Goal: Task Accomplishment & Management: Use online tool/utility

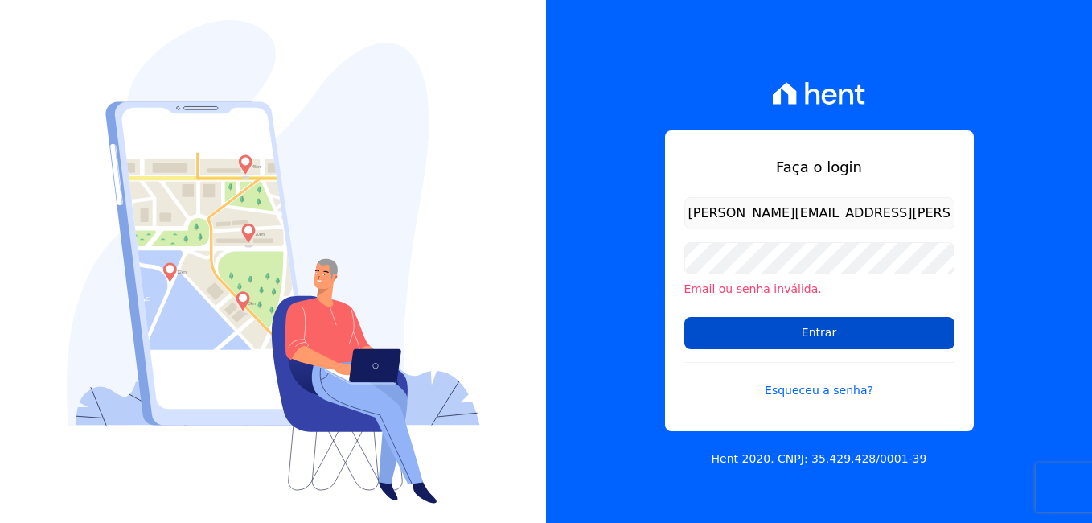
click at [804, 327] on input "Entrar" at bounding box center [819, 333] width 270 height 32
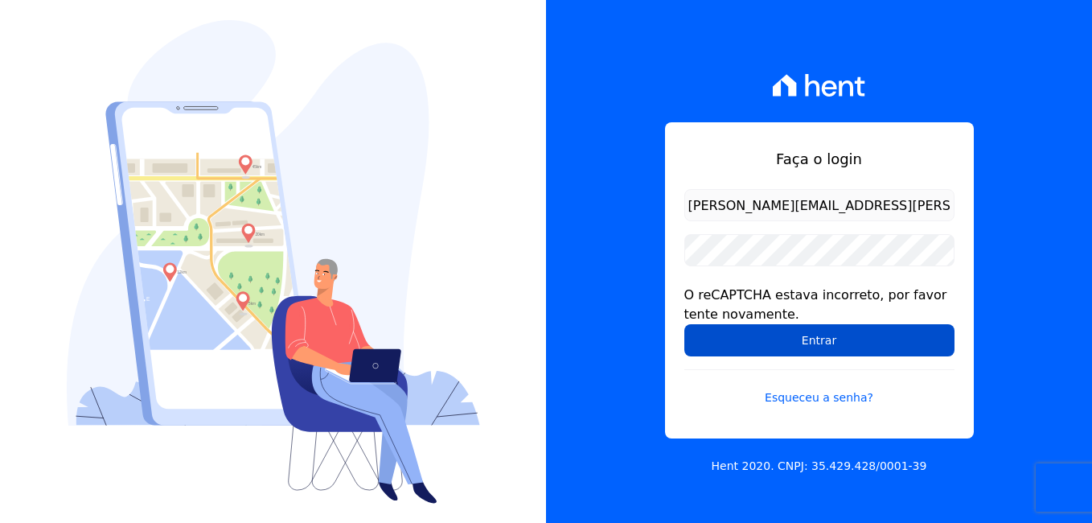
click at [798, 336] on input "Entrar" at bounding box center [819, 340] width 270 height 32
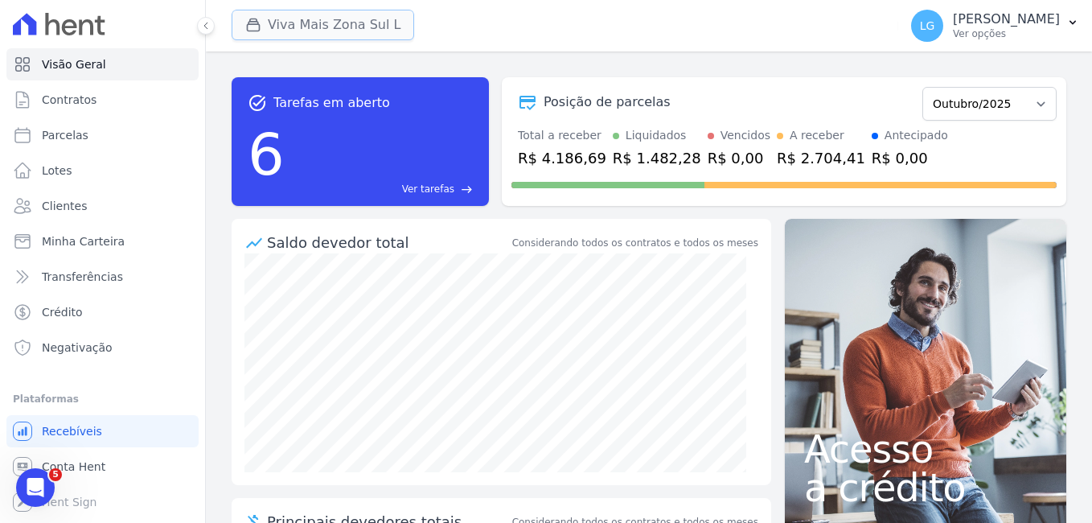
click at [281, 14] on button "Viva Mais Zona Sul L" at bounding box center [323, 25] width 183 height 31
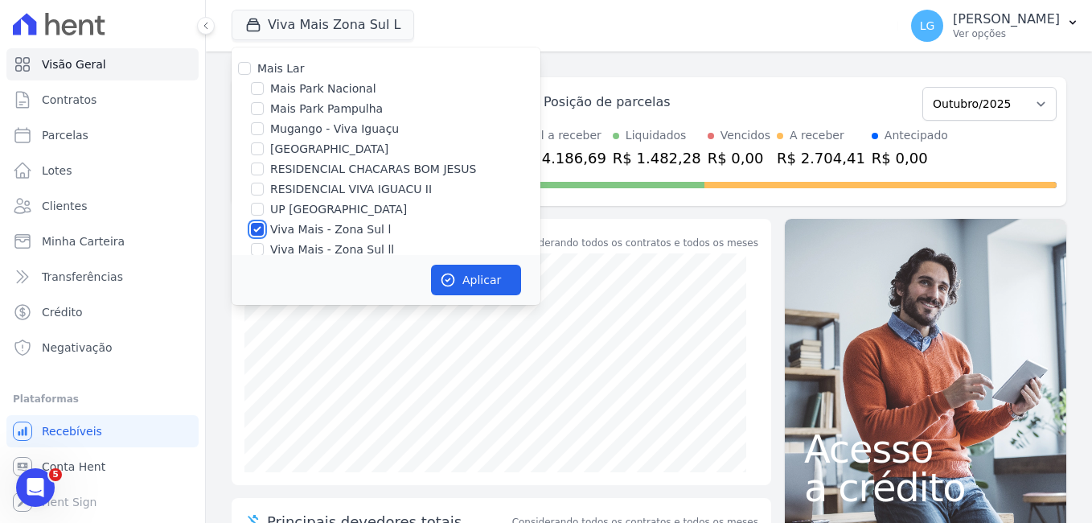
click at [260, 230] on input "Viva Mais - Zona Sul l" at bounding box center [257, 229] width 13 height 13
checkbox input "false"
click at [259, 152] on input "[GEOGRAPHIC_DATA]" at bounding box center [257, 148] width 13 height 13
checkbox input "true"
click at [487, 277] on button "Aplicar" at bounding box center [476, 280] width 90 height 31
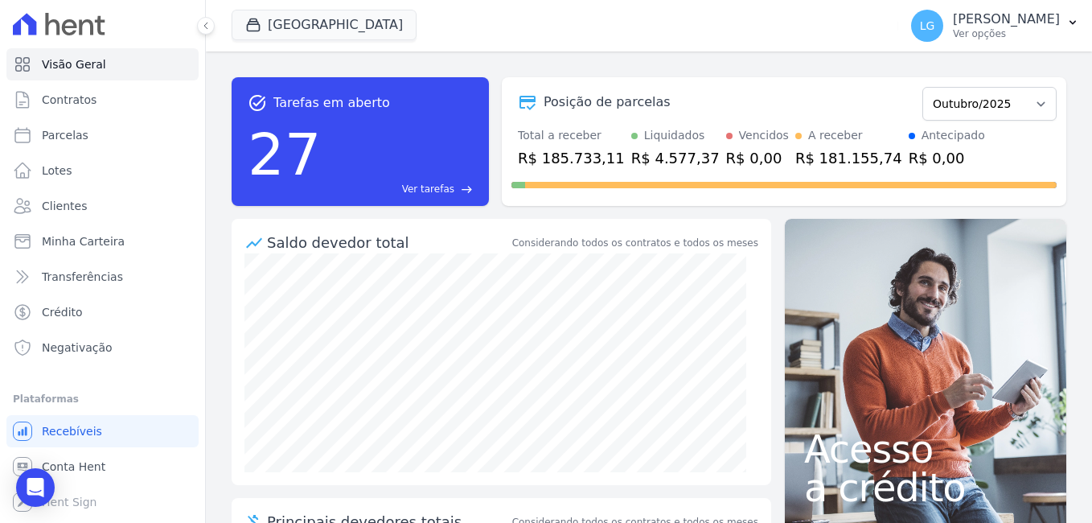
click at [565, 71] on div "task_alt Tarefas em aberto 27 Ver tarefas east Posição de parcelas Fevereiro/20…" at bounding box center [649, 141] width 835 height 154
click at [1037, 24] on p "[PERSON_NAME] Costa [PERSON_NAME]" at bounding box center [1006, 19] width 107 height 16
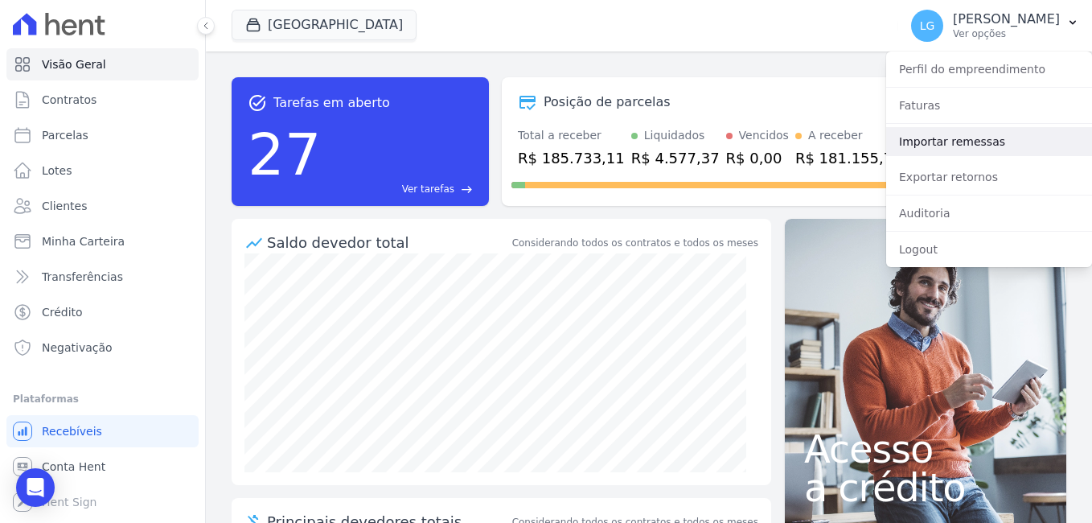
click at [979, 141] on link "Importar remessas" at bounding box center [989, 141] width 206 height 29
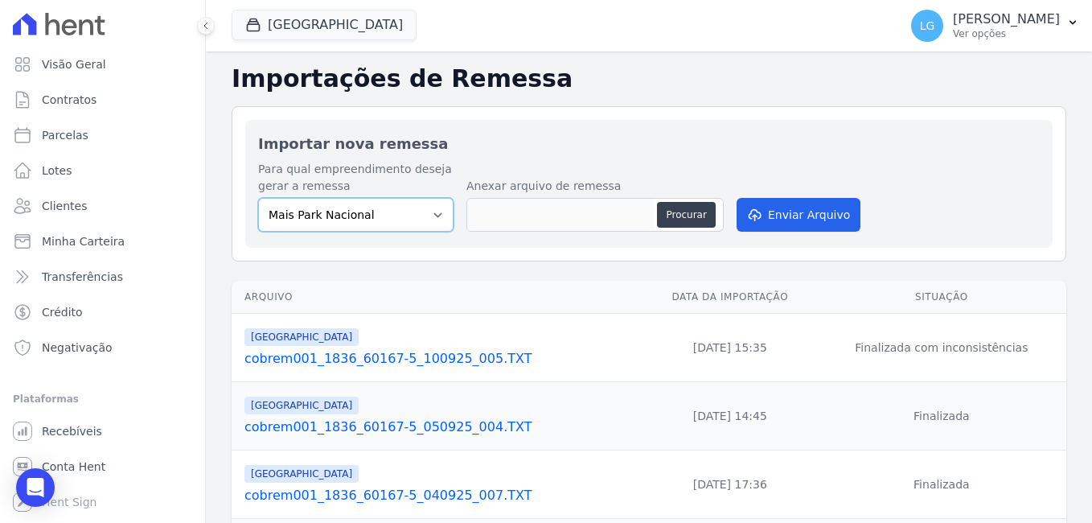
click at [410, 217] on select "[GEOGRAPHIC_DATA] [GEOGRAPHIC_DATA] Iguaçu [GEOGRAPHIC_DATA] RESIDENCIAL CHACAR…" at bounding box center [355, 215] width 195 height 34
select select "58c381ff-c2ab-496f-ba52-e8a80509b393"
click at [258, 198] on select "[GEOGRAPHIC_DATA] [GEOGRAPHIC_DATA] Iguaçu [GEOGRAPHIC_DATA] RESIDENCIAL CHACAR…" at bounding box center [355, 215] width 195 height 34
click at [437, 211] on select "[GEOGRAPHIC_DATA] [GEOGRAPHIC_DATA] Iguaçu [GEOGRAPHIC_DATA] RESIDENCIAL CHACAR…" at bounding box center [355, 215] width 195 height 34
click at [574, 165] on div "Para qual empreendimento deseja gerar a remessa Mais Park Nacional Mais Park Pa…" at bounding box center [649, 198] width 782 height 74
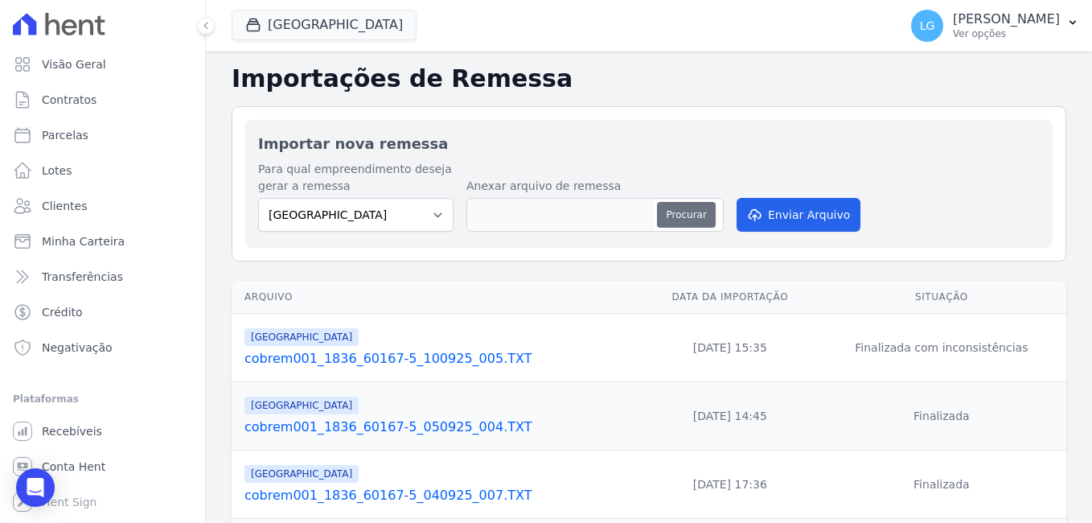
click at [696, 214] on button "Procurar" at bounding box center [686, 215] width 58 height 26
type input "cobrem001_1836_60167-5_061025_003.TXT"
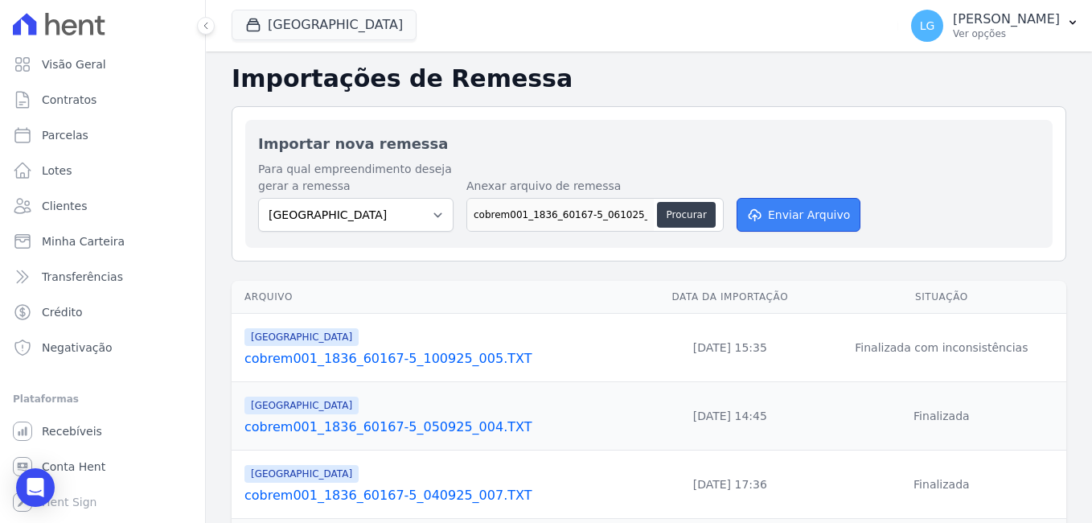
click at [782, 205] on button "Enviar Arquivo" at bounding box center [799, 215] width 124 height 34
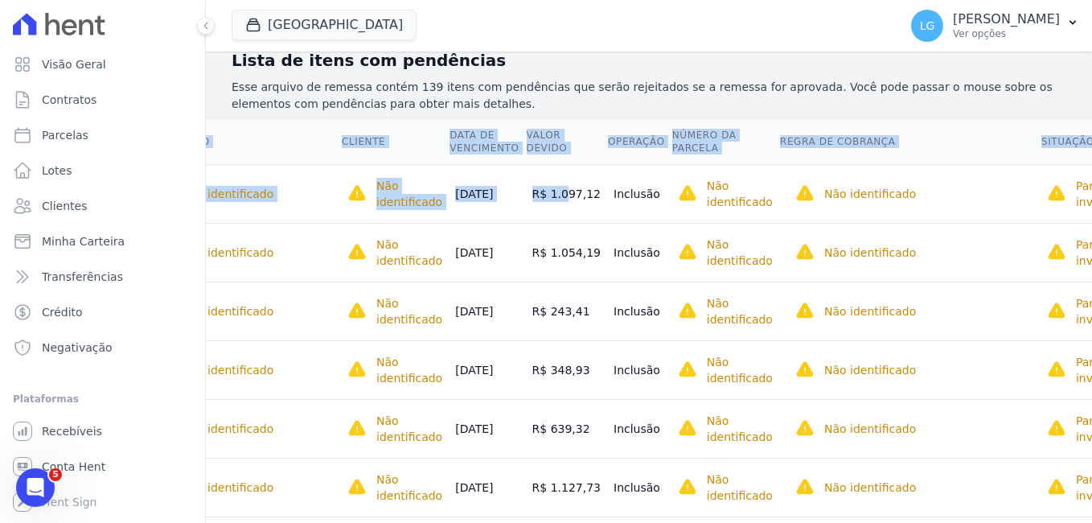
scroll to position [0, 117]
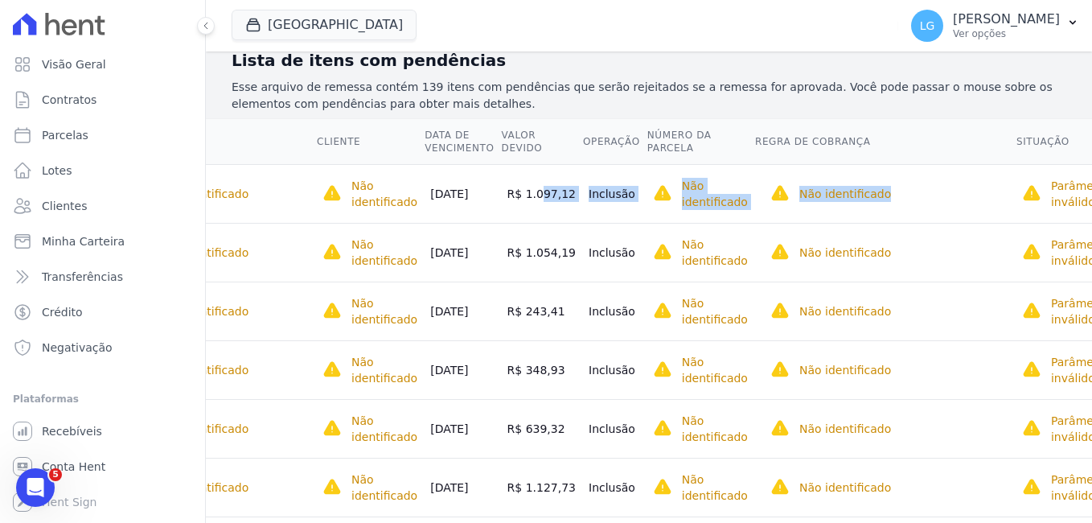
drag, startPoint x: 607, startPoint y: 191, endPoint x: 886, endPoint y: 190, distance: 279.1
click at [886, 190] on tr "Não identificado O cliente dessa cobrança ainda não foi identificado. Contratos…" at bounding box center [623, 193] width 1016 height 59
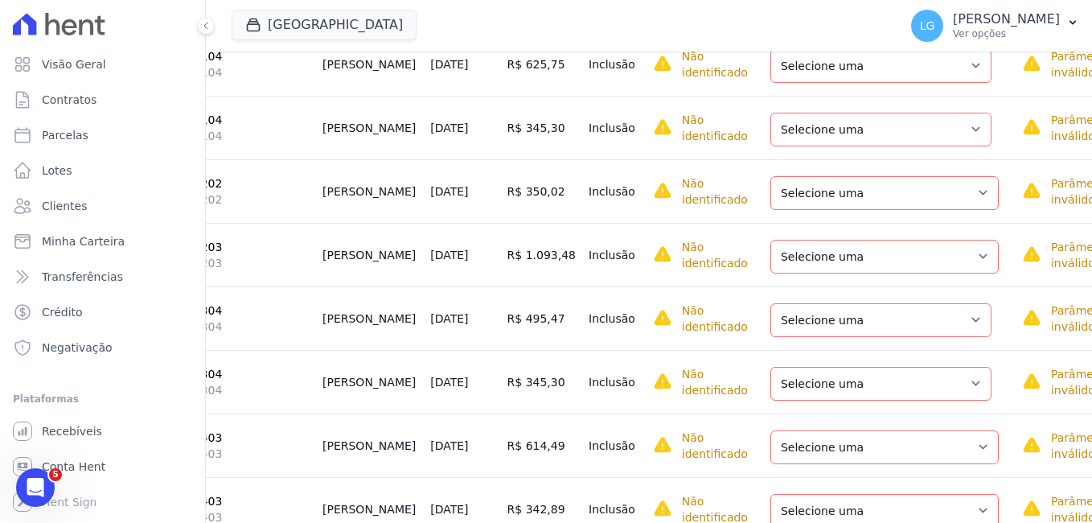
scroll to position [885, 0]
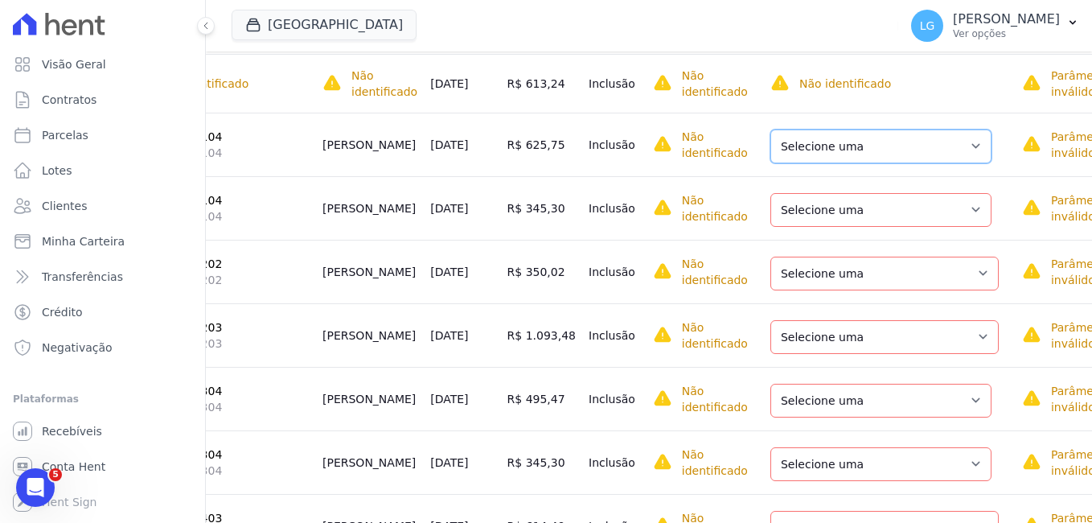
click at [841, 150] on select "Selecione uma Nova Parcela Avulsa Parcela Avulsa Existente Parcela Normal (4 X …" at bounding box center [880, 146] width 221 height 34
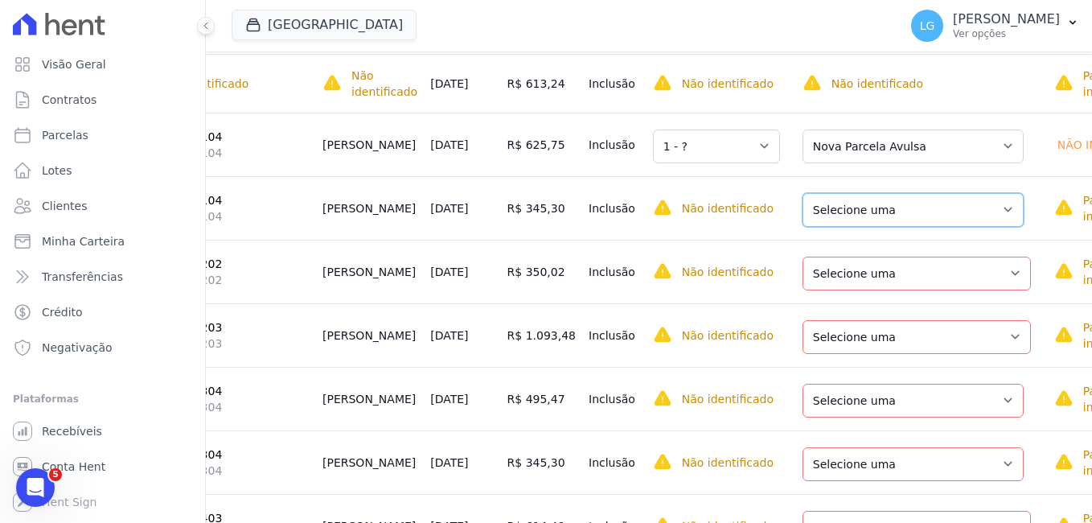
click at [832, 227] on select "Selecione uma Nova Parcela Avulsa Parcela Avulsa Existente Parcela Normal (4 X …" at bounding box center [913, 210] width 221 height 34
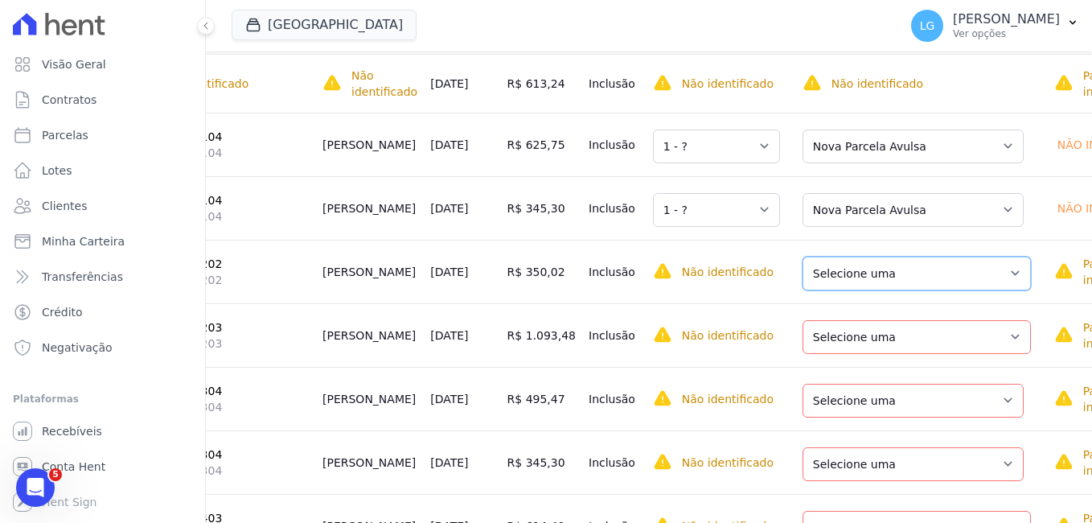
click at [828, 281] on select "Selecione uma Nova Parcela Avulsa Parcela Avulsa Existente Parcela Normal (38 X…" at bounding box center [917, 274] width 228 height 34
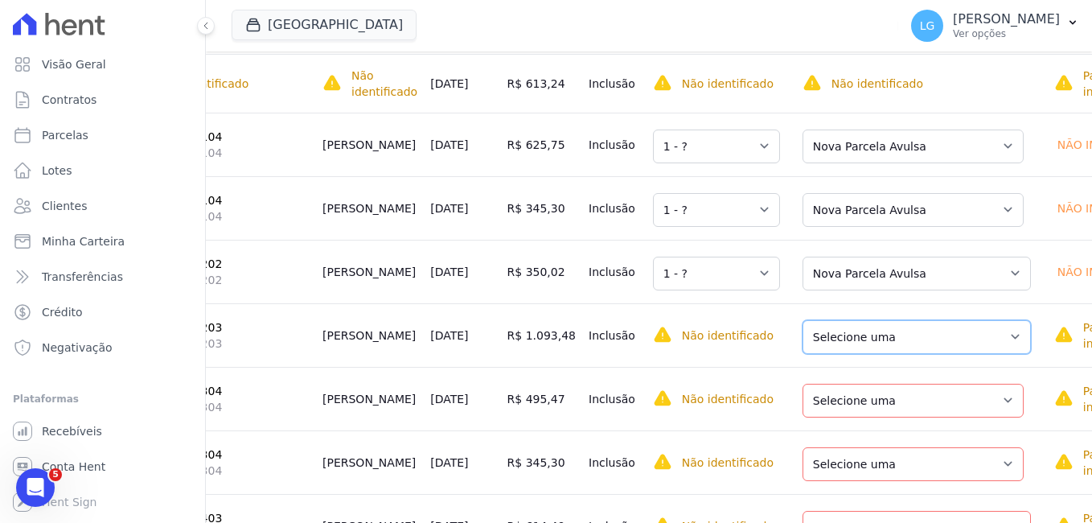
click at [839, 354] on select "Selecione uma Nova Parcela Avulsa Parcela Avulsa Existente Parcela Normal (12 X…" at bounding box center [917, 337] width 228 height 34
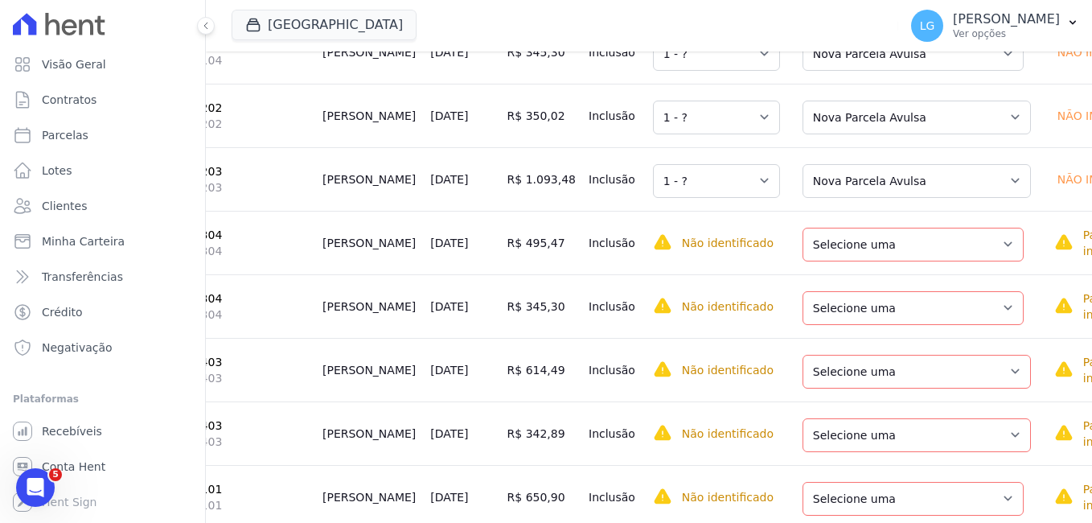
scroll to position [1046, 0]
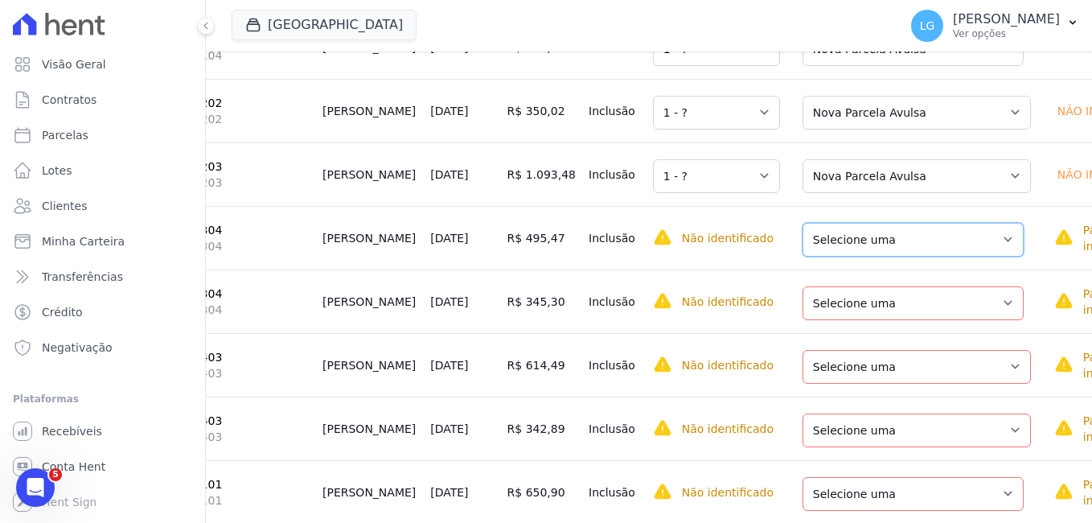
click at [849, 249] on select "Selecione uma Nova Parcela Avulsa Parcela Avulsa Existente Parcela Normal (3 X …" at bounding box center [913, 240] width 221 height 34
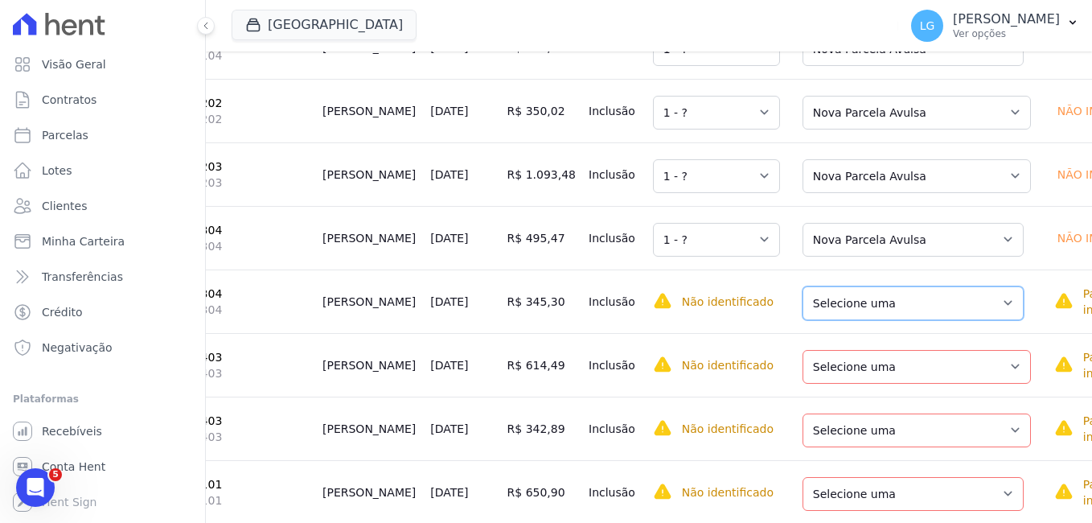
drag, startPoint x: 837, startPoint y: 314, endPoint x: 840, endPoint y: 331, distance: 17.9
click at [837, 314] on select "Selecione uma Nova Parcela Avulsa Parcela Avulsa Existente Parcela Normal (3 X …" at bounding box center [913, 303] width 221 height 34
click at [842, 380] on select "Selecione uma Nova Parcela Avulsa Parcela Avulsa Existente Parcela Normal (43 X…" at bounding box center [917, 367] width 228 height 34
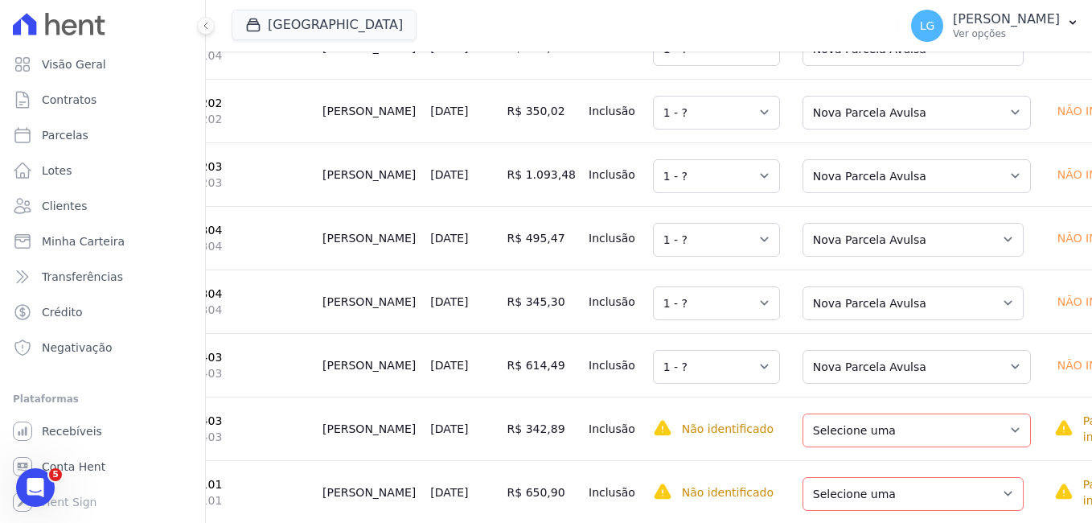
scroll to position [1206, 0]
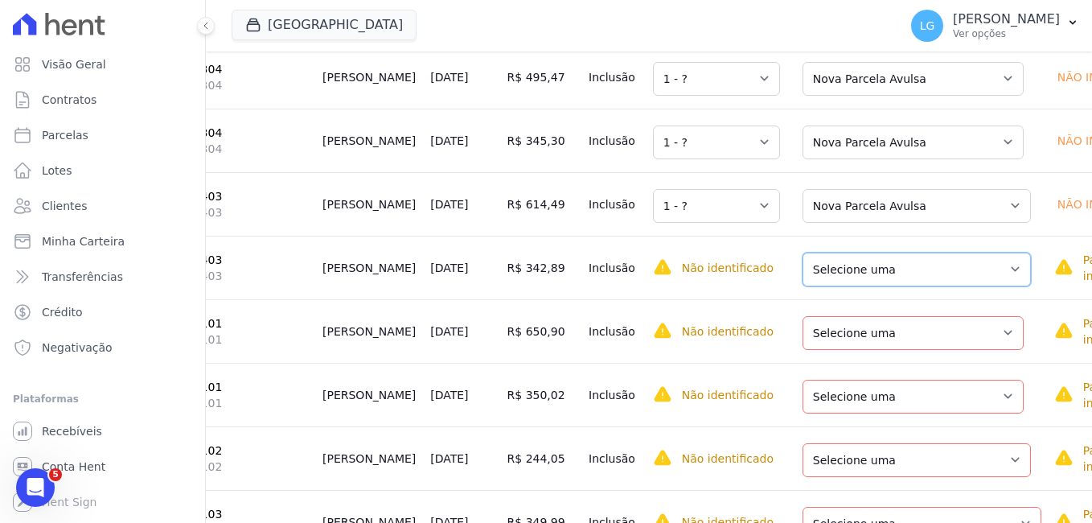
drag, startPoint x: 870, startPoint y: 278, endPoint x: 865, endPoint y: 298, distance: 19.9
click at [870, 278] on select "Selecione uma Nova Parcela Avulsa Parcela Avulsa Existente Parcela Normal (43 X…" at bounding box center [917, 270] width 228 height 34
click at [862, 350] on select "Selecione uma Nova Parcela Avulsa Parcela Avulsa Existente Parcela Normal (2 X …" at bounding box center [913, 333] width 221 height 34
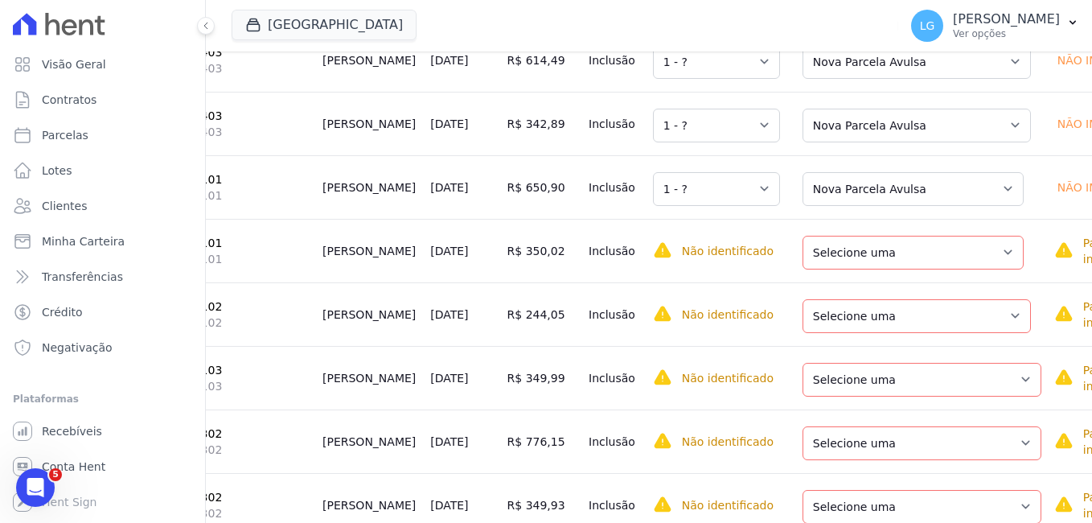
scroll to position [1367, 0]
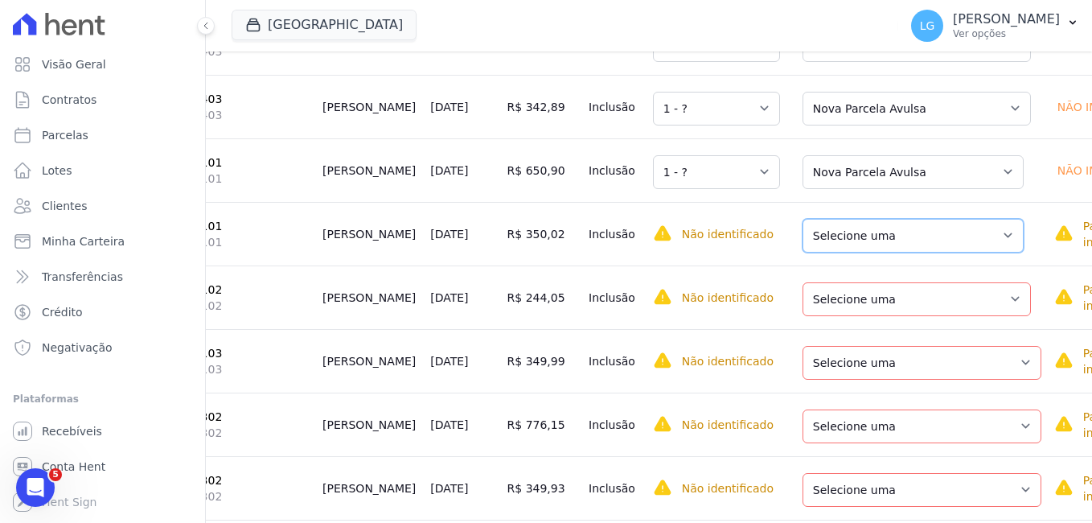
drag, startPoint x: 877, startPoint y: 252, endPoint x: 874, endPoint y: 270, distance: 18.7
click at [877, 252] on select "Selecione uma Nova Parcela Avulsa Parcela Avulsa Existente Parcela Normal (2 X …" at bounding box center [913, 236] width 221 height 34
click at [869, 316] on select "Selecione uma Nova Parcela Avulsa Parcela Avulsa Existente Parcela Normal (38 X…" at bounding box center [917, 299] width 228 height 34
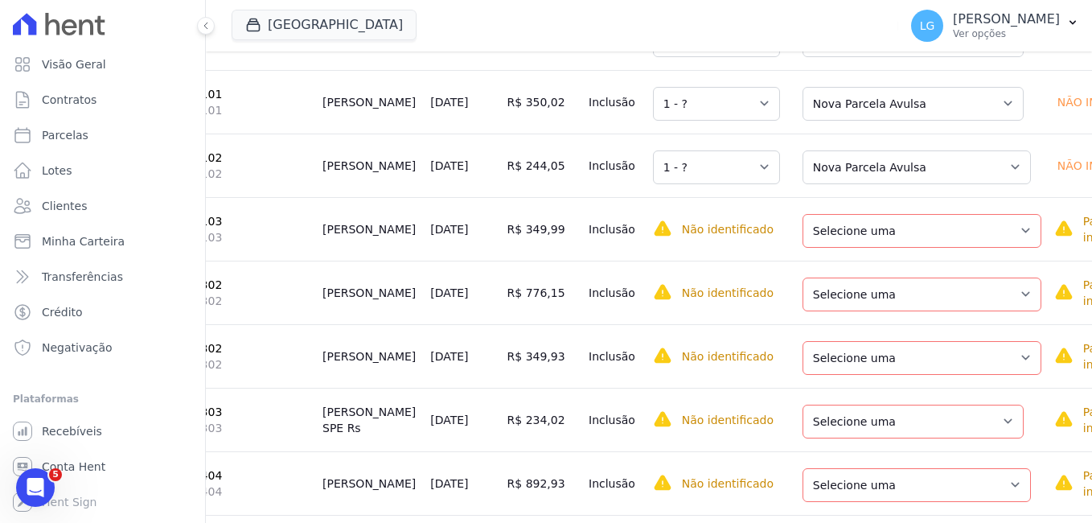
scroll to position [1528, 0]
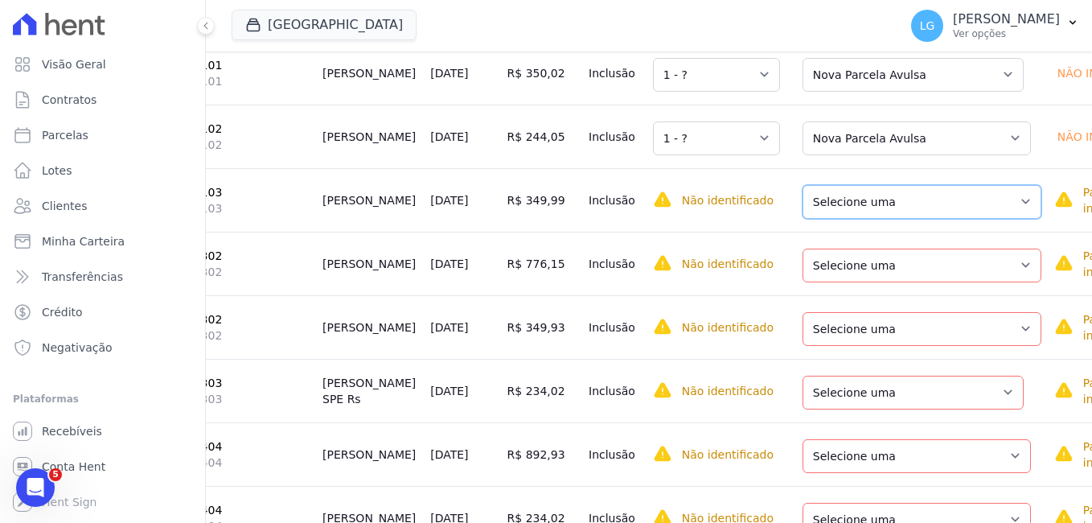
click at [864, 214] on select "Selecione uma Nova Parcela Avulsa Parcela Avulsa Existente Intercalada (6 X R$ …" at bounding box center [922, 202] width 239 height 34
click at [868, 282] on select "Selecione uma Nova Parcela Avulsa Parcela Avulsa Existente Parcela Normal (38 X…" at bounding box center [922, 266] width 239 height 34
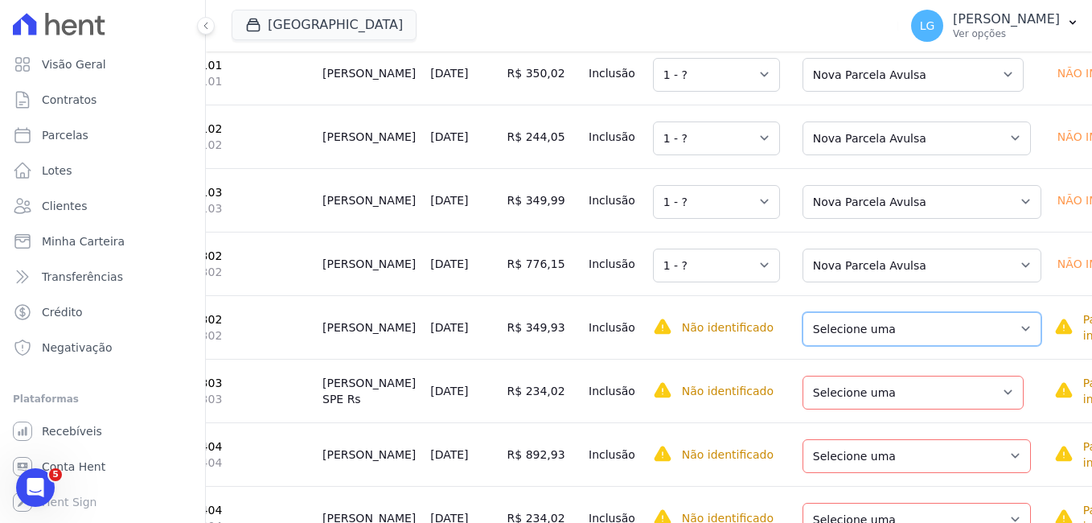
click at [867, 346] on select "Selecione uma Nova Parcela Avulsa Parcela Avulsa Existente Parcela Normal (38 X…" at bounding box center [922, 329] width 239 height 34
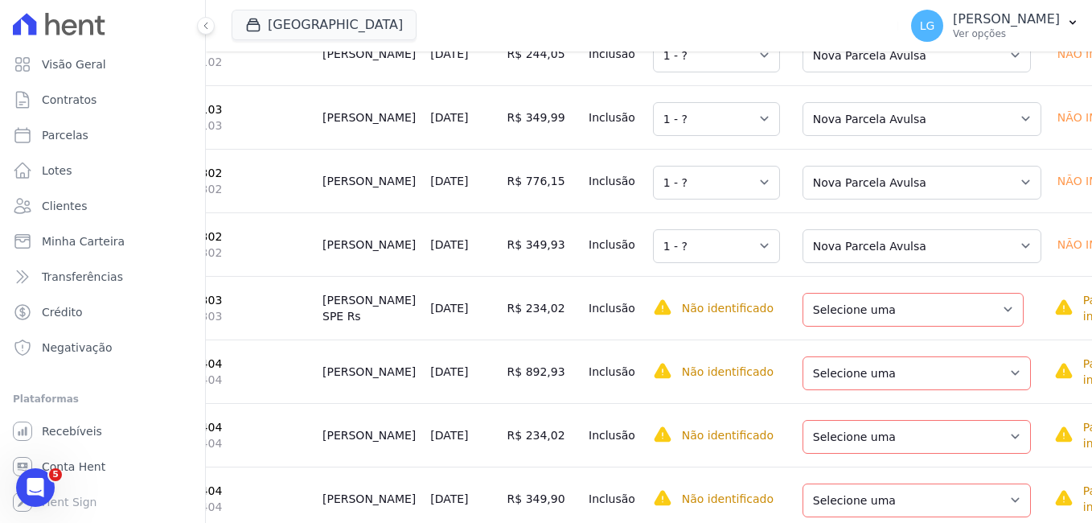
scroll to position [1689, 0]
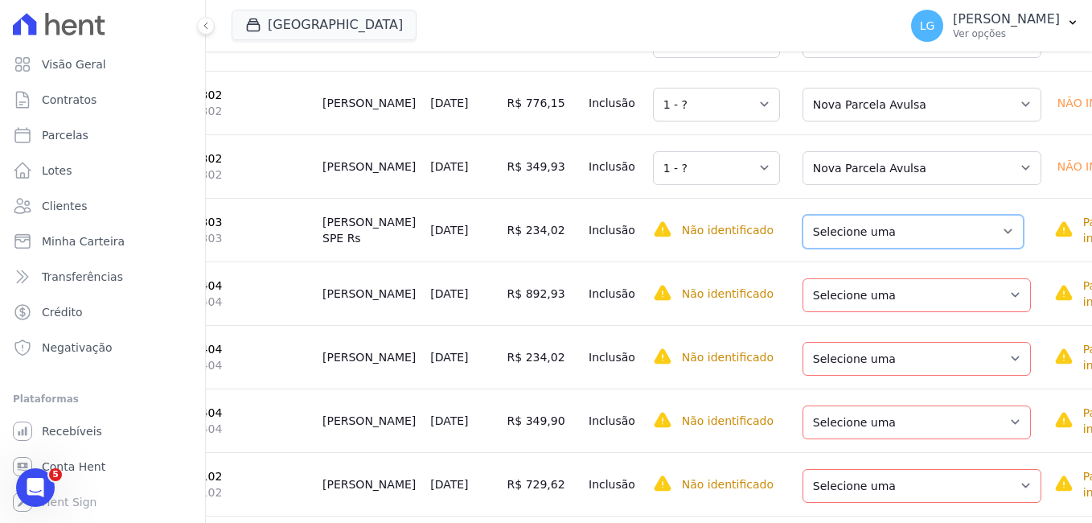
drag, startPoint x: 879, startPoint y: 248, endPoint x: 877, endPoint y: 260, distance: 12.2
click at [879, 248] on select "Selecione uma Nova Parcela Avulsa Parcela Avulsa Existente Parcela Normal (3 X …" at bounding box center [913, 232] width 221 height 34
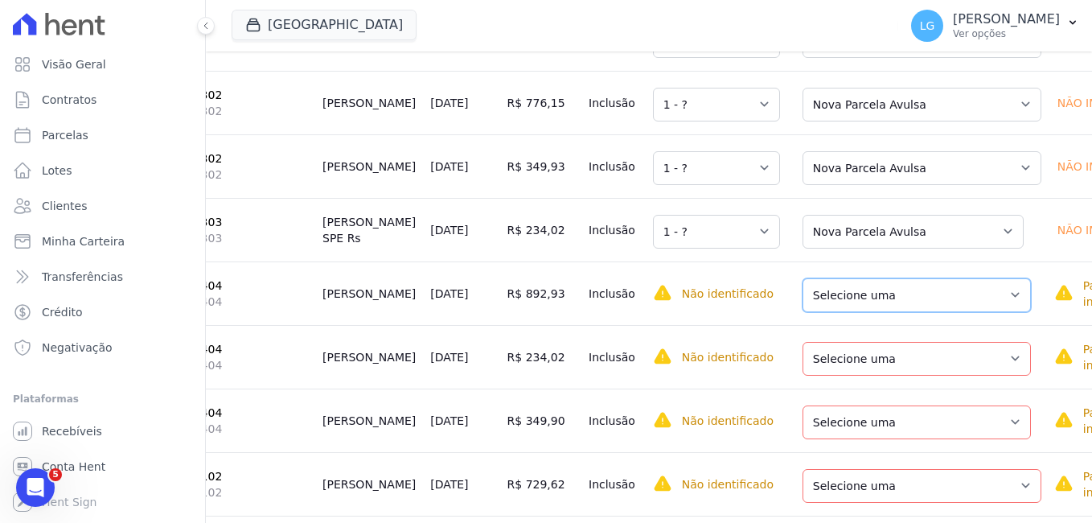
click at [866, 312] on select "Selecione uma Nova Parcela Avulsa Parcela Avulsa Existente Parcela Normal (38 X…" at bounding box center [917, 295] width 228 height 34
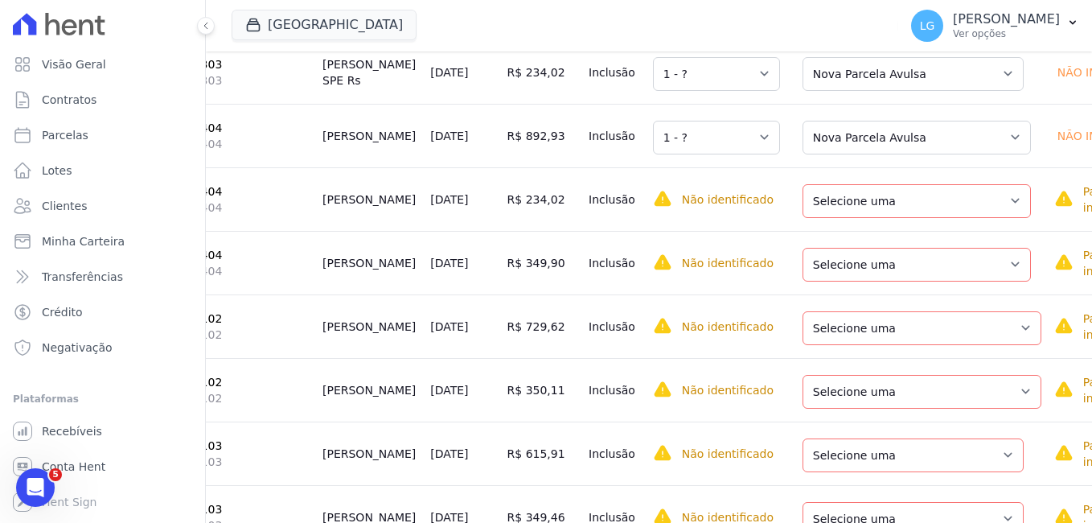
scroll to position [1850, 0]
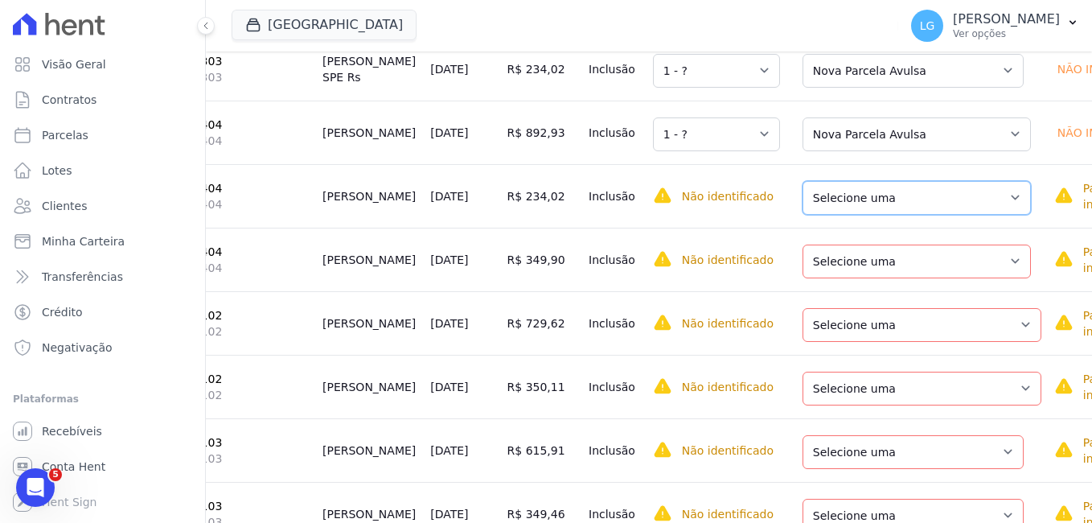
drag, startPoint x: 860, startPoint y: 232, endPoint x: 859, endPoint y: 243, distance: 10.5
click at [860, 215] on select "Selecione uma Nova Parcela Avulsa Parcela Avulsa Existente Parcela Normal (38 X…" at bounding box center [917, 198] width 228 height 34
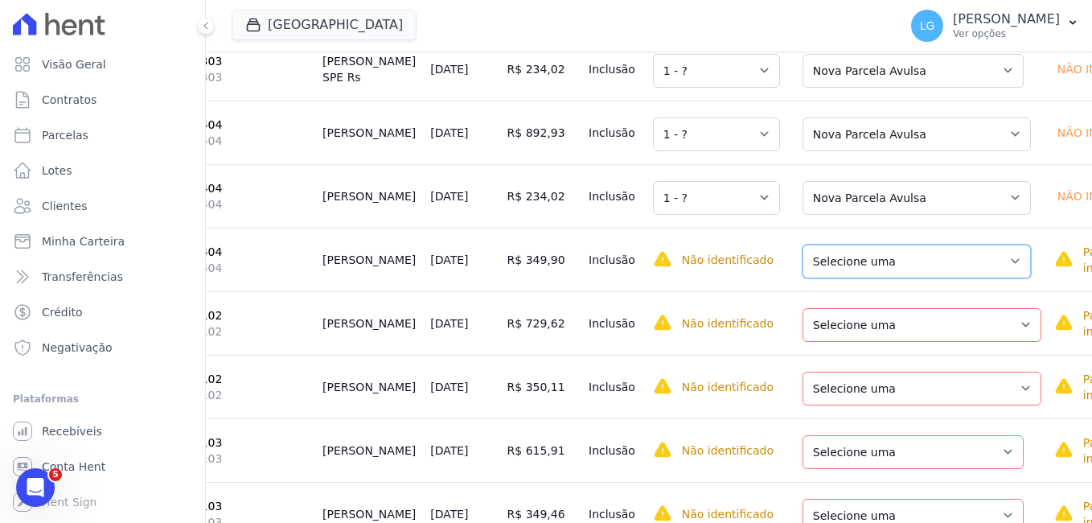
click at [850, 278] on select "Selecione uma Nova Parcela Avulsa Parcela Avulsa Existente Parcela Normal (38 X…" at bounding box center [917, 261] width 228 height 34
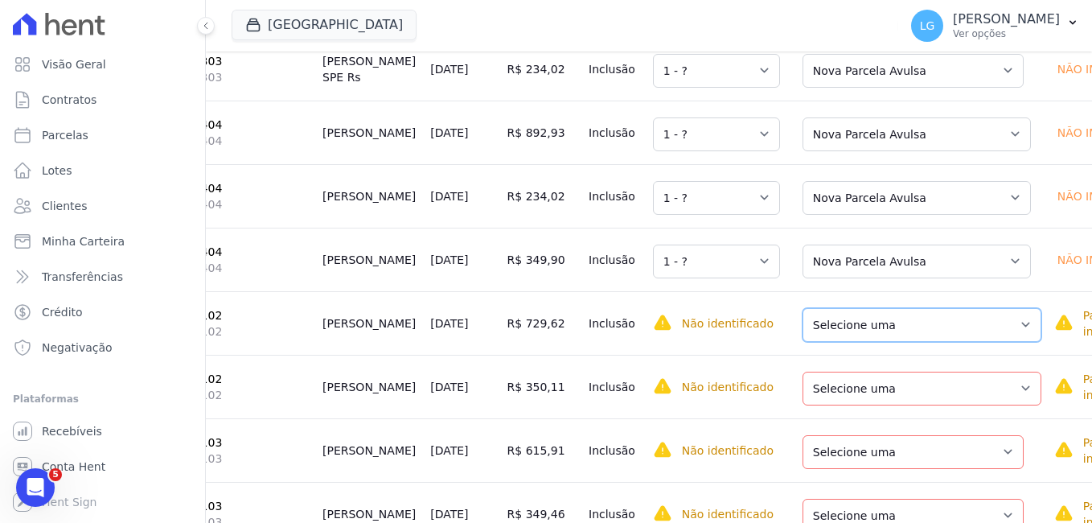
click at [853, 342] on select "Selecione uma Nova Parcela Avulsa Parcela Avulsa Existente Parcela Normal (38 X…" at bounding box center [922, 325] width 239 height 34
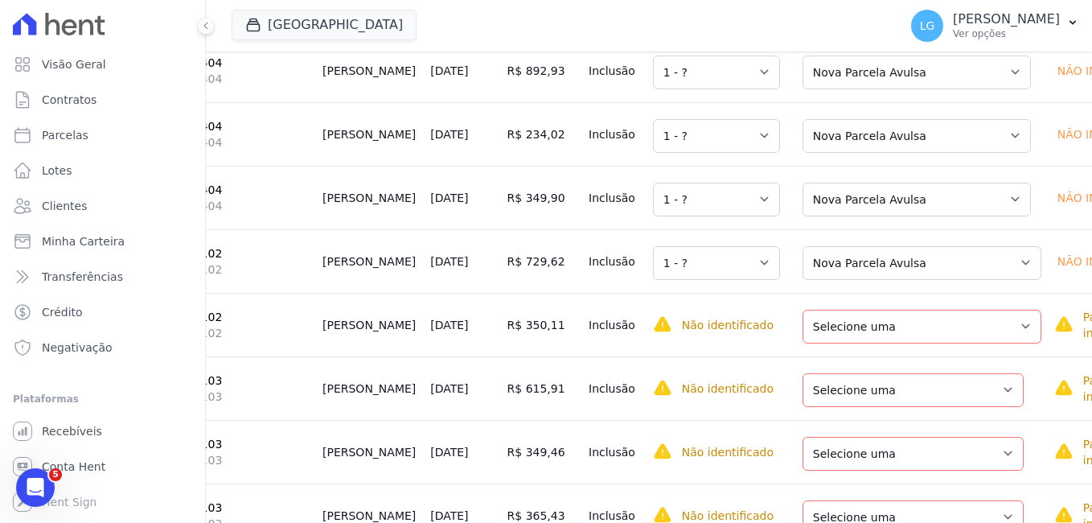
scroll to position [2011, 0]
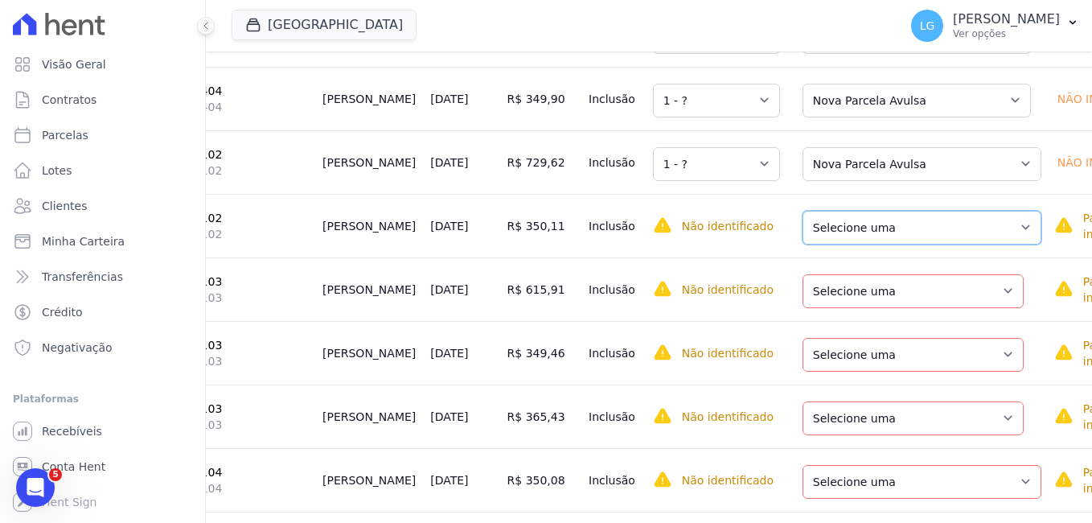
click at [894, 244] on select "Selecione uma Nova Parcela Avulsa Parcela Avulsa Existente Parcela Normal (38 X…" at bounding box center [922, 228] width 239 height 34
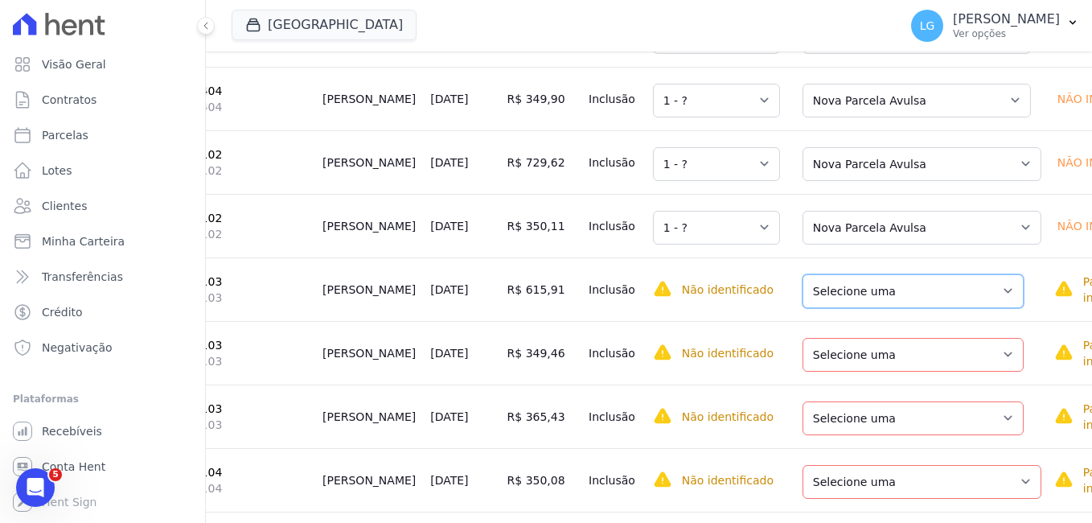
click at [863, 308] on select "Selecione uma Nova Parcela Avulsa Parcela Avulsa Existente Parcela Normal (1 X …" at bounding box center [913, 291] width 221 height 34
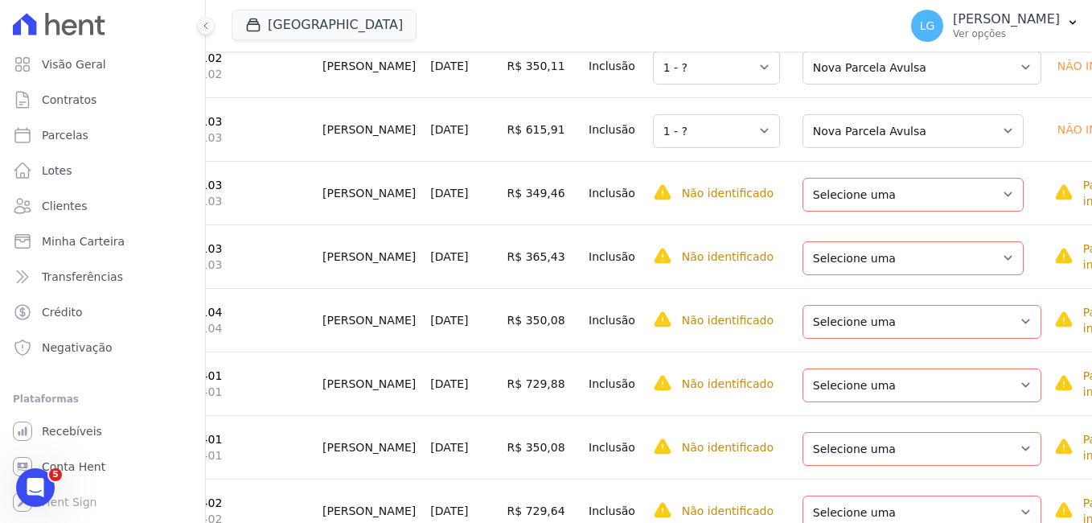
scroll to position [2171, 0]
click at [829, 211] on select "Selecione uma Nova Parcela Avulsa Parcela Avulsa Existente Parcela Normal (1 X …" at bounding box center [913, 194] width 221 height 34
click at [853, 274] on select "Selecione uma Nova Parcela Avulsa Parcela Avulsa Existente Parcela Normal (1 X …" at bounding box center [913, 257] width 221 height 34
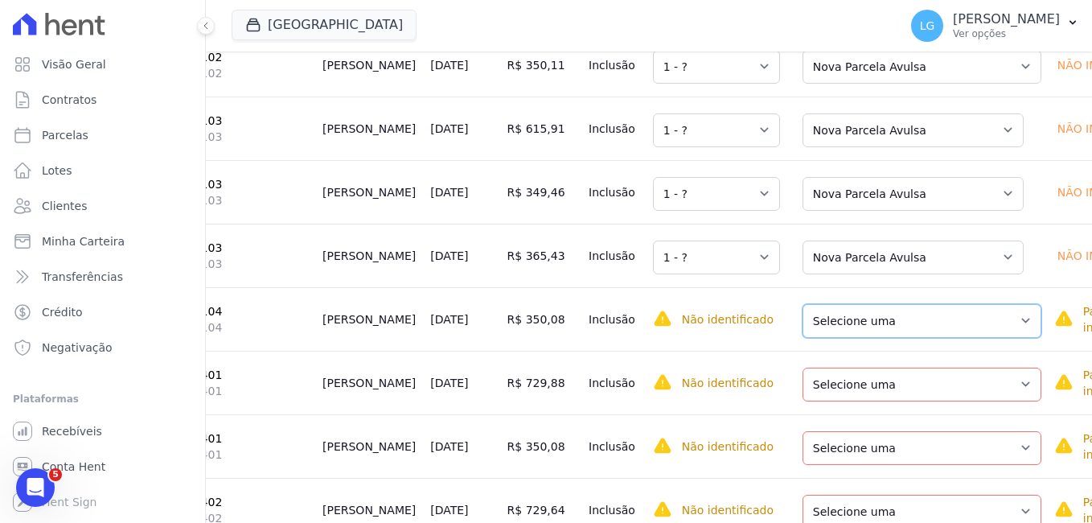
click at [851, 338] on select "Selecione uma Nova Parcela Avulsa Parcela Avulsa Existente Parcela Normal (18 X…" at bounding box center [922, 321] width 239 height 34
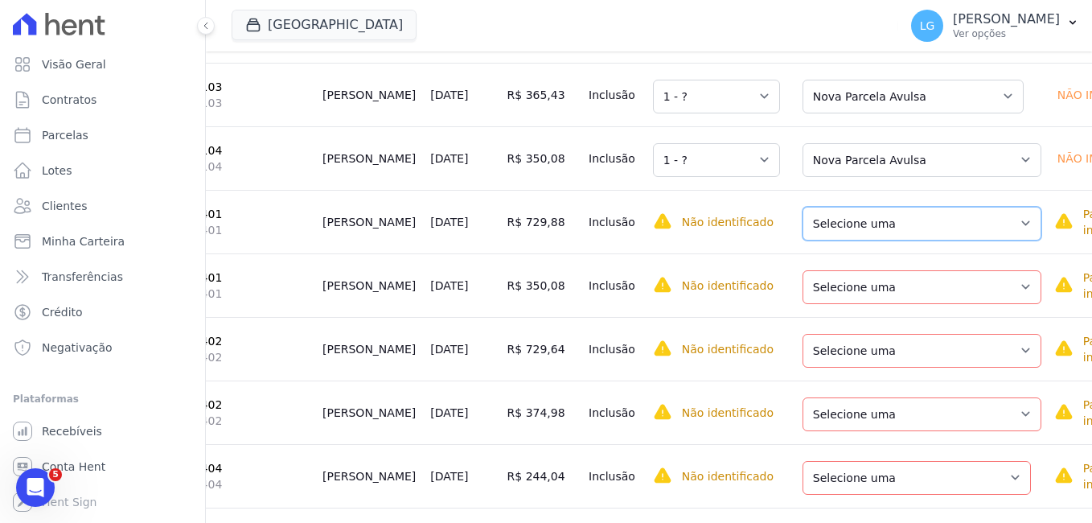
click at [873, 240] on select "Selecione uma Nova Parcela Avulsa Parcela Avulsa Existente Parcela Normal (38 X…" at bounding box center [922, 224] width 239 height 34
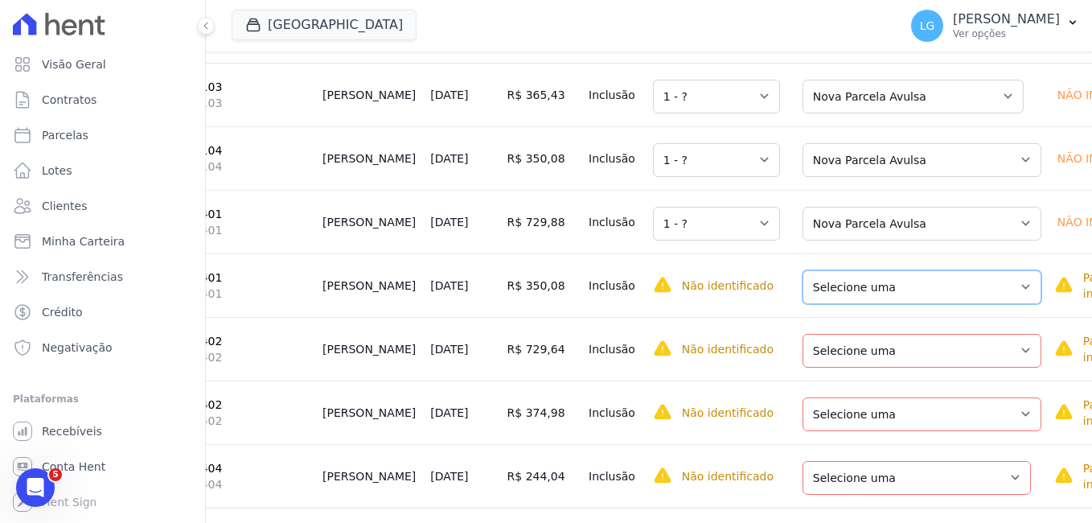
click at [851, 304] on select "Selecione uma Nova Parcela Avulsa Parcela Avulsa Existente Parcela Normal (38 X…" at bounding box center [922, 287] width 239 height 34
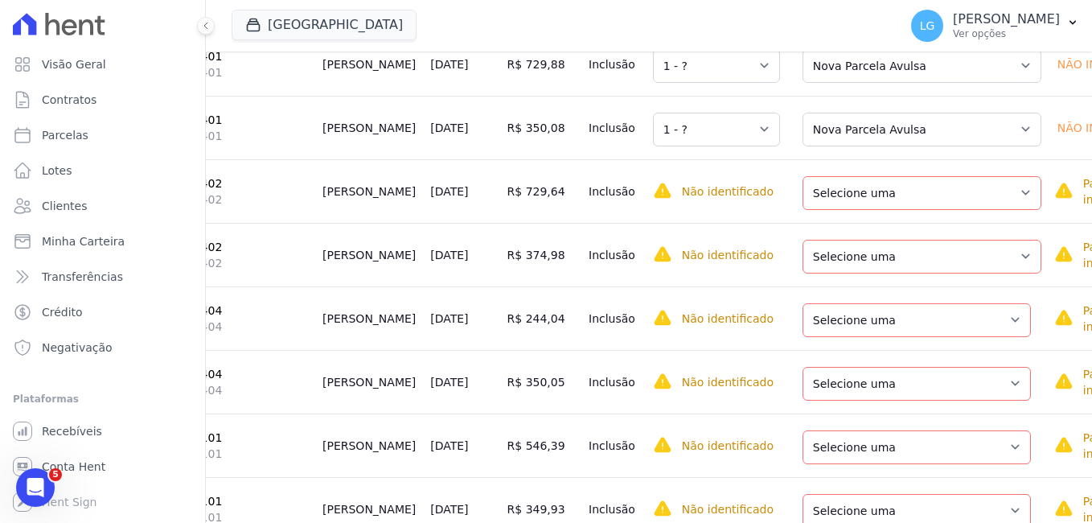
scroll to position [2493, 0]
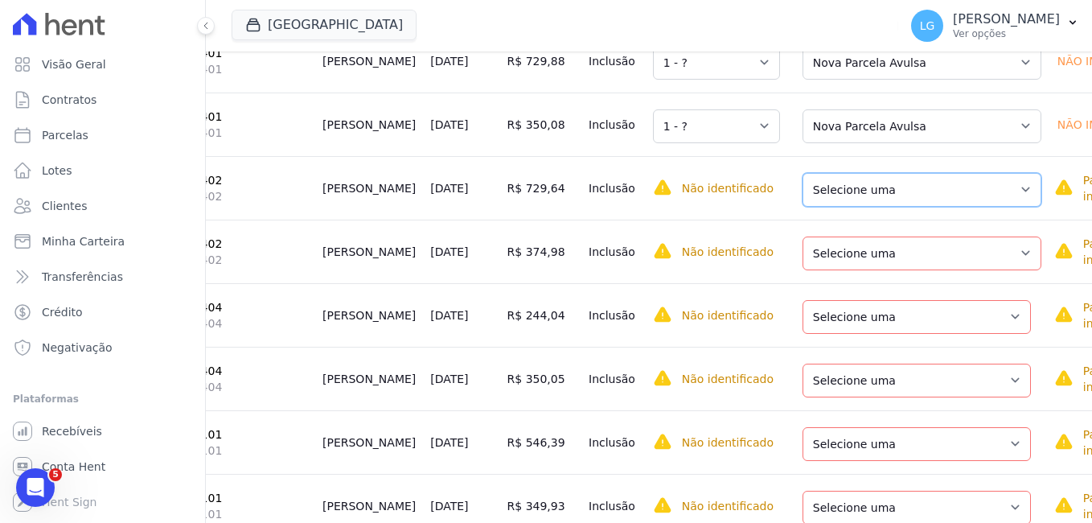
click at [837, 207] on select "Selecione uma Nova Parcela Avulsa Parcela Avulsa Existente Parcela Normal (38 X…" at bounding box center [922, 190] width 239 height 34
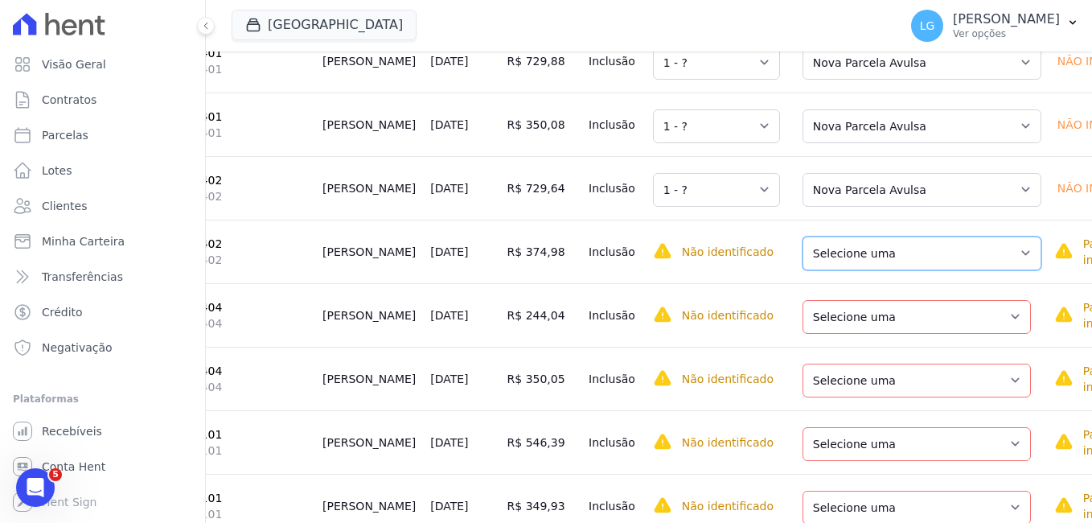
drag, startPoint x: 835, startPoint y: 300, endPoint x: 835, endPoint y: 315, distance: 15.3
click at [835, 270] on select "Selecione uma Nova Parcela Avulsa Parcela Avulsa Existente Parcela Normal (38 X…" at bounding box center [922, 253] width 239 height 34
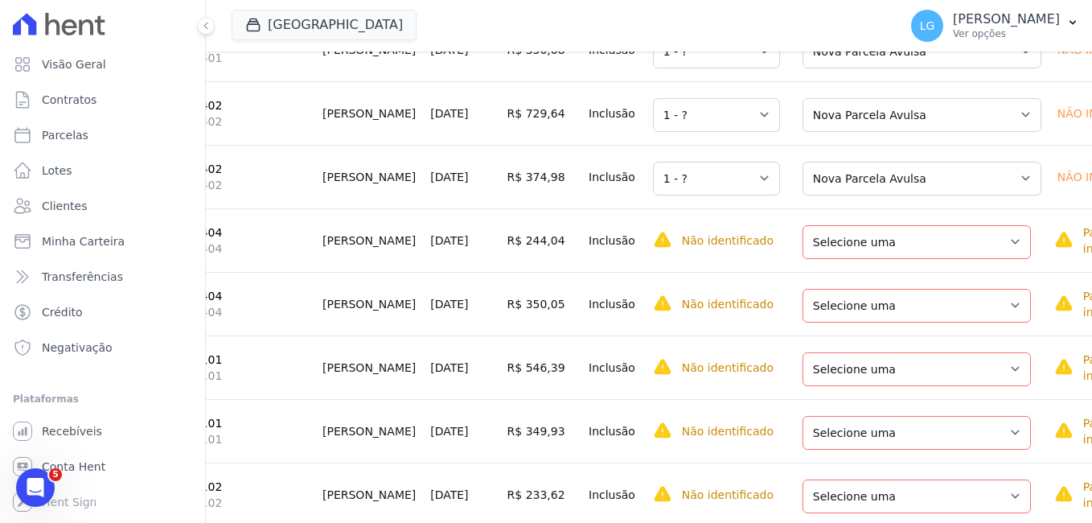
scroll to position [2654, 0]
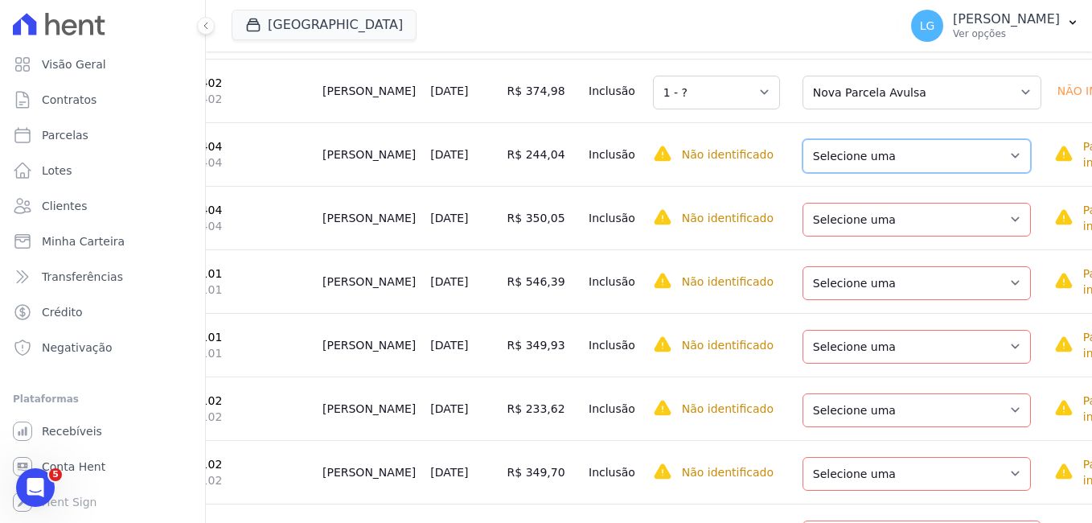
click at [820, 173] on select "Selecione uma Nova Parcela Avulsa Parcela Avulsa Existente Parcela Normal (38 X…" at bounding box center [917, 156] width 228 height 34
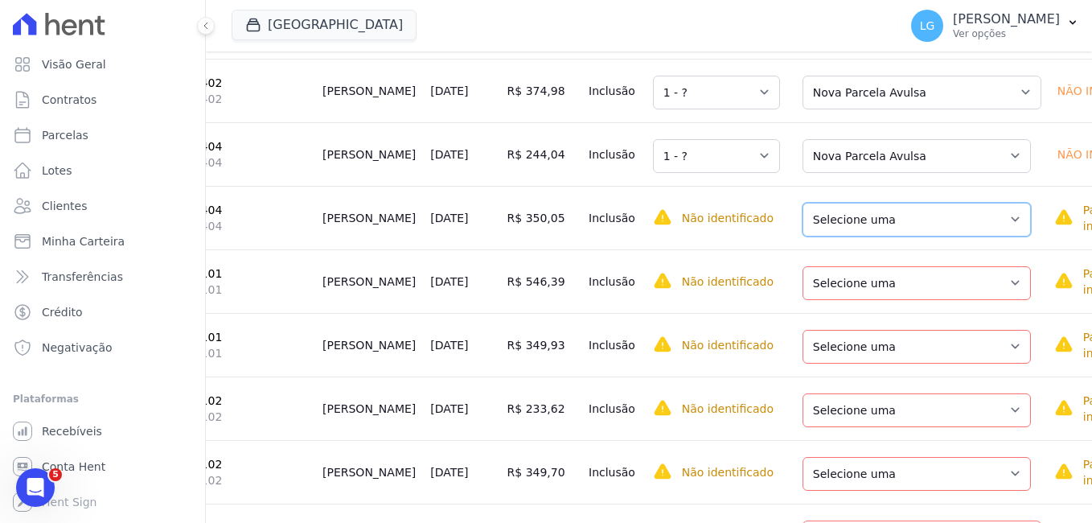
drag, startPoint x: 834, startPoint y: 265, endPoint x: 837, endPoint y: 280, distance: 15.6
click at [834, 236] on select "Selecione uma Nova Parcela Avulsa Parcela Avulsa Existente Parcela Normal (38 X…" at bounding box center [917, 220] width 228 height 34
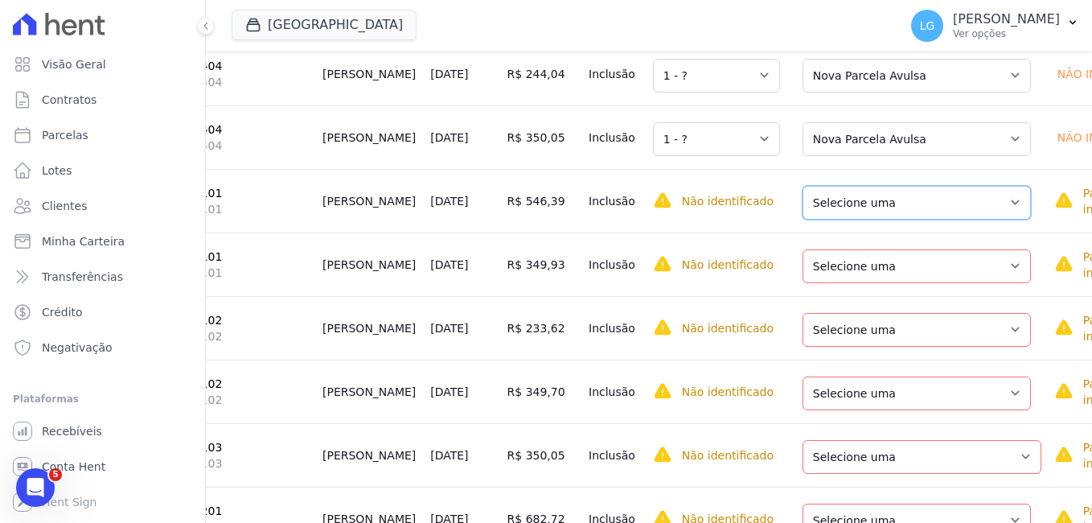
click at [833, 220] on select "Selecione uma Nova Parcela Avulsa Parcela Avulsa Existente Parcela Normal (38 X…" at bounding box center [917, 203] width 228 height 34
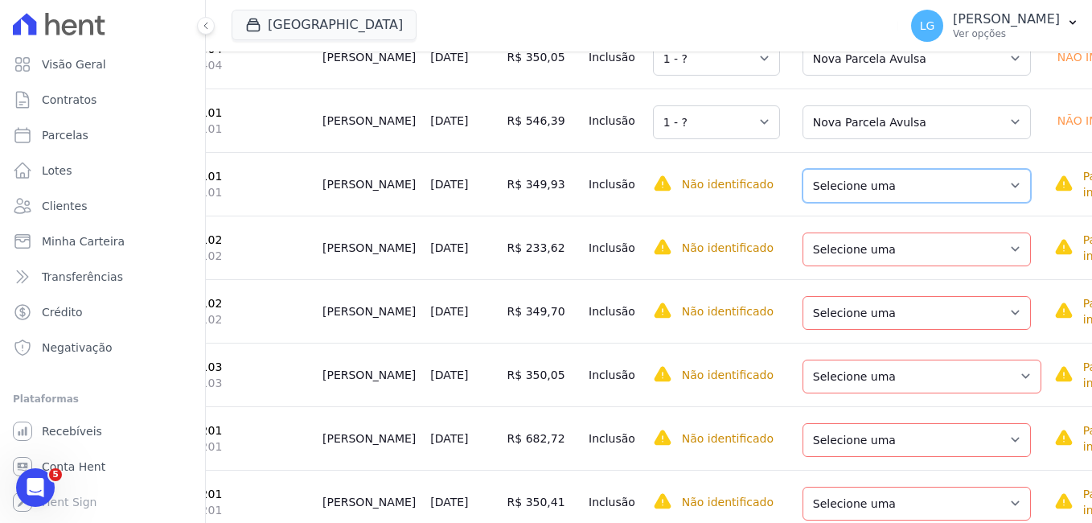
click at [831, 203] on select "Selecione uma Nova Parcela Avulsa Parcela Avulsa Existente Parcela Normal (38 X…" at bounding box center [917, 186] width 228 height 34
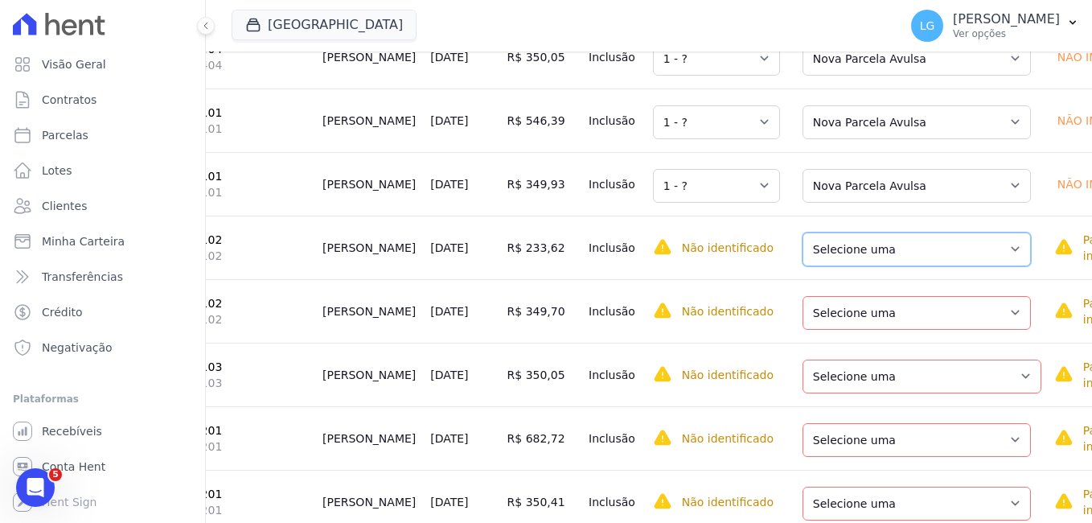
click at [831, 266] on select "Selecione uma Nova Parcela Avulsa Parcela Avulsa Existente Parcela Normal (39 X…" at bounding box center [917, 249] width 228 height 34
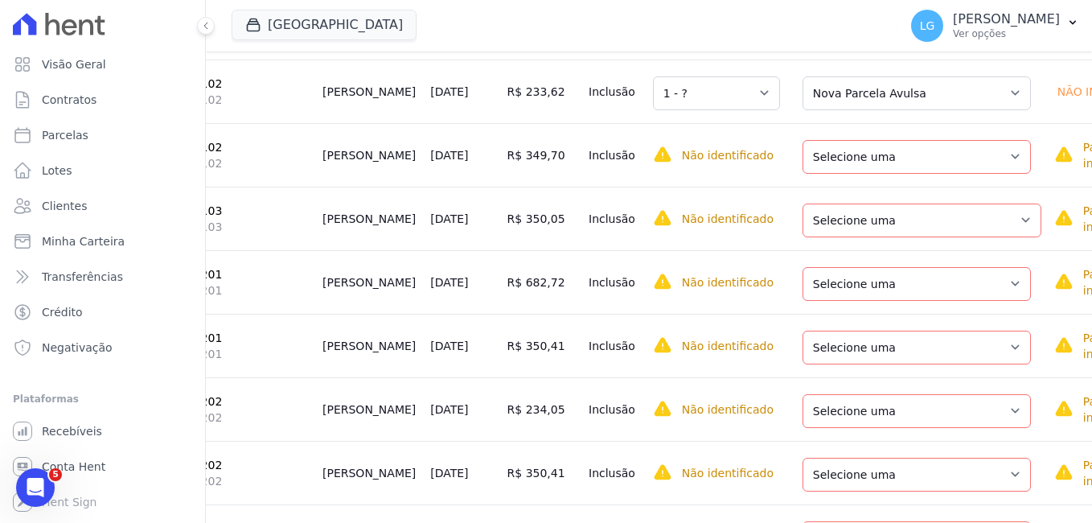
scroll to position [2976, 0]
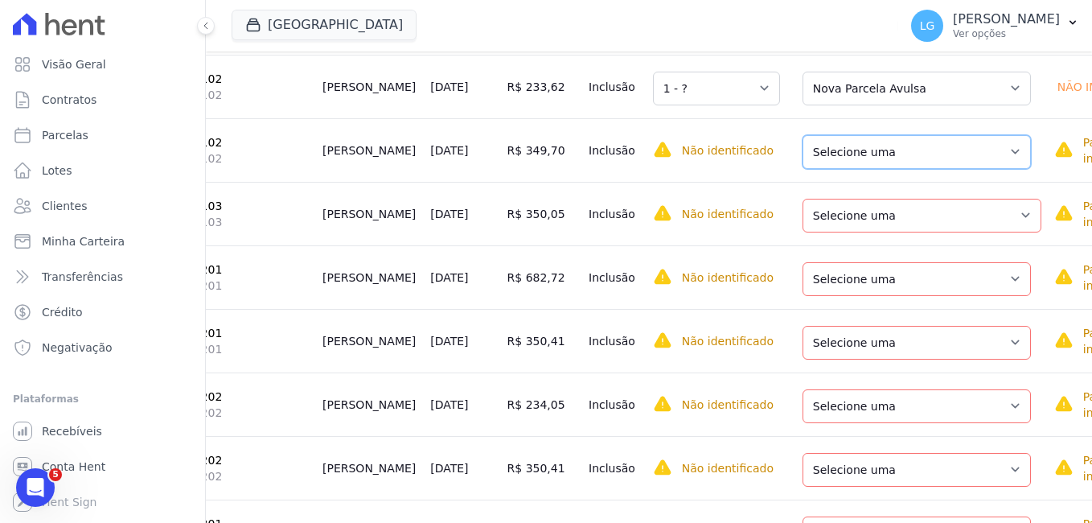
drag, startPoint x: 847, startPoint y: 207, endPoint x: 846, endPoint y: 218, distance: 10.5
click at [847, 169] on select "Selecione uma Nova Parcela Avulsa Parcela Avulsa Existente Parcela Normal (39 X…" at bounding box center [917, 152] width 228 height 34
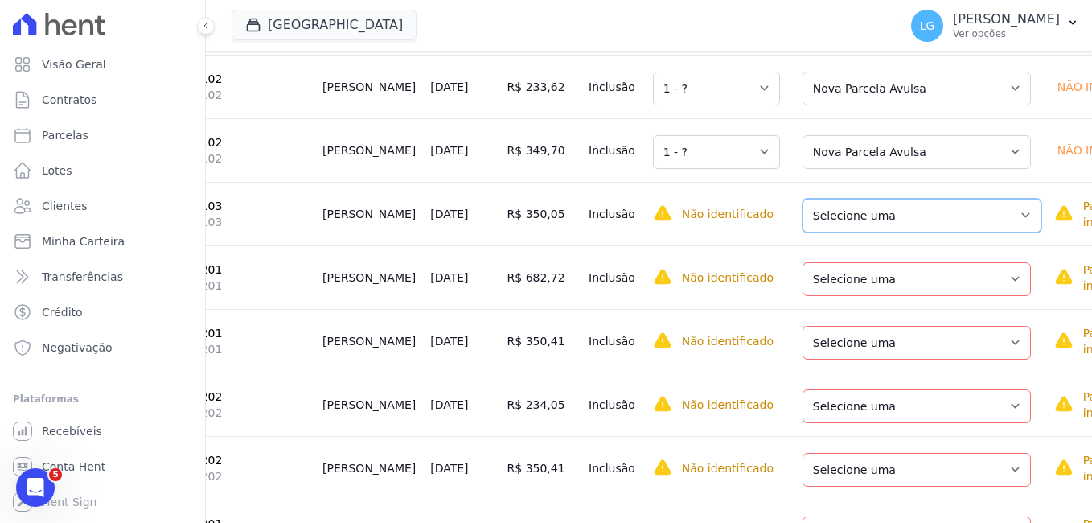
click at [836, 232] on select "Selecione uma Nova Parcela Avulsa Parcela Avulsa Existente Parcela Normal (20 X…" at bounding box center [922, 216] width 239 height 34
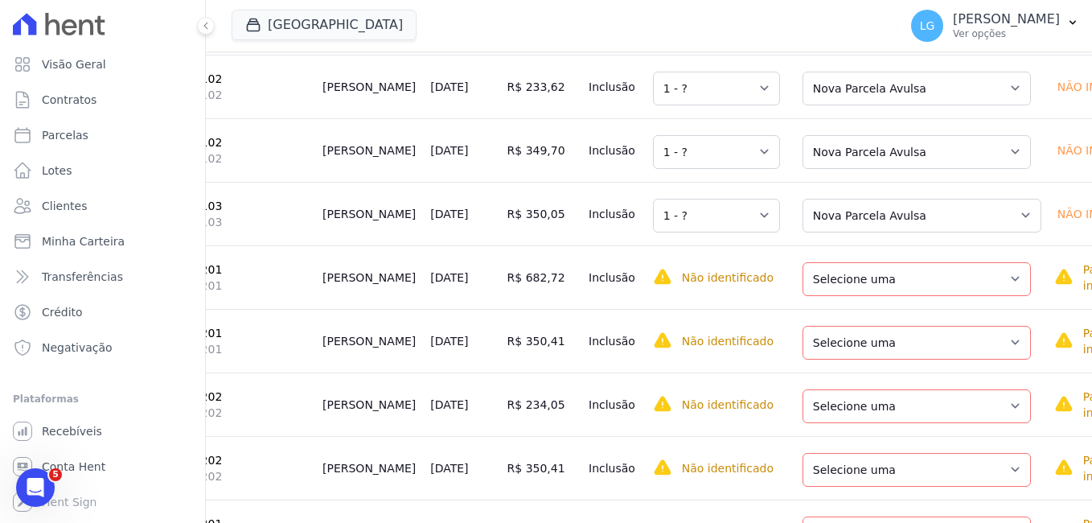
scroll to position [3137, 0]
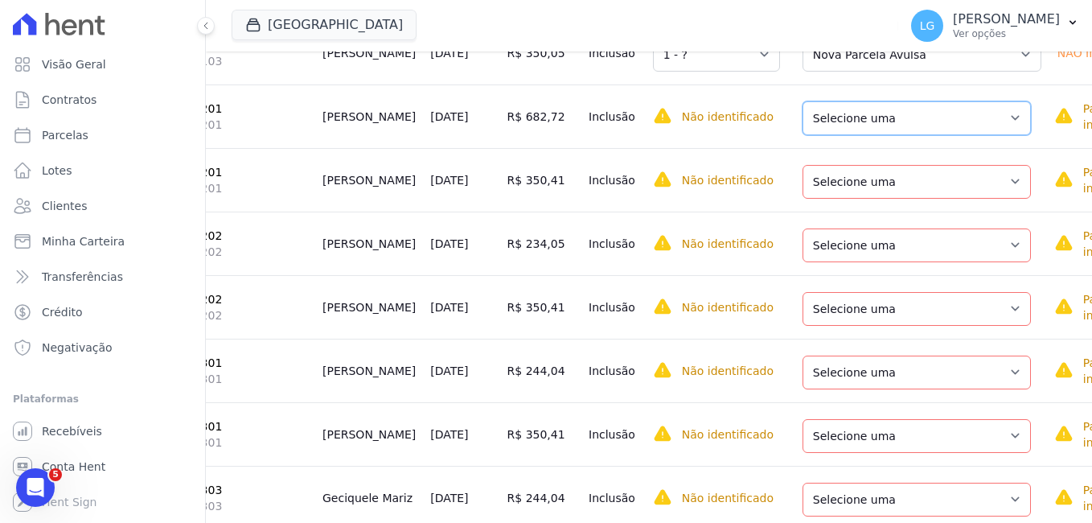
drag, startPoint x: 840, startPoint y: 175, endPoint x: 836, endPoint y: 194, distance: 19.7
click at [840, 135] on select "Selecione uma Nova Parcela Avulsa Parcela Avulsa Existente Parcela Normal (38 X…" at bounding box center [917, 118] width 228 height 34
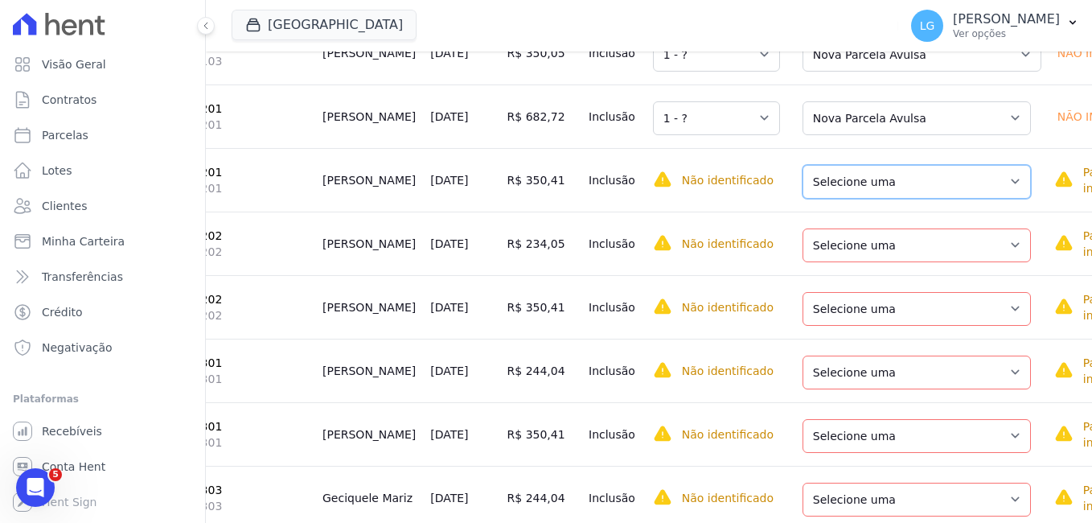
drag, startPoint x: 830, startPoint y: 236, endPoint x: 836, endPoint y: 260, distance: 25.0
click at [830, 199] on select "Selecione uma Nova Parcela Avulsa Parcela Avulsa Existente Parcela Normal (38 X…" at bounding box center [917, 182] width 228 height 34
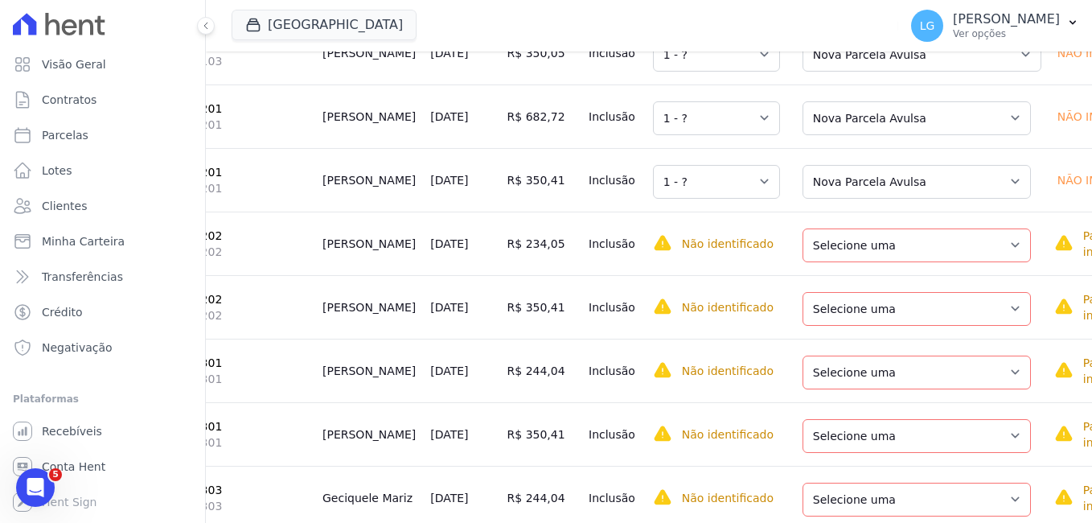
click at [832, 262] on div "Selecione uma Nova Parcela Avulsa Parcela Avulsa Existente Parcela Normal (38 X…" at bounding box center [917, 243] width 228 height 37
click at [840, 262] on select "Selecione uma Nova Parcela Avulsa Parcela Avulsa Existente Parcela Normal (38 X…" at bounding box center [917, 245] width 228 height 34
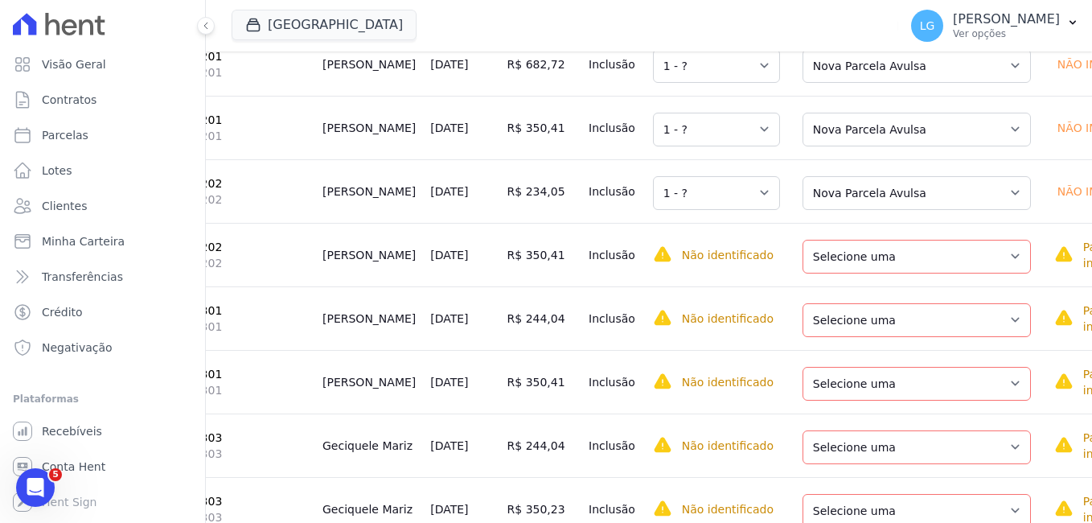
scroll to position [3217, 0]
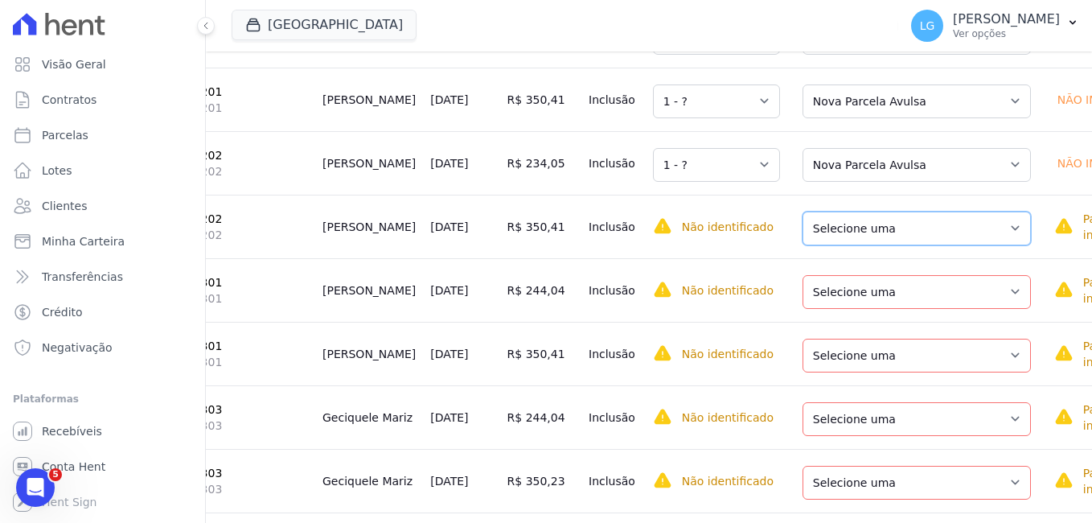
click at [847, 245] on select "Selecione uma Nova Parcela Avulsa Parcela Avulsa Existente Parcela Normal (38 X…" at bounding box center [917, 229] width 228 height 34
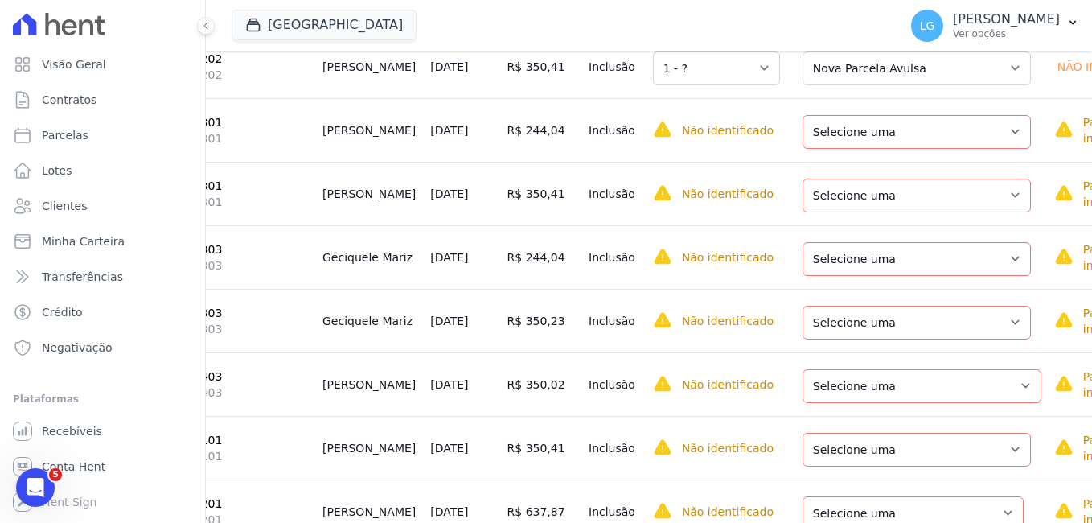
scroll to position [3378, 0]
click at [831, 148] on select "Selecione uma Nova Parcela Avulsa Parcela Avulsa Existente Parcela Normal (38 X…" at bounding box center [917, 131] width 228 height 34
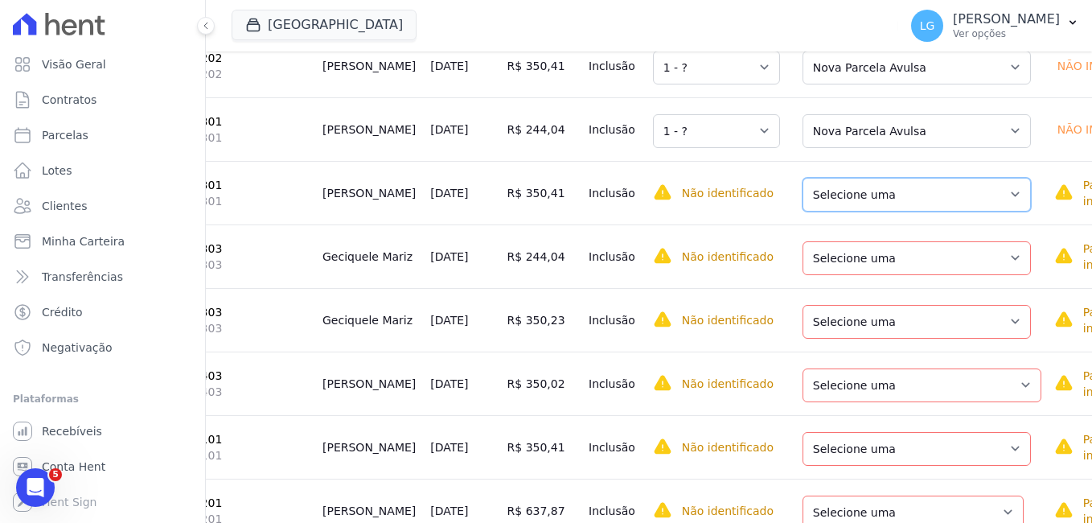
drag, startPoint x: 828, startPoint y: 257, endPoint x: 828, endPoint y: 275, distance: 17.7
click at [828, 212] on select "Selecione uma Nova Parcela Avulsa Parcela Avulsa Existente Parcela Normal (38 X…" at bounding box center [917, 195] width 228 height 34
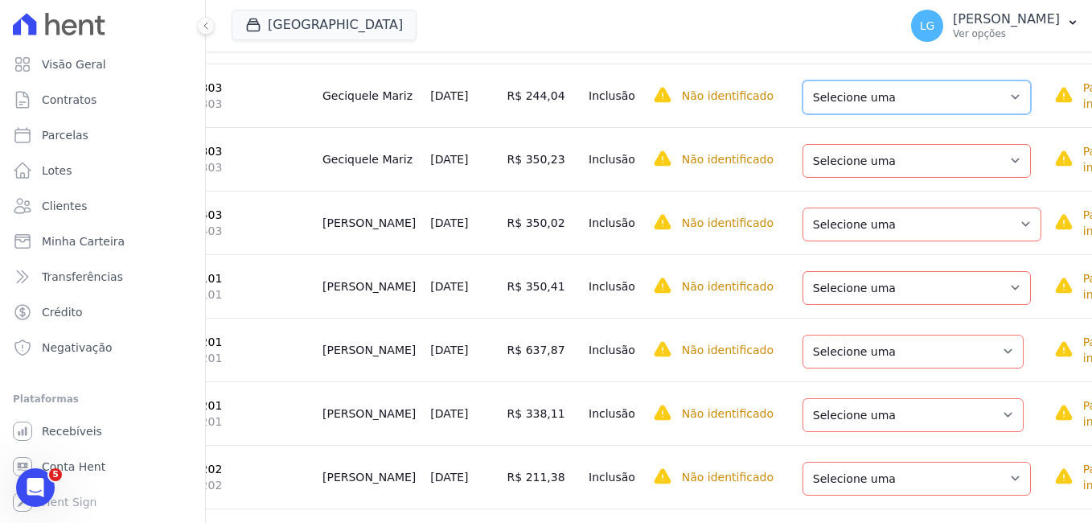
click at [838, 114] on select "Selecione uma Nova Parcela Avulsa Parcela Avulsa Existente Parcela Normal (38 X…" at bounding box center [917, 97] width 228 height 34
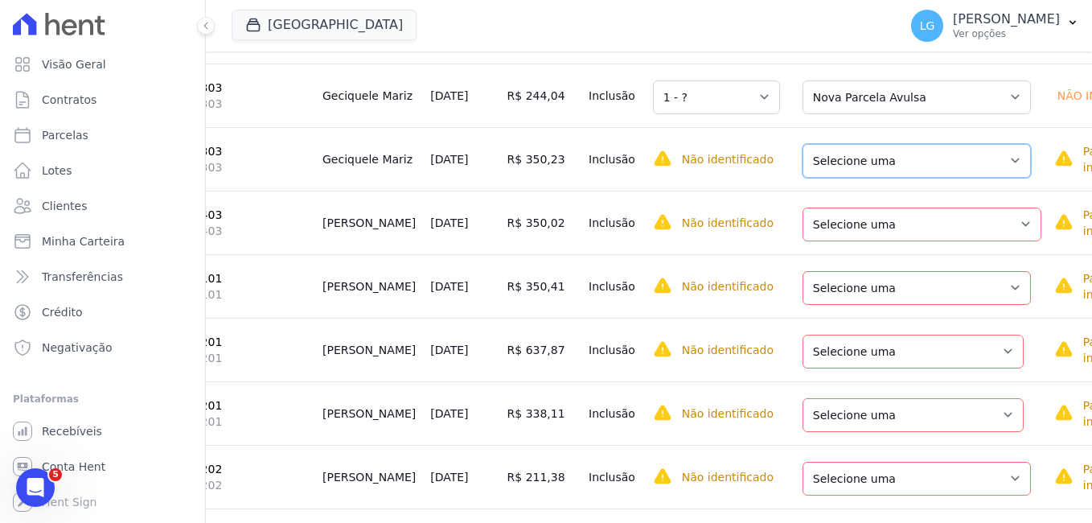
click at [832, 178] on select "Selecione uma Nova Parcela Avulsa Parcela Avulsa Existente Parcela Normal (38 X…" at bounding box center [917, 161] width 228 height 34
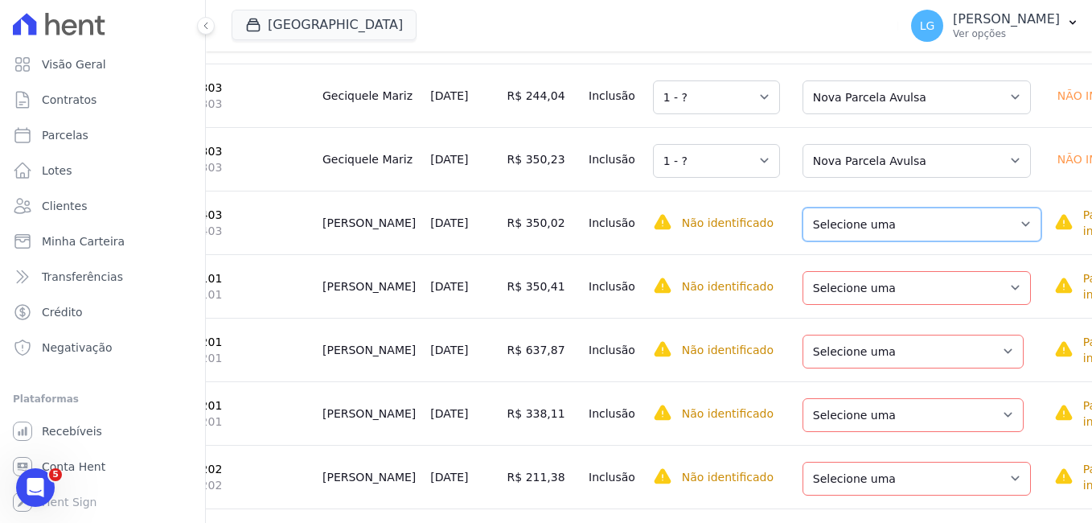
click at [826, 241] on select "Selecione uma Nova Parcela Avulsa Parcela Avulsa Existente Parcela Normal (2 X …" at bounding box center [922, 224] width 239 height 34
click at [828, 305] on select "Selecione uma Nova Parcela Avulsa Parcela Avulsa Existente Parcela Normal (18 X…" at bounding box center [917, 288] width 228 height 34
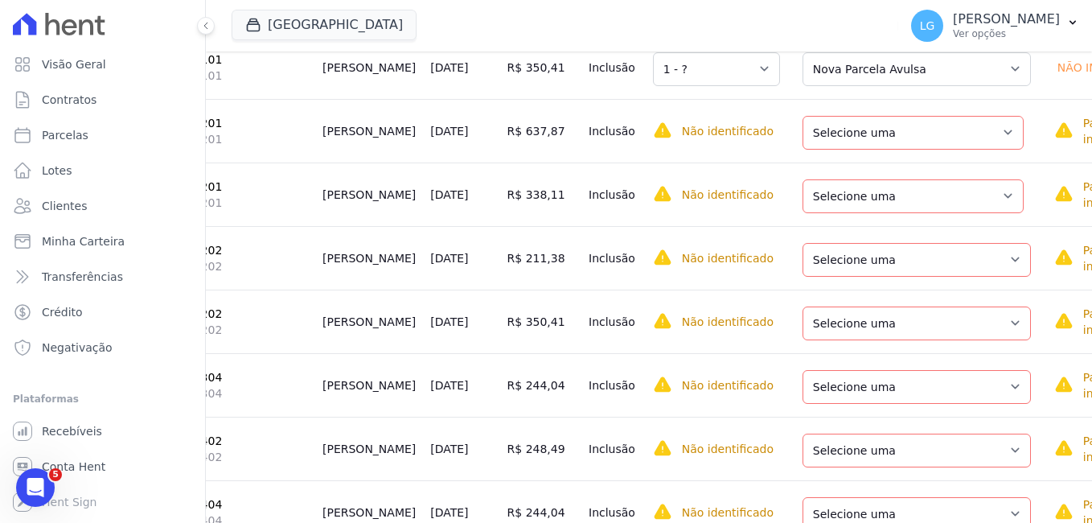
scroll to position [3780, 0]
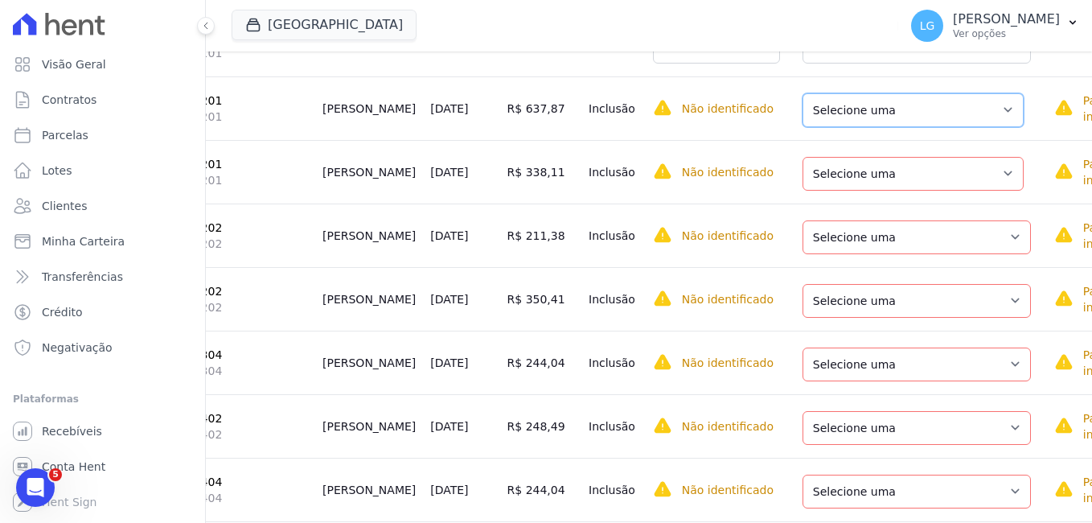
drag, startPoint x: 840, startPoint y: 185, endPoint x: 845, endPoint y: 199, distance: 14.8
click at [840, 127] on select "Selecione uma Nova Parcela Avulsa Parcela Avulsa Existente Intercalada (38 X R$…" at bounding box center [913, 110] width 221 height 34
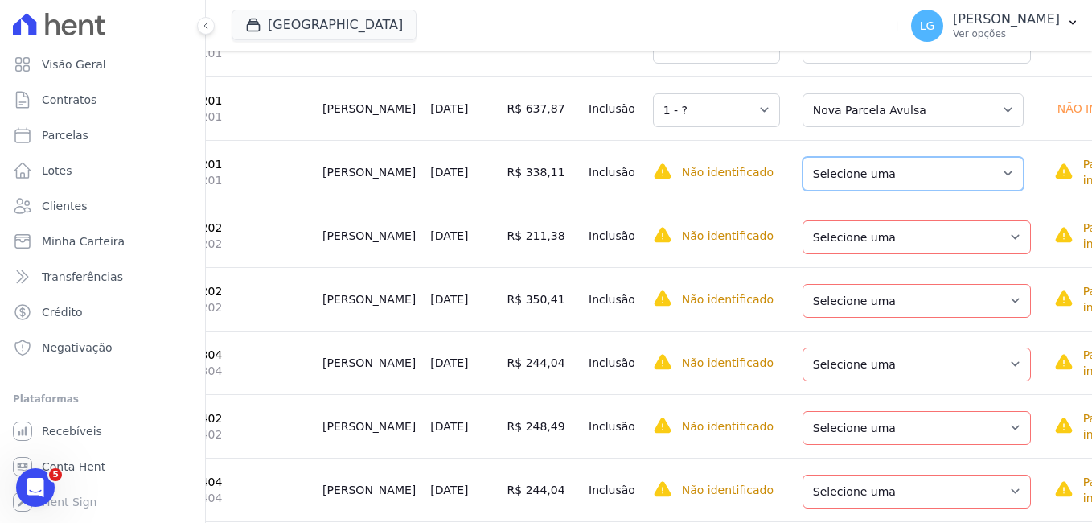
drag, startPoint x: 839, startPoint y: 244, endPoint x: 839, endPoint y: 253, distance: 8.8
click at [839, 191] on select "Selecione uma Nova Parcela Avulsa Parcela Avulsa Existente Intercalada (38 X R$…" at bounding box center [913, 174] width 221 height 34
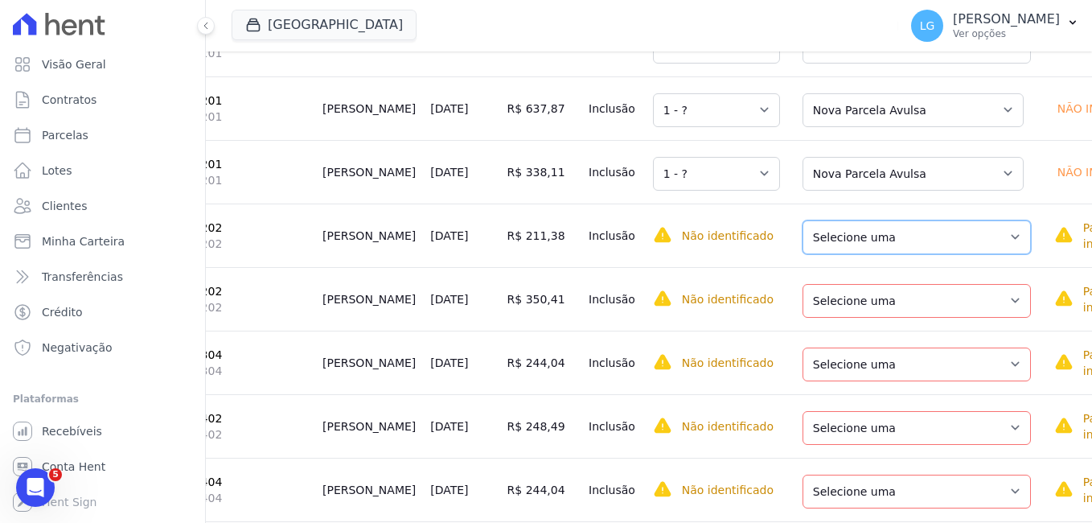
click at [826, 254] on select "Selecione uma Nova Parcela Avulsa Parcela Avulsa Existente Parcela Normal (38 X…" at bounding box center [917, 237] width 228 height 34
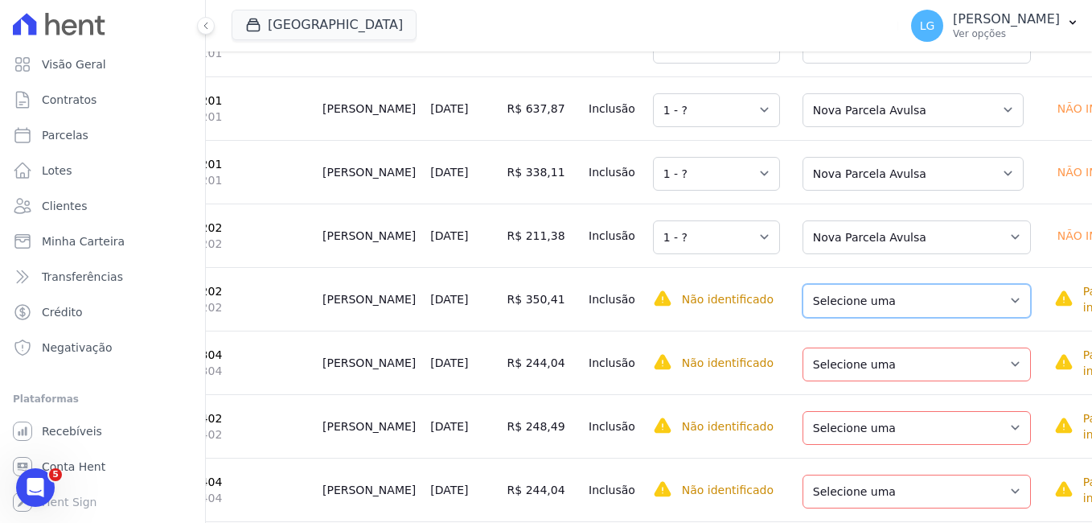
click at [835, 318] on select "Selecione uma Nova Parcela Avulsa Parcela Avulsa Existente Parcela Normal (38 X…" at bounding box center [917, 301] width 228 height 34
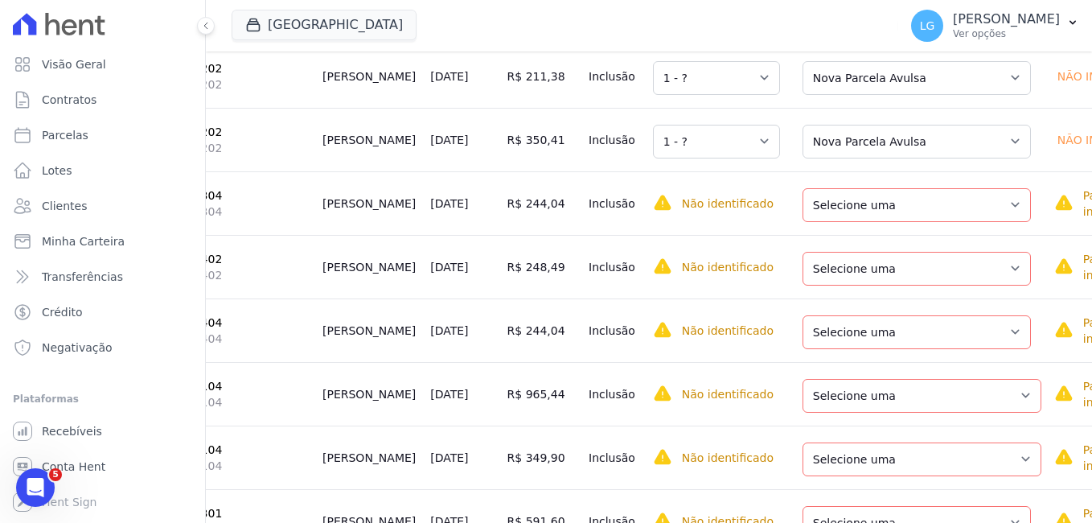
scroll to position [3941, 0]
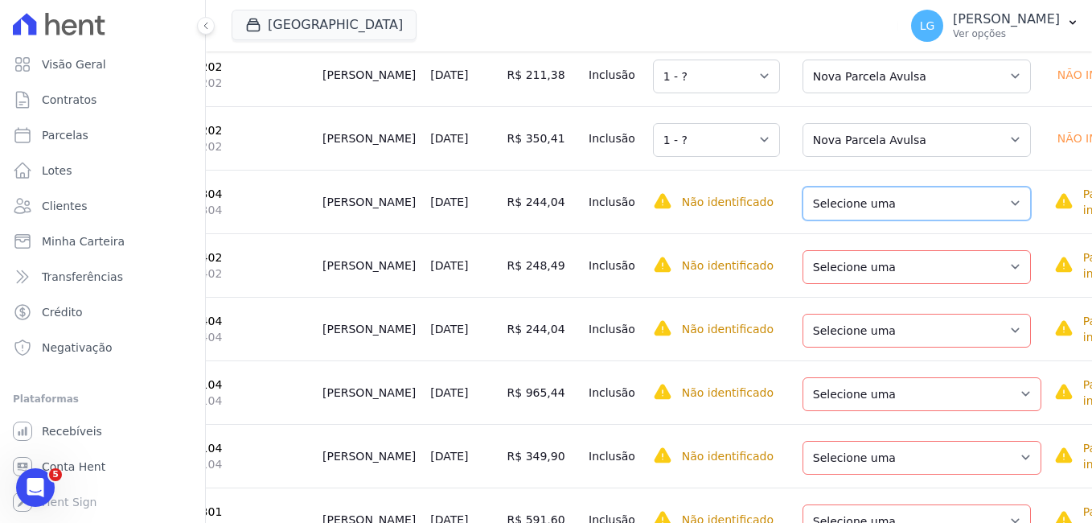
drag, startPoint x: 837, startPoint y: 275, endPoint x: 841, endPoint y: 298, distance: 22.9
click at [837, 220] on select "Selecione uma Nova Parcela Avulsa Parcela Avulsa Existente Parcela Normal (38 X…" at bounding box center [917, 204] width 228 height 34
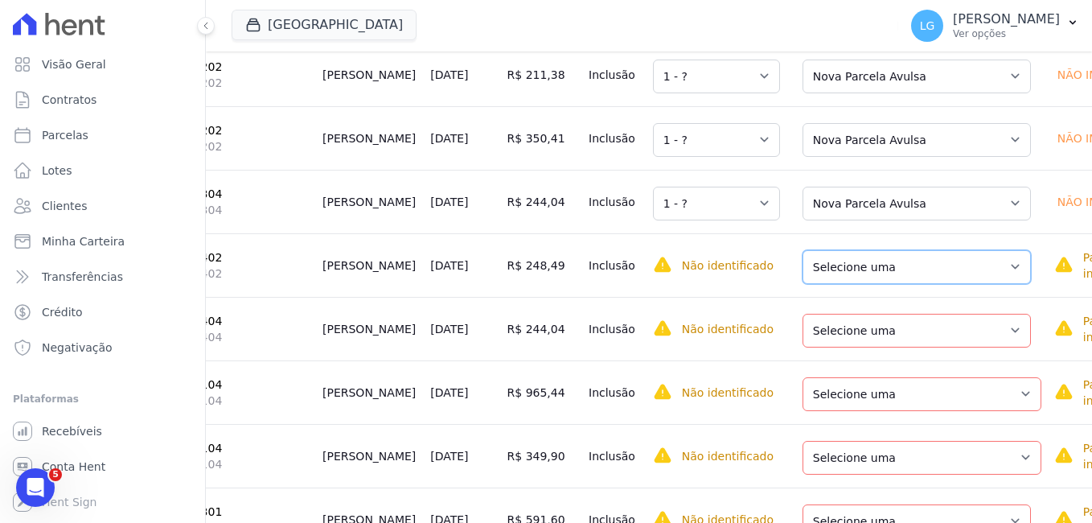
click at [840, 284] on select "Selecione uma Nova Parcela Avulsa Parcela Avulsa Existente Parcela Normal (25 X…" at bounding box center [917, 267] width 228 height 34
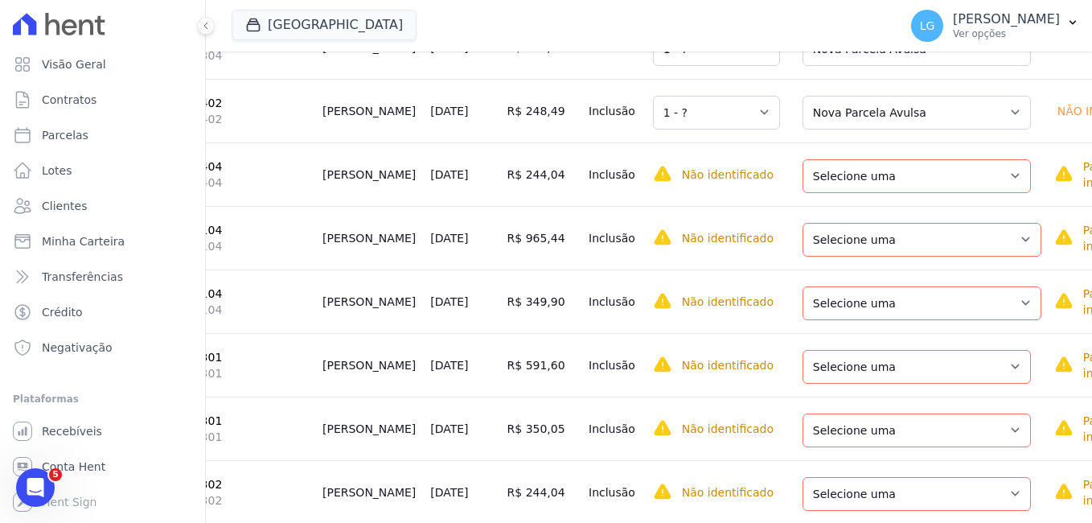
scroll to position [4102, 0]
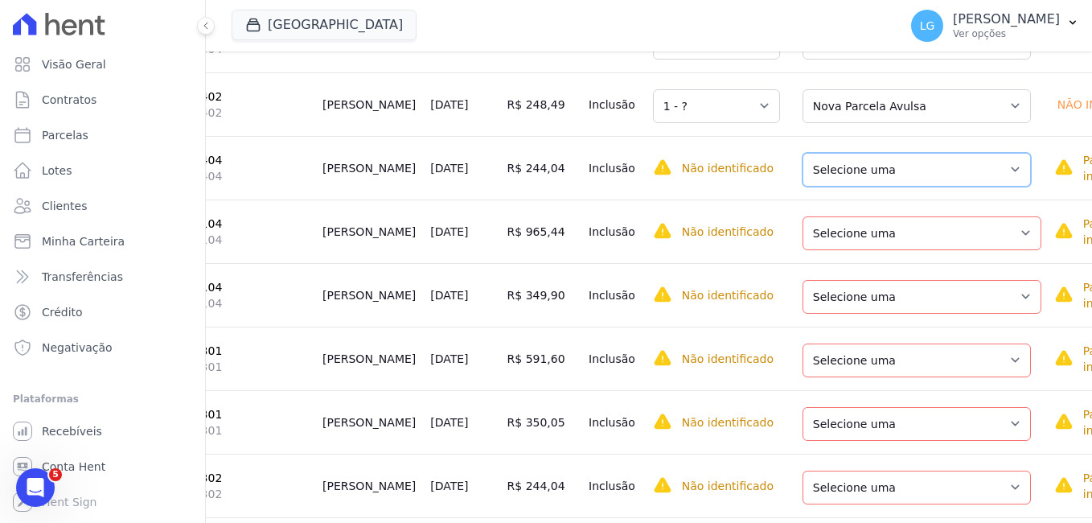
drag, startPoint x: 830, startPoint y: 260, endPoint x: 829, endPoint y: 271, distance: 11.3
click at [830, 187] on select "Selecione uma Nova Parcela Avulsa Parcela Avulsa Existente Intercalada (38 X R$…" at bounding box center [917, 170] width 228 height 34
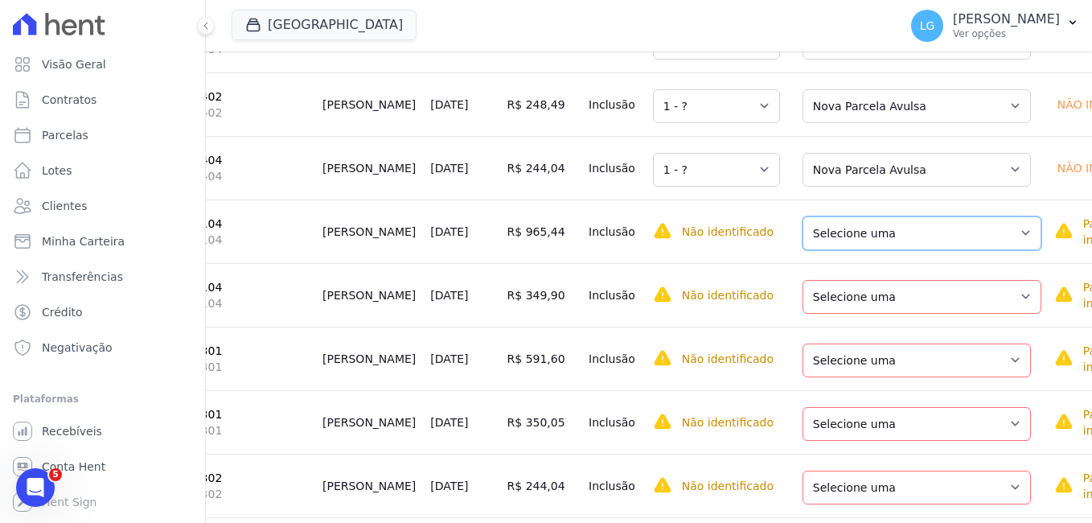
click at [834, 250] on select "Selecione uma Nova Parcela Avulsa Parcela Avulsa Existente Parcela Normal (38 X…" at bounding box center [922, 233] width 239 height 34
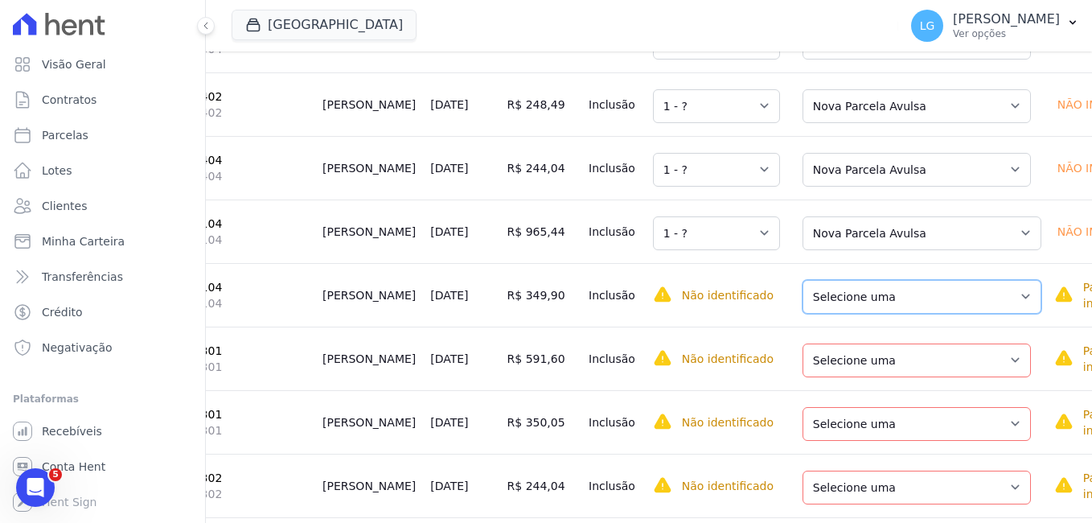
click at [836, 314] on select "Selecione uma Nova Parcela Avulsa Parcela Avulsa Existente Parcela Normal (38 X…" at bounding box center [922, 297] width 239 height 34
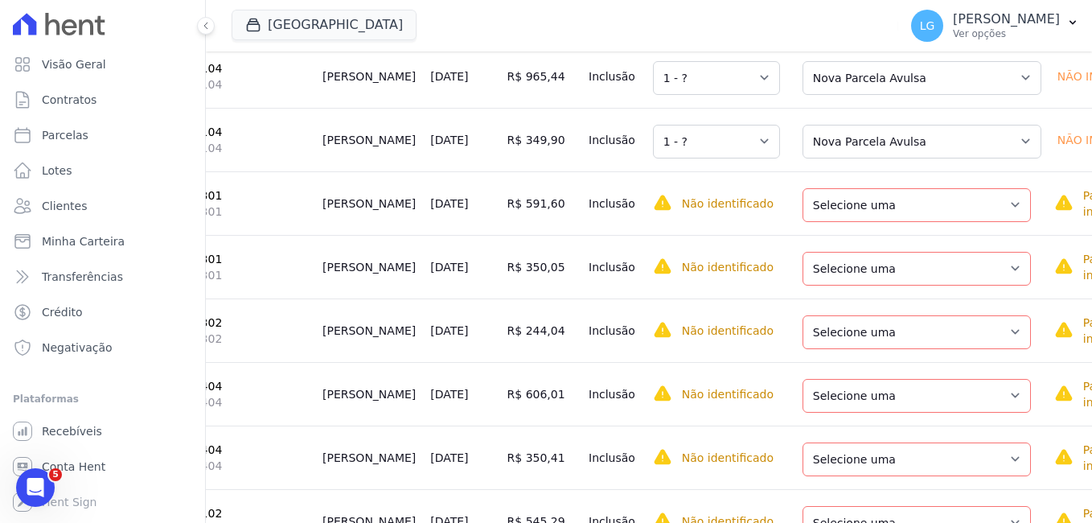
scroll to position [4263, 0]
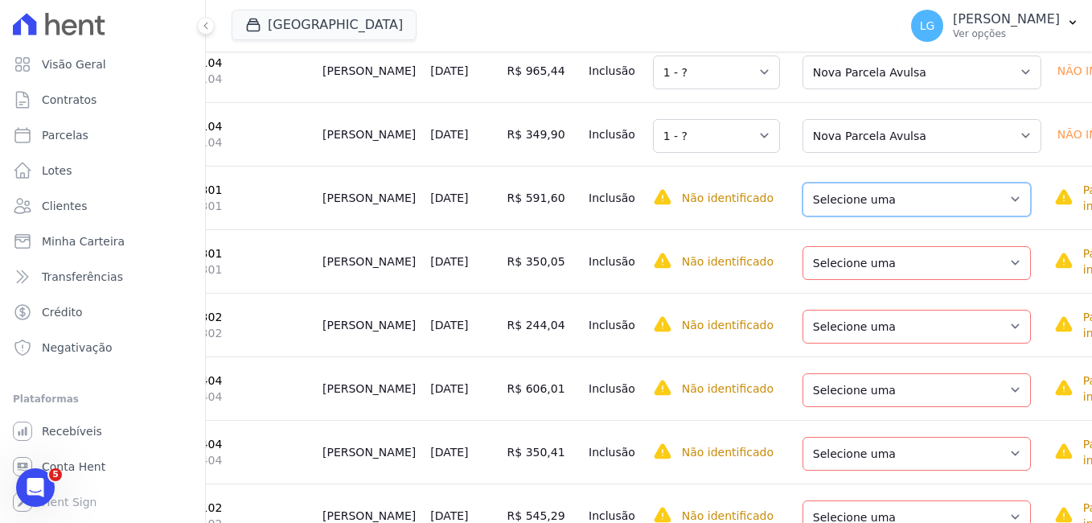
click at [813, 216] on select "Selecione uma Nova Parcela Avulsa Parcela Avulsa Existente Parcela Normal (38 X…" at bounding box center [917, 200] width 228 height 34
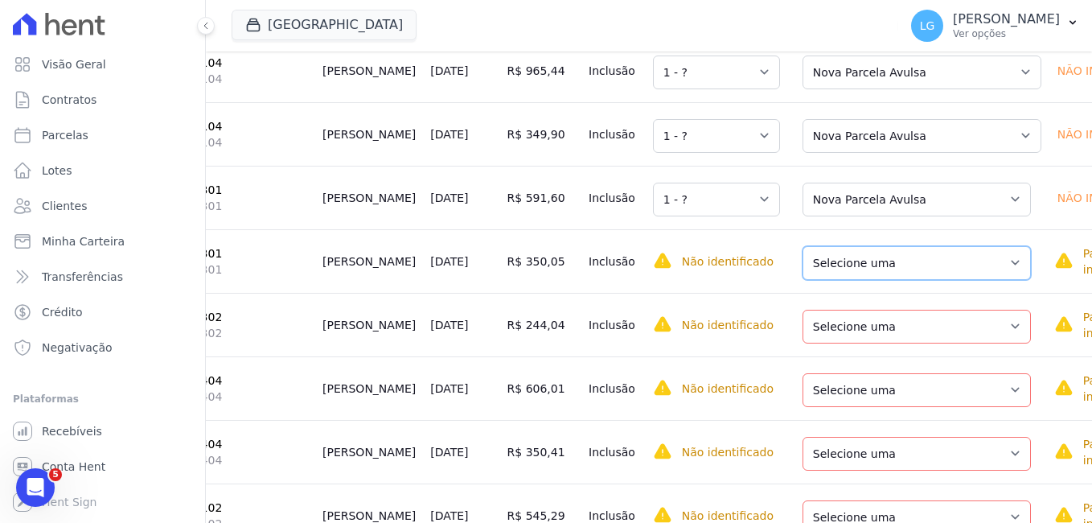
click at [826, 280] on select "Selecione uma Nova Parcela Avulsa Parcela Avulsa Existente Parcela Normal (38 X…" at bounding box center [917, 263] width 228 height 34
click at [828, 293] on td "Selecione uma Nova Parcela Avulsa Parcela Avulsa Existente Parcela Normal (38 X…" at bounding box center [917, 261] width 261 height 64
click at [837, 280] on select "Selecione uma Nova Parcela Avulsa Parcela Avulsa Existente Parcela Normal (38 X…" at bounding box center [917, 263] width 228 height 34
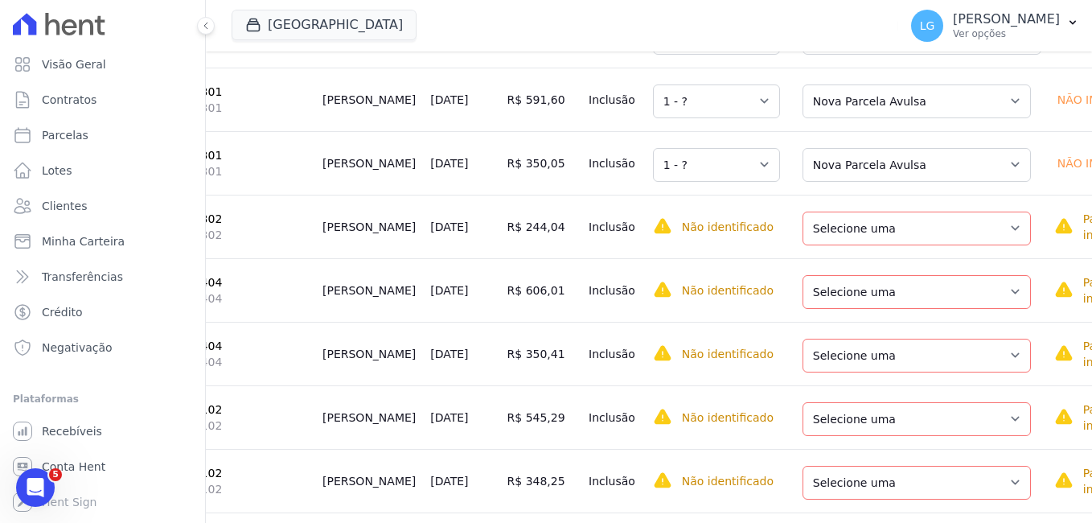
scroll to position [4423, 0]
click at [837, 183] on select "Selecione uma Nova Parcela Avulsa Parcela Avulsa Existente Intercalada (38 X R$…" at bounding box center [917, 166] width 228 height 34
drag, startPoint x: 839, startPoint y: 314, endPoint x: 847, endPoint y: 339, distance: 25.4
click at [841, 246] on select "Selecione uma Nova Parcela Avulsa Parcela Avulsa Existente Parcela Normal (45 X…" at bounding box center [917, 229] width 228 height 34
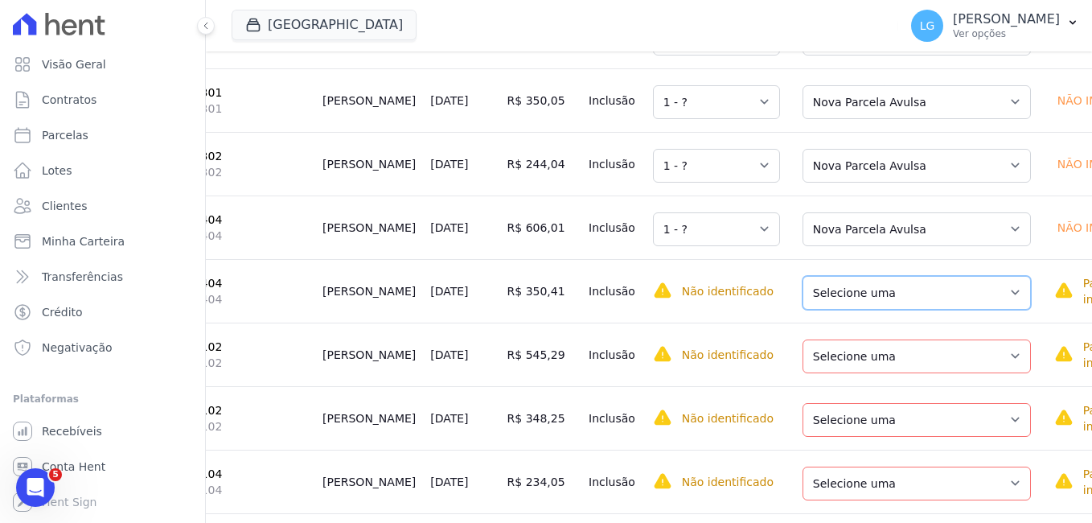
click at [828, 310] on select "Selecione uma Nova Parcela Avulsa Parcela Avulsa Existente Parcela Normal (45 X…" at bounding box center [917, 293] width 228 height 34
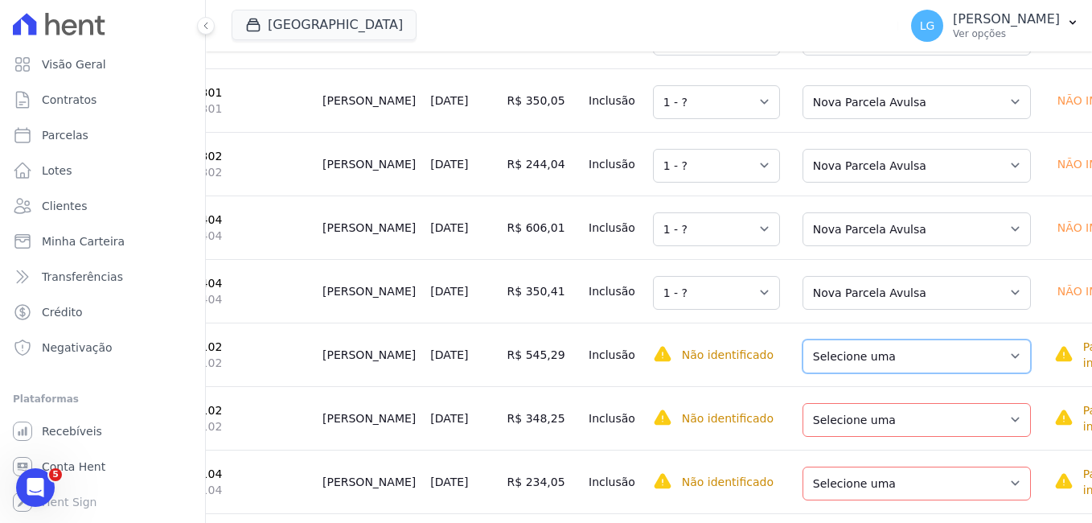
click at [832, 373] on select "Selecione uma Nova Parcela Avulsa Parcela Avulsa Existente Parcela Normal (38 X…" at bounding box center [917, 356] width 228 height 34
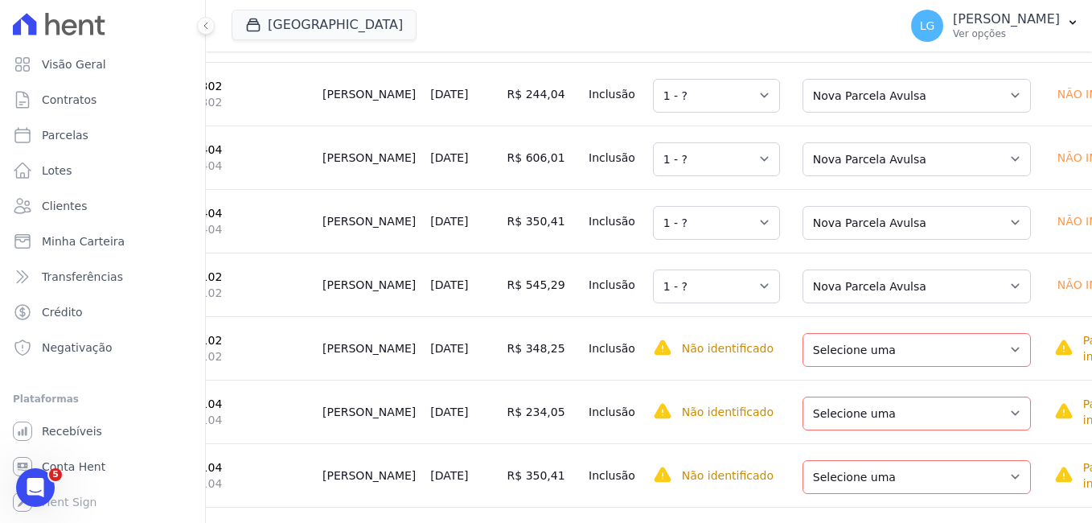
scroll to position [4584, 0]
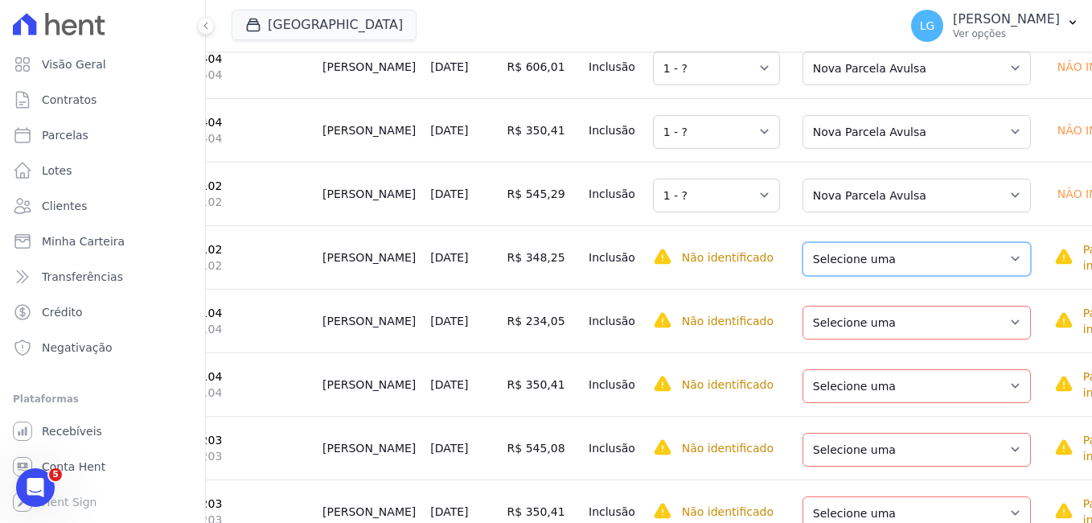
drag, startPoint x: 838, startPoint y: 355, endPoint x: 837, endPoint y: 373, distance: 18.5
click at [838, 276] on select "Selecione uma Nova Parcela Avulsa Parcela Avulsa Existente Parcela Normal (38 X…" at bounding box center [917, 259] width 228 height 34
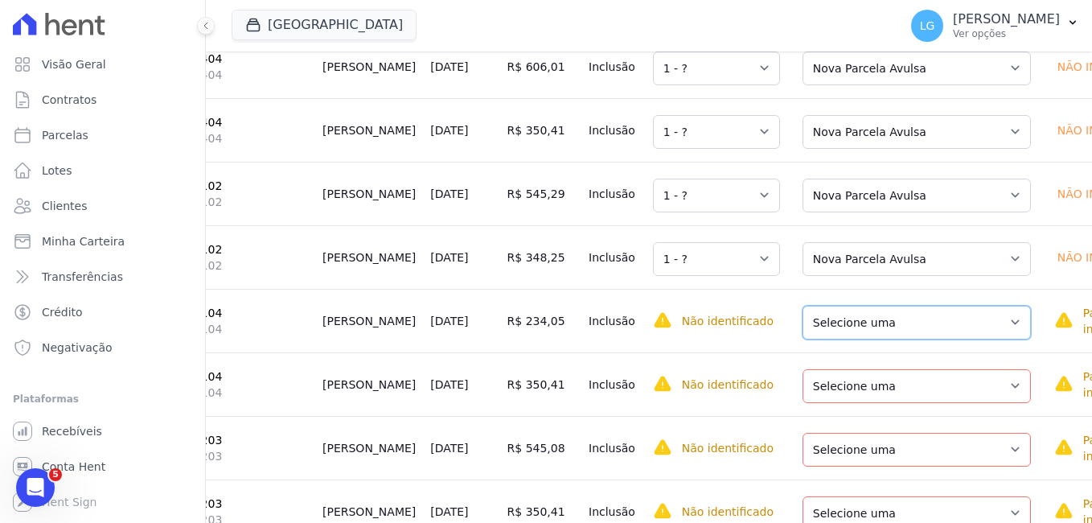
click at [834, 339] on select "Selecione uma Nova Parcela Avulsa Parcela Avulsa Existente Parcela Normal (35 X…" at bounding box center [917, 323] width 228 height 34
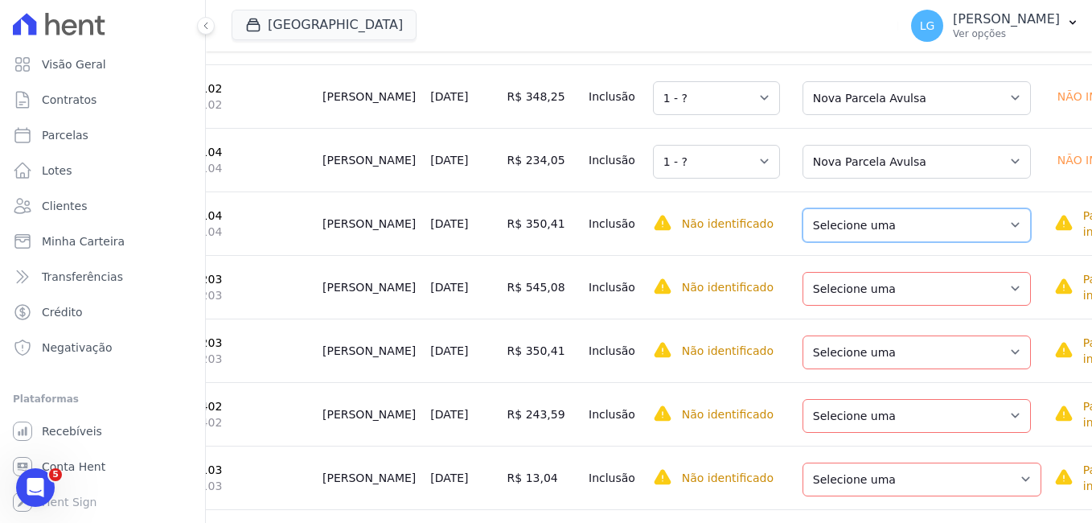
drag, startPoint x: 824, startPoint y: 329, endPoint x: 824, endPoint y: 343, distance: 13.7
click at [824, 242] on select "Selecione uma Nova Parcela Avulsa Parcela Avulsa Existente Parcela Normal (35 X…" at bounding box center [917, 225] width 228 height 34
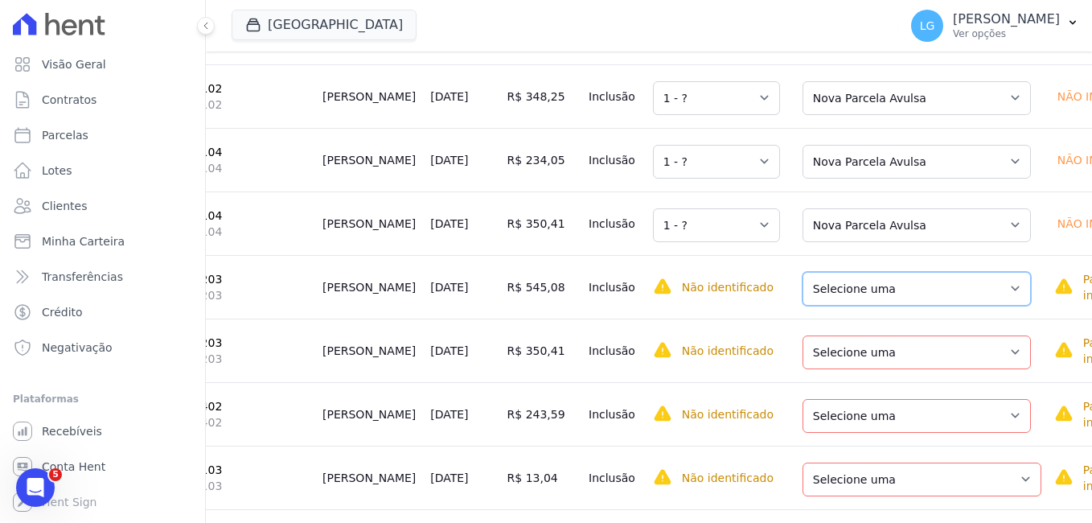
drag, startPoint x: 832, startPoint y: 396, endPoint x: 832, endPoint y: 409, distance: 12.1
click at [832, 306] on select "Selecione uma Nova Parcela Avulsa Parcela Avulsa Existente Parcela Normal (38 X…" at bounding box center [917, 289] width 228 height 34
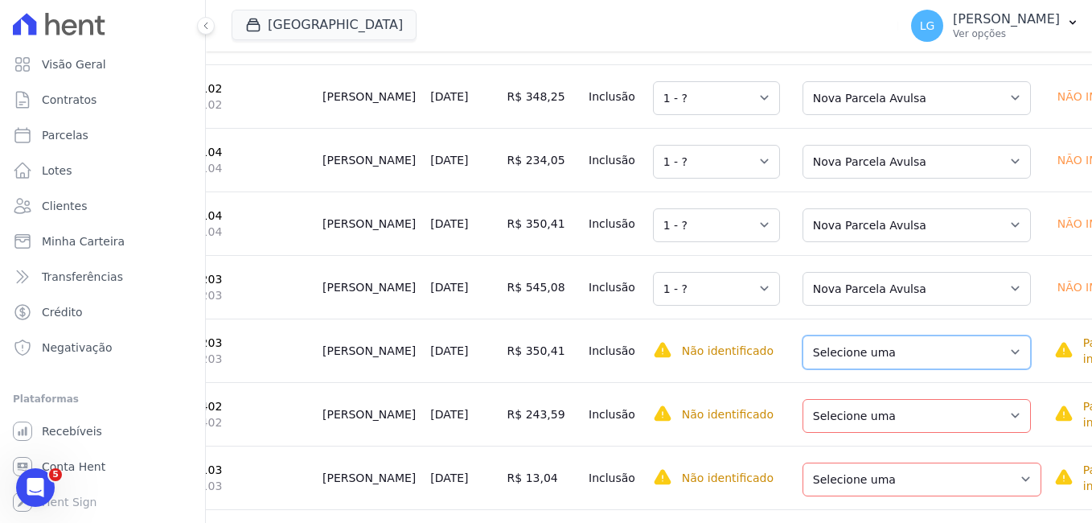
click at [829, 369] on select "Selecione uma Nova Parcela Avulsa Parcela Avulsa Existente Parcela Normal (38 X…" at bounding box center [917, 352] width 228 height 34
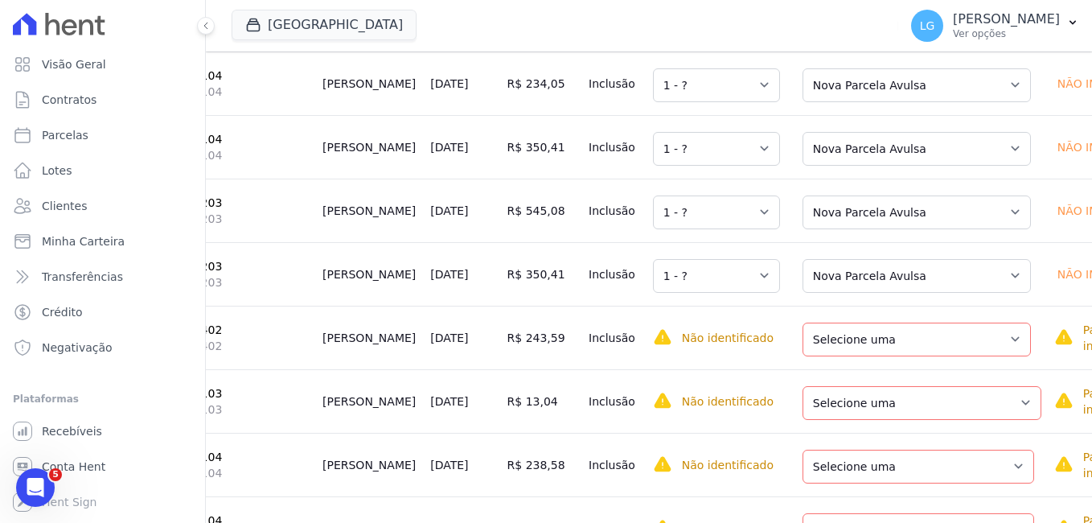
scroll to position [4906, 0]
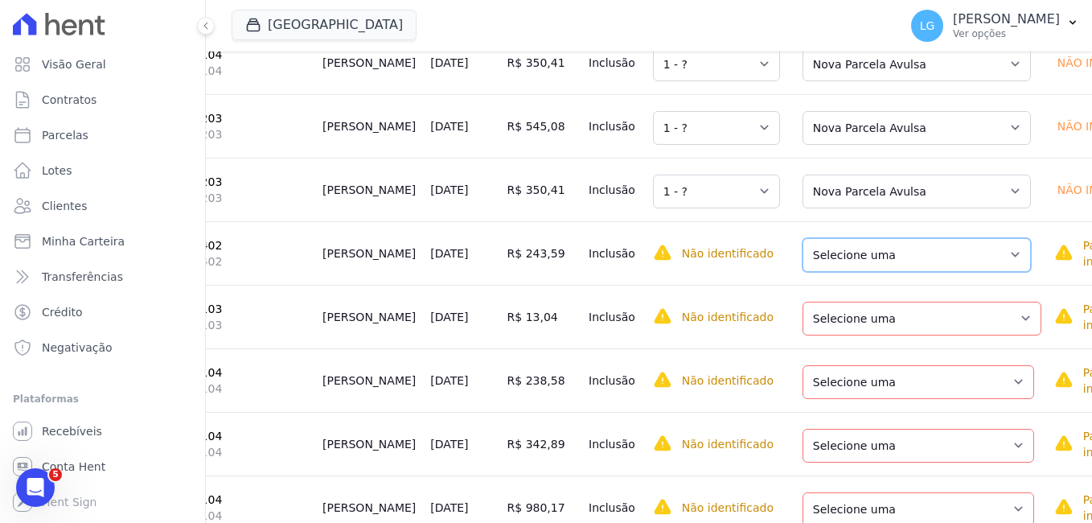
click at [828, 272] on select "Selecione uma Nova Parcela Avulsa Parcela Avulsa Existente Parcela Normal (38 X…" at bounding box center [917, 255] width 228 height 34
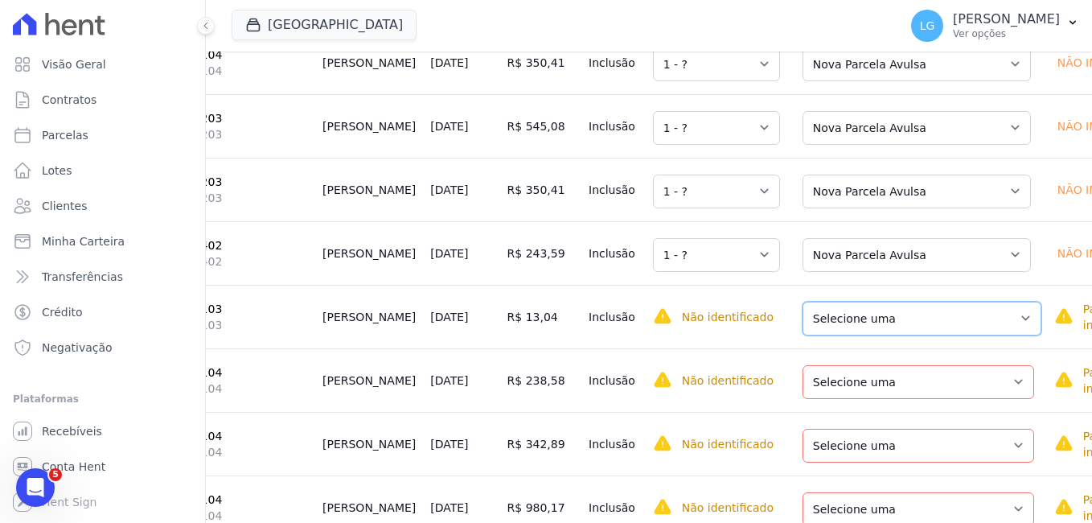
click at [839, 335] on select "Selecione uma Nova Parcela Avulsa Parcela Avulsa Existente Parcela Normal (22 X…" at bounding box center [922, 319] width 239 height 34
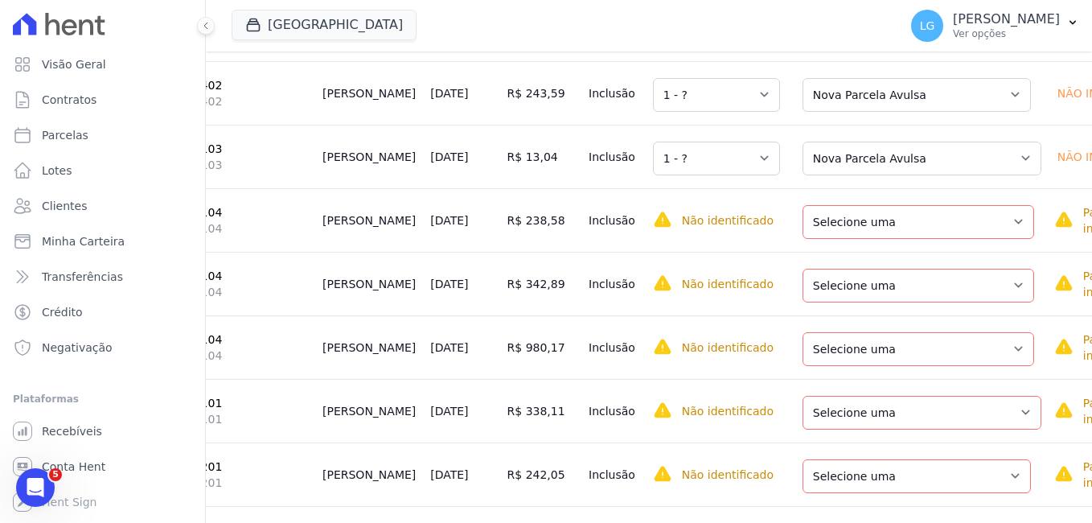
scroll to position [5067, 0]
drag, startPoint x: 828, startPoint y: 329, endPoint x: 828, endPoint y: 338, distance: 8.9
click at [828, 238] on select "Selecione uma Nova Parcela Avulsa Parcela Avulsa Existente Parcela Normal (35 X…" at bounding box center [919, 221] width 232 height 34
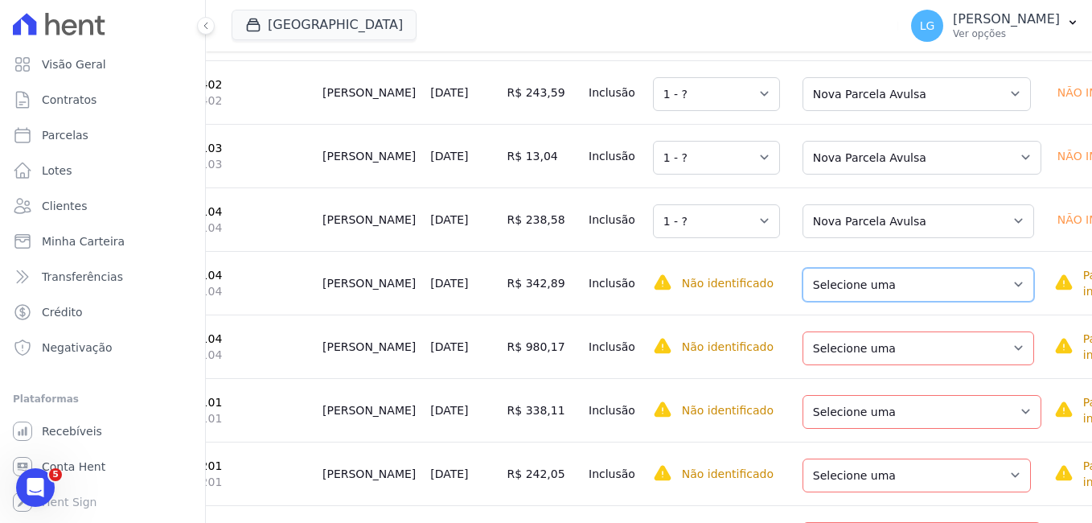
click at [824, 302] on select "Selecione uma Nova Parcela Avulsa Parcela Avulsa Existente Parcela Normal (35 X…" at bounding box center [919, 285] width 232 height 34
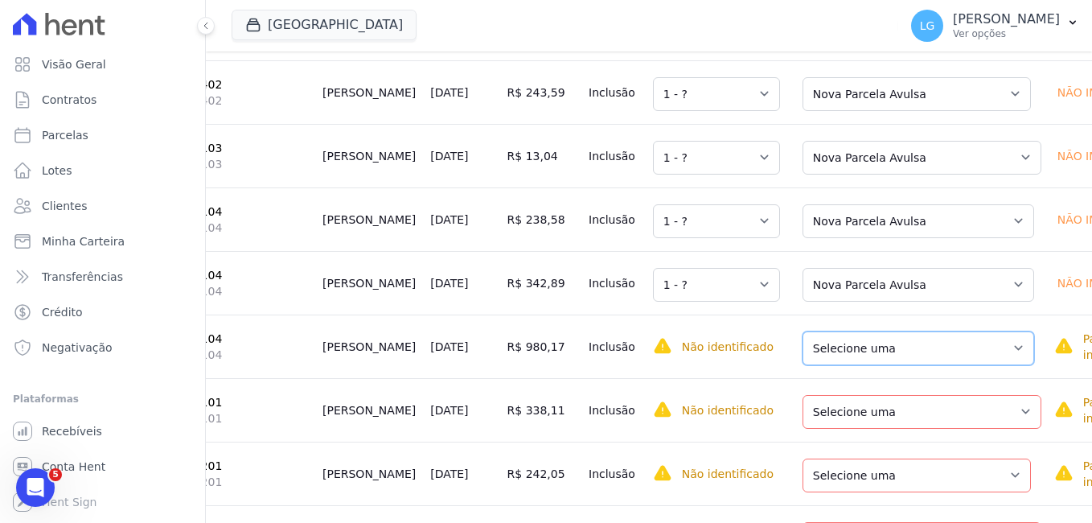
click at [841, 365] on select "Selecione uma Nova Parcela Avulsa Parcela Avulsa Existente Parcela Normal (35 X…" at bounding box center [919, 348] width 232 height 34
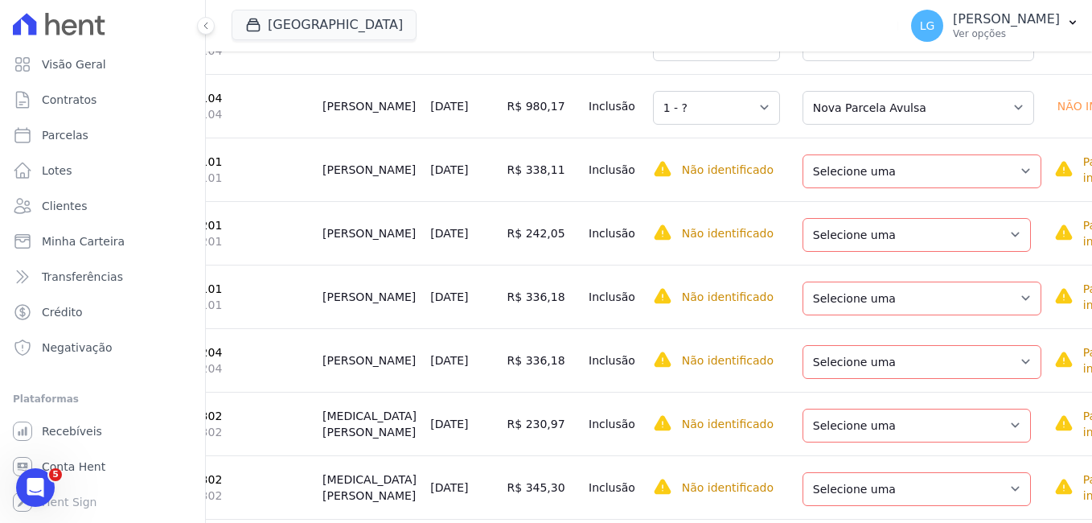
scroll to position [5308, 0]
click at [850, 187] on select "Selecione uma Nova Parcela Avulsa Parcela Avulsa Existente Parcela Normal (2 X …" at bounding box center [922, 171] width 239 height 34
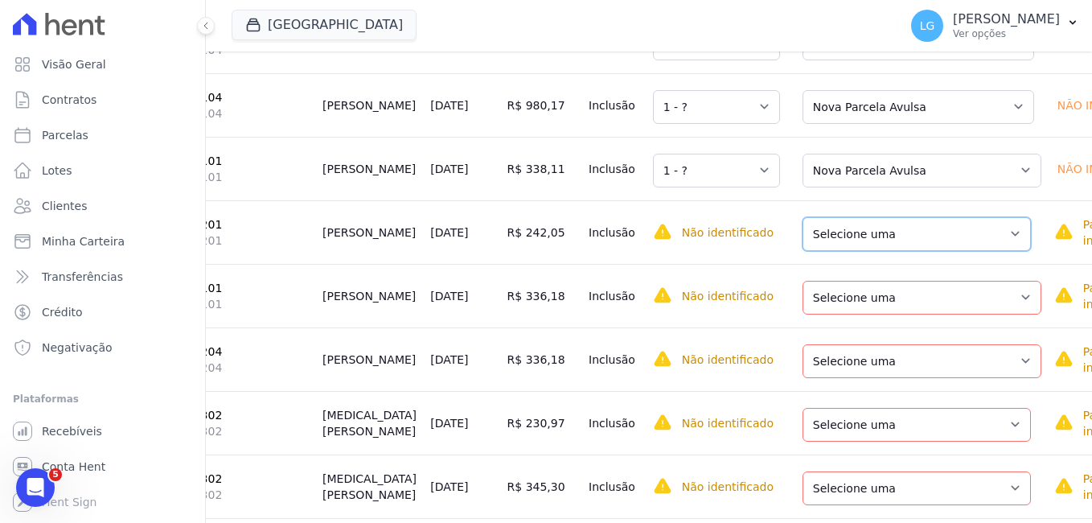
drag, startPoint x: 840, startPoint y: 356, endPoint x: 840, endPoint y: 365, distance: 8.8
click at [840, 251] on select "Selecione uma Nova Parcela Avulsa Parcela Avulsa Existente Parcela Normal (43 X…" at bounding box center [917, 234] width 228 height 34
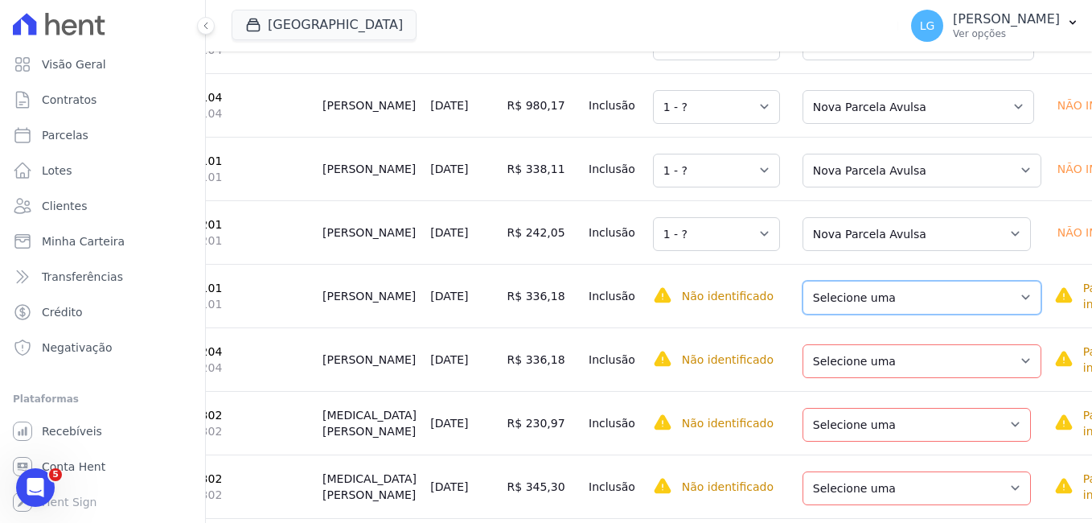
click at [840, 314] on select "Selecione uma Nova Parcela Avulsa Parcela Avulsa Existente Parcela Normal (8 X …" at bounding box center [922, 298] width 239 height 34
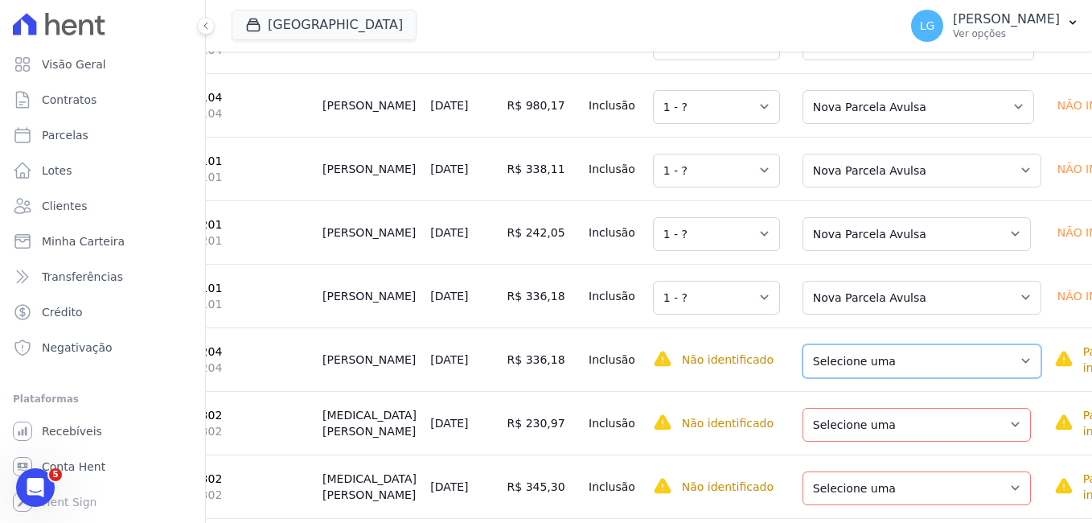
click at [855, 378] on select "Selecione uma Nova Parcela Avulsa Parcela Avulsa Existente Parcela Normal (11 X…" at bounding box center [922, 361] width 239 height 34
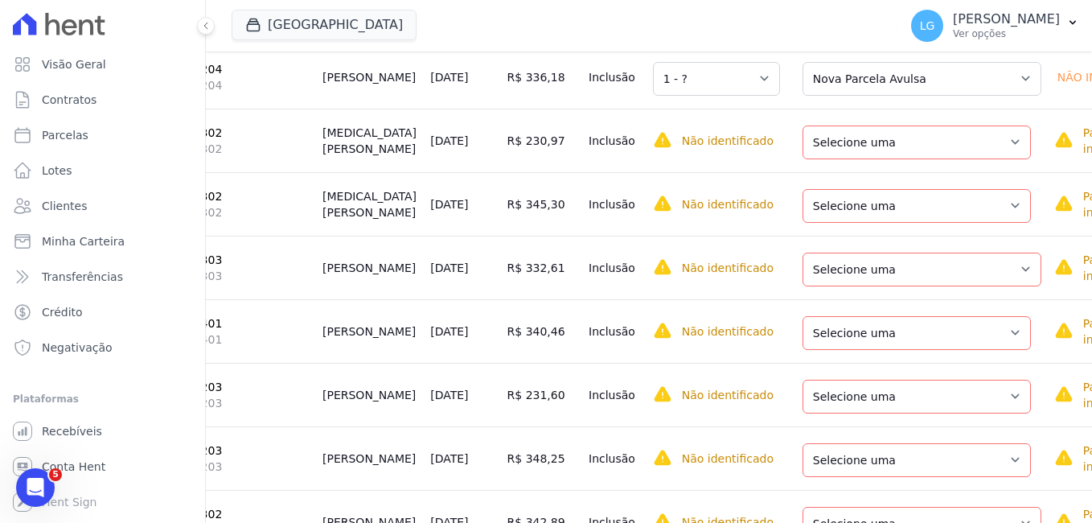
scroll to position [5630, 0]
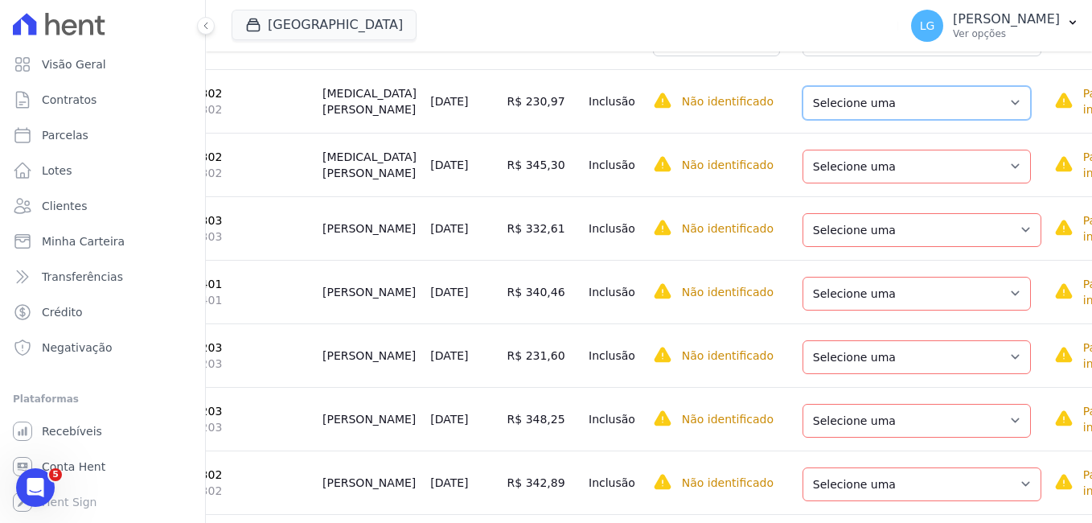
click at [854, 120] on select "Selecione uma Nova Parcela Avulsa Parcela Avulsa Existente Parcela Normal (36 X…" at bounding box center [917, 103] width 228 height 34
click at [852, 133] on td "Selecione uma Nova Parcela Avulsa Parcela Avulsa Existente Parcela Normal (36 X…" at bounding box center [917, 101] width 261 height 64
click at [842, 120] on select "Selecione uma Nova Parcela Avulsa Parcela Avulsa Existente Parcela Normal (36 X…" at bounding box center [917, 103] width 228 height 34
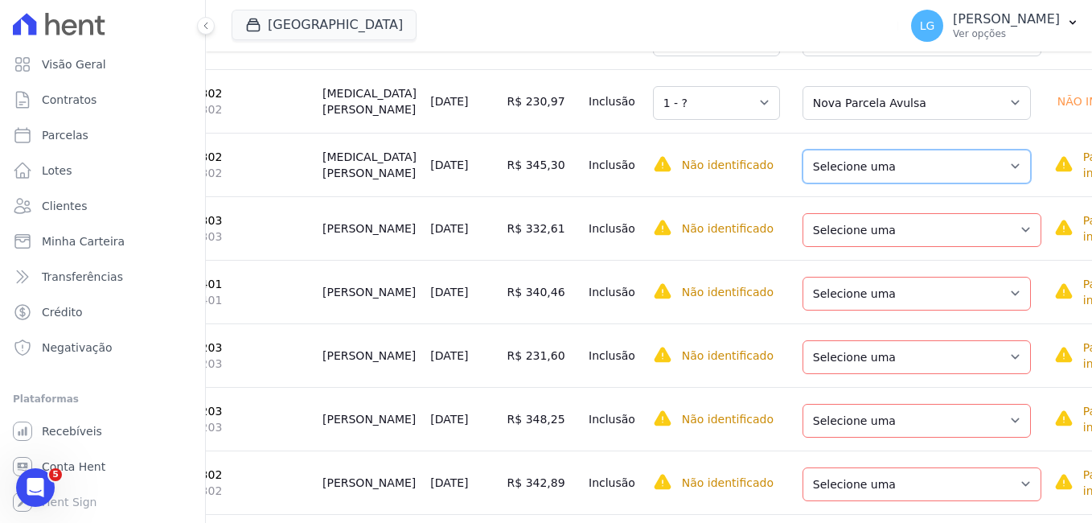
click at [845, 183] on select "Selecione uma Nova Parcela Avulsa Parcela Avulsa Existente Parcela Normal (36 X…" at bounding box center [917, 167] width 228 height 34
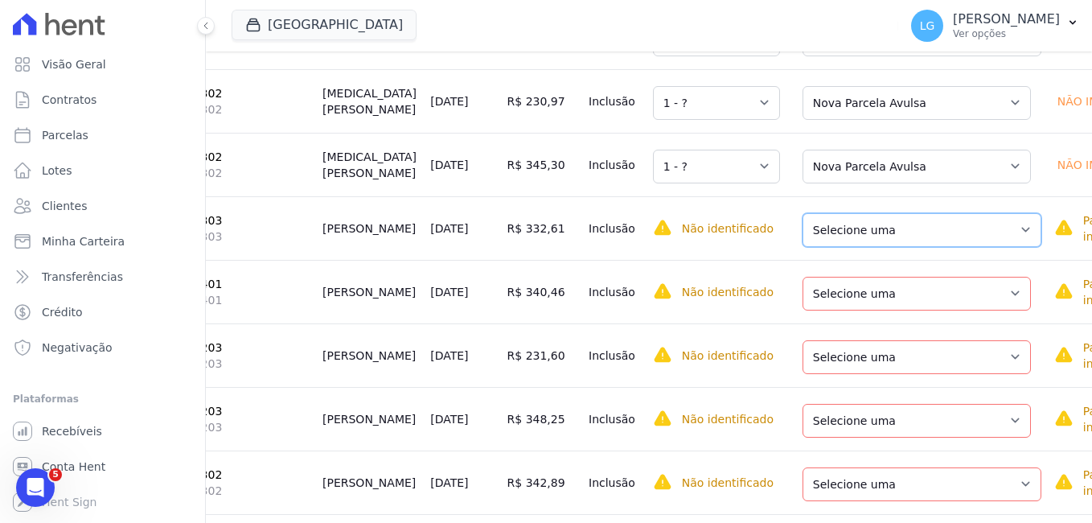
click at [837, 247] on select "Selecione uma Nova Parcela Avulsa Parcela Avulsa Existente Parcela Normal (37 X…" at bounding box center [922, 230] width 239 height 34
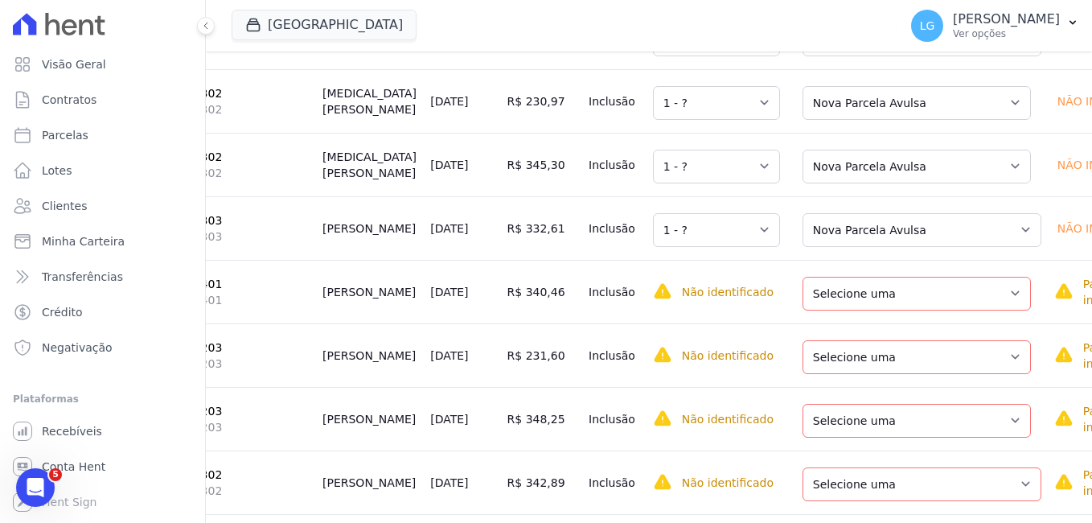
scroll to position [5791, 0]
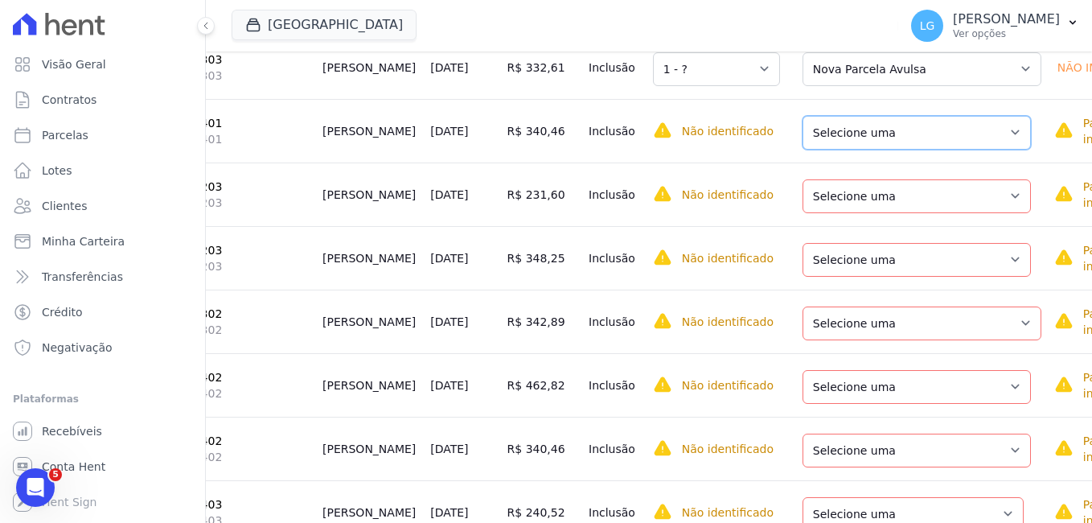
click at [818, 150] on select "Selecione uma Nova Parcela Avulsa Parcela Avulsa Existente Parcela Normal (6 X …" at bounding box center [917, 133] width 228 height 34
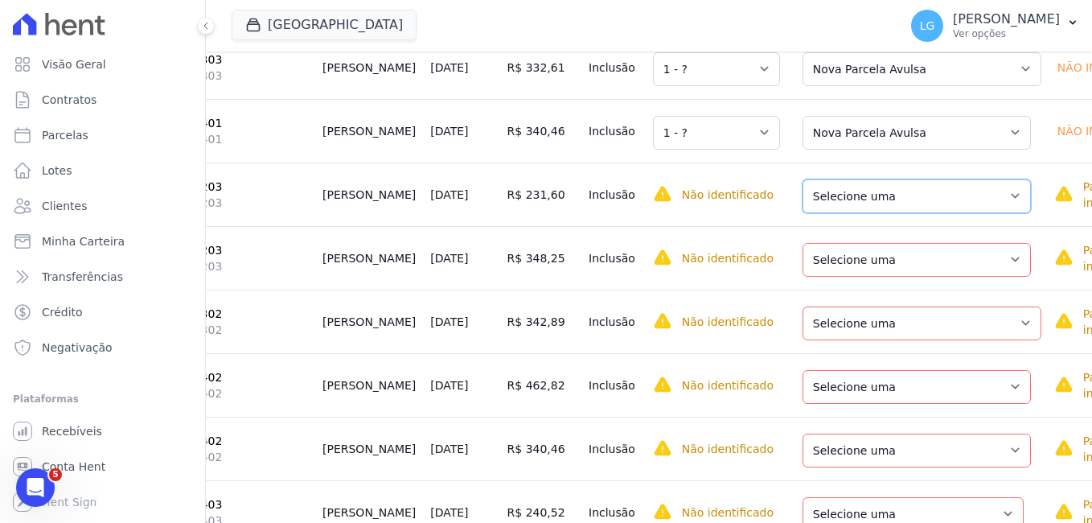
click at [830, 213] on select "Selecione uma Nova Parcela Avulsa Parcela Avulsa Existente Parcela Normal (41 X…" at bounding box center [917, 196] width 228 height 34
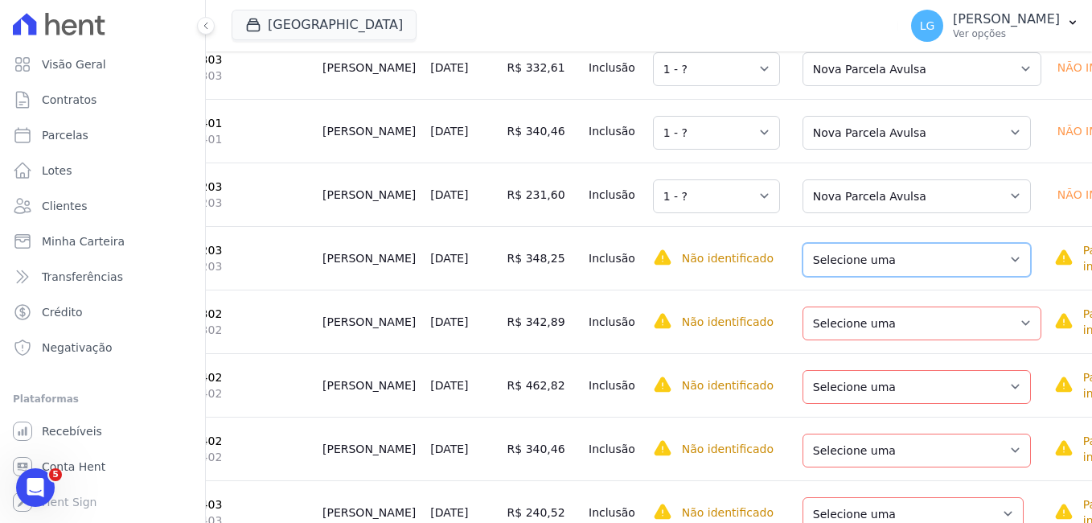
click at [837, 277] on select "Selecione uma Nova Parcela Avulsa Parcela Avulsa Existente Parcela Normal (41 X…" at bounding box center [917, 260] width 228 height 34
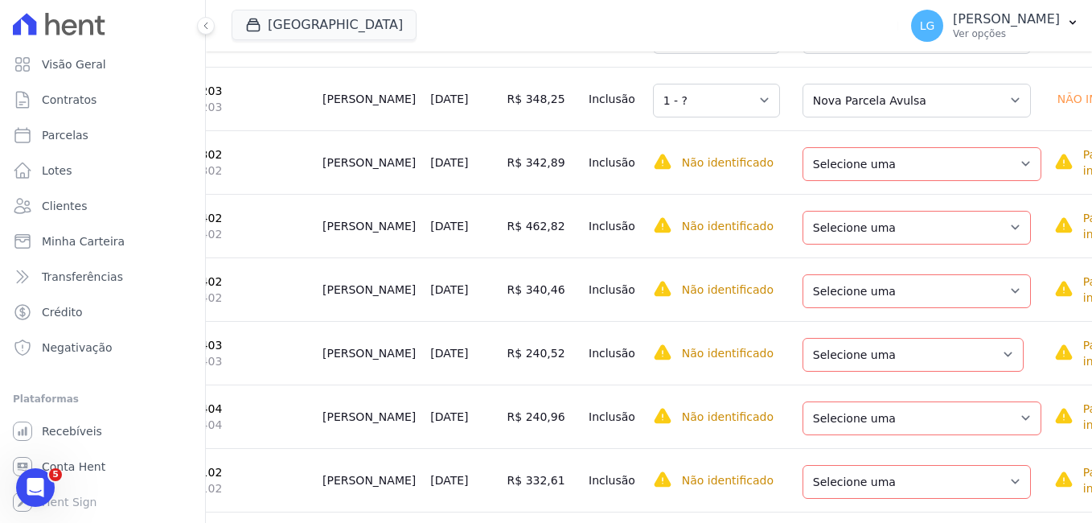
scroll to position [5951, 0]
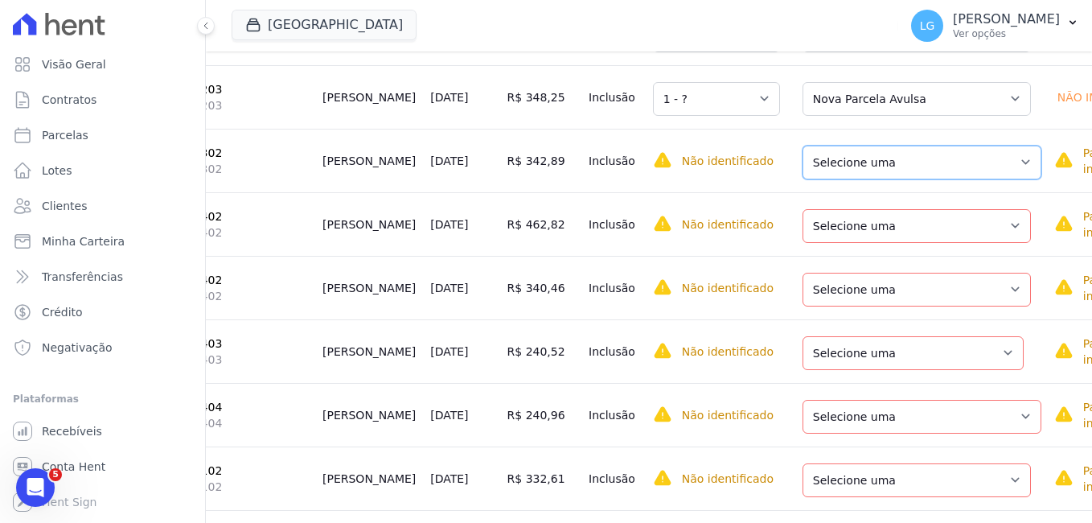
click at [832, 179] on select "Selecione uma Nova Parcela Avulsa Parcela Avulsa Existente Parcela Normal (43 X…" at bounding box center [922, 163] width 239 height 34
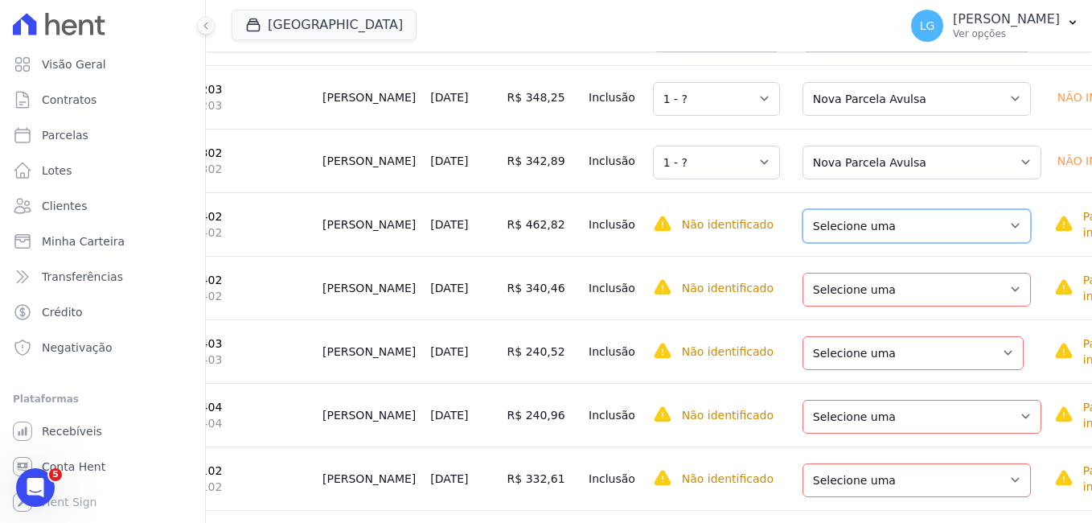
click at [847, 243] on select "Selecione uma Nova Parcela Avulsa Parcela Avulsa Existente Parcela Normal (23 X…" at bounding box center [917, 226] width 228 height 34
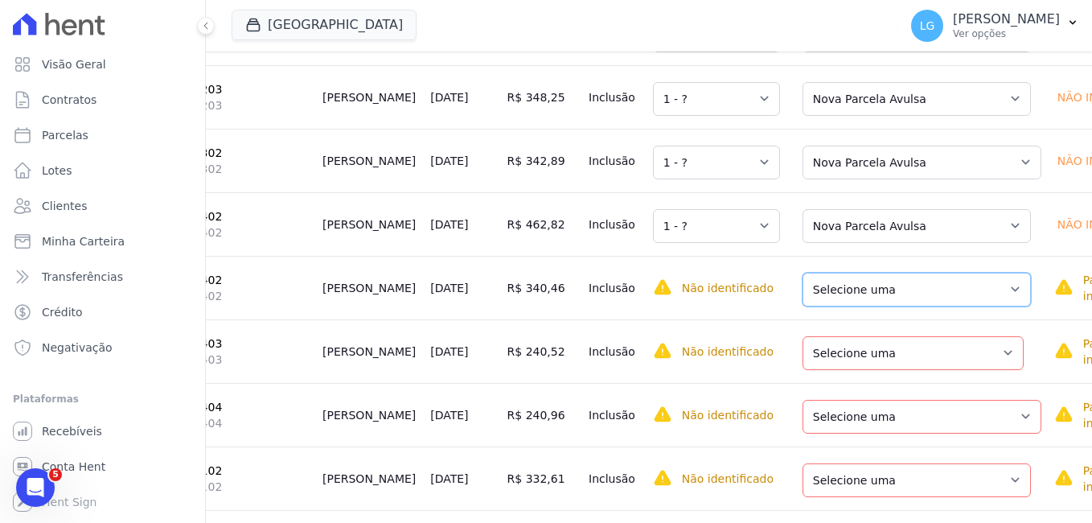
click at [853, 306] on select "Selecione uma Nova Parcela Avulsa Parcela Avulsa Existente Parcela Normal (23 X…" at bounding box center [917, 290] width 228 height 34
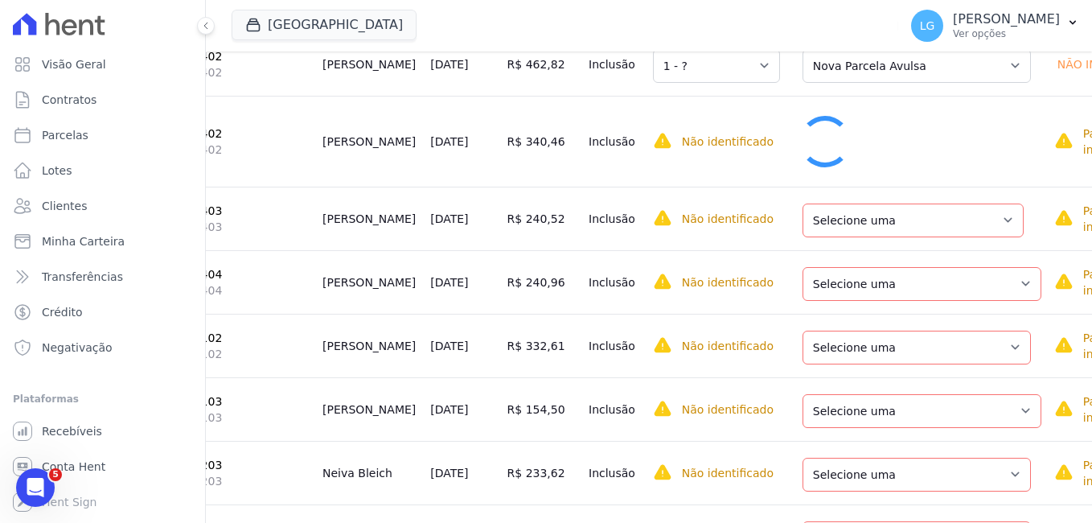
scroll to position [6112, 0]
click at [857, 236] on select "Selecione uma Nova Parcela Avulsa Parcela Avulsa Existente Parcela Normal (3 X …" at bounding box center [913, 220] width 221 height 34
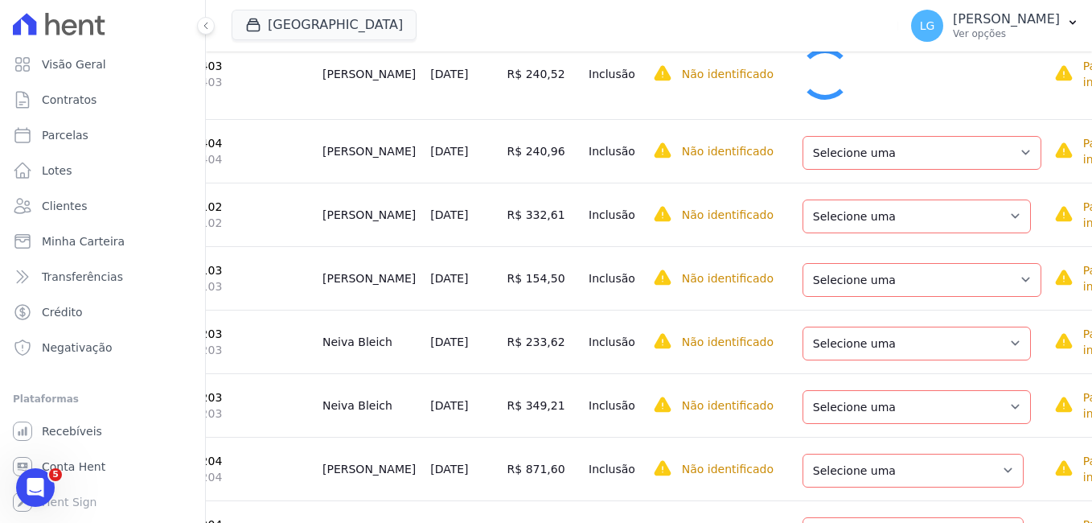
scroll to position [6273, 0]
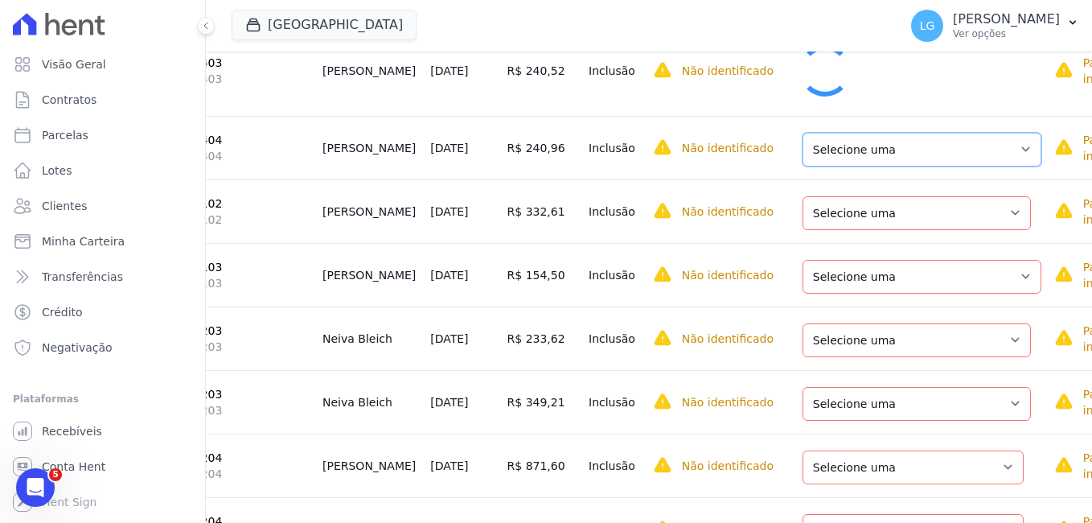
click at [824, 166] on select "Selecione uma Nova Parcela Avulsa Parcela Avulsa Existente Parcela Normal (1 X …" at bounding box center [922, 150] width 239 height 34
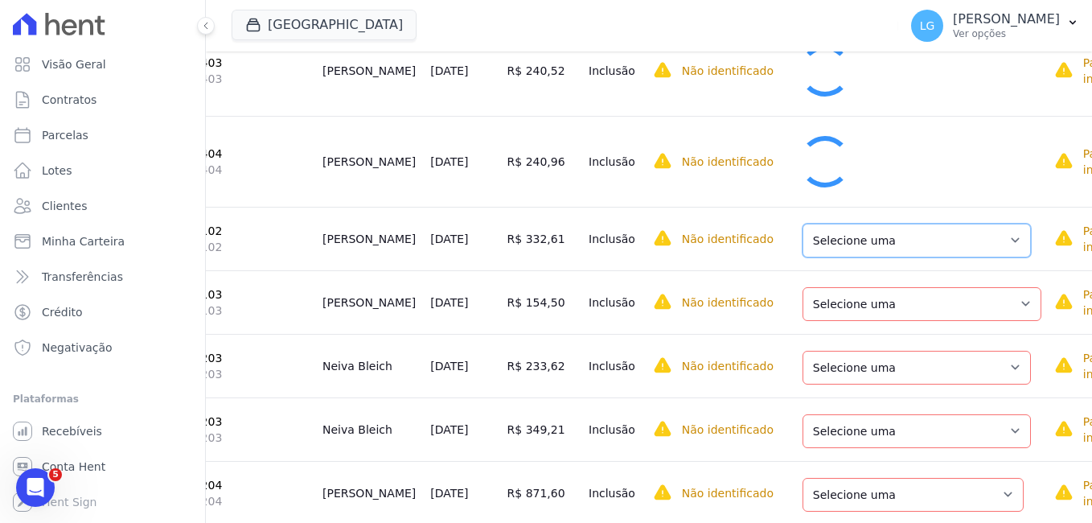
click at [831, 257] on select "Selecione uma Nova Parcela Avulsa Parcela Avulsa Existente Parcela Normal (41 X…" at bounding box center [917, 241] width 228 height 34
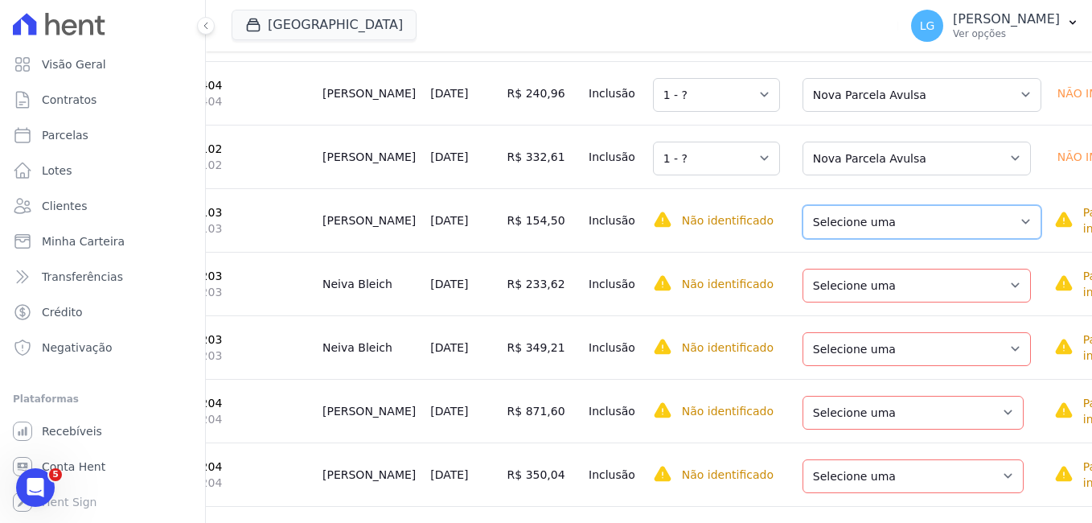
click at [853, 239] on select "Selecione uma Nova Parcela Avulsa Parcela Avulsa Existente Parcela Normal (42 X…" at bounding box center [922, 222] width 239 height 34
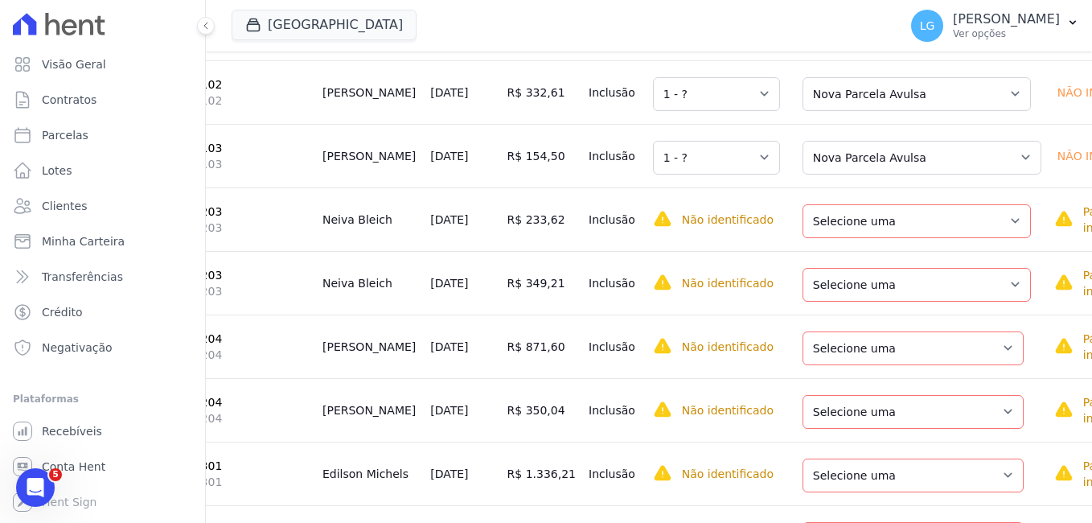
scroll to position [6434, 0]
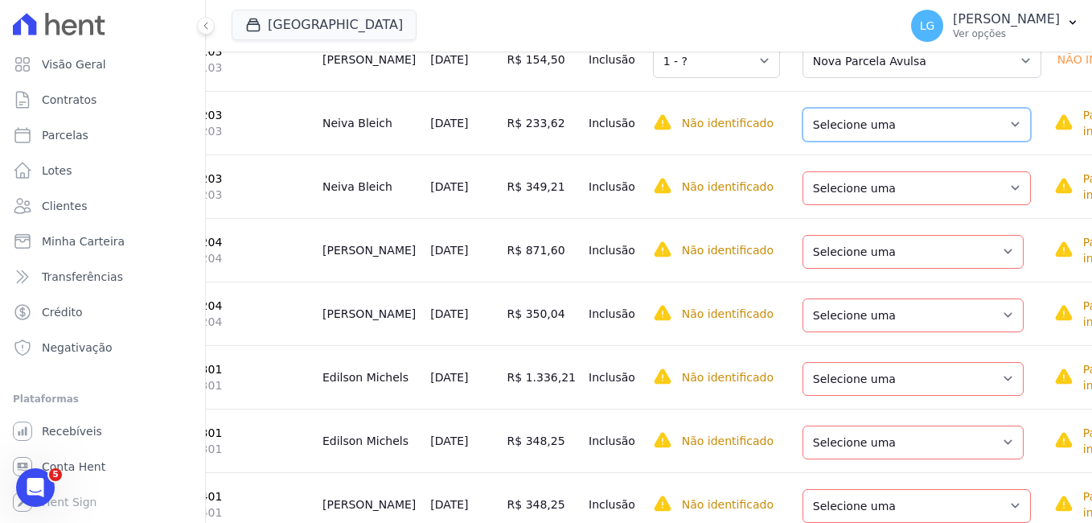
click at [838, 142] on select "Selecione uma Nova Parcela Avulsa Parcela Avulsa Existente Parcela Normal (40 X…" at bounding box center [917, 125] width 228 height 34
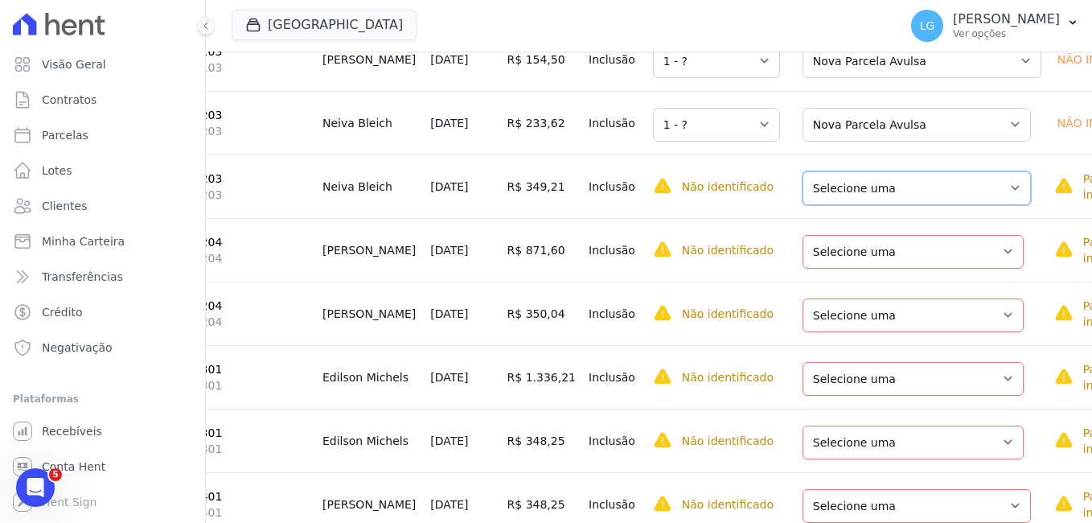
click at [839, 205] on select "Selecione uma Nova Parcela Avulsa Parcela Avulsa Existente Parcela Normal (40 X…" at bounding box center [917, 188] width 228 height 34
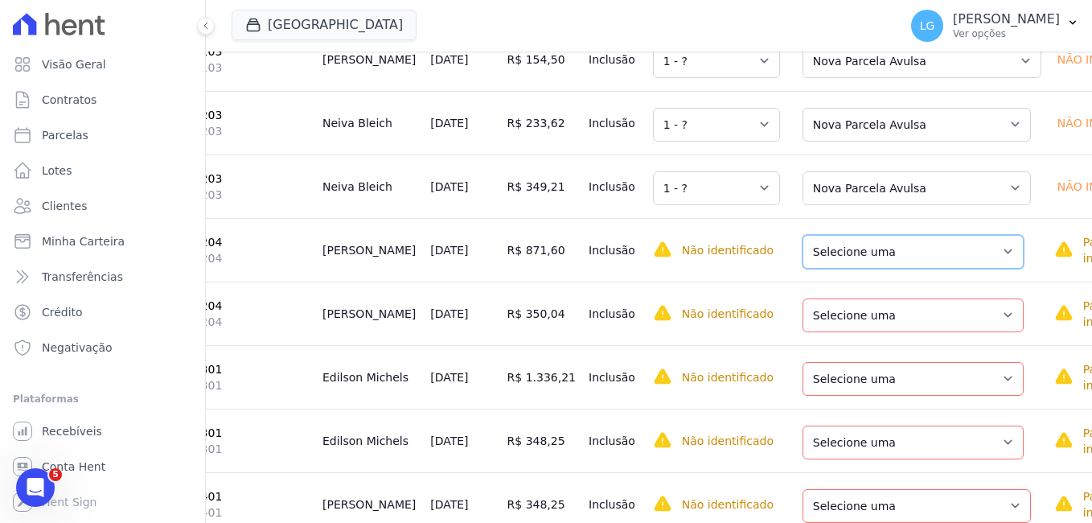
click at [848, 269] on select "Selecione uma Nova Parcela Avulsa Parcela Avulsa Existente Parcela Normal (4 X …" at bounding box center [913, 252] width 221 height 34
click at [853, 281] on td "Selecione uma Nova Parcela Avulsa Parcela Avulsa Existente Parcela Normal (4 X …" at bounding box center [917, 250] width 261 height 64
click at [850, 269] on select "Selecione uma Nova Parcela Avulsa Parcela Avulsa Existente Parcela Normal (4 X …" at bounding box center [913, 252] width 221 height 34
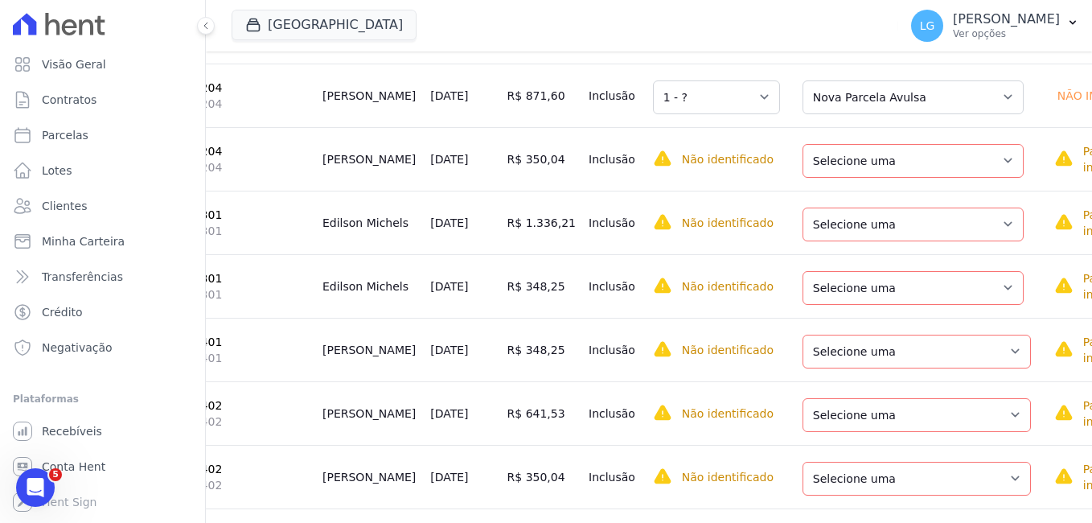
scroll to position [6595, 0]
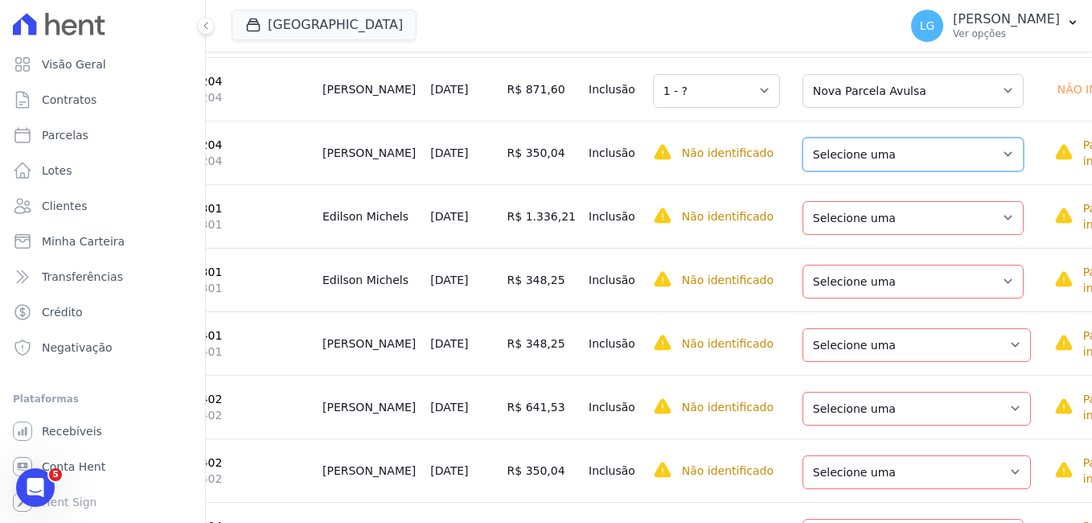
click at [803, 171] on select "Selecione uma Nova Parcela Avulsa Parcela Avulsa Existente Parcela Normal (4 X …" at bounding box center [913, 155] width 221 height 34
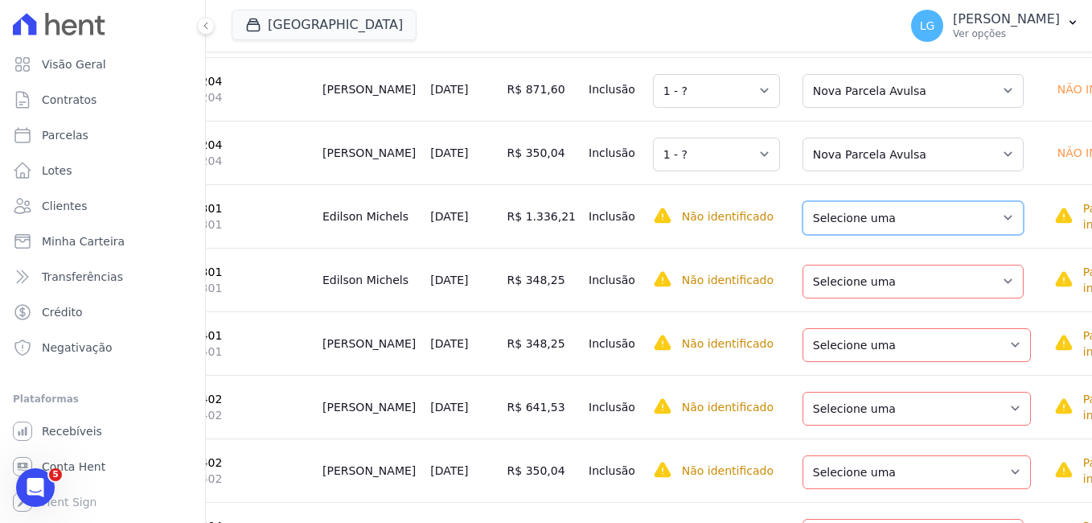
click at [823, 235] on select "Selecione uma Nova Parcela Avulsa Parcela Avulsa Existente Parcela Normal (1 X …" at bounding box center [913, 218] width 221 height 34
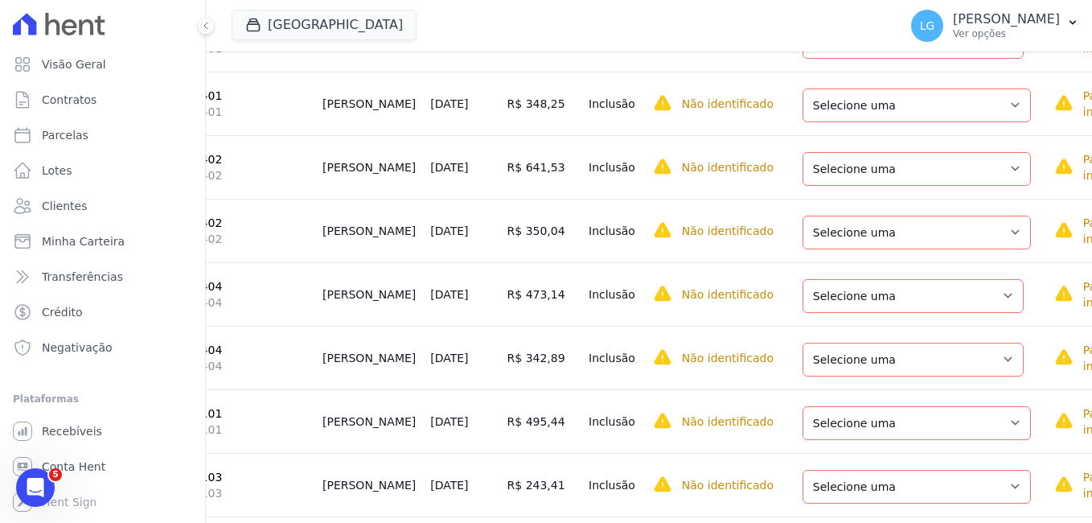
scroll to position [6836, 0]
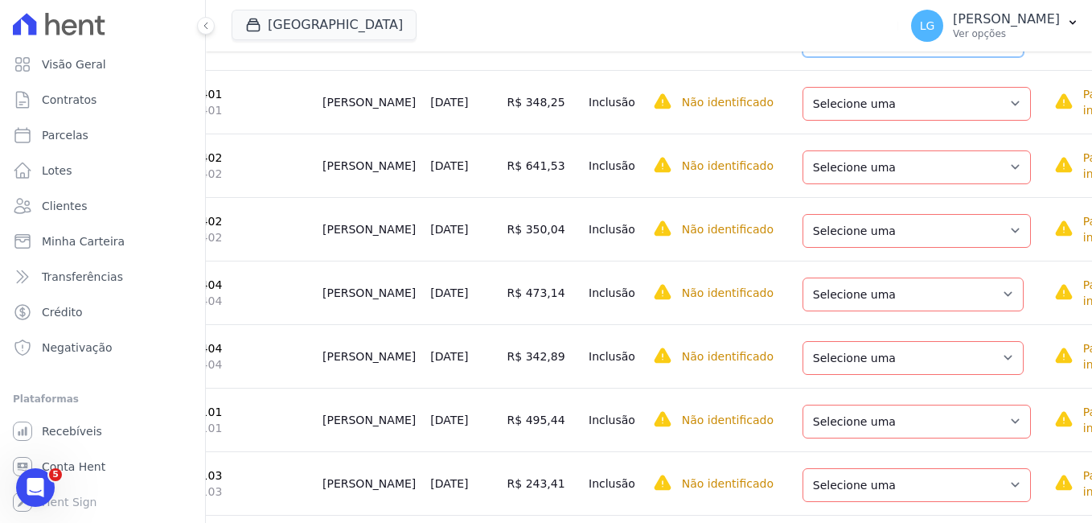
drag, startPoint x: 836, startPoint y: 180, endPoint x: 836, endPoint y: 200, distance: 20.1
click at [836, 57] on select "Selecione uma Nova Parcela Avulsa Parcela Avulsa Existente Parcela Normal (1 X …" at bounding box center [913, 40] width 221 height 34
click at [847, 121] on select "Selecione uma Nova Parcela Avulsa Parcela Avulsa Existente Parcela Normal (35 X…" at bounding box center [917, 104] width 228 height 34
click at [845, 197] on td "Selecione uma Nova Parcela Avulsa Parcela Avulsa Existente Parcela Normal (40 X…" at bounding box center [917, 166] width 261 height 64
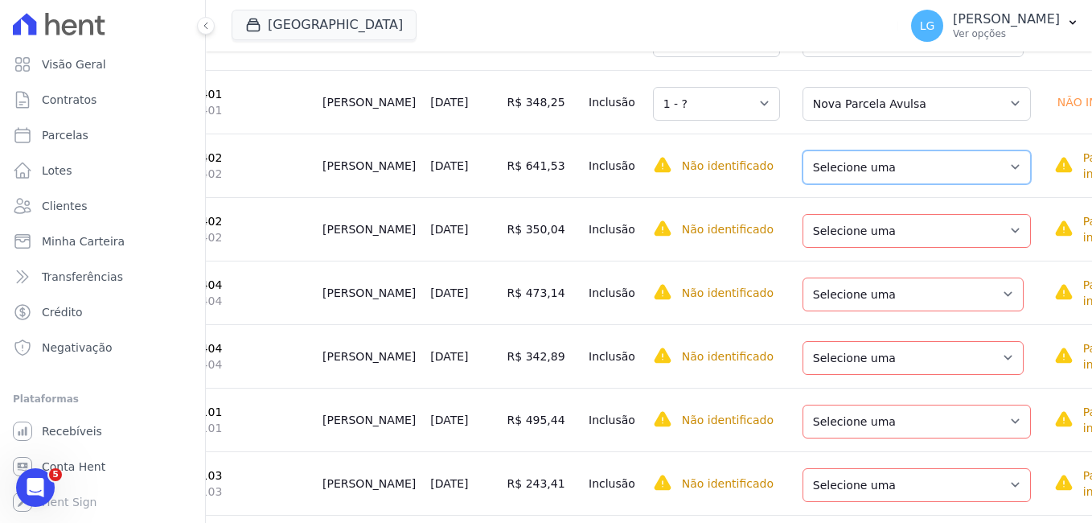
click at [840, 184] on select "Selecione uma Nova Parcela Avulsa Parcela Avulsa Existente Parcela Normal (40 X…" at bounding box center [917, 167] width 228 height 34
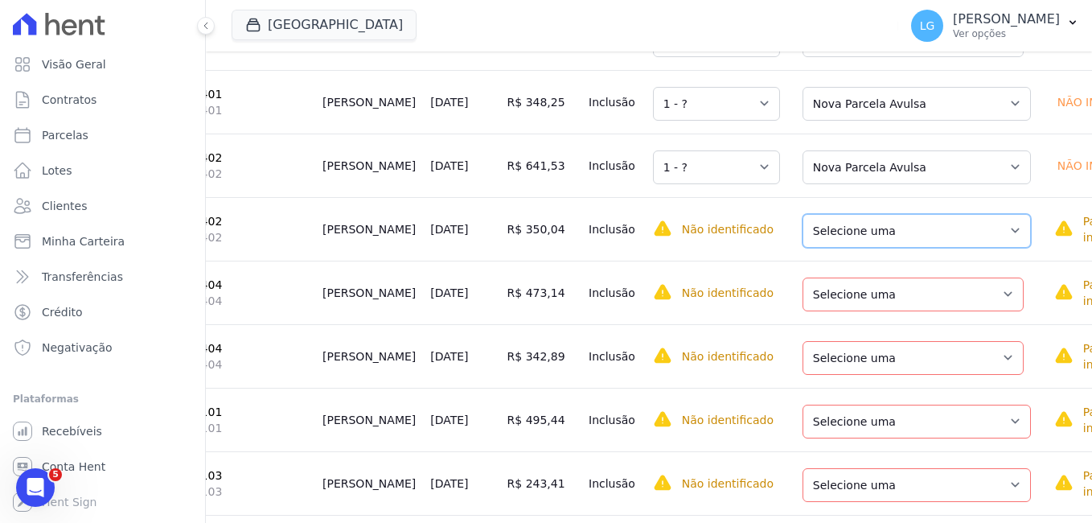
click at [842, 248] on select "Selecione uma Nova Parcela Avulsa Parcela Avulsa Existente Parcela Normal (40 X…" at bounding box center [917, 231] width 228 height 34
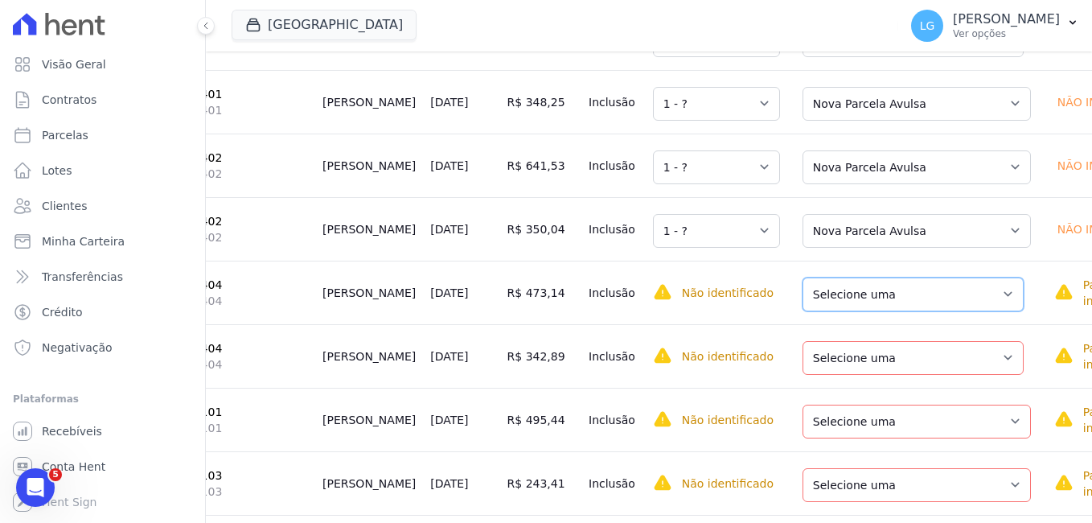
click at [846, 311] on select "Selecione uma Nova Parcela Avulsa Parcela Avulsa Existente Parcela Normal (4 X …" at bounding box center [913, 294] width 221 height 34
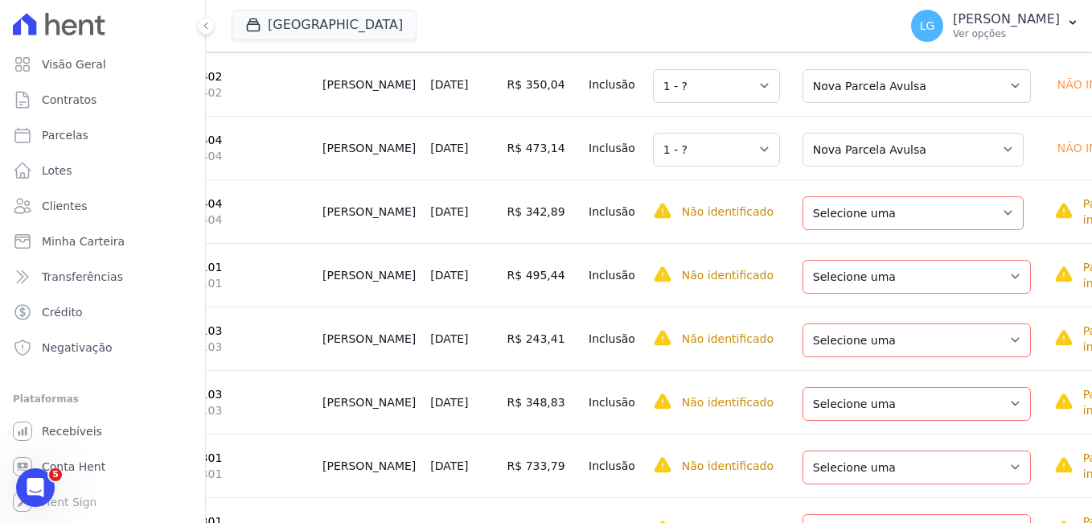
scroll to position [6997, 0]
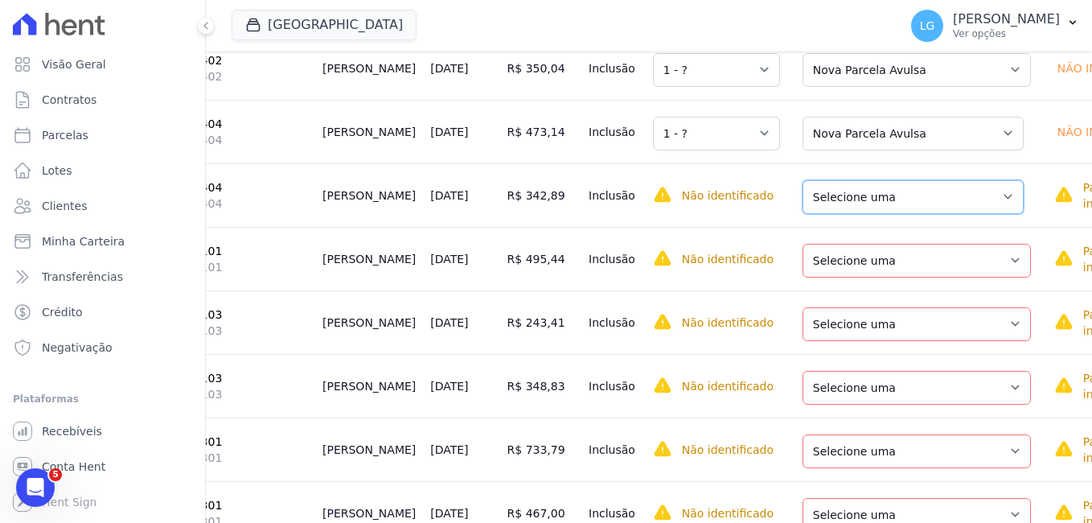
drag, startPoint x: 817, startPoint y: 347, endPoint x: 820, endPoint y: 370, distance: 22.6
click at [817, 214] on select "Selecione uma Nova Parcela Avulsa Parcela Avulsa Existente Parcela Normal (4 X …" at bounding box center [913, 197] width 221 height 34
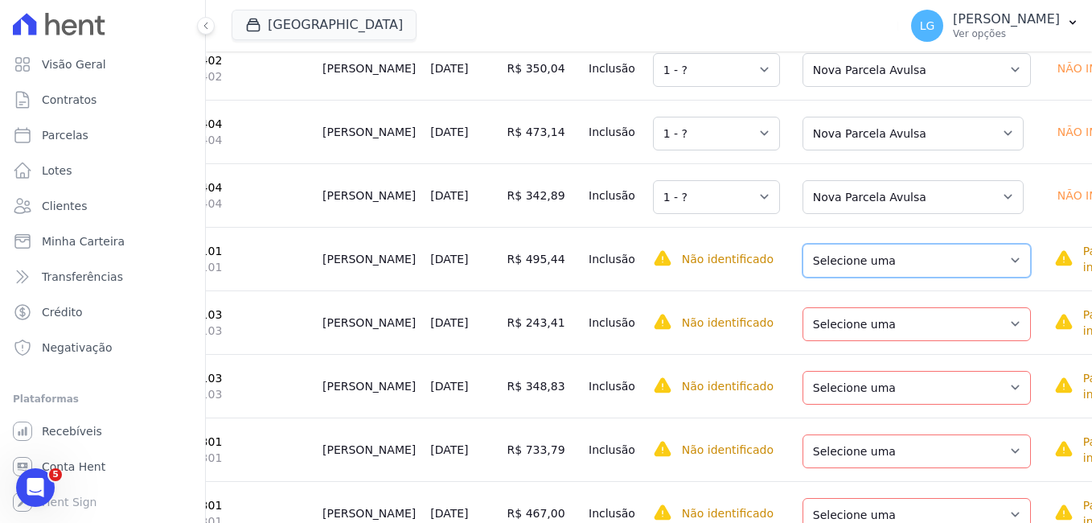
click at [838, 277] on select "Selecione uma Nova Parcela Avulsa Parcela Avulsa Existente Parcela Normal (40 X…" at bounding box center [917, 261] width 228 height 34
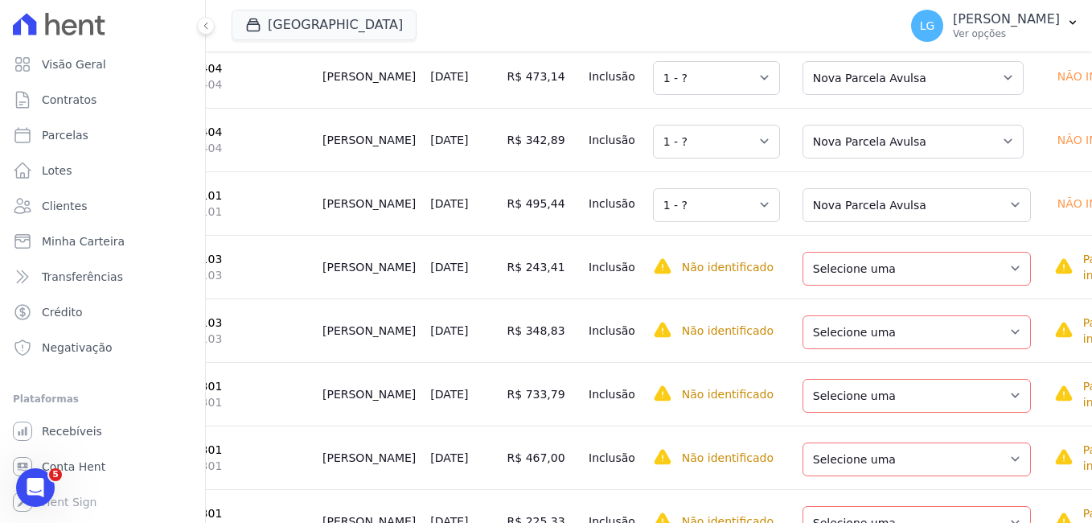
scroll to position [7077, 0]
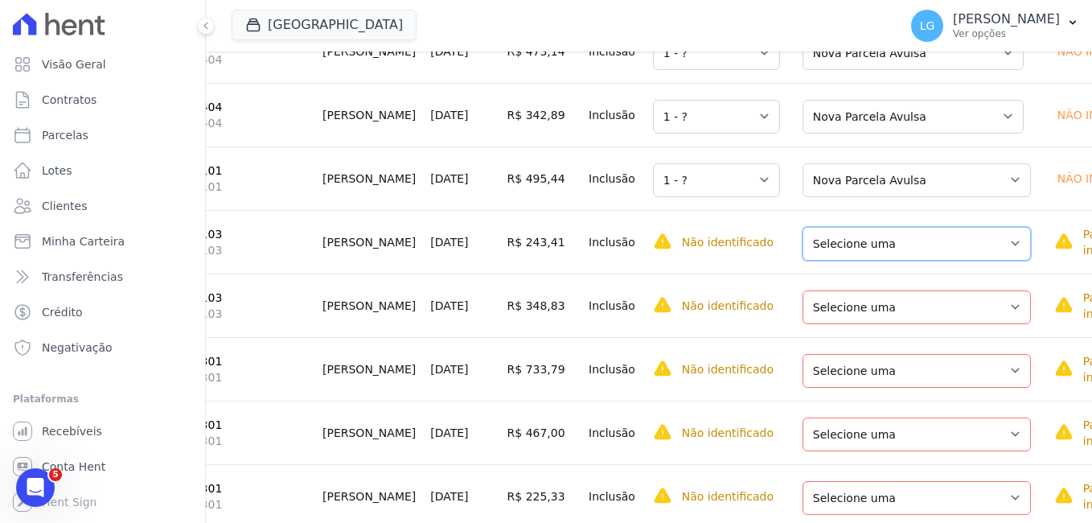
click at [834, 261] on select "Selecione uma Nova Parcela Avulsa Parcela Avulsa Existente Parcela Normal (28 X…" at bounding box center [917, 244] width 228 height 34
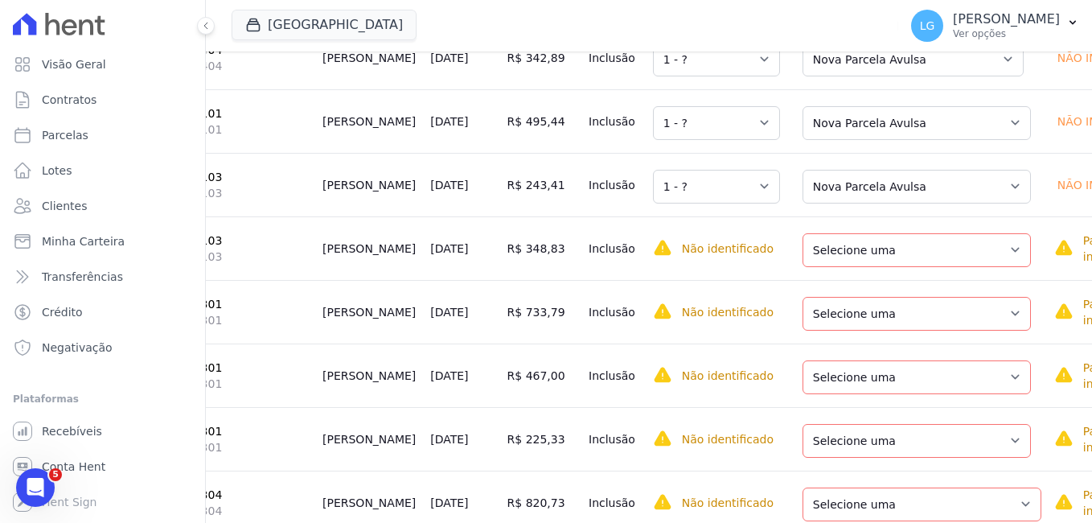
scroll to position [7238, 0]
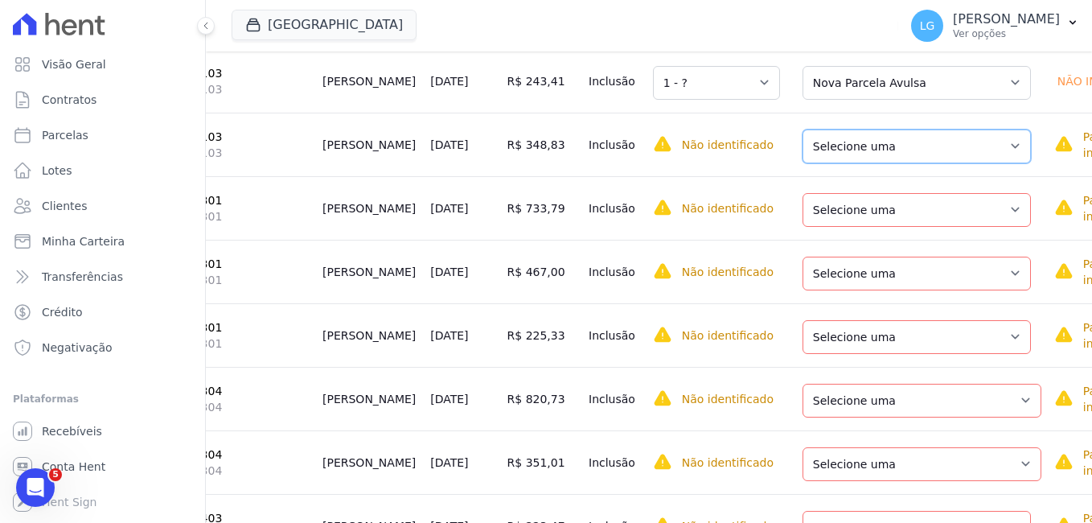
drag, startPoint x: 832, startPoint y: 306, endPoint x: 836, endPoint y: 318, distance: 12.7
click at [832, 163] on select "Selecione uma Nova Parcela Avulsa Parcela Avulsa Existente Parcela Normal (28 X…" at bounding box center [917, 146] width 228 height 34
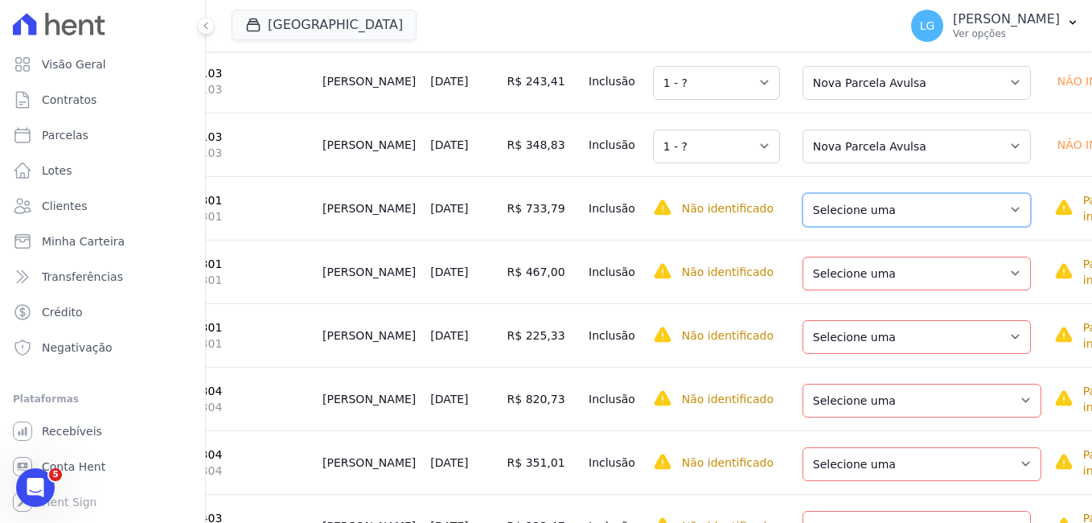
click at [840, 227] on select "Selecione uma Nova Parcela Avulsa Parcela Avulsa Existente Parcela Normal (28 X…" at bounding box center [917, 210] width 228 height 34
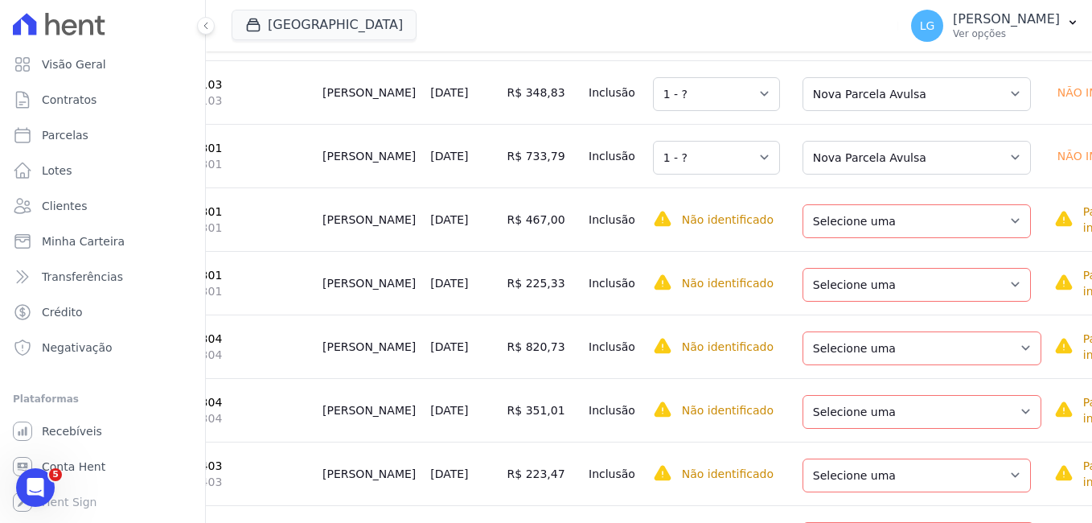
scroll to position [7319, 0]
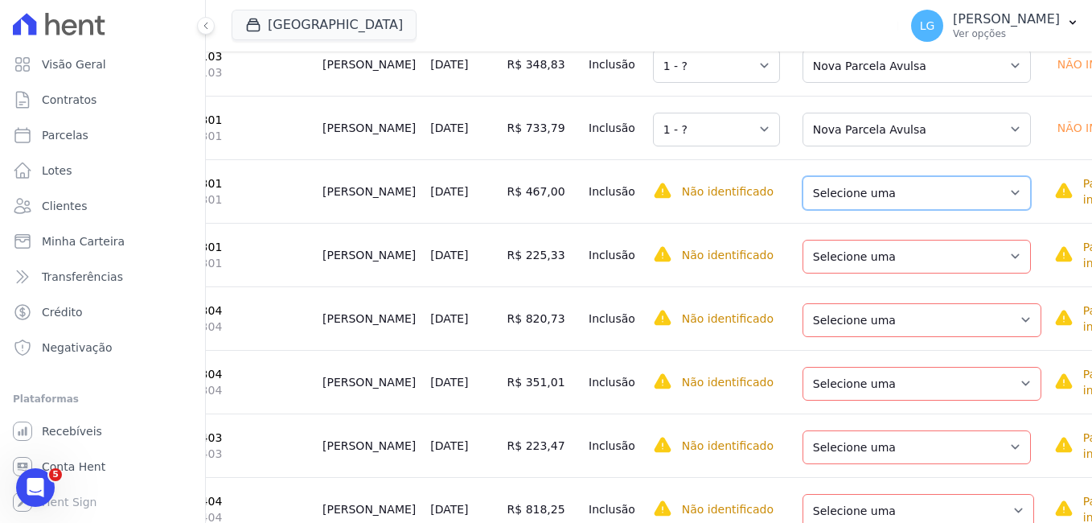
click at [835, 210] on select "Selecione uma Nova Parcela Avulsa Parcela Avulsa Existente Parcela Normal (28 X…" at bounding box center [917, 193] width 228 height 34
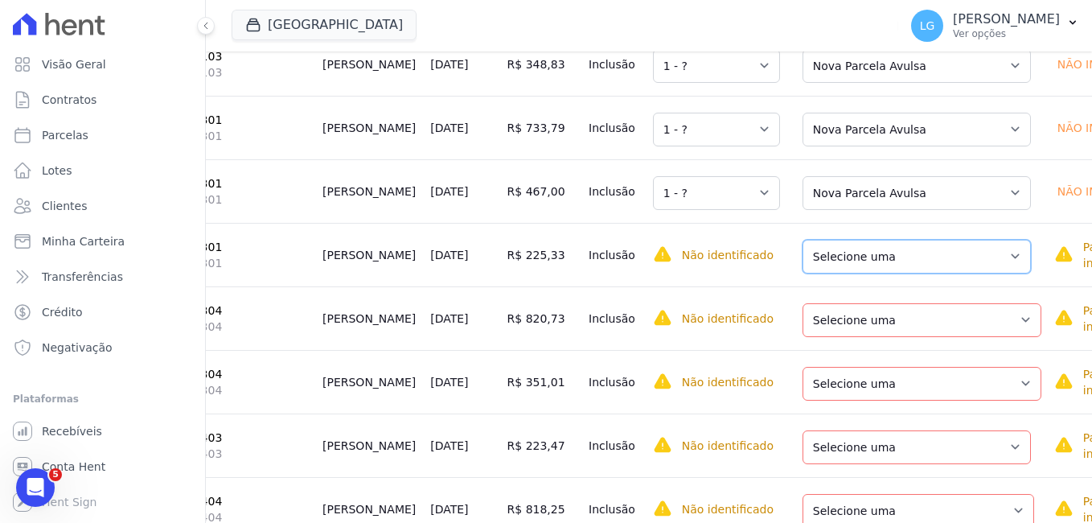
click at [830, 273] on select "Selecione uma Nova Parcela Avulsa Parcela Avulsa Existente Parcela Normal (28 X…" at bounding box center [917, 257] width 228 height 34
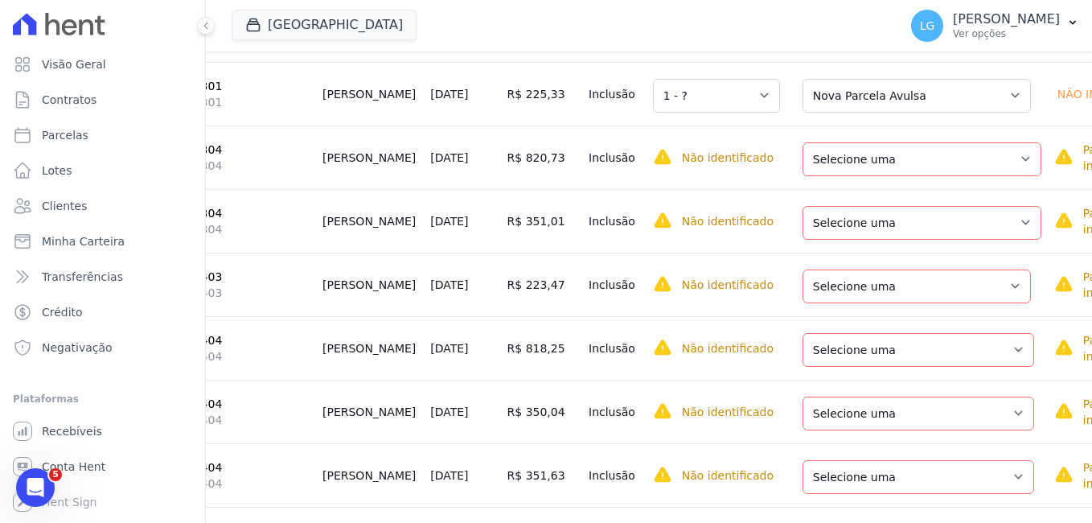
scroll to position [7560, 0]
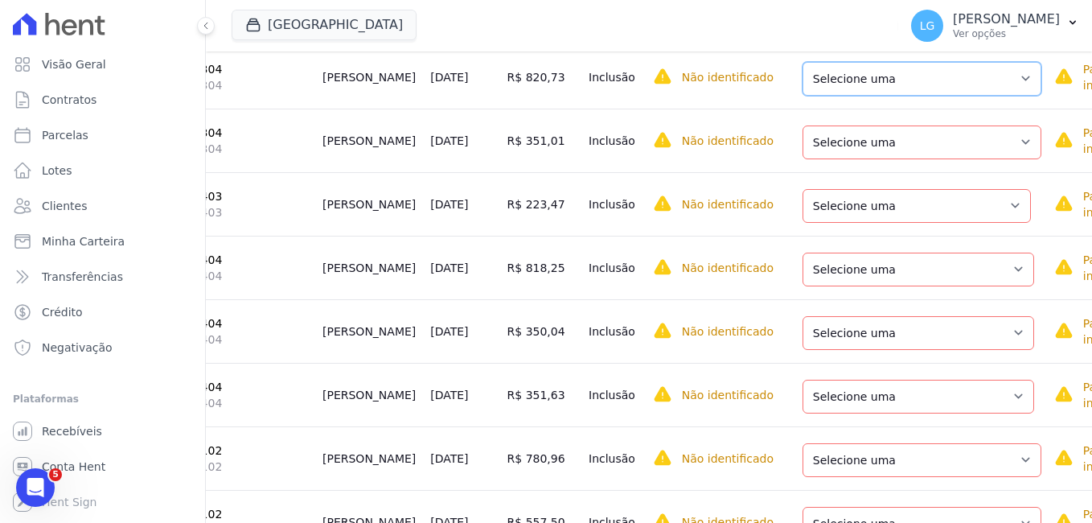
click at [842, 96] on select "Selecione uma Nova Parcela Avulsa Parcela Avulsa Existente Parcela Normal (39 X…" at bounding box center [922, 79] width 239 height 34
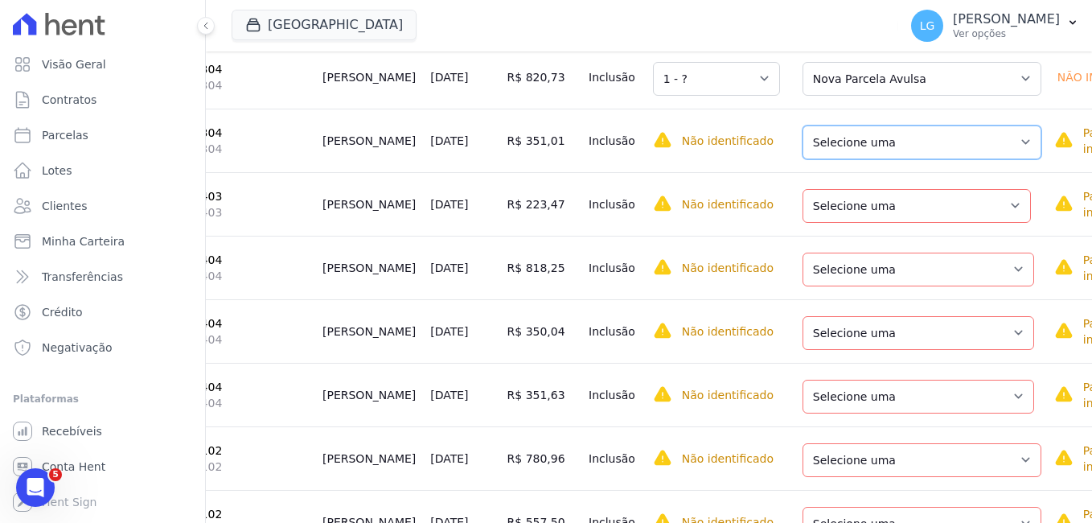
click at [834, 159] on select "Selecione uma Nova Parcela Avulsa Parcela Avulsa Existente Parcela Normal (39 X…" at bounding box center [922, 142] width 239 height 34
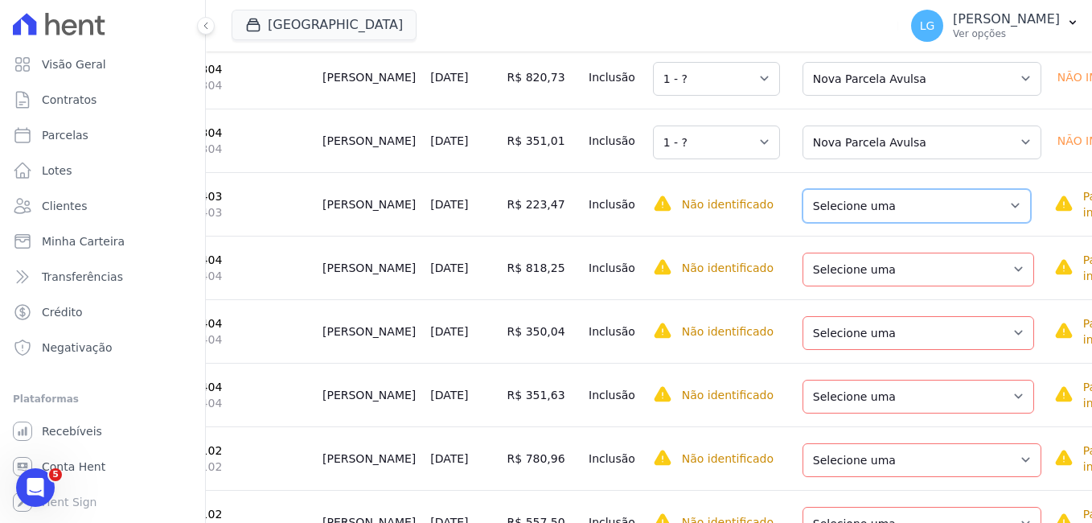
click at [844, 223] on select "Selecione uma Nova Parcela Avulsa Parcela Avulsa Existente Parcela Normal (40 X…" at bounding box center [917, 206] width 228 height 34
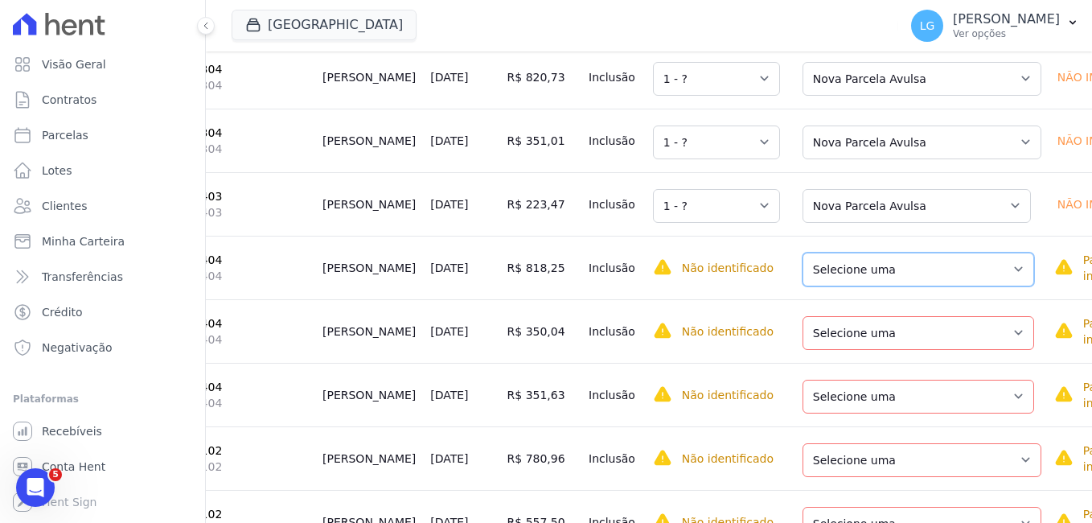
click at [857, 286] on select "Selecione uma Nova Parcela Avulsa Parcela Avulsa Existente Parcela Normal (4 X …" at bounding box center [919, 270] width 232 height 34
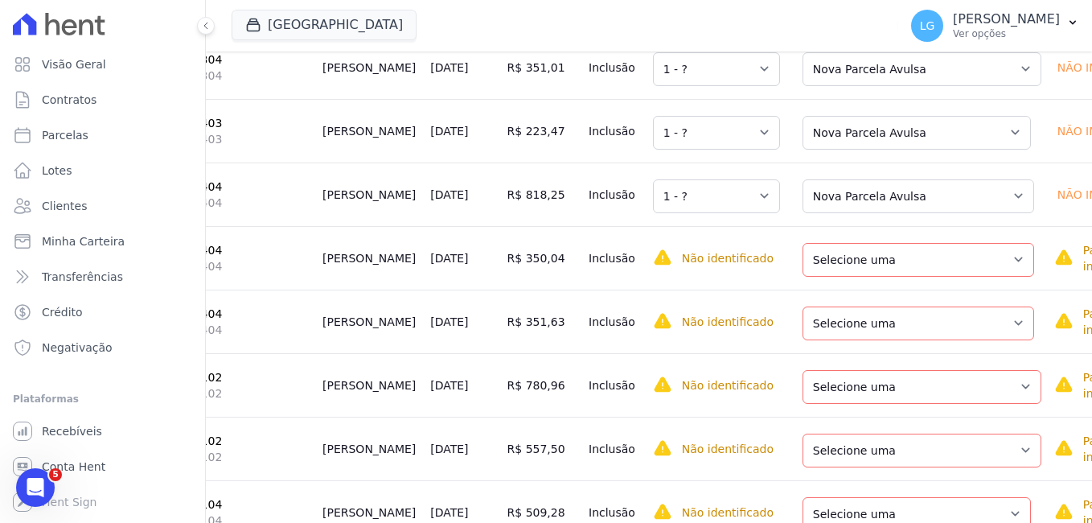
scroll to position [7721, 0]
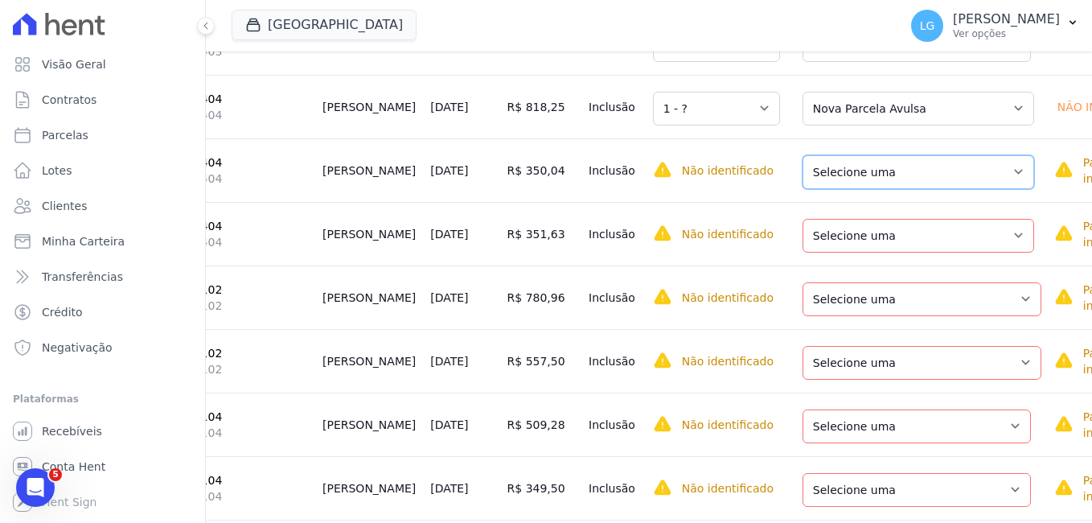
drag, startPoint x: 875, startPoint y: 348, endPoint x: 879, endPoint y: 357, distance: 9.7
click at [875, 189] on select "Selecione uma Nova Parcela Avulsa Parcela Avulsa Existente Parcela Normal (4 X …" at bounding box center [919, 172] width 232 height 34
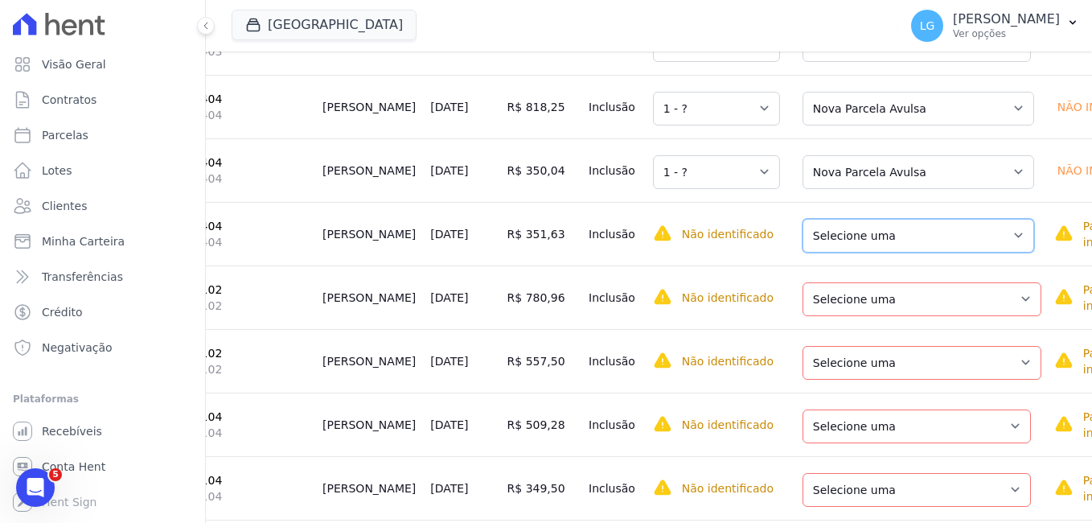
click at [875, 253] on select "Selecione uma Nova Parcela Avulsa Parcela Avulsa Existente Parcela Normal (4 X …" at bounding box center [919, 236] width 232 height 34
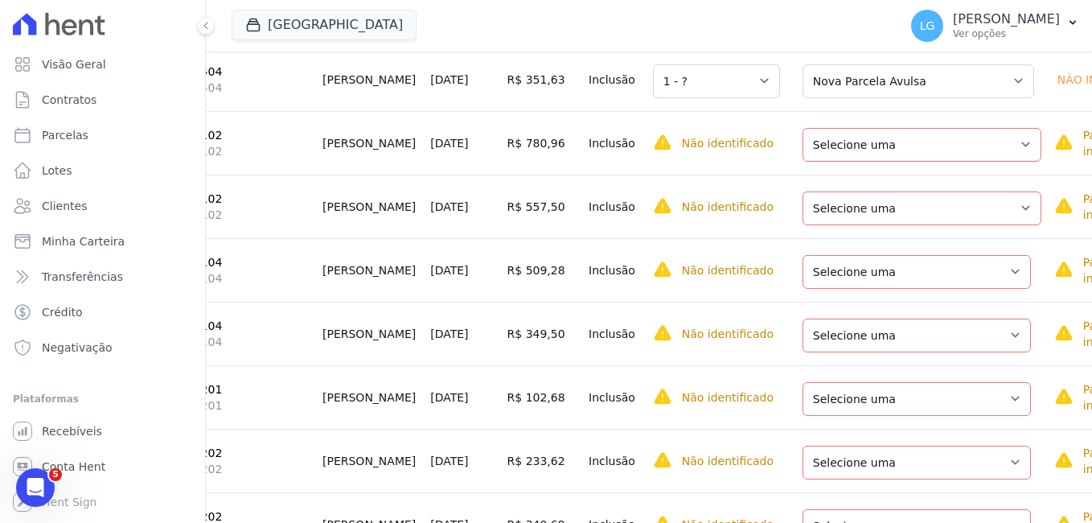
scroll to position [7882, 0]
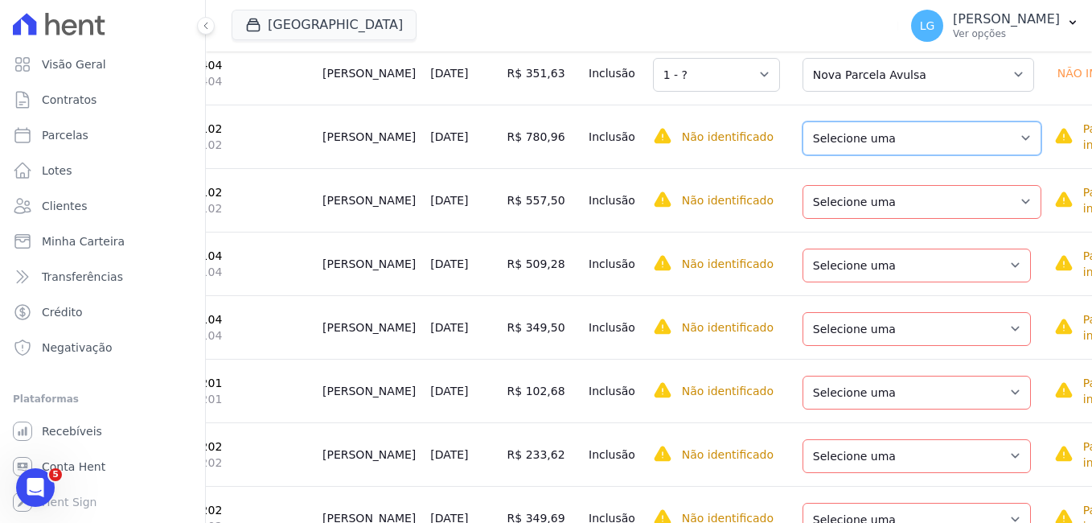
drag, startPoint x: 867, startPoint y: 306, endPoint x: 873, endPoint y: 317, distance: 12.3
click at [869, 155] on select "Selecione uma Nova Parcela Avulsa Parcela Avulsa Existente Parcela Normal (21 X…" at bounding box center [922, 138] width 239 height 34
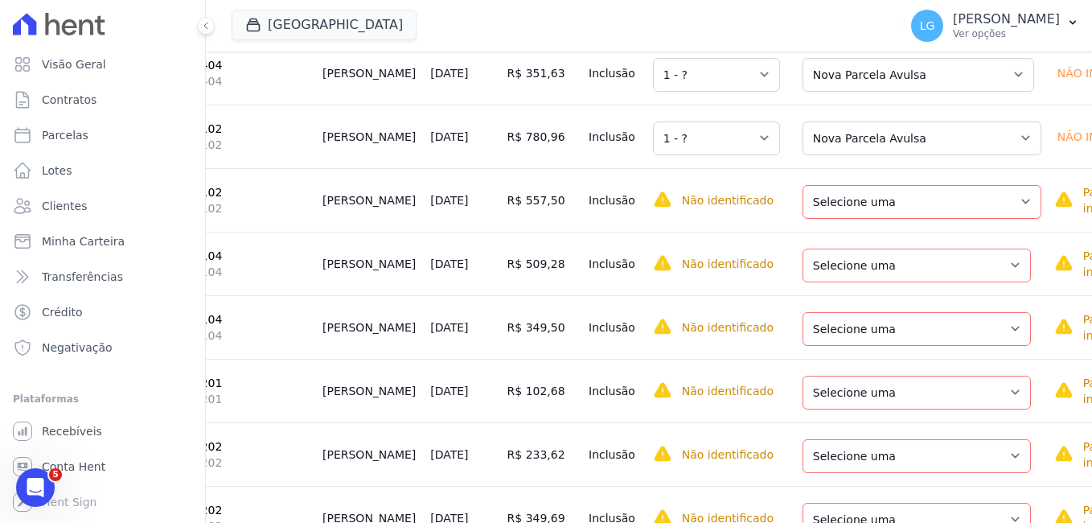
click at [855, 232] on td "Selecione uma Nova Parcela Avulsa Parcela Avulsa Existente Parcela Normal (21 X…" at bounding box center [917, 200] width 261 height 64
click at [863, 219] on select "Selecione uma Nova Parcela Avulsa Parcela Avulsa Existente Parcela Normal (21 X…" at bounding box center [922, 202] width 239 height 34
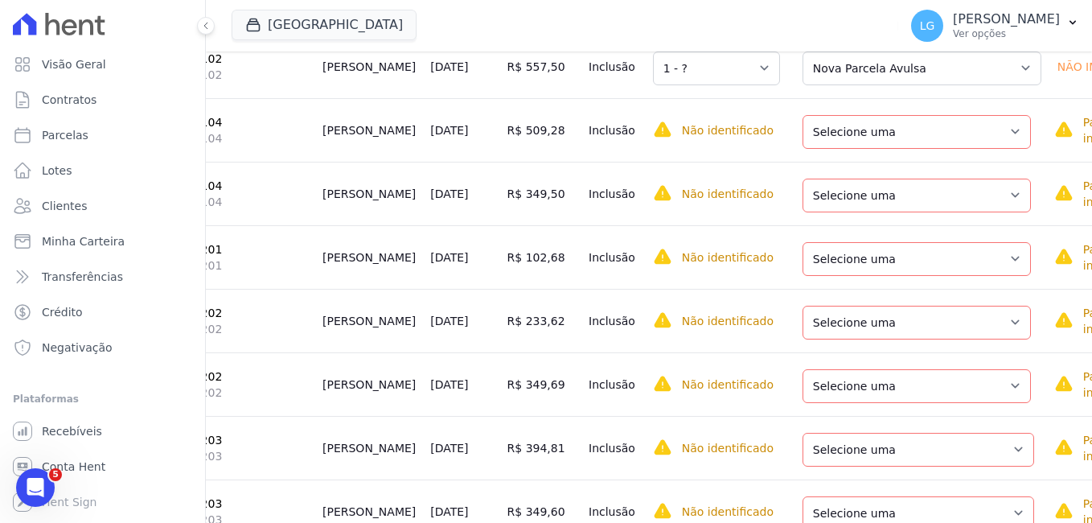
scroll to position [8043, 0]
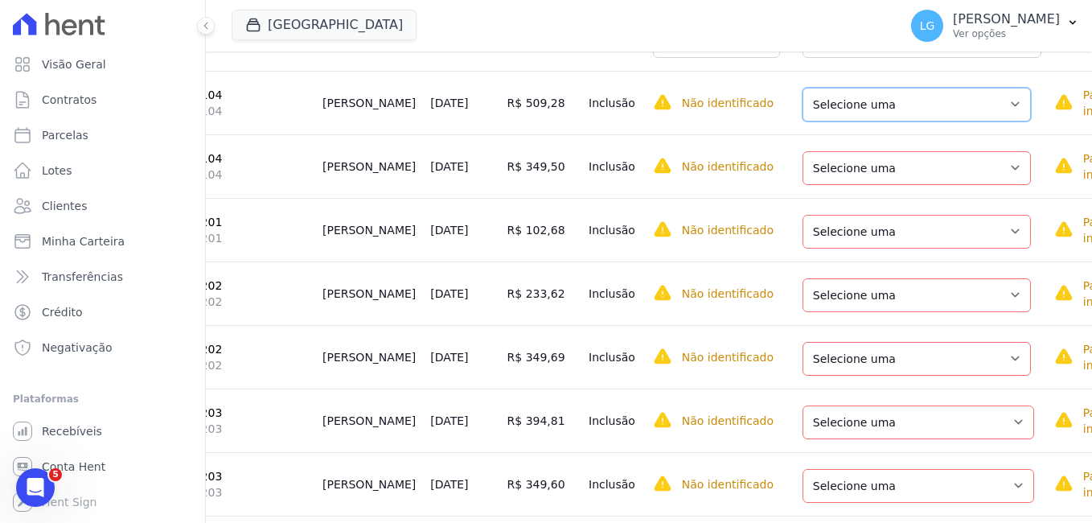
click at [860, 121] on select "Selecione uma Nova Parcela Avulsa Parcela Avulsa Existente Parcela Normal (39 X…" at bounding box center [917, 105] width 228 height 34
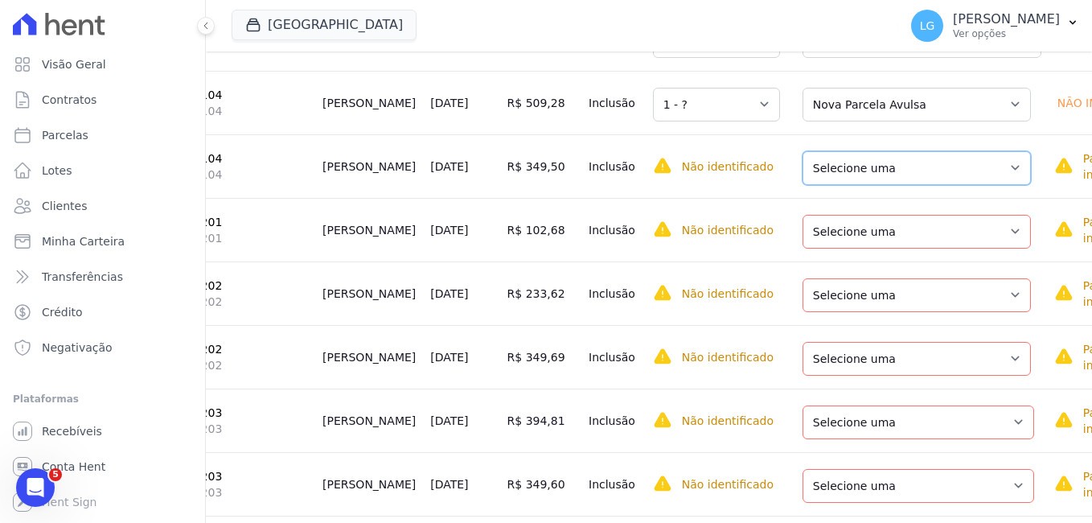
click at [861, 185] on select "Selecione uma Nova Parcela Avulsa Parcela Avulsa Existente Parcela Normal (39 X…" at bounding box center [917, 168] width 228 height 34
click at [857, 249] on select "Selecione uma Nova Parcela Avulsa Parcela Avulsa Existente Parcela Normal (39 X…" at bounding box center [917, 232] width 228 height 34
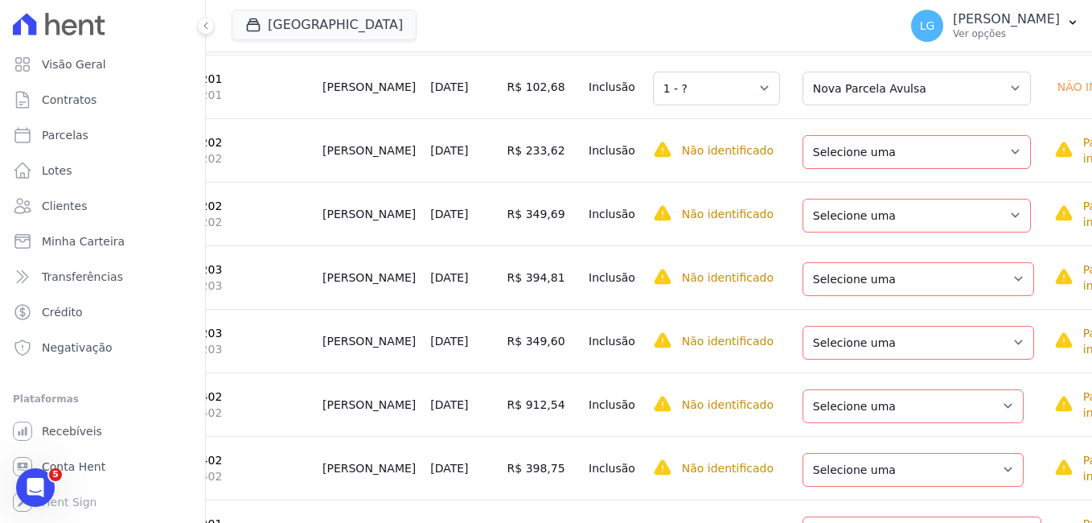
scroll to position [8203, 0]
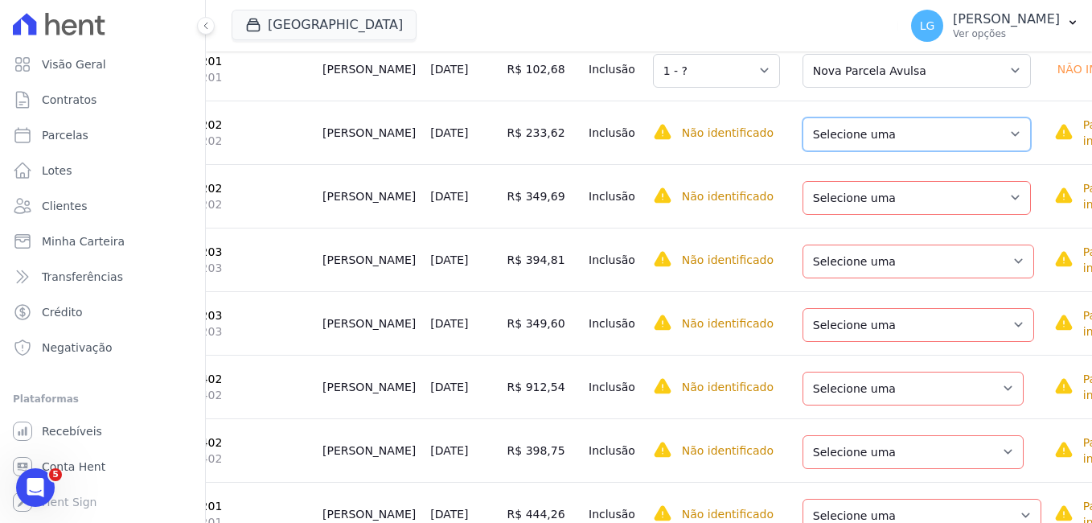
drag, startPoint x: 843, startPoint y: 320, endPoint x: 856, endPoint y: 339, distance: 22.5
click at [843, 151] on select "Selecione uma Nova Parcela Avulsa Parcela Avulsa Existente Parcela Normal (39 X…" at bounding box center [917, 134] width 228 height 34
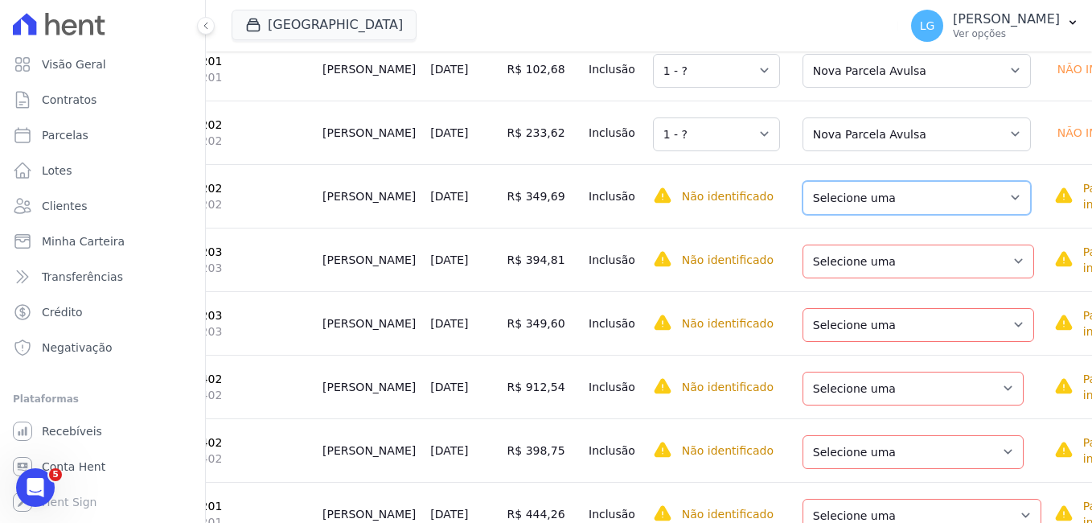
click at [856, 215] on select "Selecione uma Nova Parcela Avulsa Parcela Avulsa Existente Parcela Normal (39 X…" at bounding box center [917, 198] width 228 height 34
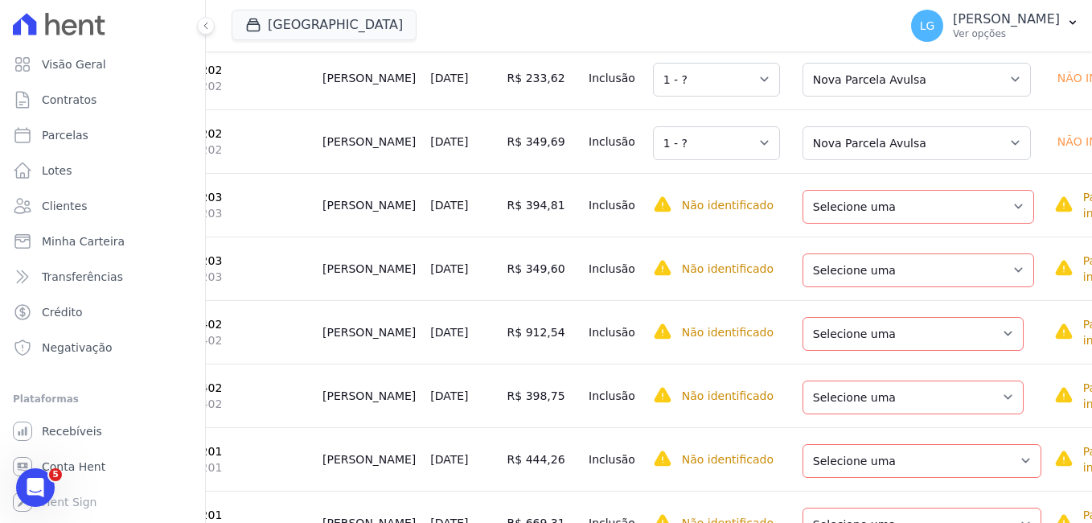
scroll to position [8364, 0]
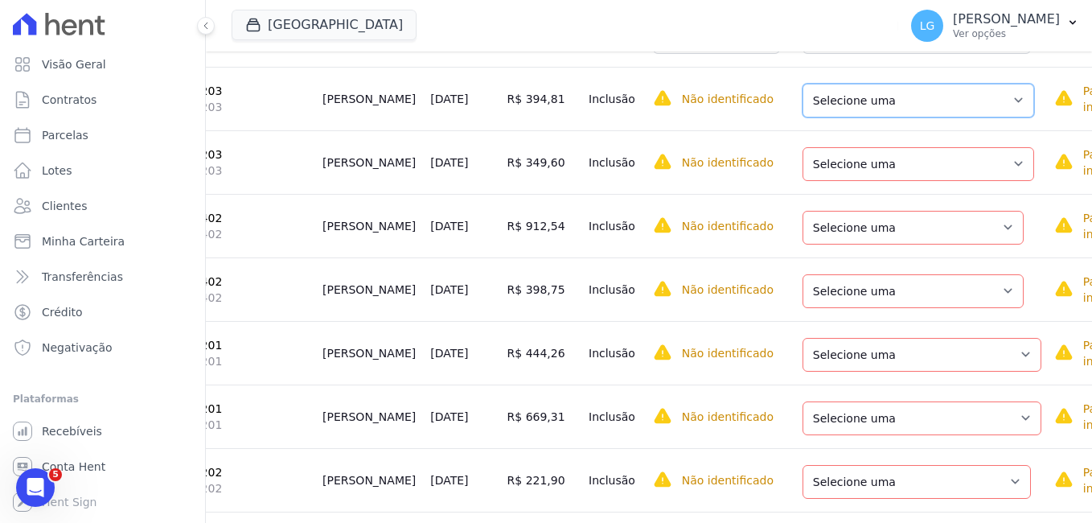
click at [835, 117] on select "Selecione uma Nova Parcela Avulsa Parcela Avulsa Existente Parcela Normal (1 X …" at bounding box center [919, 101] width 232 height 34
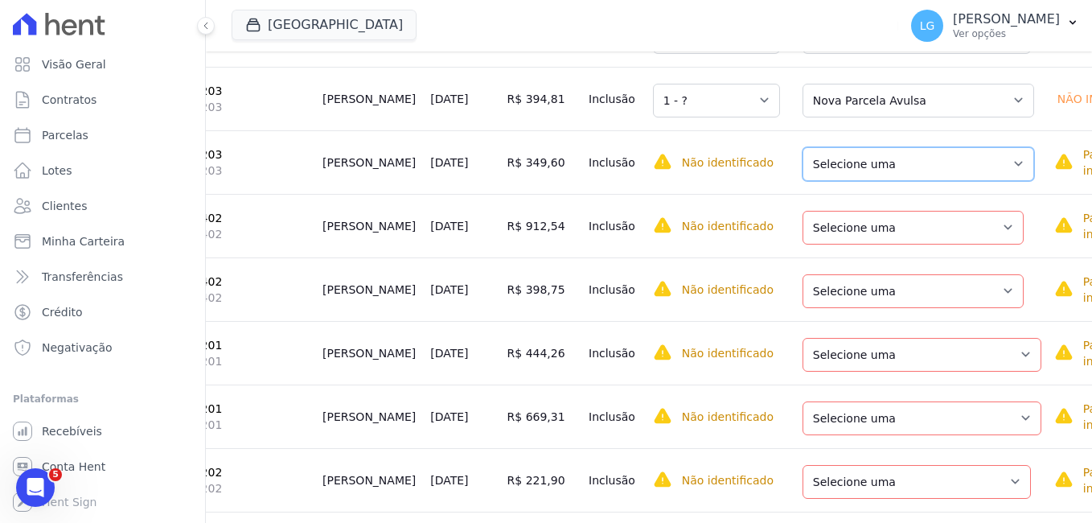
click at [861, 181] on select "Selecione uma Nova Parcela Avulsa Parcela Avulsa Existente Parcela Normal (1 X …" at bounding box center [919, 164] width 232 height 34
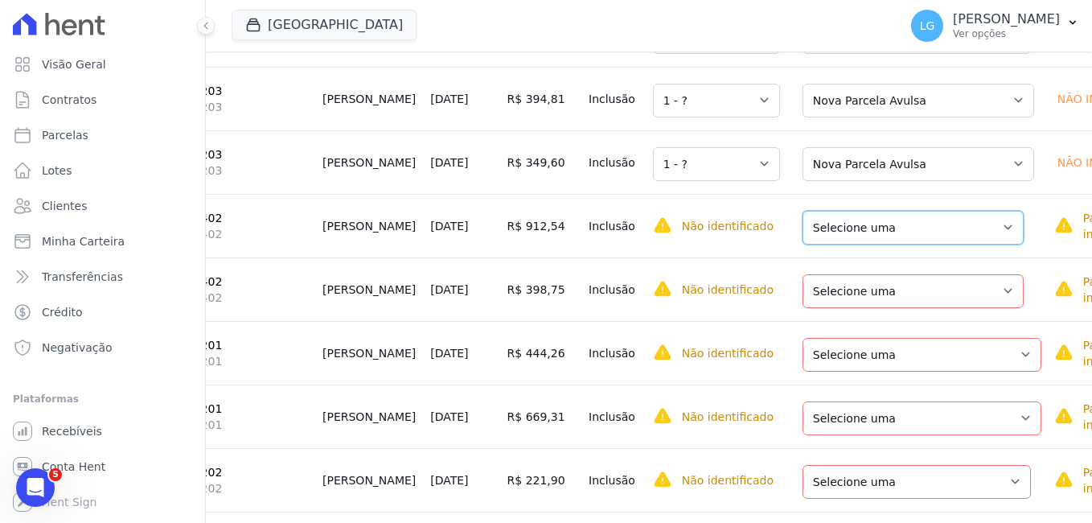
click at [857, 244] on select "Selecione uma Nova Parcela Avulsa Parcela Avulsa Existente Parcela Normal (1 X …" at bounding box center [913, 228] width 221 height 34
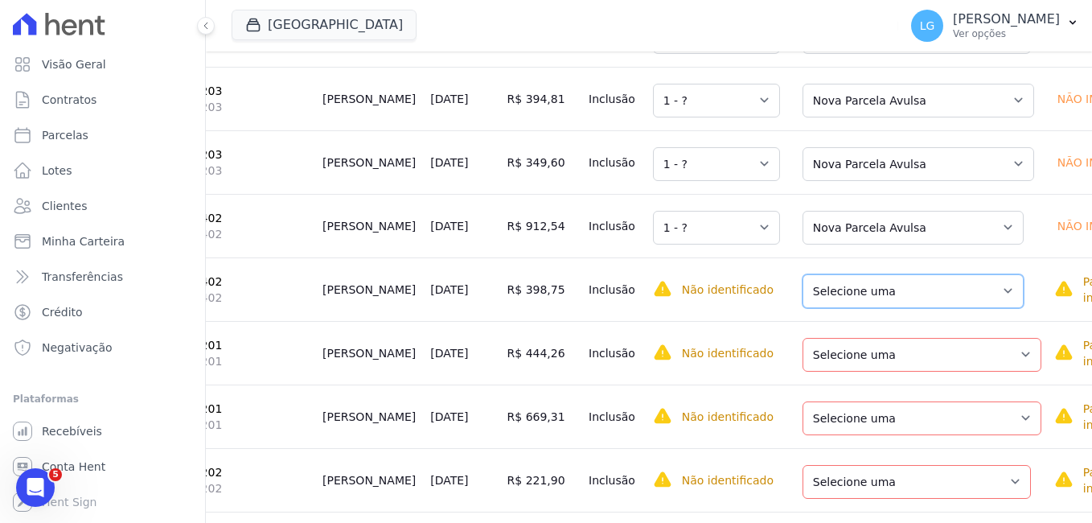
drag, startPoint x: 864, startPoint y: 487, endPoint x: 866, endPoint y: 472, distance: 15.5
click at [864, 308] on select "Selecione uma Nova Parcela Avulsa Parcela Avulsa Existente Parcela Normal (1 X …" at bounding box center [913, 291] width 221 height 34
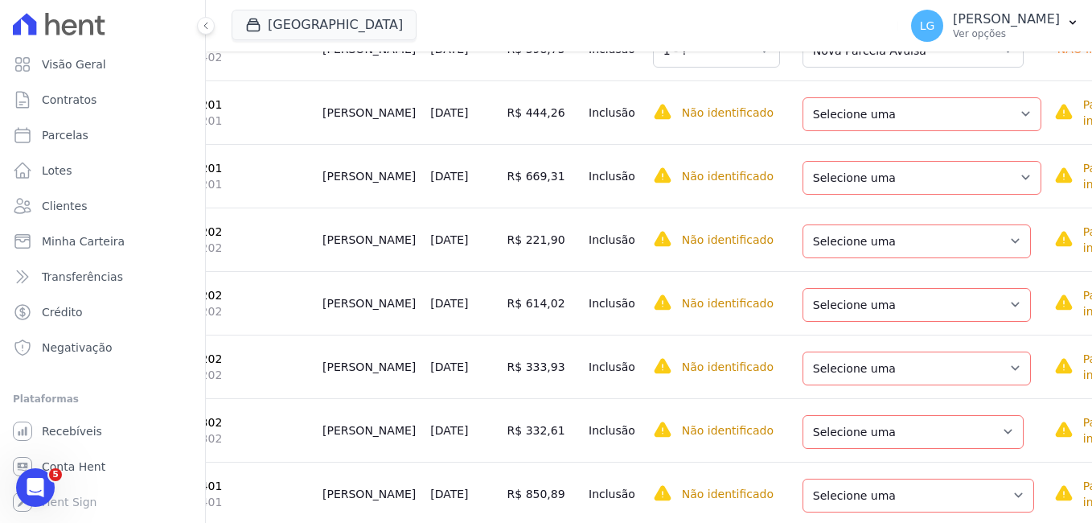
scroll to position [8605, 0]
click at [868, 130] on select "Selecione uma Nova Parcela Avulsa Parcela Avulsa Existente Parcela Normal (22 X…" at bounding box center [922, 114] width 239 height 34
click at [867, 207] on td "Selecione uma Nova Parcela Avulsa Parcela Avulsa Existente Parcela Normal (22 X…" at bounding box center [917, 175] width 261 height 64
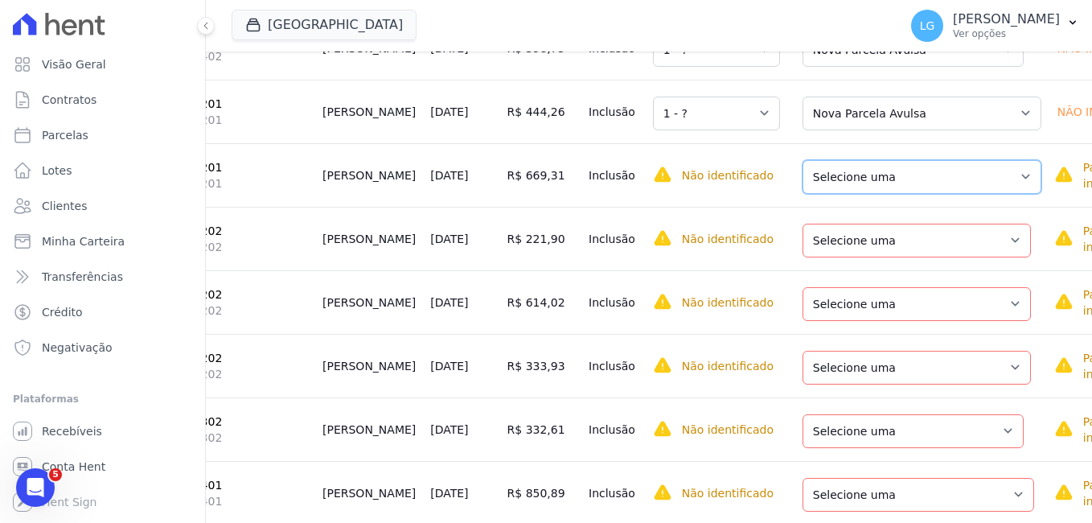
click at [879, 194] on select "Selecione uma Nova Parcela Avulsa Parcela Avulsa Existente Parcela Normal (22 X…" at bounding box center [922, 177] width 239 height 34
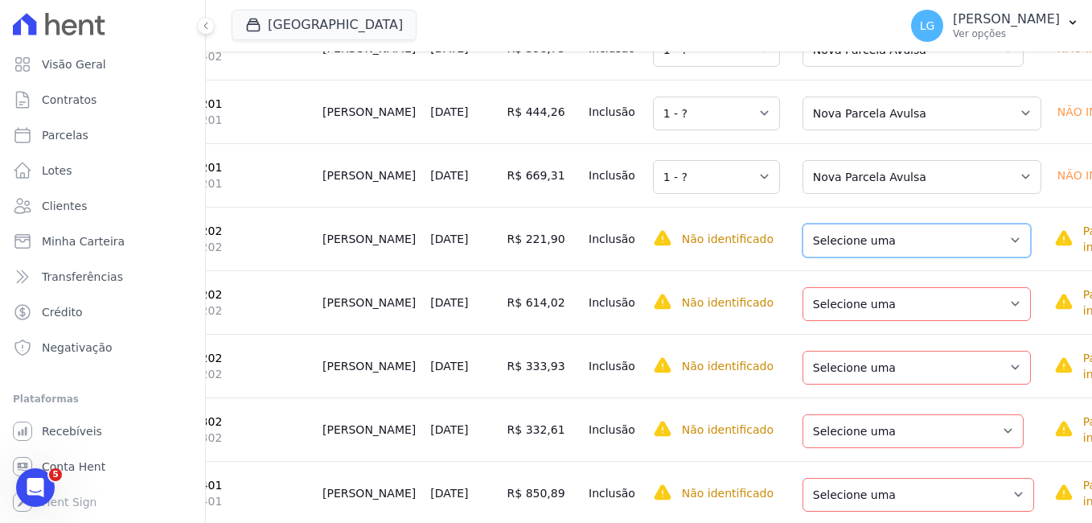
click at [862, 257] on select "Selecione uma Nova Parcela Avulsa Parcela Avulsa Existente Parcela Normal (49 X…" at bounding box center [917, 241] width 228 height 34
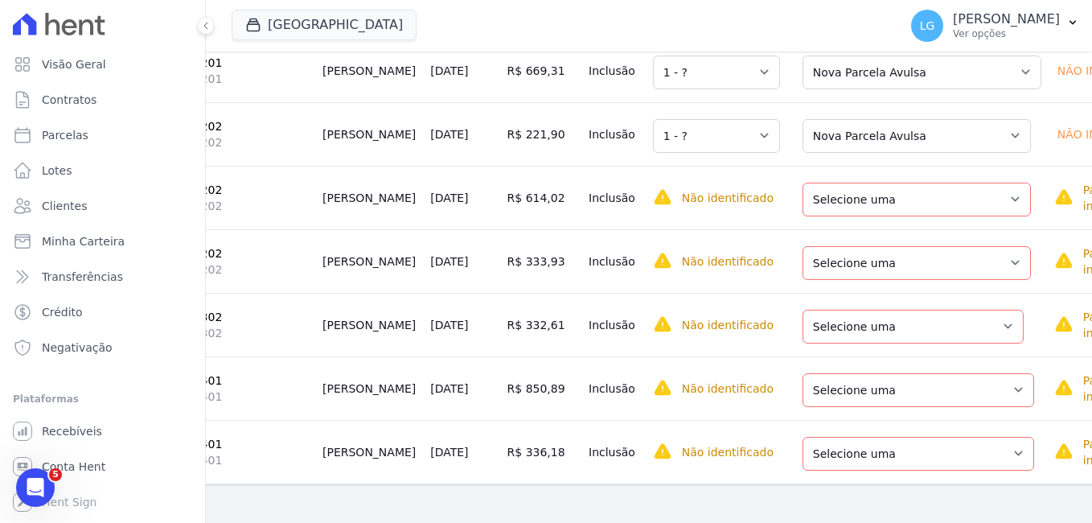
scroll to position [8927, 0]
drag, startPoint x: 822, startPoint y: 189, endPoint x: 824, endPoint y: 200, distance: 11.5
click at [822, 189] on select "Selecione uma Nova Parcela Avulsa Parcela Avulsa Existente Parcela Normal (49 X…" at bounding box center [917, 200] width 228 height 34
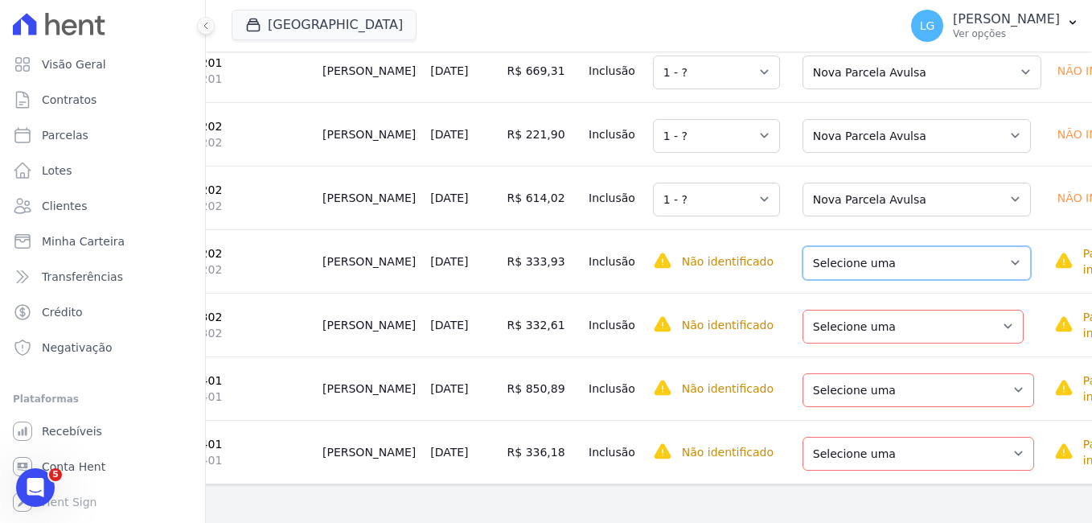
drag, startPoint x: 824, startPoint y: 243, endPoint x: 829, endPoint y: 266, distance: 23.8
click at [824, 246] on select "Selecione uma Nova Parcela Avulsa Parcela Avulsa Existente Parcela Normal (49 X…" at bounding box center [917, 263] width 228 height 34
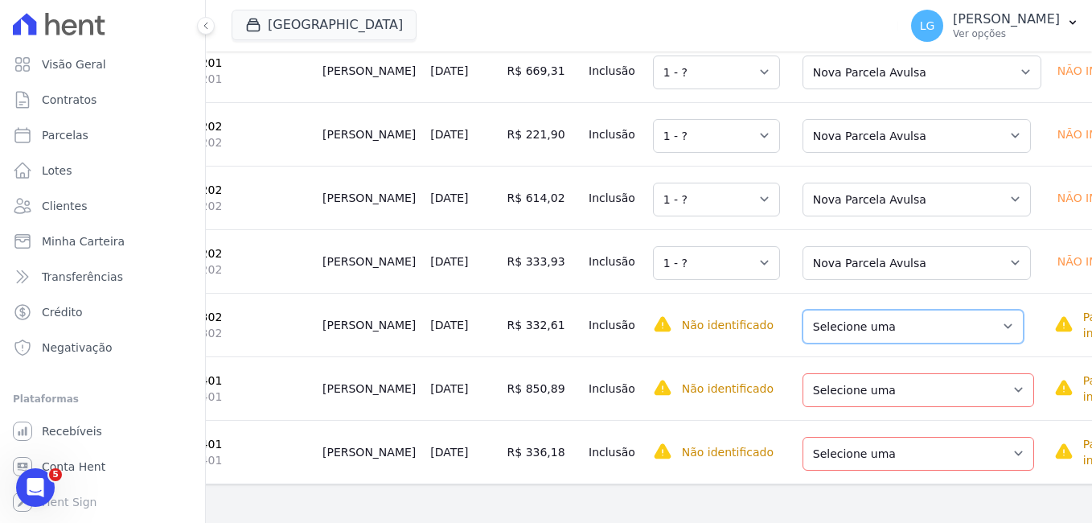
click at [828, 315] on select "Selecione uma Nova Parcela Avulsa Parcela Avulsa Existente Parcela Normal (1 X …" at bounding box center [913, 327] width 221 height 34
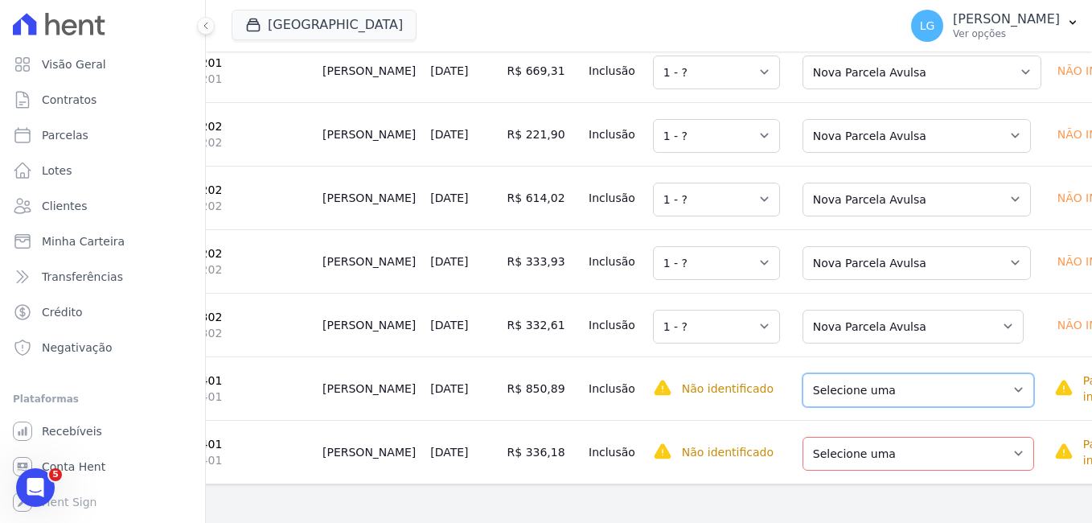
drag, startPoint x: 828, startPoint y: 382, endPoint x: 828, endPoint y: 397, distance: 15.3
click at [828, 382] on select "Selecione uma Nova Parcela Avulsa Parcela Avulsa Existente Parcela Normal (1 X …" at bounding box center [919, 390] width 232 height 34
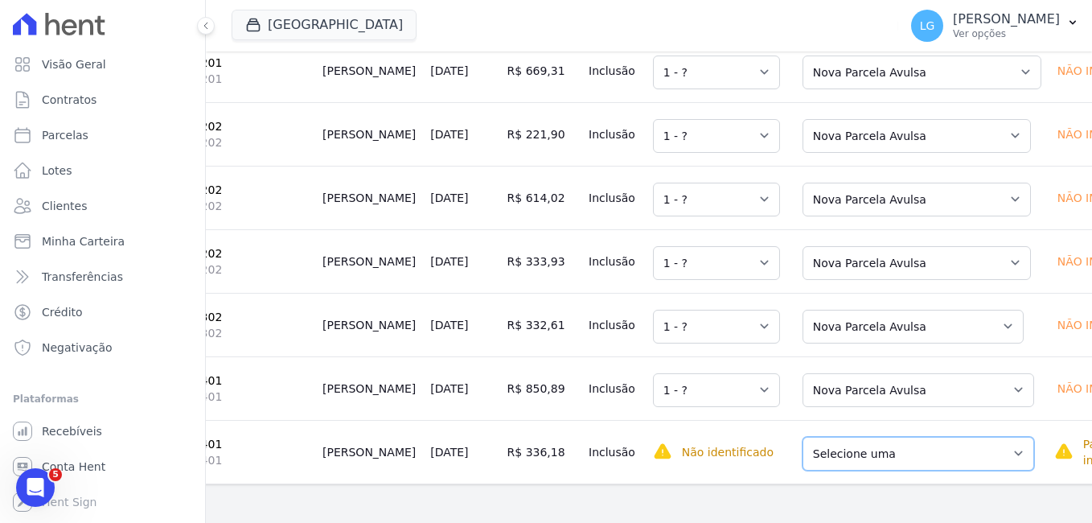
click at [838, 446] on select "Selecione uma Nova Parcela Avulsa Parcela Avulsa Existente Parcela Normal (1 X …" at bounding box center [919, 454] width 232 height 34
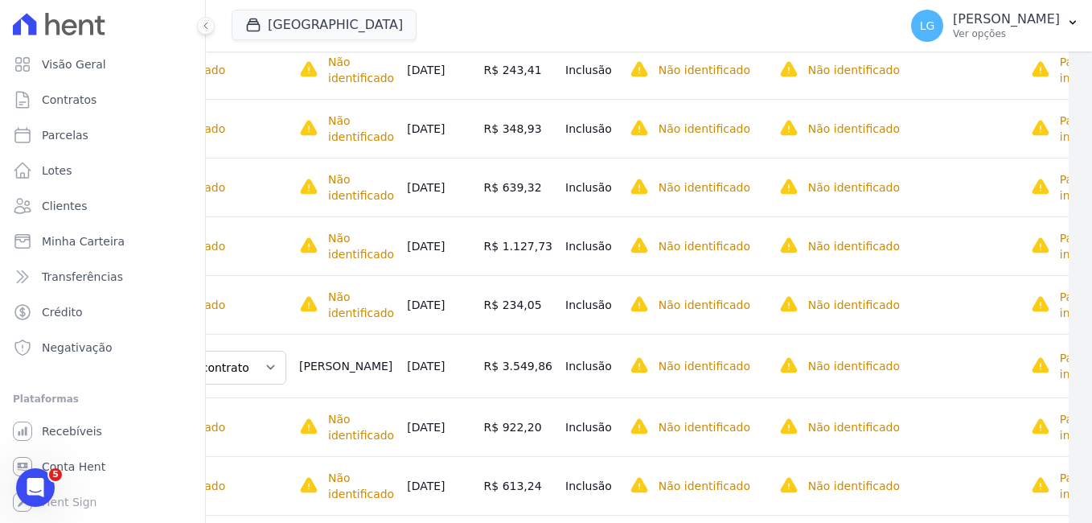
scroll to position [483, 0]
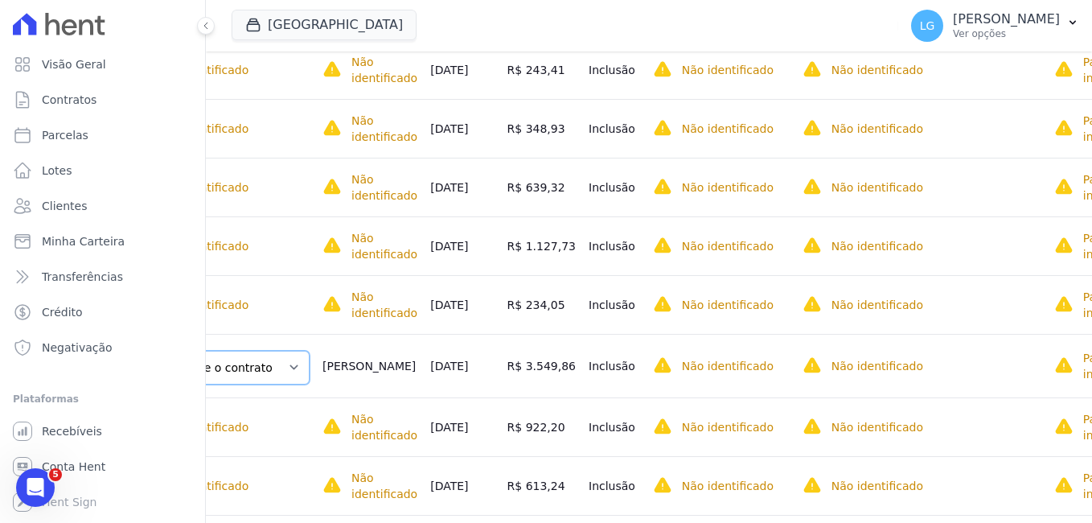
click at [284, 366] on select "Informe o contrato BL01 APTO 0403 BL05 APTO 0303" at bounding box center [233, 368] width 153 height 34
click at [354, 377] on td "Claudio Schons" at bounding box center [370, 366] width 108 height 64
click at [267, 375] on select "Informe o contrato BL01 APTO 0403 BL05 APTO 0303" at bounding box center [233, 368] width 153 height 34
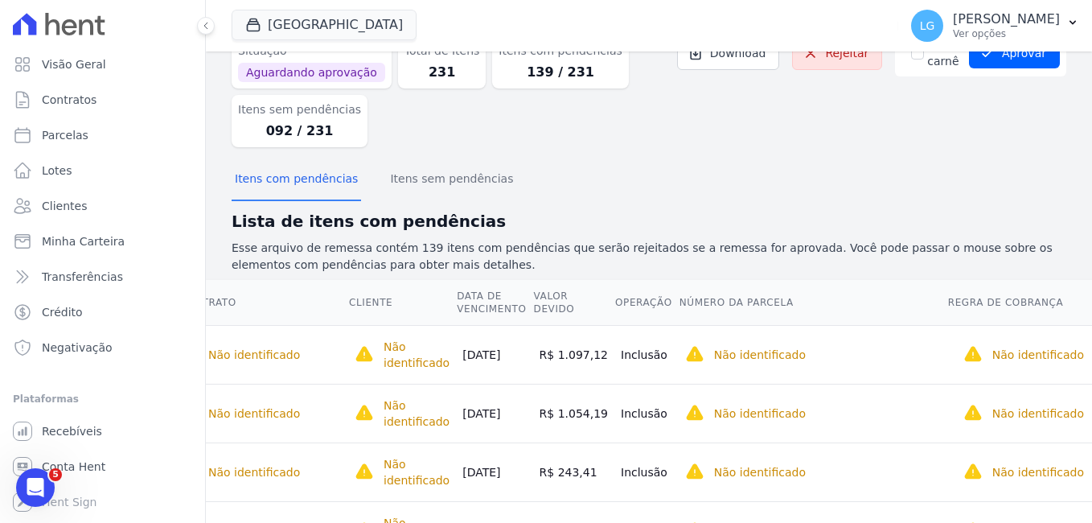
scroll to position [0, 0]
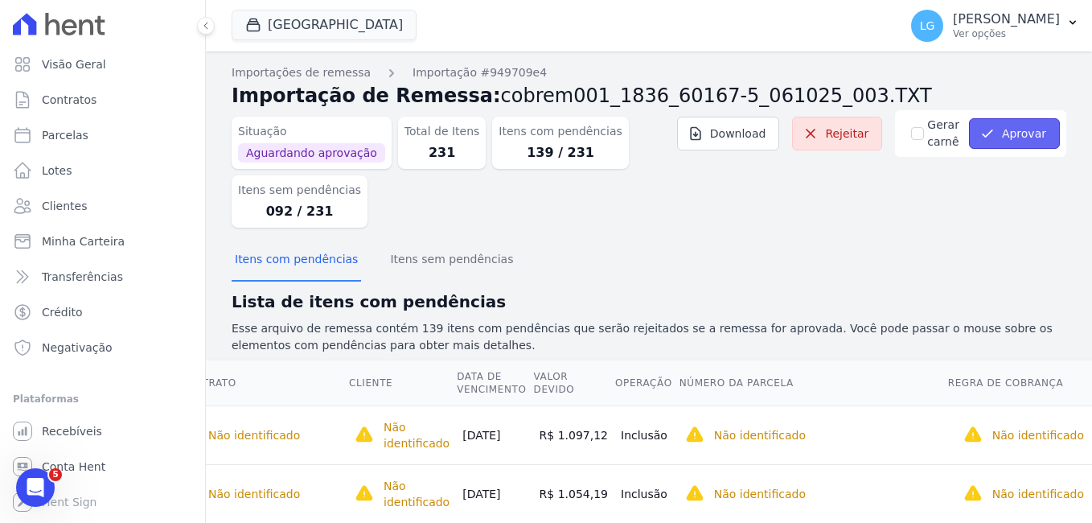
click at [980, 126] on icon "submit" at bounding box center [988, 133] width 16 height 16
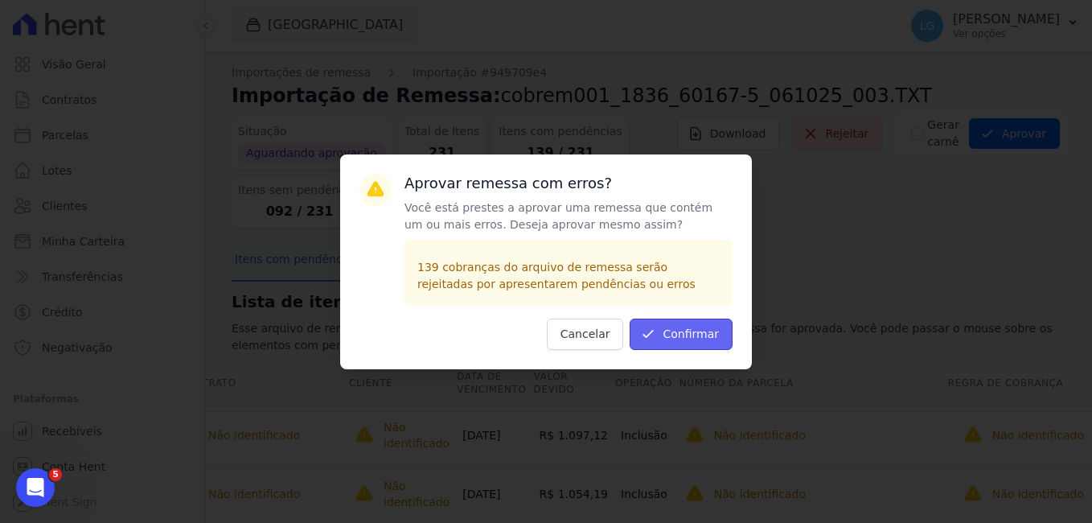
click at [677, 330] on button "Confirmar" at bounding box center [681, 333] width 103 height 31
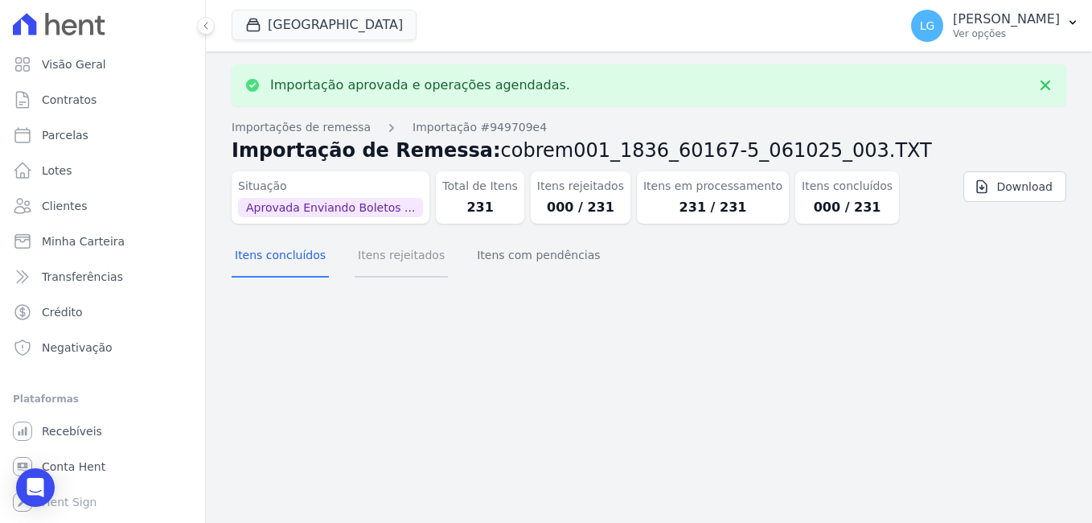
click at [392, 254] on button "Itens rejeitados" at bounding box center [401, 257] width 93 height 42
click at [296, 259] on button "Itens concluídos" at bounding box center [280, 257] width 97 height 42
click at [393, 259] on button "Itens rejeitados" at bounding box center [401, 257] width 93 height 42
click at [283, 261] on button "Itens concluídos" at bounding box center [280, 257] width 97 height 42
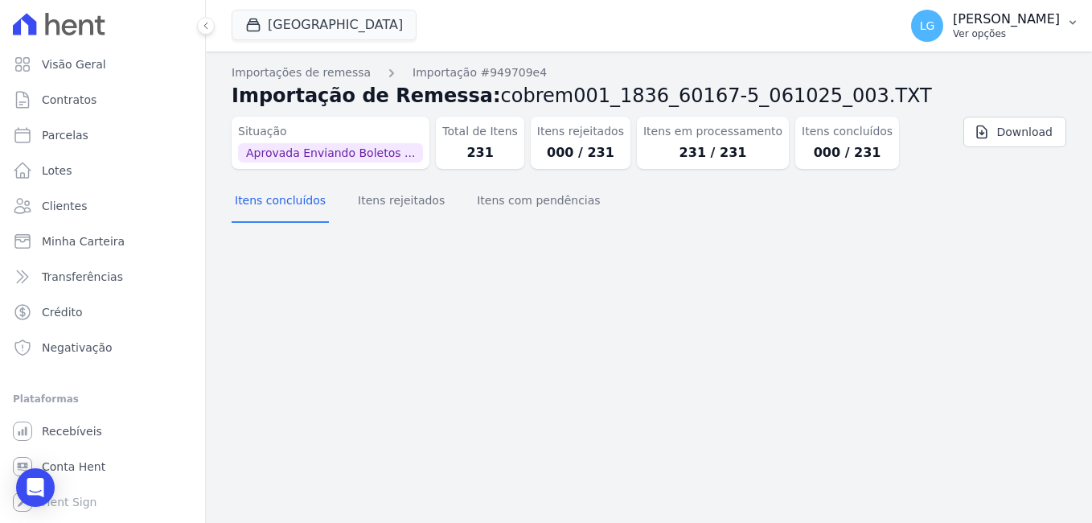
click at [953, 23] on p "[PERSON_NAME]" at bounding box center [1006, 19] width 107 height 16
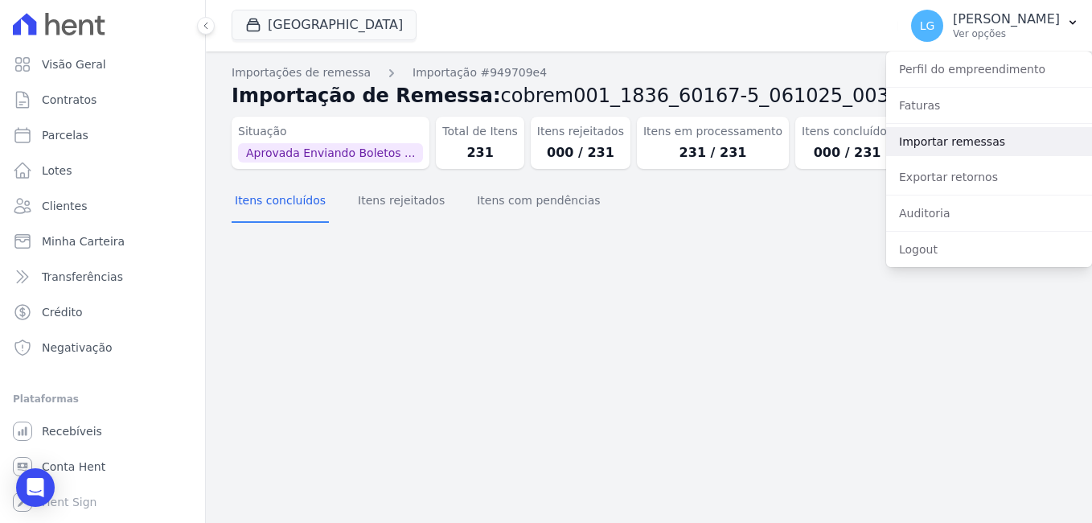
click at [952, 139] on link "Importar remessas" at bounding box center [989, 141] width 206 height 29
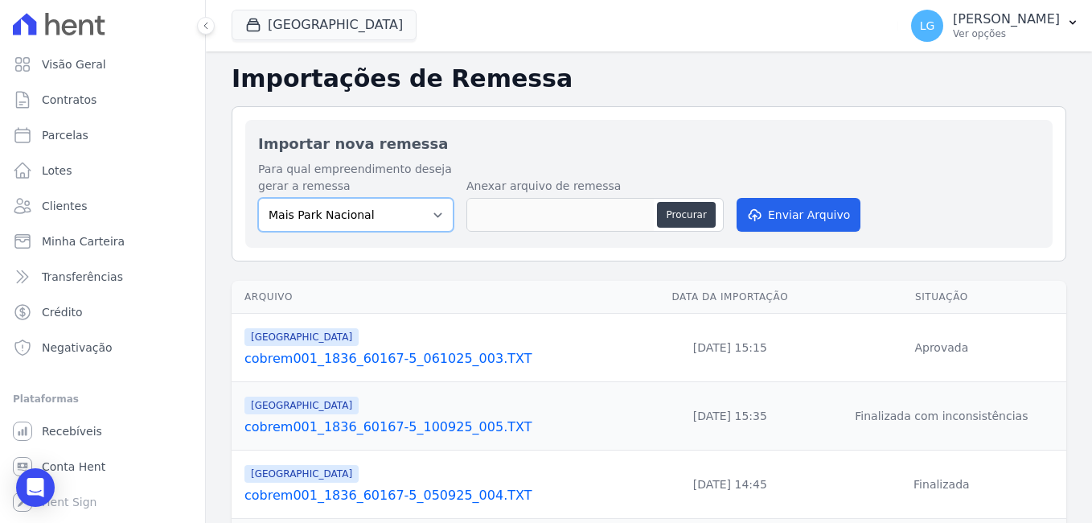
click at [407, 218] on select "Mais Park Nacional Mais Park Pampulha Mugango - Viva Iguaçu Parque Primavera RE…" at bounding box center [355, 215] width 195 height 34
select select "e6757d31-ef2c-407d-bc72-989ba5344f64"
click at [258, 198] on select "Mais Park Nacional Mais Park Pampulha Mugango - Viva Iguaçu Parque Primavera RE…" at bounding box center [355, 215] width 195 height 34
click at [691, 211] on button "Procurar" at bounding box center [686, 215] width 58 height 26
type input "cobrem001_1836_60167-5_061025_004.TXT"
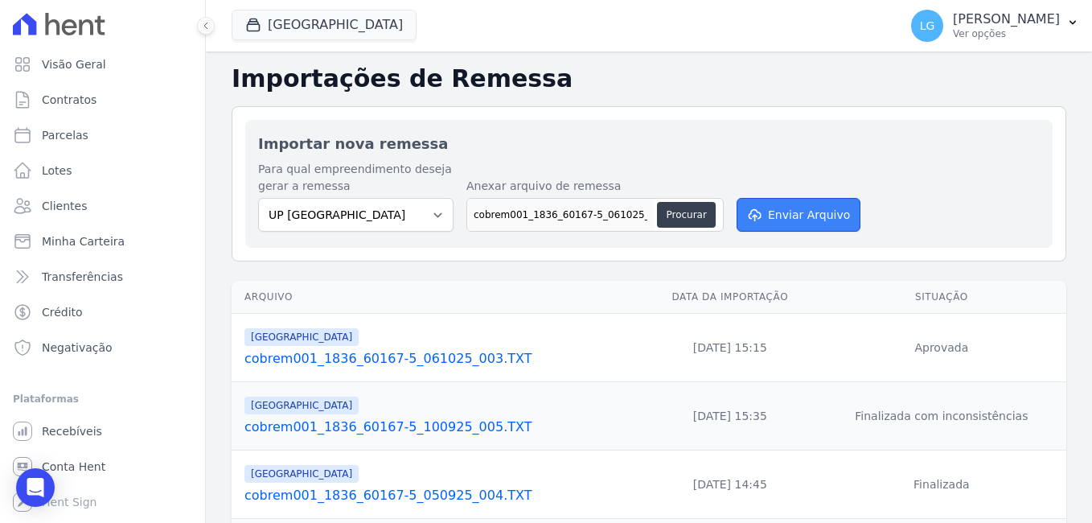
click at [793, 215] on button "Enviar Arquivo" at bounding box center [799, 215] width 124 height 34
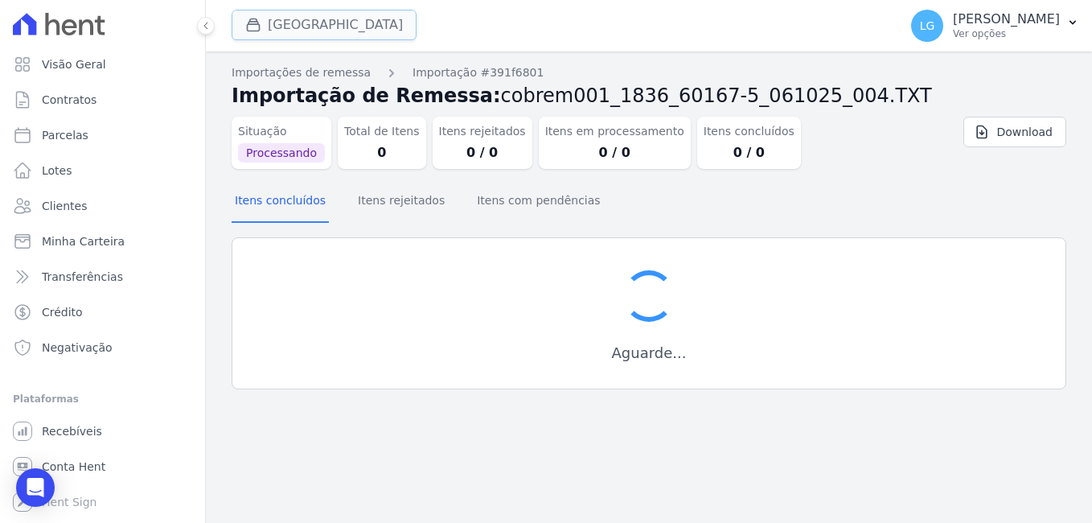
click at [365, 35] on button "[GEOGRAPHIC_DATA]" at bounding box center [324, 25] width 185 height 31
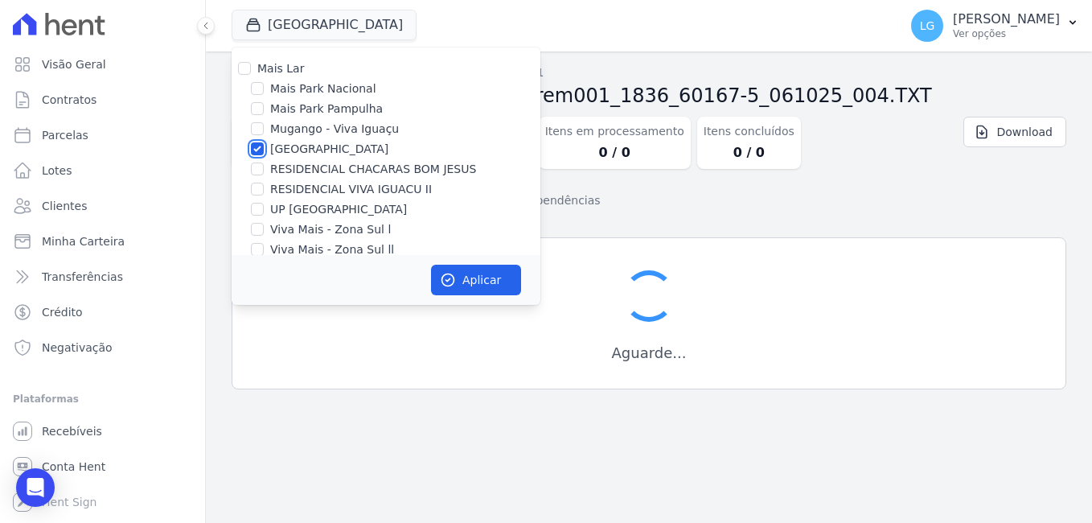
click at [253, 146] on input "[GEOGRAPHIC_DATA]" at bounding box center [257, 148] width 13 height 13
checkbox input "false"
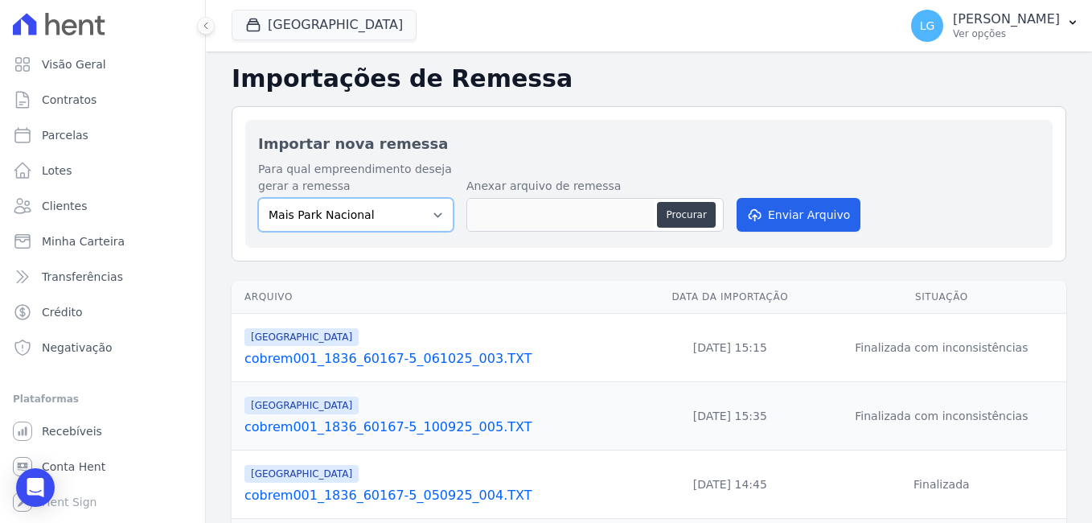
click at [394, 213] on select "Mais Park Nacional Mais Park Pampulha Mugango - Viva Iguaçu Parque Primavera RE…" at bounding box center [355, 215] width 195 height 34
select select "e6757d31-ef2c-407d-bc72-989ba5344f64"
click at [258, 198] on select "Mais Park Nacional Mais Park Pampulha Mugango - Viva Iguaçu Parque Primavera RE…" at bounding box center [355, 215] width 195 height 34
click at [678, 217] on button "Procurar" at bounding box center [686, 215] width 58 height 26
click at [302, 19] on button "[GEOGRAPHIC_DATA]" at bounding box center [324, 25] width 185 height 31
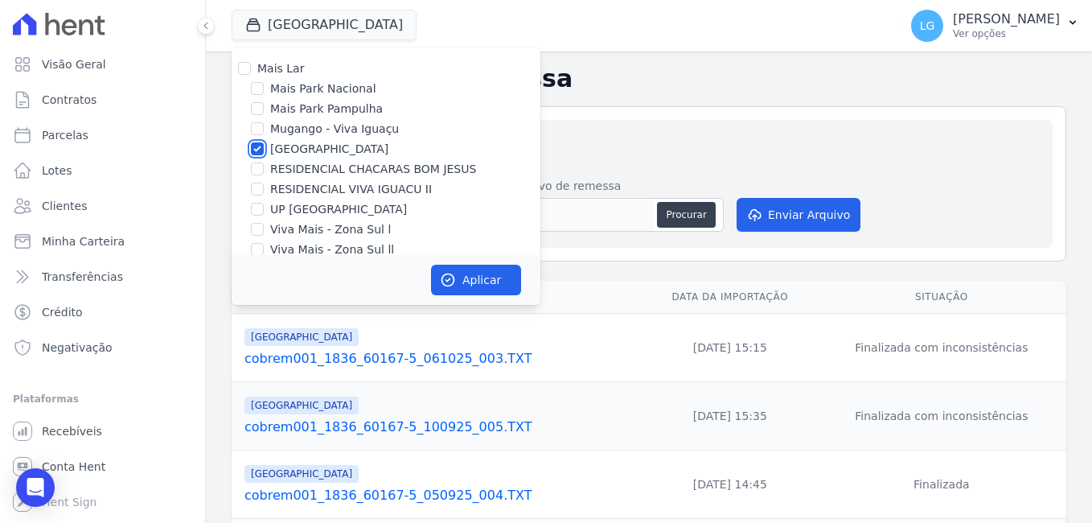
click at [257, 150] on input "[GEOGRAPHIC_DATA]" at bounding box center [257, 148] width 13 height 13
checkbox input "false"
click at [259, 205] on input "UP [GEOGRAPHIC_DATA]" at bounding box center [257, 209] width 13 height 13
checkbox input "true"
click at [485, 283] on button "Aplicar" at bounding box center [476, 280] width 90 height 31
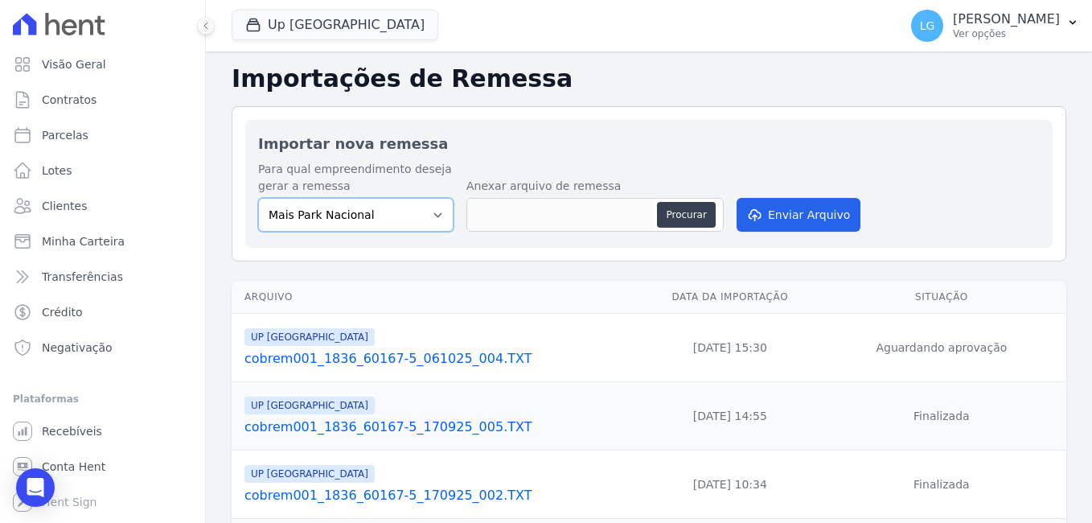
click at [393, 203] on select "Mais Park Nacional Mais Park Pampulha Mugango - Viva Iguaçu Parque Primavera RE…" at bounding box center [355, 215] width 195 height 34
select select "e6757d31-ef2c-407d-bc72-989ba5344f64"
click at [258, 198] on select "Mais Park Nacional Mais Park Pampulha Mugango - Viva Iguaçu Parque Primavera RE…" at bounding box center [355, 215] width 195 height 34
click at [687, 214] on button "Procurar" at bounding box center [686, 215] width 58 height 26
type input "cobrem001_1836_60167-5_061025_004.TXT"
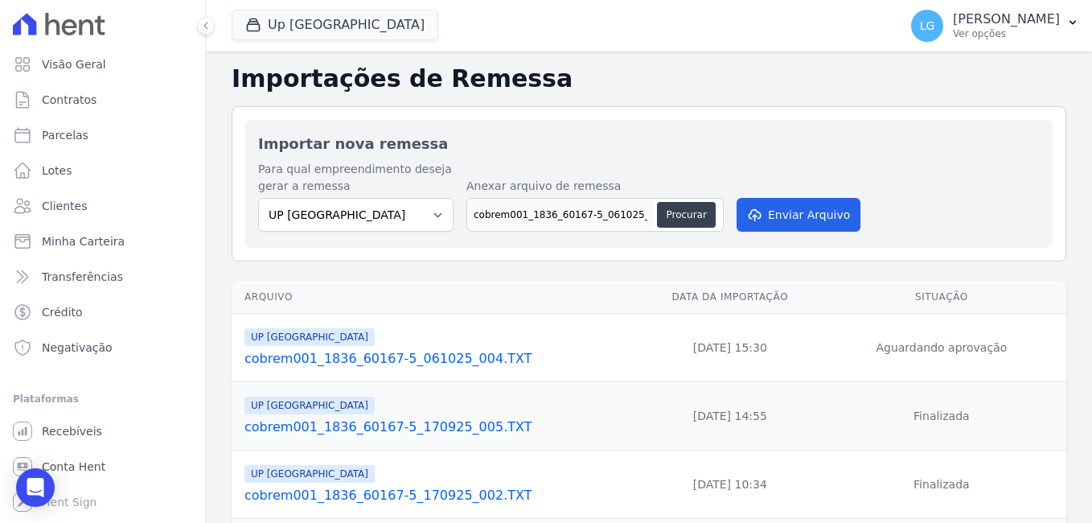
click at [391, 362] on link "cobrem001_1836_60167-5_061025_004.TXT" at bounding box center [440, 358] width 392 height 19
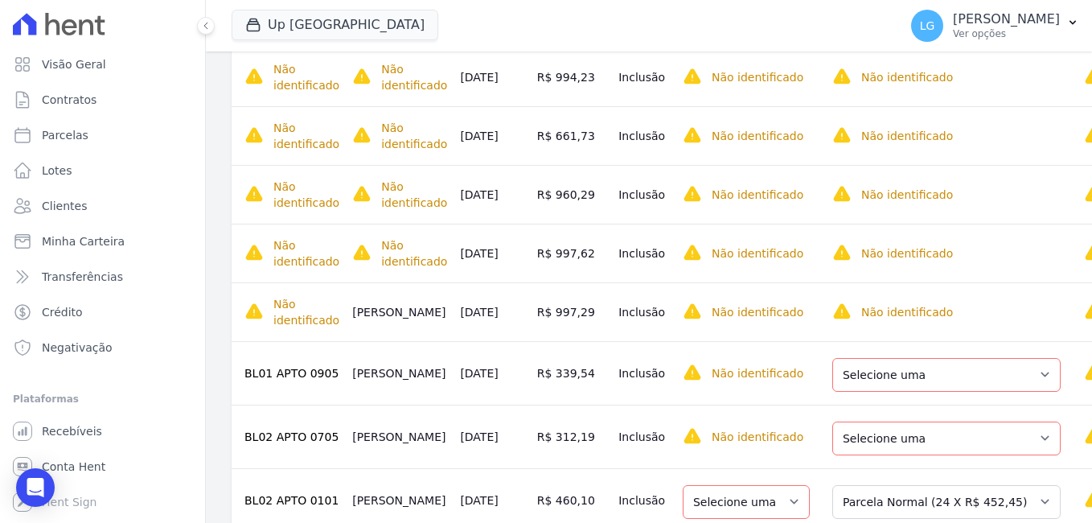
scroll to position [885, 0]
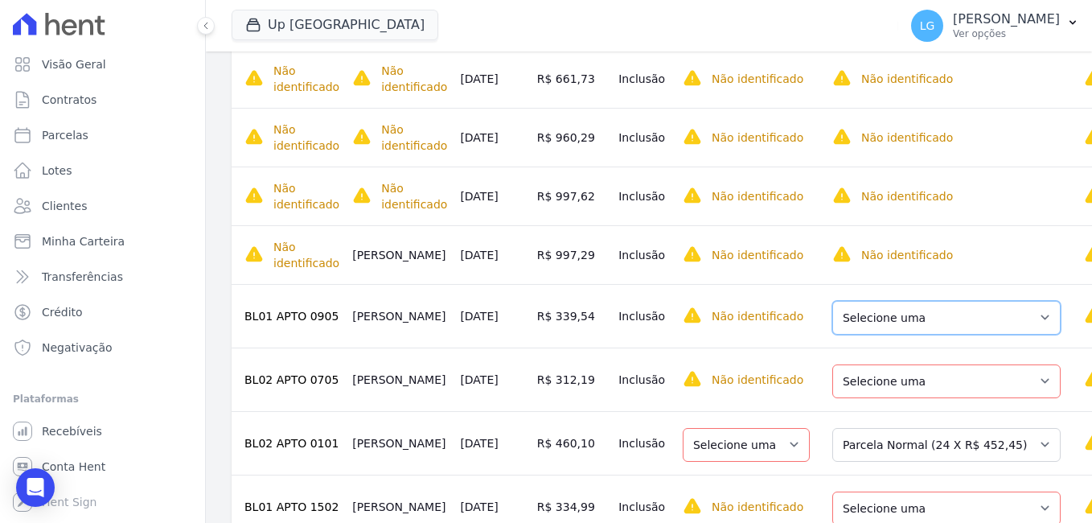
click at [918, 331] on select "Selecione uma Nova Parcela Avulsa Parcela Avulsa Existente Parcela Normal (40 X…" at bounding box center [946, 318] width 228 height 34
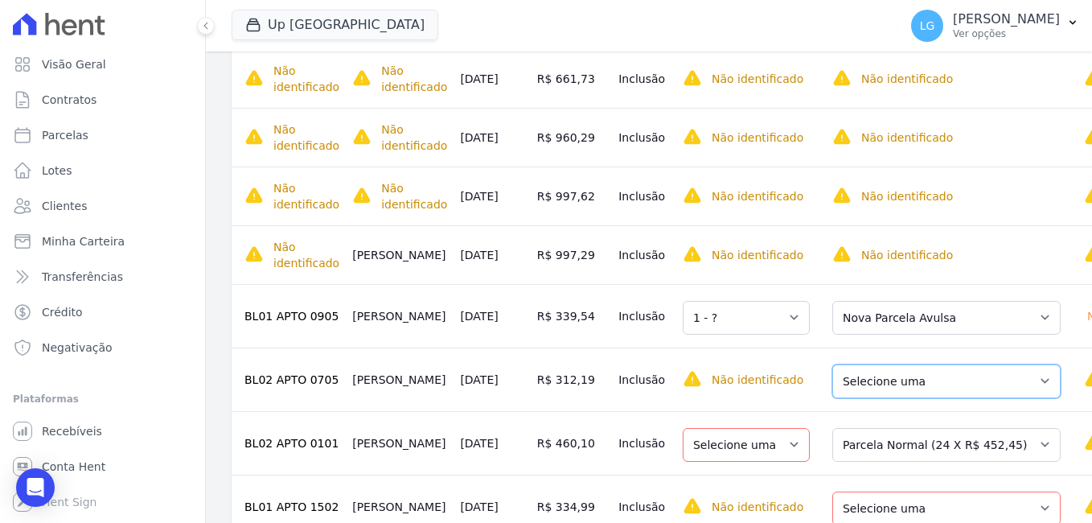
drag, startPoint x: 902, startPoint y: 384, endPoint x: 901, endPoint y: 396, distance: 12.2
click at [902, 384] on select "Selecione uma Nova Parcela Avulsa Parcela Avulsa Existente Parcela Normal (42 X…" at bounding box center [946, 381] width 228 height 34
click at [871, 438] on select "Selecione uma Nova Parcela Avulsa Parcela Avulsa Existente Parcela Normal (24 X…" at bounding box center [946, 445] width 228 height 34
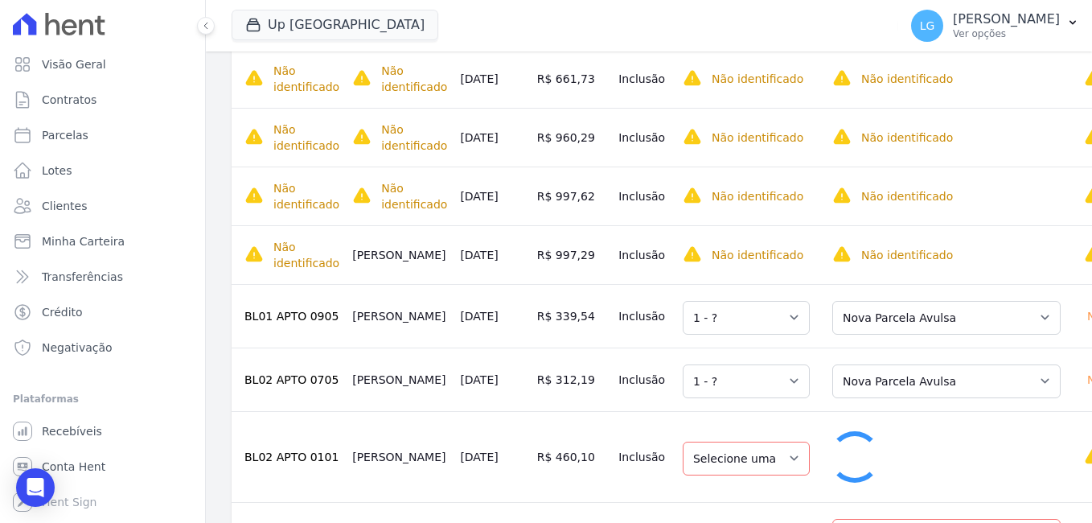
select select "1"
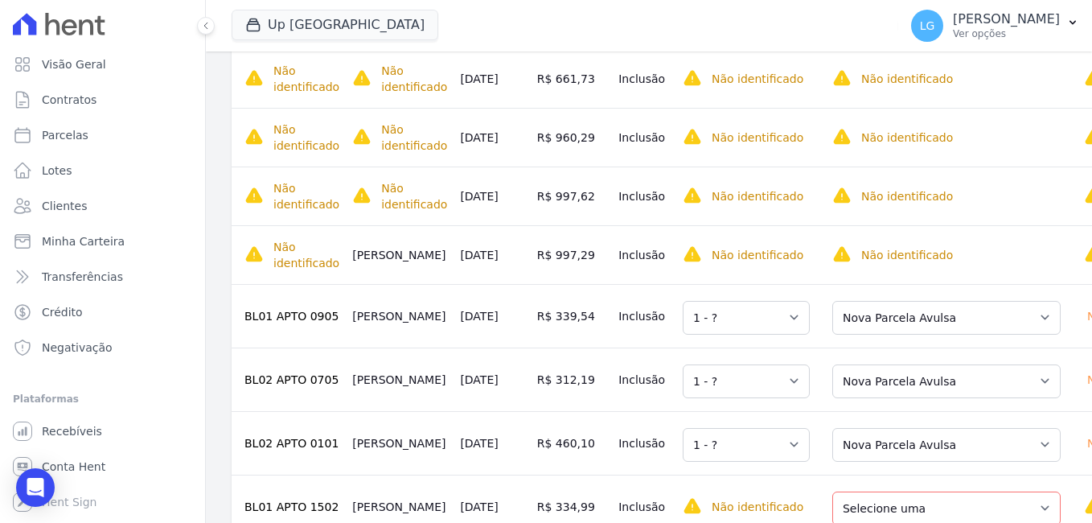
scroll to position [1046, 0]
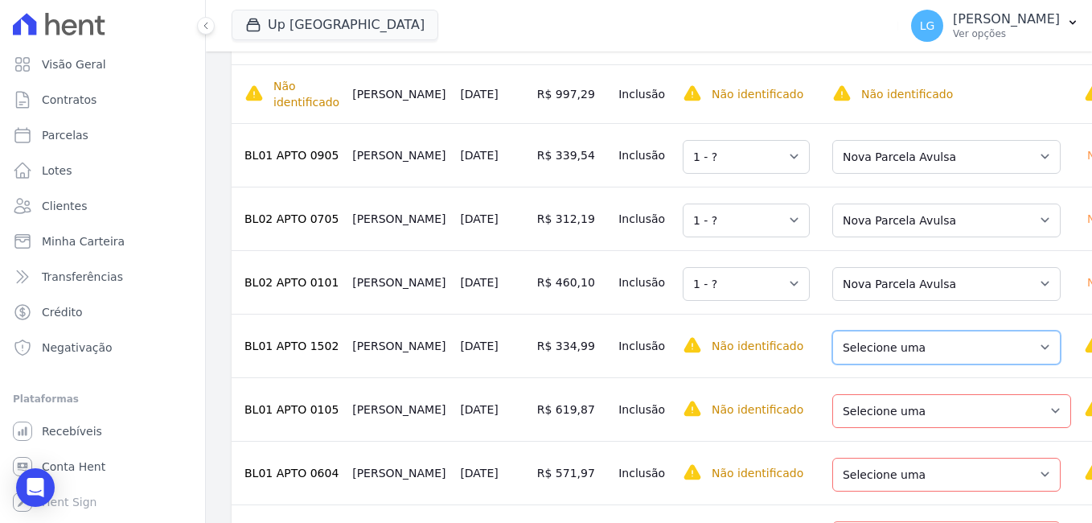
drag, startPoint x: 872, startPoint y: 358, endPoint x: 872, endPoint y: 368, distance: 9.7
click at [872, 358] on select "Selecione uma Nova Parcela Avulsa Parcela Avulsa Existente Parcela Normal (45 X…" at bounding box center [946, 348] width 228 height 34
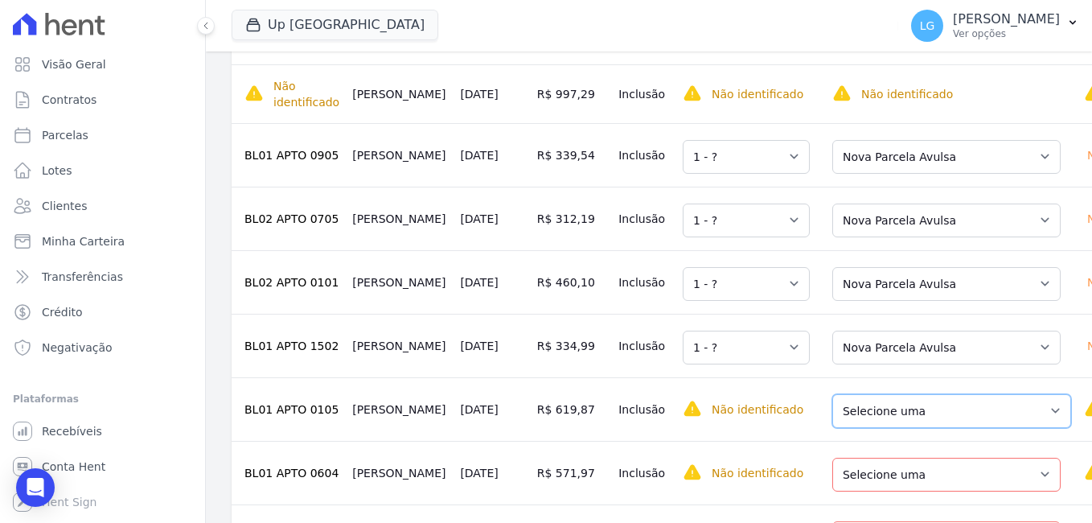
click at [867, 410] on select "Selecione uma Nova Parcela Avulsa Parcela Avulsa Existente Parcela Normal (45 X…" at bounding box center [951, 411] width 239 height 34
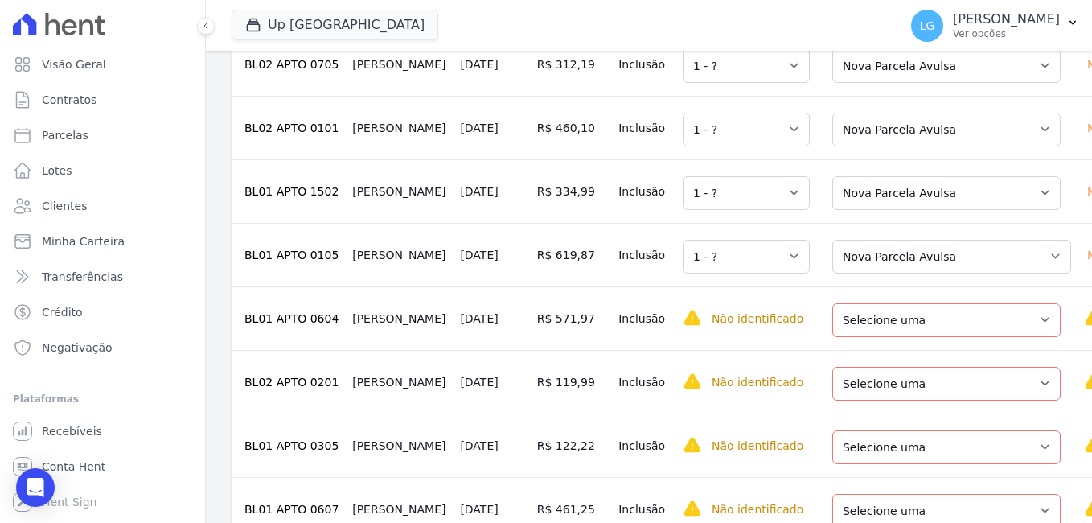
scroll to position [1206, 0]
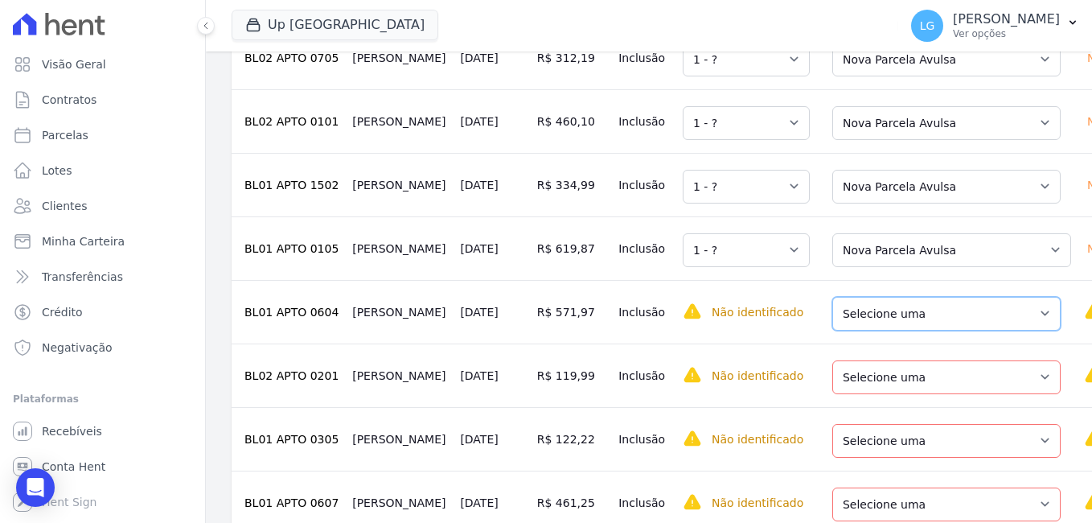
drag, startPoint x: 884, startPoint y: 323, endPoint x: 881, endPoint y: 335, distance: 12.5
click at [884, 323] on select "Selecione uma Nova Parcela Avulsa Parcela Avulsa Existente Parcela Normal (46 X…" at bounding box center [946, 314] width 228 height 34
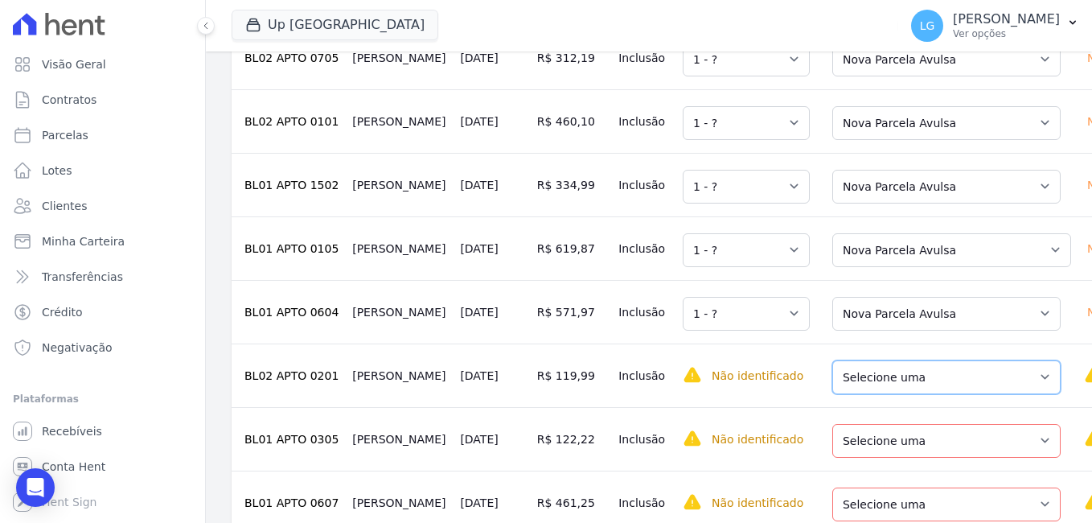
click at [869, 384] on select "Selecione uma Nova Parcela Avulsa Parcela Avulsa Existente Intercalada (1 X R$ …" at bounding box center [946, 377] width 228 height 34
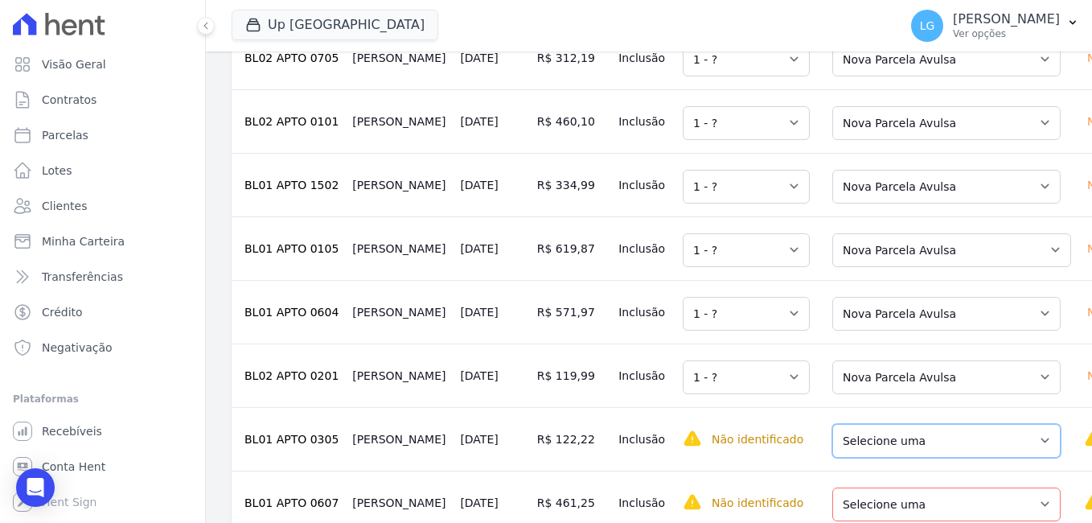
click at [861, 446] on select "Selecione uma Nova Parcela Avulsa Parcela Avulsa Existente Parcela Normal (60 X…" at bounding box center [946, 441] width 228 height 34
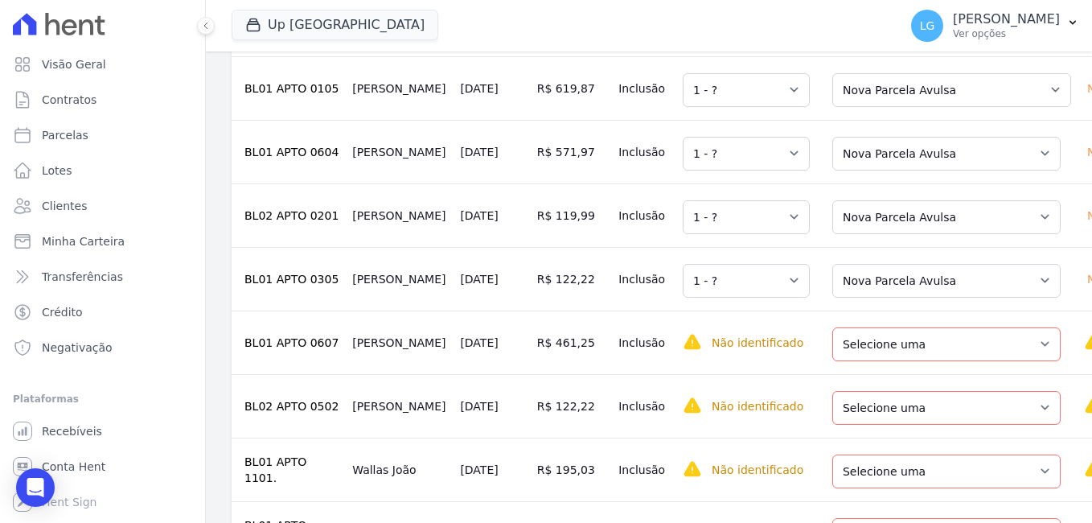
scroll to position [1367, 0]
click at [865, 360] on select "Selecione uma Nova Parcela Avulsa Parcela Avulsa Existente Sinal (1 X R$ 1.000,…" at bounding box center [946, 344] width 228 height 34
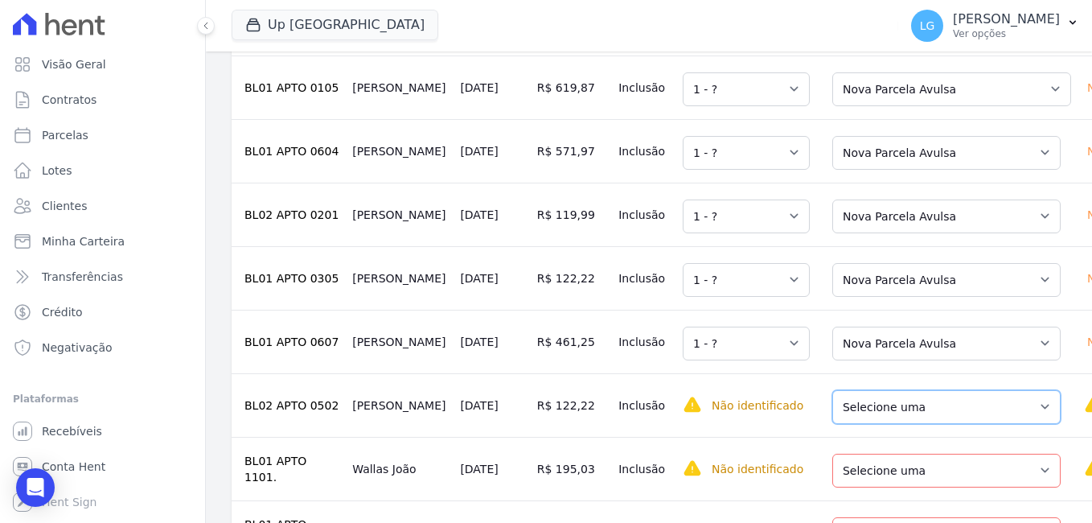
click at [863, 424] on select "Selecione uma Nova Parcela Avulsa Parcela Avulsa Existente Sinal (1 X R$ 1.001,…" at bounding box center [946, 407] width 228 height 34
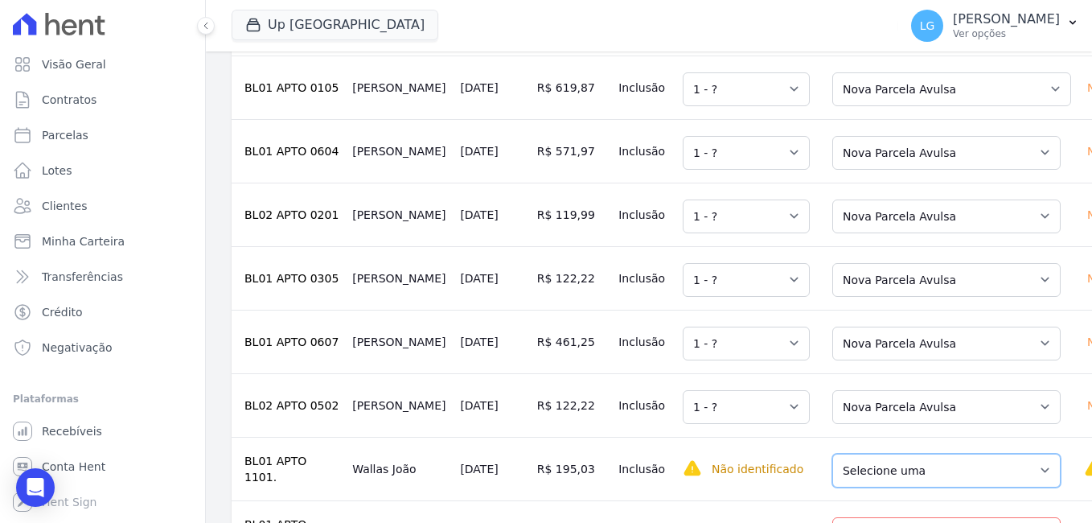
click at [880, 487] on select "Selecione uma Nova Parcela Avulsa Parcela Avulsa Existente Sinal (1 X R$ 1.000,…" at bounding box center [946, 471] width 228 height 34
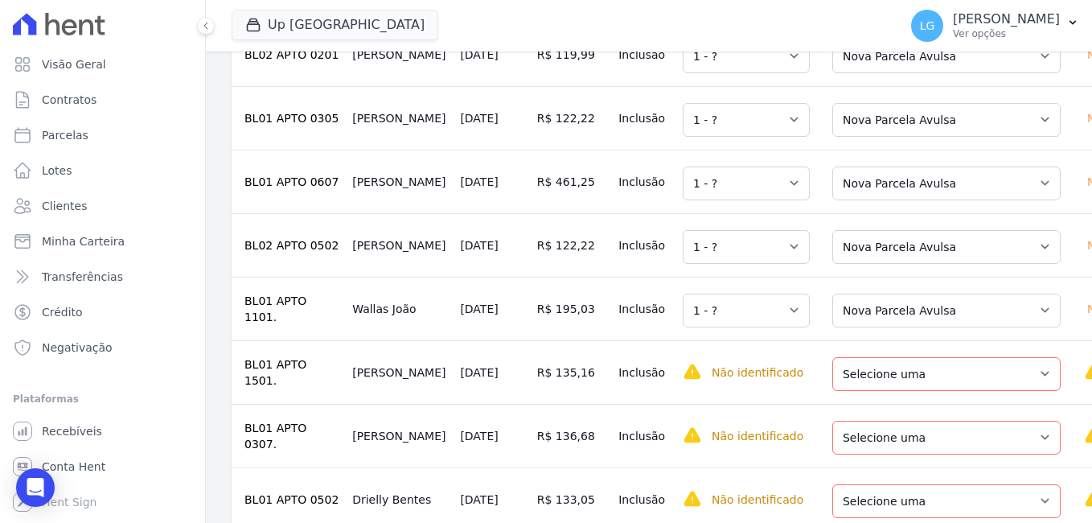
scroll to position [1528, 0]
click at [877, 390] on select "Selecione uma Nova Parcela Avulsa Parcela Avulsa Existente Sinal (1 X R$ 5.000,…" at bounding box center [946, 373] width 228 height 34
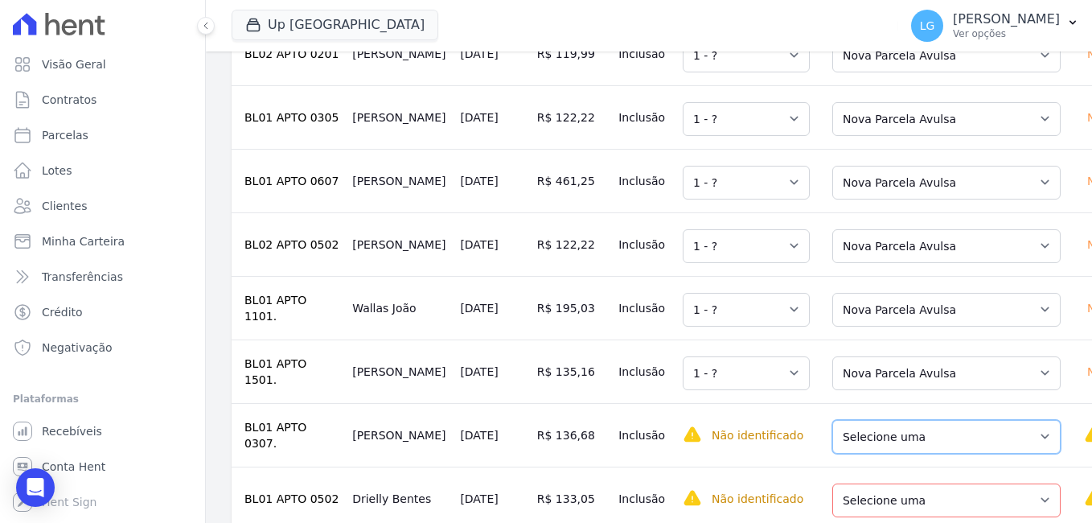
click at [871, 450] on select "Selecione uma Nova Parcela Avulsa Parcela Avulsa Existente Sinal (1 X R$ 1.000,…" at bounding box center [946, 437] width 228 height 34
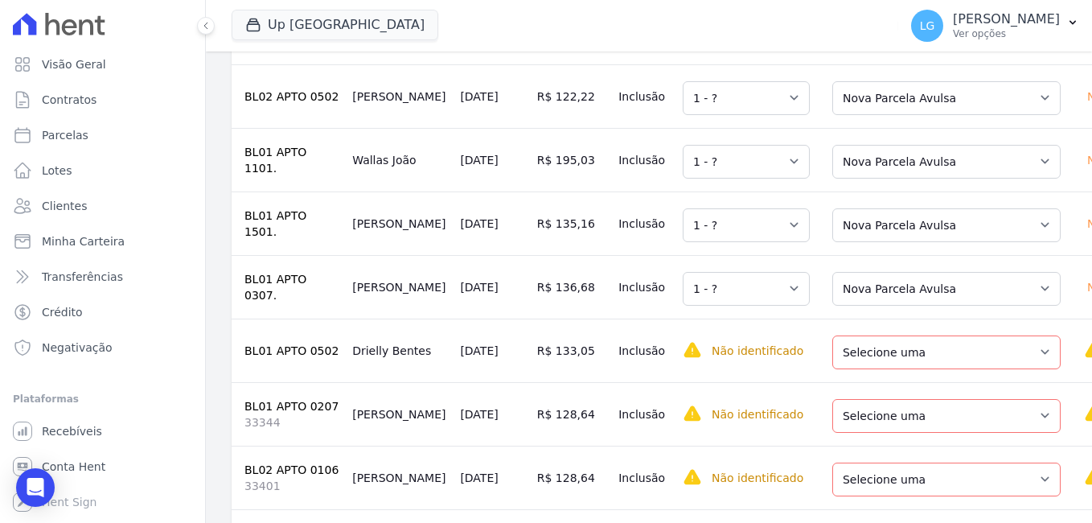
scroll to position [1689, 0]
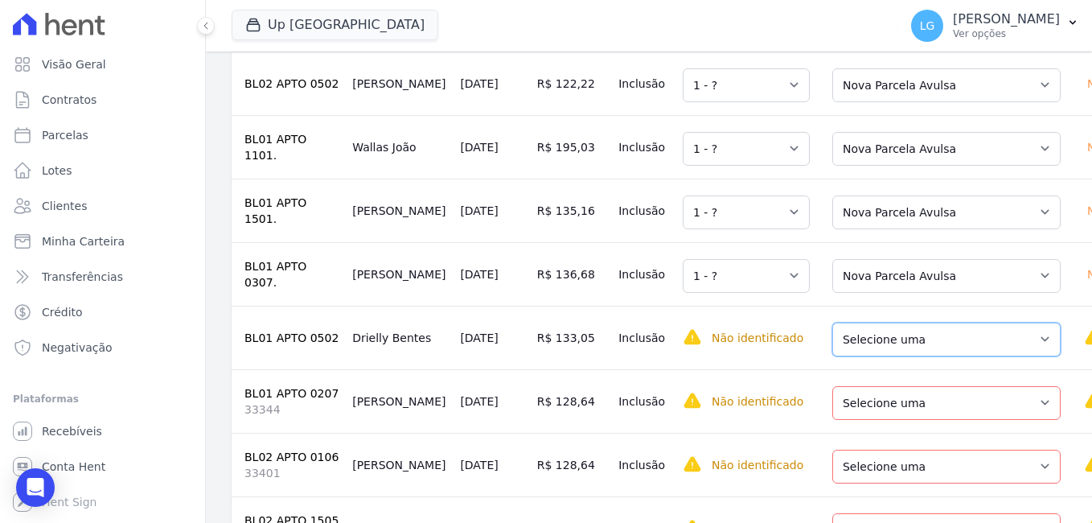
click at [874, 356] on select "Selecione uma Nova Parcela Avulsa Parcela Avulsa Existente Sinal (1 X R$ 5.900,…" at bounding box center [946, 340] width 228 height 34
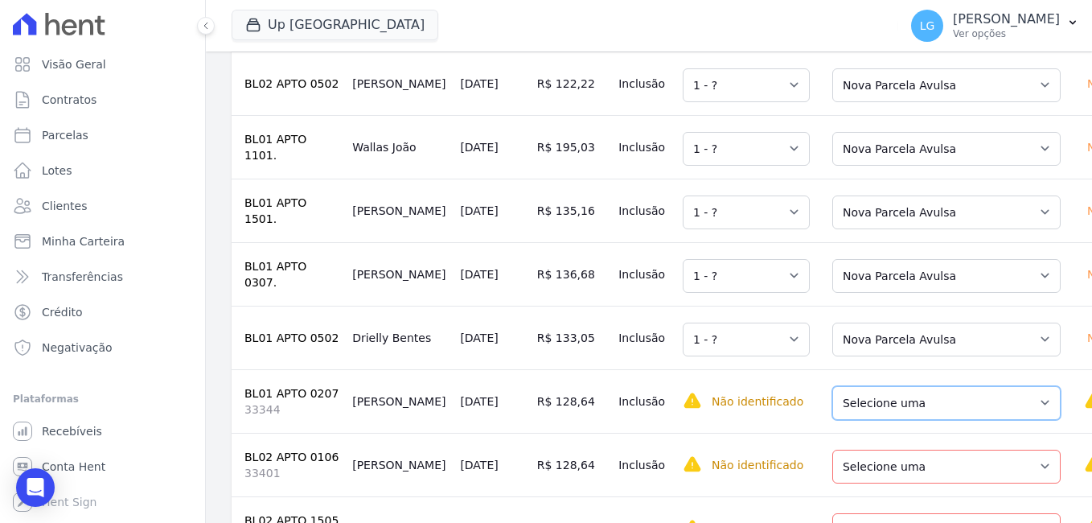
click at [864, 420] on select "Selecione uma Nova Parcela Avulsa Parcela Avulsa Existente Sinal (1 X R$ 20.000…" at bounding box center [946, 403] width 228 height 34
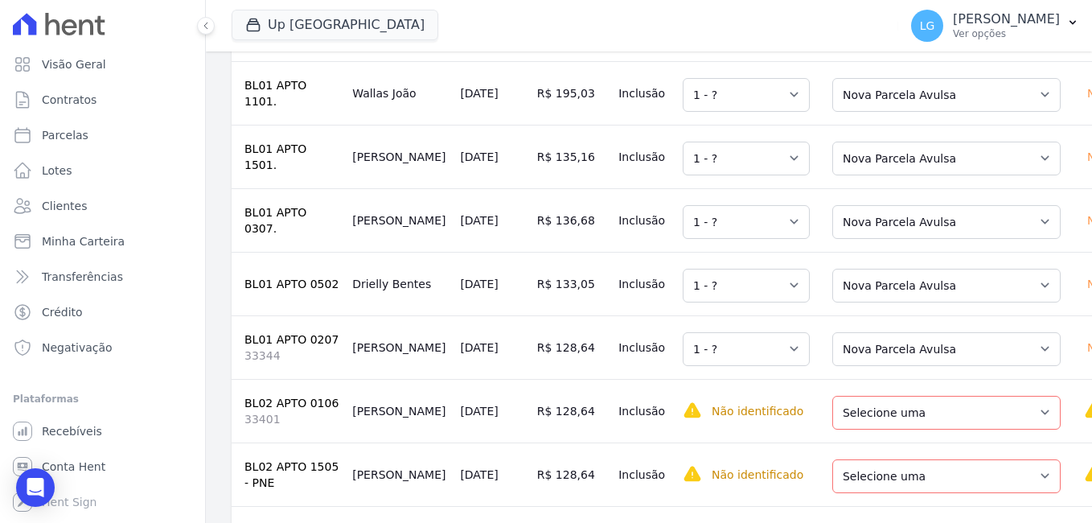
scroll to position [1850, 0]
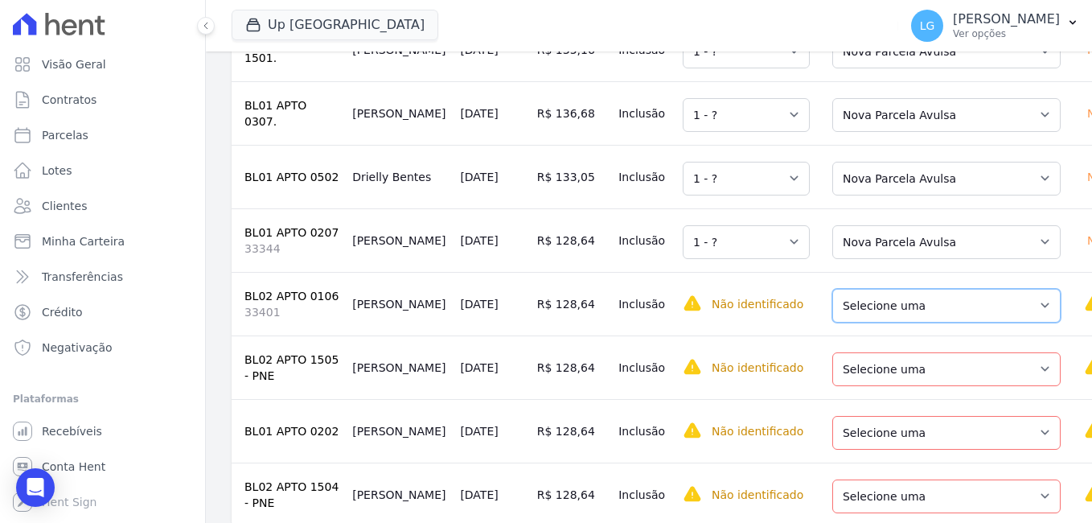
click at [884, 323] on select "Selecione uma Nova Parcela Avulsa Parcela Avulsa Existente Sinal (1 X R$ 1.000,…" at bounding box center [946, 306] width 228 height 34
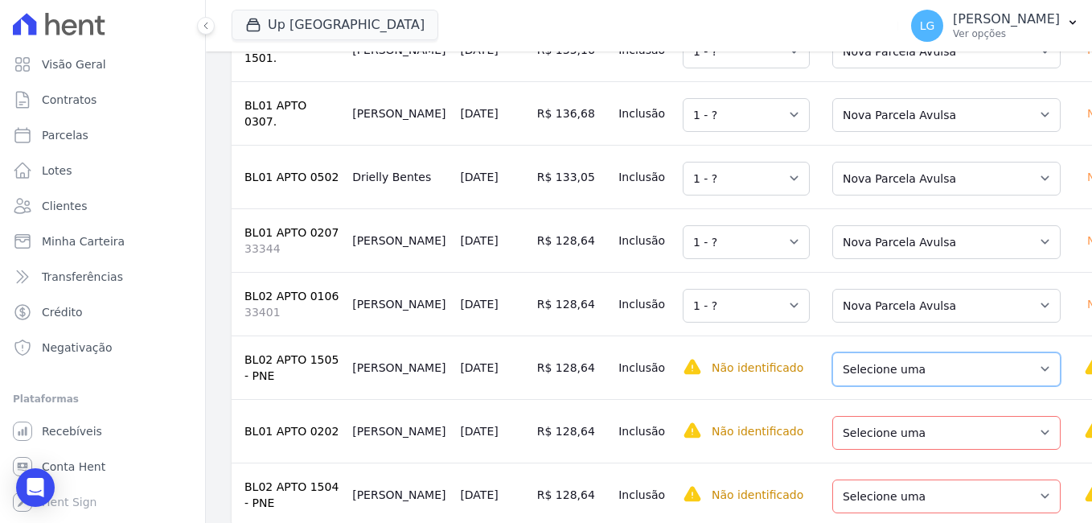
click at [871, 386] on select "Selecione uma Nova Parcela Avulsa Parcela Avulsa Existente Parcela Normal (60 X…" at bounding box center [946, 369] width 228 height 34
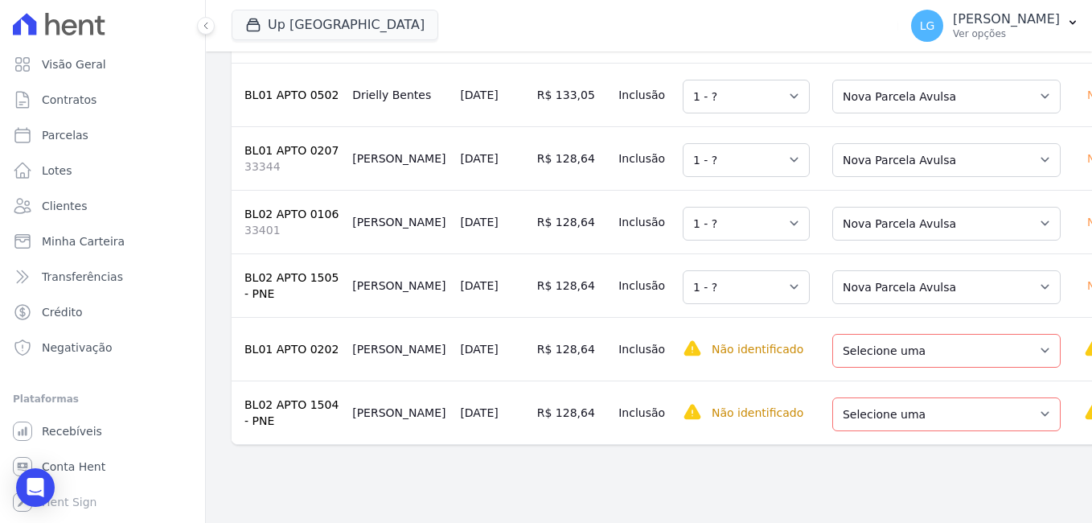
scroll to position [1933, 0]
click at [870, 367] on select "Selecione uma Nova Parcela Avulsa Parcela Avulsa Existente Parcela Normal (60 X…" at bounding box center [946, 350] width 228 height 34
click at [866, 430] on select "Selecione uma Nova Parcela Avulsa Parcela Avulsa Existente Sinal (1 X R$ 1.000,…" at bounding box center [946, 413] width 228 height 34
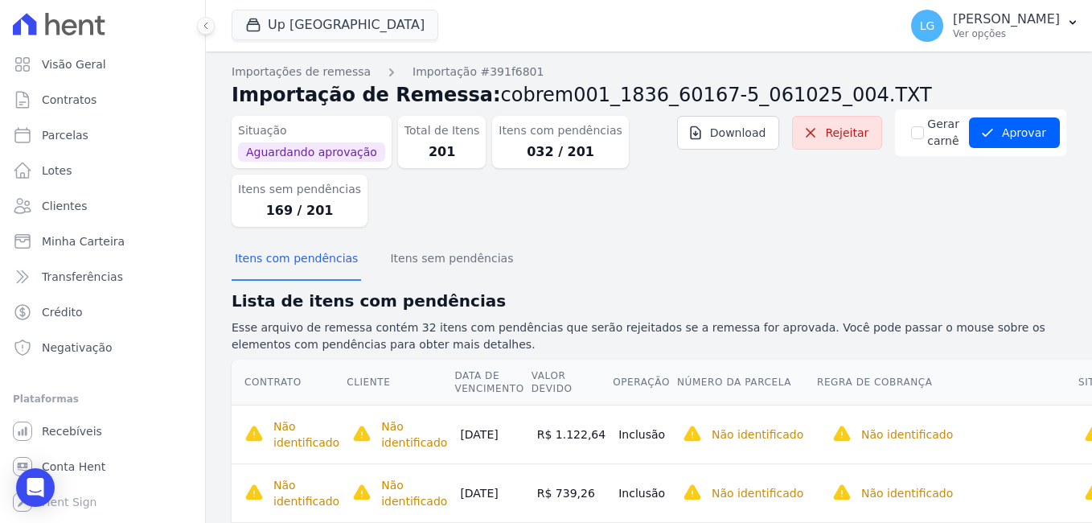
scroll to position [0, 0]
click at [1017, 132] on button "Aprovar" at bounding box center [1014, 133] width 91 height 31
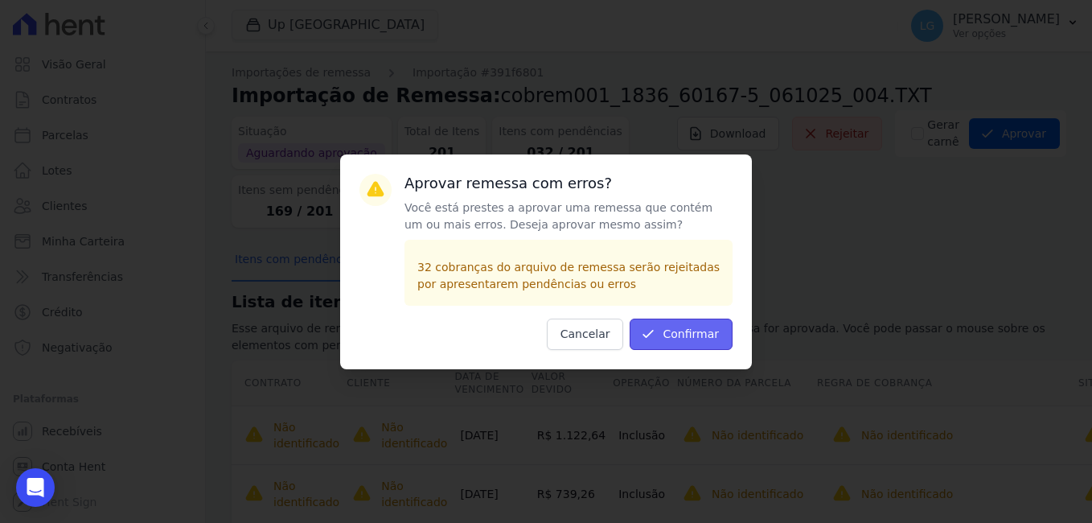
click at [692, 335] on button "Confirmar" at bounding box center [681, 333] width 103 height 31
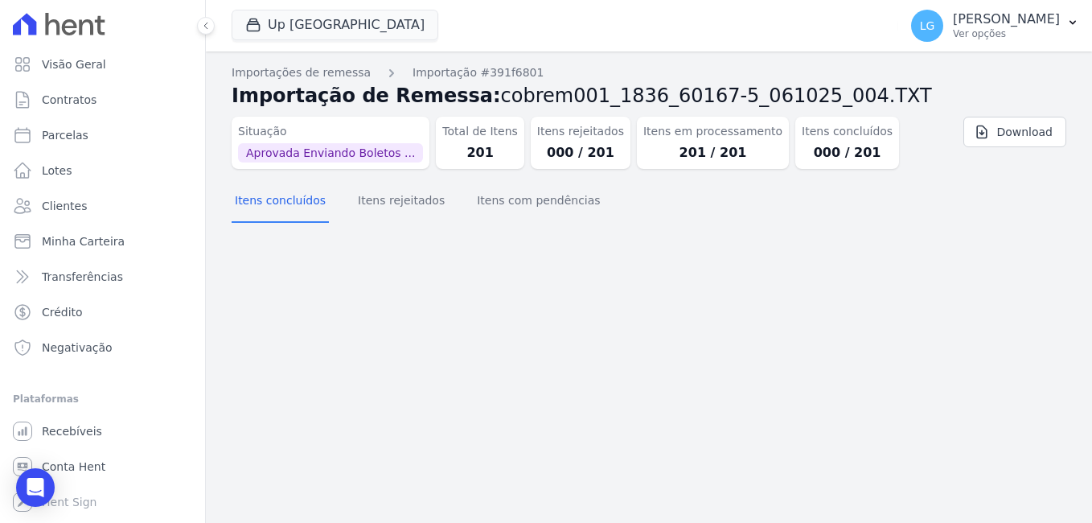
click at [740, 220] on div "Itens concluídos Itens rejeitados Itens com pendências" at bounding box center [649, 201] width 835 height 39
click at [339, 22] on button "Up Nova Iguaçu" at bounding box center [335, 25] width 207 height 31
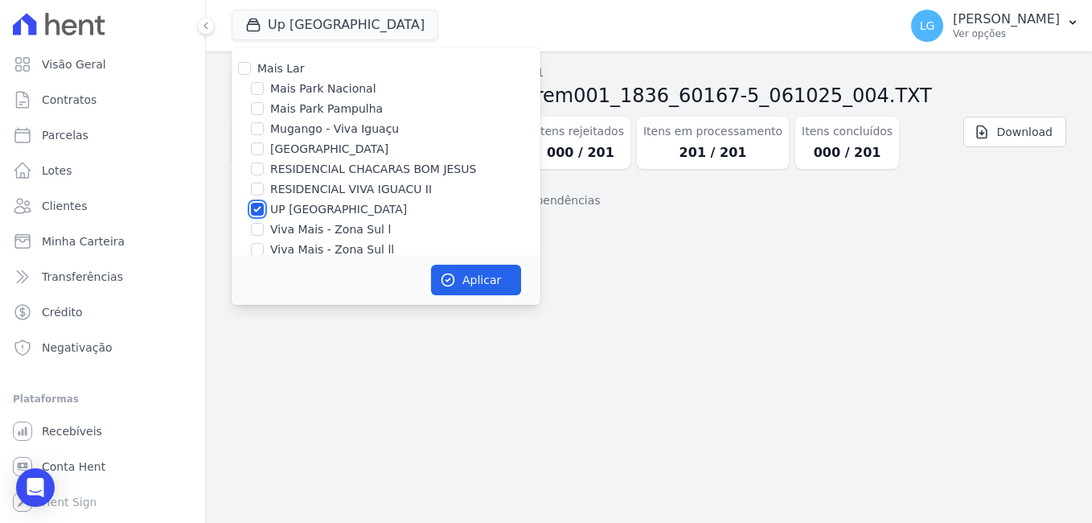
click at [253, 209] on input "UP [GEOGRAPHIC_DATA]" at bounding box center [257, 209] width 13 height 13
checkbox input "false"
click at [256, 230] on input "Viva Mais - Zona Sul l" at bounding box center [257, 229] width 13 height 13
checkbox input "true"
click at [483, 277] on button "Aplicar" at bounding box center [476, 280] width 90 height 31
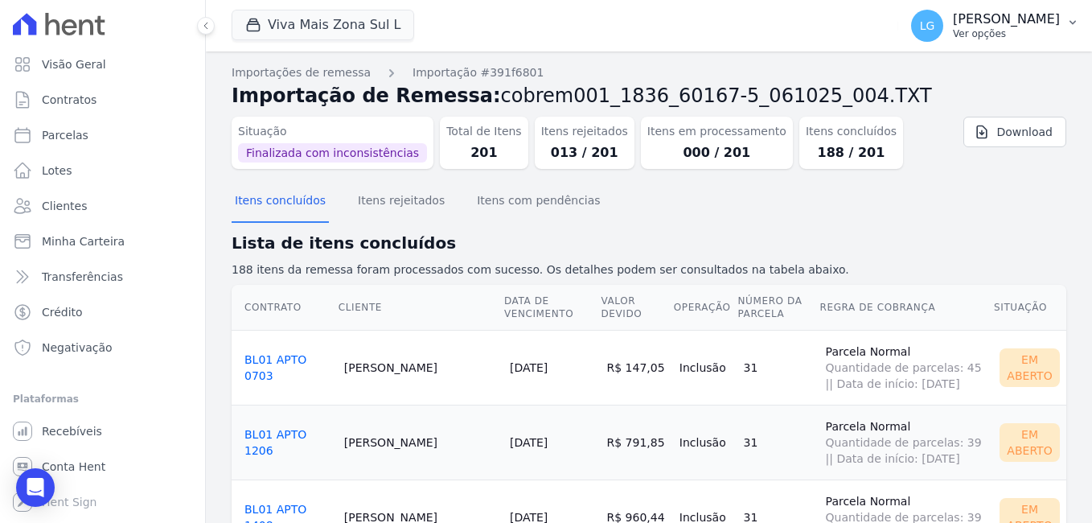
click at [1006, 23] on p "[PERSON_NAME]" at bounding box center [1006, 19] width 107 height 16
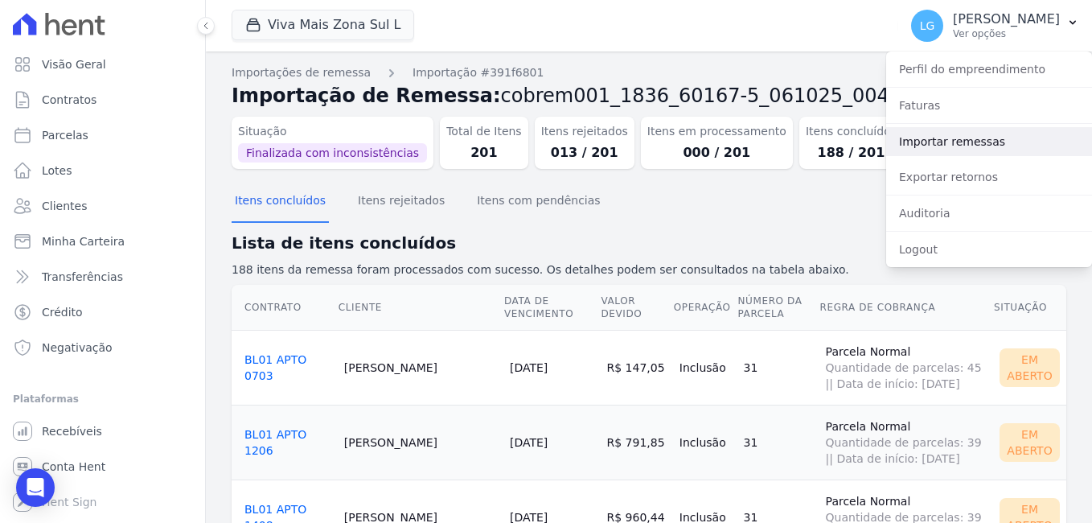
click at [954, 139] on link "Importar remessas" at bounding box center [989, 141] width 206 height 29
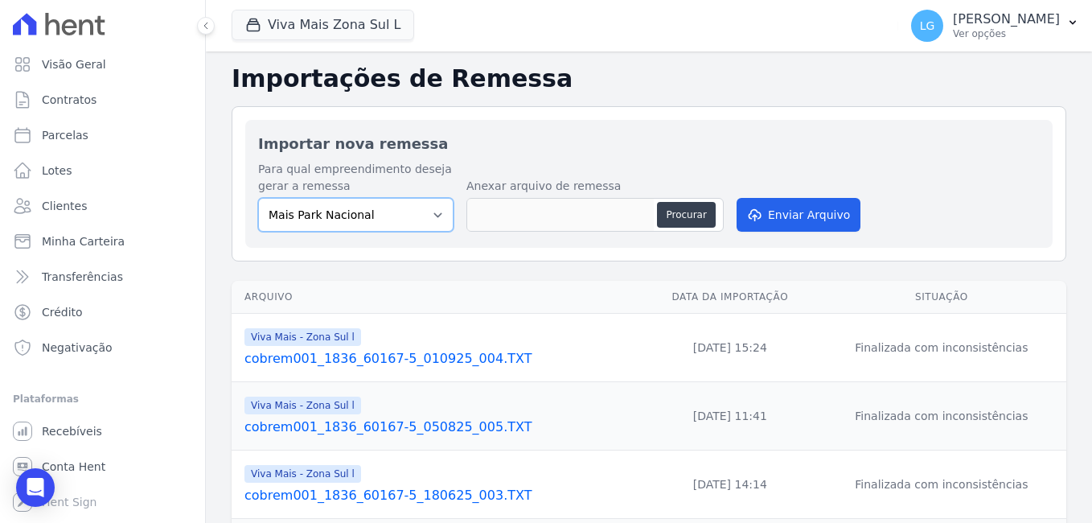
click at [379, 216] on select "Mais Park Nacional Mais Park Pampulha Mugango - Viva Iguaçu Parque Primavera RE…" at bounding box center [355, 215] width 195 height 34
select select "f20d2e28-70a3-438f-8070-30f2081683a1"
click at [258, 198] on select "Mais Park Nacional Mais Park Pampulha Mugango - Viva Iguaçu Parque Primavera RE…" at bounding box center [355, 215] width 195 height 34
click at [686, 216] on button "Procurar" at bounding box center [686, 215] width 58 height 26
type input "cobrem001_1836_60167-5_061025_005.TXT"
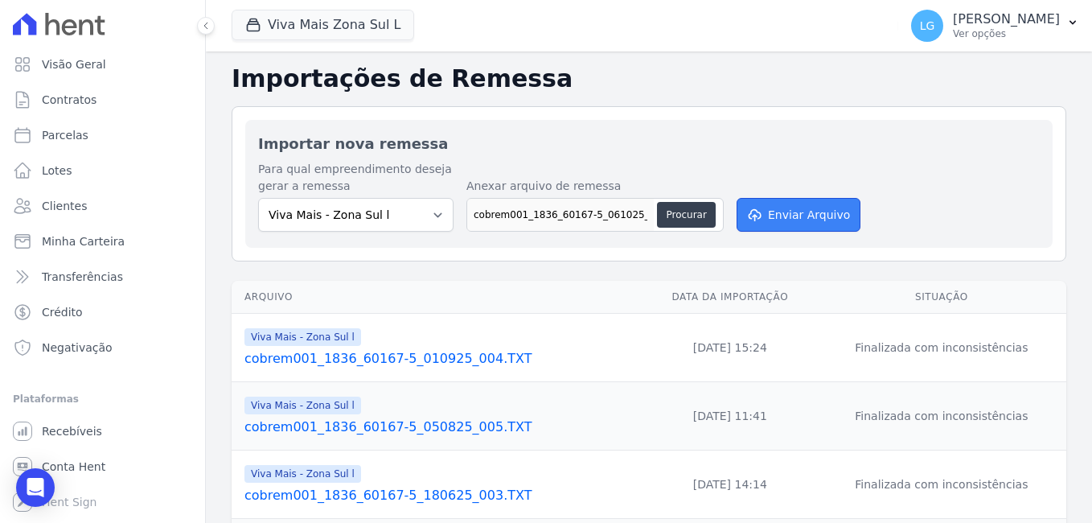
click at [808, 205] on button "Enviar Arquivo" at bounding box center [799, 215] width 124 height 34
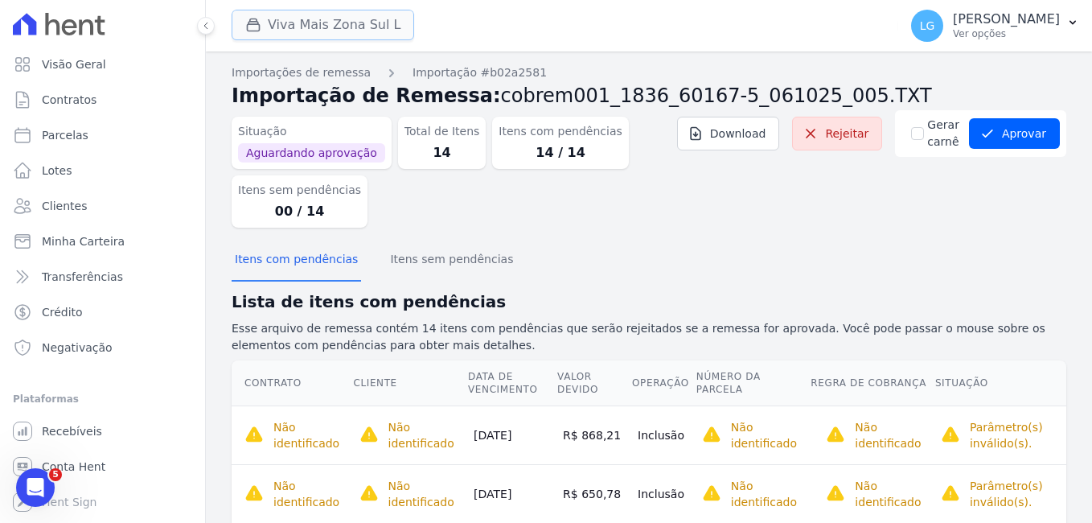
click at [353, 24] on button "Viva Mais Zona Sul L" at bounding box center [323, 25] width 183 height 31
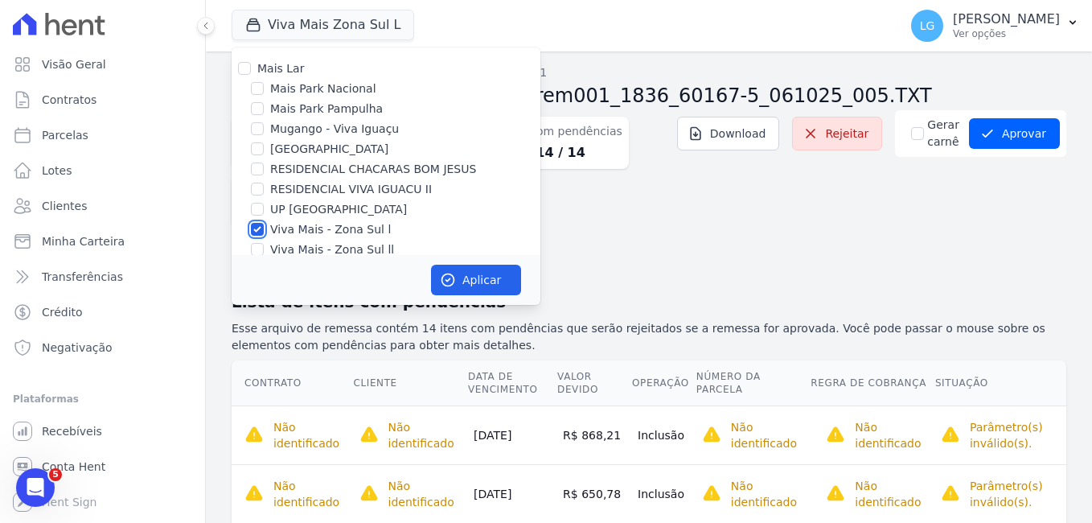
click at [257, 233] on input "Viva Mais - Zona Sul l" at bounding box center [257, 229] width 13 height 13
checkbox input "false"
click at [255, 248] on input "Viva Mais - Zona Sul ll" at bounding box center [257, 249] width 13 height 13
checkbox input "true"
click at [681, 212] on dl "Situação Aguardando aprovação Total de Itens 14 Itens com pendências 14 / 14 It…" at bounding box center [475, 168] width 487 height 117
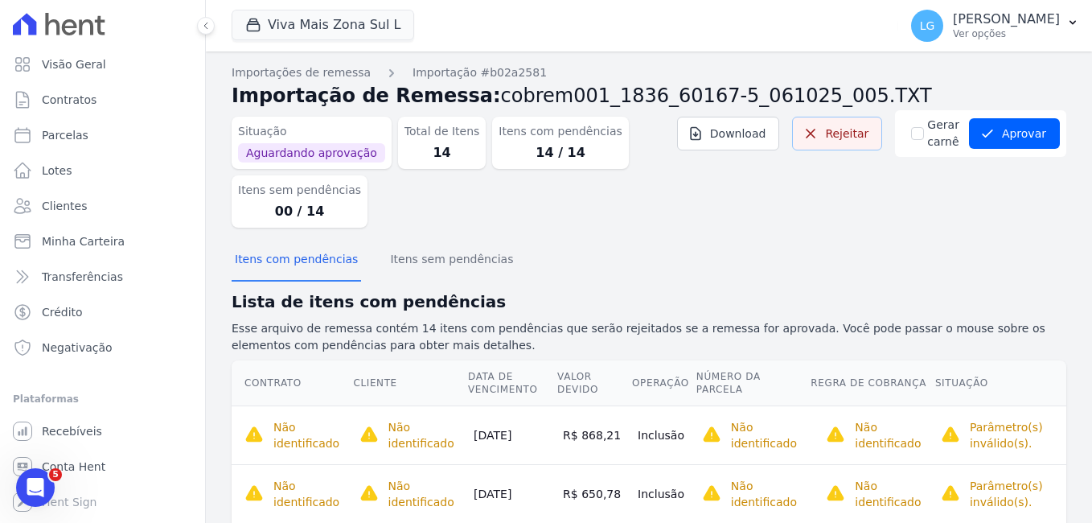
click at [839, 129] on link "Rejeitar" at bounding box center [837, 134] width 90 height 34
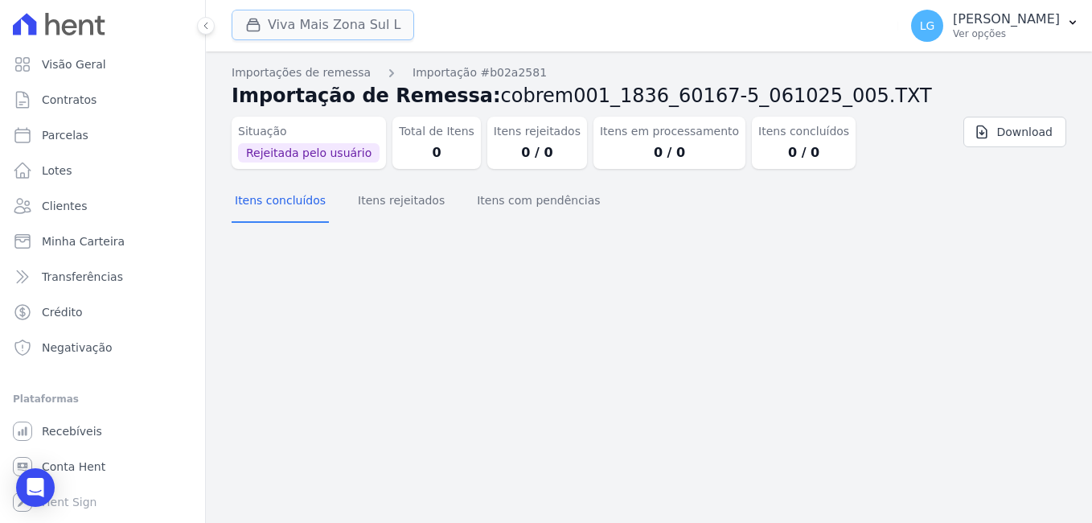
click at [353, 27] on button "Viva Mais Zona Sul L" at bounding box center [323, 25] width 183 height 31
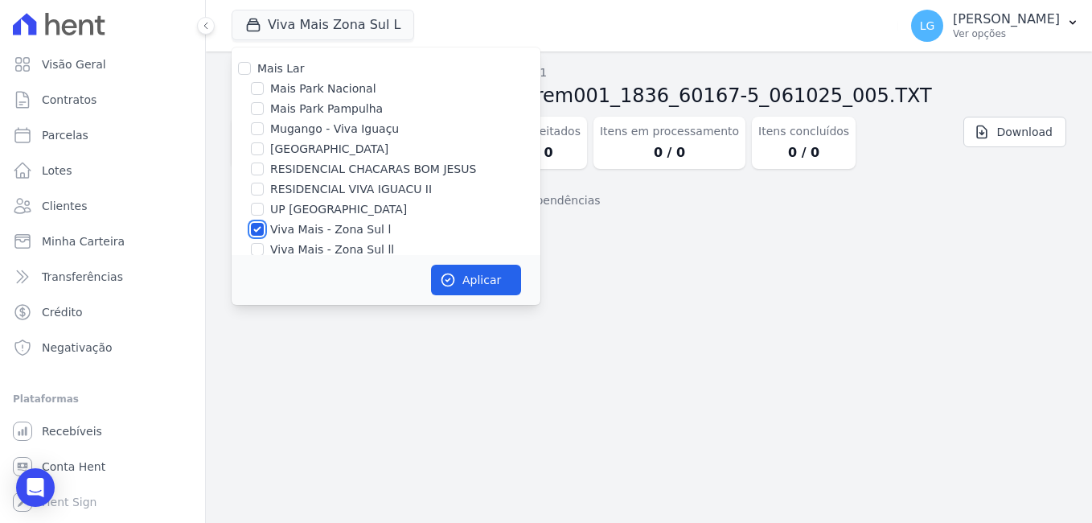
click at [257, 225] on input "Viva Mais - Zona Sul l" at bounding box center [257, 229] width 13 height 13
checkbox input "false"
click at [259, 249] on input "Viva Mais - Zona Sul ll" at bounding box center [257, 249] width 13 height 13
checkbox input "true"
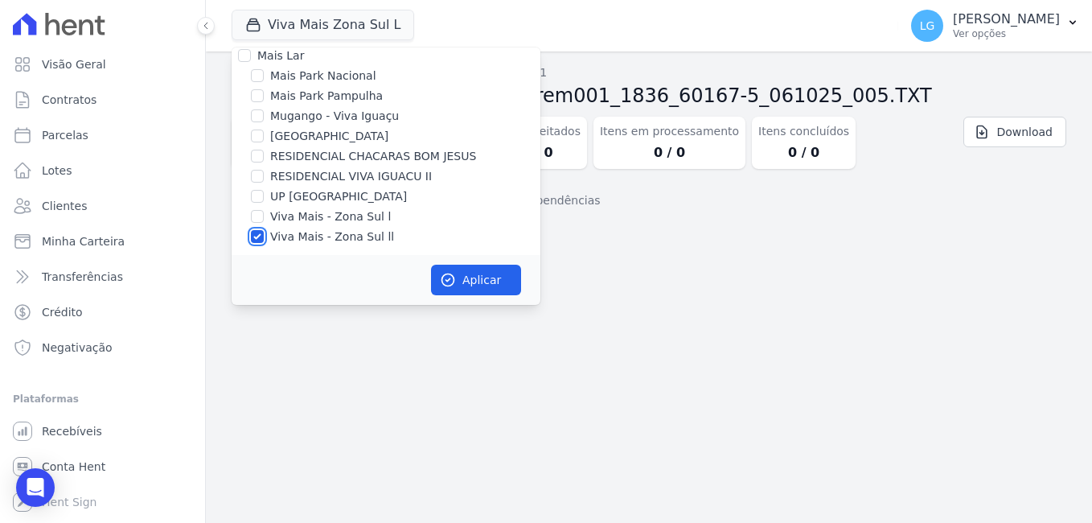
scroll to position [16, 0]
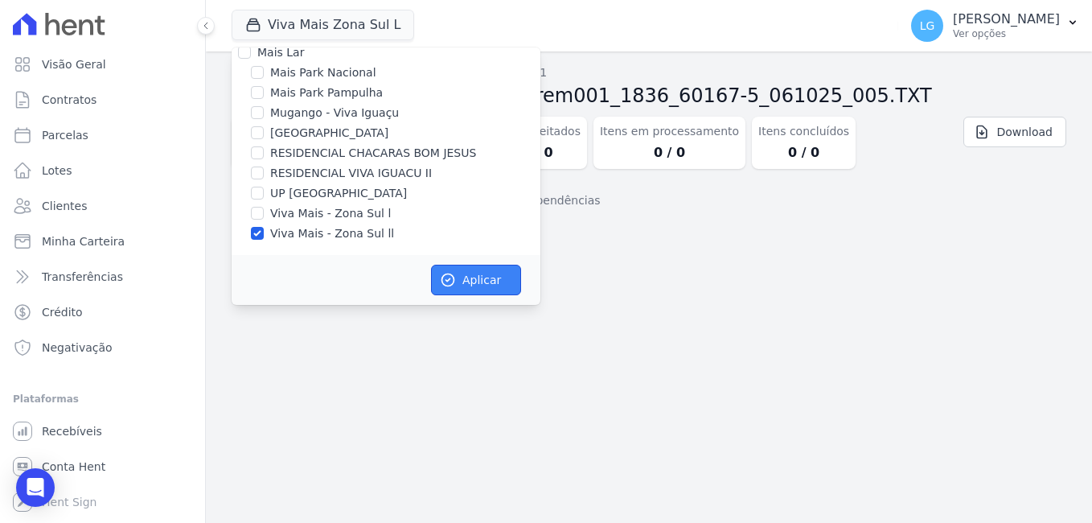
click at [462, 272] on button "Aplicar" at bounding box center [476, 280] width 90 height 31
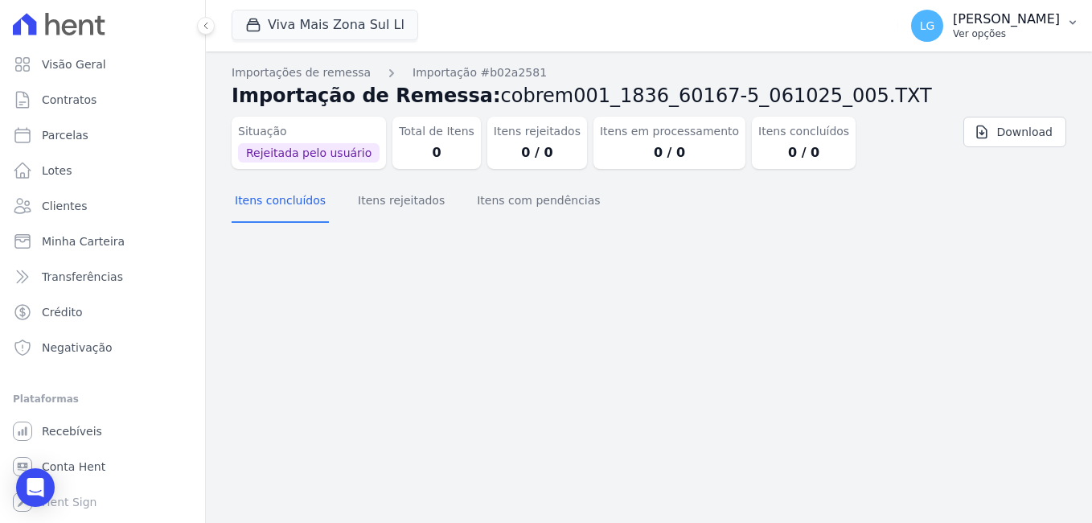
click at [990, 21] on p "[PERSON_NAME] Costa [PERSON_NAME]" at bounding box center [1006, 19] width 107 height 16
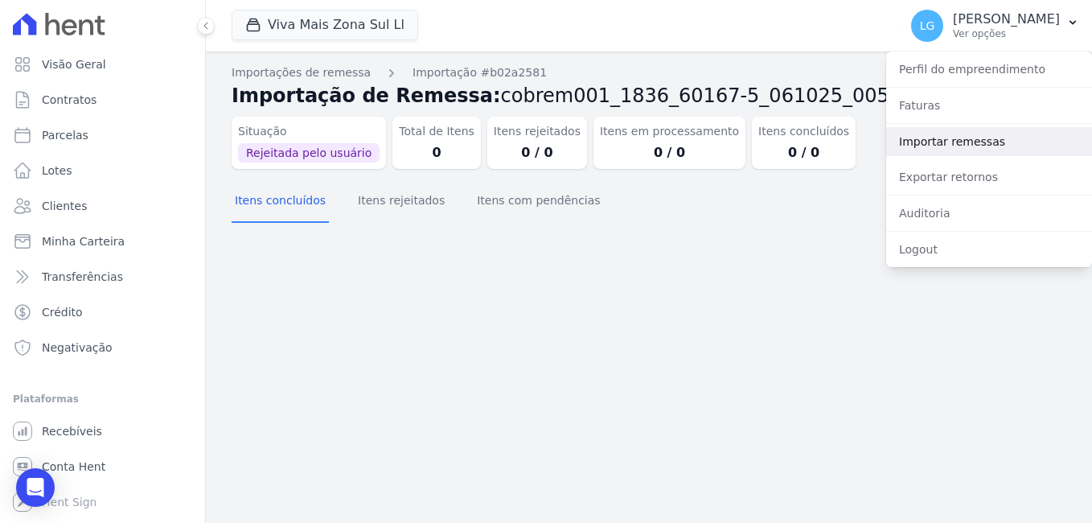
click at [944, 138] on link "Importar remessas" at bounding box center [989, 141] width 206 height 29
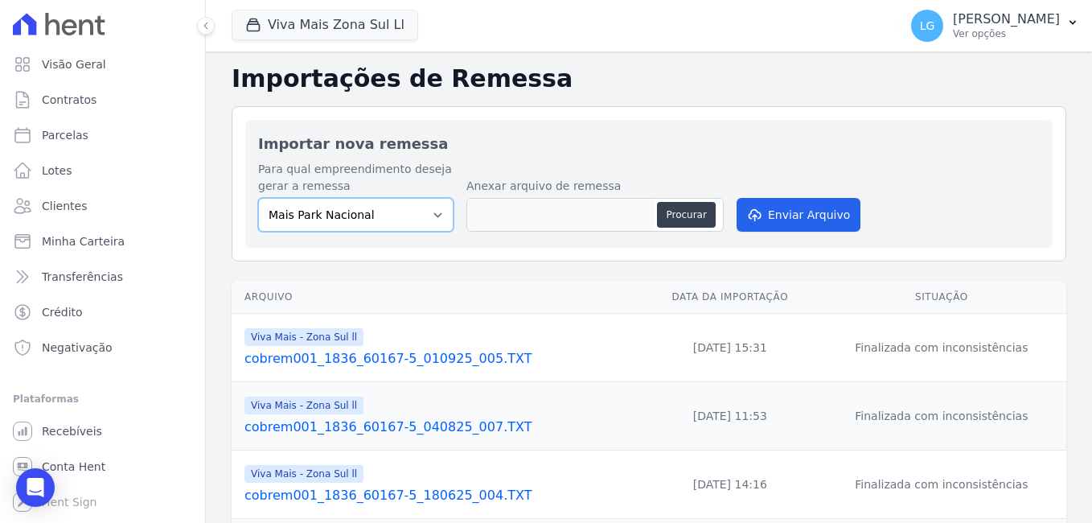
click at [375, 220] on select "[GEOGRAPHIC_DATA] [GEOGRAPHIC_DATA] Iguaçu [GEOGRAPHIC_DATA] RESIDENCIAL CHACAR…" at bounding box center [355, 215] width 195 height 34
select select "a8625a47-386e-436d-9164-64f7062b4c2b"
click at [258, 198] on select "[GEOGRAPHIC_DATA] [GEOGRAPHIC_DATA] Iguaçu [GEOGRAPHIC_DATA] RESIDENCIAL CHACAR…" at bounding box center [355, 215] width 195 height 34
click at [693, 216] on button "Procurar" at bounding box center [686, 215] width 58 height 26
type input "cobrem001_1836_60167-5_061025_006.TXT"
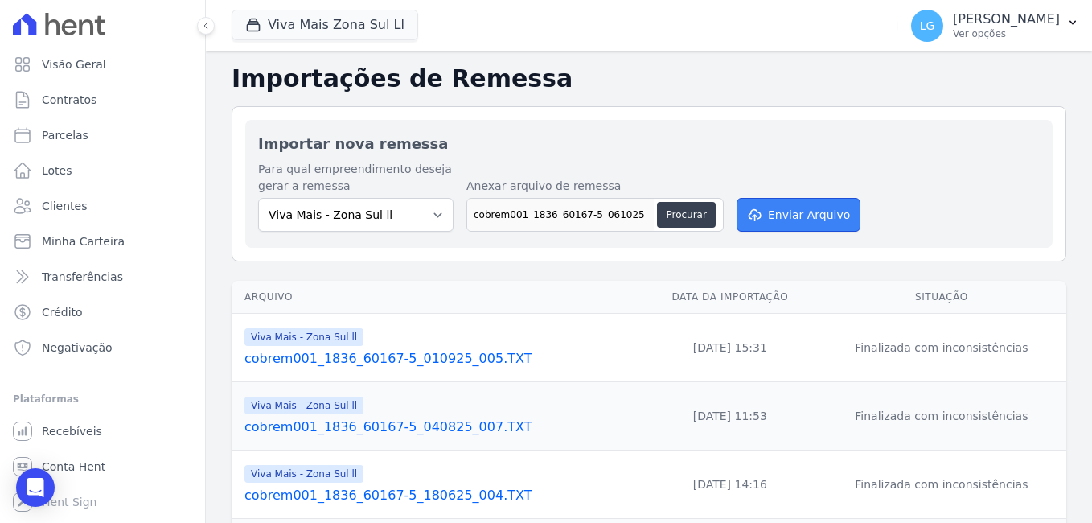
click at [781, 210] on button "Enviar Arquivo" at bounding box center [799, 215] width 124 height 34
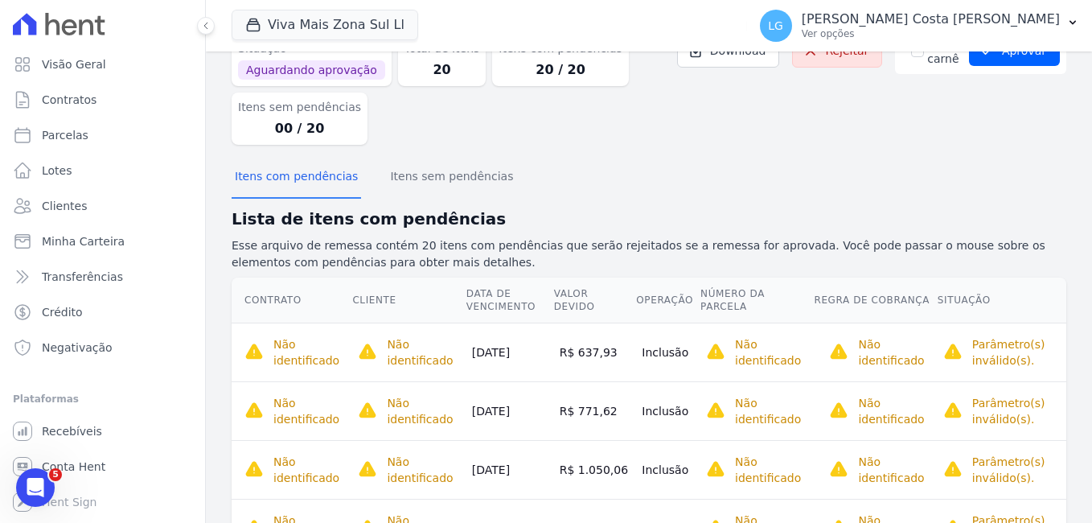
scroll to position [51, 0]
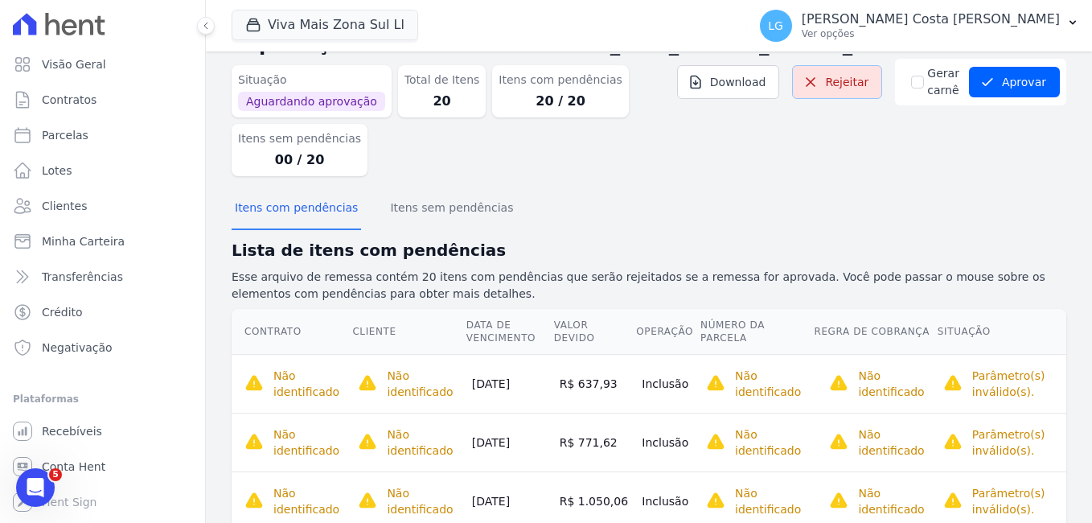
drag, startPoint x: 832, startPoint y: 79, endPoint x: 623, endPoint y: 84, distance: 209.2
click at [832, 79] on link "Rejeitar" at bounding box center [837, 82] width 90 height 34
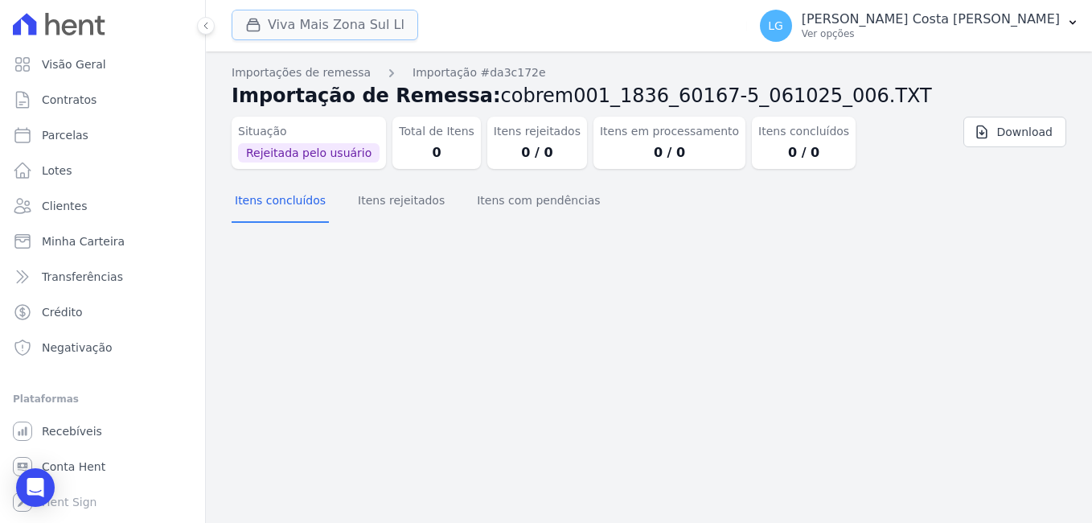
click at [357, 27] on button "Viva Mais Zona Sul Ll" at bounding box center [325, 25] width 187 height 31
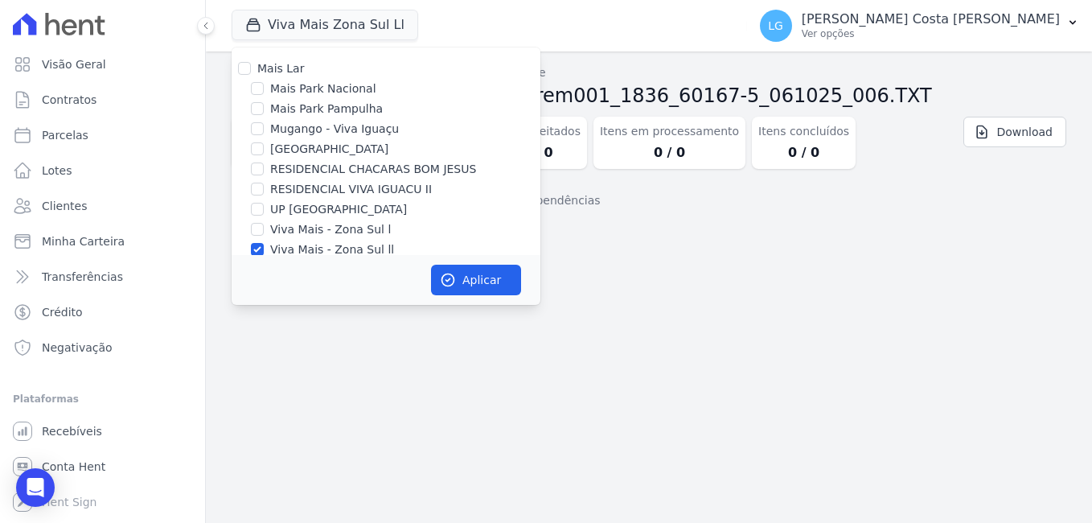
click at [312, 229] on label "Viva Mais - Zona Sul l" at bounding box center [330, 229] width 121 height 17
click at [264, 229] on input "Viva Mais - Zona Sul l" at bounding box center [257, 229] width 13 height 13
checkbox input "true"
click at [257, 249] on input "Viva Mais - Zona Sul ll" at bounding box center [257, 249] width 13 height 13
checkbox input "false"
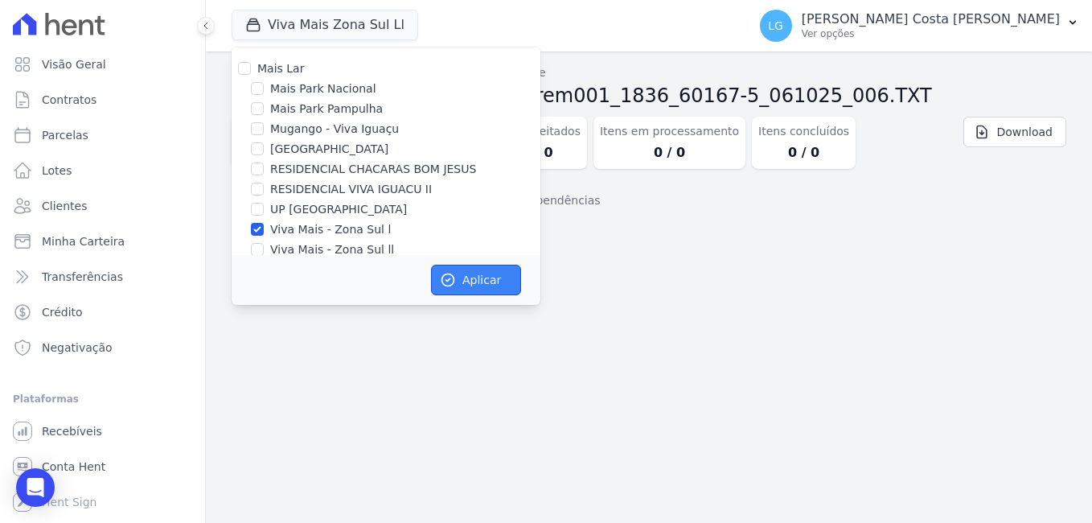
click at [461, 276] on button "Aplicar" at bounding box center [476, 280] width 90 height 31
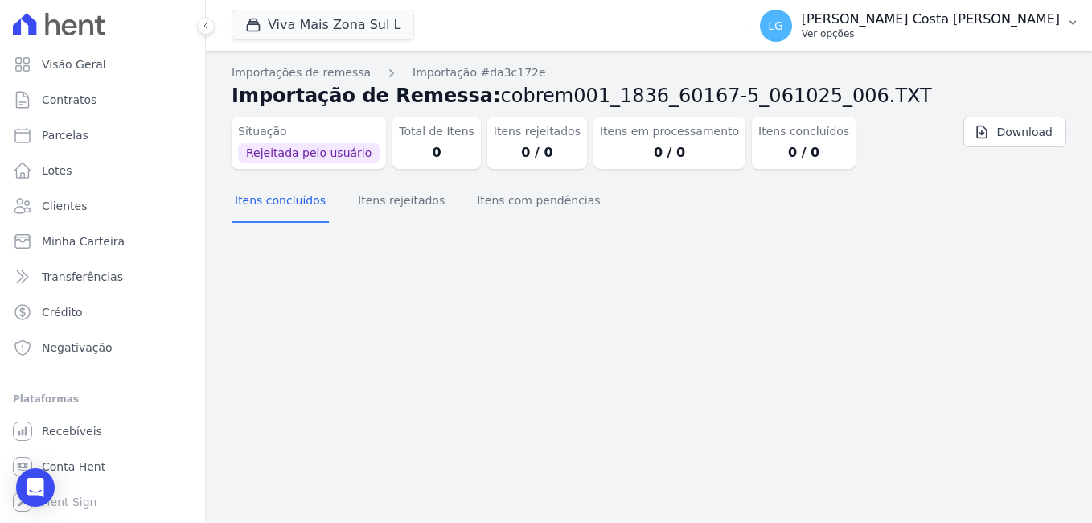
click at [1016, 26] on p "[PERSON_NAME] Costa [PERSON_NAME]" at bounding box center [931, 19] width 258 height 16
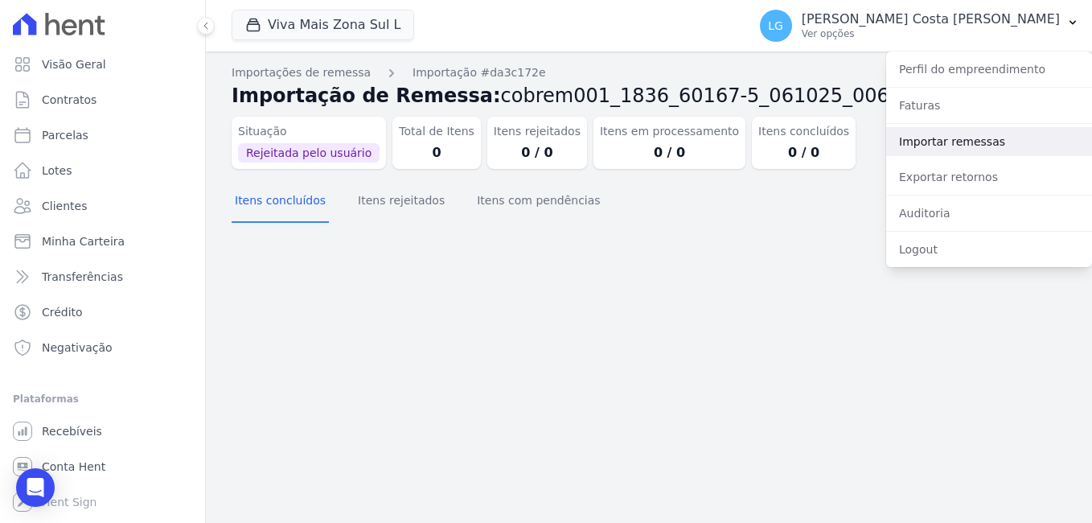
click at [931, 147] on link "Importar remessas" at bounding box center [989, 141] width 206 height 29
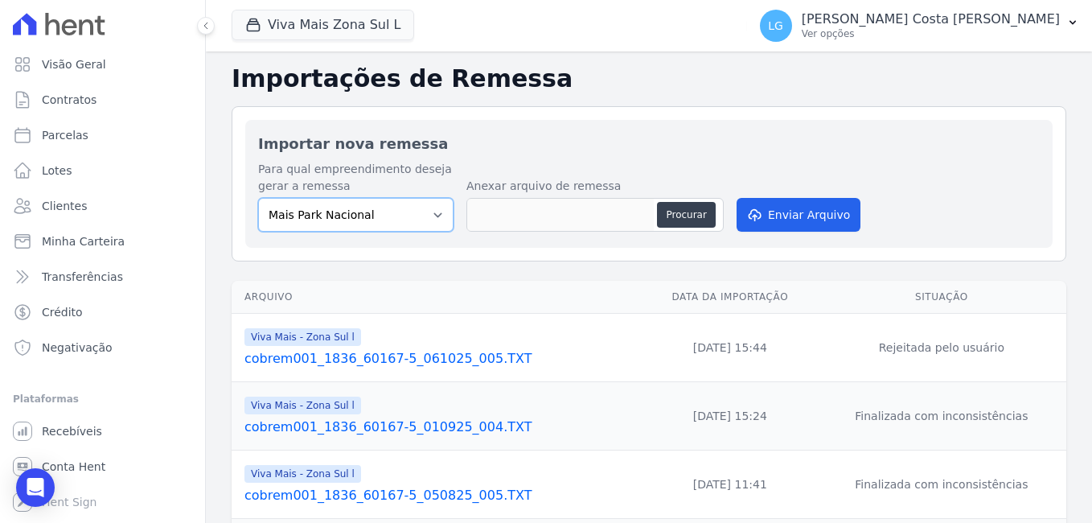
click at [402, 217] on select "[GEOGRAPHIC_DATA] [GEOGRAPHIC_DATA] Iguaçu [GEOGRAPHIC_DATA] RESIDENCIAL CHACAR…" at bounding box center [355, 215] width 195 height 34
select select "f20d2e28-70a3-438f-8070-30f2081683a1"
click at [258, 198] on select "[GEOGRAPHIC_DATA] [GEOGRAPHIC_DATA] Iguaçu [GEOGRAPHIC_DATA] RESIDENCIAL CHACAR…" at bounding box center [355, 215] width 195 height 34
click at [679, 209] on button "Procurar" at bounding box center [686, 215] width 58 height 26
type input "cobrem001_1836_60167-5_061025_005.TXT"
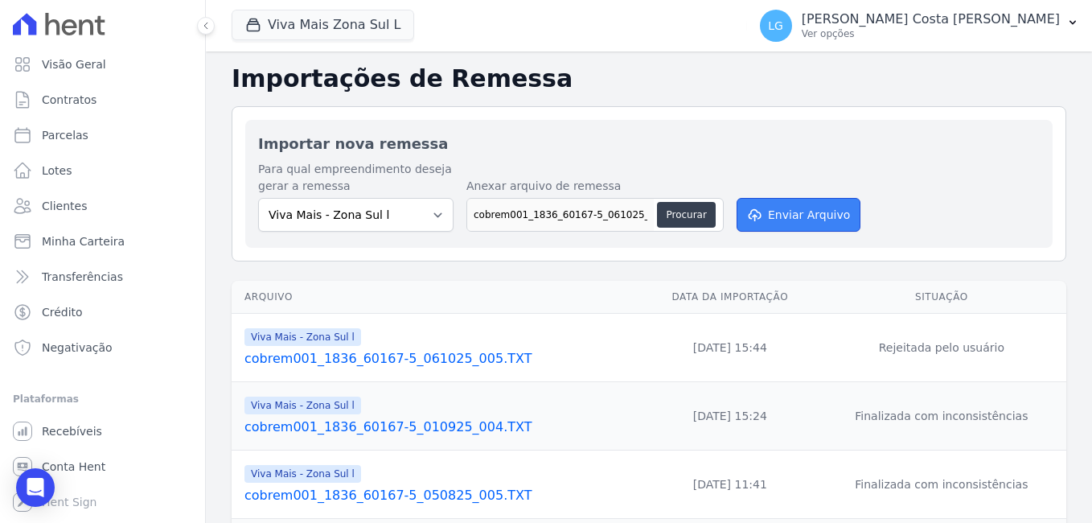
click at [813, 210] on button "Enviar Arquivo" at bounding box center [799, 215] width 124 height 34
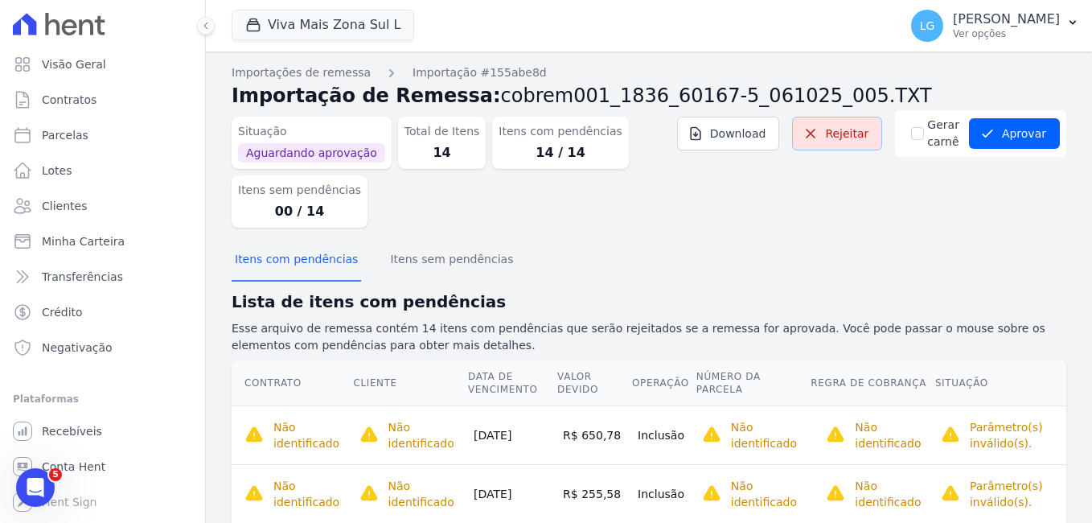
drag, startPoint x: 847, startPoint y: 127, endPoint x: 602, endPoint y: 80, distance: 248.9
click at [847, 127] on link "Rejeitar" at bounding box center [837, 134] width 90 height 34
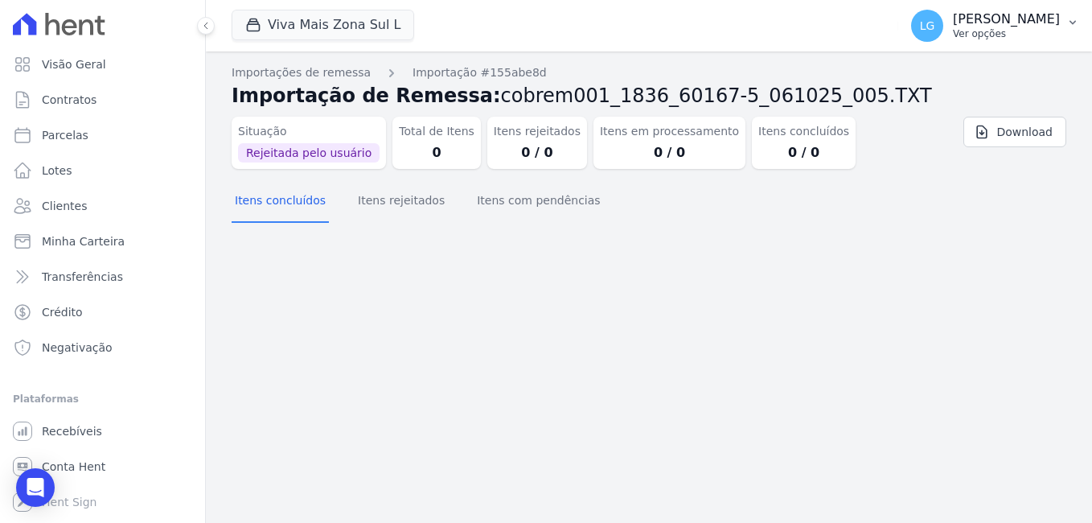
click at [1005, 28] on p "Ver opções" at bounding box center [1006, 33] width 107 height 13
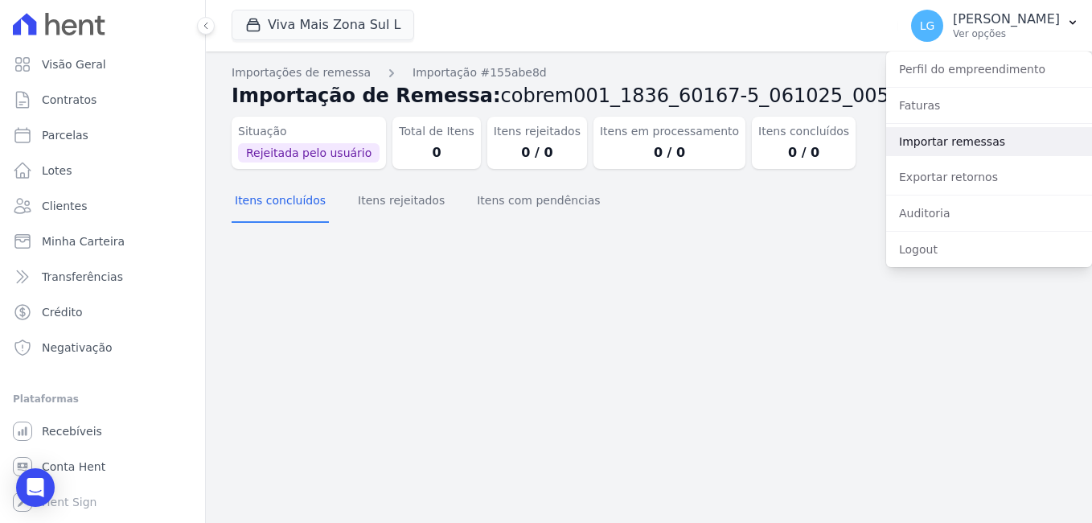
click at [968, 137] on link "Importar remessas" at bounding box center [989, 141] width 206 height 29
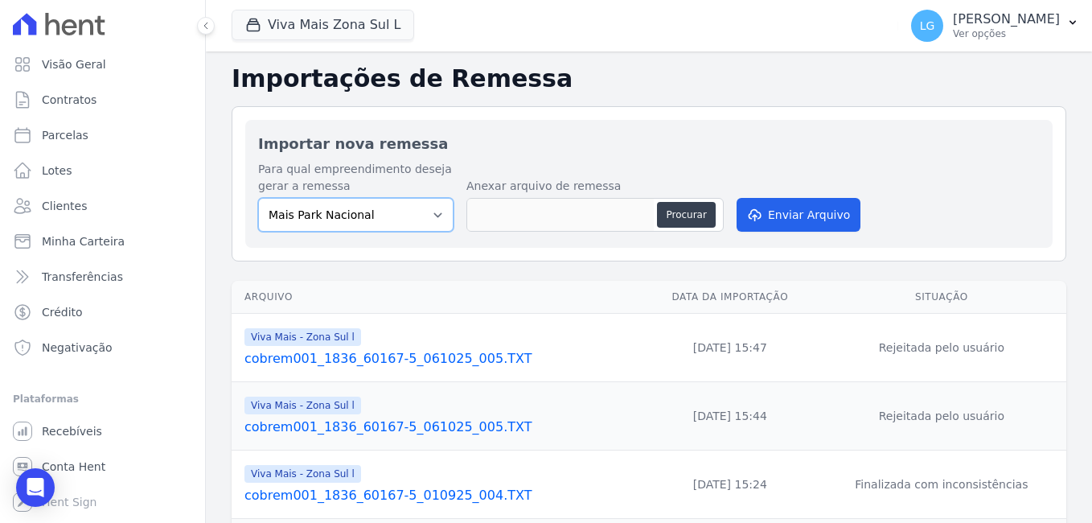
click at [383, 211] on select "[GEOGRAPHIC_DATA] [GEOGRAPHIC_DATA] Iguaçu [GEOGRAPHIC_DATA] RESIDENCIAL CHACAR…" at bounding box center [355, 215] width 195 height 34
select select "a8625a47-386e-436d-9164-64f7062b4c2b"
click at [258, 198] on select "[GEOGRAPHIC_DATA] [GEOGRAPHIC_DATA] Iguaçu [GEOGRAPHIC_DATA] RESIDENCIAL CHACAR…" at bounding box center [355, 215] width 195 height 34
click at [683, 215] on button "Procurar" at bounding box center [686, 215] width 58 height 26
type input "cobrem001_1836_60167-5_061025_006.TXT"
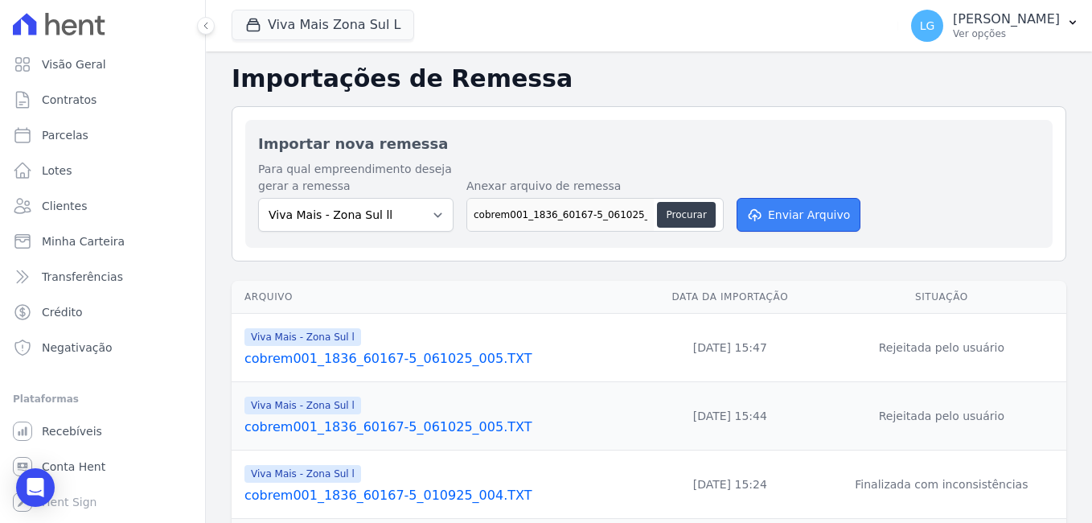
click at [772, 212] on button "Enviar Arquivo" at bounding box center [799, 215] width 124 height 34
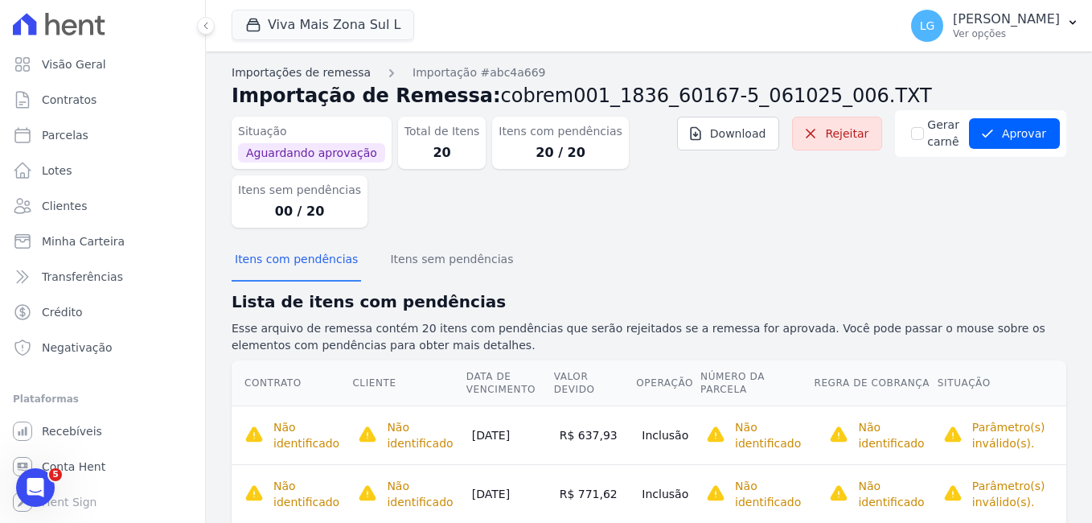
click at [337, 76] on link "Importações de remessa" at bounding box center [301, 72] width 139 height 17
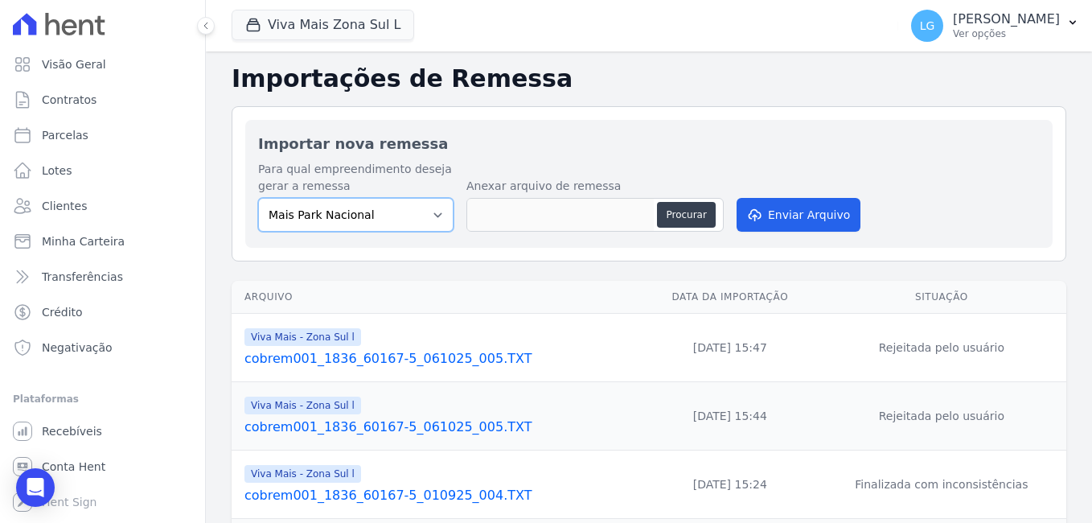
click at [442, 216] on select "[GEOGRAPHIC_DATA] [GEOGRAPHIC_DATA] Iguaçu [GEOGRAPHIC_DATA] RESIDENCIAL CHACAR…" at bounding box center [355, 215] width 195 height 34
select select "a8625a47-386e-436d-9164-64f7062b4c2b"
click at [258, 198] on select "[GEOGRAPHIC_DATA] [GEOGRAPHIC_DATA] Iguaçu [GEOGRAPHIC_DATA] RESIDENCIAL CHACAR…" at bounding box center [355, 215] width 195 height 34
click at [696, 214] on button "Procurar" at bounding box center [686, 215] width 58 height 26
type input "cobrem001_1836_60167-5_061025_007.TXT"
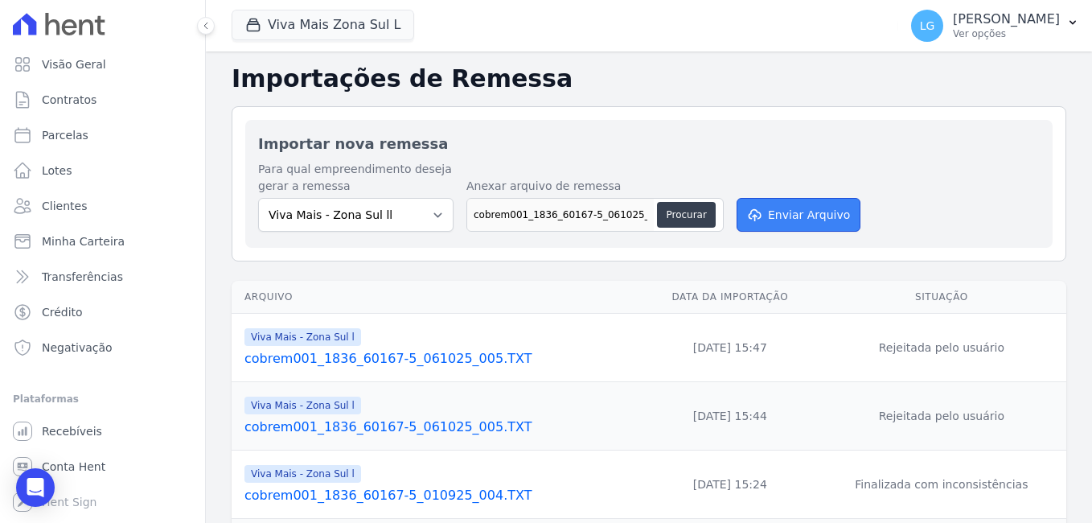
click at [779, 216] on button "Enviar Arquivo" at bounding box center [799, 215] width 124 height 34
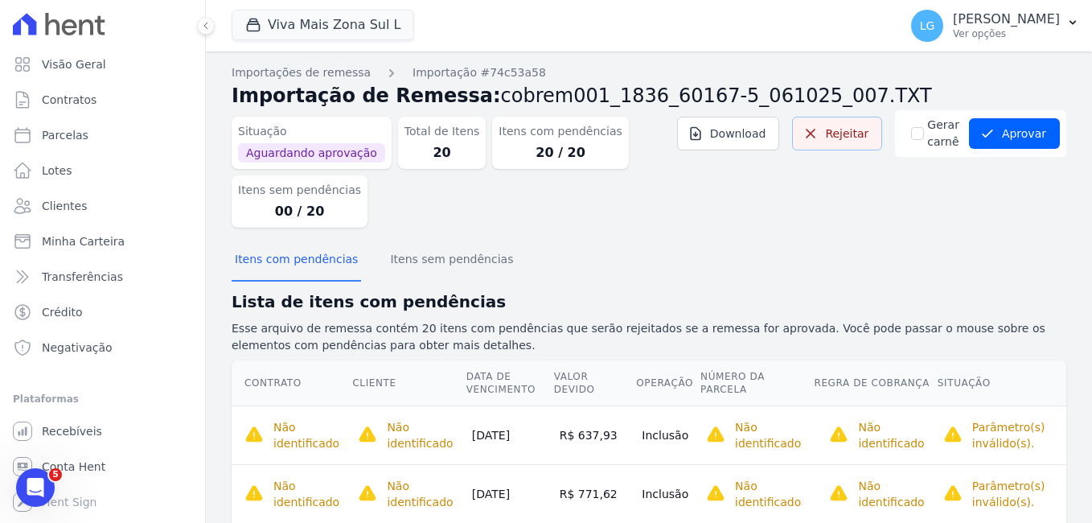
click at [836, 124] on link "Rejeitar" at bounding box center [837, 134] width 90 height 34
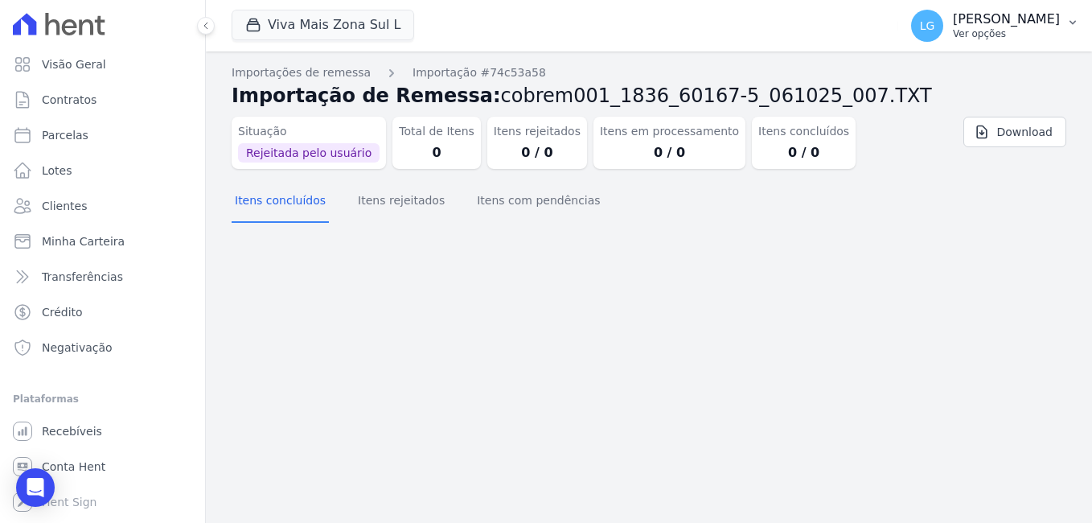
click at [953, 23] on p "[PERSON_NAME]" at bounding box center [1006, 19] width 107 height 16
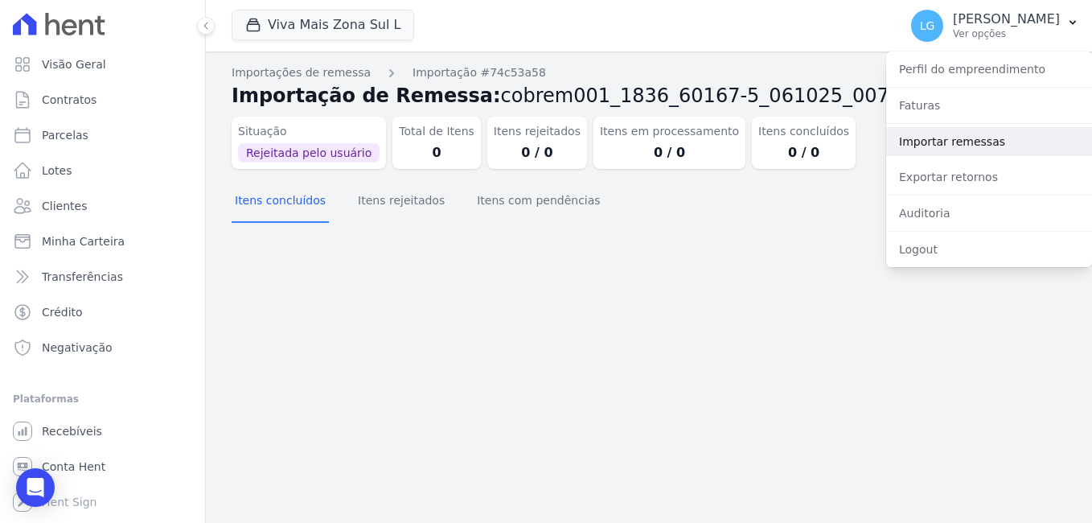
click at [938, 142] on link "Importar remessas" at bounding box center [989, 141] width 206 height 29
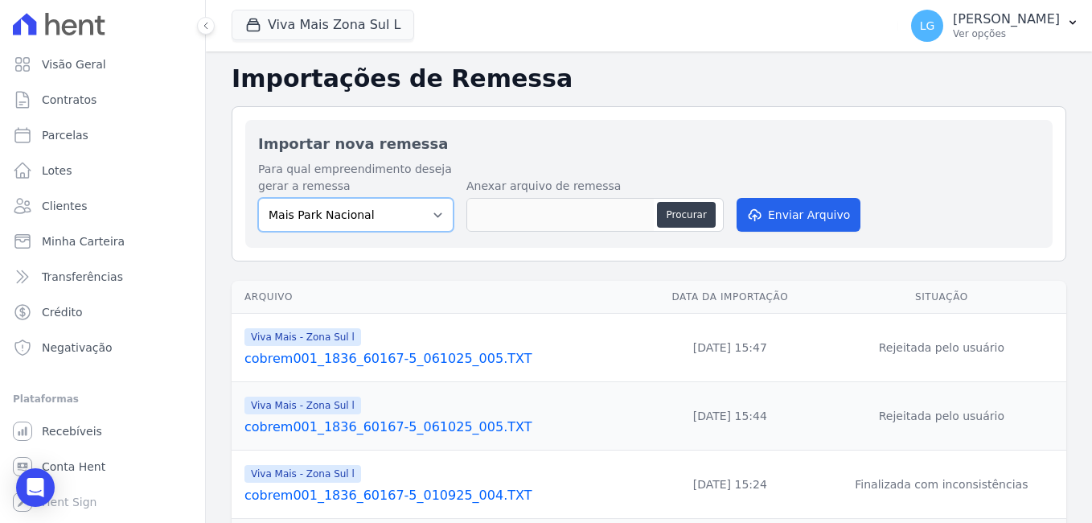
click at [416, 215] on select "[GEOGRAPHIC_DATA] [GEOGRAPHIC_DATA] Iguaçu [GEOGRAPHIC_DATA] RESIDENCIAL CHACAR…" at bounding box center [355, 215] width 195 height 34
select select "a8625a47-386e-436d-9164-64f7062b4c2b"
click at [258, 198] on select "[GEOGRAPHIC_DATA] [GEOGRAPHIC_DATA] Iguaçu [GEOGRAPHIC_DATA] RESIDENCIAL CHACAR…" at bounding box center [355, 215] width 195 height 34
click at [688, 226] on button "Procurar" at bounding box center [686, 215] width 58 height 26
click at [672, 211] on button "Procurar" at bounding box center [686, 215] width 58 height 26
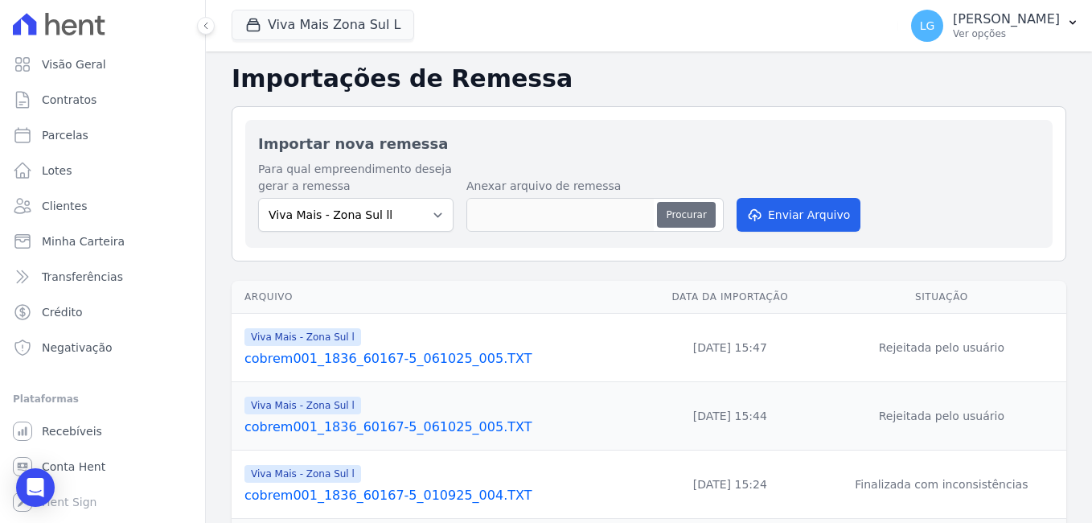
type input "cobrem001_1836_60167-5_061025_008.TXT"
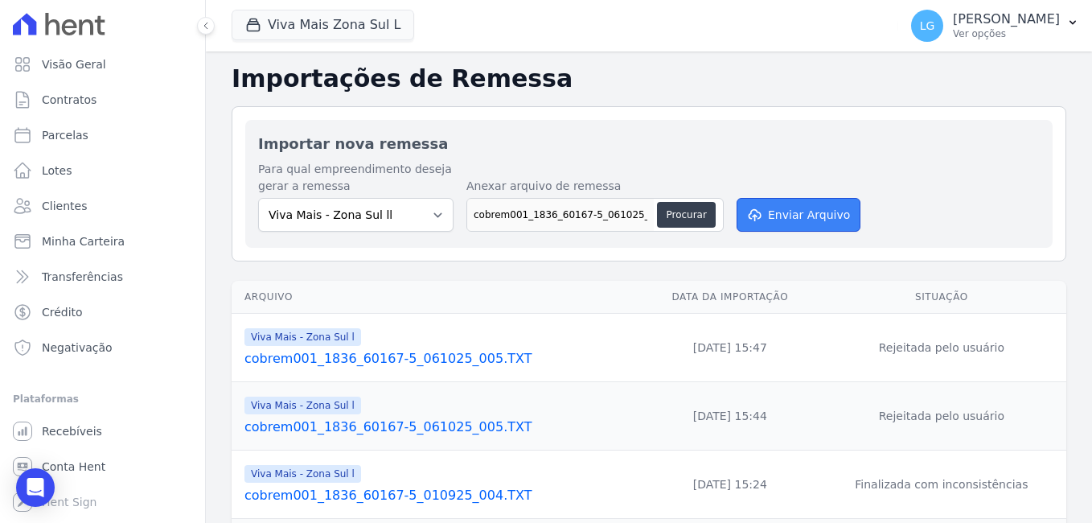
click at [771, 212] on button "Enviar Arquivo" at bounding box center [799, 215] width 124 height 34
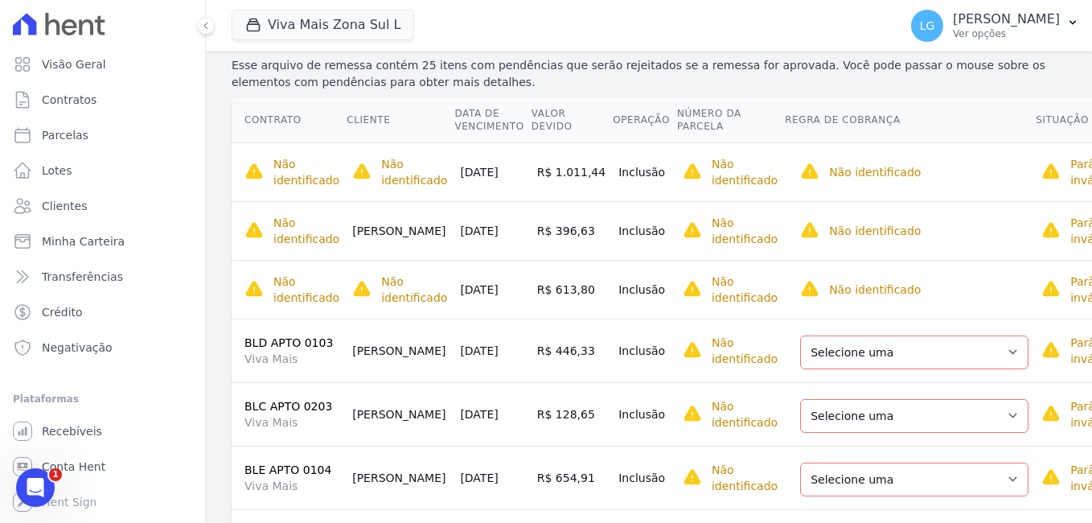
scroll to position [402, 0]
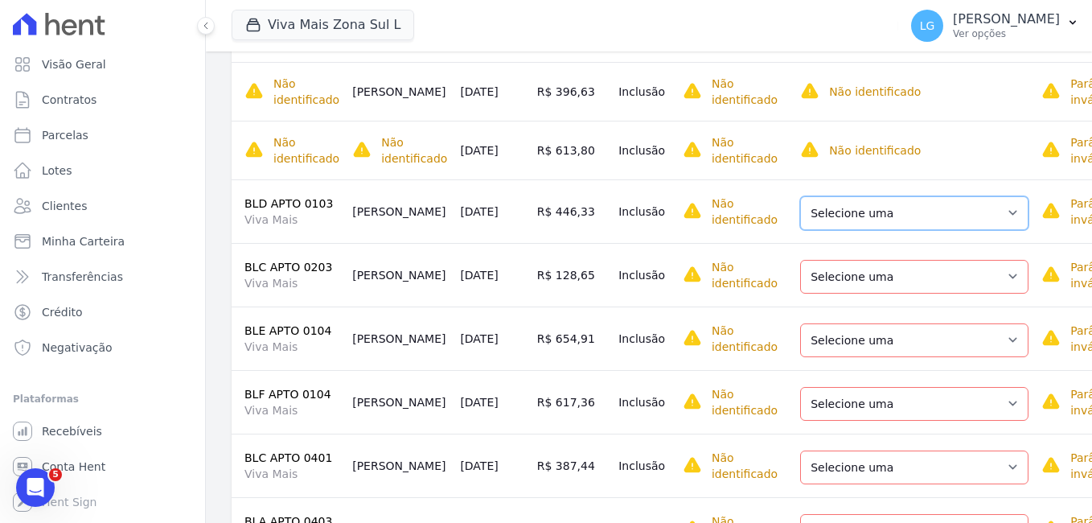
click at [855, 216] on select "Selecione uma Nova Parcela Avulsa Parcela Avulsa Existente Parcela Normal (39 X…" at bounding box center [914, 213] width 228 height 34
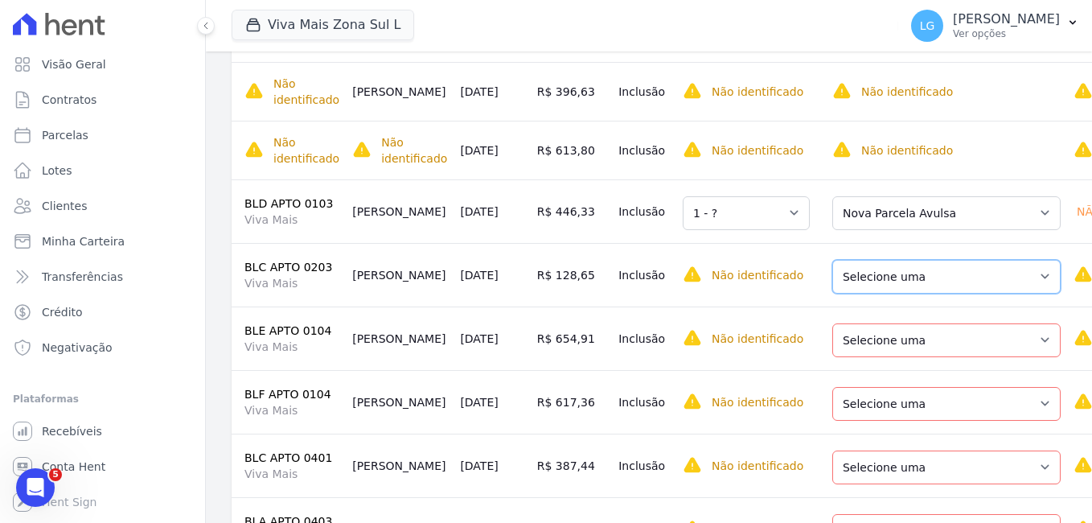
click at [865, 294] on select "Selecione uma Nova Parcela Avulsa Parcela Avulsa Existente Parcela Normal (41 X…" at bounding box center [946, 277] width 228 height 34
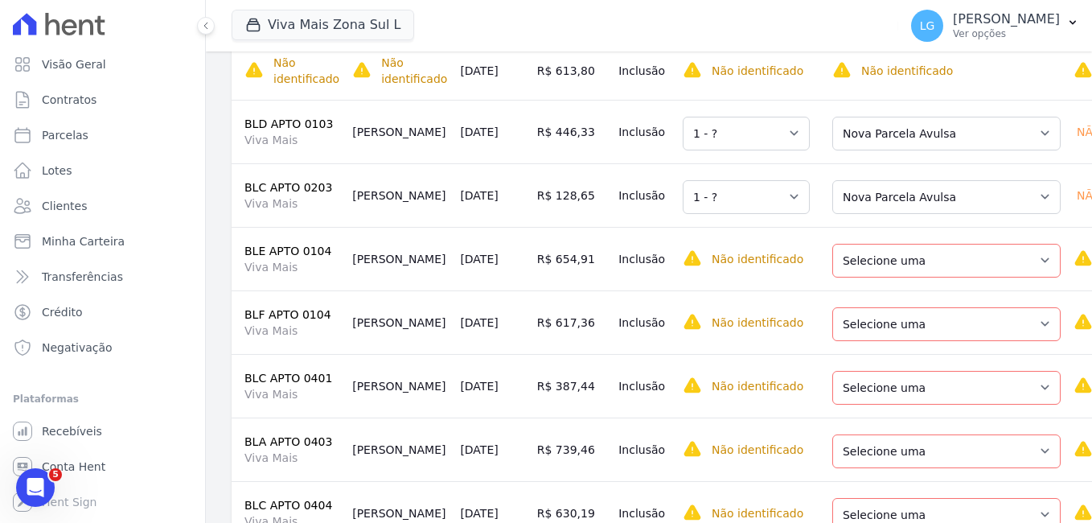
scroll to position [483, 0]
click at [857, 261] on select "Selecione uma Nova Parcela Avulsa Parcela Avulsa Existente Parcela Normal (39 X…" at bounding box center [946, 260] width 228 height 34
click at [865, 322] on select "Selecione uma Nova Parcela Avulsa Parcela Avulsa Existente Parcela Normal (40 X…" at bounding box center [946, 323] width 228 height 34
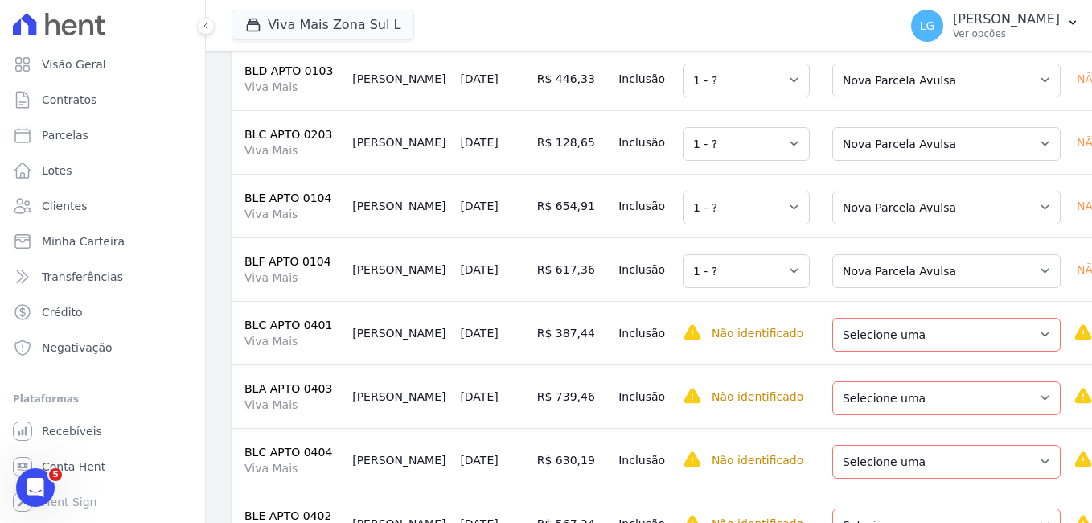
scroll to position [563, 0]
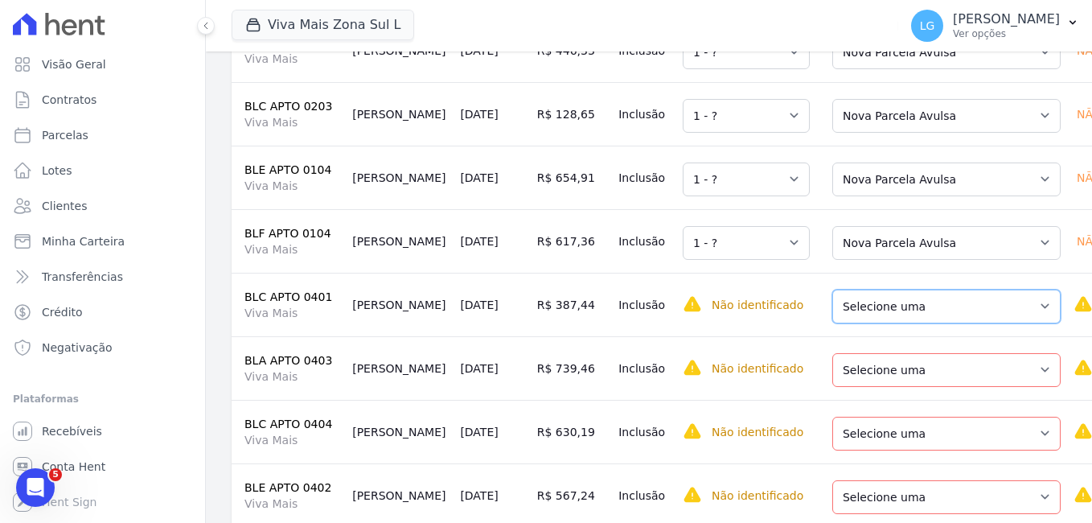
click at [869, 315] on select "Selecione uma Nova Parcela Avulsa Parcela Avulsa Existente Parcela Normal (41 X…" at bounding box center [946, 307] width 228 height 34
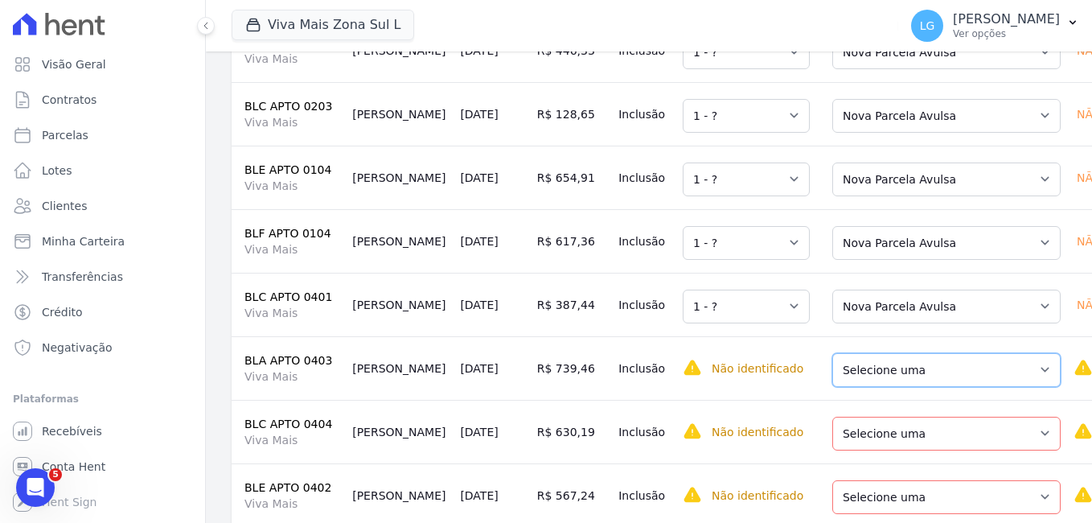
click at [877, 372] on select "Selecione uma Nova Parcela Avulsa Parcela Avulsa Existente Parcela Normal (41 X…" at bounding box center [946, 370] width 228 height 34
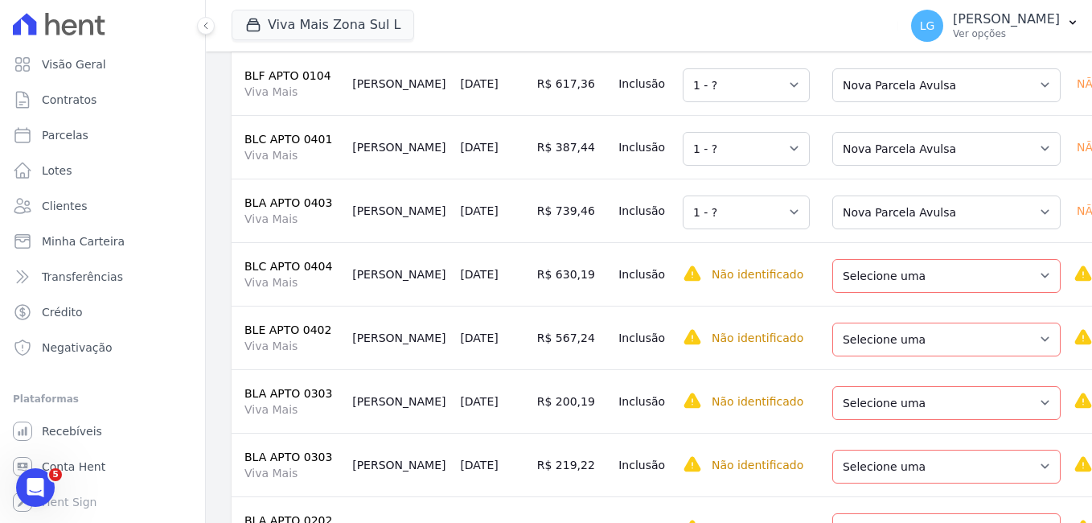
scroll to position [724, 0]
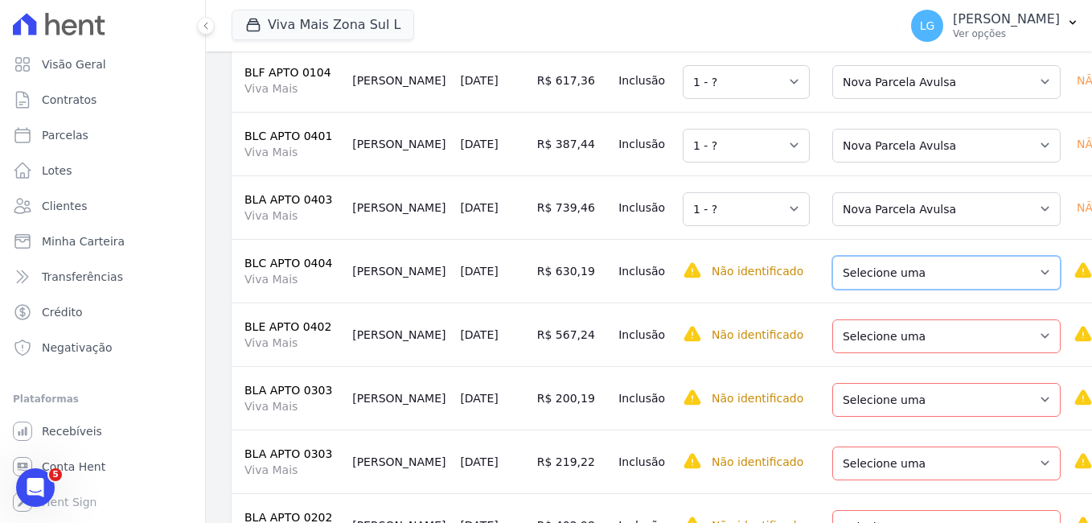
click at [873, 288] on select "Selecione uma Nova Parcela Avulsa Parcela Avulsa Existente Parcela Normal (42 X…" at bounding box center [946, 273] width 228 height 34
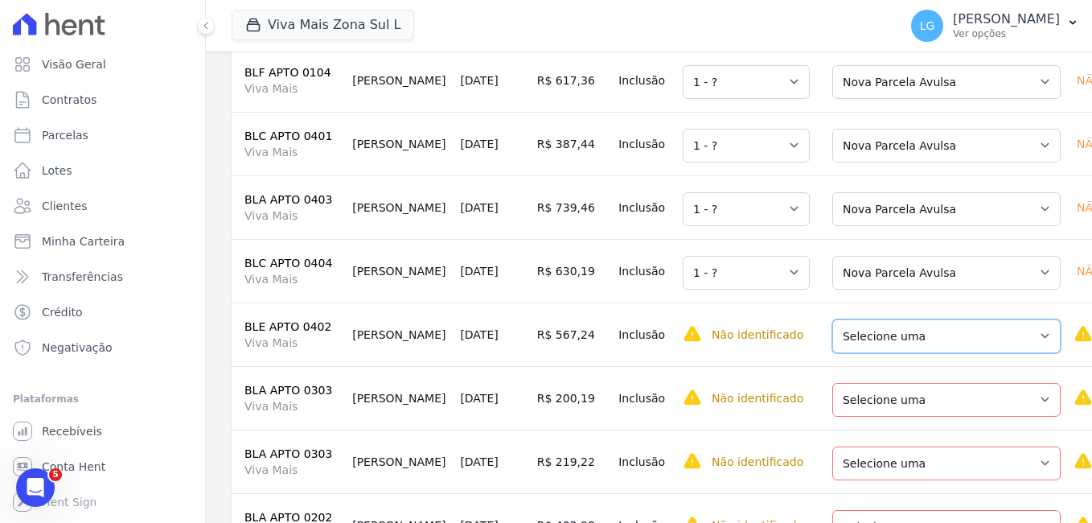
click at [877, 344] on select "Selecione uma Nova Parcela Avulsa Parcela Avulsa Existente Parcela Normal (43 X…" at bounding box center [946, 336] width 228 height 34
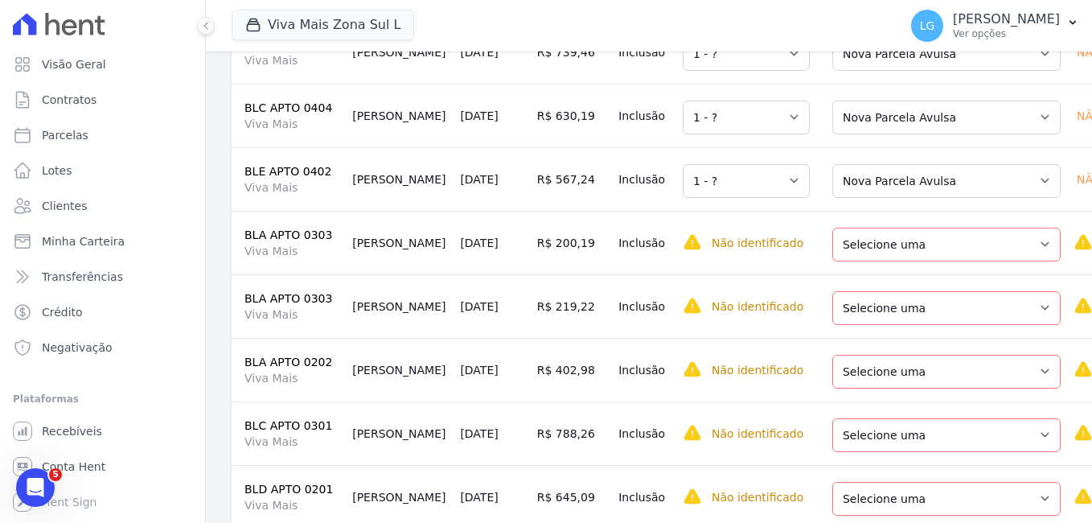
scroll to position [885, 0]
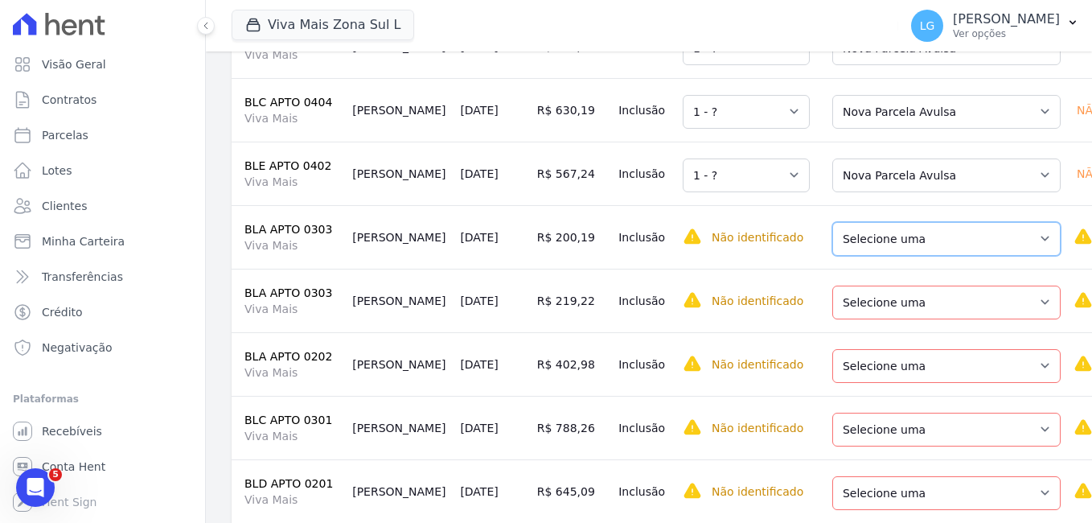
click at [881, 256] on select "Selecione uma Nova Parcela Avulsa Parcela Avulsa Existente Parcela Normal (42 X…" at bounding box center [946, 239] width 228 height 34
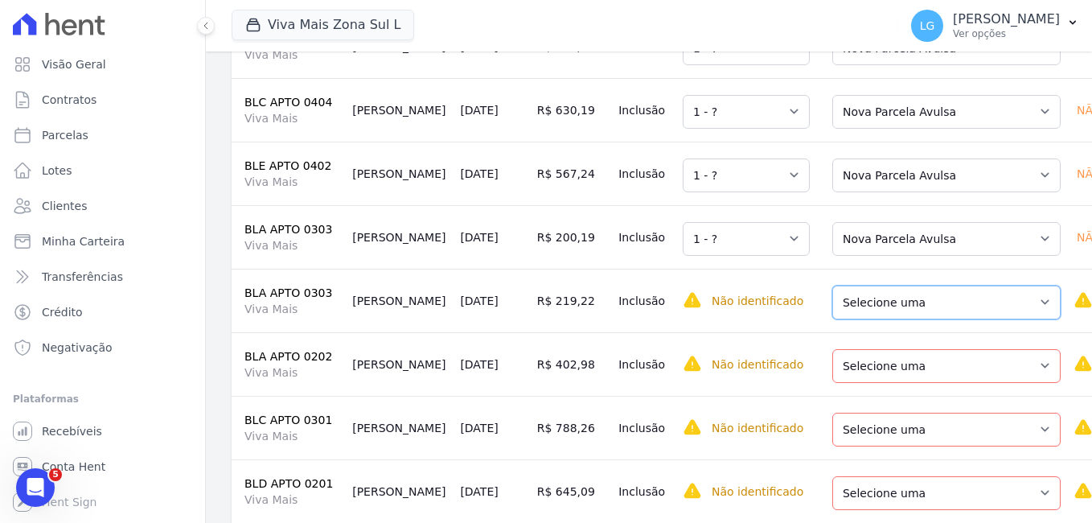
click at [878, 319] on select "Selecione uma Nova Parcela Avulsa Parcela Avulsa Existente Parcela Normal (42 X…" at bounding box center [946, 303] width 228 height 34
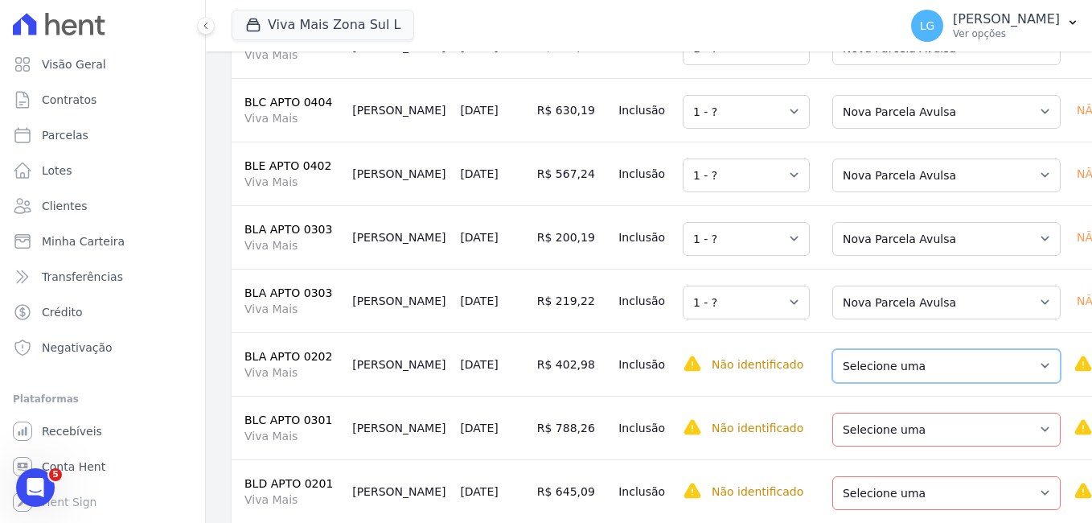
click at [865, 381] on select "Selecione uma Nova Parcela Avulsa Parcela Avulsa Existente Parcela Normal (45 X…" at bounding box center [946, 366] width 228 height 34
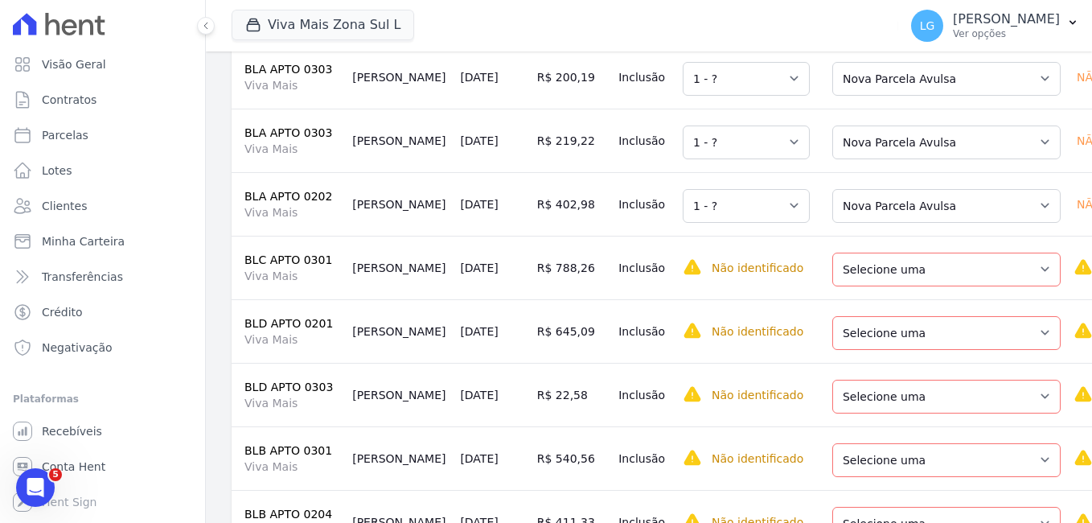
scroll to position [1046, 0]
drag, startPoint x: 865, startPoint y: 281, endPoint x: 876, endPoint y: 298, distance: 19.6
click at [865, 281] on select "Selecione uma Nova Parcela Avulsa Parcela Avulsa Existente Parcela Normal (47 X…" at bounding box center [946, 269] width 228 height 34
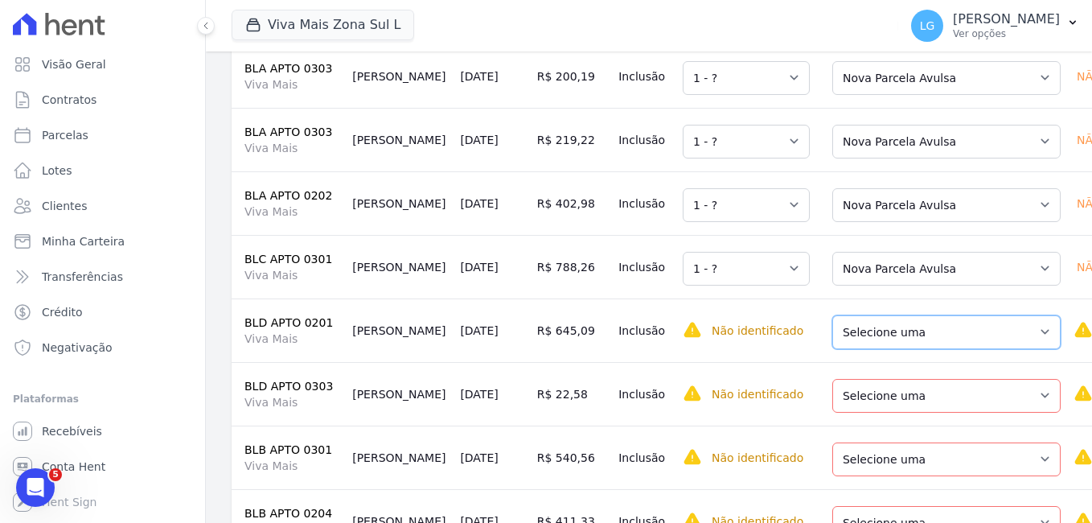
click at [879, 341] on select "Selecione uma Nova Parcela Avulsa Parcela Avulsa Existente Parcela Normal (47 X…" at bounding box center [946, 332] width 228 height 34
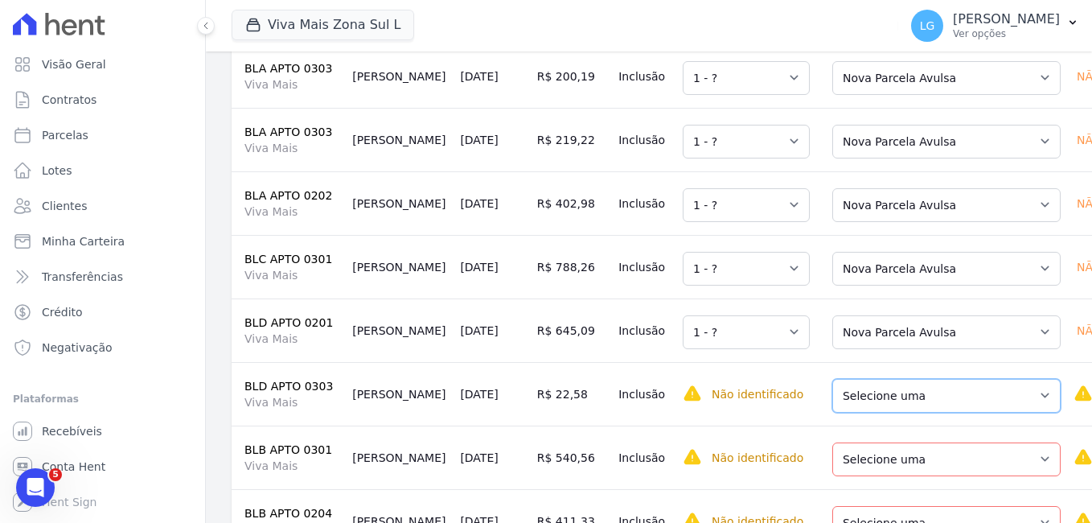
click at [871, 407] on select "Selecione uma Nova Parcela Avulsa Parcela Avulsa Existente Parcela Normal (47 X…" at bounding box center [946, 396] width 228 height 34
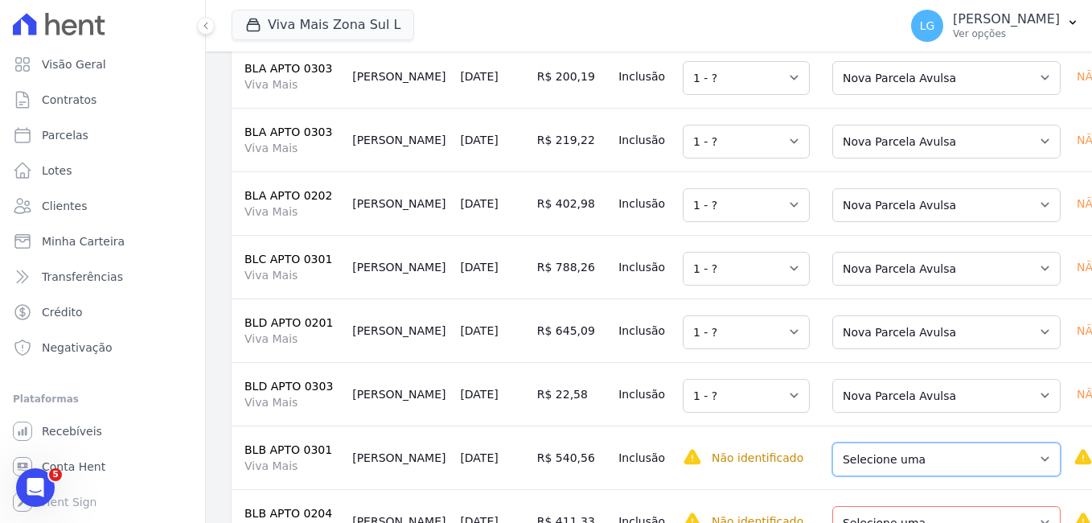
click at [877, 475] on select "Selecione uma Nova Parcela Avulsa Parcela Avulsa Existente Parcela Normal (48 X…" at bounding box center [946, 459] width 228 height 34
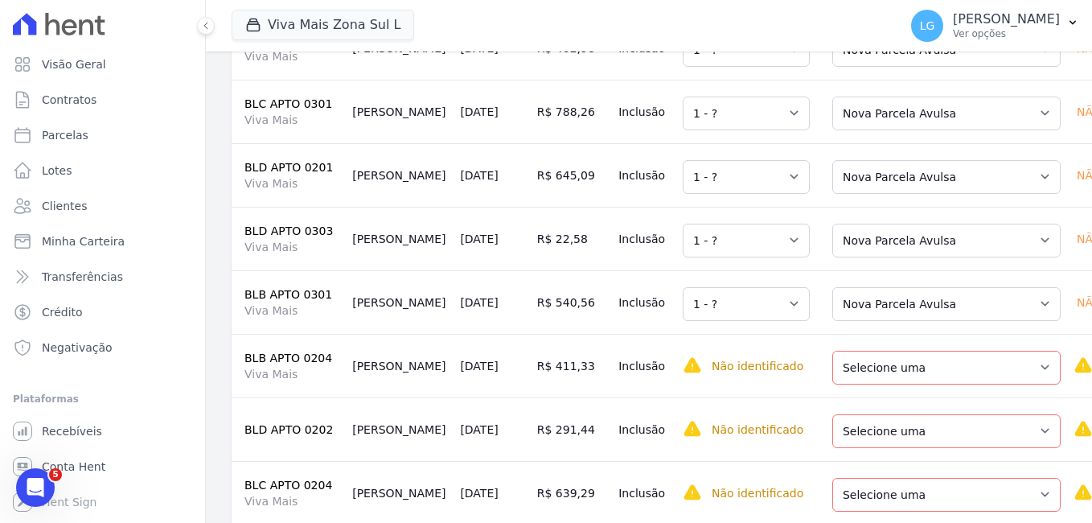
scroll to position [1287, 0]
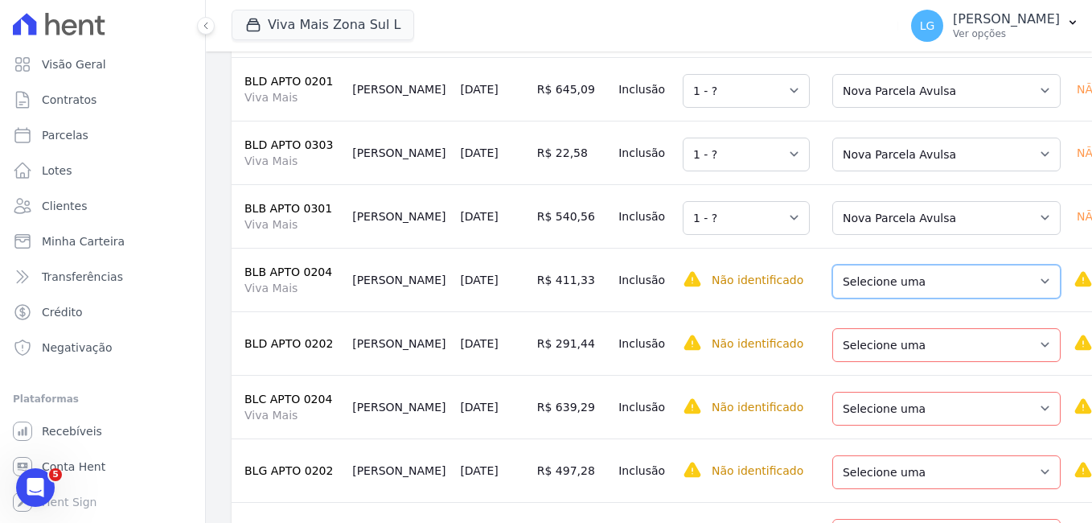
click at [857, 298] on select "Selecione uma Nova Parcela Avulsa Parcela Avulsa Existente Parcela Normal (48 X…" at bounding box center [946, 282] width 228 height 34
click at [859, 362] on select "Selecione uma Nova Parcela Avulsa Parcela Avulsa Existente Parcela Normal (48 X…" at bounding box center [946, 345] width 228 height 34
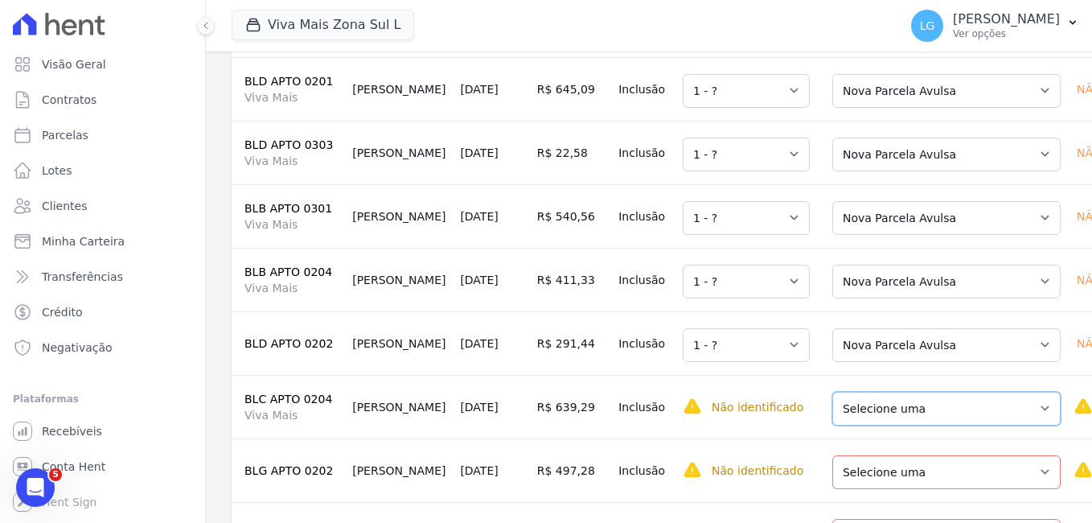
click at [863, 425] on select "Selecione uma Nova Parcela Avulsa Parcela Avulsa Existente Sinal (1 X R$ 1.001,…" at bounding box center [946, 409] width 228 height 34
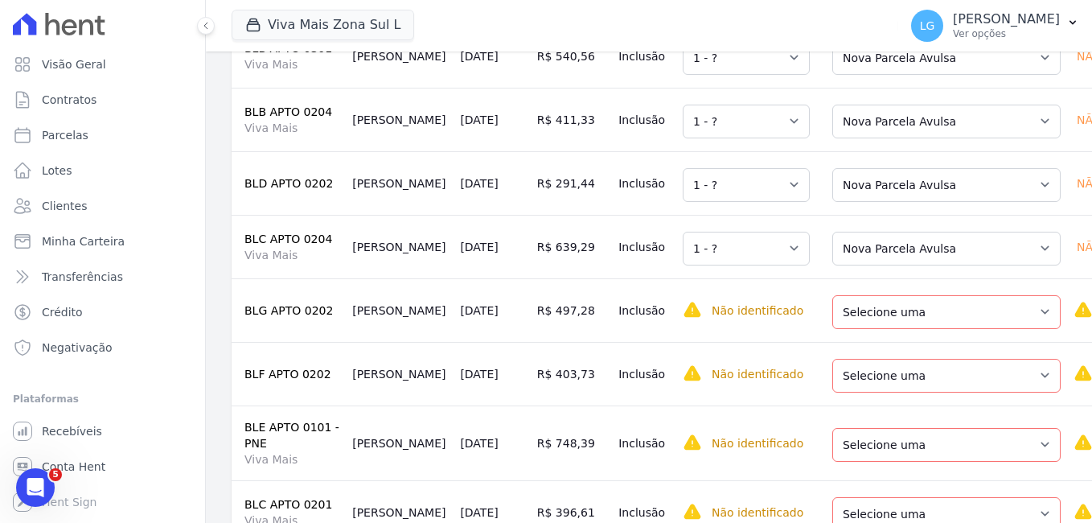
scroll to position [1448, 0]
click at [865, 328] on select "Selecione uma Nova Parcela Avulsa Parcela Avulsa Existente Sinal (1 X R$ 1.000,…" at bounding box center [946, 311] width 228 height 34
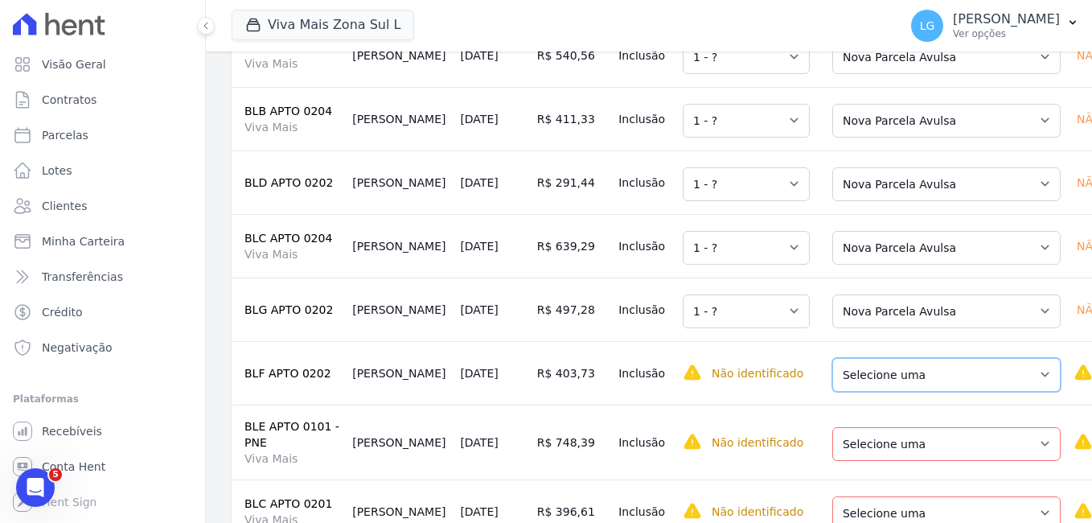
click at [868, 392] on select "Selecione uma Nova Parcela Avulsa Parcela Avulsa Existente Sinal (1 X R$ 2.999,…" at bounding box center [946, 375] width 228 height 34
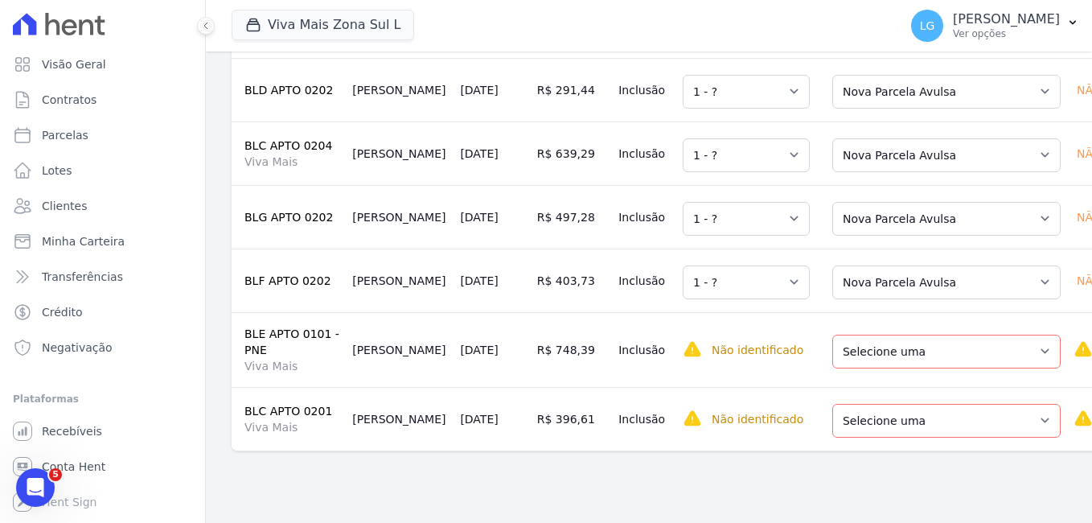
scroll to position [1552, 0]
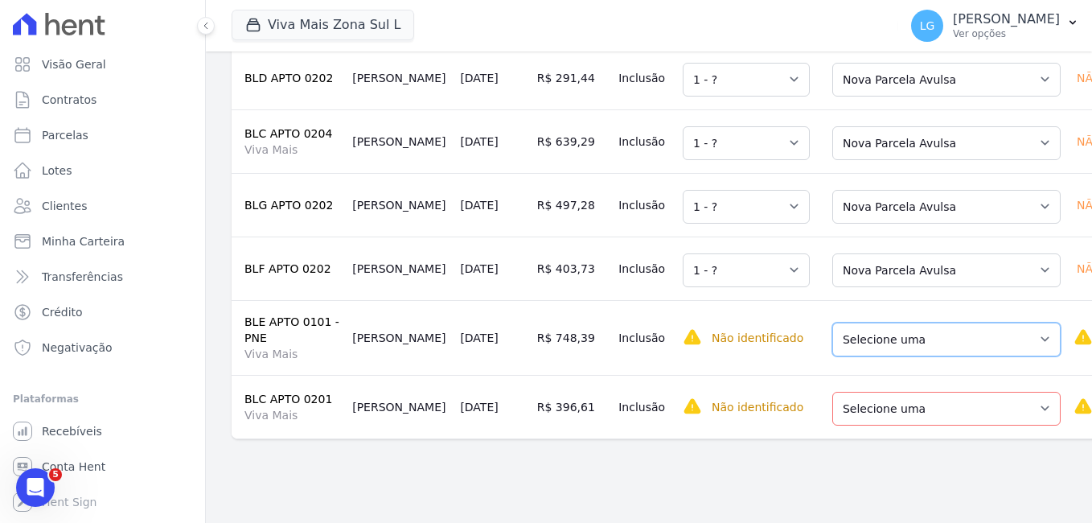
click at [863, 356] on select "Selecione uma Nova Parcela Avulsa Parcela Avulsa Existente Sinal (1 X R$ 1.000,…" at bounding box center [946, 340] width 228 height 34
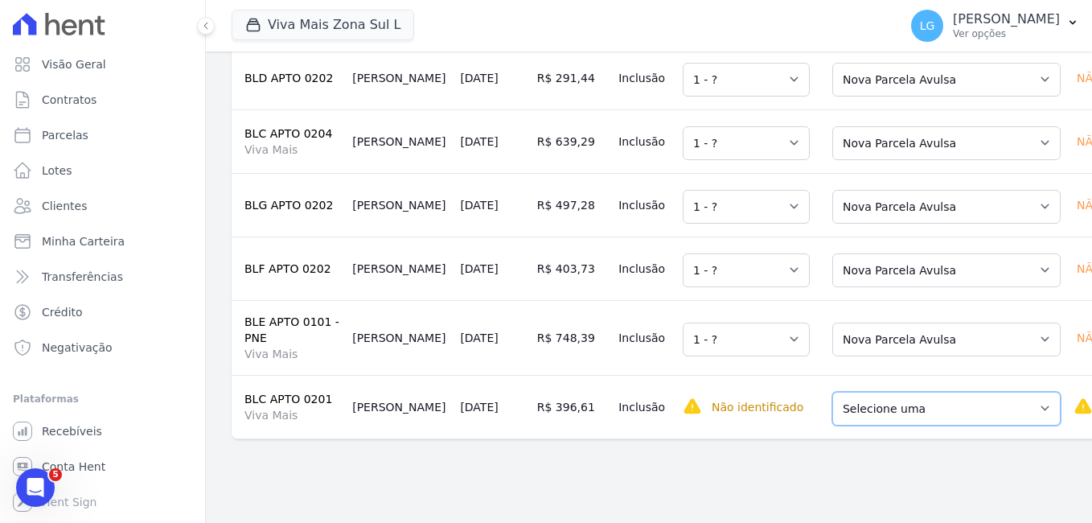
click at [873, 425] on select "Selecione uma Nova Parcela Avulsa Parcela Avulsa Existente Sinal (1 X R$ 1.000,…" at bounding box center [946, 409] width 228 height 34
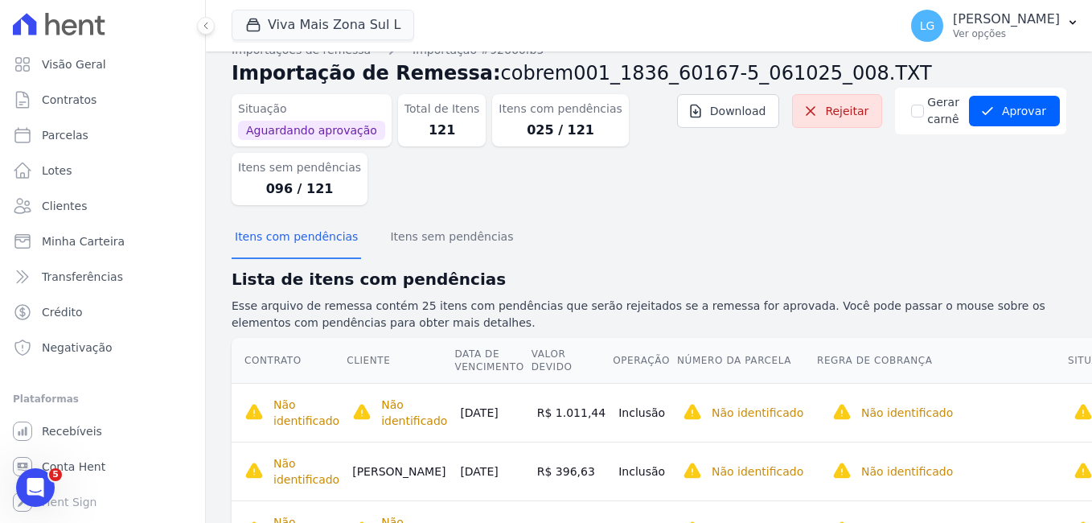
scroll to position [0, 0]
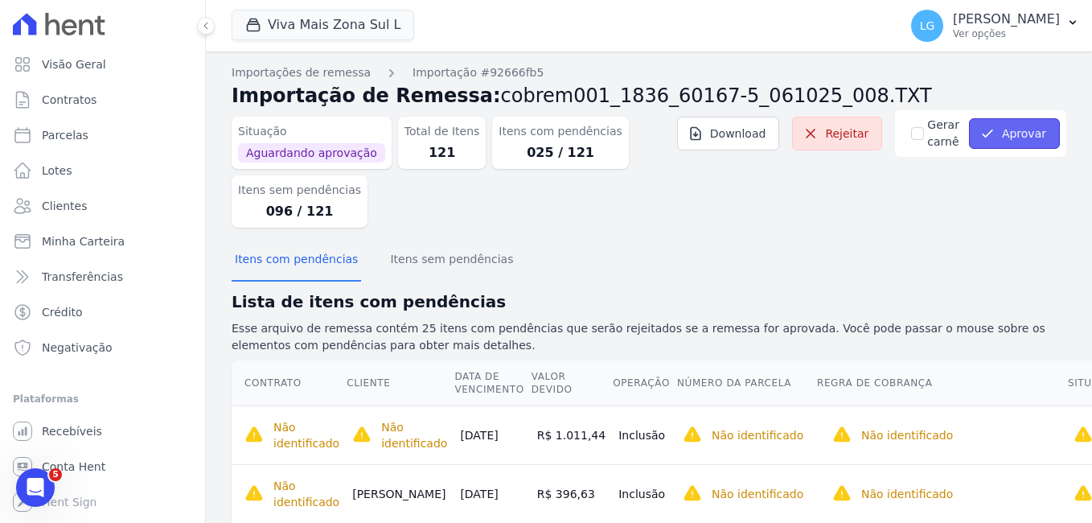
click at [1012, 131] on button "Aprovar" at bounding box center [1014, 133] width 91 height 31
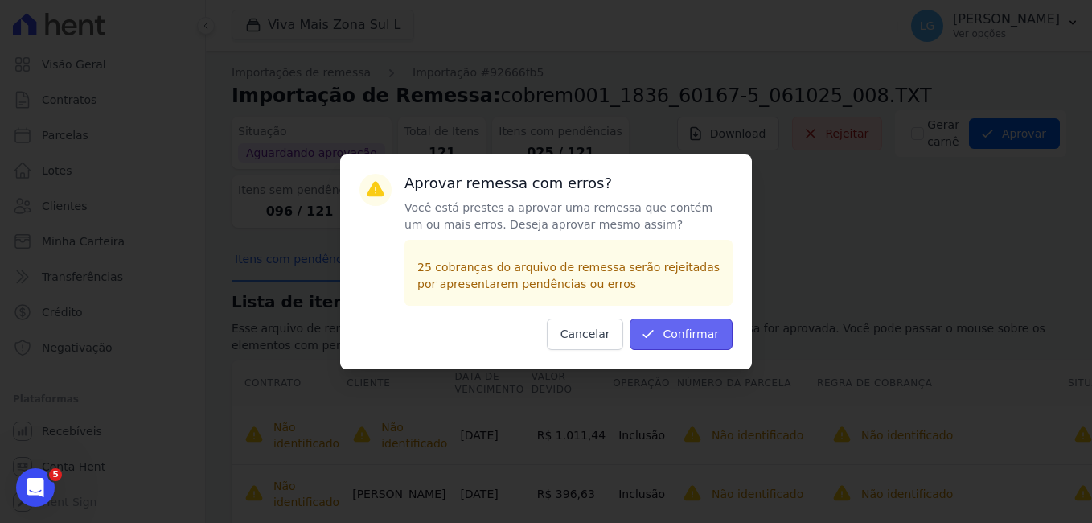
click at [706, 337] on button "Confirmar" at bounding box center [681, 333] width 103 height 31
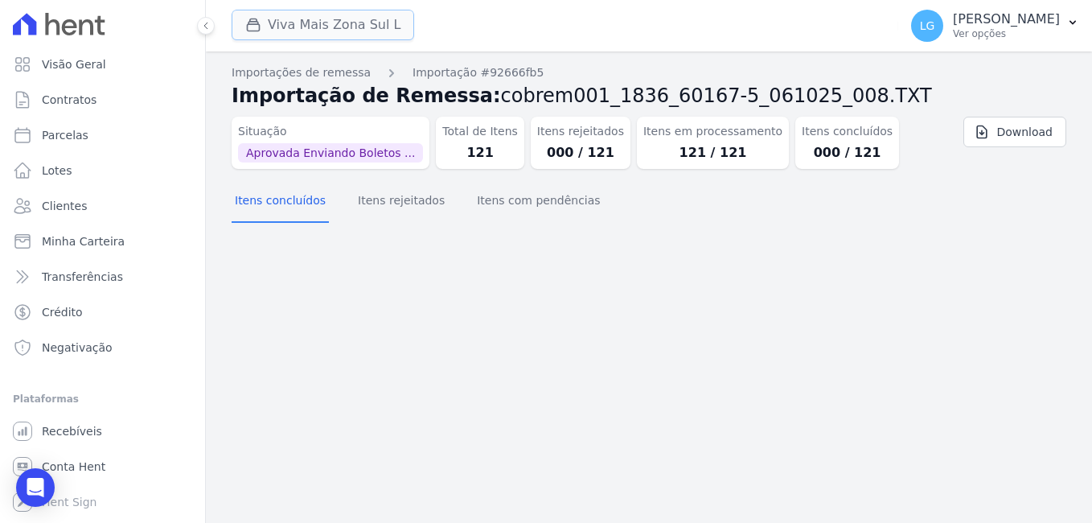
click at [354, 24] on button "Viva Mais Zona Sul L" at bounding box center [323, 25] width 183 height 31
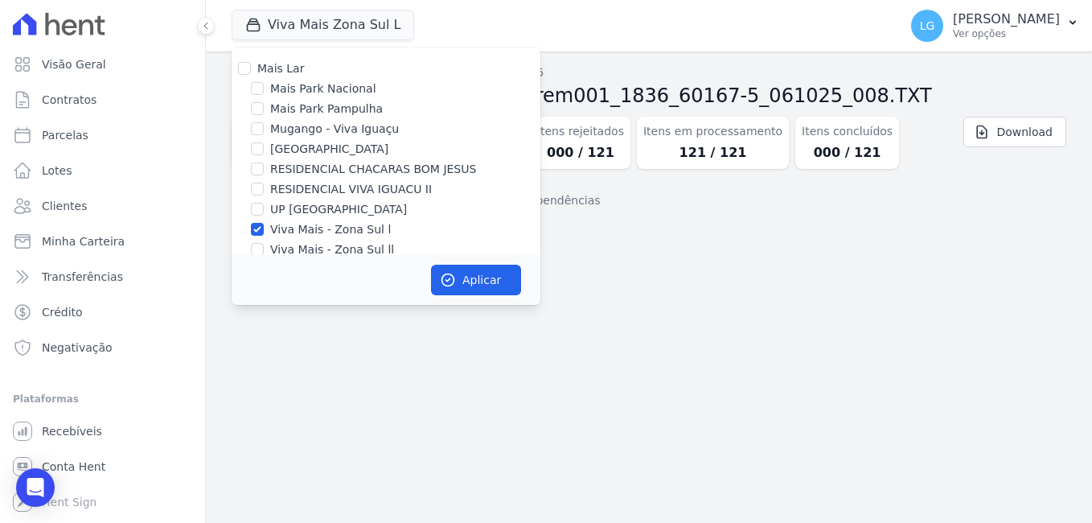
click at [929, 106] on h2 "Importação de Remessa: cobrem001_1836_60167-5_061025_008.TXT" at bounding box center [649, 95] width 835 height 29
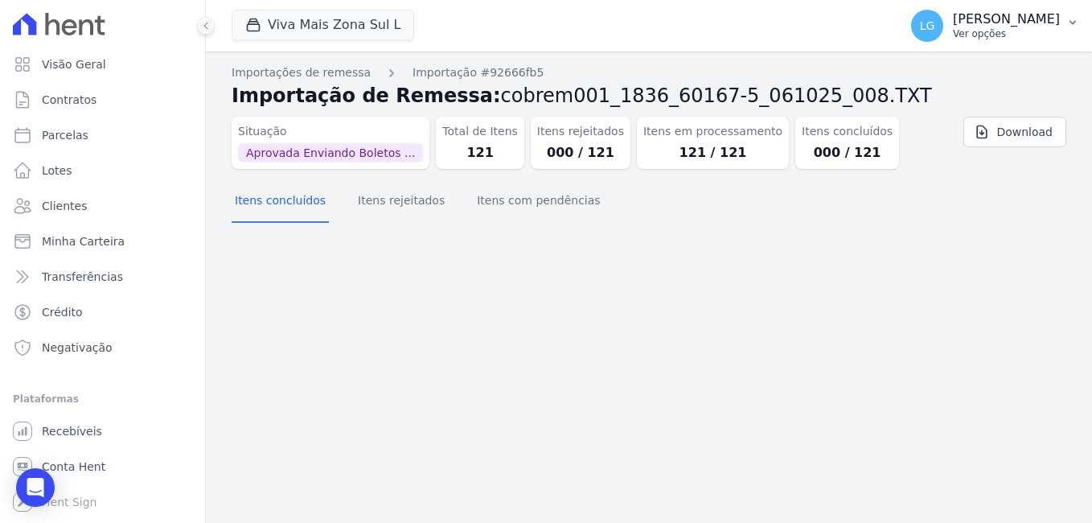
click at [953, 30] on p "Ver opções" at bounding box center [1006, 33] width 107 height 13
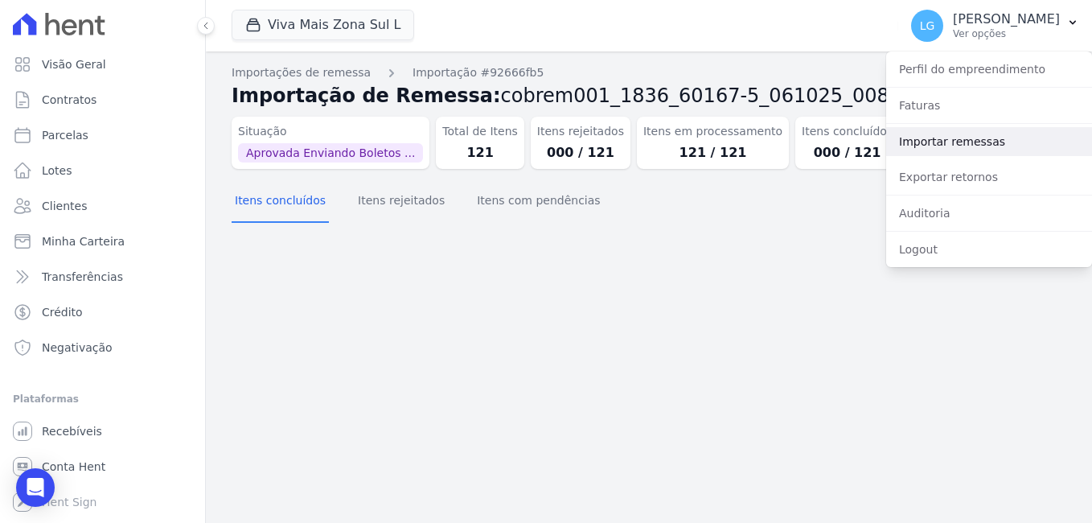
click at [944, 142] on link "Importar remessas" at bounding box center [989, 141] width 206 height 29
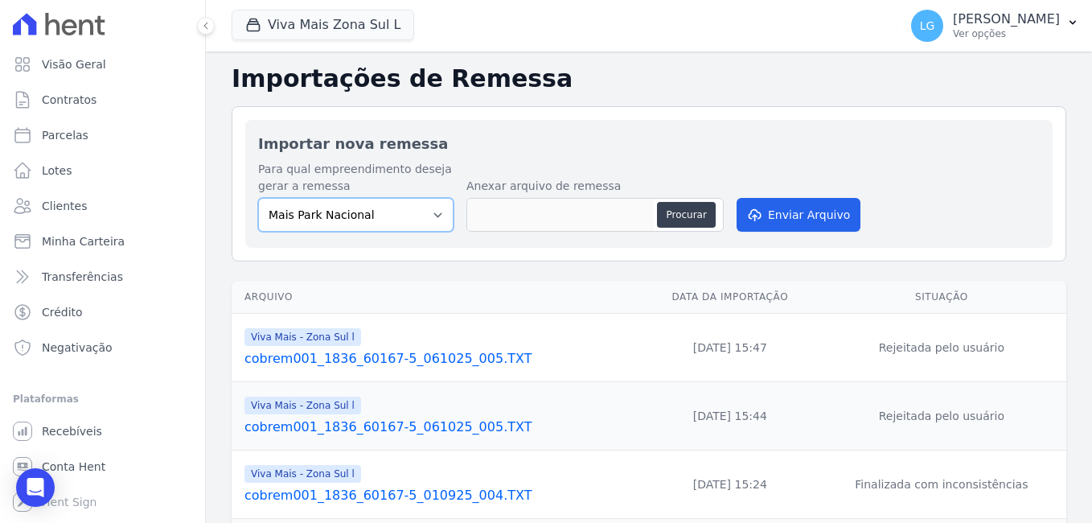
click at [411, 218] on select "[GEOGRAPHIC_DATA] [GEOGRAPHIC_DATA] Iguaçu [GEOGRAPHIC_DATA] RESIDENCIAL CHACAR…" at bounding box center [355, 215] width 195 height 34
select select "f20d2e28-70a3-438f-8070-30f2081683a1"
click at [258, 198] on select "[GEOGRAPHIC_DATA] [GEOGRAPHIC_DATA] Iguaçu [GEOGRAPHIC_DATA] RESIDENCIAL CHACAR…" at bounding box center [355, 215] width 195 height 34
click at [695, 216] on button "Procurar" at bounding box center [686, 215] width 58 height 26
type input "cobrem001_1836_60167-5_061025_009.TXT"
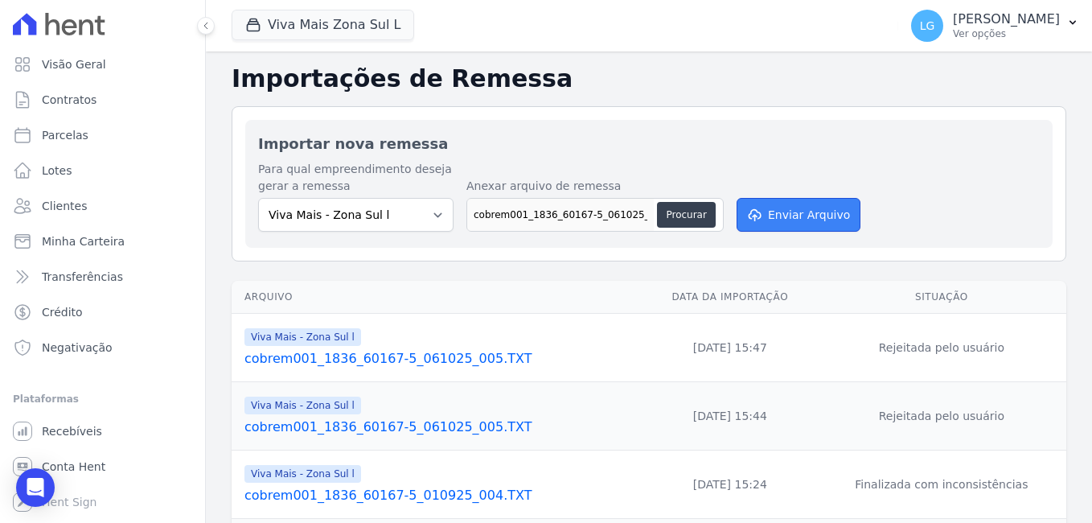
click at [775, 209] on button "Enviar Arquivo" at bounding box center [799, 215] width 124 height 34
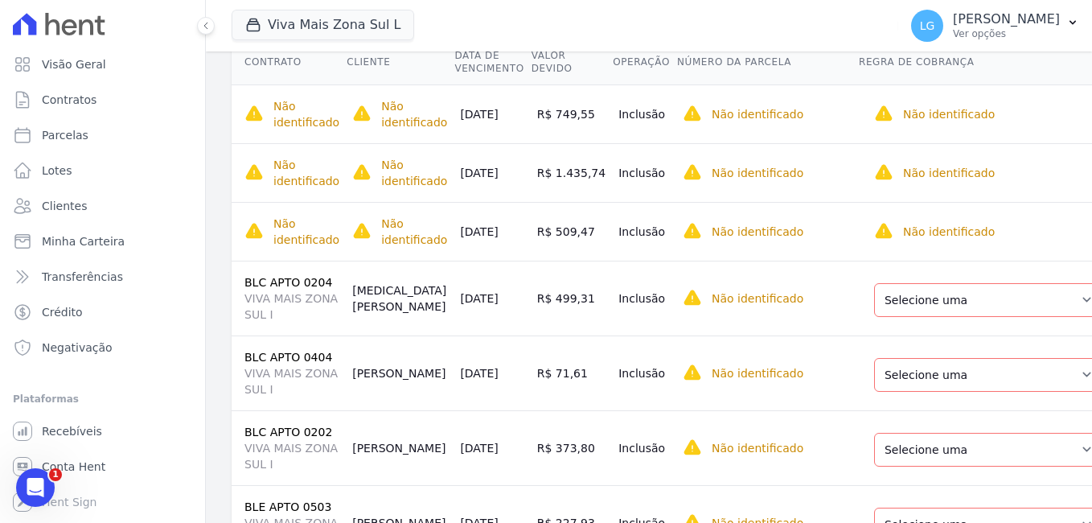
scroll to position [322, 0]
click at [902, 294] on select "Selecione uma Nova Parcela Avulsa Parcela Avulsa Existente Parcela Normal (38 X…" at bounding box center [988, 299] width 228 height 34
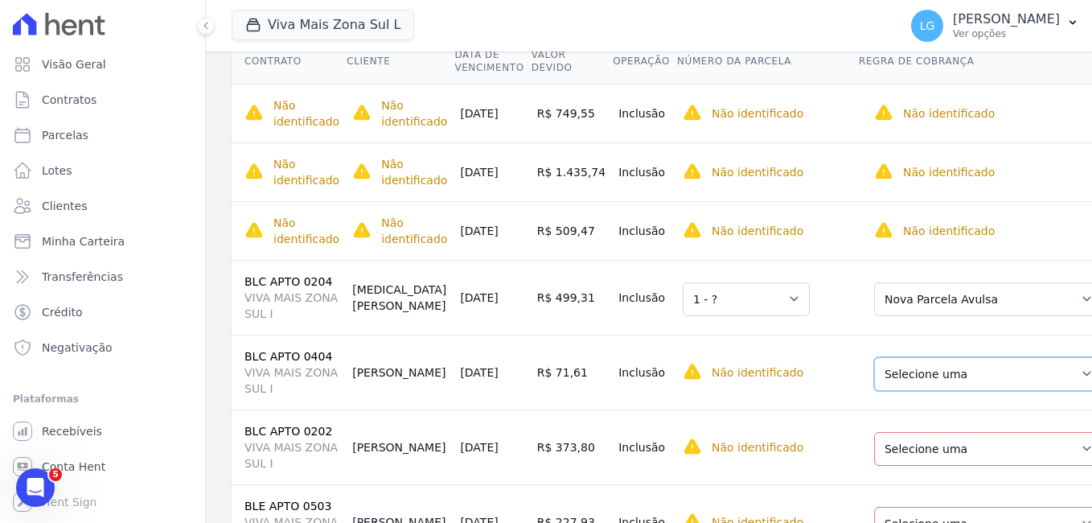
drag, startPoint x: 913, startPoint y: 369, endPoint x: 913, endPoint y: 388, distance: 19.3
click at [913, 369] on select "Selecione uma Nova Parcela Avulsa Parcela Avulsa Existente Parcela Normal (38 X…" at bounding box center [988, 374] width 228 height 34
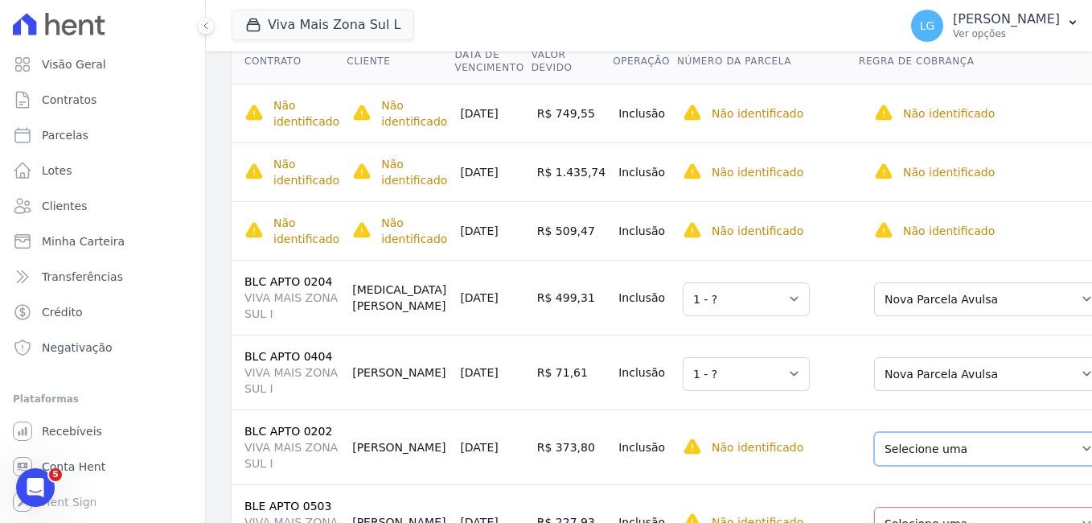
click at [910, 442] on select "Selecione uma Nova Parcela Avulsa Parcela Avulsa Existente Parcela Normal (39 X…" at bounding box center [988, 449] width 228 height 34
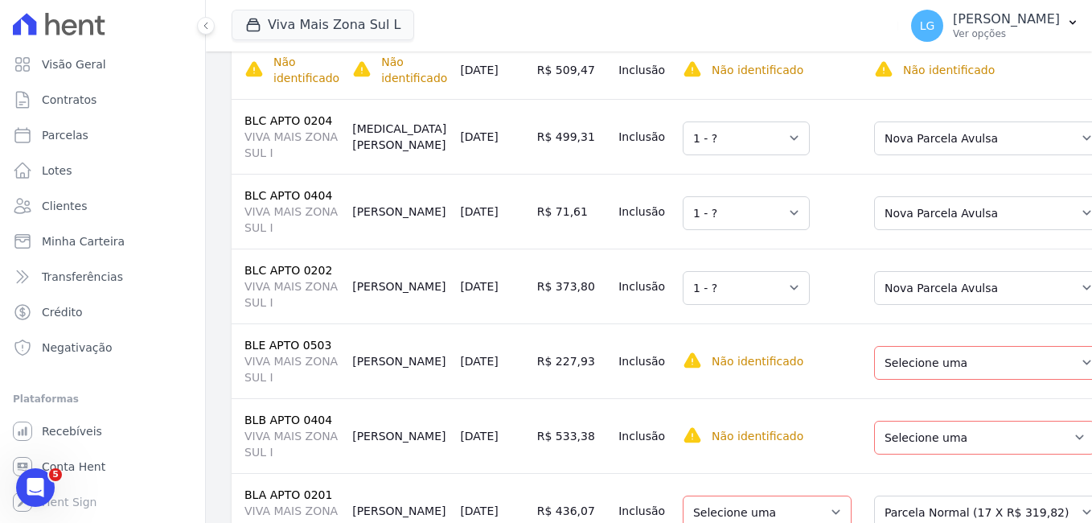
scroll to position [563, 0]
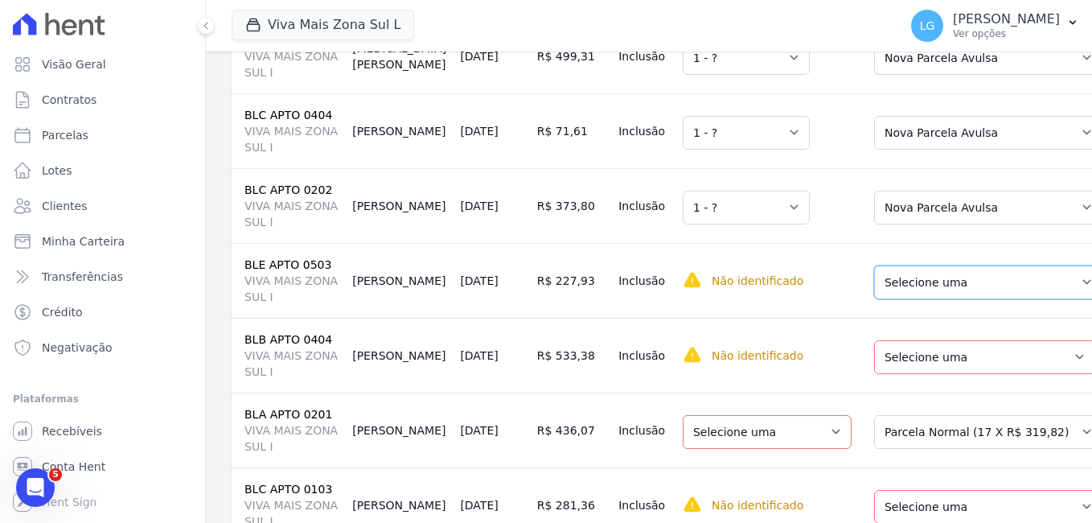
click at [888, 276] on select "Selecione uma Nova Parcela Avulsa Parcela Avulsa Existente Parcela Normal (51 X…" at bounding box center [988, 282] width 228 height 34
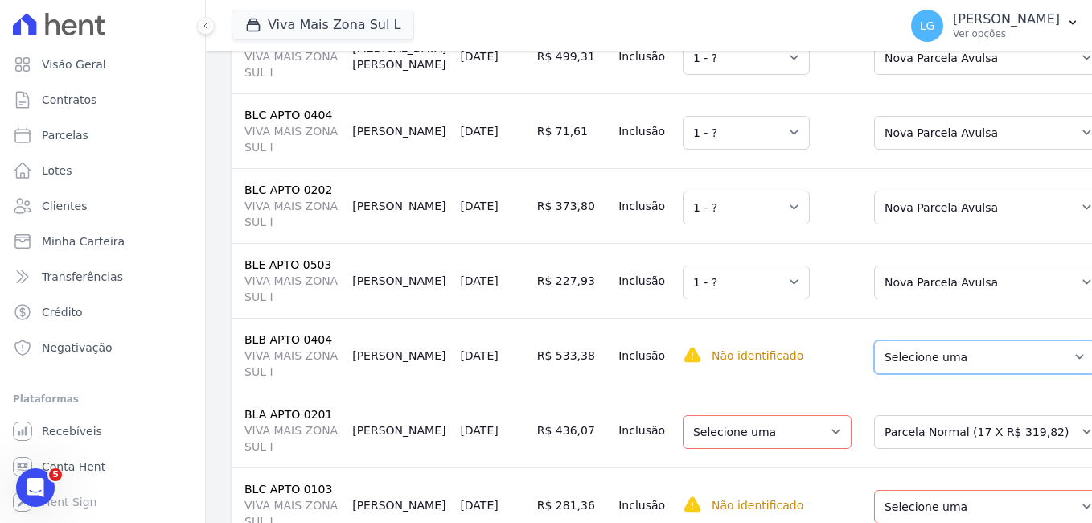
click at [888, 361] on select "Selecione uma Nova Parcela Avulsa Parcela Avulsa Existente Parcela Normal (3 X …" at bounding box center [984, 357] width 221 height 34
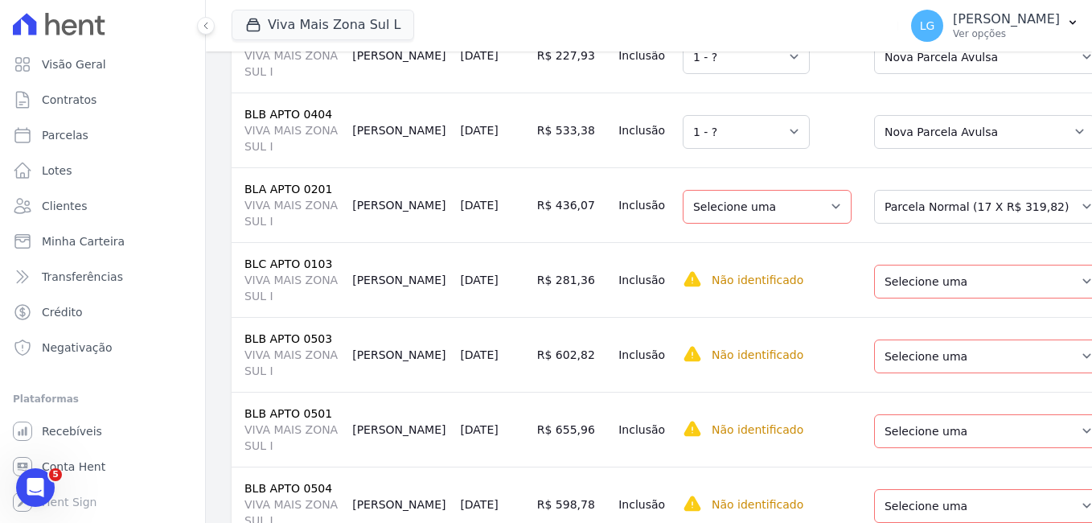
scroll to position [804, 0]
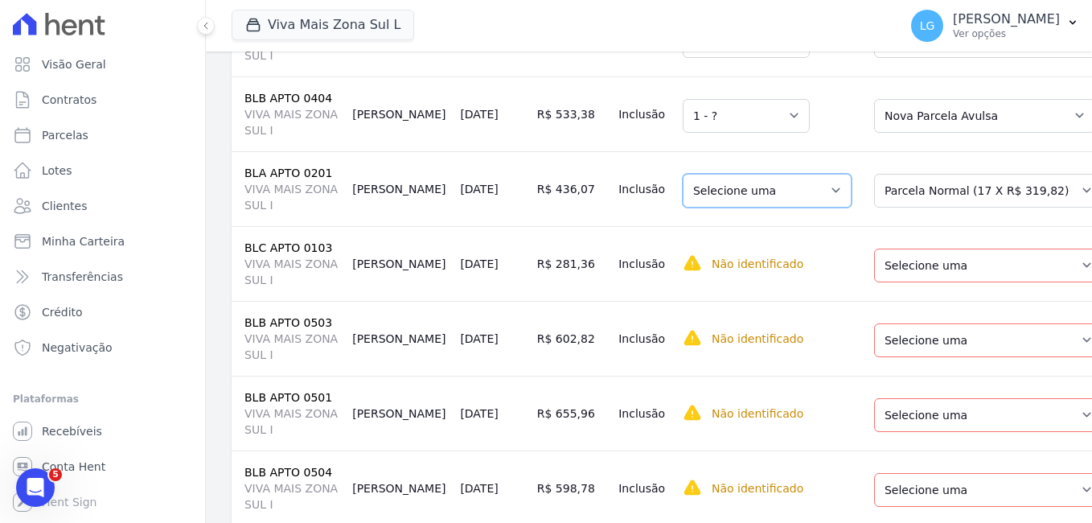
drag, startPoint x: 795, startPoint y: 187, endPoint x: 783, endPoint y: 209, distance: 25.5
click at [795, 187] on select "Selecione uma 1 - [DATE] - Agendado" at bounding box center [767, 191] width 169 height 34
click at [953, 266] on select "Selecione uma Nova Parcela Avulsa Parcela Avulsa Existente Parcela Normal (42 X…" at bounding box center [988, 266] width 228 height 34
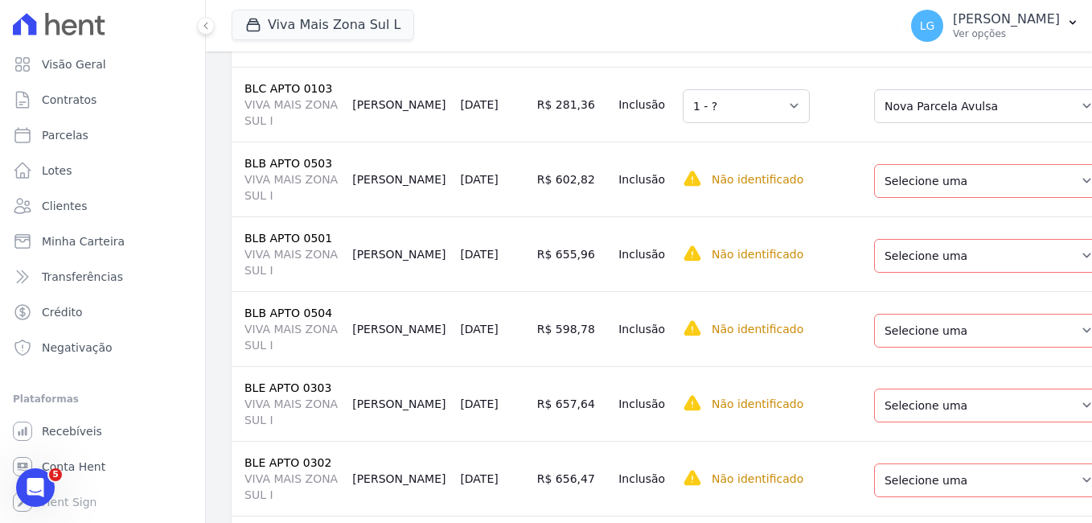
scroll to position [965, 0]
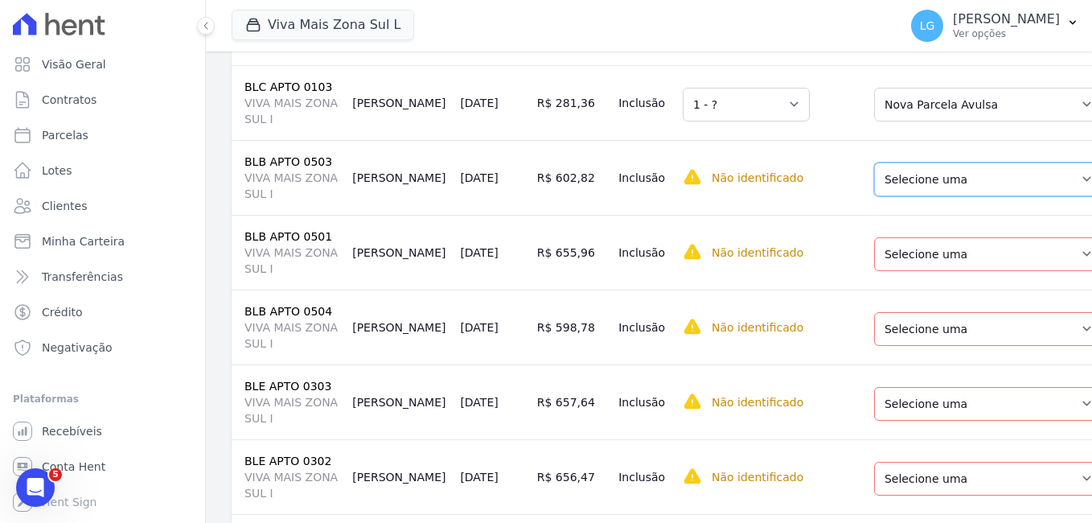
drag, startPoint x: 908, startPoint y: 177, endPoint x: 908, endPoint y: 199, distance: 22.5
click at [908, 177] on select "Selecione uma Nova Parcela Avulsa Parcela Avulsa Existente Parcela Normal (44 X…" at bounding box center [988, 179] width 228 height 34
click at [911, 239] on select "Selecione uma Nova Parcela Avulsa Parcela Avulsa Existente Parcela Normal (42 X…" at bounding box center [988, 254] width 228 height 34
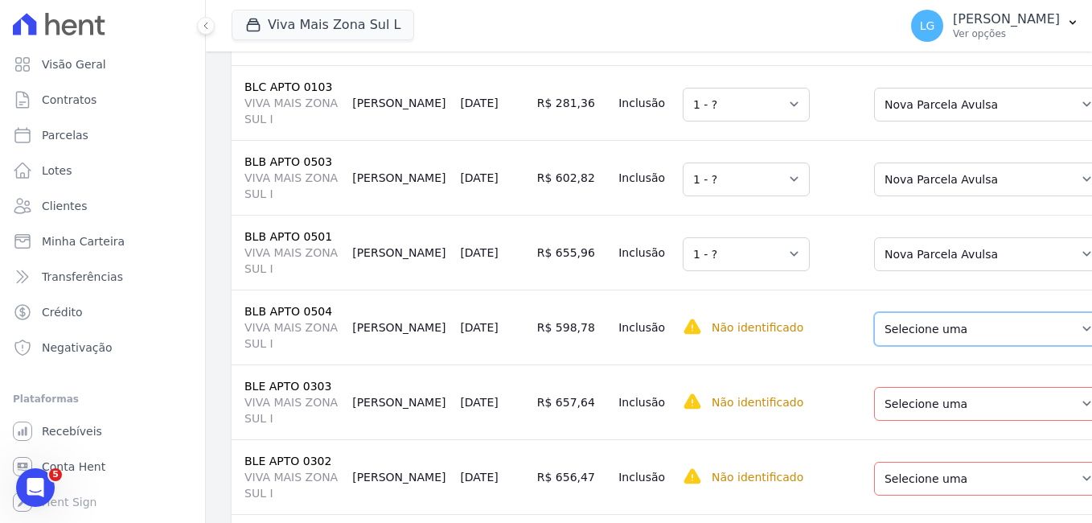
click at [910, 320] on select "Selecione uma Nova Parcela Avulsa Parcela Avulsa Existente Parcela Normal (38 X…" at bounding box center [988, 329] width 228 height 34
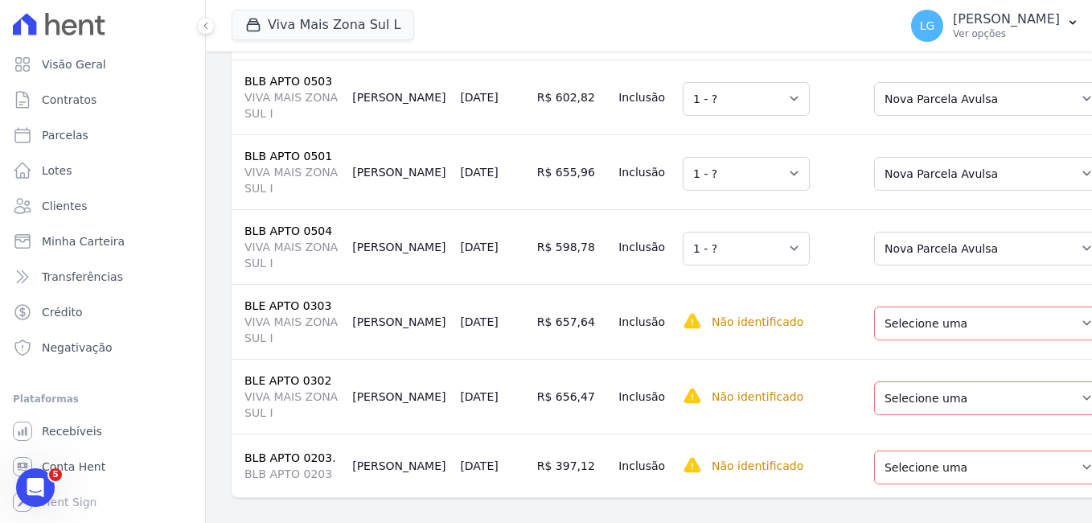
scroll to position [1115, 0]
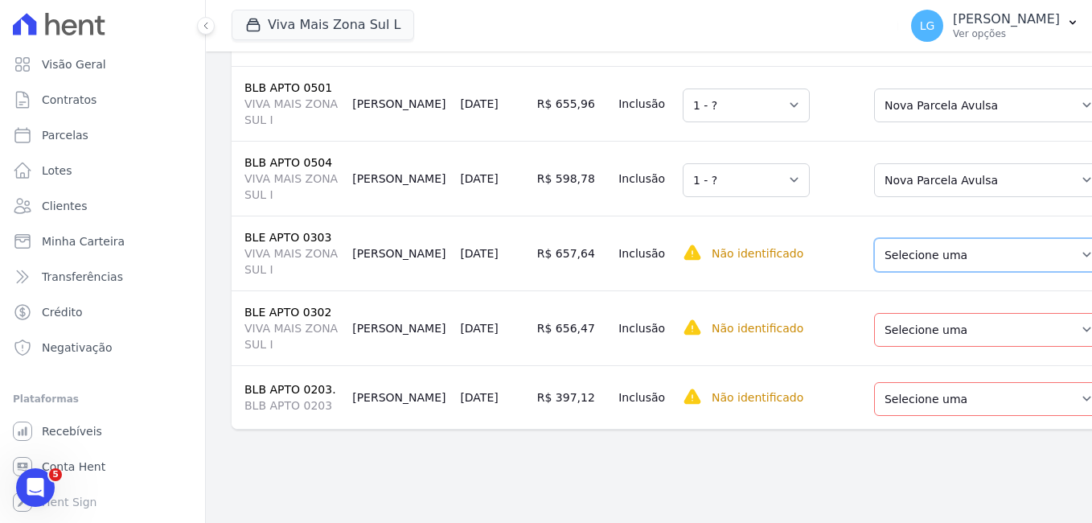
click at [930, 259] on select "Selecione uma Nova Parcela Avulsa Parcela Avulsa Existente Parcela Normal (44 X…" at bounding box center [988, 255] width 228 height 34
click at [924, 329] on select "Selecione uma Nova Parcela Avulsa Parcela Avulsa Existente Parcela Normal (45 X…" at bounding box center [988, 330] width 228 height 34
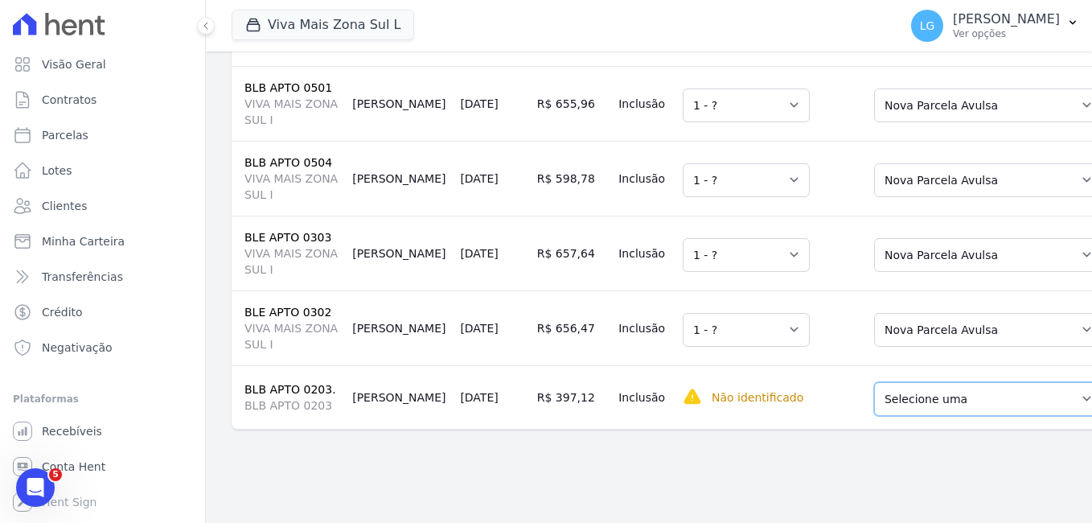
click at [918, 397] on select "Selecione uma Nova Parcela Avulsa Parcela Avulsa Existente Sinal (1 X R$ 1.000,…" at bounding box center [988, 399] width 228 height 34
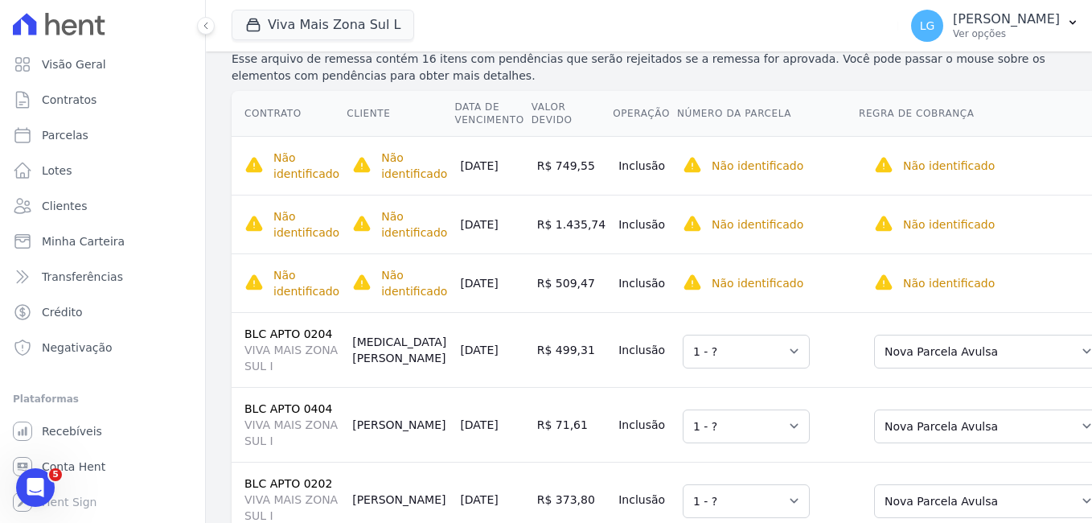
scroll to position [0, 0]
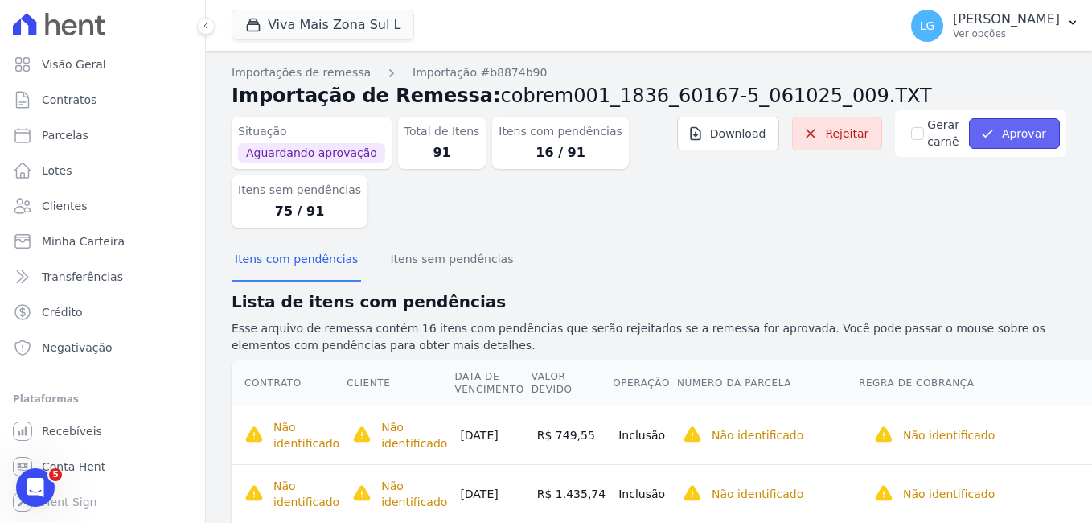
click at [983, 134] on icon "submit" at bounding box center [988, 133] width 10 height 6
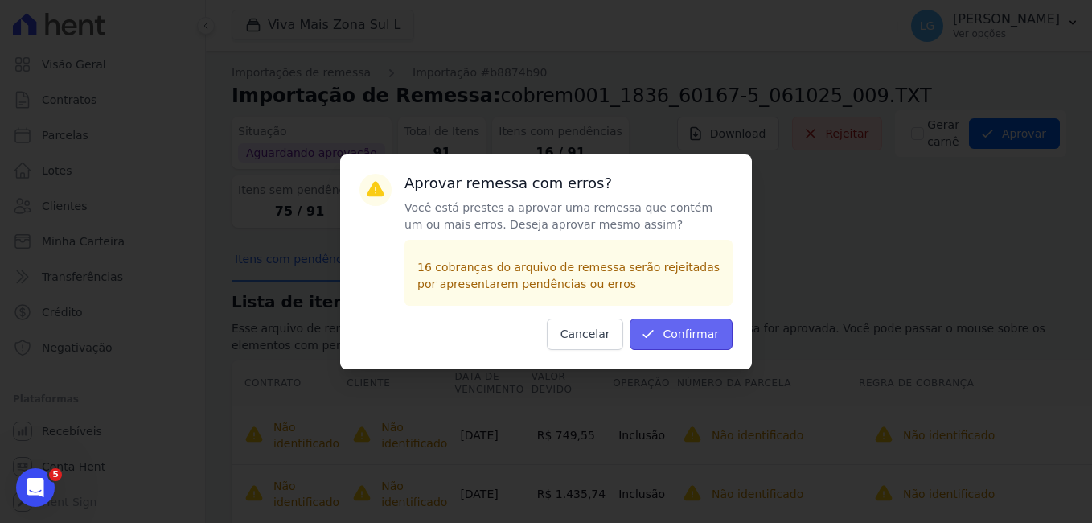
click at [681, 331] on button "Confirmar" at bounding box center [681, 333] width 103 height 31
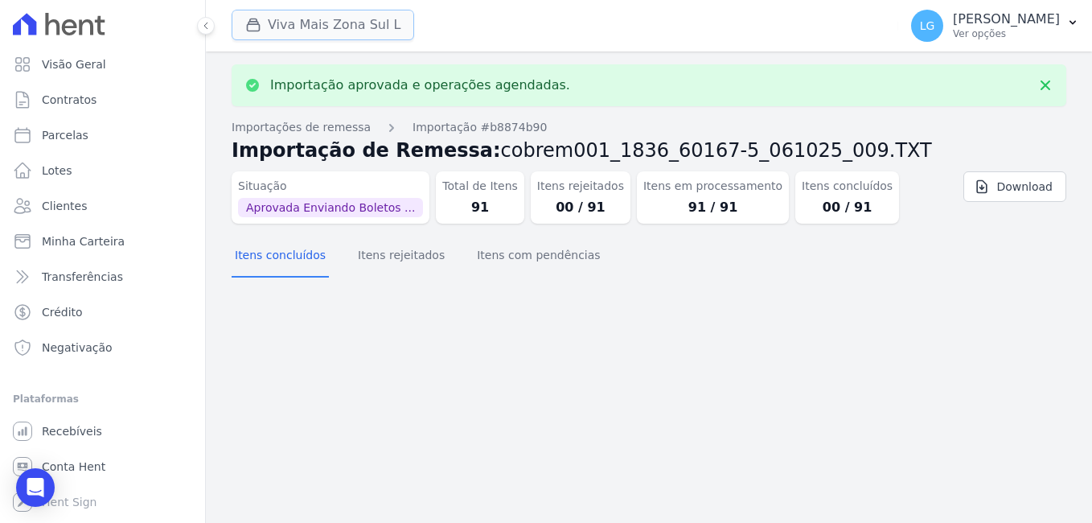
click at [311, 26] on button "Viva Mais Zona Sul L" at bounding box center [323, 25] width 183 height 31
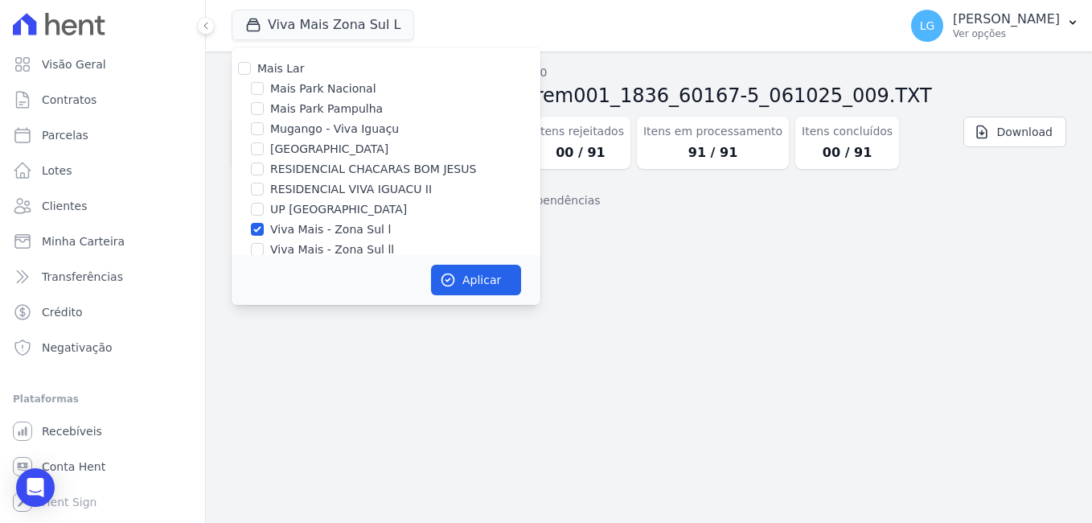
click at [687, 265] on div "Importação aprovada e operações agendadas. Importações de remessa Importação #b…" at bounding box center [649, 286] width 886 height 471
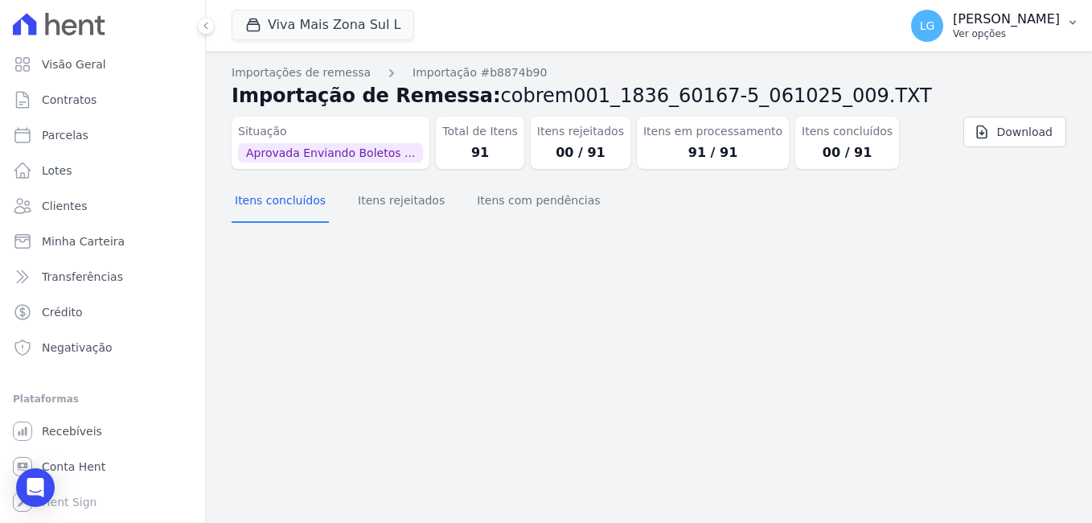
click at [953, 25] on p "[PERSON_NAME]" at bounding box center [1006, 19] width 107 height 16
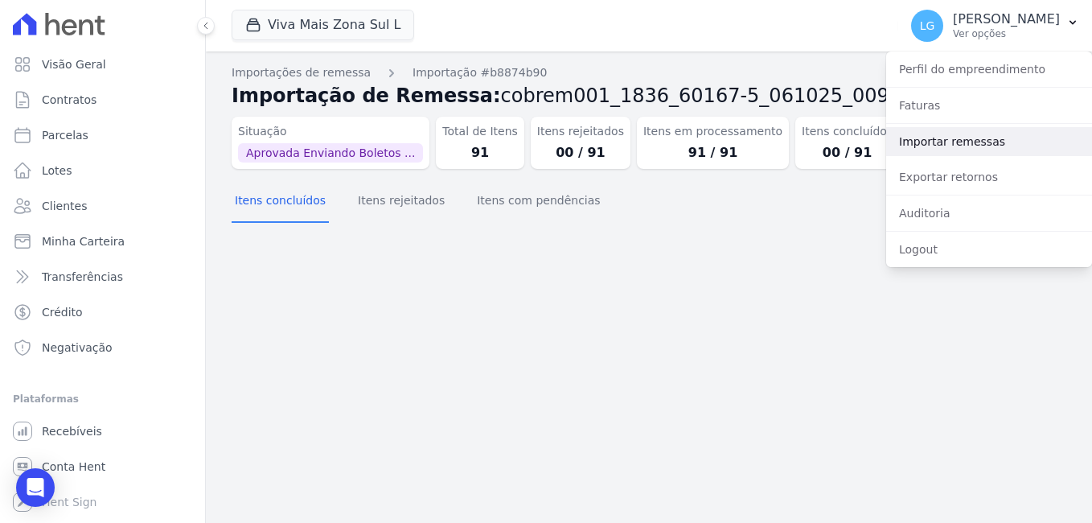
click at [922, 147] on link "Importar remessas" at bounding box center [989, 141] width 206 height 29
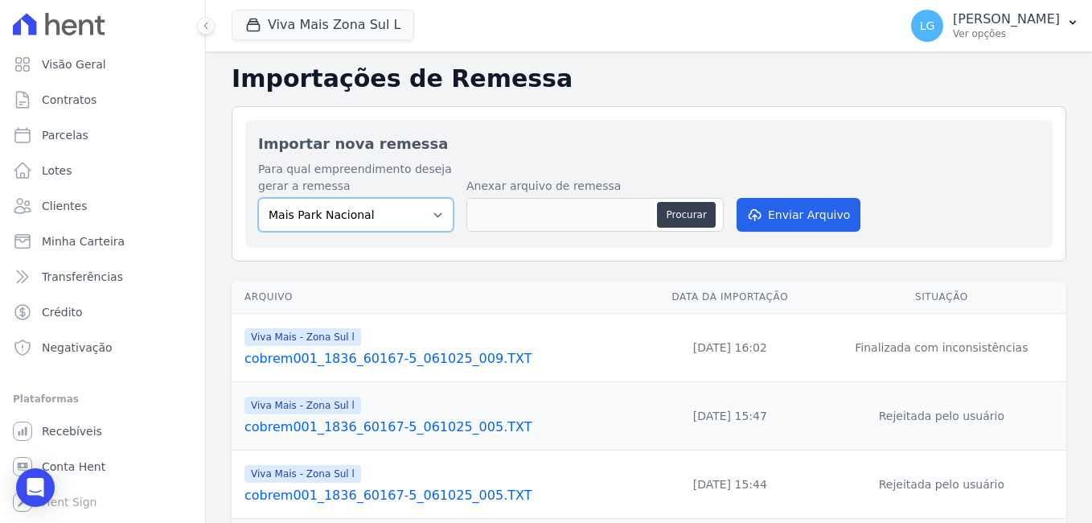
click at [404, 217] on select "[GEOGRAPHIC_DATA] [GEOGRAPHIC_DATA] Iguaçu [GEOGRAPHIC_DATA] RESIDENCIAL CHACAR…" at bounding box center [355, 215] width 195 height 34
select select "ba18a9af-5491-40d4-8d63-463a3b27324f"
click at [258, 198] on select "[GEOGRAPHIC_DATA] [GEOGRAPHIC_DATA] Iguaçu [GEOGRAPHIC_DATA] RESIDENCIAL CHACAR…" at bounding box center [355, 215] width 195 height 34
click at [676, 220] on button "Procurar" at bounding box center [686, 215] width 58 height 26
type input "cobrem001_1836_60167-5_061025_010.TXT"
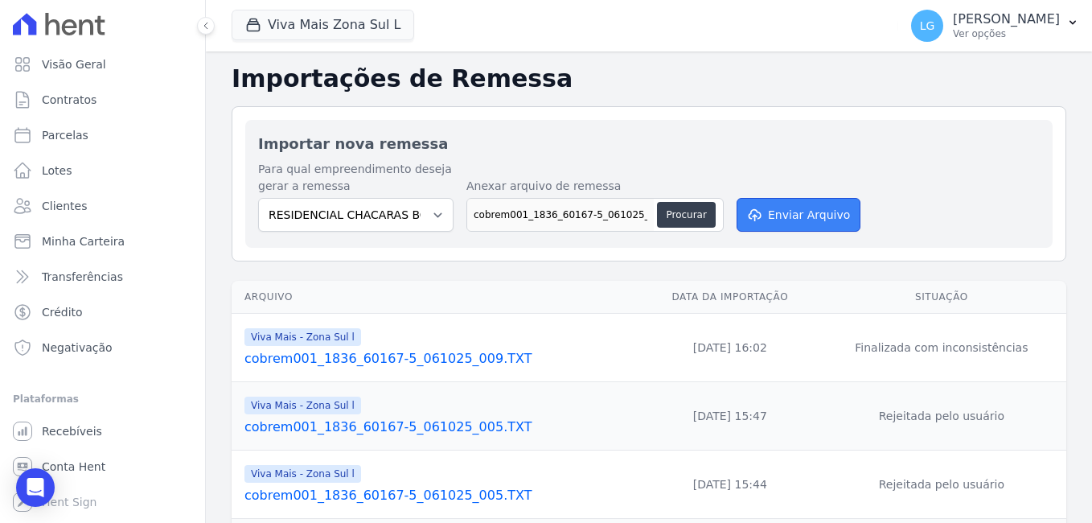
click at [820, 212] on button "Enviar Arquivo" at bounding box center [799, 215] width 124 height 34
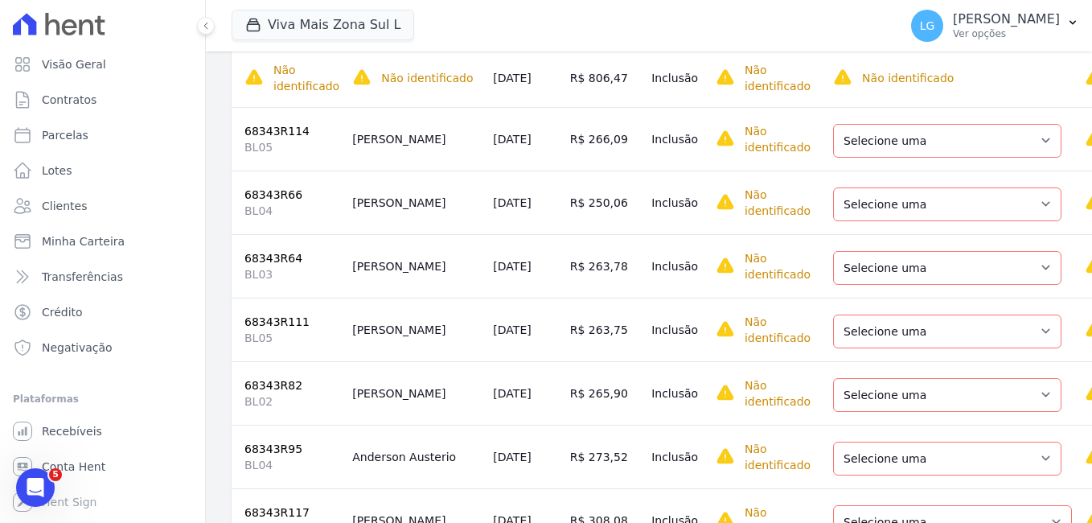
scroll to position [1046, 0]
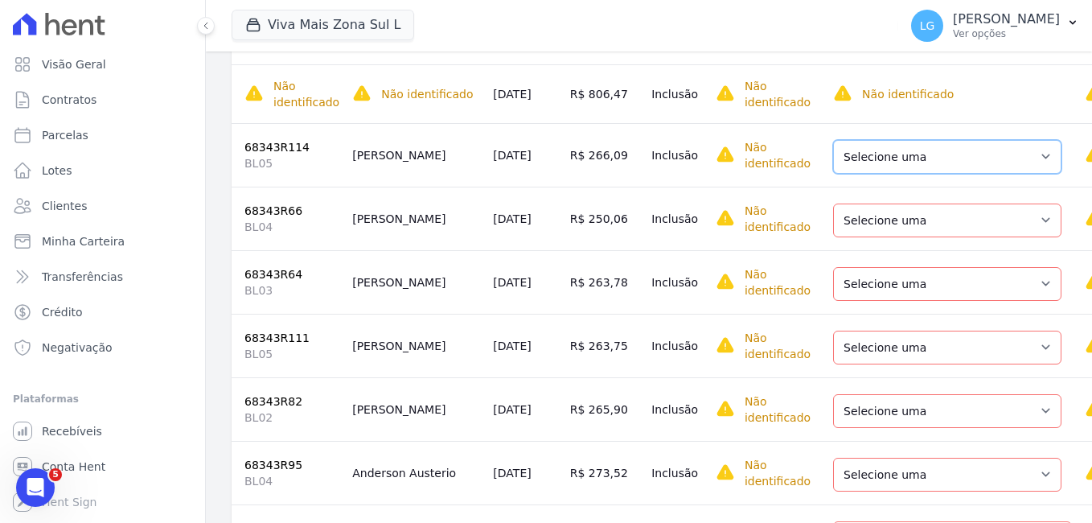
click at [889, 158] on select "Selecione uma Nova Parcela Avulsa Parcela Avulsa Existente Parcela Normal (51 X…" at bounding box center [947, 157] width 228 height 34
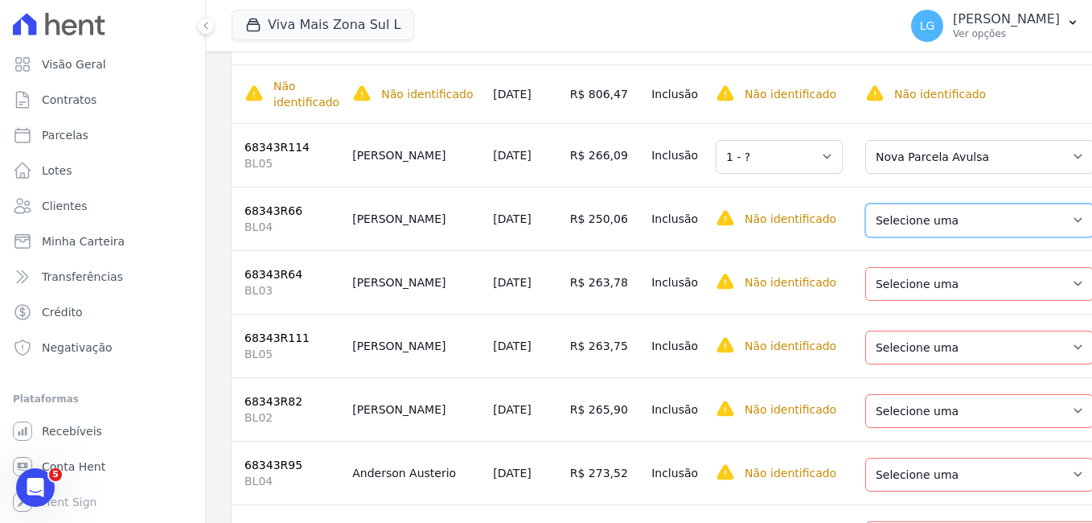
drag, startPoint x: 857, startPoint y: 225, endPoint x: 853, endPoint y: 240, distance: 15.6
click at [865, 225] on select "Selecione uma Nova Parcela Avulsa Parcela Avulsa Existente Parcela Normal (44 X…" at bounding box center [979, 220] width 228 height 34
drag, startPoint x: 861, startPoint y: 278, endPoint x: 861, endPoint y: 286, distance: 8.1
click at [865, 279] on select "Selecione uma Nova Parcela Avulsa Parcela Avulsa Existente Parcela Normal (47 X…" at bounding box center [979, 284] width 228 height 34
click at [875, 351] on select "Selecione uma Nova Parcela Avulsa Parcela Avulsa Existente Parcela Normal (50 X…" at bounding box center [979, 348] width 228 height 34
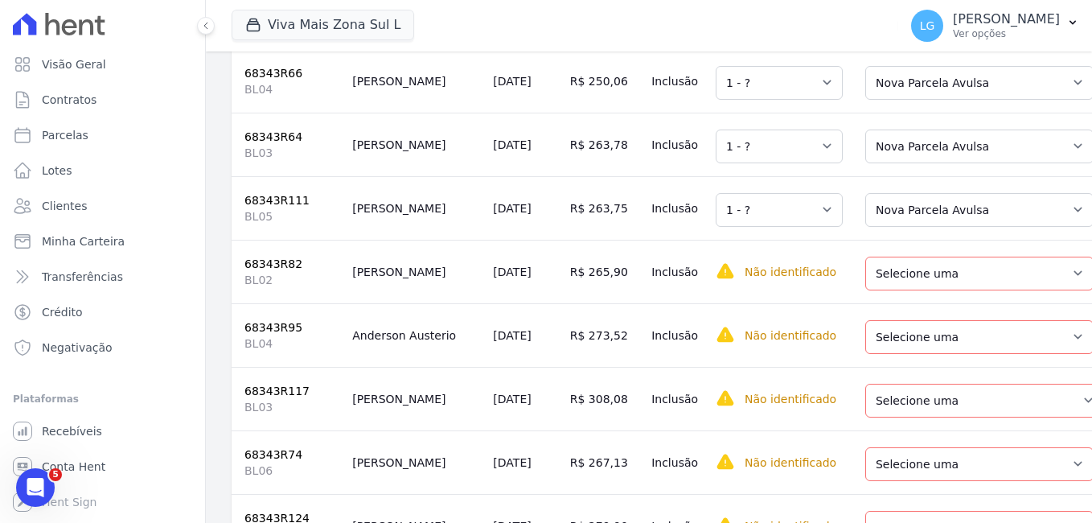
scroll to position [1206, 0]
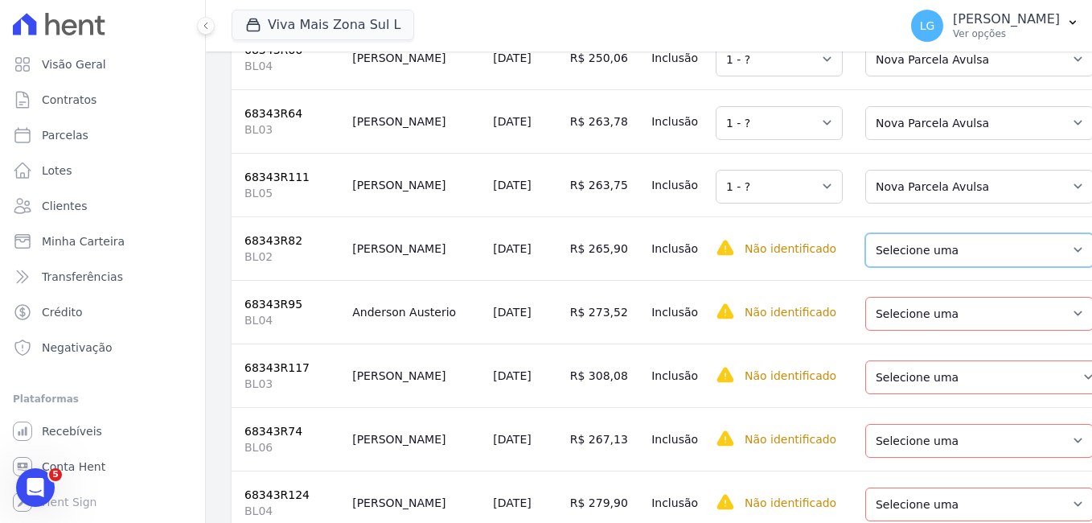
drag, startPoint x: 876, startPoint y: 251, endPoint x: 884, endPoint y: 269, distance: 20.2
click at [877, 250] on select "Selecione uma Nova Parcela Avulsa Parcela Avulsa Existente Parcela Normal (47 X…" at bounding box center [979, 250] width 228 height 34
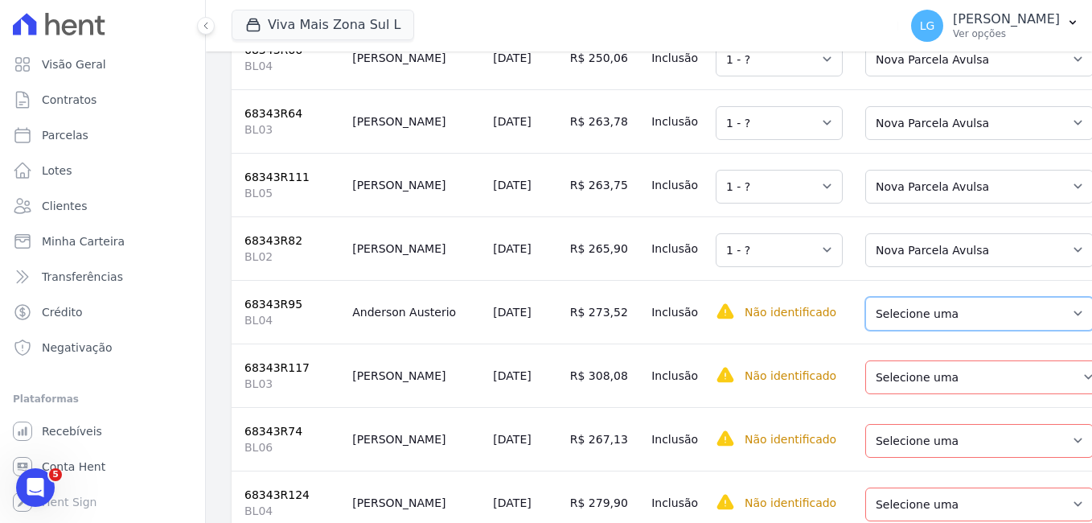
click at [891, 331] on select "Selecione uma Nova Parcela Avulsa Parcela Avulsa Existente Parcela Normal (48 X…" at bounding box center [979, 314] width 228 height 34
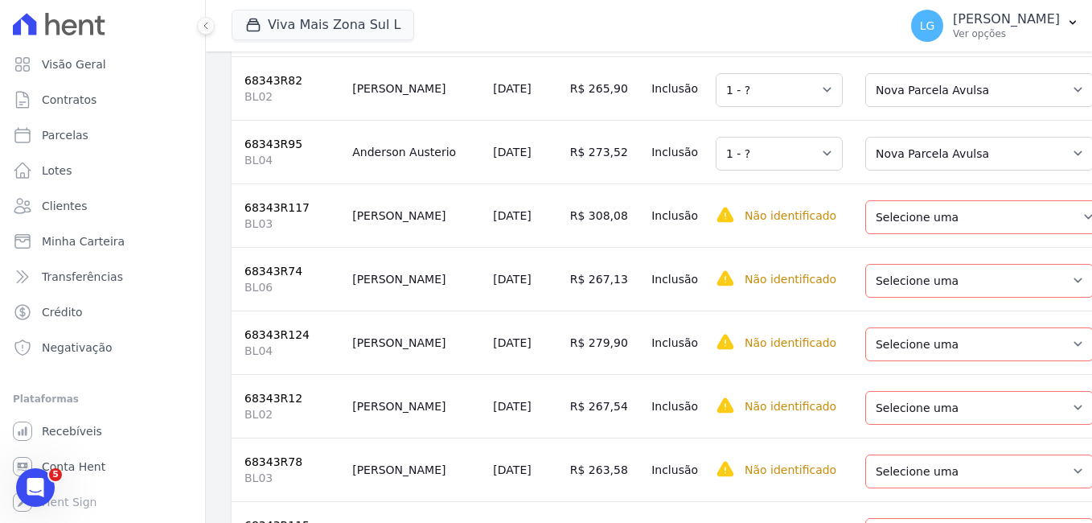
scroll to position [1367, 0]
click at [880, 233] on select "Selecione uma Nova Parcela Avulsa Parcela Avulsa Existente Parcela Normal (53 X…" at bounding box center [984, 216] width 239 height 34
click at [869, 284] on select "Selecione uma Nova Parcela Avulsa Parcela Avulsa Existente Parcela Normal (48 X…" at bounding box center [979, 280] width 228 height 34
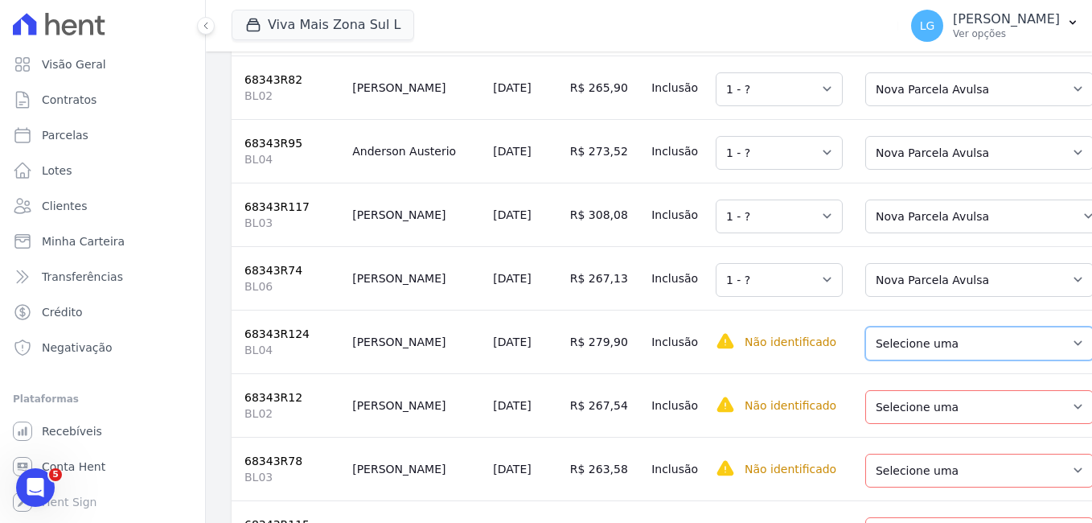
drag, startPoint x: 884, startPoint y: 353, endPoint x: 884, endPoint y: 364, distance: 11.3
click at [884, 353] on select "Selecione uma Nova Parcela Avulsa Parcela Avulsa Existente Parcela Normal (56 X…" at bounding box center [979, 344] width 228 height 34
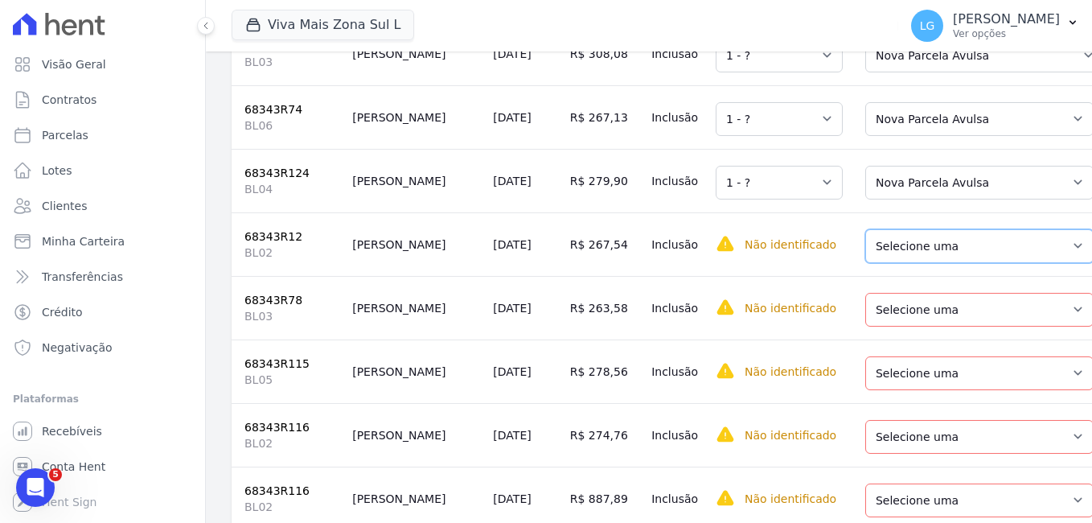
click at [885, 263] on select "Selecione uma Nova Parcela Avulsa Parcela Avulsa Existente Parcela Normal (47 X…" at bounding box center [979, 246] width 228 height 34
click at [879, 322] on select "Selecione uma Nova Parcela Avulsa Parcela Avulsa Existente Parcela Normal (47 X…" at bounding box center [979, 310] width 228 height 34
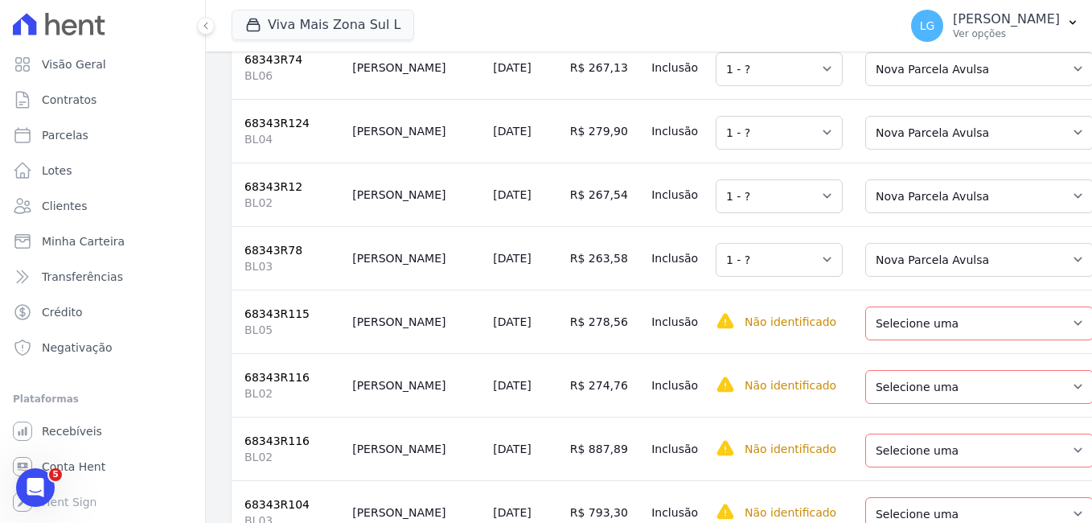
scroll to position [1689, 0]
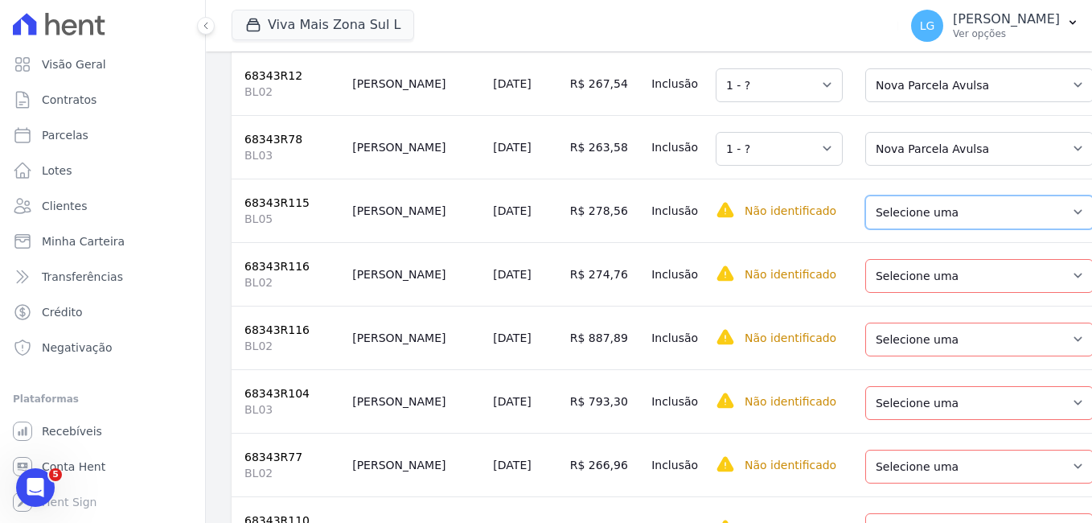
click at [885, 224] on select "Selecione uma Nova Parcela Avulsa Parcela Avulsa Existente Parcela Normal (52 X…" at bounding box center [979, 212] width 228 height 34
drag, startPoint x: 899, startPoint y: 298, endPoint x: 898, endPoint y: 309, distance: 10.6
click at [899, 293] on select "Selecione uma Nova Parcela Avulsa Parcela Avulsa Existente Parcela Normal (53 X…" at bounding box center [979, 276] width 228 height 34
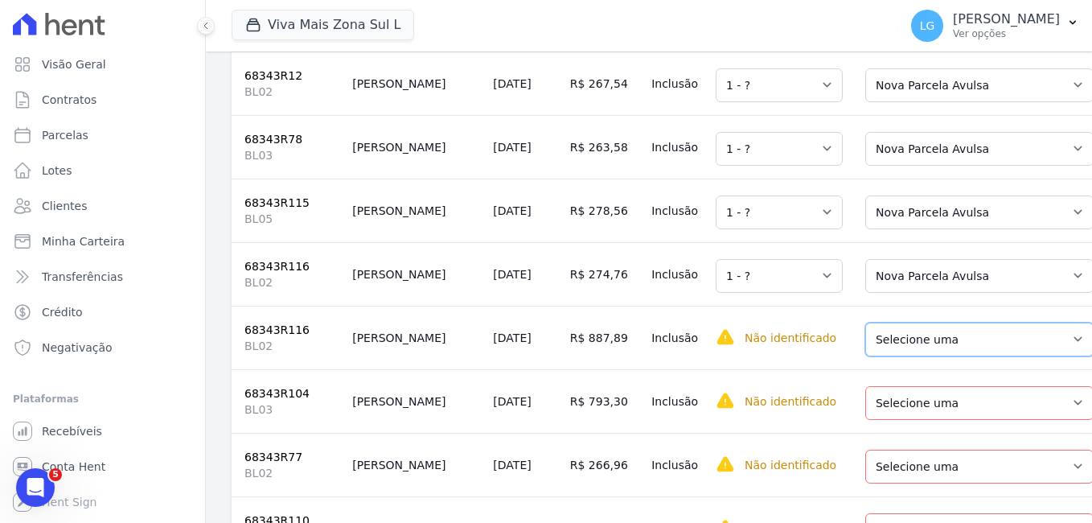
click at [885, 356] on select "Selecione uma Nova Parcela Avulsa Parcela Avulsa Existente Parcela Normal (53 X…" at bounding box center [979, 340] width 228 height 34
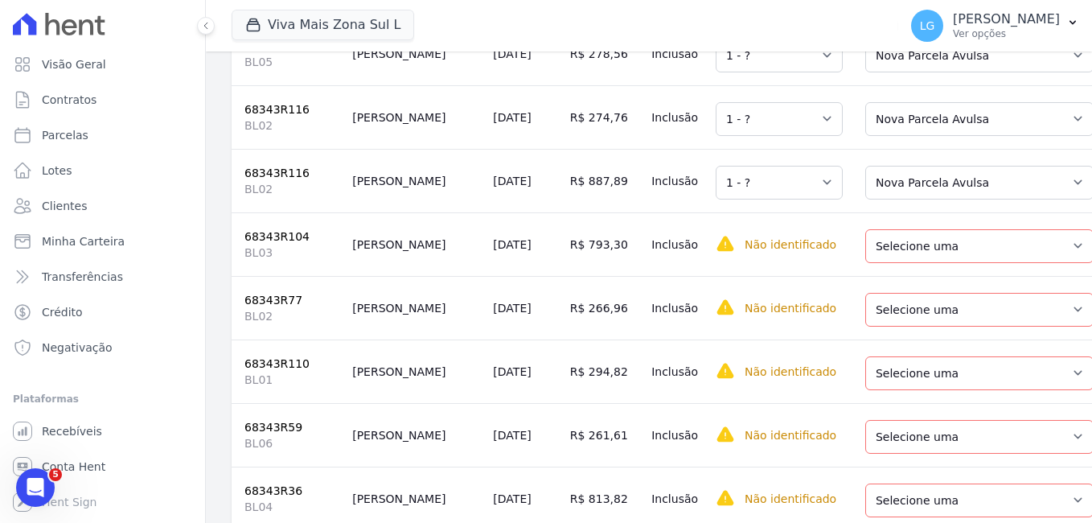
scroll to position [1850, 0]
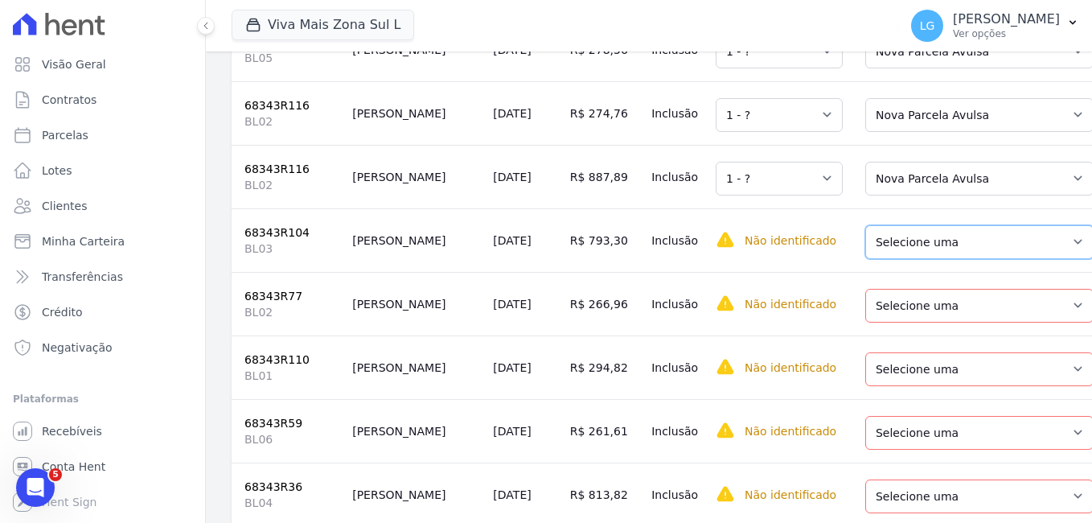
click at [865, 259] on select "Selecione uma Nova Parcela Avulsa Parcela Avulsa Existente Parcela Normal (49 X…" at bounding box center [979, 242] width 228 height 34
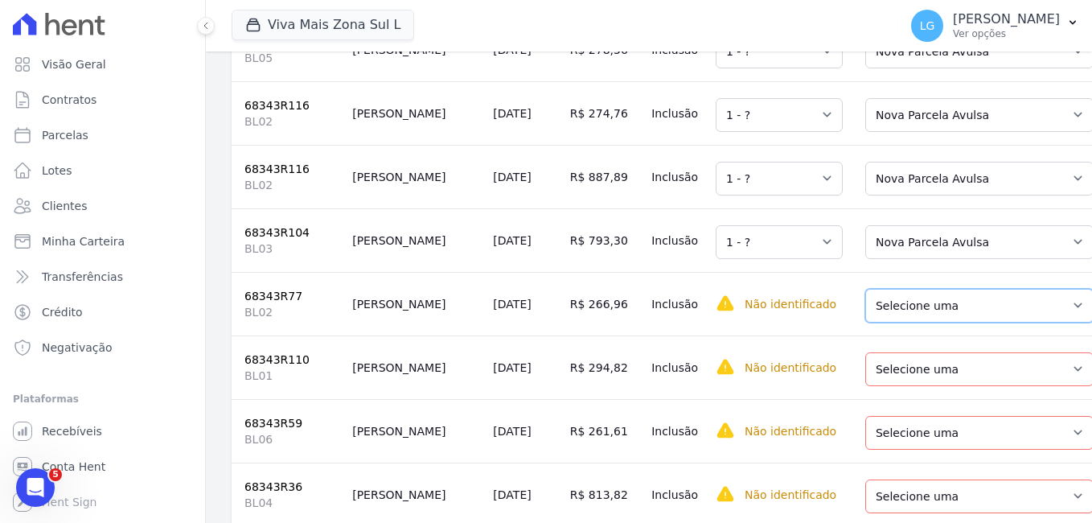
click at [872, 323] on select "Selecione uma Nova Parcela Avulsa Parcela Avulsa Existente Parcela Normal (46 X…" at bounding box center [979, 306] width 228 height 34
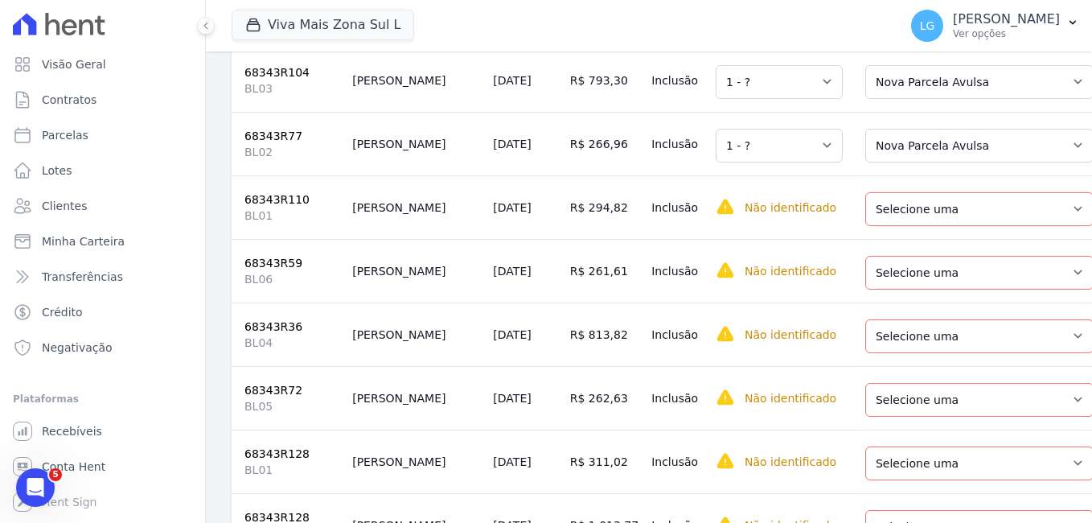
scroll to position [2011, 0]
drag, startPoint x: 866, startPoint y: 224, endPoint x: 873, endPoint y: 244, distance: 21.4
click at [866, 224] on select "Selecione uma Nova Parcela Avulsa Parcela Avulsa Existente Parcela Normal (48 X…" at bounding box center [979, 208] width 228 height 34
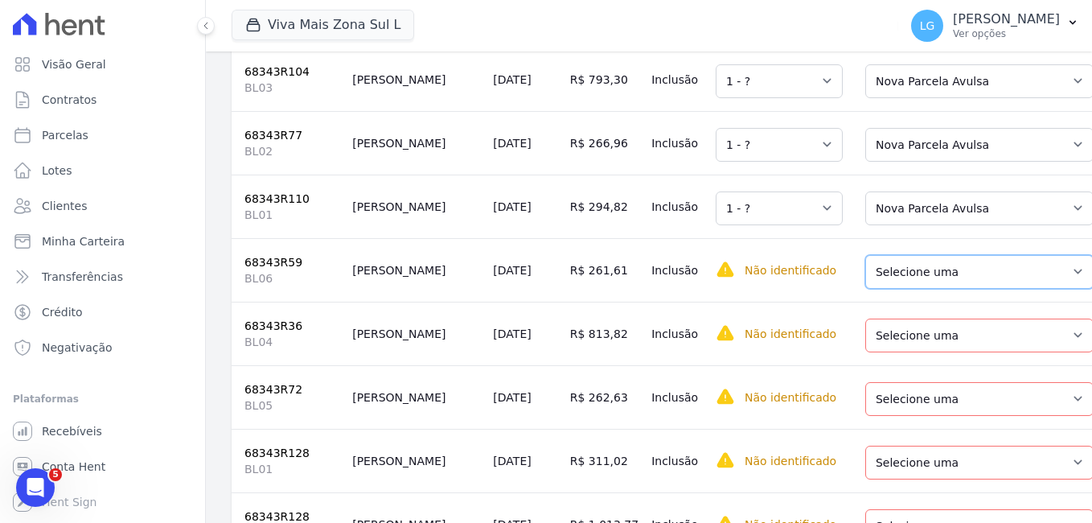
click at [869, 289] on select "Selecione uma Nova Parcela Avulsa Parcela Avulsa Existente Parcela Normal (49 X…" at bounding box center [979, 272] width 228 height 34
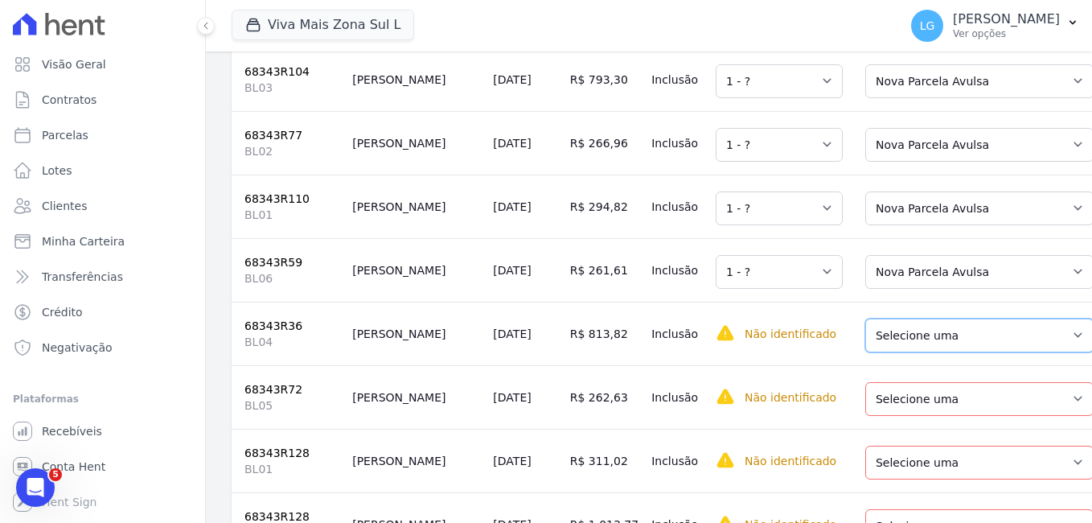
click at [865, 352] on select "Selecione uma Nova Parcela Avulsa Parcela Avulsa Existente Parcela Normal (46 X…" at bounding box center [979, 335] width 228 height 34
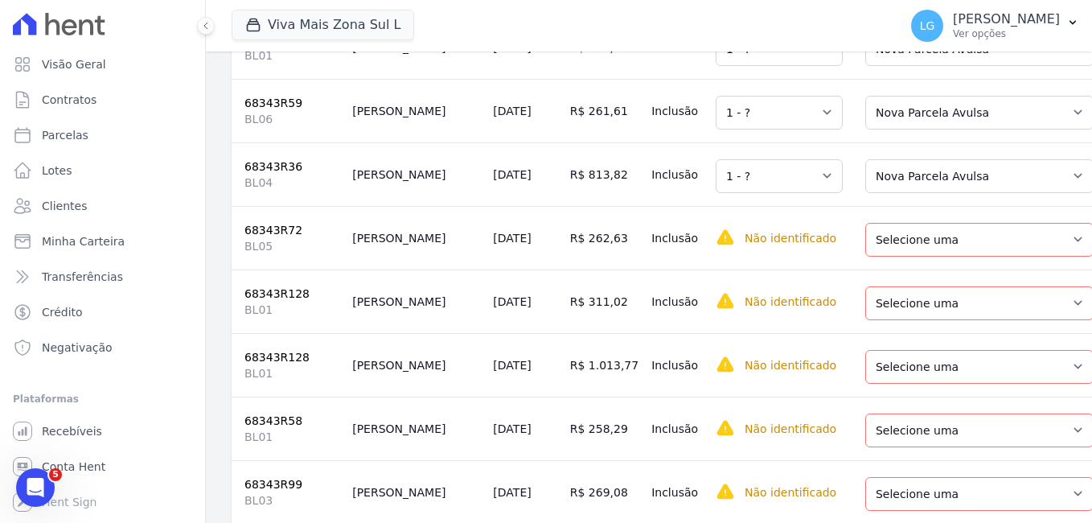
scroll to position [2171, 0]
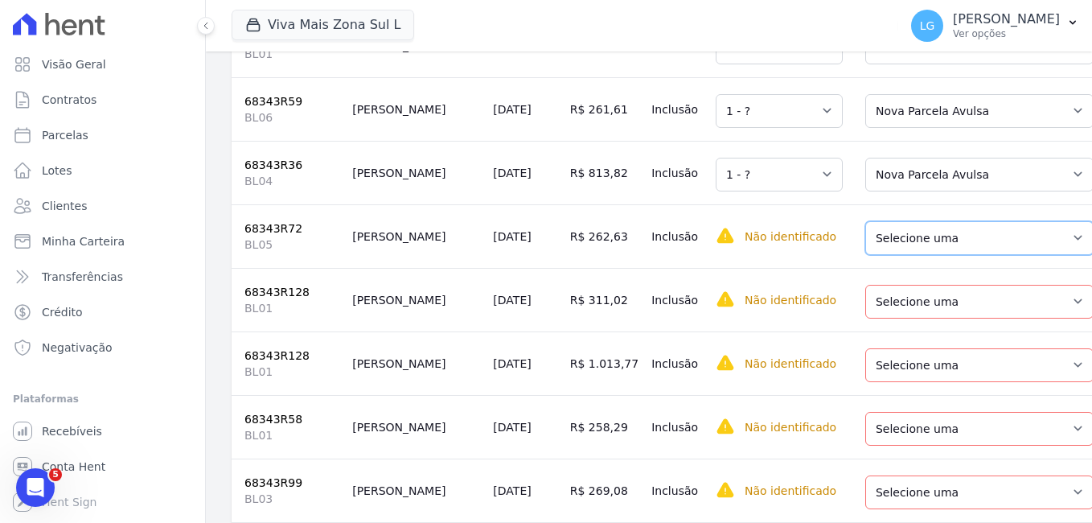
drag, startPoint x: 860, startPoint y: 264, endPoint x: 857, endPoint y: 277, distance: 13.3
click at [865, 255] on select "Selecione uma Nova Parcela Avulsa Parcela Avulsa Existente Parcela Normal (46 X…" at bounding box center [979, 238] width 228 height 34
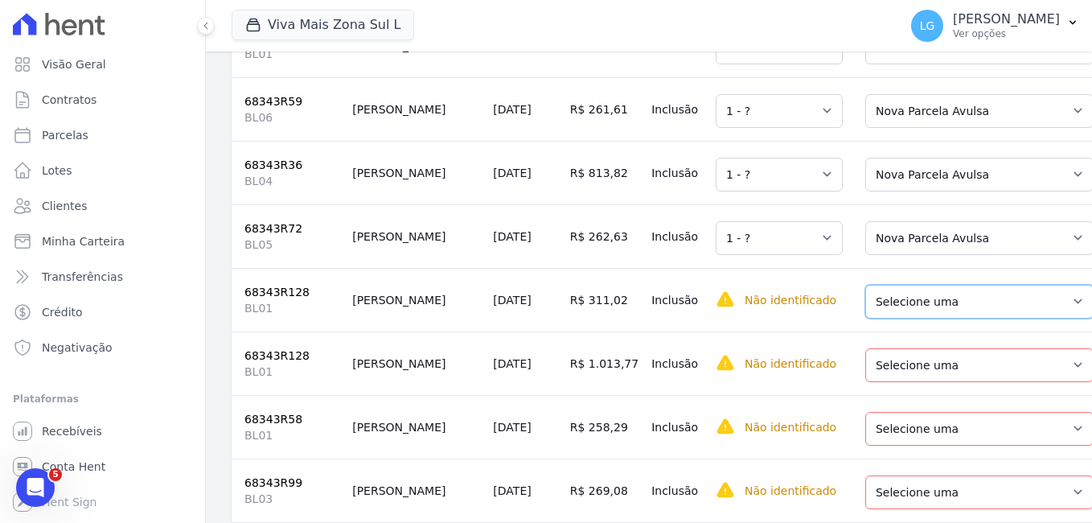
click at [865, 318] on select "Selecione uma Nova Parcela Avulsa Parcela Avulsa Existente Parcela Normal (57 X…" at bounding box center [979, 302] width 228 height 34
click at [872, 382] on select "Selecione uma Nova Parcela Avulsa Parcela Avulsa Existente Parcela Normal (57 X…" at bounding box center [979, 365] width 228 height 34
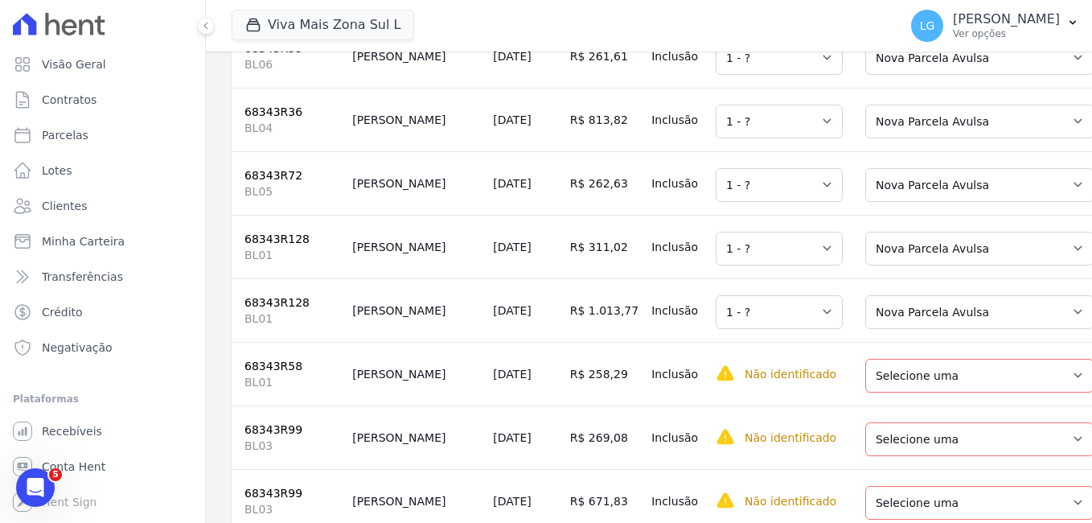
scroll to position [2332, 0]
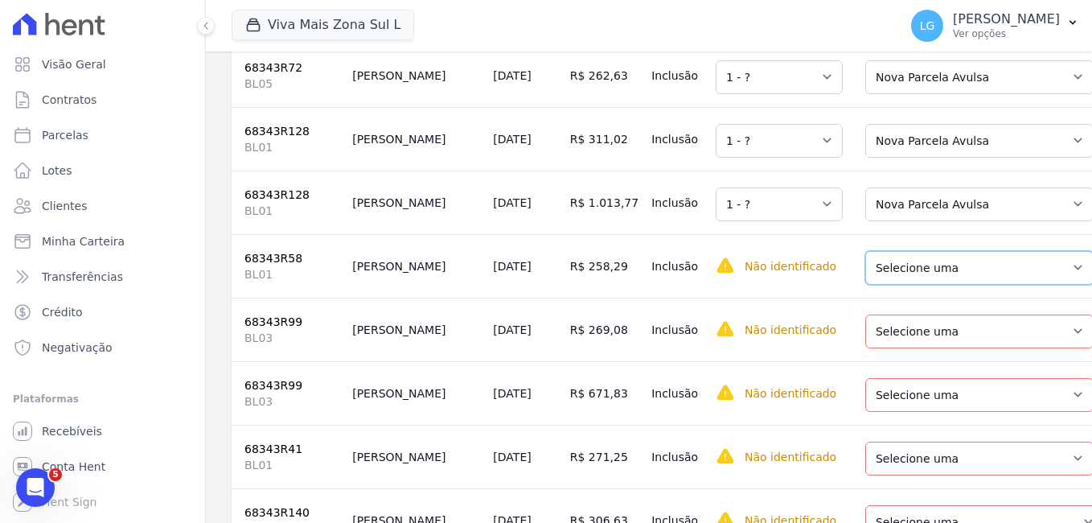
click at [867, 285] on select "Selecione uma Nova Parcela Avulsa Parcela Avulsa Existente Parcela Normal (47 X…" at bounding box center [979, 268] width 228 height 34
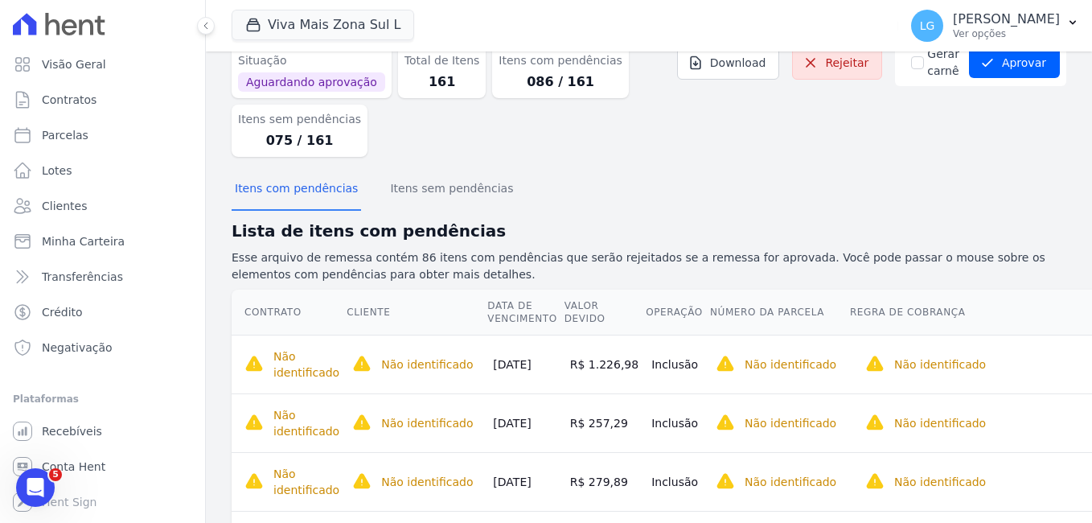
scroll to position [0, 0]
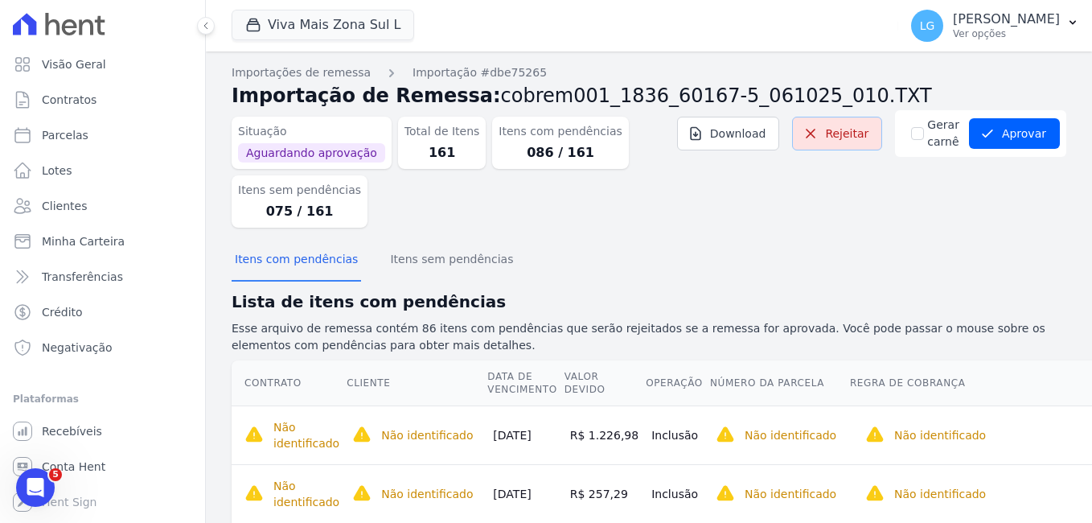
drag, startPoint x: 844, startPoint y: 140, endPoint x: 617, endPoint y: 91, distance: 232.8
click at [844, 140] on link "Rejeitar" at bounding box center [837, 134] width 90 height 34
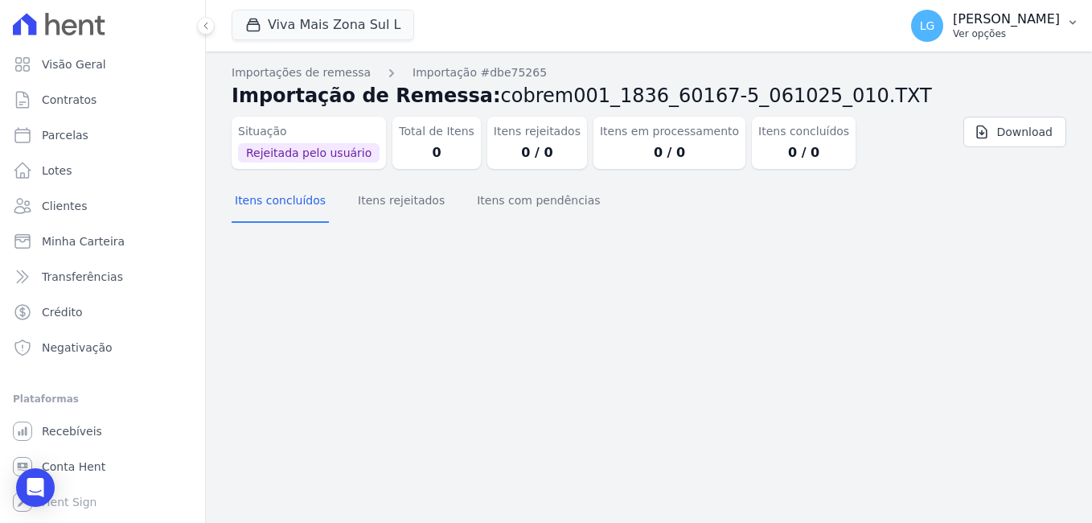
click at [1043, 25] on p "[PERSON_NAME]" at bounding box center [1006, 19] width 107 height 16
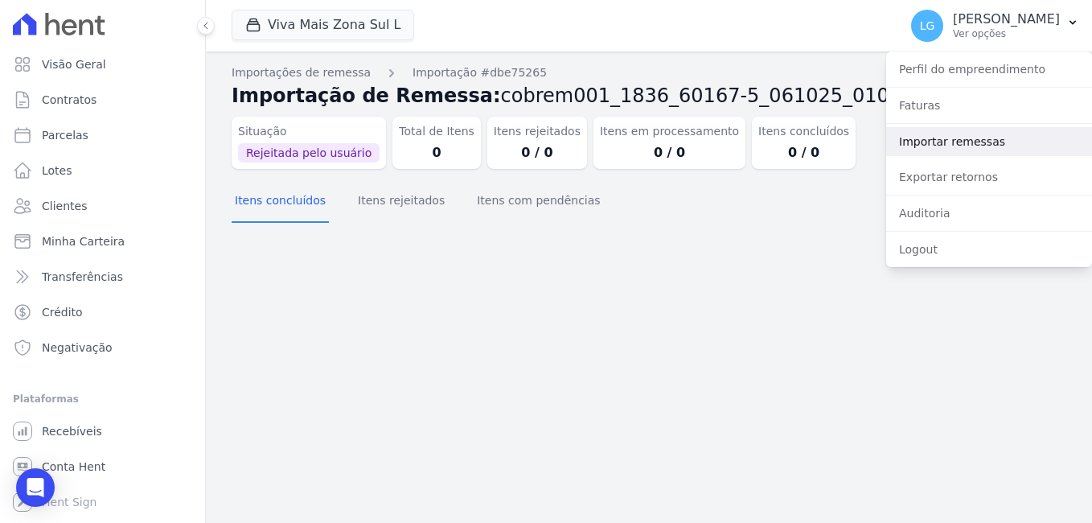
click at [991, 134] on link "Importar remessas" at bounding box center [989, 141] width 206 height 29
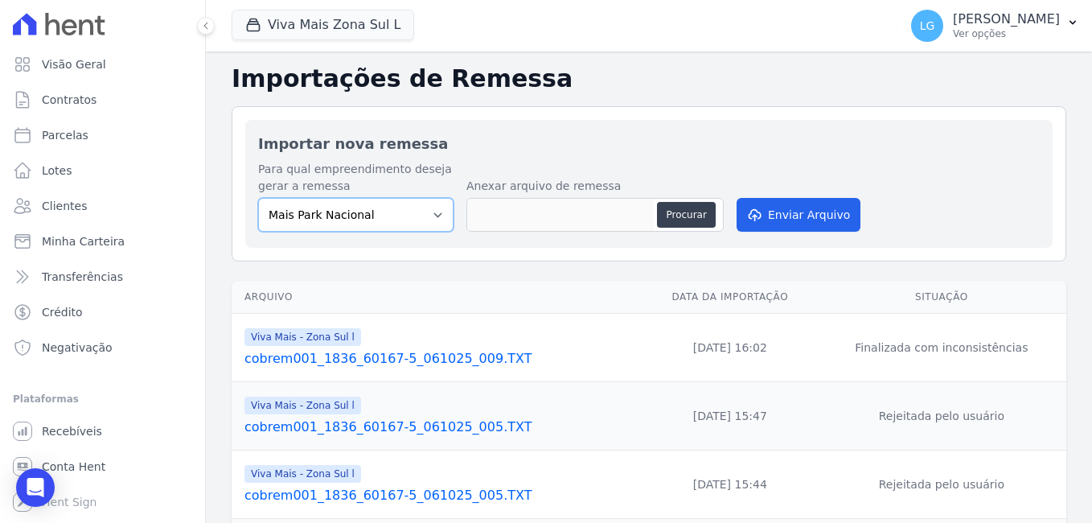
click at [367, 213] on select "[GEOGRAPHIC_DATA] [GEOGRAPHIC_DATA] Iguaçu [GEOGRAPHIC_DATA] RESIDENCIAL CHACAR…" at bounding box center [355, 215] width 195 height 34
select select "ba18a9af-5491-40d4-8d63-463a3b27324f"
click at [258, 198] on select "[GEOGRAPHIC_DATA] [GEOGRAPHIC_DATA] Iguaçu [GEOGRAPHIC_DATA] RESIDENCIAL CHACAR…" at bounding box center [355, 215] width 195 height 34
click at [690, 209] on button "Procurar" at bounding box center [686, 215] width 58 height 26
type input "cobrem001_1836_60167-5_061025_010.TXT"
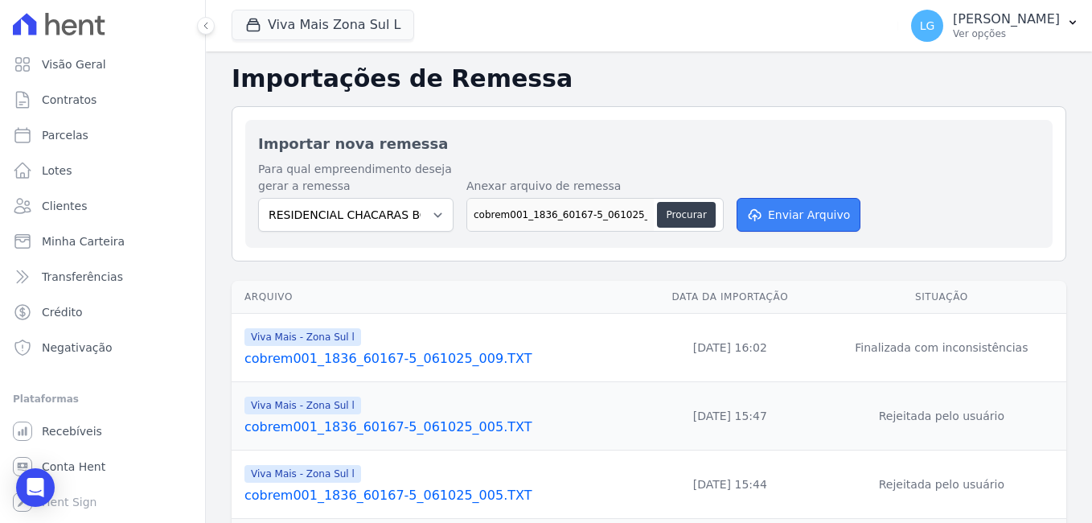
click at [772, 211] on button "Enviar Arquivo" at bounding box center [799, 215] width 124 height 34
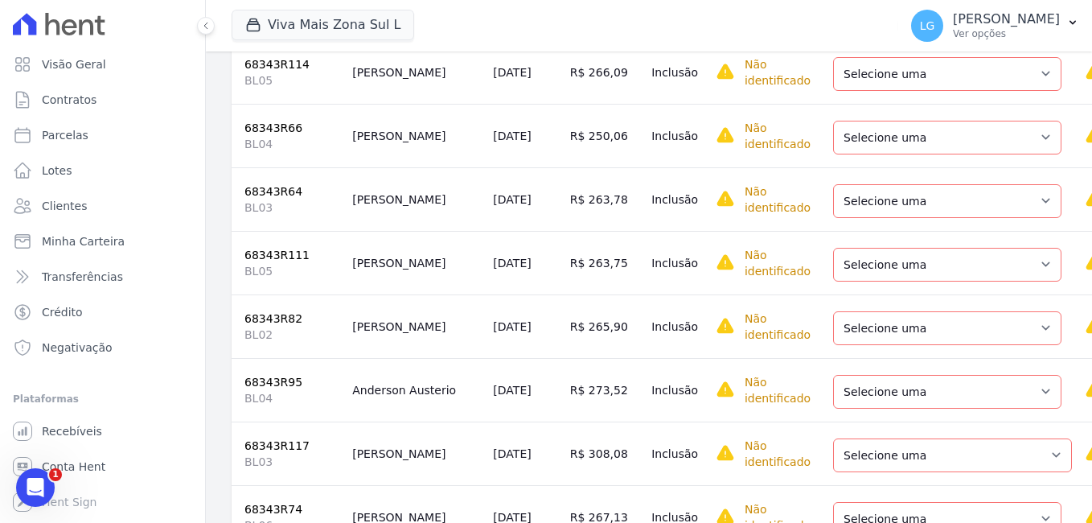
scroll to position [965, 0]
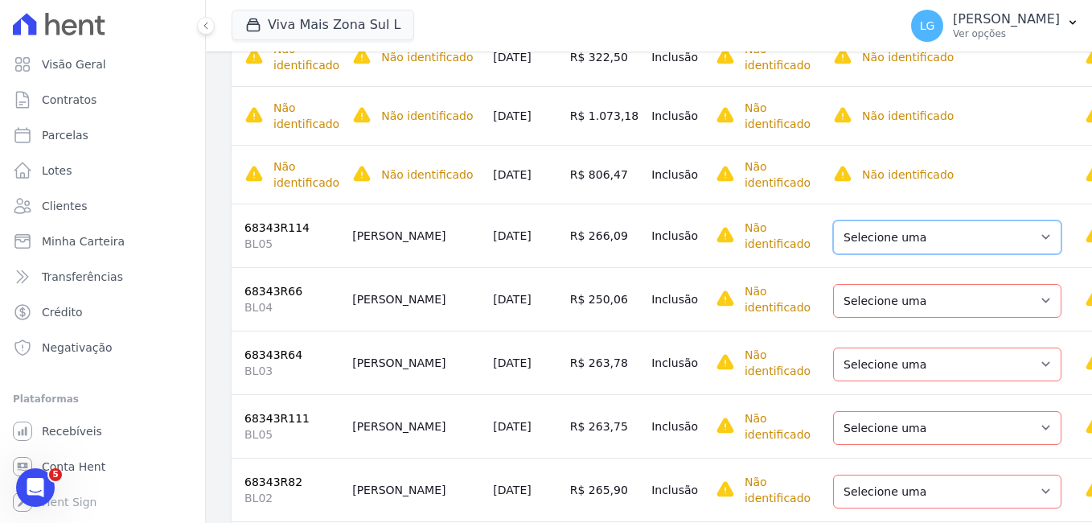
click at [881, 240] on select "Selecione uma Nova Parcela Avulsa Parcela Avulsa Existente Parcela Normal (51 X…" at bounding box center [947, 237] width 228 height 34
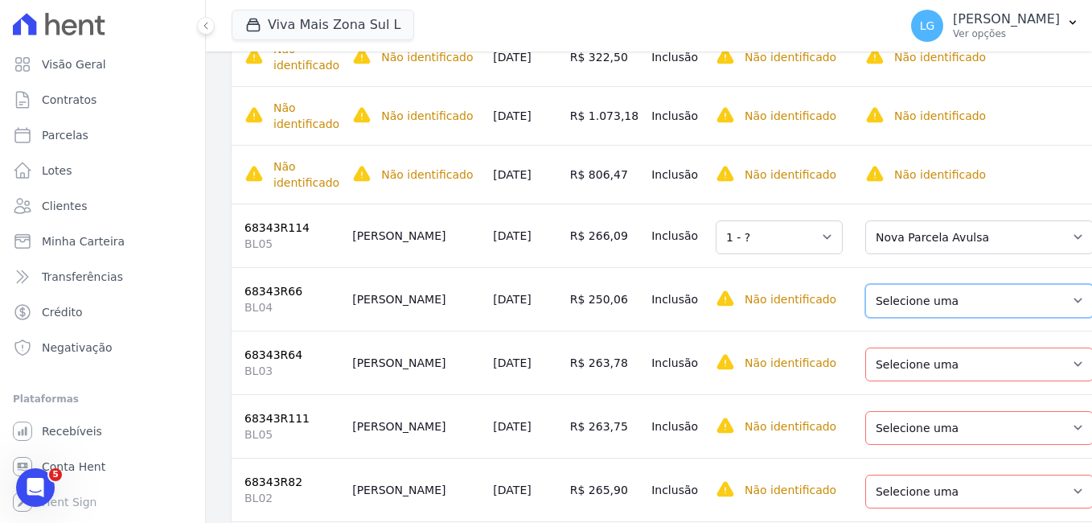
click at [894, 300] on select "Selecione uma Nova Parcela Avulsa Parcela Avulsa Existente Parcela Normal (44 X…" at bounding box center [979, 301] width 228 height 34
click at [895, 373] on select "Selecione uma Nova Parcela Avulsa Parcela Avulsa Existente Parcela Normal (47 X…" at bounding box center [979, 364] width 228 height 34
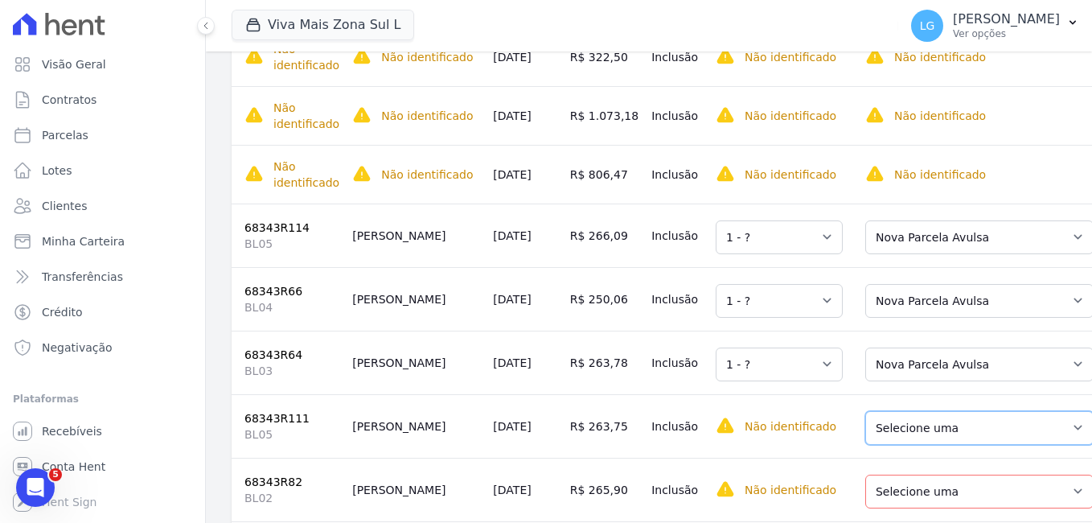
click at [898, 439] on select "Selecione uma Nova Parcela Avulsa Parcela Avulsa Existente Parcela Normal (50 X…" at bounding box center [979, 428] width 228 height 34
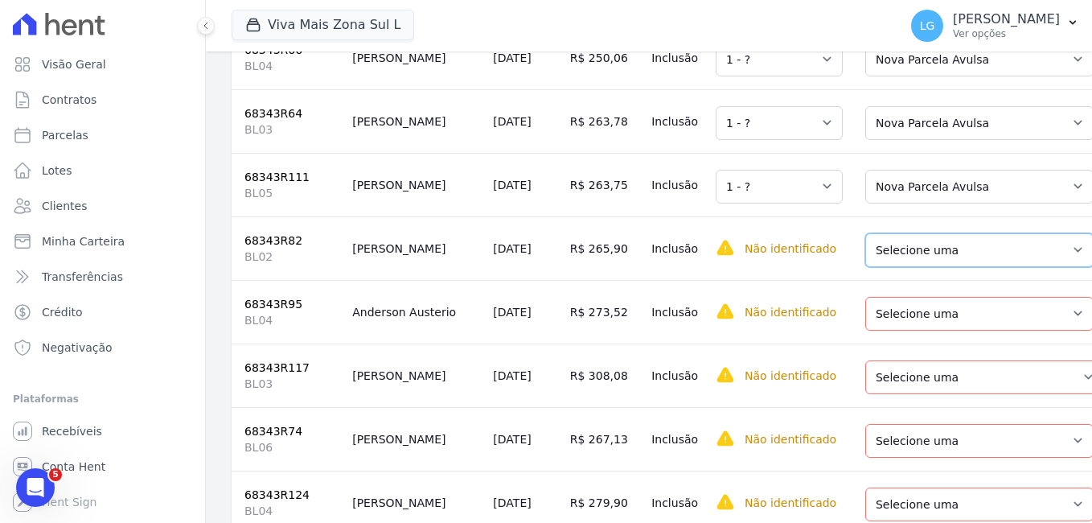
click at [877, 254] on select "Selecione uma Nova Parcela Avulsa Parcela Avulsa Existente Parcela Normal (47 X…" at bounding box center [979, 250] width 228 height 34
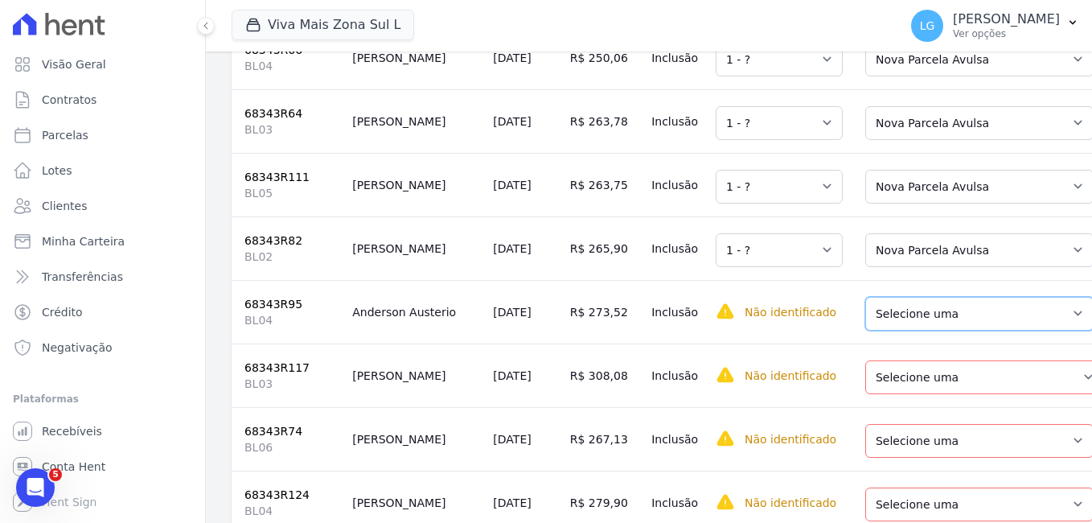
click at [912, 330] on select "Selecione uma Nova Parcela Avulsa Parcela Avulsa Existente Parcela Normal (48 X…" at bounding box center [979, 314] width 228 height 34
click at [919, 387] on select "Selecione uma Nova Parcela Avulsa Parcela Avulsa Existente Parcela Normal (53 X…" at bounding box center [984, 377] width 239 height 34
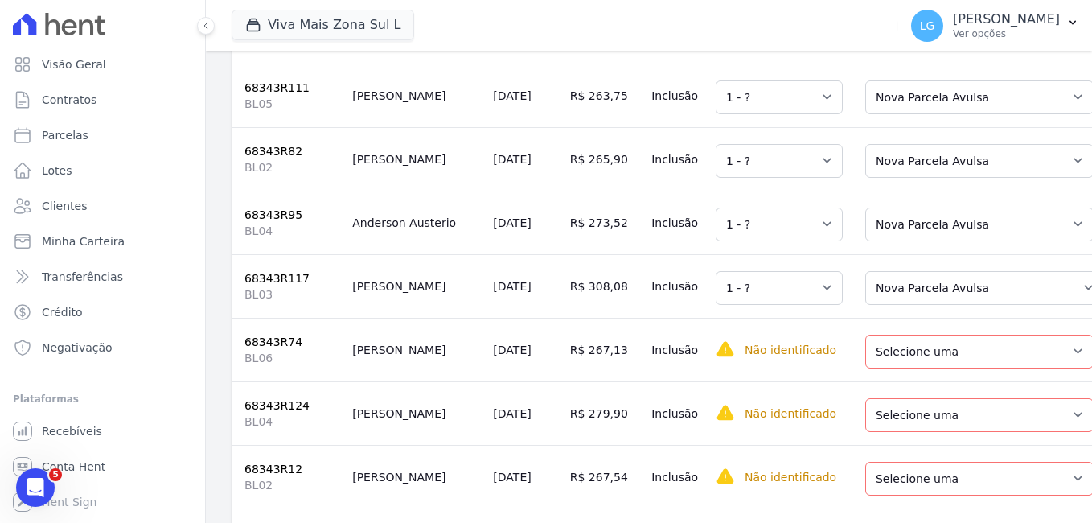
scroll to position [1448, 0]
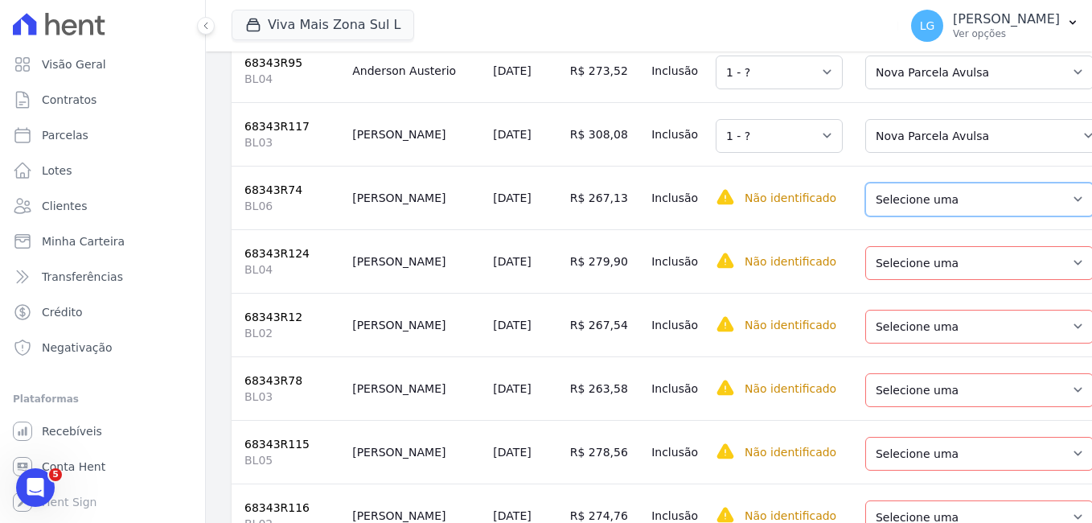
drag, startPoint x: 898, startPoint y: 214, endPoint x: 898, endPoint y: 230, distance: 16.1
click at [898, 214] on select "Selecione uma Nova Parcela Avulsa Parcela Avulsa Existente Parcela Normal (48 X…" at bounding box center [979, 200] width 228 height 34
click at [901, 293] on td "Selecione uma Nova Parcela Avulsa Parcela Avulsa Existente Parcela Normal (56 X…" at bounding box center [979, 261] width 261 height 64
click at [894, 279] on select "Selecione uma Nova Parcela Avulsa Parcela Avulsa Existente Parcela Normal (56 X…" at bounding box center [979, 263] width 228 height 34
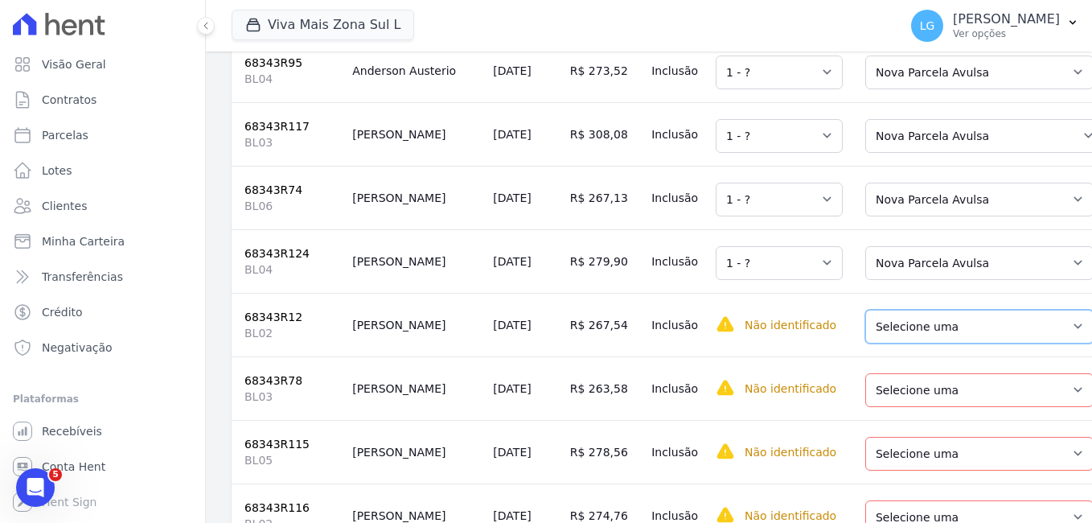
click at [883, 343] on select "Selecione uma Nova Parcela Avulsa Parcela Avulsa Existente Parcela Normal (47 X…" at bounding box center [979, 327] width 228 height 34
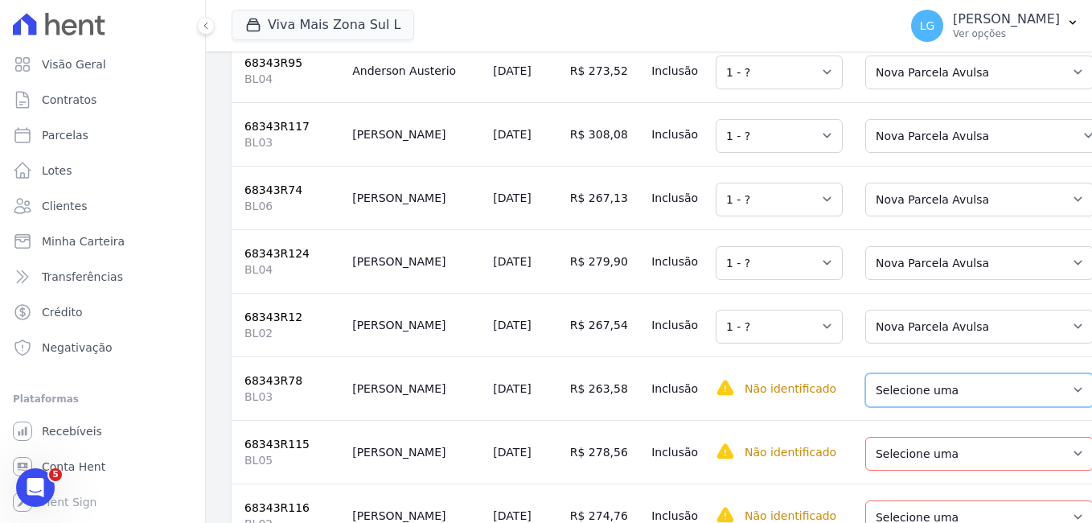
click at [895, 407] on select "Selecione uma Nova Parcela Avulsa Parcela Avulsa Existente Parcela Normal (47 X…" at bounding box center [979, 390] width 228 height 34
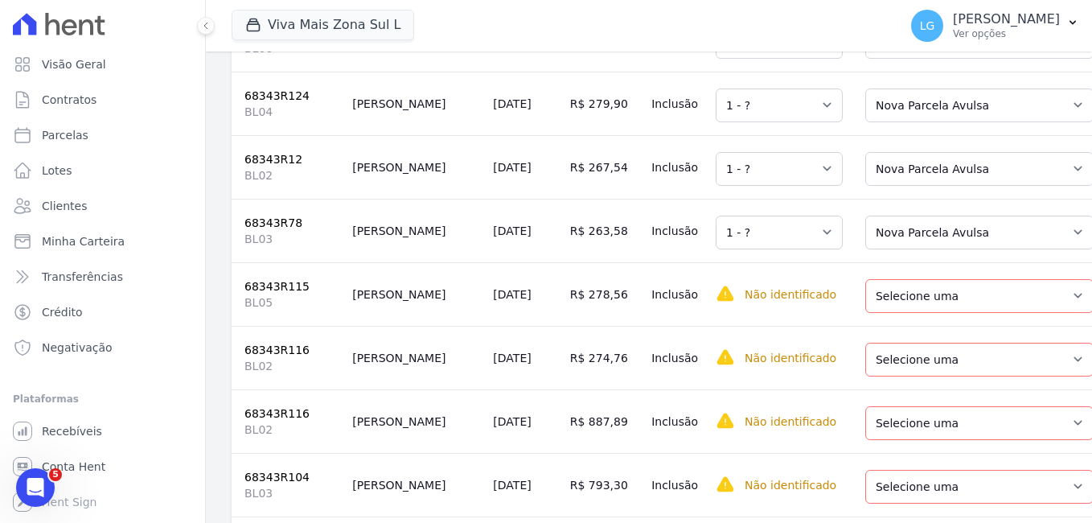
scroll to position [1609, 0]
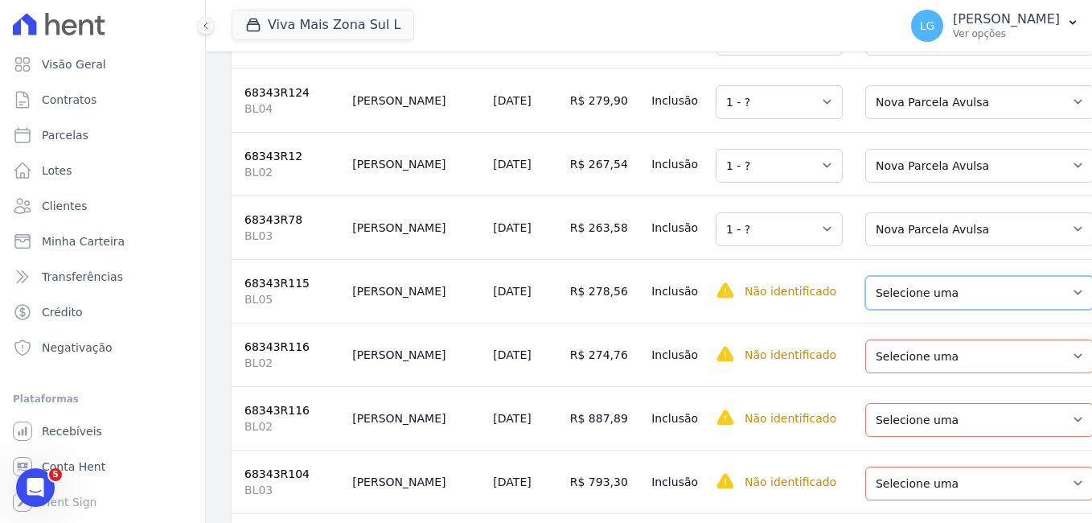
drag, startPoint x: 863, startPoint y: 314, endPoint x: 873, endPoint y: 331, distance: 19.5
click at [866, 310] on select "Selecione uma Nova Parcela Avulsa Parcela Avulsa Existente Parcela Normal (52 X…" at bounding box center [979, 293] width 228 height 34
click at [874, 373] on select "Selecione uma Nova Parcela Avulsa Parcela Avulsa Existente Parcela Normal (53 X…" at bounding box center [979, 356] width 228 height 34
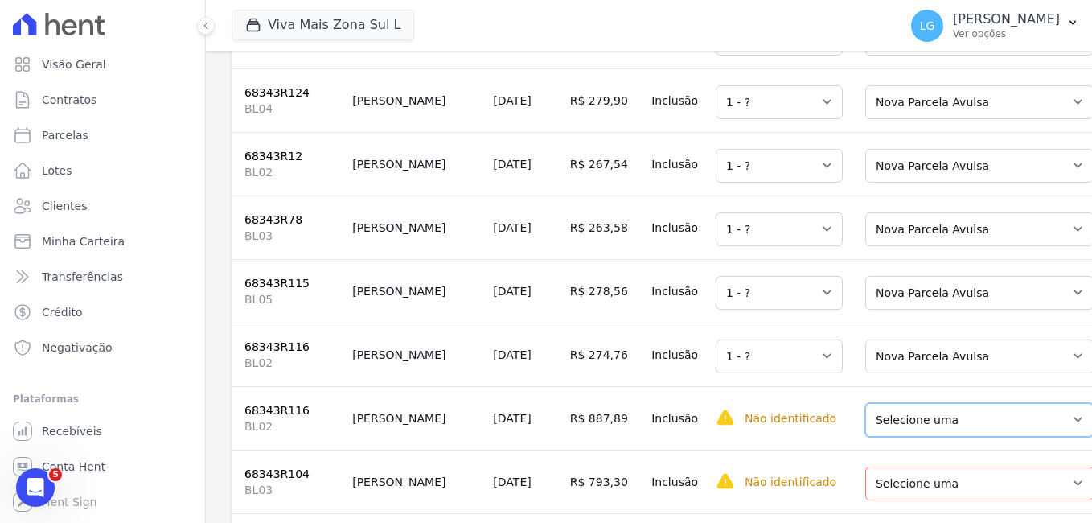
click at [878, 437] on select "Selecione uma Nova Parcela Avulsa Parcela Avulsa Existente Parcela Normal (53 X…" at bounding box center [979, 420] width 228 height 34
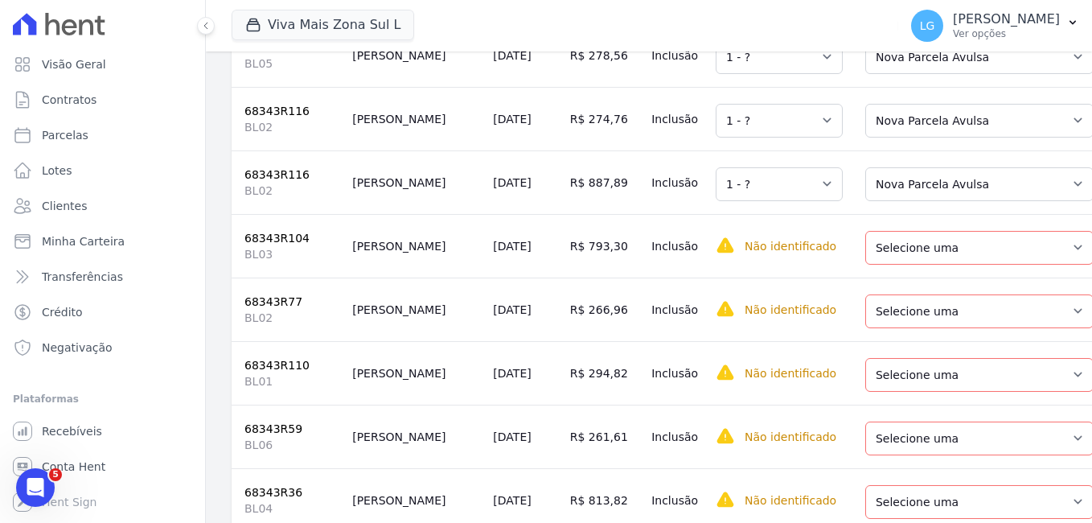
scroll to position [1850, 0]
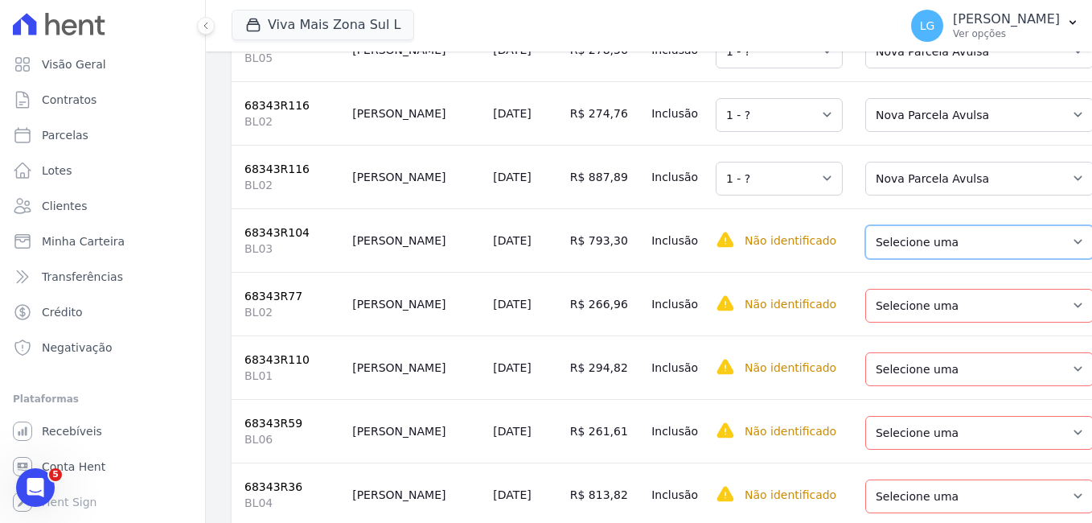
drag, startPoint x: 891, startPoint y: 269, endPoint x: 894, endPoint y: 278, distance: 10.2
click at [891, 259] on select "Selecione uma Nova Parcela Avulsa Parcela Avulsa Existente Parcela Normal (49 X…" at bounding box center [979, 242] width 228 height 34
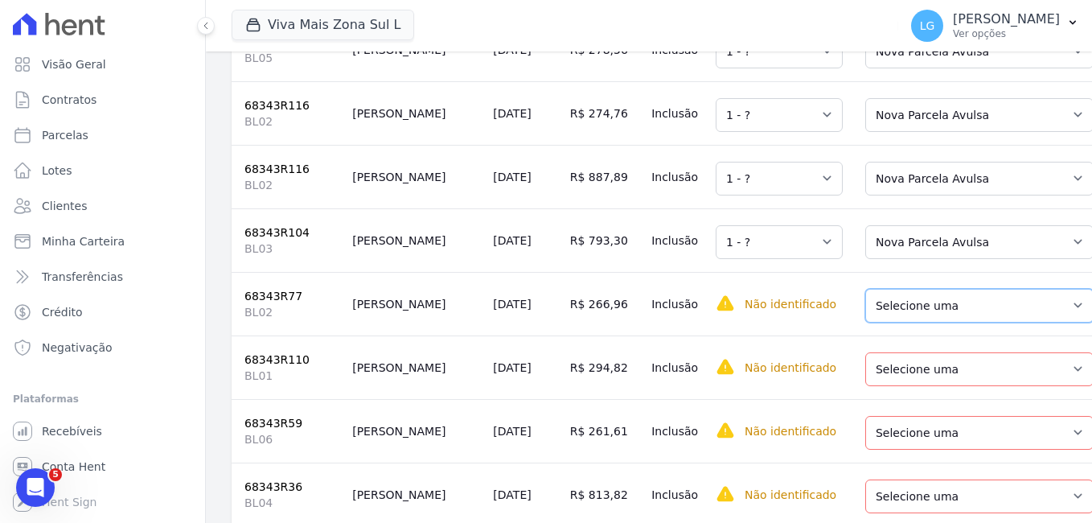
drag, startPoint x: 894, startPoint y: 326, endPoint x: 894, endPoint y: 345, distance: 19.3
click at [894, 323] on select "Selecione uma Nova Parcela Avulsa Parcela Avulsa Existente Parcela Normal (46 X…" at bounding box center [979, 306] width 228 height 34
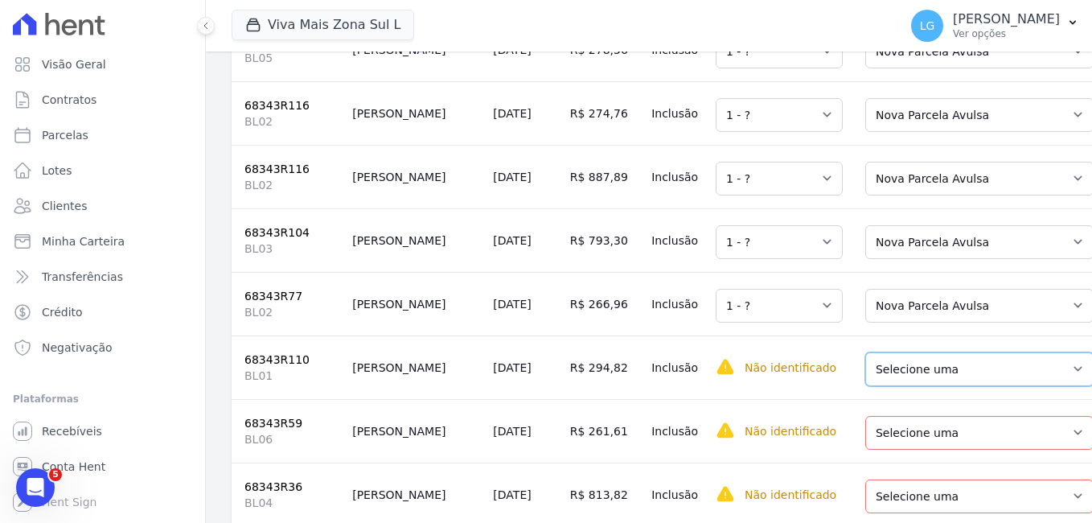
click at [877, 386] on select "Selecione uma Nova Parcela Avulsa Parcela Avulsa Existente Parcela Normal (48 X…" at bounding box center [979, 369] width 228 height 34
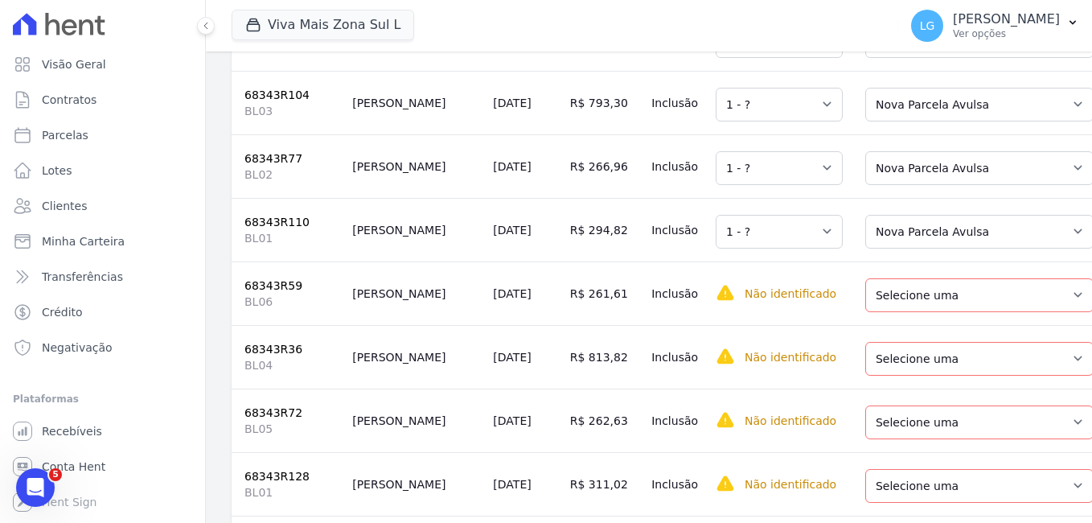
scroll to position [2011, 0]
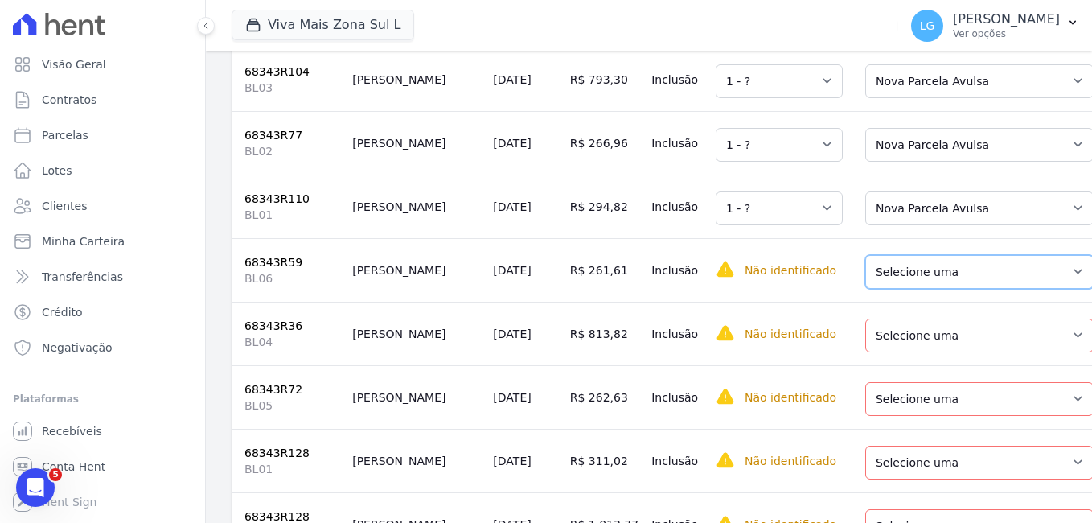
click at [865, 289] on select "Selecione uma Nova Parcela Avulsa Parcela Avulsa Existente Parcela Normal (49 X…" at bounding box center [979, 272] width 228 height 34
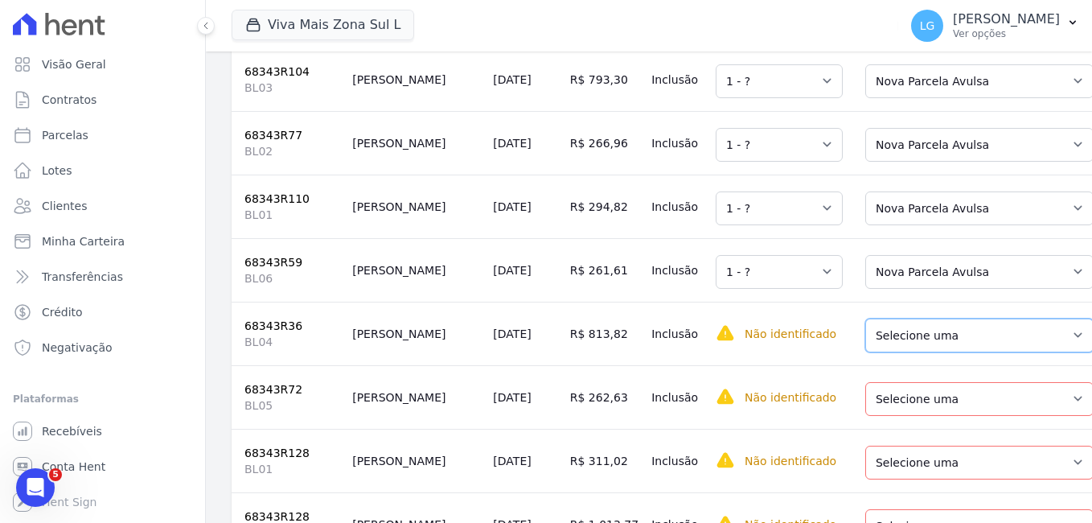
click at [871, 352] on select "Selecione uma Nova Parcela Avulsa Parcela Avulsa Existente Parcela Normal (46 X…" at bounding box center [979, 335] width 228 height 34
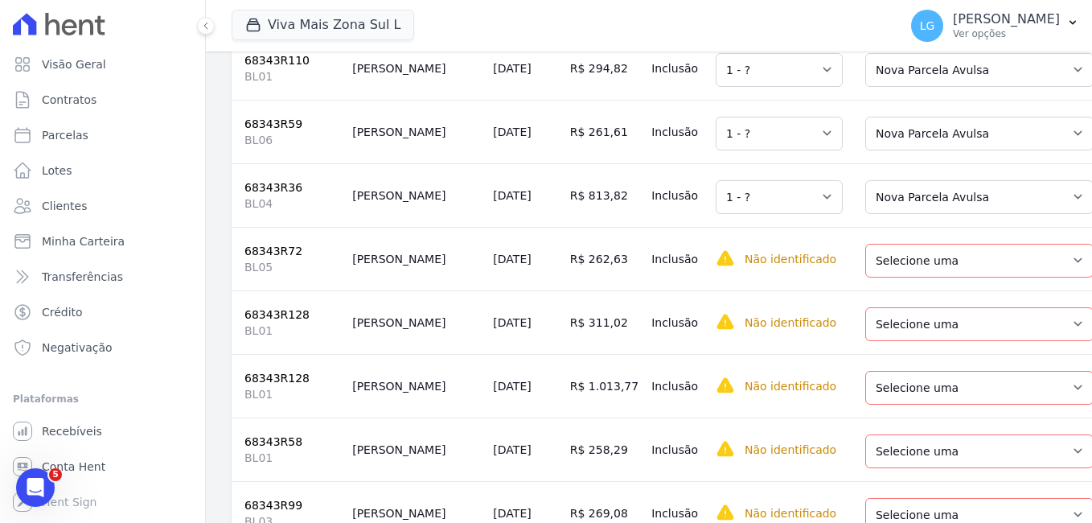
scroll to position [2171, 0]
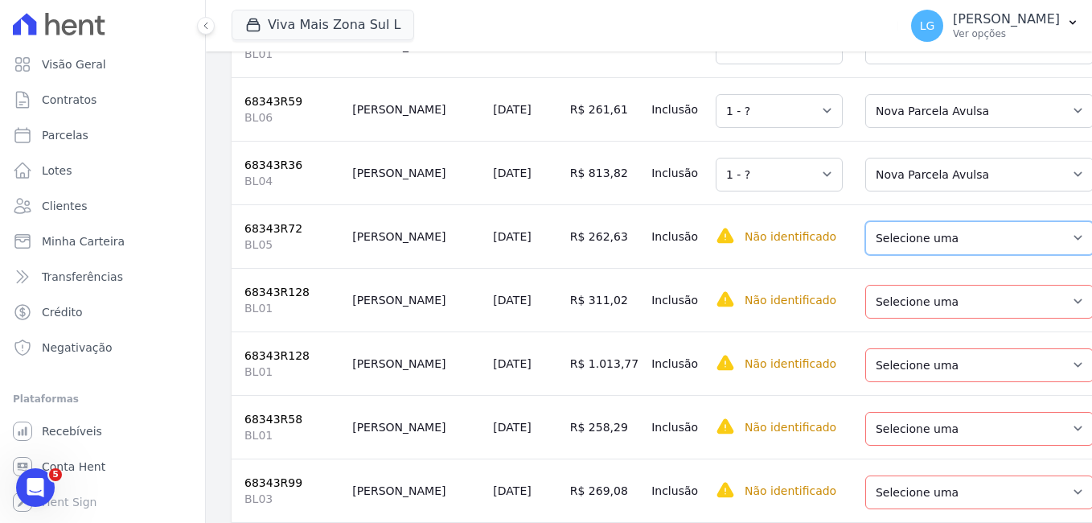
click at [867, 255] on select "Selecione uma Nova Parcela Avulsa Parcela Avulsa Existente Parcela Normal (46 X…" at bounding box center [979, 238] width 228 height 34
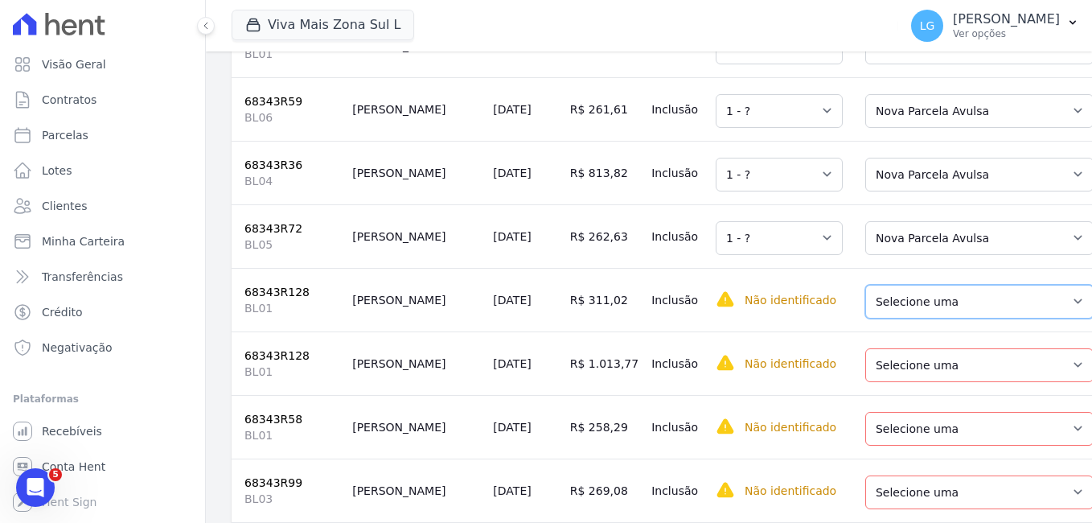
drag, startPoint x: 874, startPoint y: 339, endPoint x: 870, endPoint y: 351, distance: 13.5
click at [874, 318] on select "Selecione uma Nova Parcela Avulsa Parcela Avulsa Existente Parcela Normal (57 X…" at bounding box center [979, 302] width 228 height 34
click at [865, 382] on select "Selecione uma Nova Parcela Avulsa Parcela Avulsa Existente Parcela Normal (57 X…" at bounding box center [979, 365] width 228 height 34
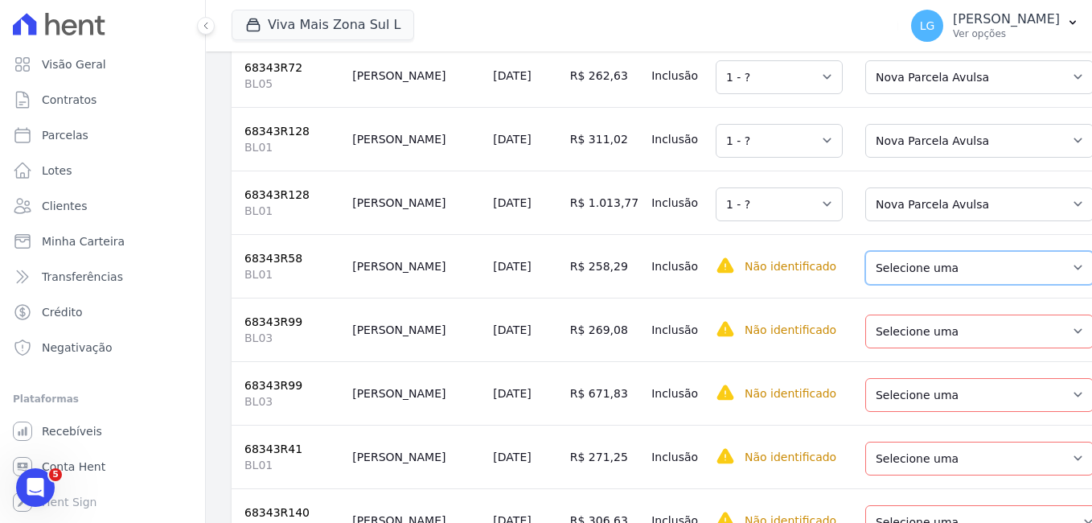
click at [865, 285] on select "Selecione uma Nova Parcela Avulsa Parcela Avulsa Existente Parcela Normal (47 X…" at bounding box center [979, 268] width 228 height 34
click at [865, 348] on select "Selecione uma Nova Parcela Avulsa Parcela Avulsa Existente Parcela Normal (48 X…" at bounding box center [979, 331] width 228 height 34
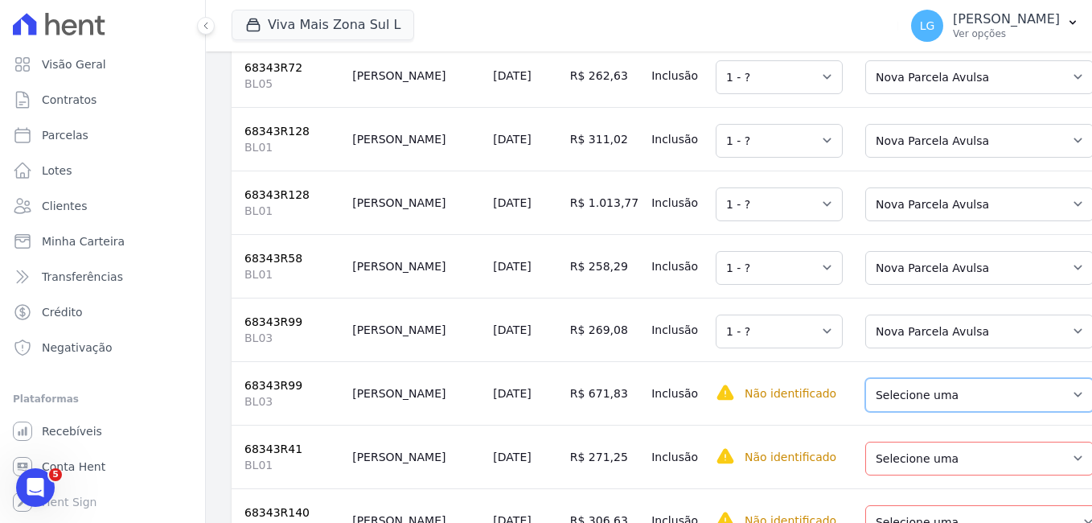
click at [877, 412] on select "Selecione uma Nova Parcela Avulsa Parcela Avulsa Existente Parcela Normal (48 X…" at bounding box center [979, 395] width 228 height 34
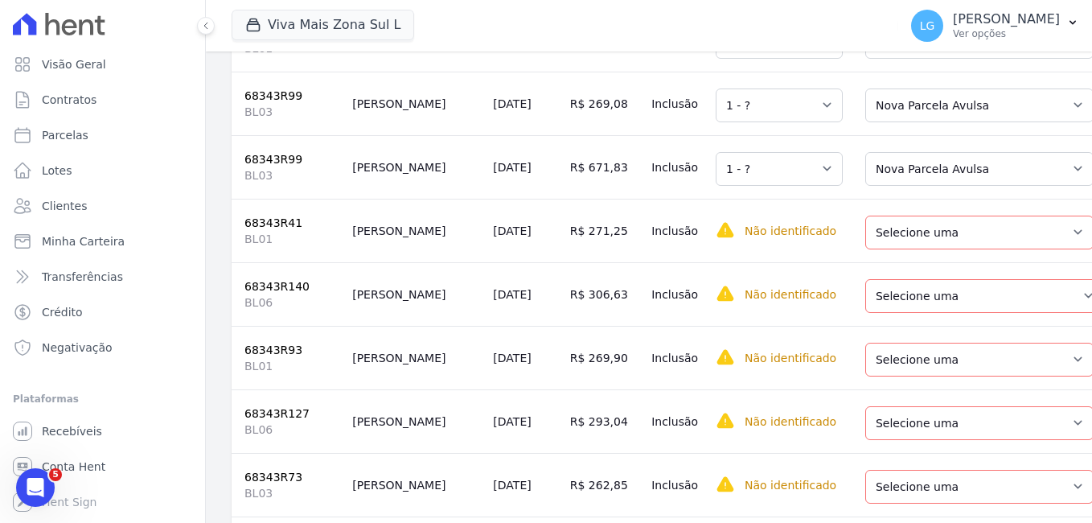
scroll to position [2574, 0]
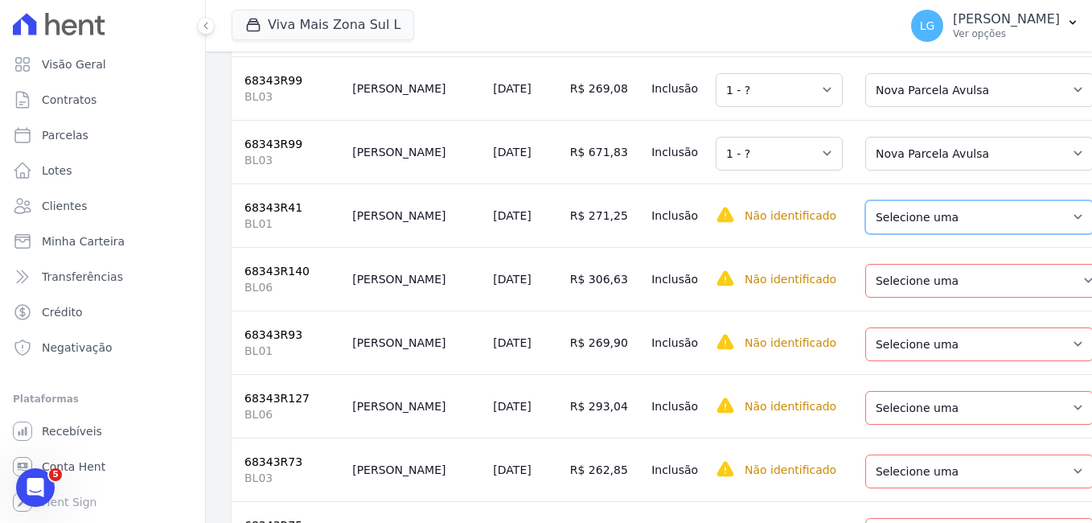
drag, startPoint x: 848, startPoint y: 267, endPoint x: 852, endPoint y: 277, distance: 10.5
click at [865, 234] on select "Selecione uma Nova Parcela Avulsa Parcela Avulsa Existente Parcela Normal (48 X…" at bounding box center [979, 217] width 228 height 34
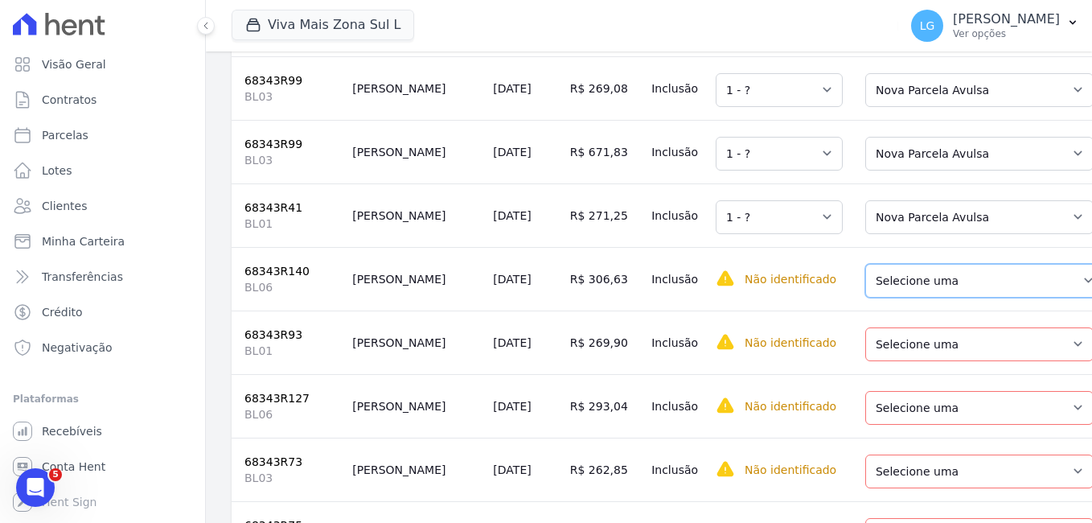
click at [865, 298] on select "Selecione uma Nova Parcela Avulsa Parcela Avulsa Existente Parcela Normal (57 X…" at bounding box center [984, 281] width 239 height 34
click at [879, 361] on select "Selecione uma Nova Parcela Avulsa Parcela Avulsa Existente Parcela Normal (47 X…" at bounding box center [979, 344] width 228 height 34
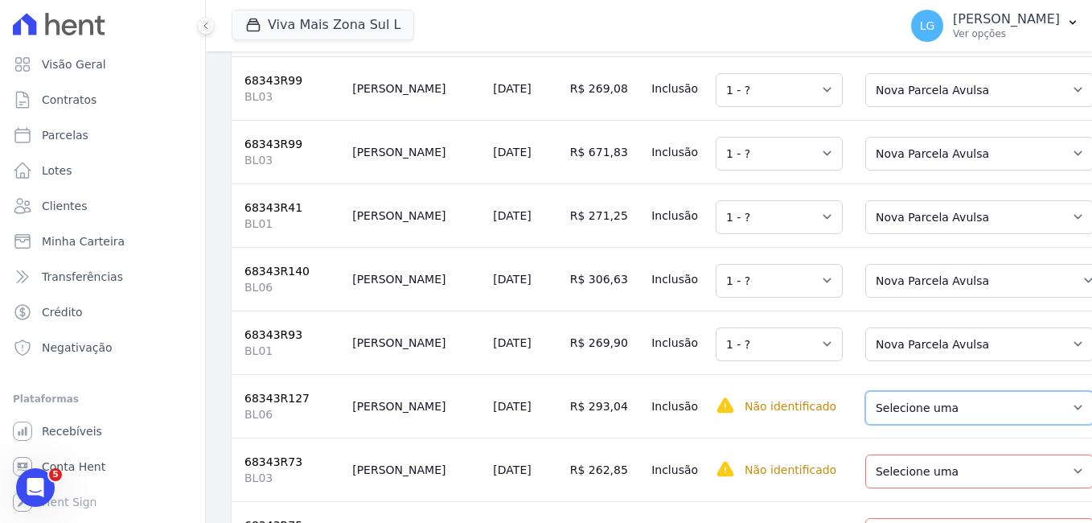
click at [893, 425] on select "Selecione uma Nova Parcela Avulsa Parcela Avulsa Existente Parcela Normal (57 X…" at bounding box center [979, 408] width 228 height 34
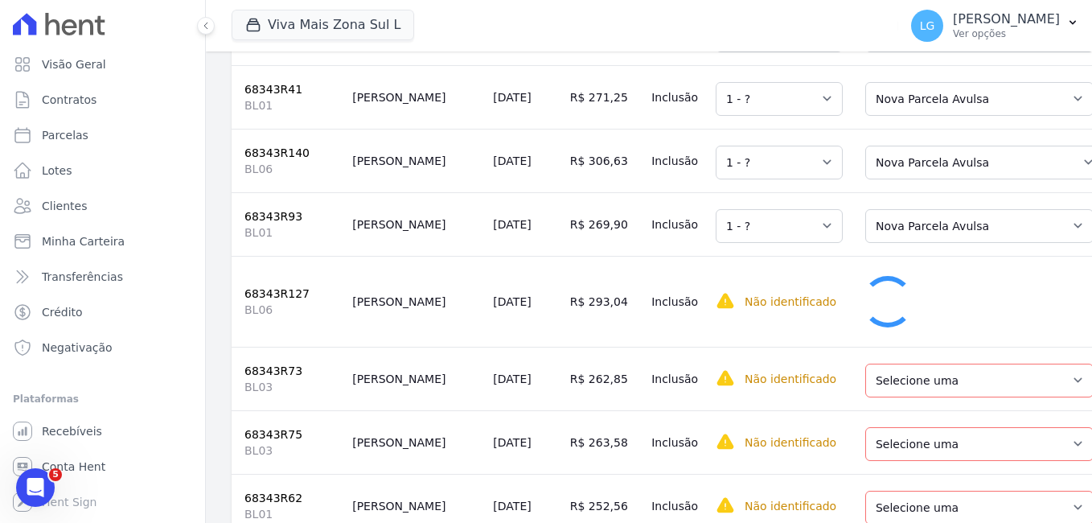
scroll to position [2734, 0]
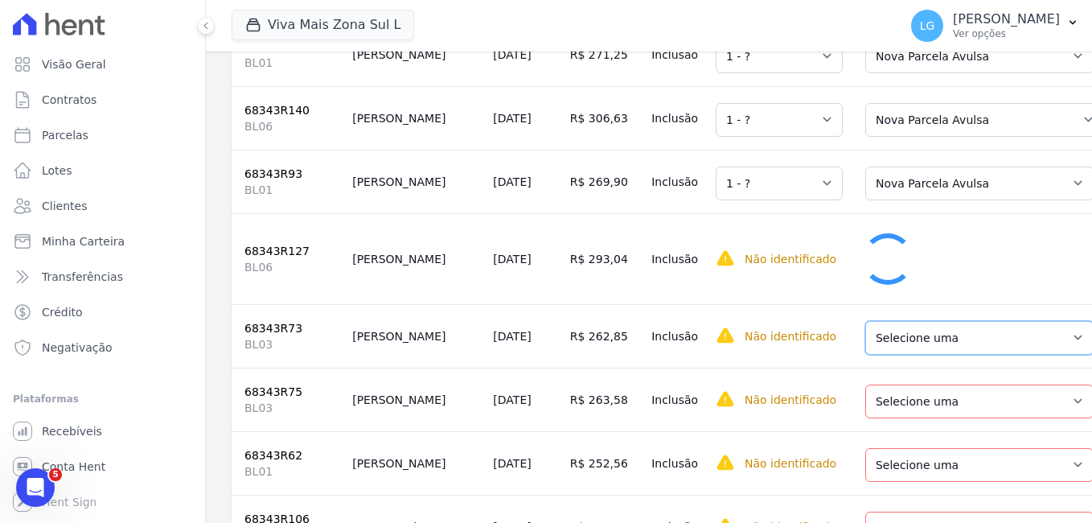
click at [890, 355] on select "Selecione uma Nova Parcela Avulsa Parcela Avulsa Existente Parcela Normal (46 X…" at bounding box center [979, 338] width 228 height 34
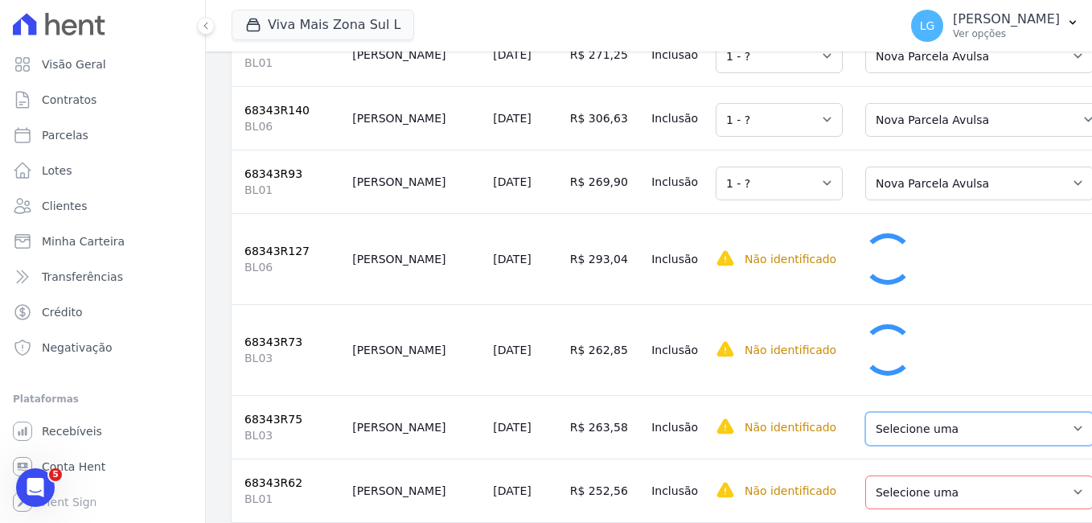
click at [906, 446] on select "Selecione uma Nova Parcela Avulsa Parcela Avulsa Existente Parcela Normal (48 X…" at bounding box center [979, 429] width 228 height 34
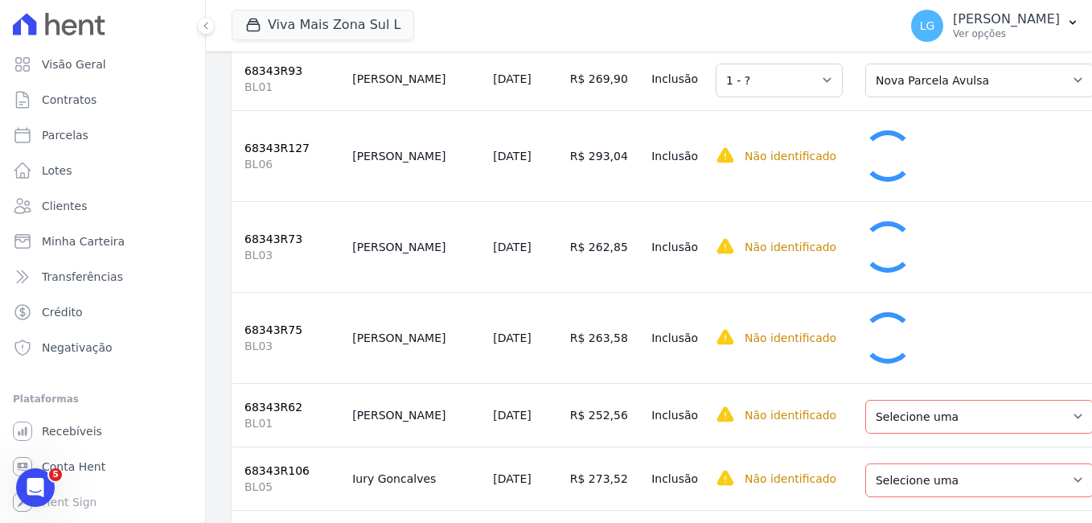
scroll to position [2976, 0]
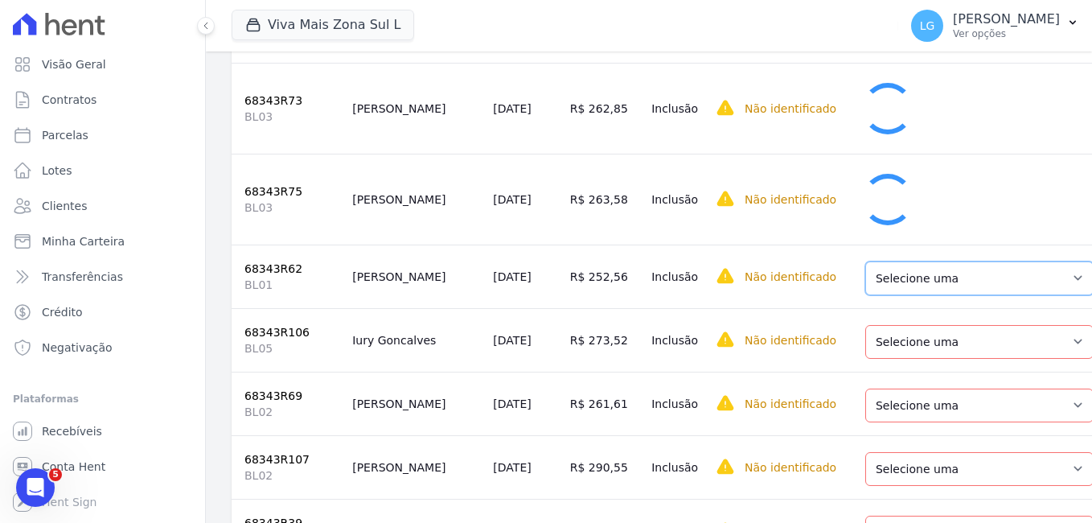
click at [881, 295] on select "Selecione uma Nova Parcela Avulsa Parcela Avulsa Existente Parcela Normal (45 X…" at bounding box center [979, 278] width 228 height 34
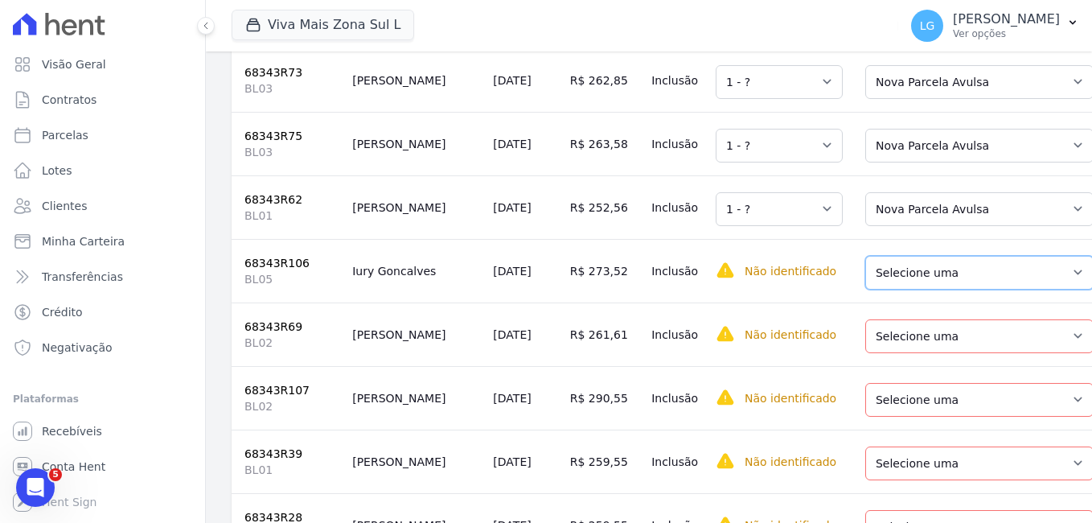
drag, startPoint x: 875, startPoint y: 317, endPoint x: 880, endPoint y: 334, distance: 17.6
click at [875, 290] on select "Selecione uma Nova Parcela Avulsa Parcela Avulsa Existente Parcela Normal (48 X…" at bounding box center [979, 273] width 228 height 34
click at [881, 302] on td "Selecione uma Nova Parcela Avulsa Parcela Avulsa Existente Parcela Normal (48 X…" at bounding box center [979, 271] width 261 height 64
click at [872, 290] on select "Selecione uma Nova Parcela Avulsa Parcela Avulsa Existente Parcela Normal (48 X…" at bounding box center [979, 273] width 228 height 34
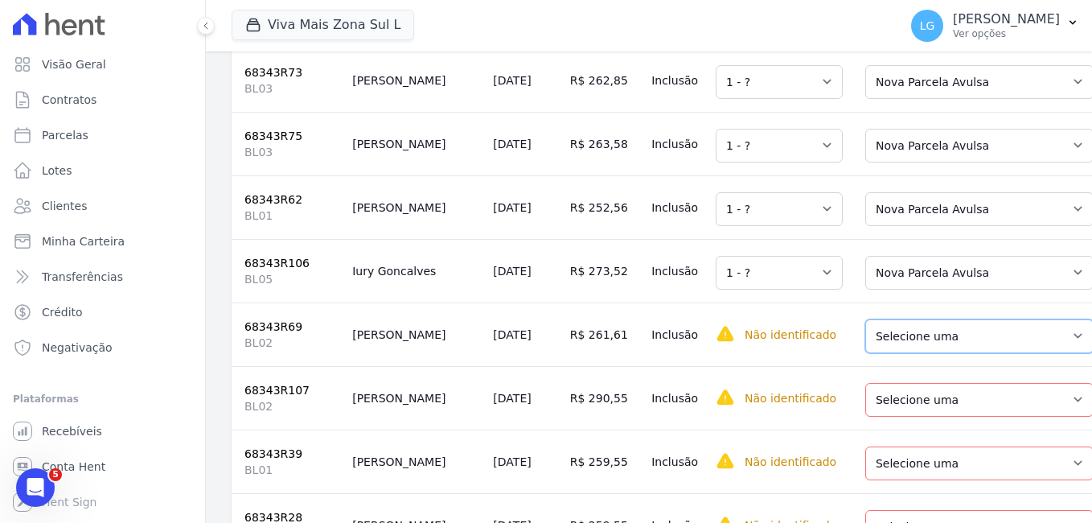
click at [883, 353] on select "Selecione uma Nova Parcela Avulsa Parcela Avulsa Existente Parcela Normal (44 X…" at bounding box center [979, 336] width 228 height 34
click at [885, 366] on td "Selecione uma Nova Parcela Avulsa Parcela Avulsa Existente Parcela Normal (44 X…" at bounding box center [979, 334] width 261 height 64
drag, startPoint x: 885, startPoint y: 399, endPoint x: 892, endPoint y: 408, distance: 11.4
click at [885, 353] on select "Selecione uma Nova Parcela Avulsa Parcela Avulsa Existente Parcela Normal (44 X…" at bounding box center [979, 336] width 228 height 34
click at [892, 417] on select "Selecione uma Nova Parcela Avulsa Parcela Avulsa Existente Parcela Normal (49 X…" at bounding box center [979, 400] width 228 height 34
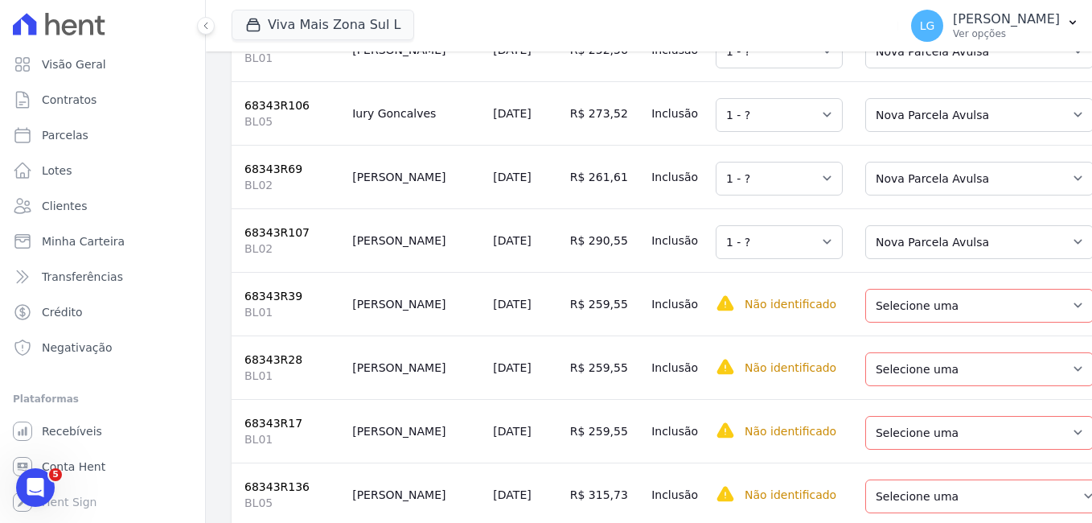
scroll to position [3124, 0]
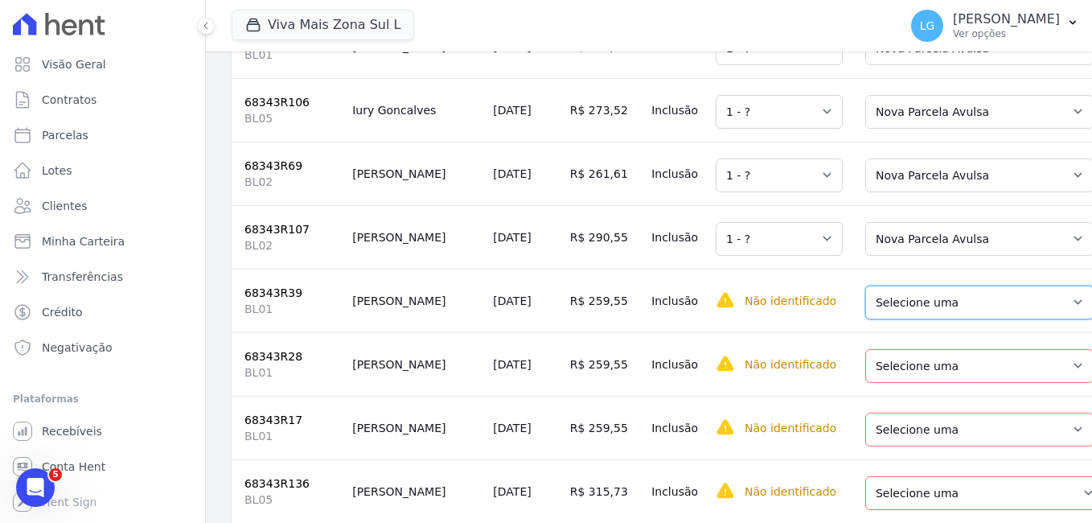
click at [885, 319] on select "Selecione uma Nova Parcela Avulsa Parcela Avulsa Existente Parcela Normal (29 X…" at bounding box center [979, 303] width 228 height 34
click at [895, 383] on select "Selecione uma Nova Parcela Avulsa Parcela Avulsa Existente Parcela Normal (45 X…" at bounding box center [979, 366] width 228 height 34
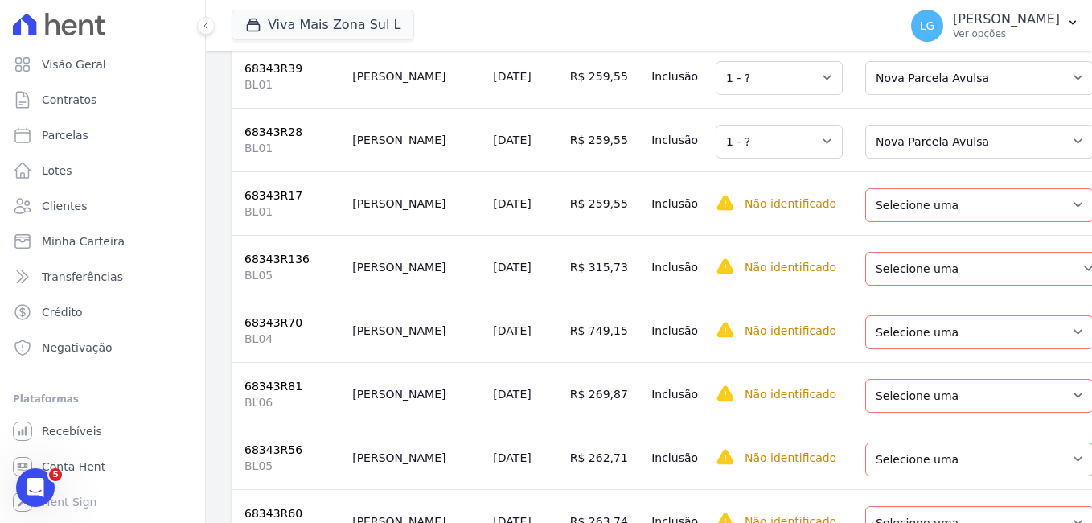
scroll to position [3365, 0]
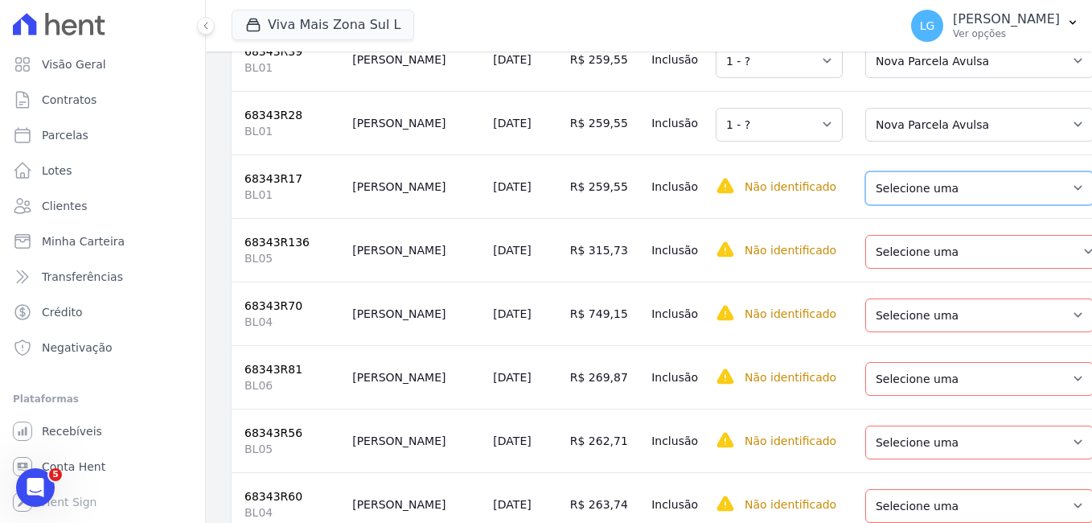
click at [865, 205] on select "Selecione uma Nova Parcela Avulsa Parcela Avulsa Existente Parcela Normal (49 X…" at bounding box center [979, 188] width 228 height 34
click at [873, 269] on select "Selecione uma Nova Parcela Avulsa Parcela Avulsa Existente Parcela Normal (57 X…" at bounding box center [984, 252] width 239 height 34
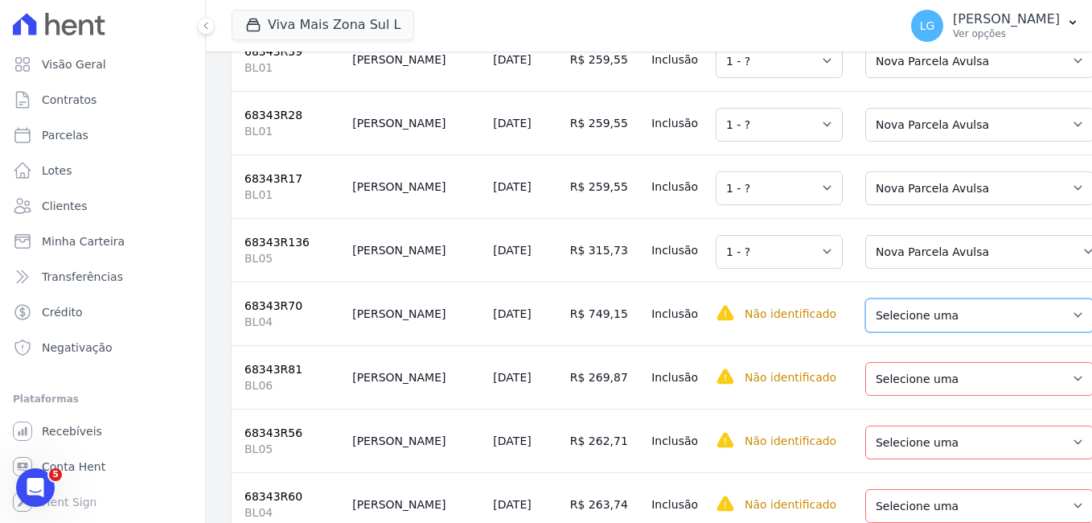
click at [869, 332] on select "Selecione uma Nova Parcela Avulsa Parcela Avulsa Existente Parcela Normal (45 X…" at bounding box center [979, 315] width 228 height 34
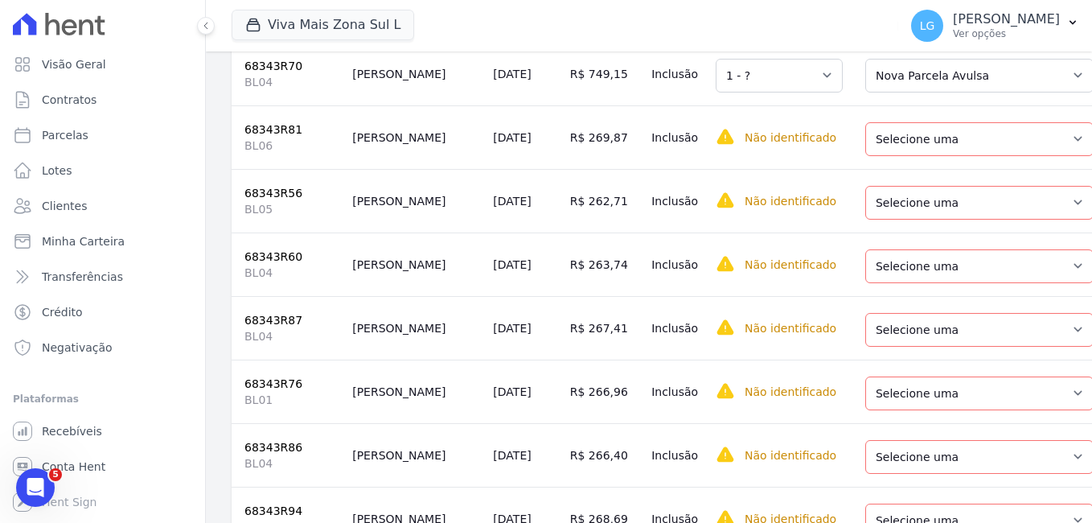
scroll to position [3606, 0]
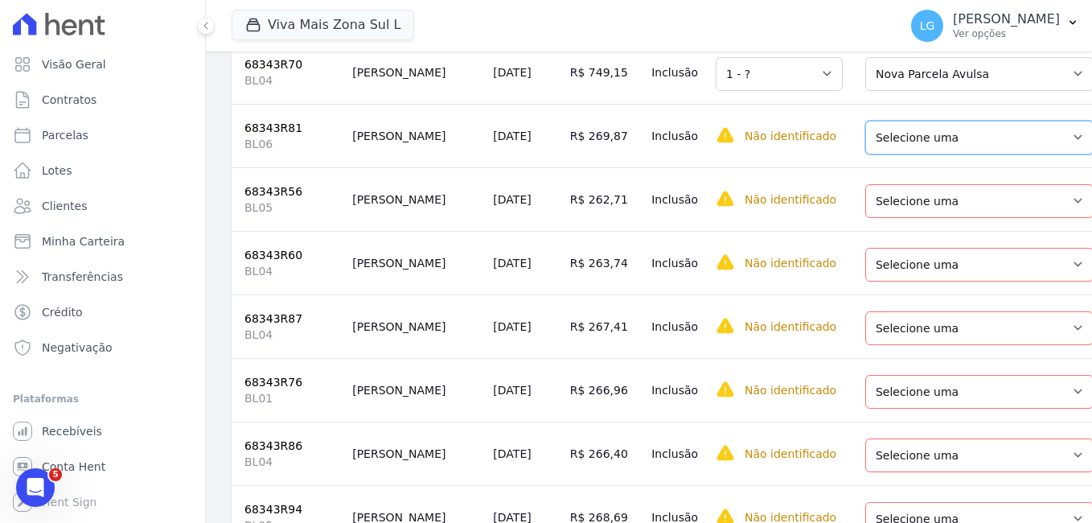
click at [865, 154] on select "Selecione uma Nova Parcela Avulsa Parcela Avulsa Existente Parcela Normal (48 X…" at bounding box center [979, 138] width 228 height 34
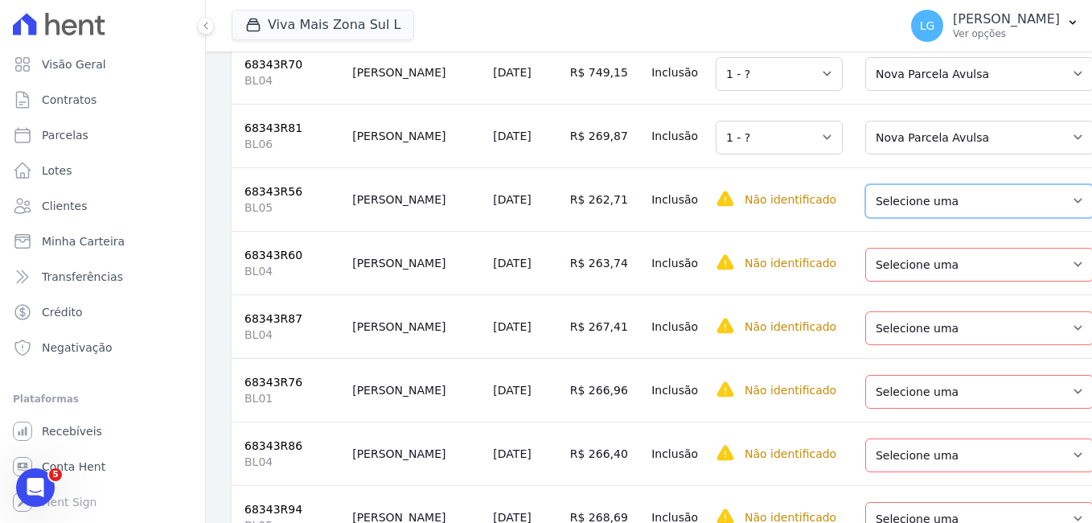
click at [865, 218] on select "Selecione uma Nova Parcela Avulsa Parcela Avulsa Existente Parcela Normal (45 X…" at bounding box center [979, 201] width 228 height 34
click at [869, 281] on select "Selecione uma Nova Parcela Avulsa Parcela Avulsa Existente Parcela Normal (48 X…" at bounding box center [979, 265] width 228 height 34
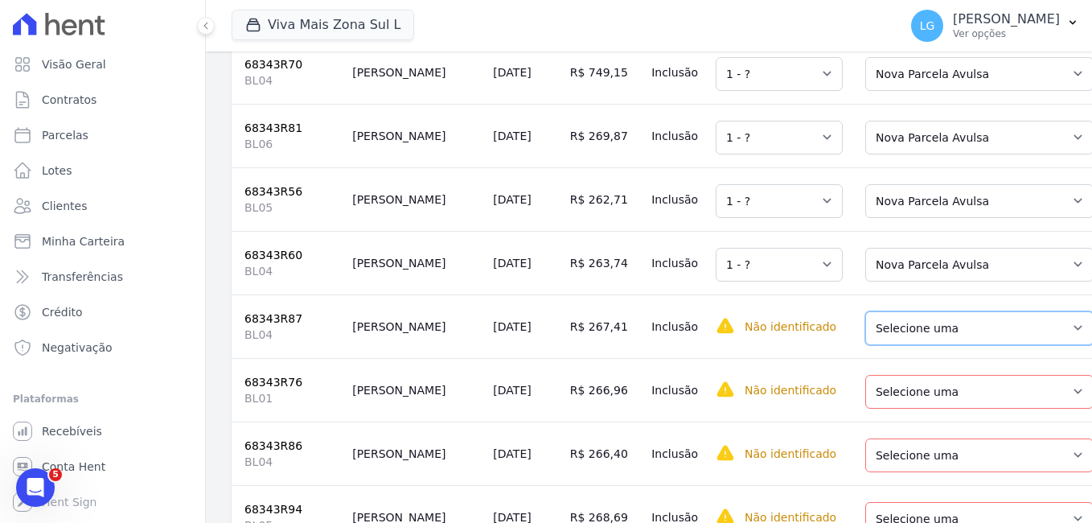
click at [876, 345] on select "Selecione uma Nova Parcela Avulsa Parcela Avulsa Existente Parcela Normal (47 X…" at bounding box center [979, 328] width 228 height 34
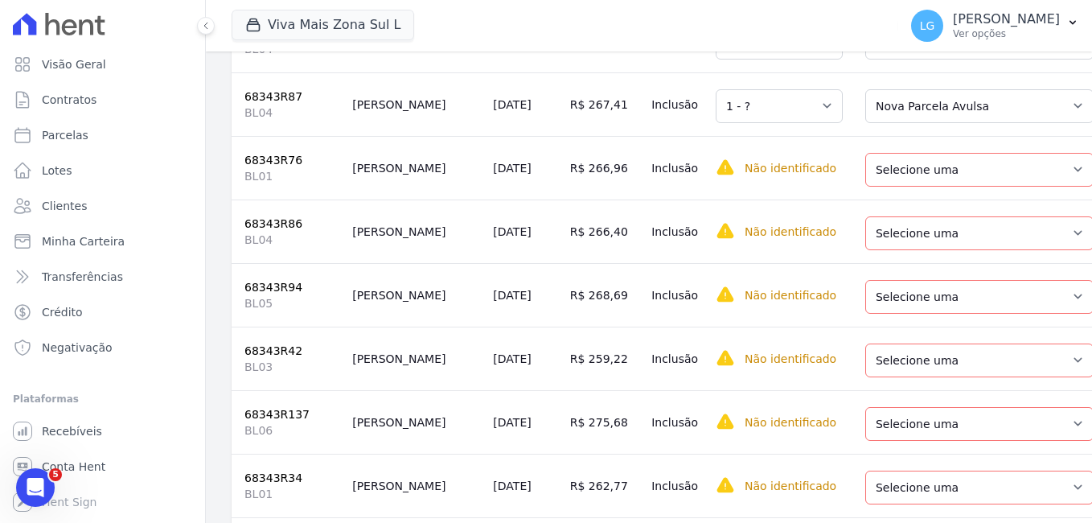
scroll to position [3848, 0]
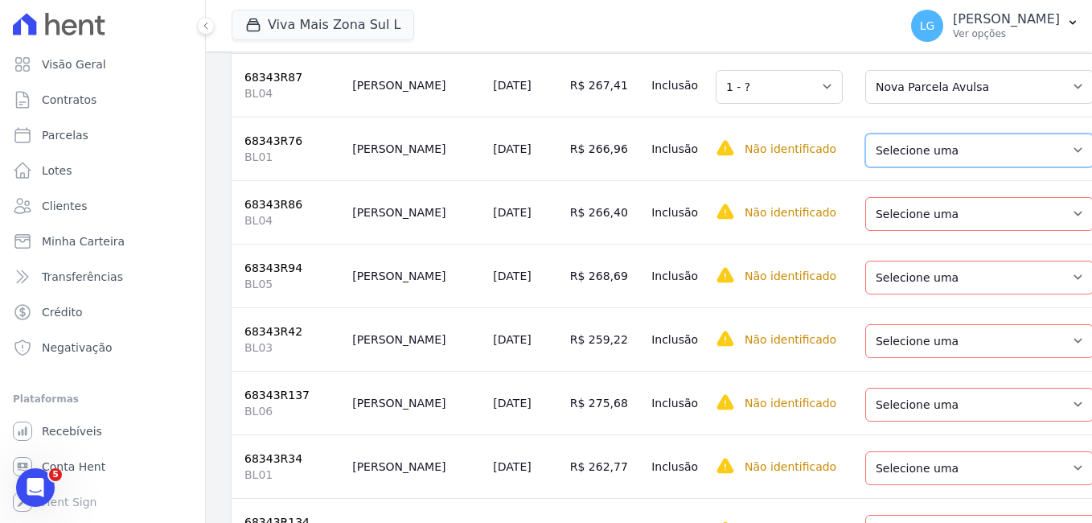
click at [865, 167] on select "Selecione uma Nova Parcela Avulsa Parcela Avulsa Existente Parcela Normal (47 X…" at bounding box center [979, 151] width 228 height 34
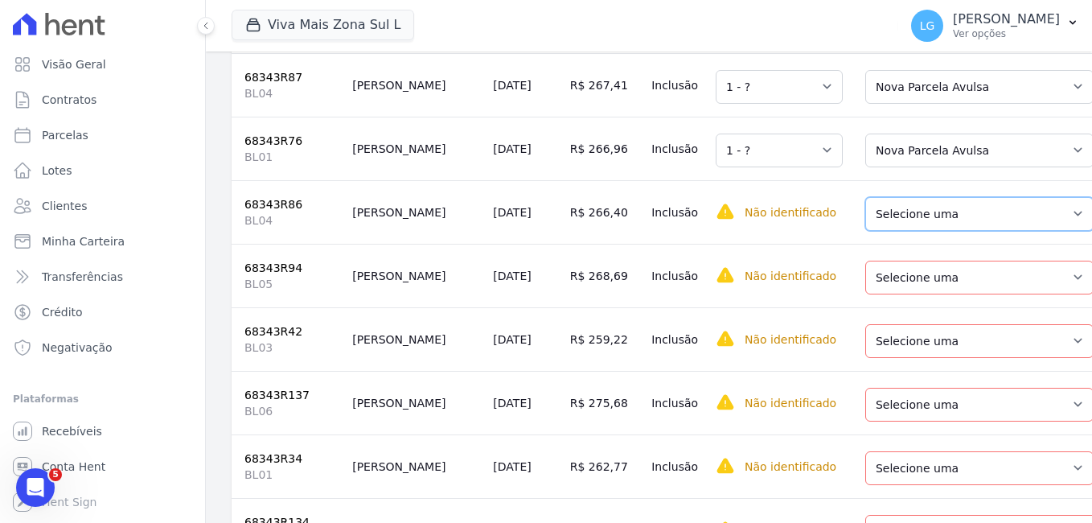
drag, startPoint x: 871, startPoint y: 281, endPoint x: 873, endPoint y: 296, distance: 15.5
click at [872, 231] on select "Selecione uma Nova Parcela Avulsa Parcela Avulsa Existente Parcela Normal (48 X…" at bounding box center [979, 214] width 228 height 34
drag, startPoint x: 865, startPoint y: 359, endPoint x: 871, endPoint y: 364, distance: 8.5
click at [865, 294] on select "Selecione uma Nova Parcela Avulsa Parcela Avulsa Existente Parcela Normal (48 X…" at bounding box center [979, 278] width 228 height 34
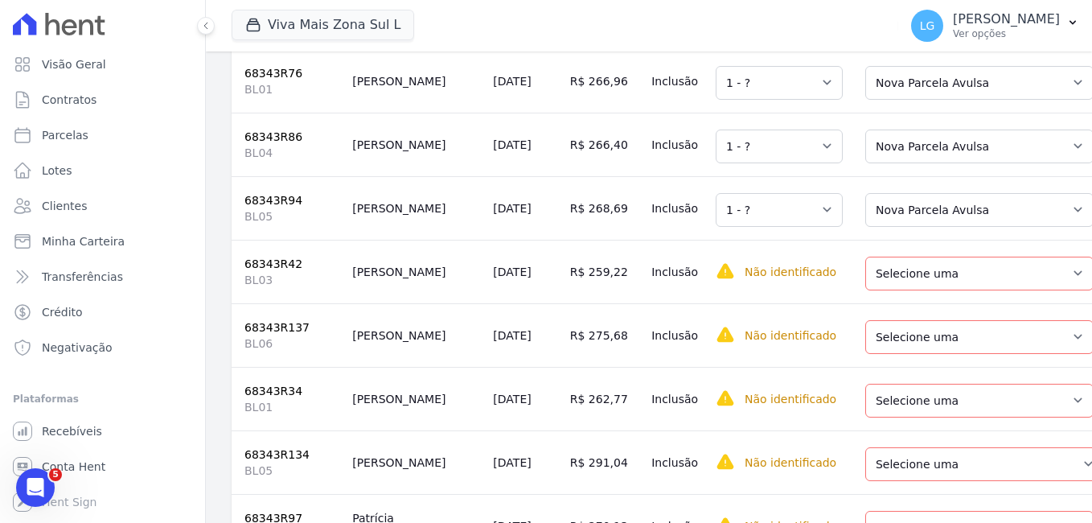
scroll to position [4008, 0]
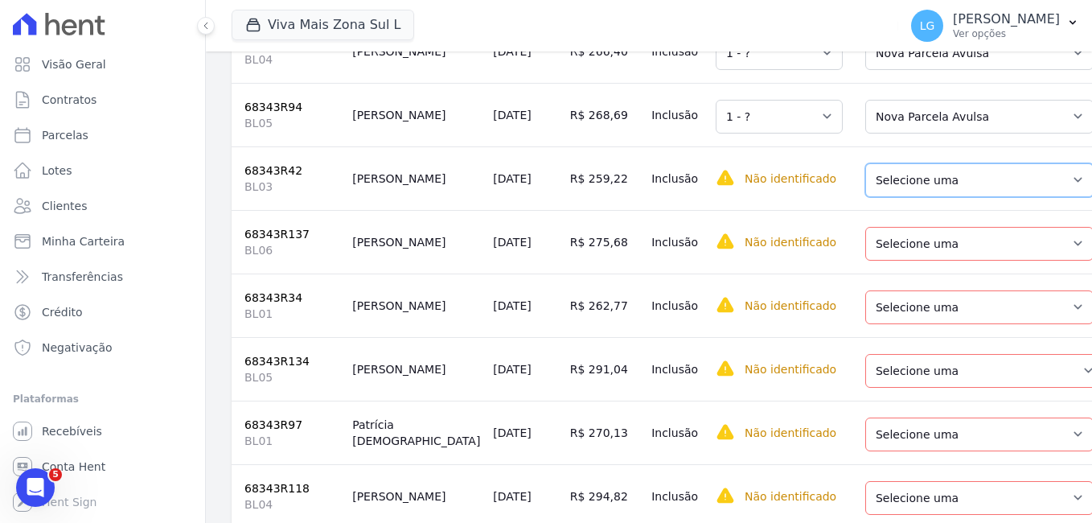
drag, startPoint x: 848, startPoint y: 257, endPoint x: 853, endPoint y: 265, distance: 8.7
click at [865, 197] on select "Selecione uma Nova Parcela Avulsa Parcela Avulsa Existente Parcela Normal (45 X…" at bounding box center [979, 180] width 228 height 34
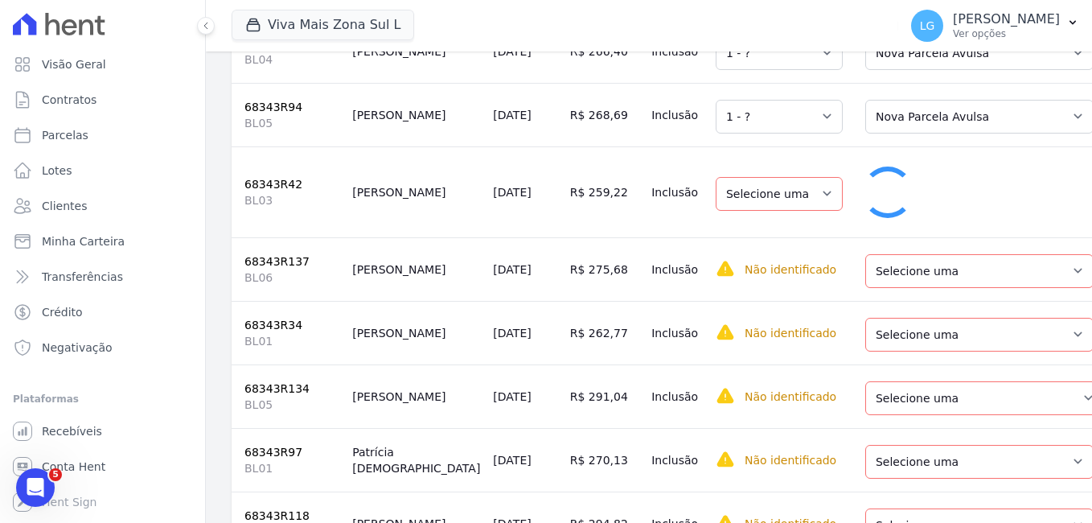
select select "1"
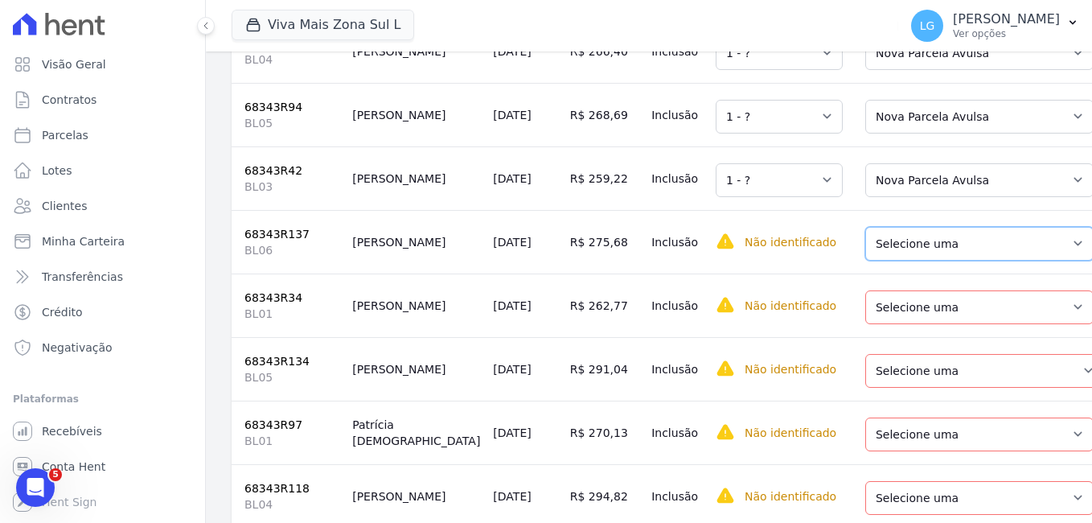
click at [870, 261] on select "Selecione uma Nova Parcela Avulsa Parcela Avulsa Existente Parcela Normal (57 X…" at bounding box center [979, 244] width 228 height 34
click at [889, 324] on select "Selecione uma Nova Parcela Avulsa Parcela Avulsa Existente Parcela Normal (46 X…" at bounding box center [979, 307] width 228 height 34
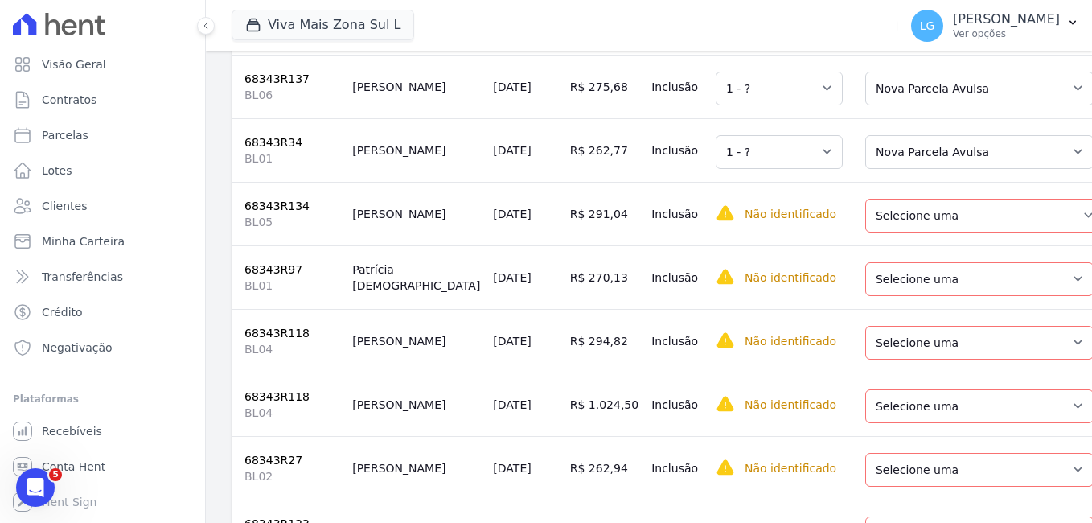
scroll to position [4169, 0]
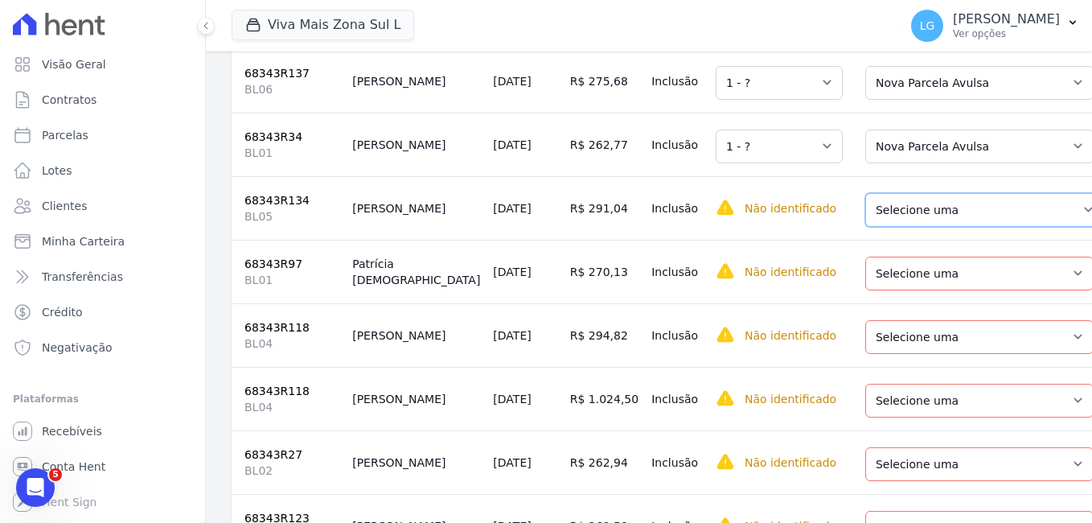
click at [873, 227] on select "Selecione uma Nova Parcela Avulsa Parcela Avulsa Existente Parcela Normal (59 X…" at bounding box center [984, 210] width 239 height 34
drag, startPoint x: 877, startPoint y: 355, endPoint x: 880, endPoint y: 374, distance: 19.5
click at [877, 290] on select "Selecione uma Nova Parcela Avulsa Parcela Avulsa Existente Parcela Normal (48 X…" at bounding box center [979, 274] width 228 height 34
click at [880, 354] on select "Selecione uma Nova Parcela Avulsa Parcela Avulsa Existente Parcela Normal (53 X…" at bounding box center [979, 337] width 228 height 34
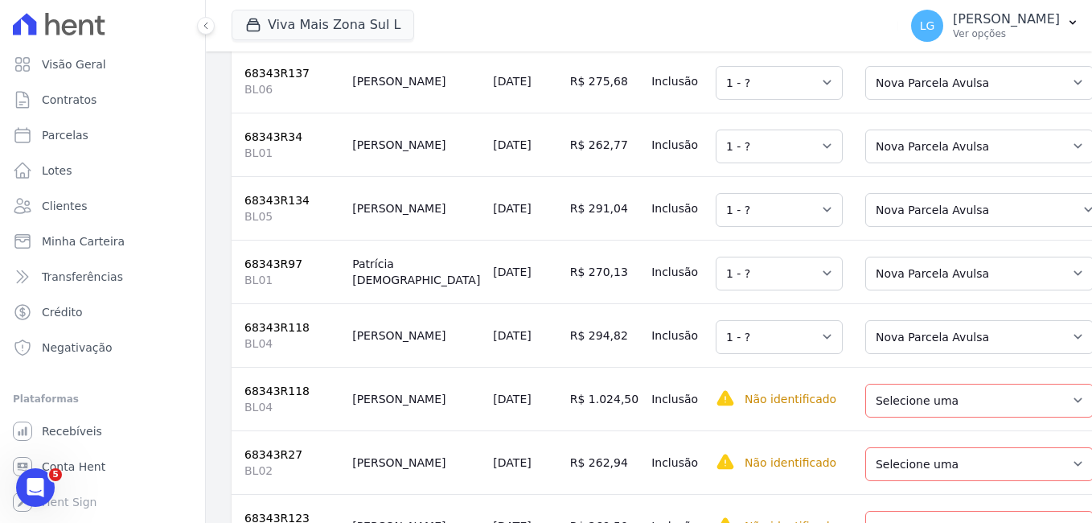
scroll to position [4330, 0]
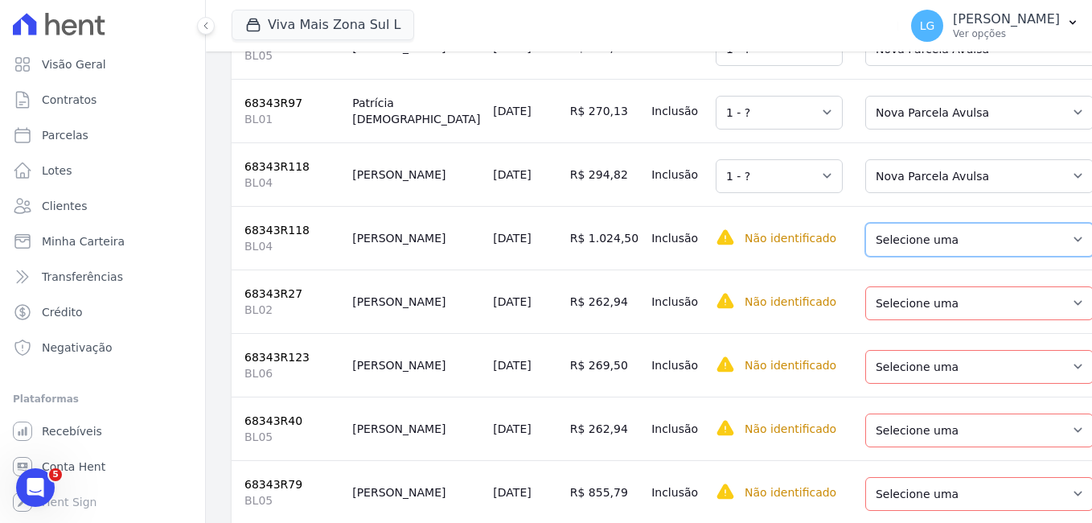
click at [867, 257] on select "Selecione uma Nova Parcela Avulsa Parcela Avulsa Existente Parcela Normal (53 X…" at bounding box center [979, 240] width 228 height 34
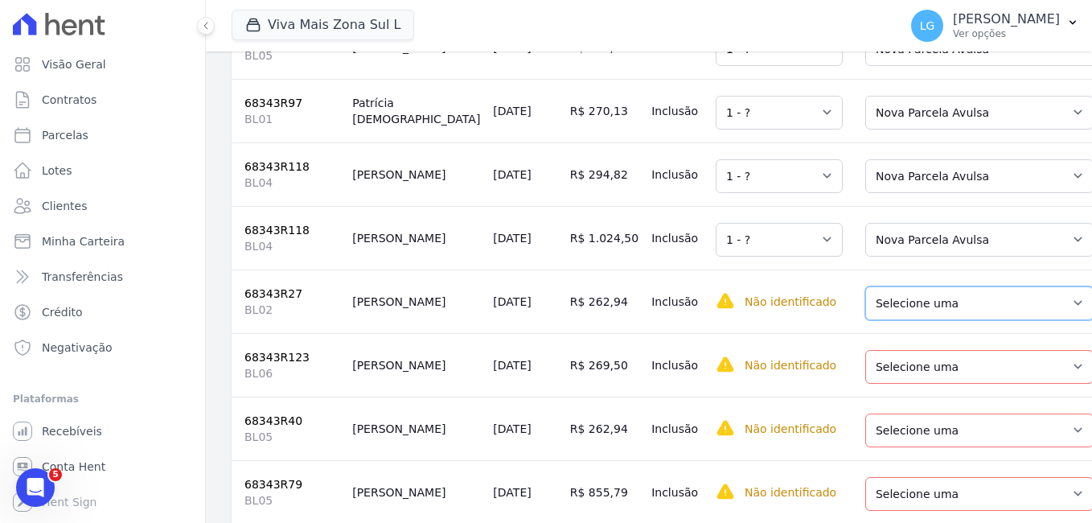
click at [865, 320] on select "Selecione uma Nova Parcela Avulsa Parcela Avulsa Existente Parcela Normal (47 X…" at bounding box center [979, 303] width 228 height 34
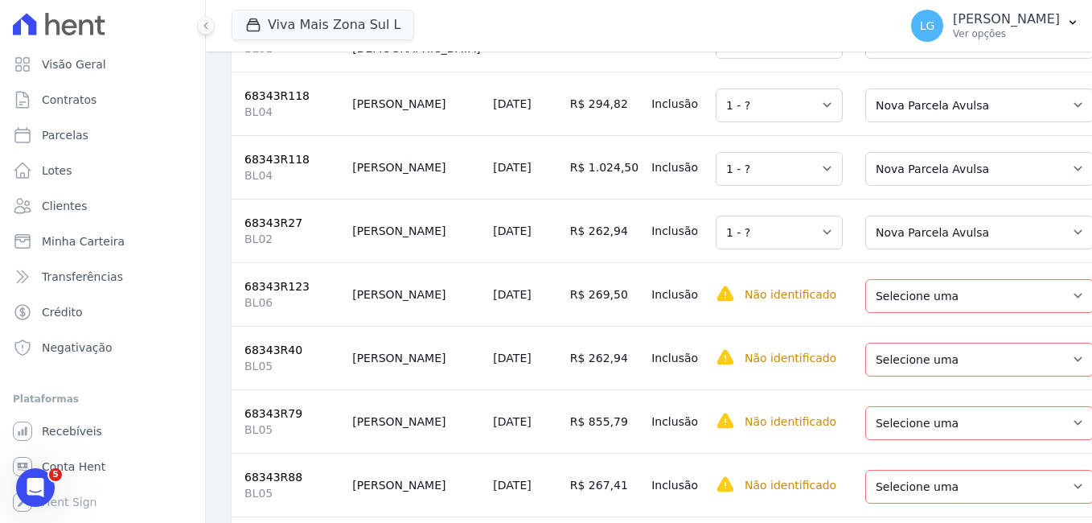
scroll to position [4491, 0]
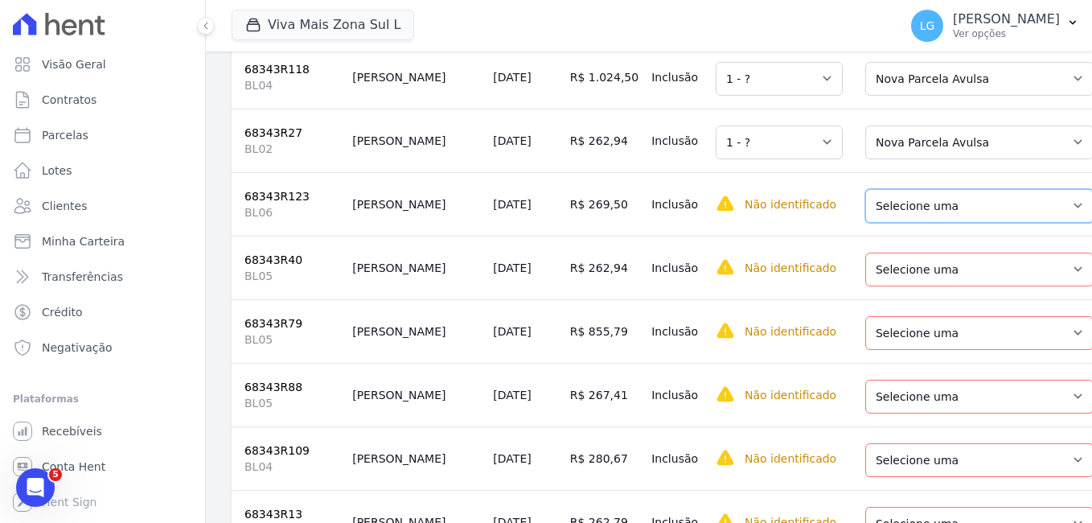
click at [868, 223] on select "Selecione uma Nova Parcela Avulsa Parcela Avulsa Existente Parcela Normal (56 X…" at bounding box center [979, 206] width 228 height 34
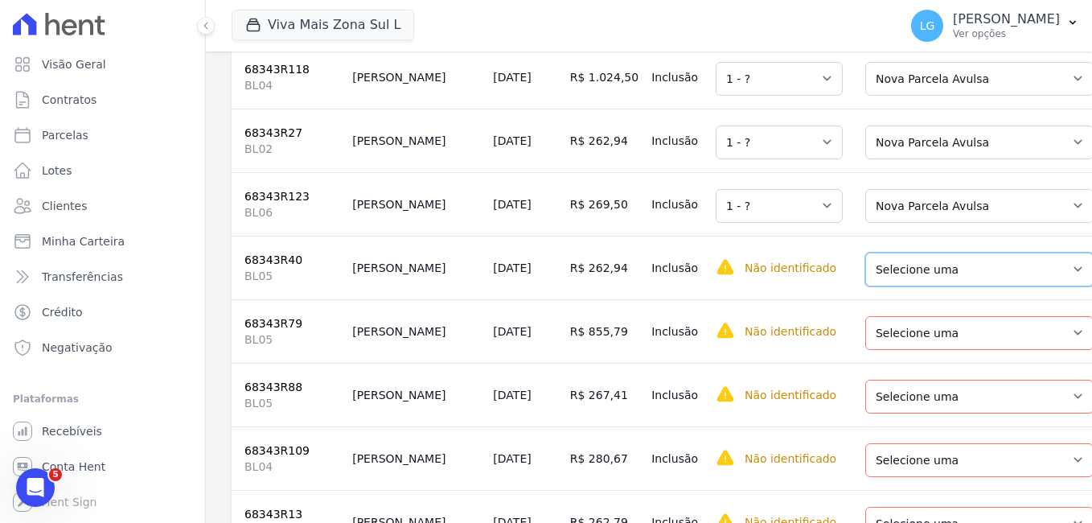
drag, startPoint x: 882, startPoint y: 359, endPoint x: 882, endPoint y: 372, distance: 12.9
click at [882, 286] on select "Selecione uma Nova Parcela Avulsa Parcela Avulsa Existente Parcela Normal (45 X…" at bounding box center [979, 270] width 228 height 34
click at [877, 350] on select "Selecione uma Nova Parcela Avulsa Parcela Avulsa Existente Parcela Normal (46 X…" at bounding box center [979, 333] width 228 height 34
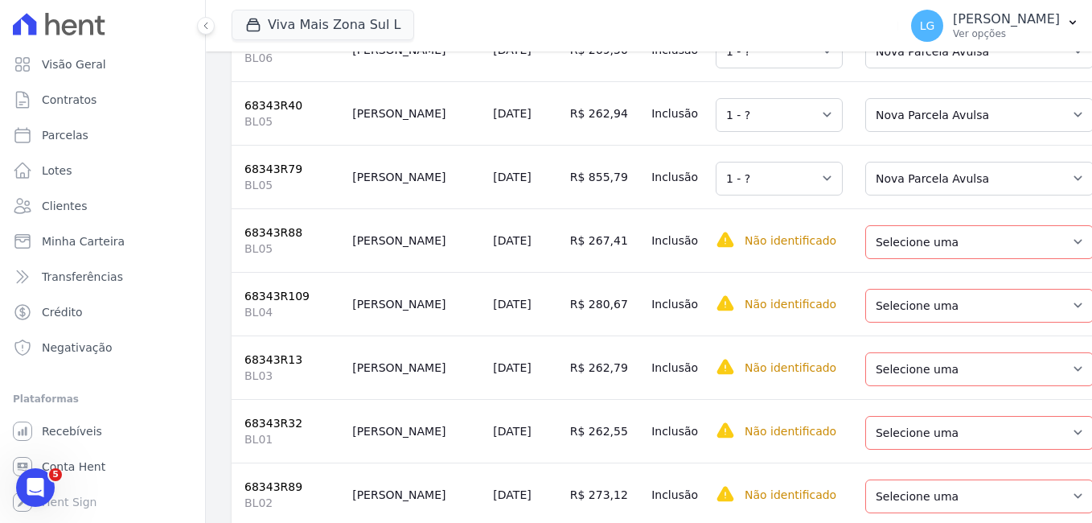
scroll to position [4652, 0]
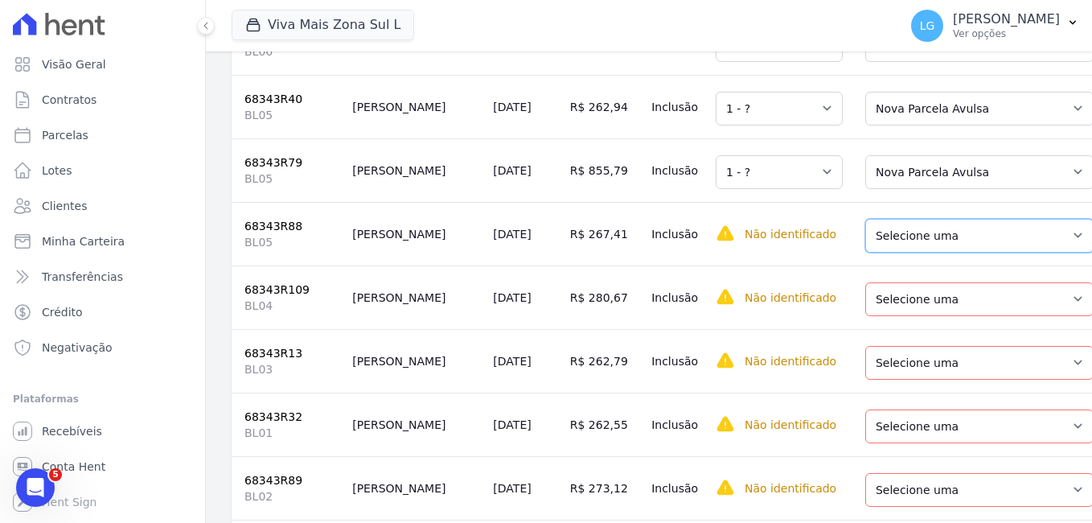
click at [865, 253] on select "Selecione uma Nova Parcela Avulsa Parcela Avulsa Existente Parcela Normal (47 X…" at bounding box center [979, 236] width 228 height 34
click at [865, 316] on select "Selecione uma Nova Parcela Avulsa Parcela Avulsa Existente Parcela Normal (49 X…" at bounding box center [979, 299] width 228 height 34
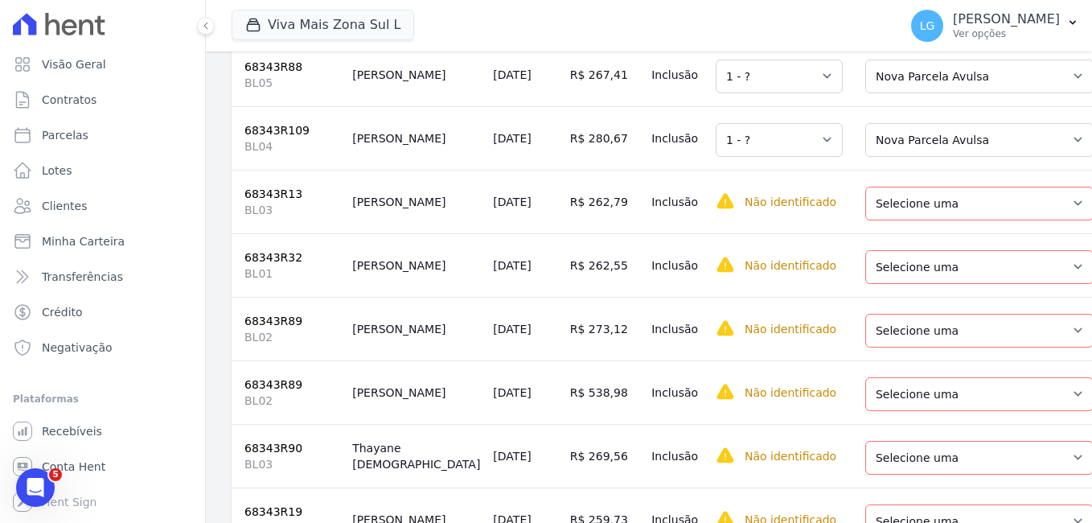
scroll to position [4813, 0]
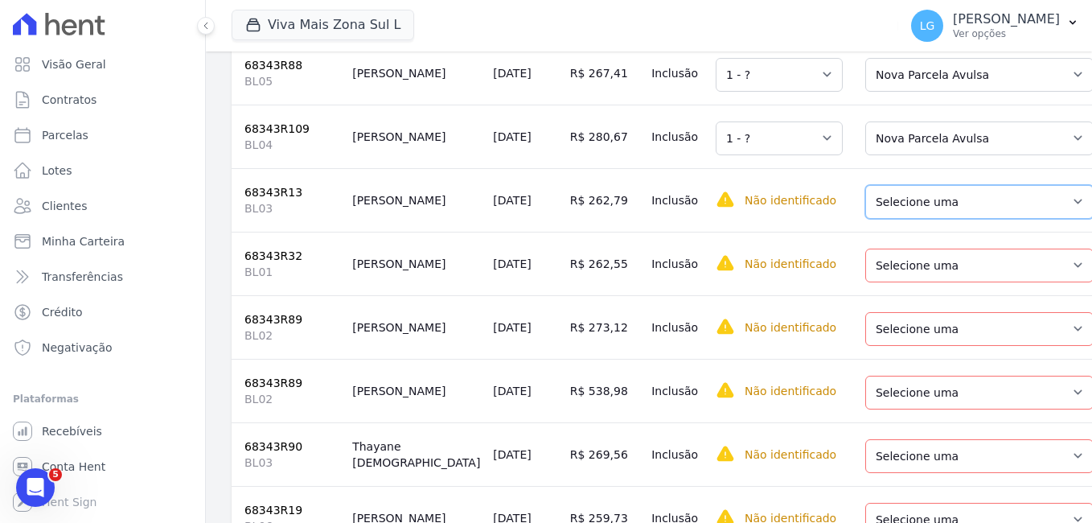
click at [865, 219] on select "Selecione uma Nova Parcela Avulsa Parcela Avulsa Existente Parcela Normal (45 X…" at bounding box center [979, 202] width 228 height 34
click at [871, 282] on select "Selecione uma Nova Parcela Avulsa Parcela Avulsa Existente Parcela Normal (47 X…" at bounding box center [979, 266] width 228 height 34
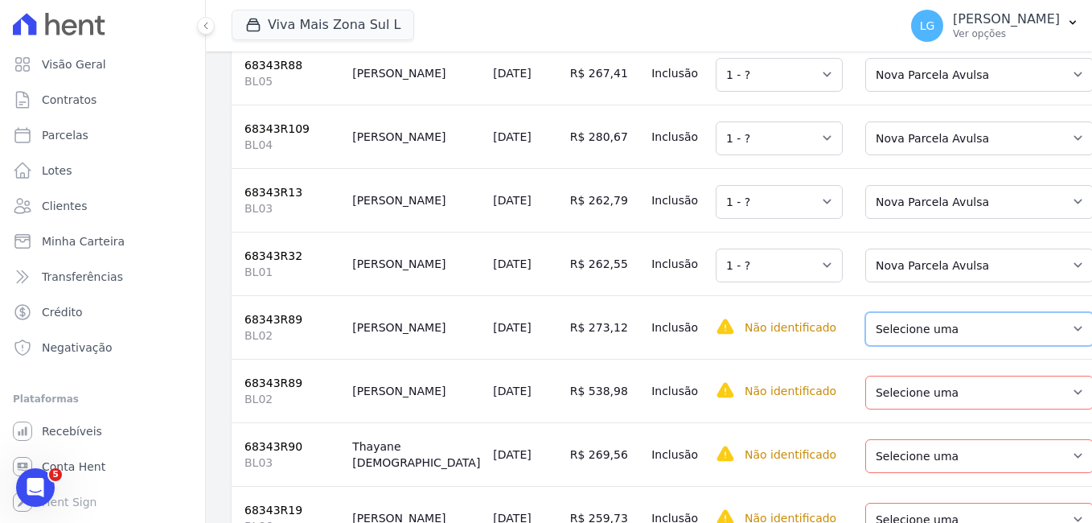
click at [868, 346] on select "Selecione uma Nova Parcela Avulsa Parcela Avulsa Existente Parcela Normal (47 X…" at bounding box center [979, 329] width 228 height 34
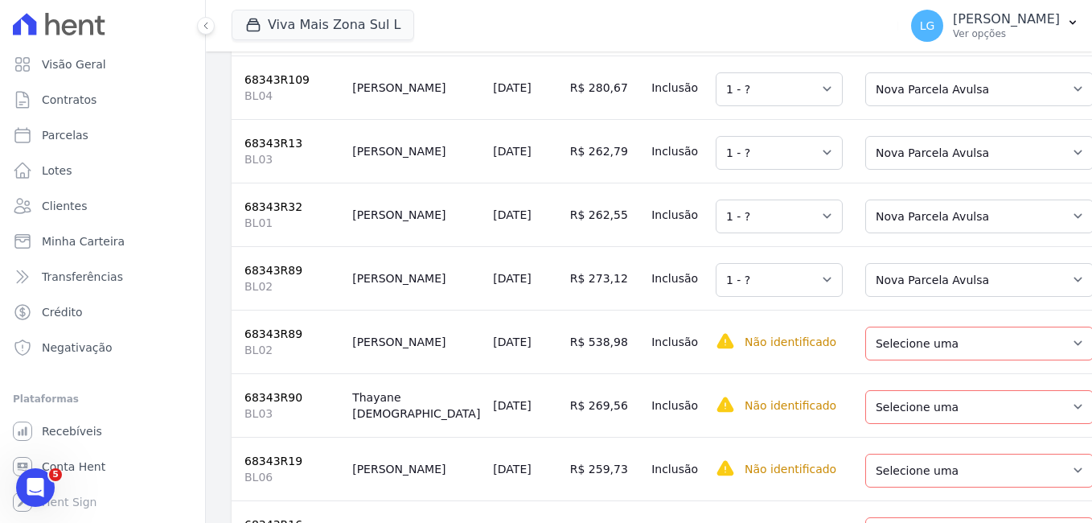
scroll to position [4973, 0]
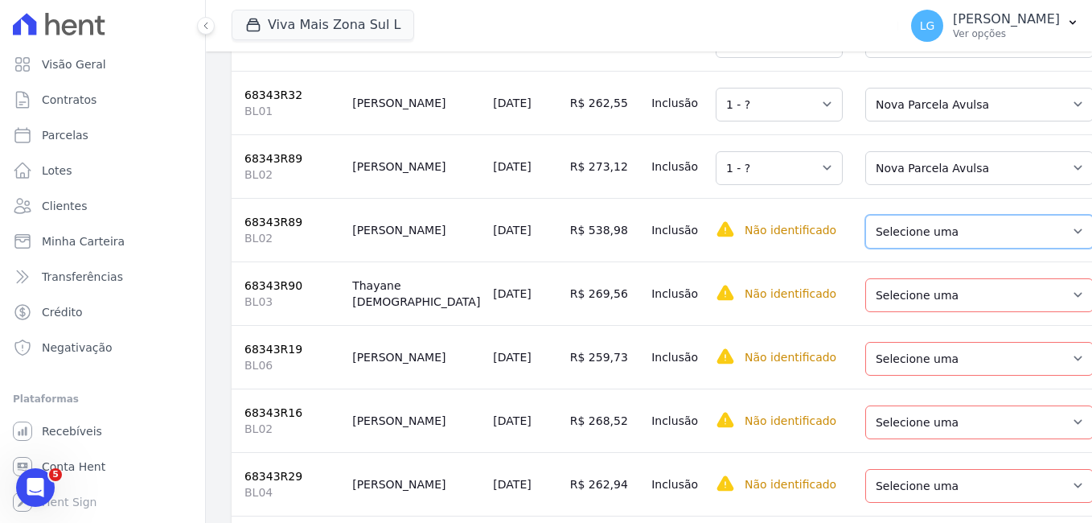
click at [885, 249] on select "Selecione uma Nova Parcela Avulsa Parcela Avulsa Existente Parcela Normal (47 X…" at bounding box center [979, 232] width 228 height 34
click at [868, 312] on select "Selecione uma Nova Parcela Avulsa Parcela Avulsa Existente Parcela Normal (48 X…" at bounding box center [979, 295] width 228 height 34
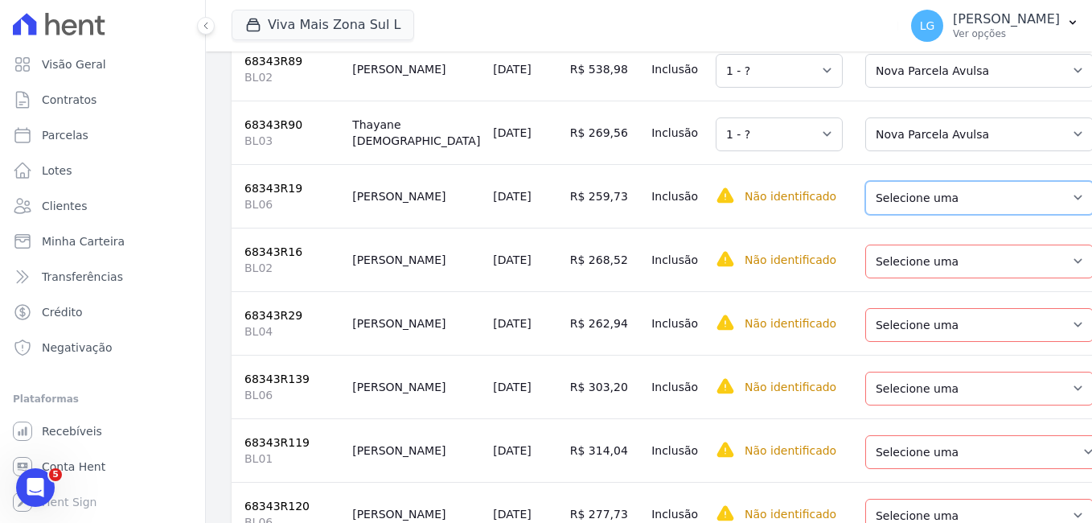
drag, startPoint x: 857, startPoint y: 294, endPoint x: 869, endPoint y: 312, distance: 21.7
click at [865, 215] on select "Selecione uma Nova Parcela Avulsa Parcela Avulsa Existente Parcela Normal (45 X…" at bounding box center [979, 198] width 228 height 34
click at [886, 291] on td "Selecione uma Nova Parcela Avulsa Parcela Avulsa Existente Parcela Normal (45 X…" at bounding box center [979, 260] width 261 height 64
click at [890, 278] on select "Selecione uma Nova Parcela Avulsa Parcela Avulsa Existente Parcela Normal (45 X…" at bounding box center [979, 261] width 228 height 34
click at [886, 342] on select "Selecione uma Nova Parcela Avulsa Parcela Avulsa Existente Parcela Normal (45 X…" at bounding box center [979, 325] width 228 height 34
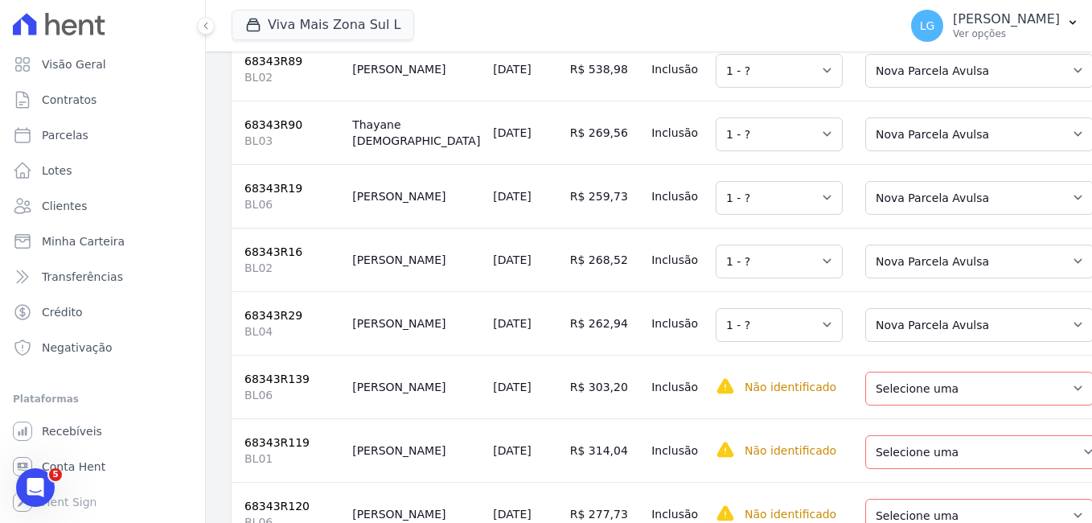
scroll to position [5295, 0]
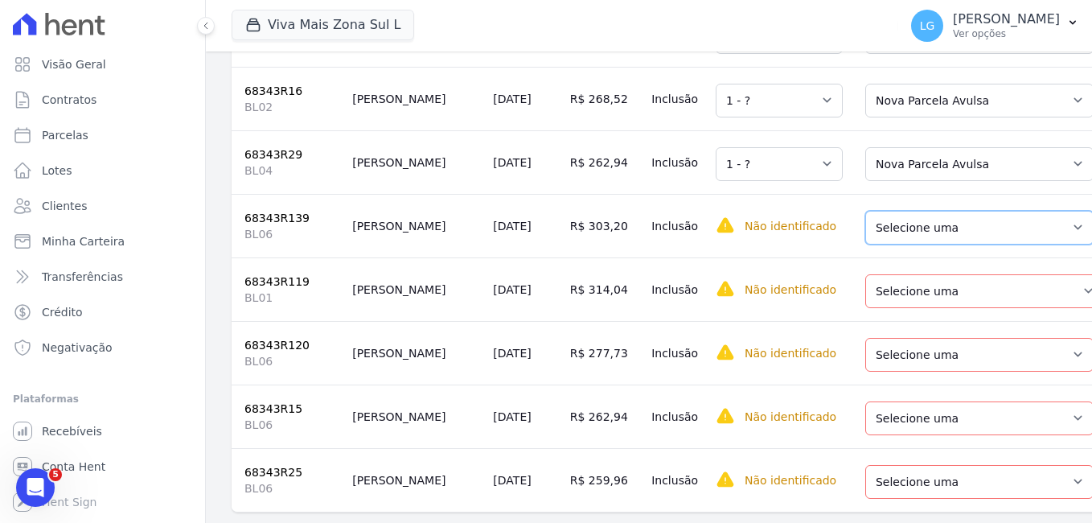
click at [867, 244] on select "Selecione uma Nova Parcela Avulsa Parcela Avulsa Existente Parcela Normal (55 X…" at bounding box center [979, 228] width 228 height 34
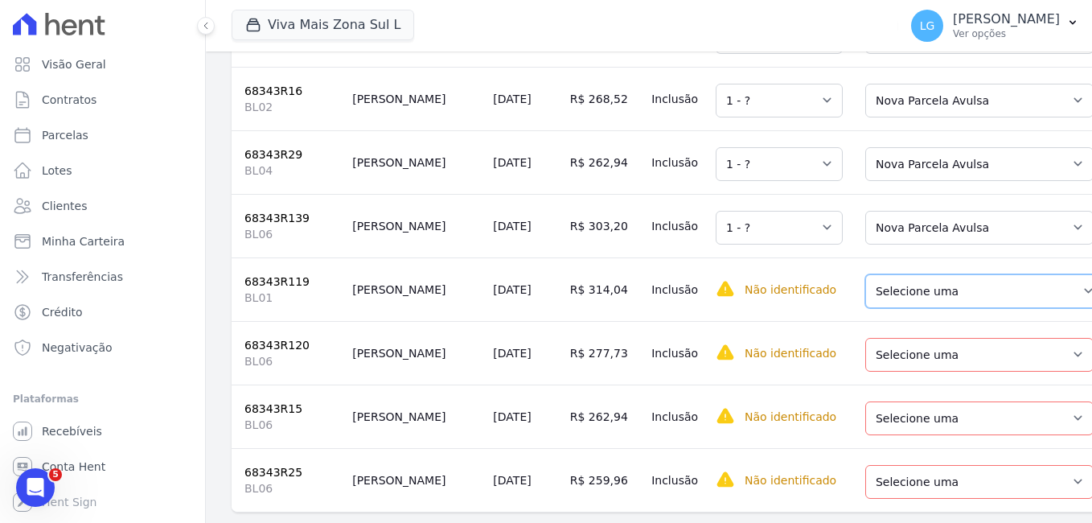
drag, startPoint x: 864, startPoint y: 406, endPoint x: 864, endPoint y: 422, distance: 16.1
click at [865, 308] on select "Selecione uma Nova Parcela Avulsa Parcela Avulsa Existente Parcela Normal (55 X…" at bounding box center [984, 291] width 239 height 34
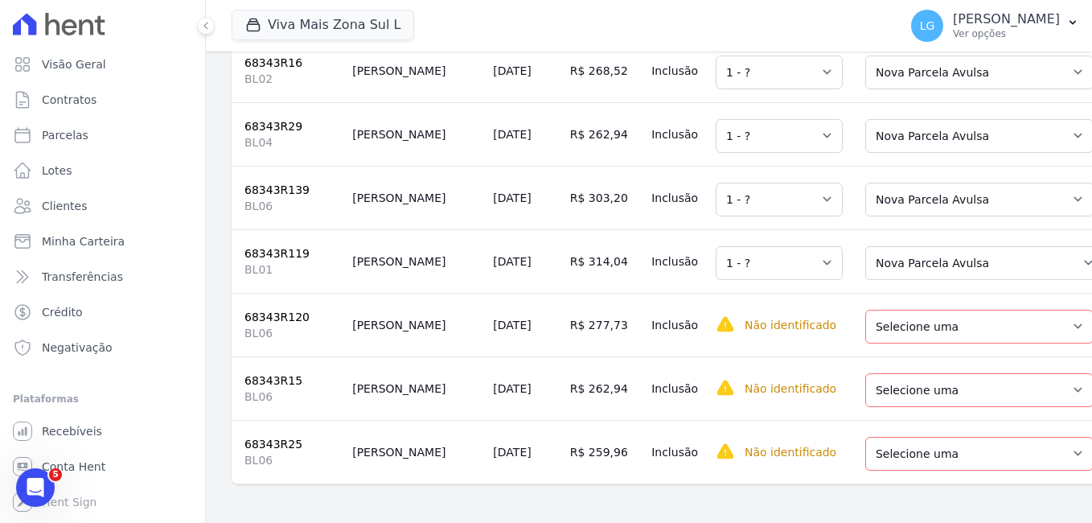
scroll to position [5449, 0]
click at [878, 323] on select "Selecione uma Nova Parcela Avulsa Parcela Avulsa Existente Parcela Normal (55 X…" at bounding box center [979, 327] width 228 height 34
click at [877, 390] on select "Selecione uma Nova Parcela Avulsa Parcela Avulsa Existente Parcela Normal (47 X…" at bounding box center [979, 390] width 228 height 34
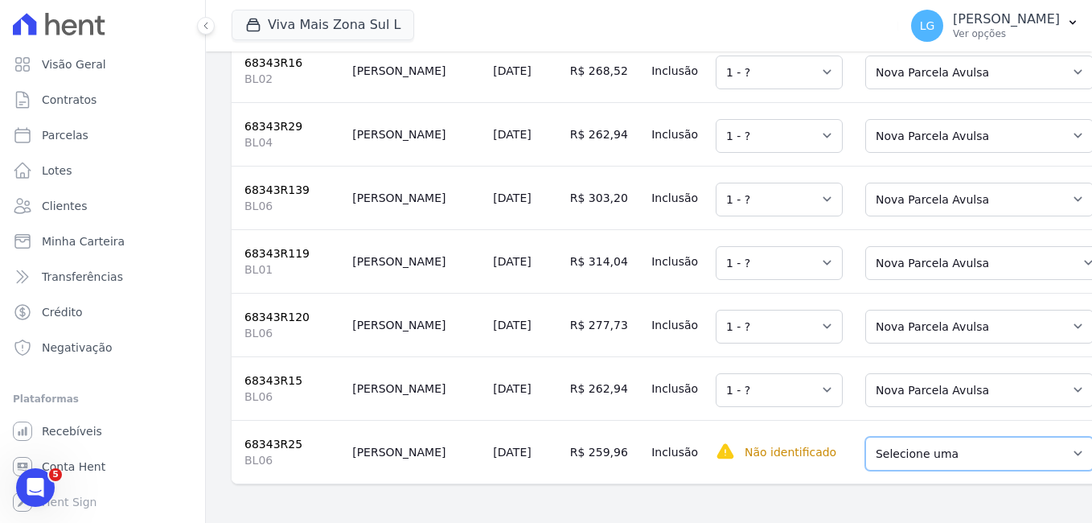
click at [881, 454] on select "Selecione uma Nova Parcela Avulsa Parcela Avulsa Existente Parcela Normal (45 X…" at bounding box center [979, 454] width 228 height 34
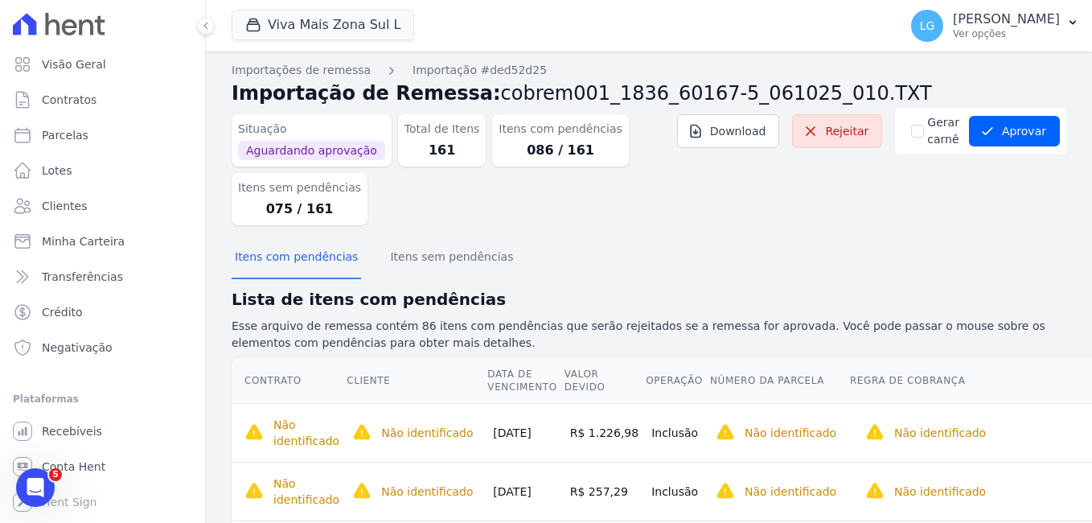
scroll to position [0, 0]
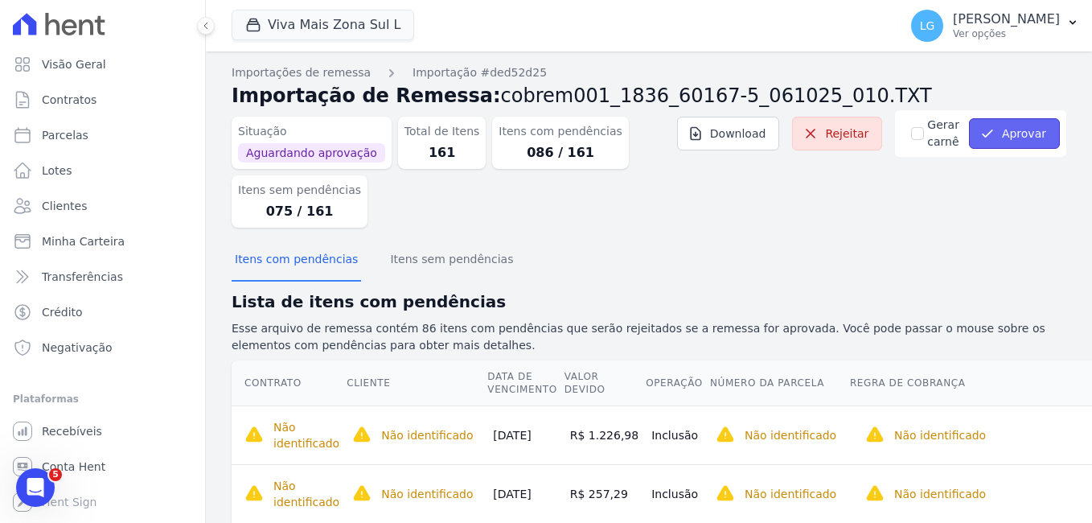
click at [1006, 124] on button "Aprovar" at bounding box center [1014, 133] width 91 height 31
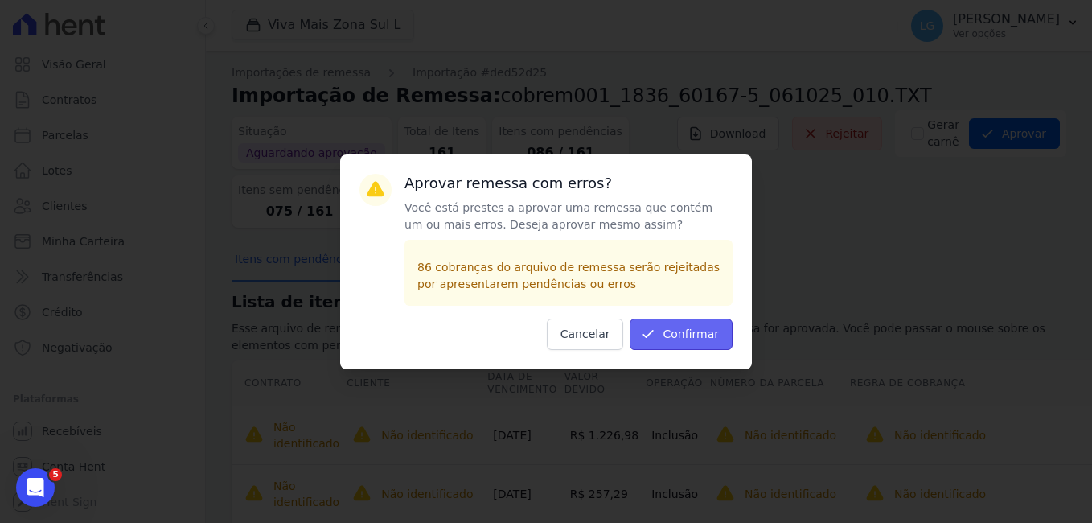
click at [686, 326] on button "Confirmar" at bounding box center [681, 333] width 103 height 31
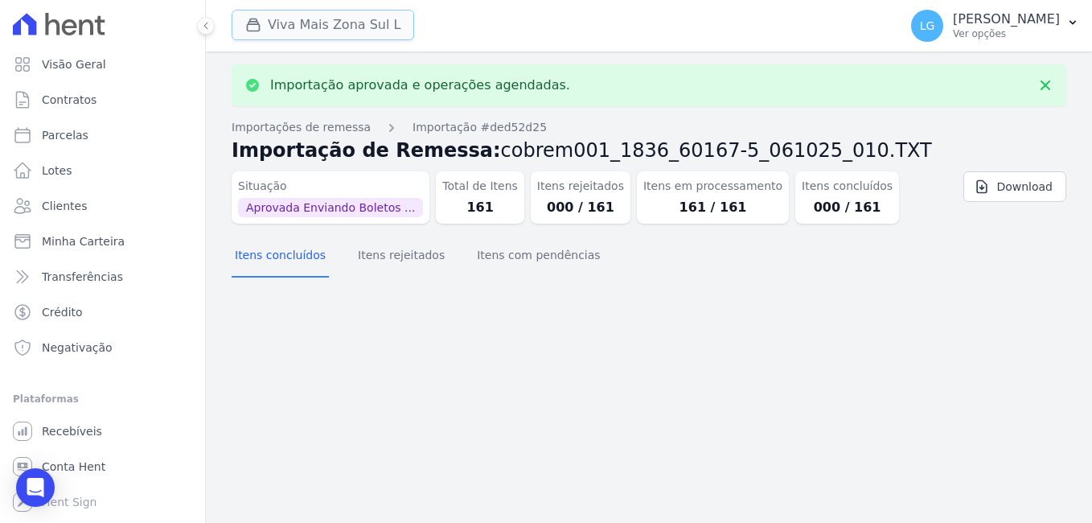
click at [332, 22] on button "Viva Mais Zona Sul L" at bounding box center [323, 25] width 183 height 31
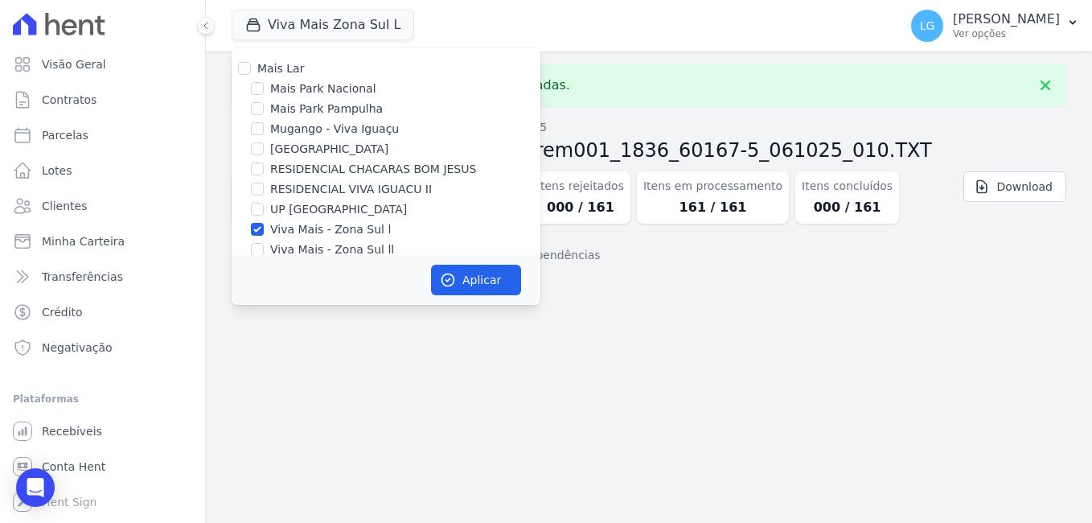
click at [805, 55] on div "Importação aprovada e operações agendadas. Importações de remessa Importação #d…" at bounding box center [649, 286] width 886 height 471
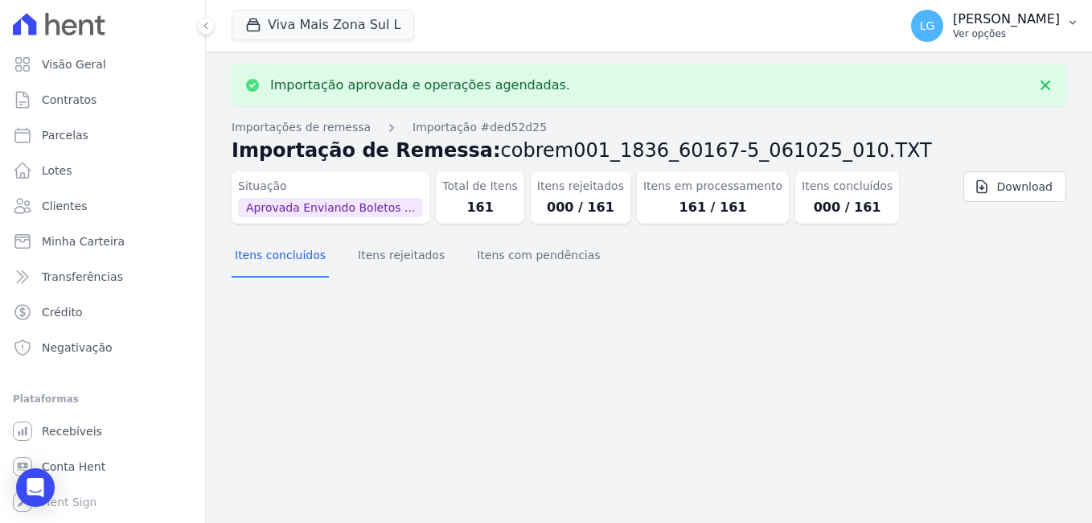
click at [959, 18] on p "[PERSON_NAME]" at bounding box center [1006, 19] width 107 height 16
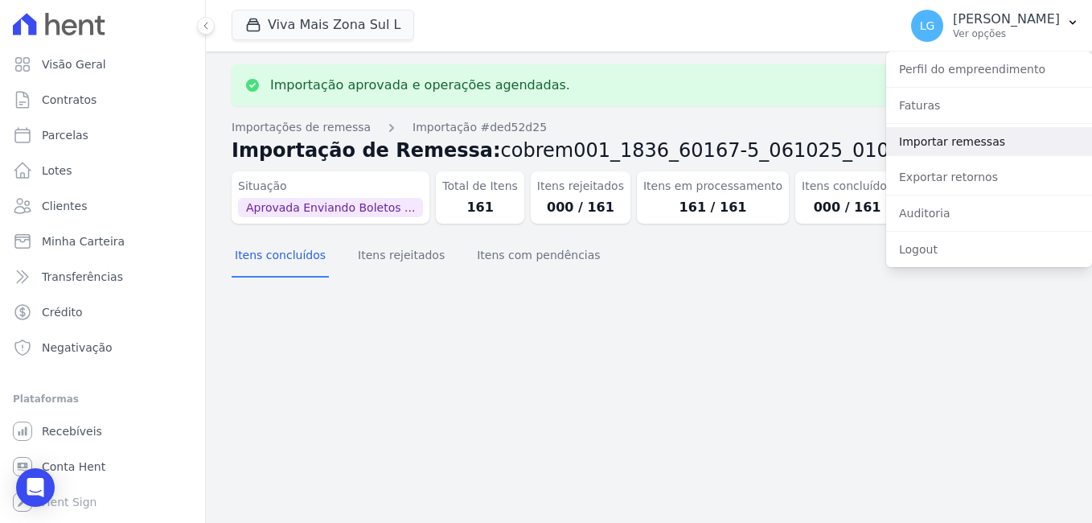
click at [943, 138] on link "Importar remessas" at bounding box center [989, 141] width 206 height 29
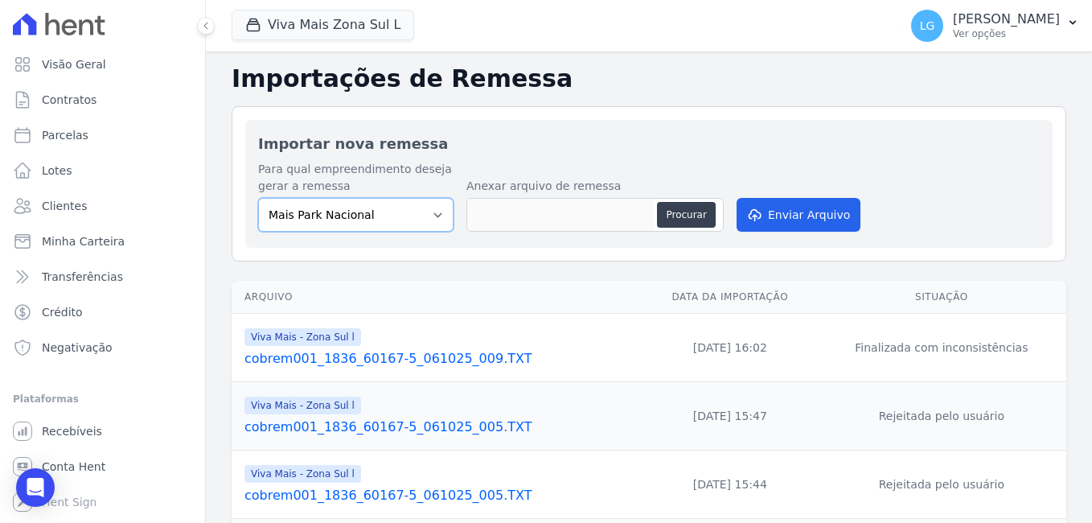
click at [401, 214] on select "Mais Park Nacional Mais Park Pampulha Mugango - Viva Iguaçu Parque Primavera RE…" at bounding box center [355, 215] width 195 height 34
click at [503, 149] on h2 "Importar nova remessa" at bounding box center [649, 144] width 782 height 22
click at [687, 219] on button "Procurar" at bounding box center [686, 215] width 58 height 26
click at [696, 212] on button "Procurar" at bounding box center [686, 215] width 58 height 26
type input "cobrem001_1836_60167-5_061025_011.TXT"
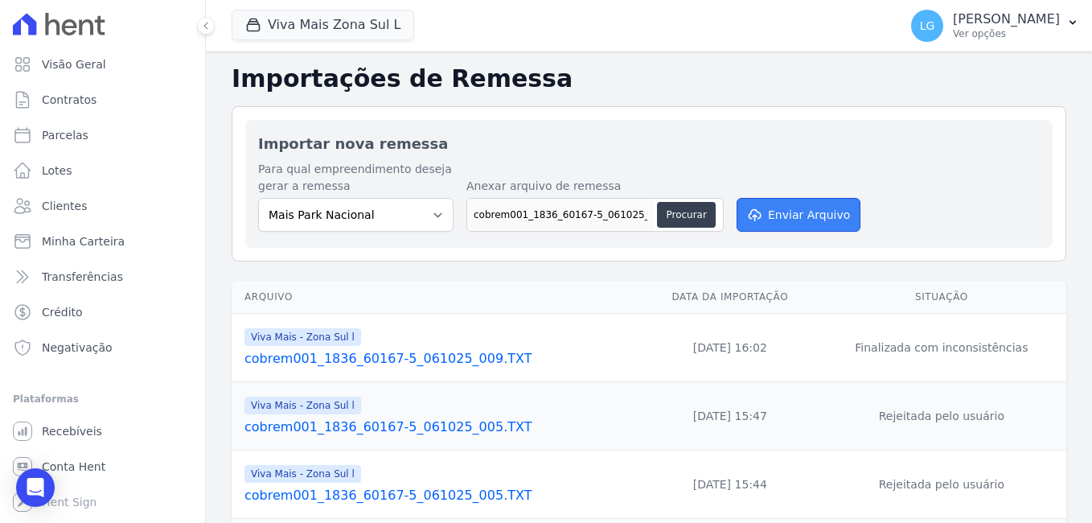
click at [773, 215] on button "Enviar Arquivo" at bounding box center [799, 215] width 124 height 34
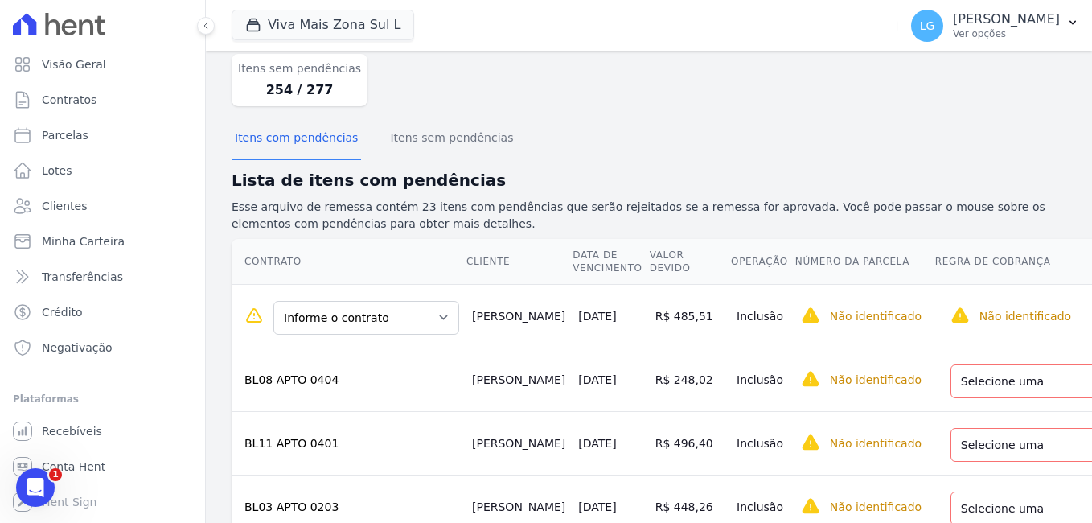
scroll to position [322, 0]
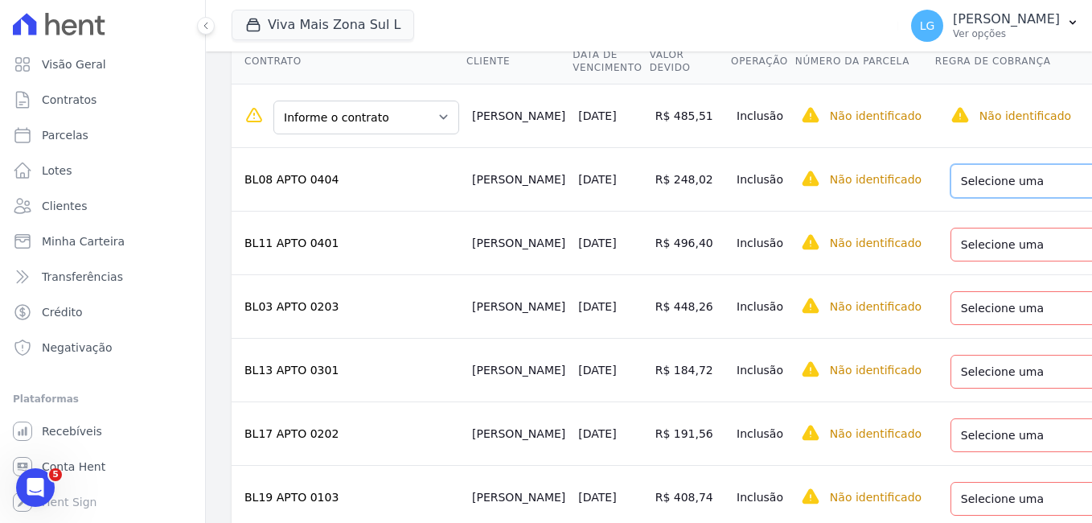
click at [951, 183] on select "Selecione uma Nova Parcela Avulsa Parcela Avulsa Existente Parcela Normal (43 X…" at bounding box center [1065, 181] width 228 height 34
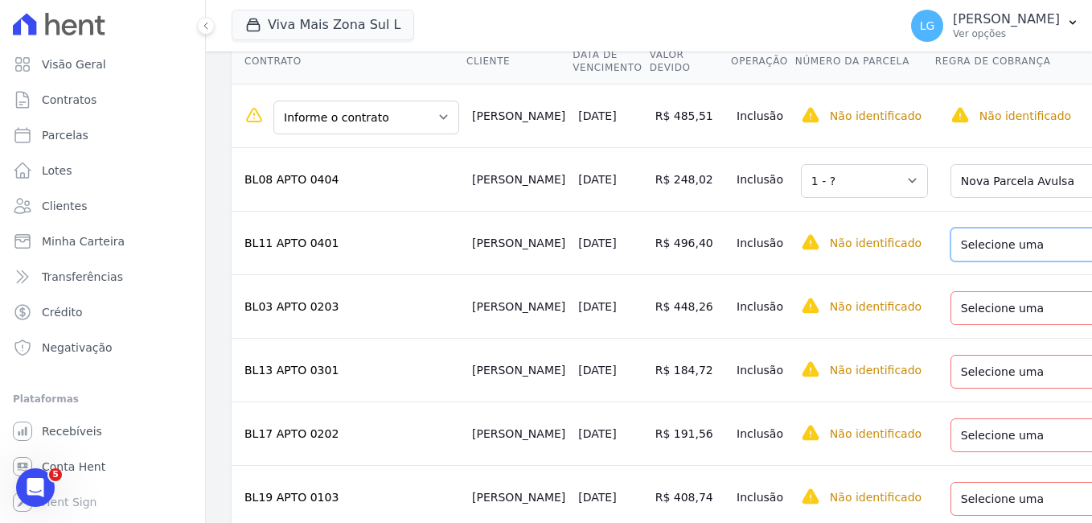
drag, startPoint x: 911, startPoint y: 244, endPoint x: 913, endPoint y: 252, distance: 8.2
click at [951, 244] on select "Selecione uma Nova Parcela Avulsa Parcela Avulsa Existente Parcela Normal (53 X…" at bounding box center [1065, 245] width 228 height 34
drag, startPoint x: 920, startPoint y: 314, endPoint x: 915, endPoint y: 325, distance: 11.5
click at [951, 314] on select "Selecione uma Nova Parcela Avulsa Parcela Avulsa Existente Parcela Normal (48 X…" at bounding box center [1065, 308] width 228 height 34
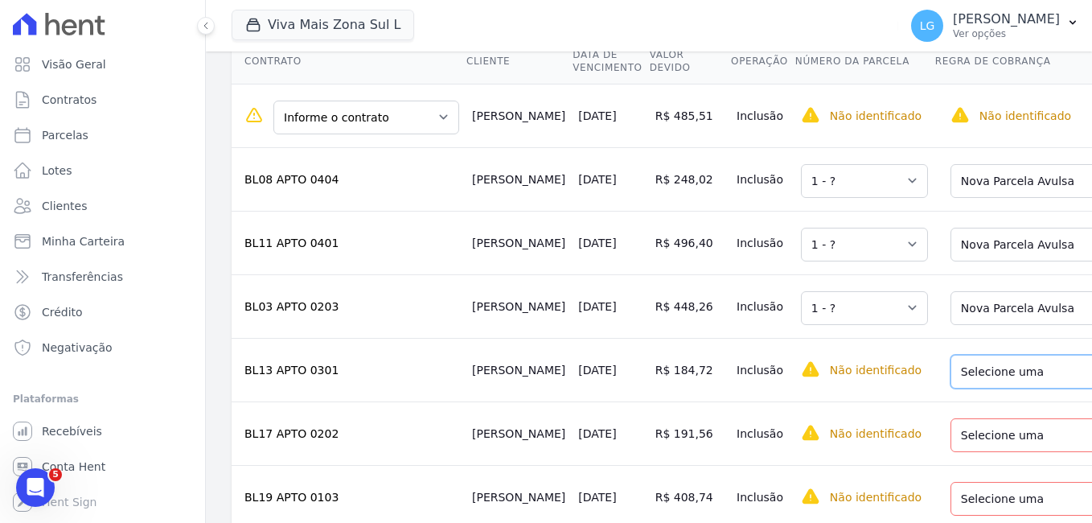
click at [951, 376] on select "Selecione uma Nova Parcela Avulsa Parcela Avulsa Existente Parcela Normal (53 X…" at bounding box center [1065, 372] width 228 height 34
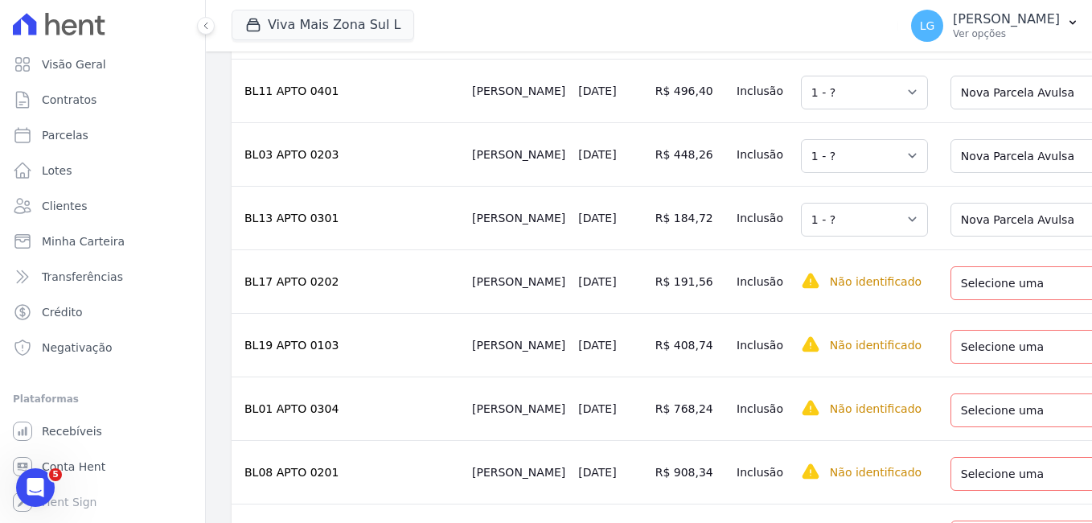
scroll to position [483, 0]
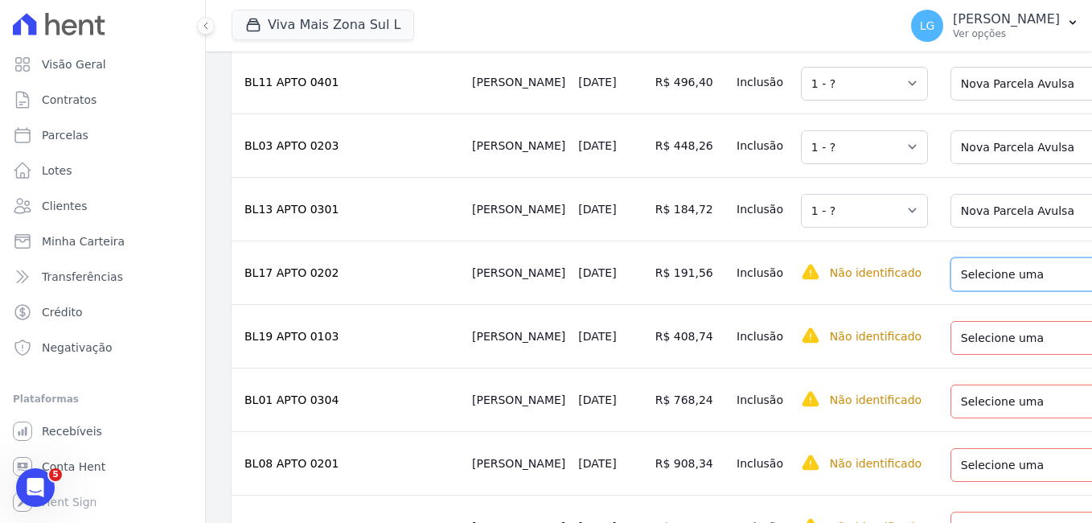
drag, startPoint x: 906, startPoint y: 276, endPoint x: 908, endPoint y: 299, distance: 23.4
click at [951, 276] on select "Selecione uma Nova Parcela Avulsa Parcela Avulsa Existente Parcela Normal (50 X…" at bounding box center [1065, 274] width 228 height 34
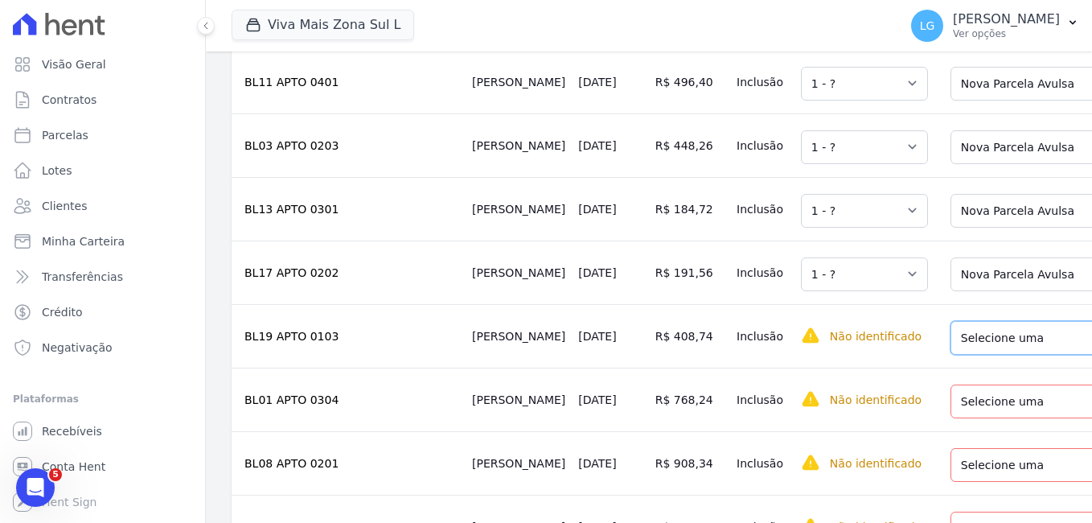
click at [951, 355] on select "Selecione uma Nova Parcela Avulsa Parcela Avulsa Existente Parcela Normal (37 X…" at bounding box center [1065, 338] width 228 height 34
drag, startPoint x: 925, startPoint y: 412, endPoint x: 925, endPoint y: 424, distance: 12.1
click at [951, 413] on select "Selecione uma Nova Parcela Avulsa Parcela Avulsa Existente Parcela Normal (50 X…" at bounding box center [1065, 401] width 228 height 34
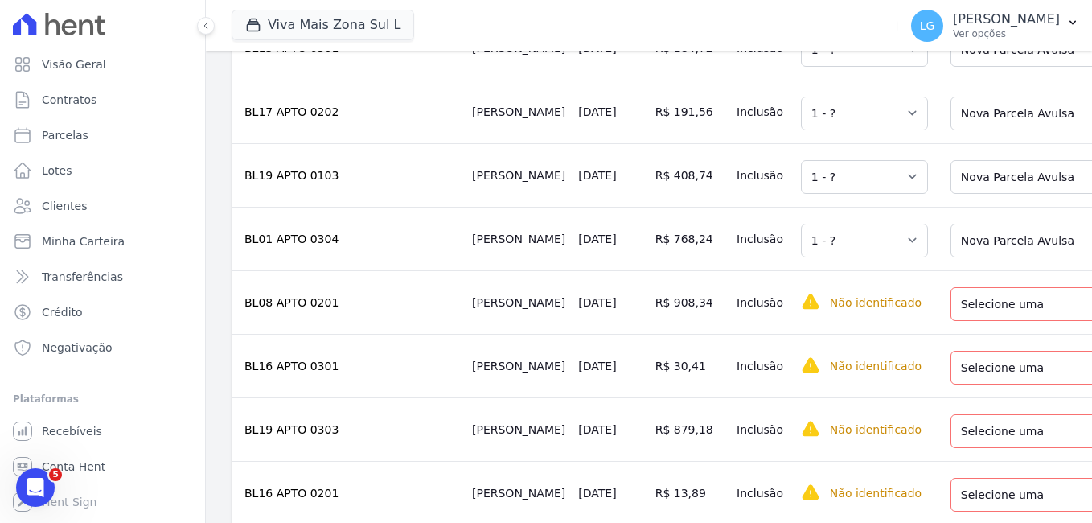
scroll to position [724, 0]
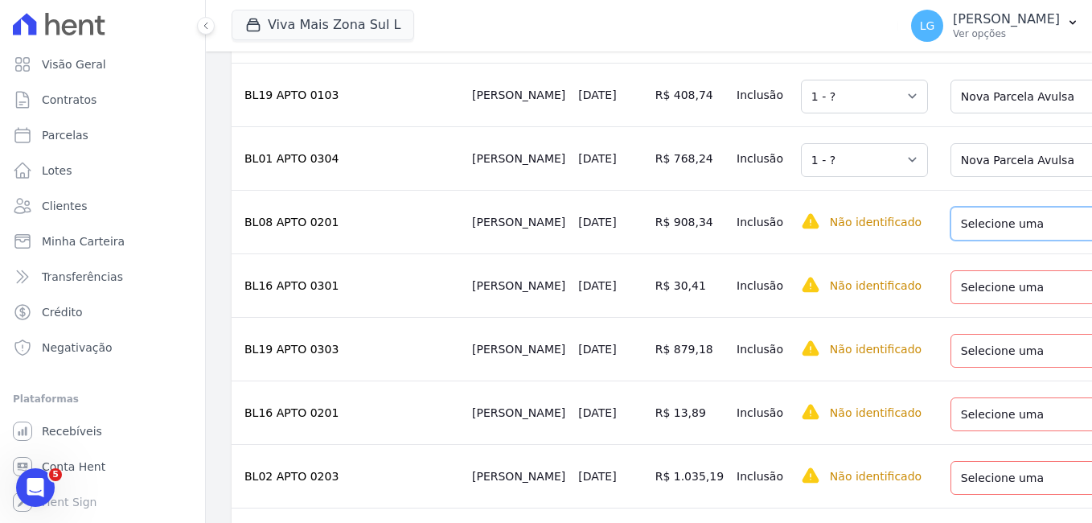
click at [951, 239] on select "Selecione uma Nova Parcela Avulsa Parcela Avulsa Existente Parcela Normal (51 X…" at bounding box center [1065, 224] width 228 height 34
drag, startPoint x: 912, startPoint y: 302, endPoint x: 914, endPoint y: 320, distance: 18.6
click at [951, 302] on select "Selecione uma Nova Parcela Avulsa Parcela Avulsa Existente Parcela Normal (44 X…" at bounding box center [1065, 287] width 228 height 34
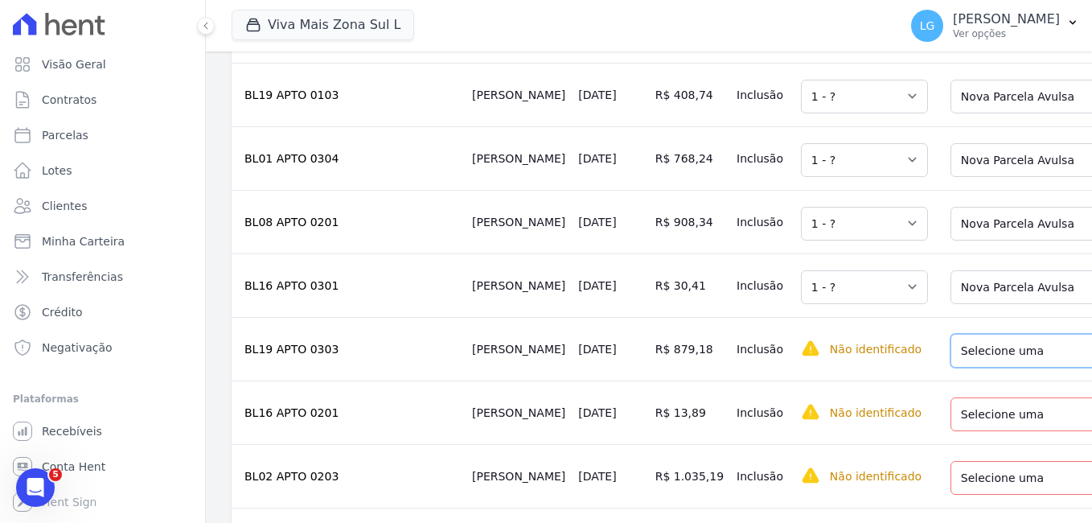
click at [951, 367] on select "Selecione uma Nova Parcela Avulsa Parcela Avulsa Existente Parcela Normal (53 X…" at bounding box center [1065, 351] width 228 height 34
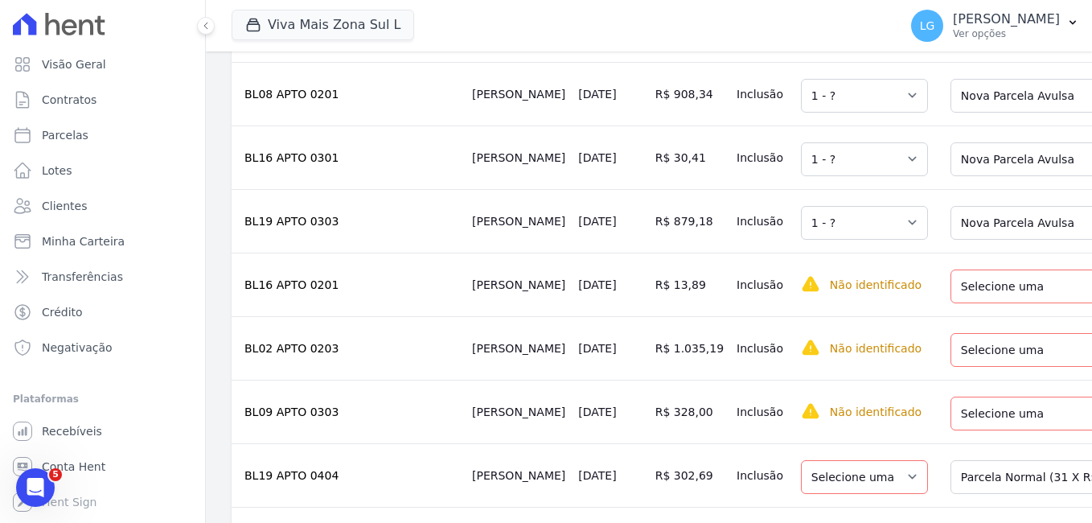
scroll to position [885, 0]
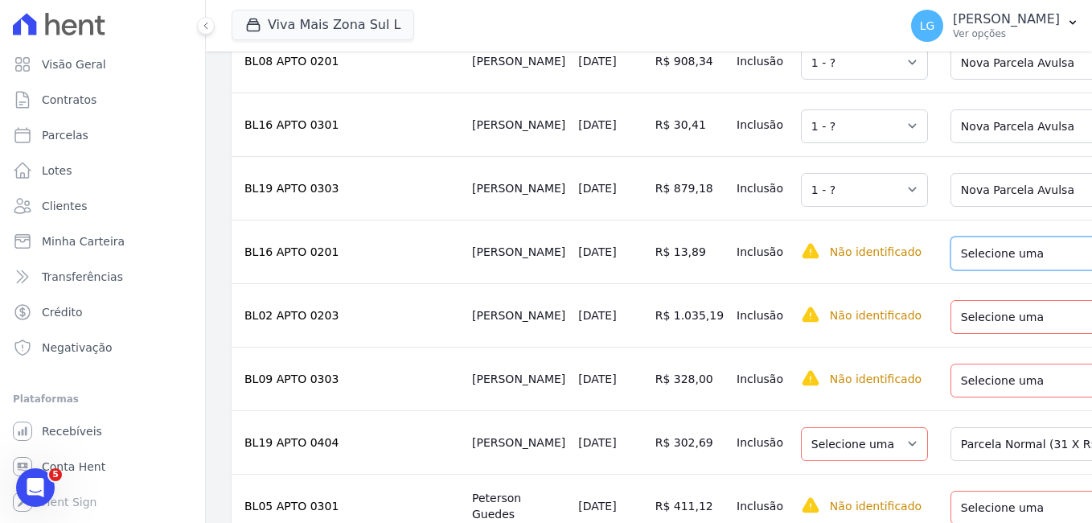
click at [951, 262] on select "Selecione uma Nova Parcela Avulsa Parcela Avulsa Existente Parcela Normal (49 X…" at bounding box center [1065, 253] width 228 height 34
click at [951, 334] on select "Selecione uma Nova Parcela Avulsa Parcela Avulsa Existente Parcela Normal (46 X…" at bounding box center [1065, 317] width 228 height 34
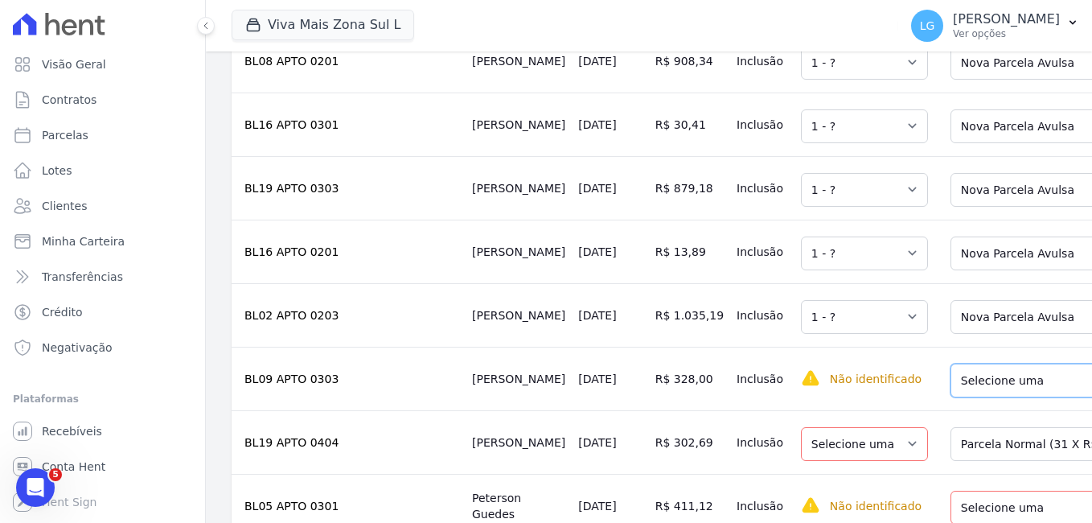
click at [951, 397] on select "Selecione uma Nova Parcela Avulsa Parcela Avulsa Existente Parcela Normal (51 X…" at bounding box center [1065, 381] width 228 height 34
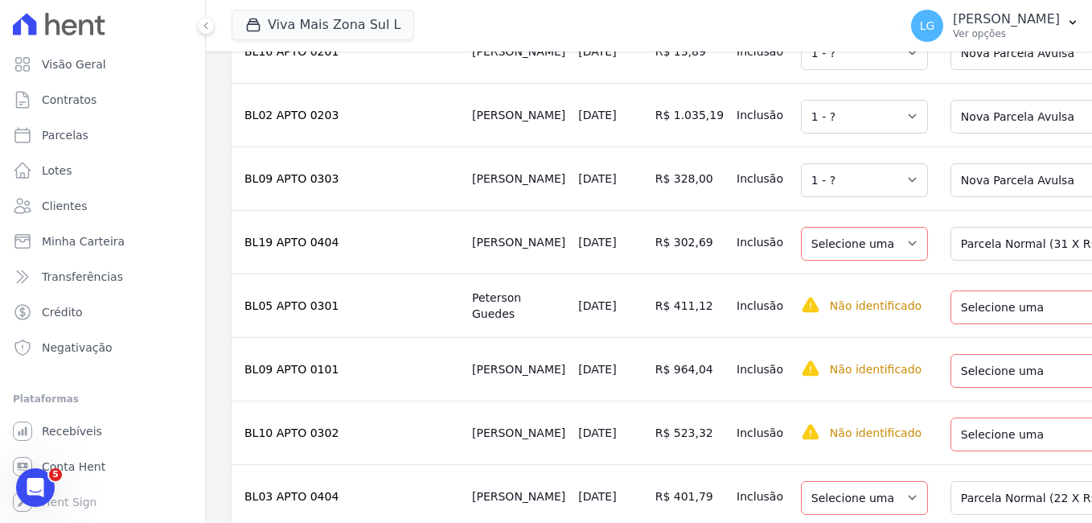
scroll to position [1126, 0]
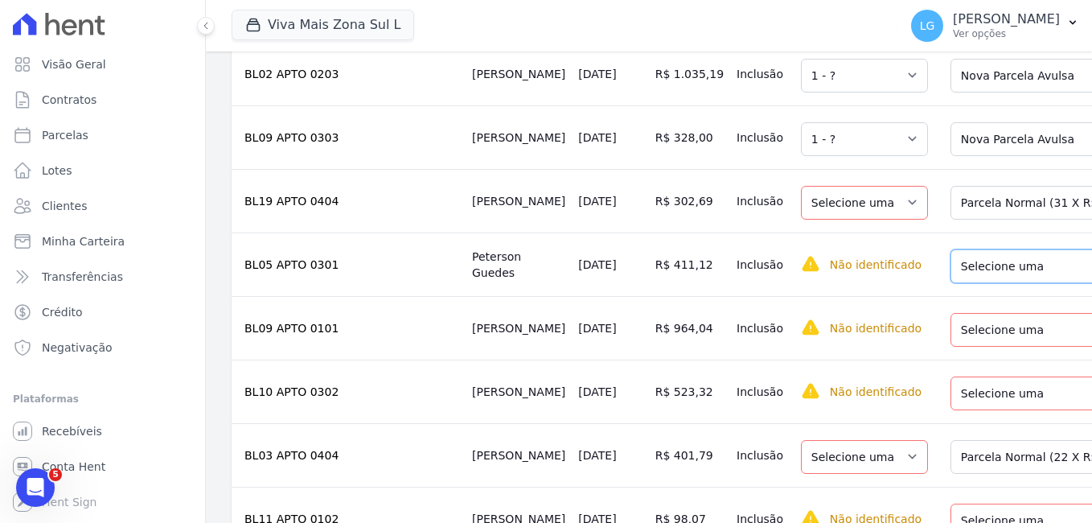
click at [951, 283] on select "Selecione uma Nova Parcela Avulsa Parcela Avulsa Existente Parcela Normal (50 X…" at bounding box center [1065, 266] width 228 height 34
click at [801, 220] on select "Selecione uma" at bounding box center [864, 203] width 127 height 34
click at [822, 220] on select "Selecione uma" at bounding box center [864, 203] width 127 height 34
click at [951, 220] on select "Selecione uma Nova Parcela Avulsa Parcela Avulsa Existente Parcela Normal (31 X…" at bounding box center [1065, 203] width 228 height 34
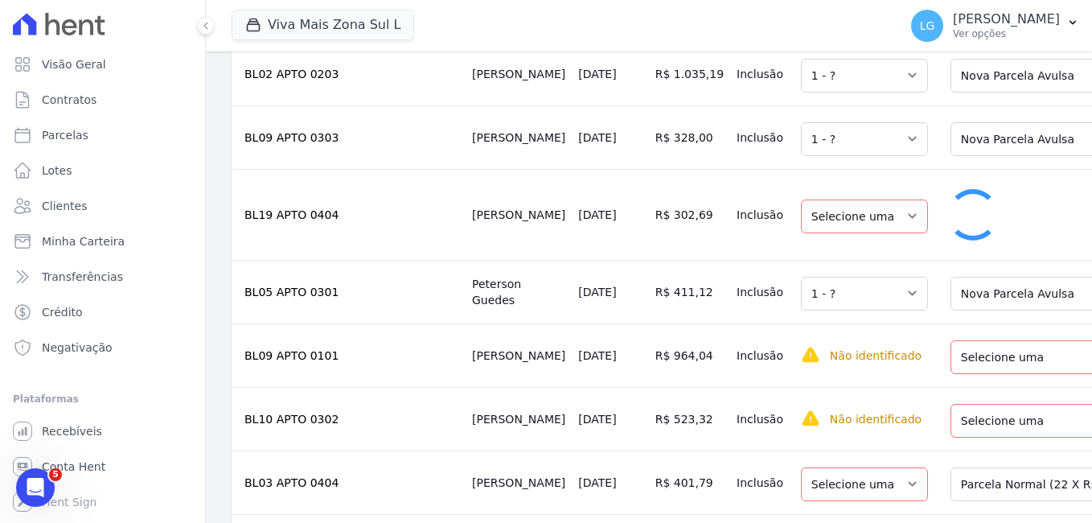
select select "1"
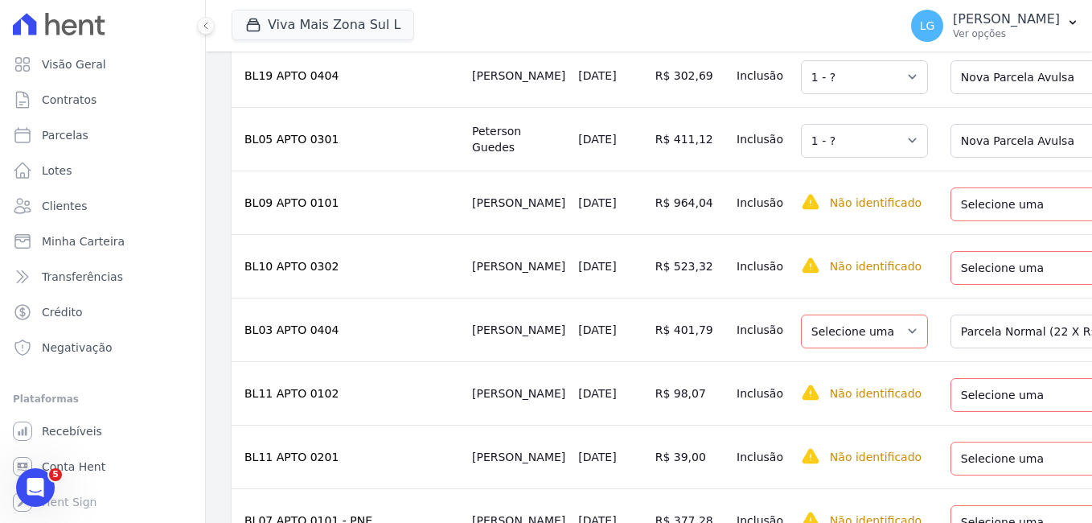
scroll to position [1287, 0]
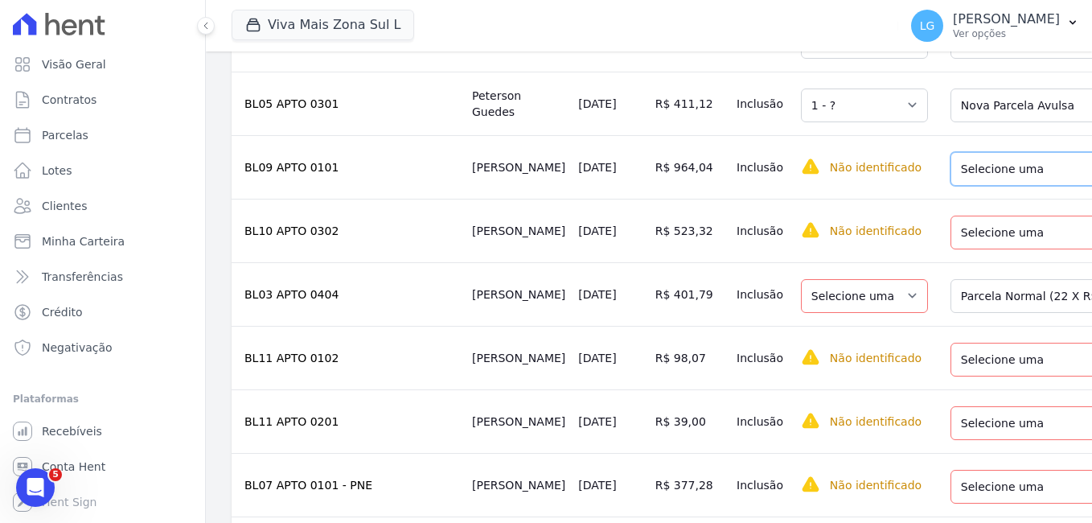
click at [951, 186] on select "Selecione uma Nova Parcela Avulsa Parcela Avulsa Existente Parcela Normal (52 X…" at bounding box center [1065, 169] width 228 height 34
click at [951, 249] on select "Selecione uma Nova Parcela Avulsa Parcela Avulsa Existente Parcela Normal (51 X…" at bounding box center [1065, 233] width 228 height 34
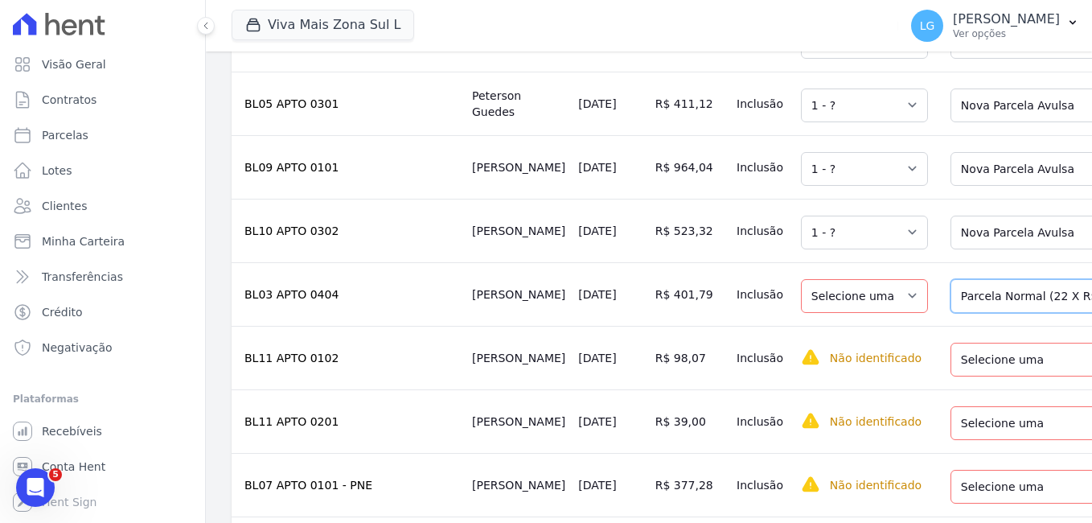
click at [951, 313] on select "Selecione uma Nova Parcela Avulsa Parcela Avulsa Existente Parcela Normal (22 X…" at bounding box center [1065, 296] width 228 height 34
select select "1"
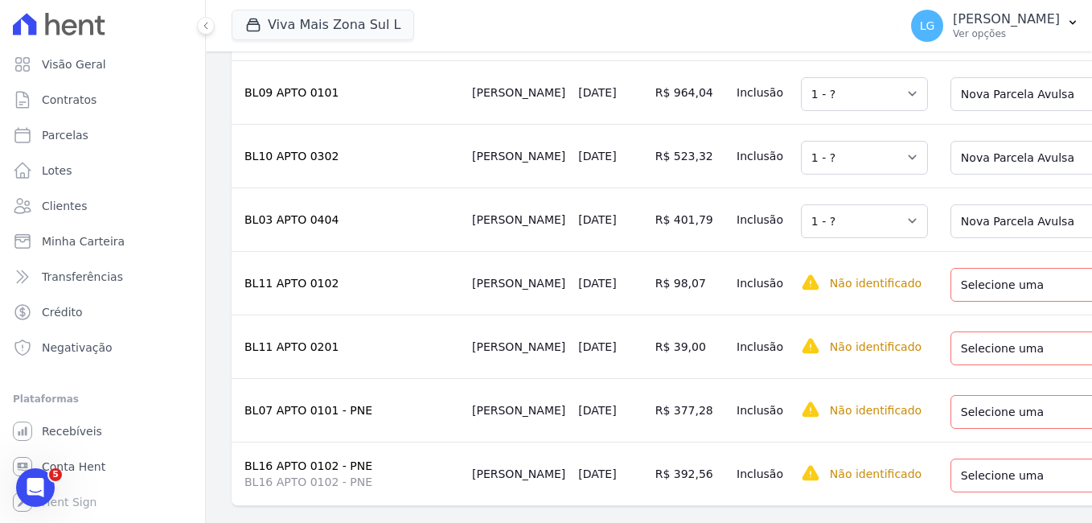
scroll to position [1448, 0]
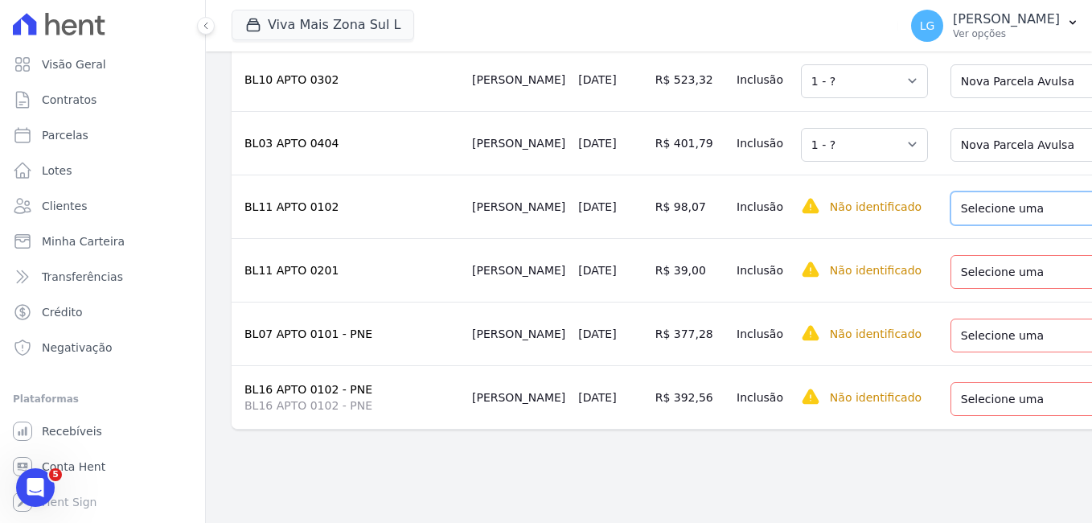
click at [951, 225] on select "Selecione uma Nova Parcela Avulsa Parcela Avulsa Existente Parcela Normal (53 X…" at bounding box center [1065, 208] width 228 height 34
drag, startPoint x: 931, startPoint y: 295, endPoint x: 926, endPoint y: 310, distance: 15.3
click at [951, 289] on select "Selecione uma Nova Parcela Avulsa Parcela Avulsa Existente Parcela Normal (53 X…" at bounding box center [1065, 272] width 228 height 34
drag, startPoint x: 921, startPoint y: 356, endPoint x: 918, endPoint y: 365, distance: 9.2
click at [951, 352] on select "Selecione uma Nova Parcela Avulsa Parcela Avulsa Existente Parcela Normal (60 X…" at bounding box center [1065, 335] width 228 height 34
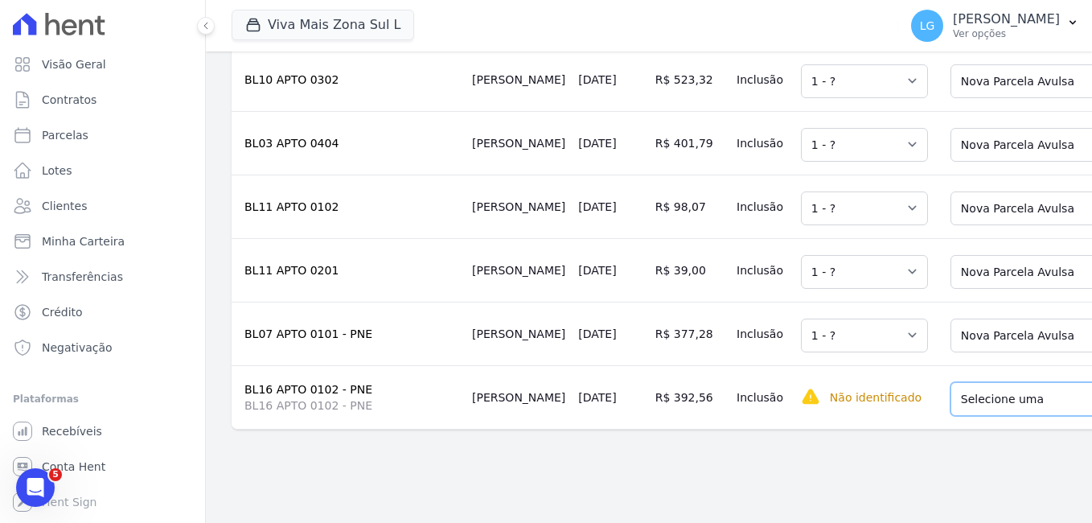
click at [951, 416] on select "Selecione uma Nova Parcela Avulsa Parcela Avulsa Existente Parcela Normal (60 X…" at bounding box center [1065, 399] width 228 height 34
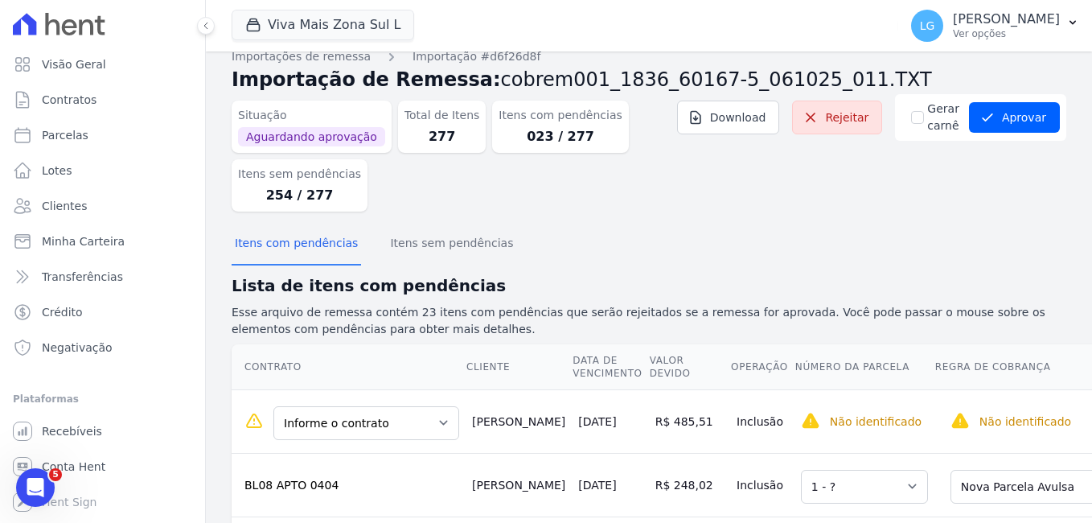
scroll to position [0, 0]
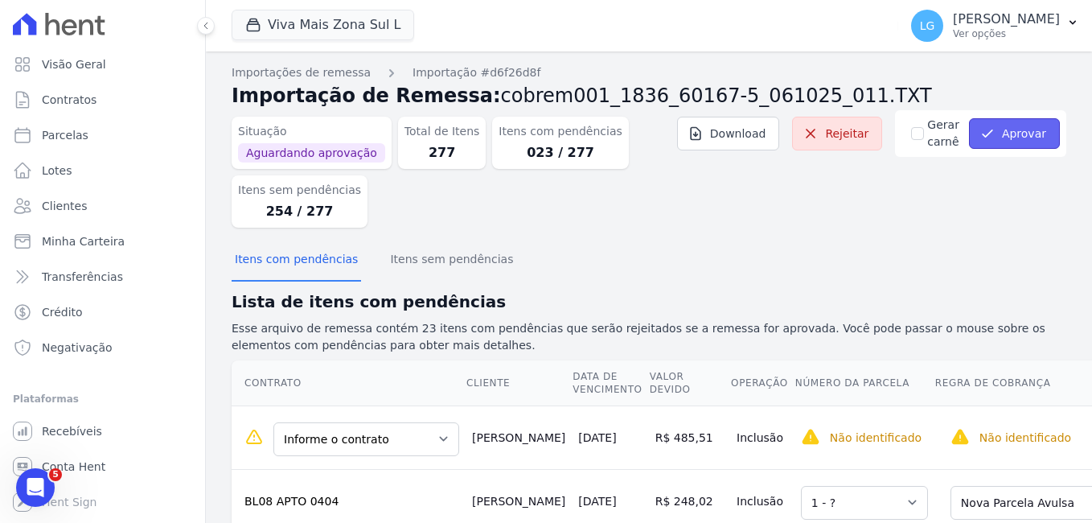
click at [1008, 131] on button "Aprovar" at bounding box center [1014, 133] width 91 height 31
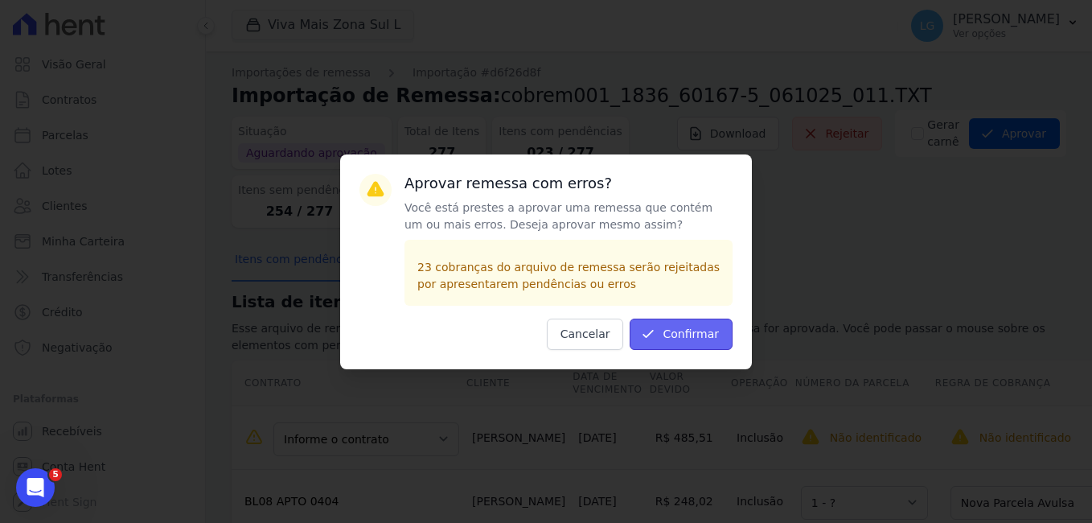
click at [680, 329] on button "Confirmar" at bounding box center [681, 333] width 103 height 31
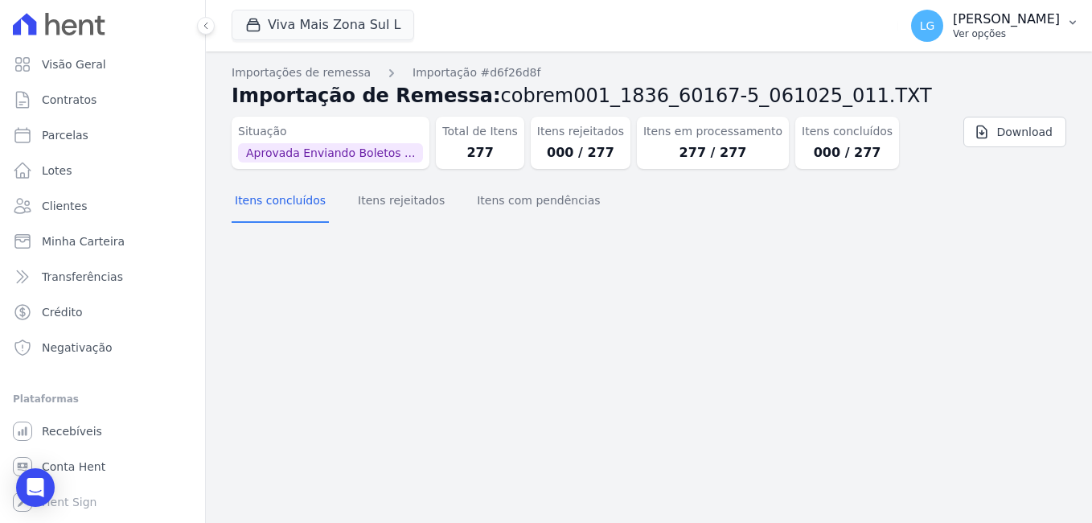
click at [980, 24] on p "[PERSON_NAME]" at bounding box center [1006, 19] width 107 height 16
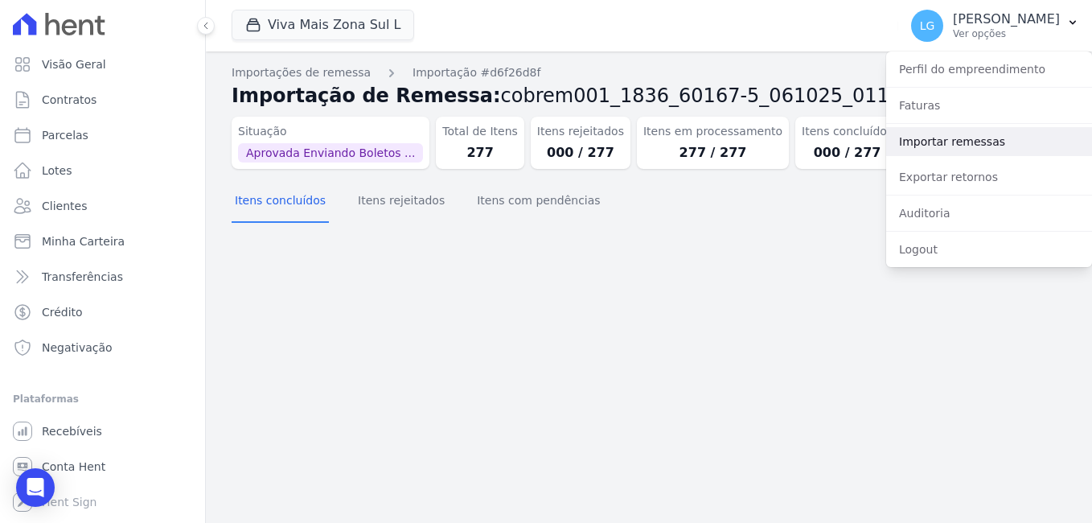
click at [955, 137] on link "Importar remessas" at bounding box center [989, 141] width 206 height 29
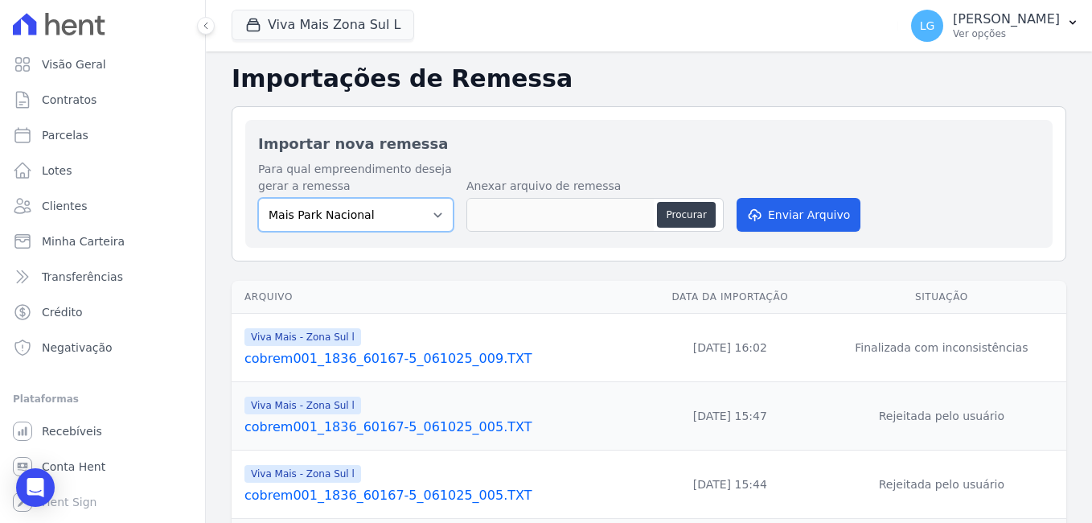
click at [421, 223] on select "Mais Park Nacional Mais Park Pampulha Mugango - Viva Iguaçu Parque Primavera RE…" at bounding box center [355, 215] width 195 height 34
select select "7a266eff-a90a-4bf5-8f48-74eb51a2d9c6"
click at [258, 198] on select "Mais Park Nacional Mais Park Pampulha Mugango - Viva Iguaçu Parque Primavera RE…" at bounding box center [355, 215] width 195 height 34
click at [679, 210] on button "Procurar" at bounding box center [686, 215] width 58 height 26
type input "cobrem001_1836_60167-5_061025_012.TXT"
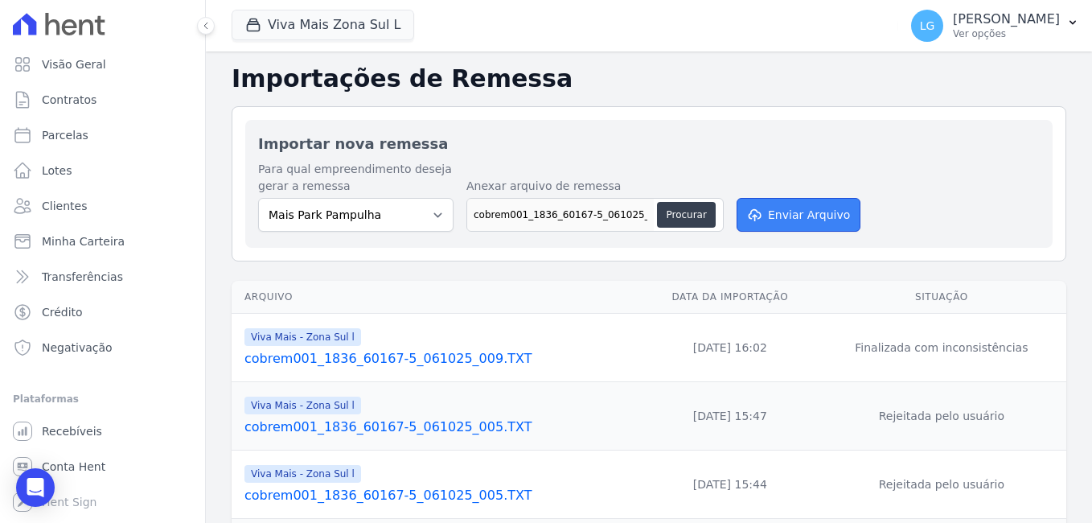
click at [779, 210] on button "Enviar Arquivo" at bounding box center [799, 215] width 124 height 34
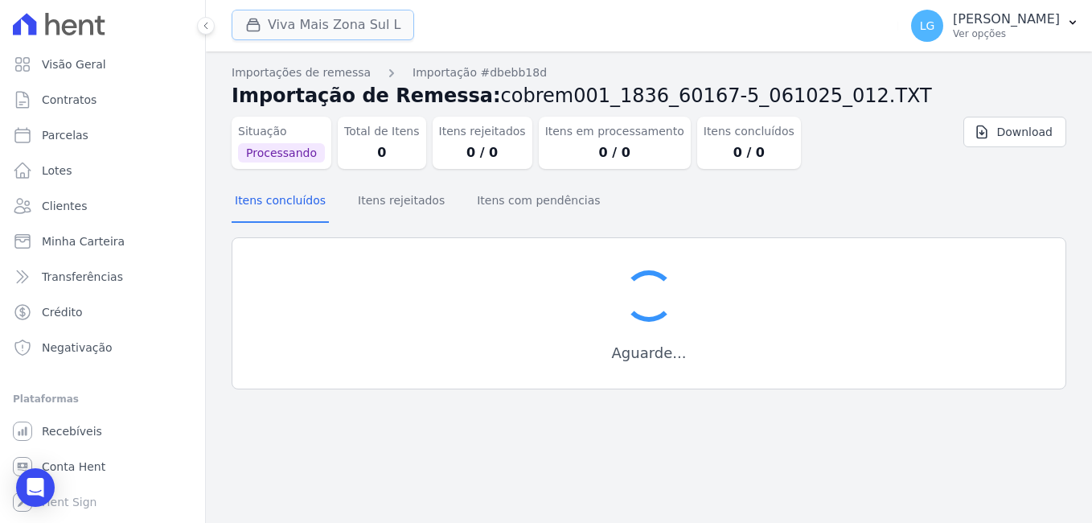
click at [364, 23] on button "Viva Mais Zona Sul L" at bounding box center [323, 25] width 183 height 31
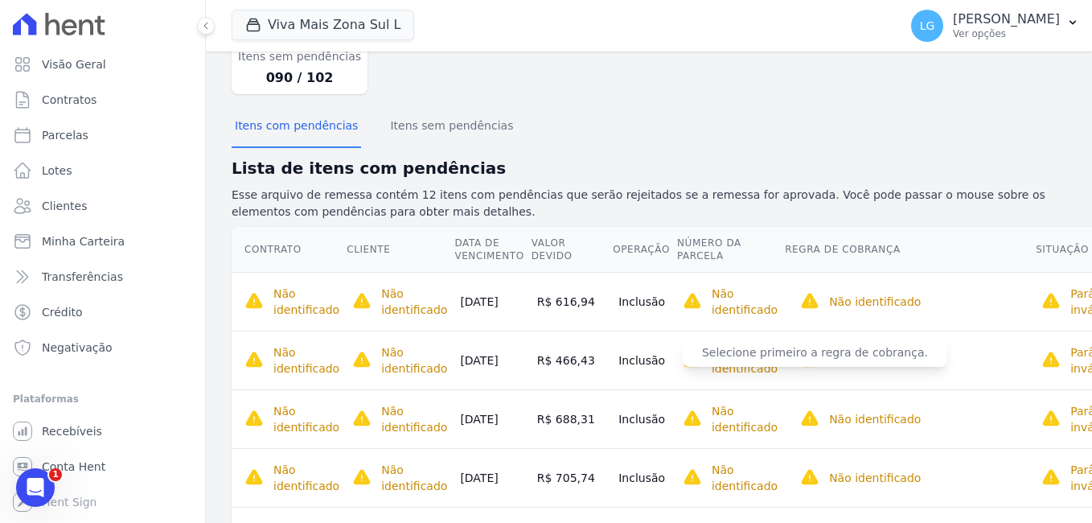
scroll to position [322, 0]
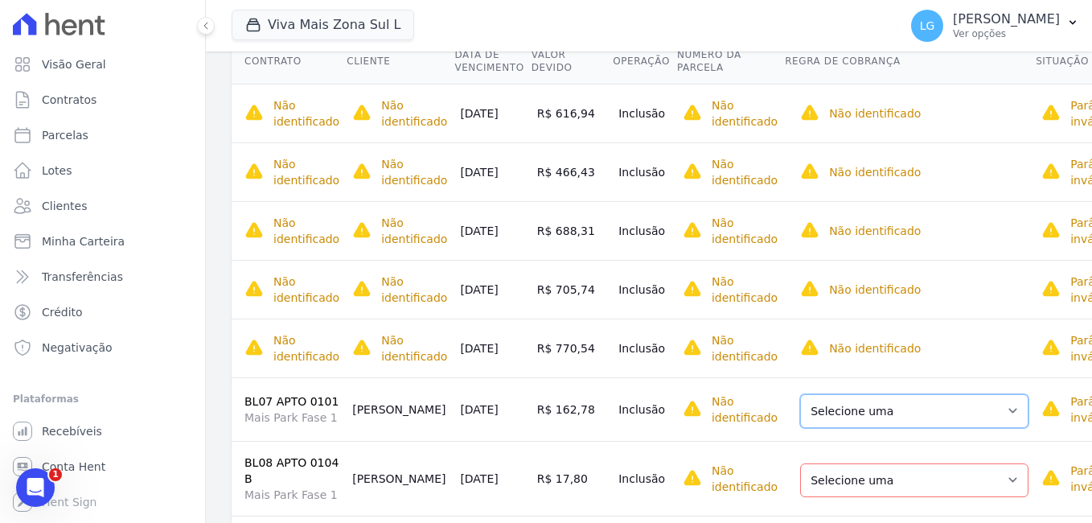
click at [858, 409] on select "Selecione uma Nova Parcela Avulsa Parcela Avulsa Existente Parcela Normal (33 X…" at bounding box center [914, 411] width 228 height 34
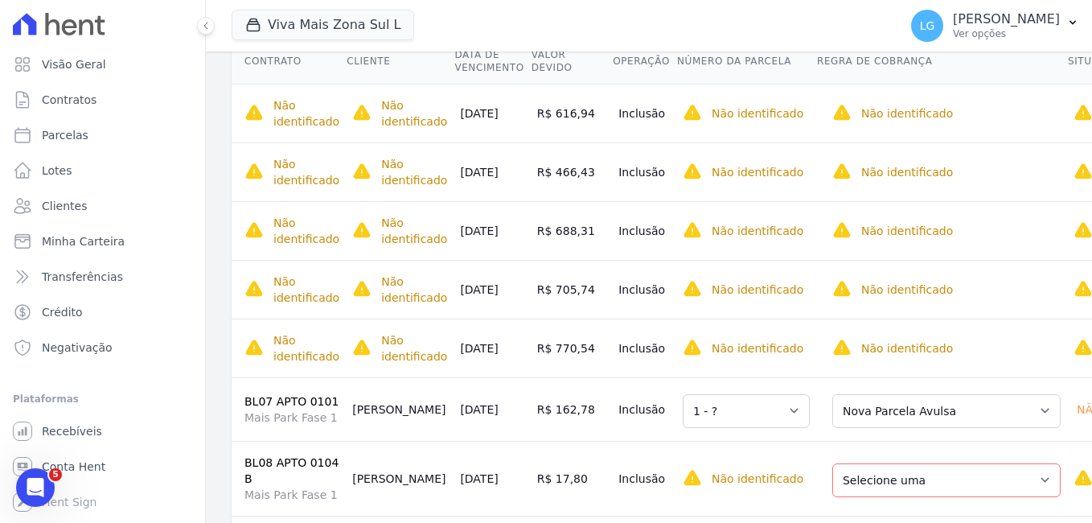
click at [832, 464] on div "Selecione uma Nova Parcela Avulsa Parcela Avulsa Existente Parcela Normal (46 X…" at bounding box center [946, 478] width 228 height 37
click at [835, 479] on select "Selecione uma Nova Parcela Avulsa Parcela Avulsa Existente Parcela Normal (46 X…" at bounding box center [946, 480] width 228 height 34
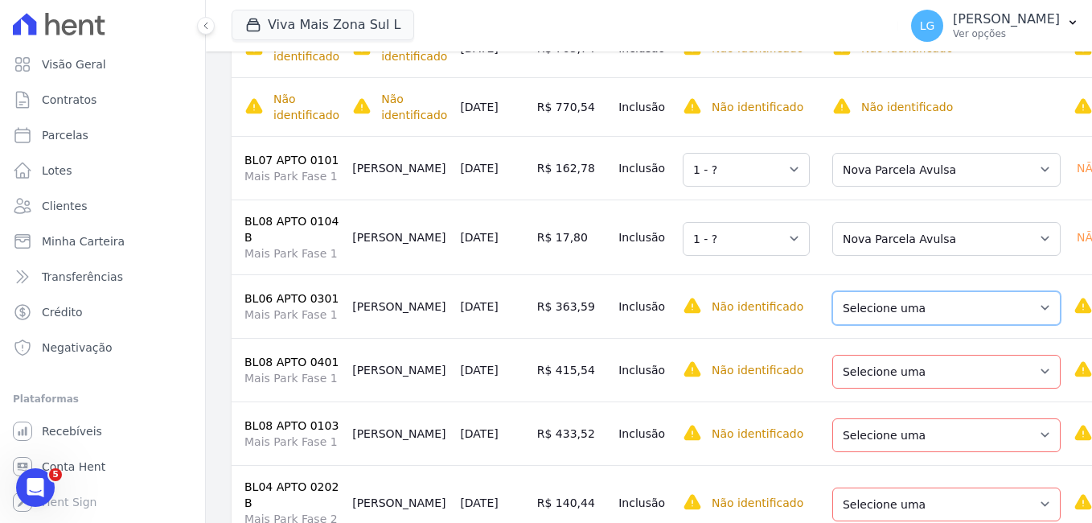
drag, startPoint x: 866, startPoint y: 310, endPoint x: 866, endPoint y: 327, distance: 16.9
click at [866, 310] on select "Selecione uma Nova Parcela Avulsa Parcela Avulsa Existente Parcela Normal (42 X…" at bounding box center [946, 308] width 228 height 34
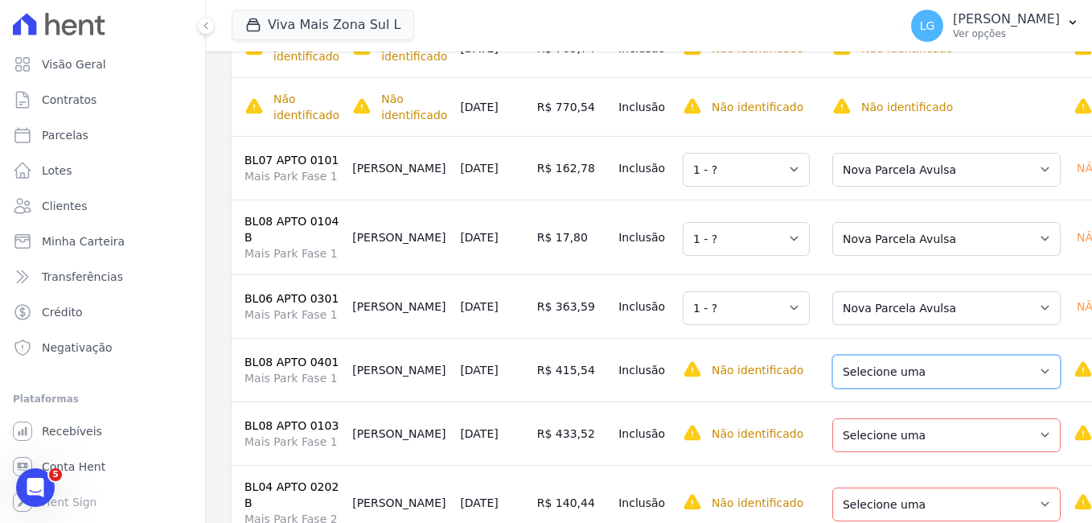
click at [864, 385] on select "Selecione uma Nova Parcela Avulsa Parcela Avulsa Existente Parcela Normal (44 X…" at bounding box center [946, 372] width 228 height 34
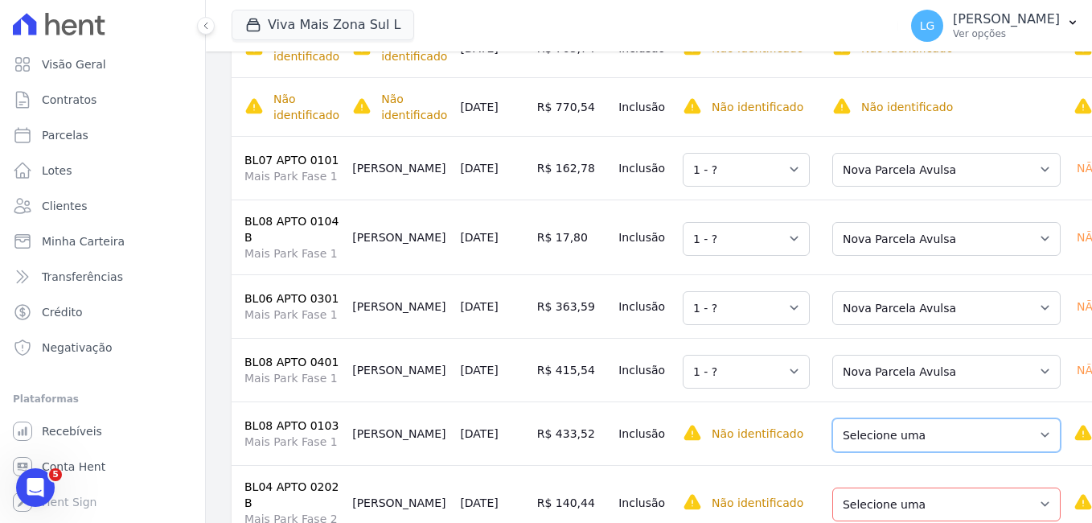
click at [881, 441] on select "Selecione uma Nova Parcela Avulsa Parcela Avulsa Existente Parcela Normal (35 X…" at bounding box center [946, 435] width 228 height 34
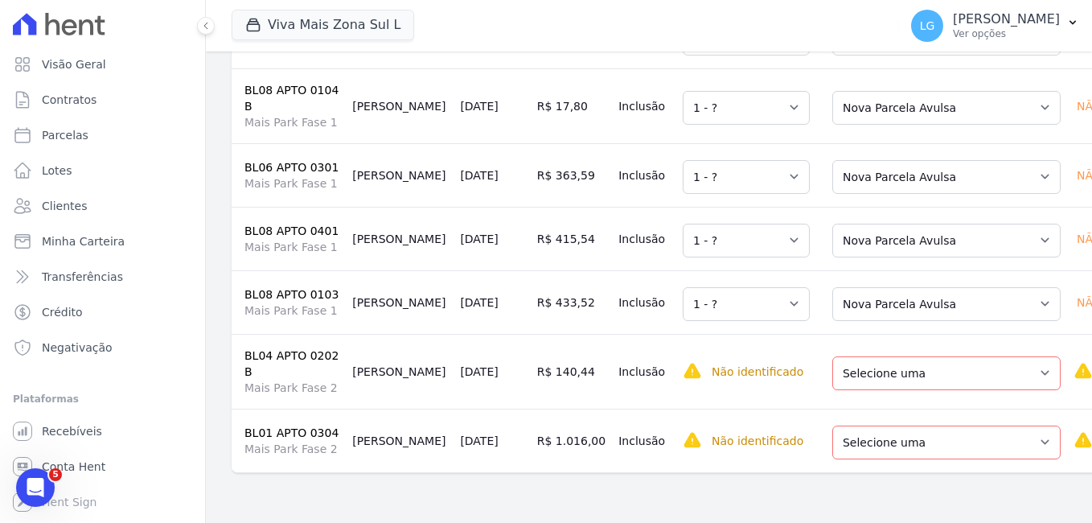
scroll to position [702, 0]
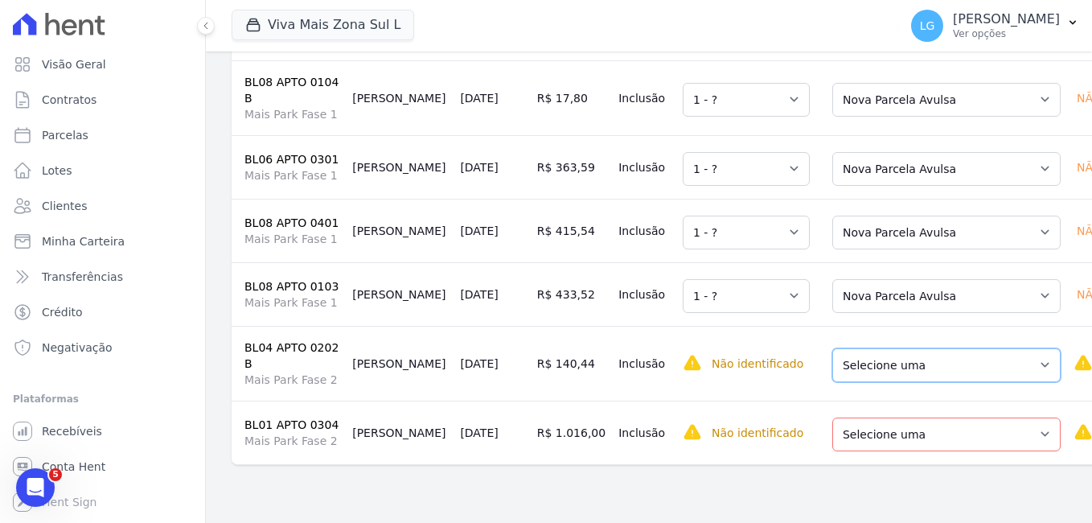
click at [873, 381] on select "Selecione uma Nova Parcela Avulsa Parcela Avulsa Existente Parcela Normal (14 X…" at bounding box center [946, 365] width 228 height 34
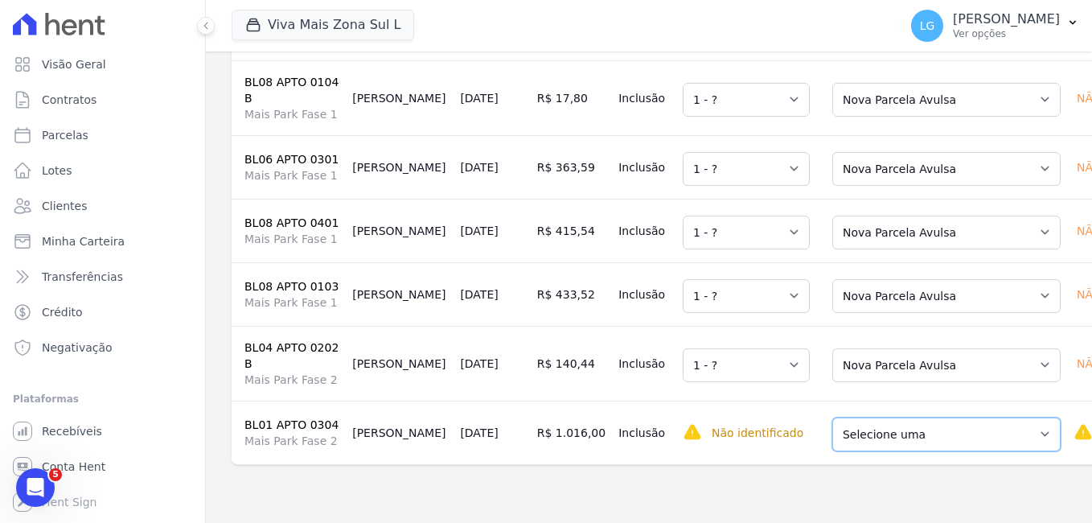
click at [878, 435] on select "Selecione uma Nova Parcela Avulsa Parcela Avulsa Existente Parcela Normal (49 X…" at bounding box center [946, 434] width 228 height 34
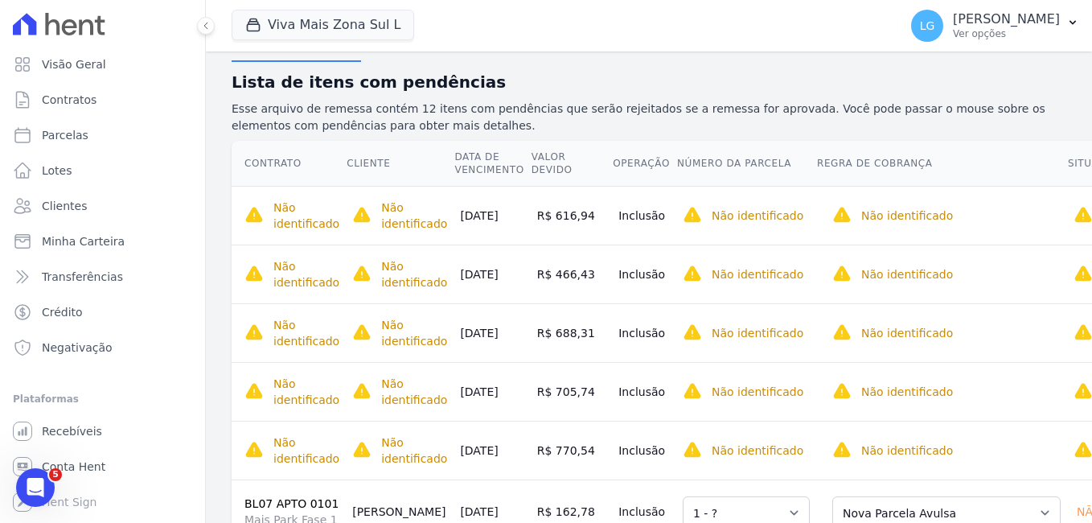
scroll to position [0, 0]
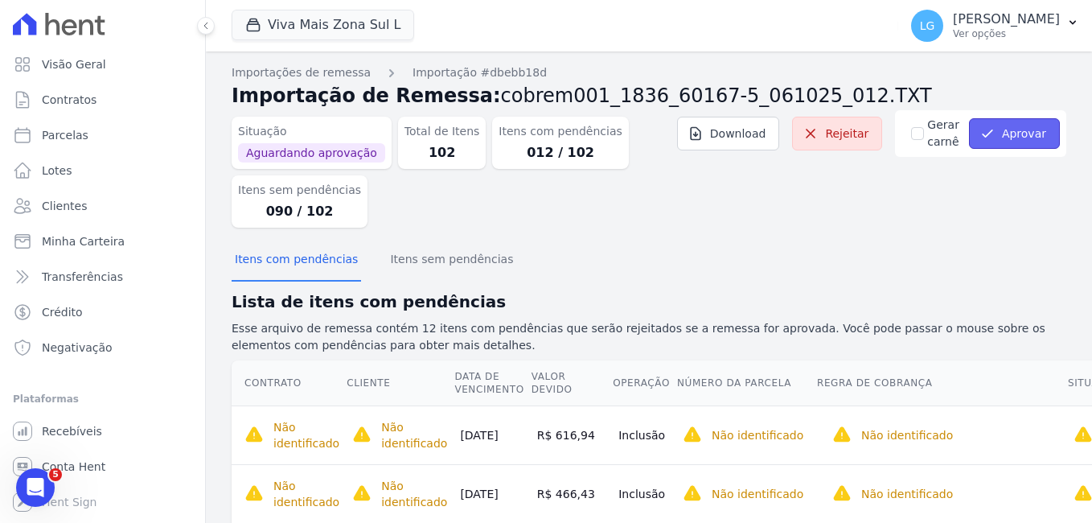
click at [1015, 138] on button "Aprovar" at bounding box center [1014, 133] width 91 height 31
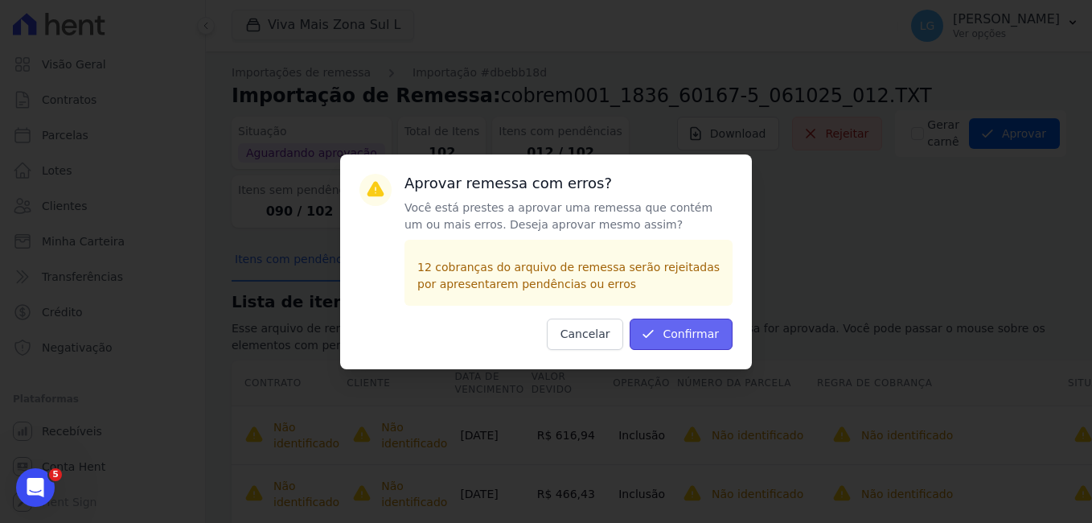
click at [676, 327] on button "Confirmar" at bounding box center [681, 333] width 103 height 31
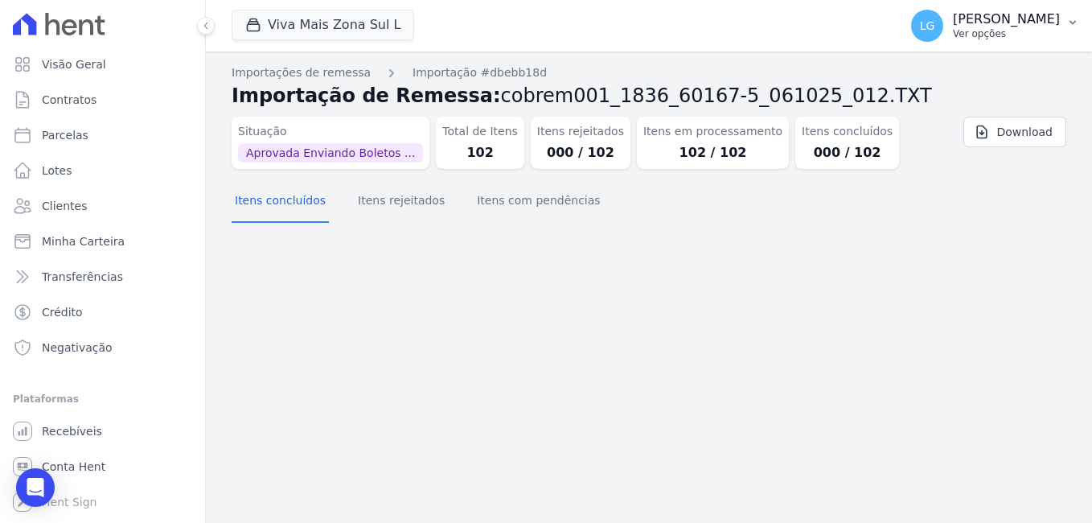
click at [957, 17] on p "[PERSON_NAME]" at bounding box center [1006, 19] width 107 height 16
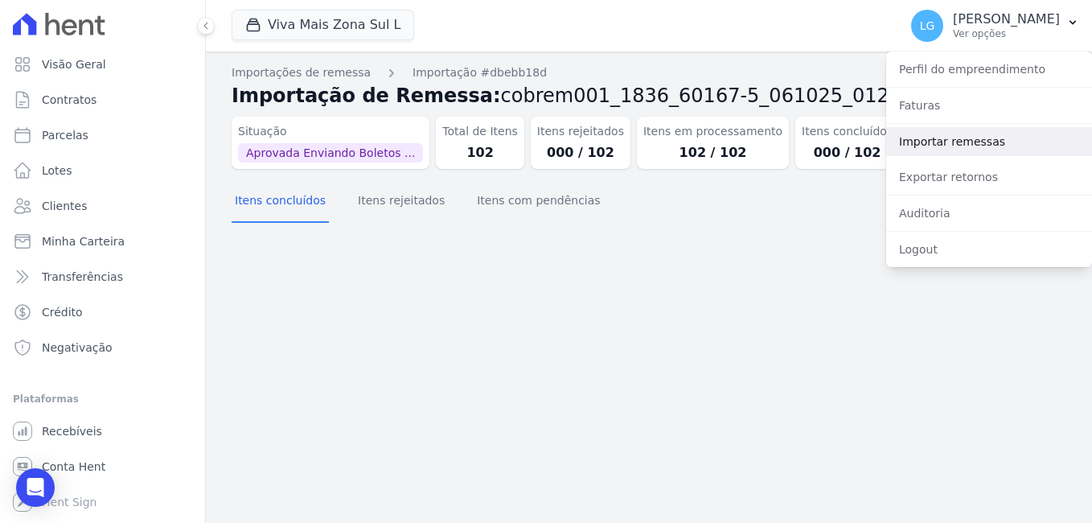
click at [953, 138] on link "Importar remessas" at bounding box center [989, 141] width 206 height 29
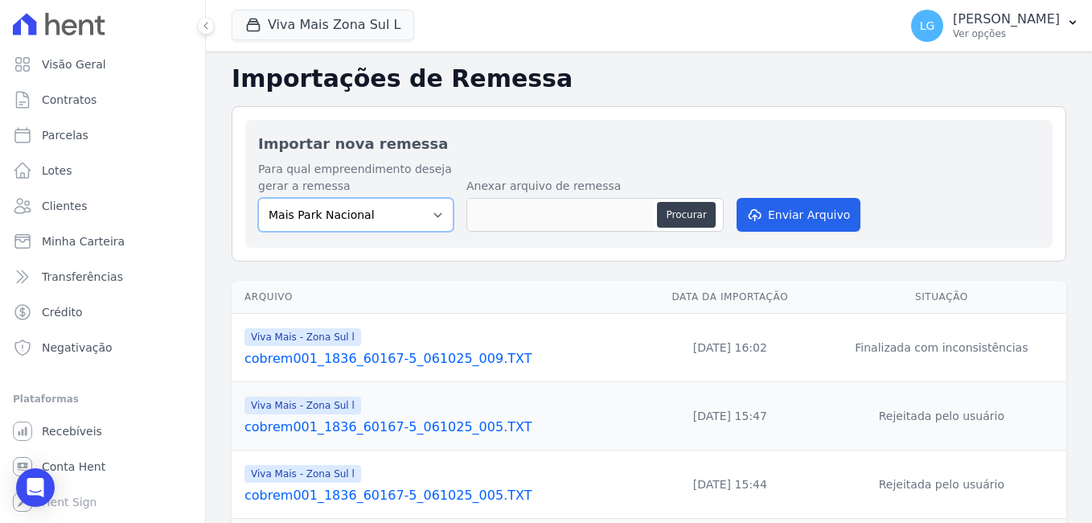
click at [397, 213] on select "[GEOGRAPHIC_DATA] [GEOGRAPHIC_DATA] Iguaçu [GEOGRAPHIC_DATA] RESIDENCIAL CHACAR…" at bounding box center [355, 215] width 195 height 34
select select "f525e02c-9c4c-4f57-95ad-169c6ef5a465"
click at [258, 198] on select "[GEOGRAPHIC_DATA] [GEOGRAPHIC_DATA] Iguaçu [GEOGRAPHIC_DATA] RESIDENCIAL CHACAR…" at bounding box center [355, 215] width 195 height 34
click at [679, 218] on button "Procurar" at bounding box center [686, 215] width 58 height 26
type input "cobrem001_1836_60167-5_061025_013.TXT"
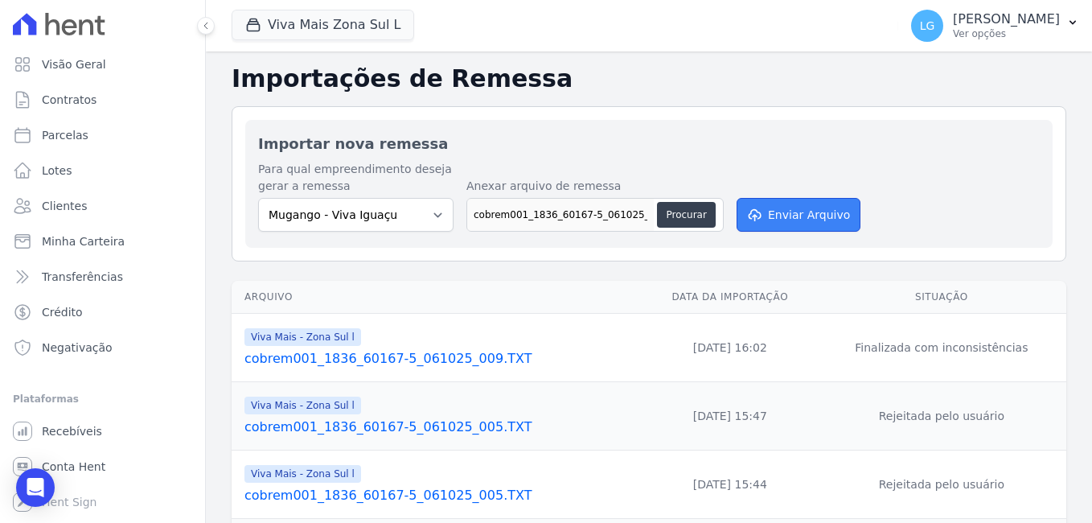
click at [805, 216] on button "Enviar Arquivo" at bounding box center [799, 215] width 124 height 34
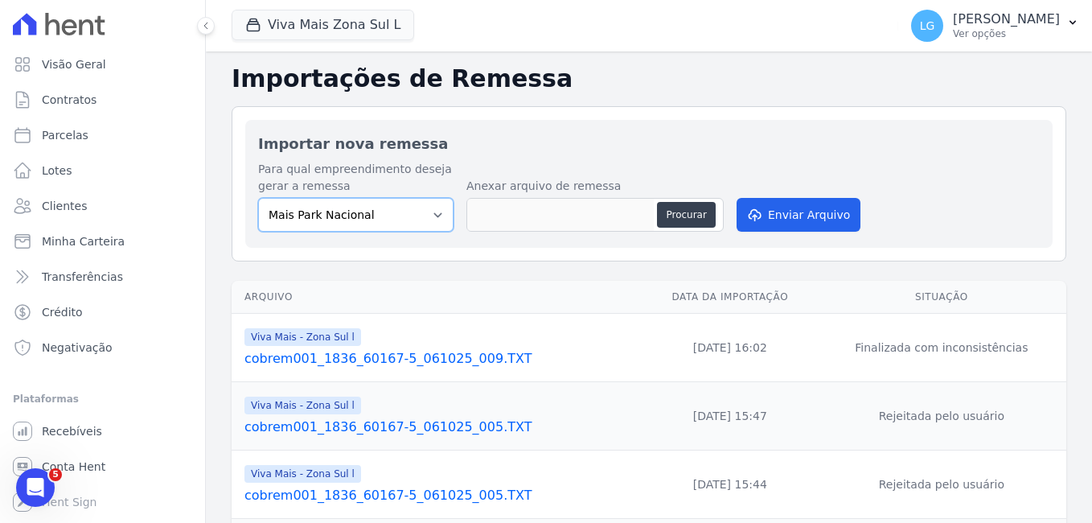
click at [427, 222] on select "[GEOGRAPHIC_DATA] [GEOGRAPHIC_DATA] Iguaçu [GEOGRAPHIC_DATA] RESIDENCIAL CHACAR…" at bounding box center [355, 215] width 195 height 34
select select "f525e02c-9c4c-4f57-95ad-169c6ef5a465"
click at [258, 198] on select "[GEOGRAPHIC_DATA] [GEOGRAPHIC_DATA] Iguaçu [GEOGRAPHIC_DATA] RESIDENCIAL CHACAR…" at bounding box center [355, 215] width 195 height 34
click at [680, 220] on button "Procurar" at bounding box center [686, 215] width 58 height 26
type input "cobrem001_1836_60167-5_061025_014.TXT"
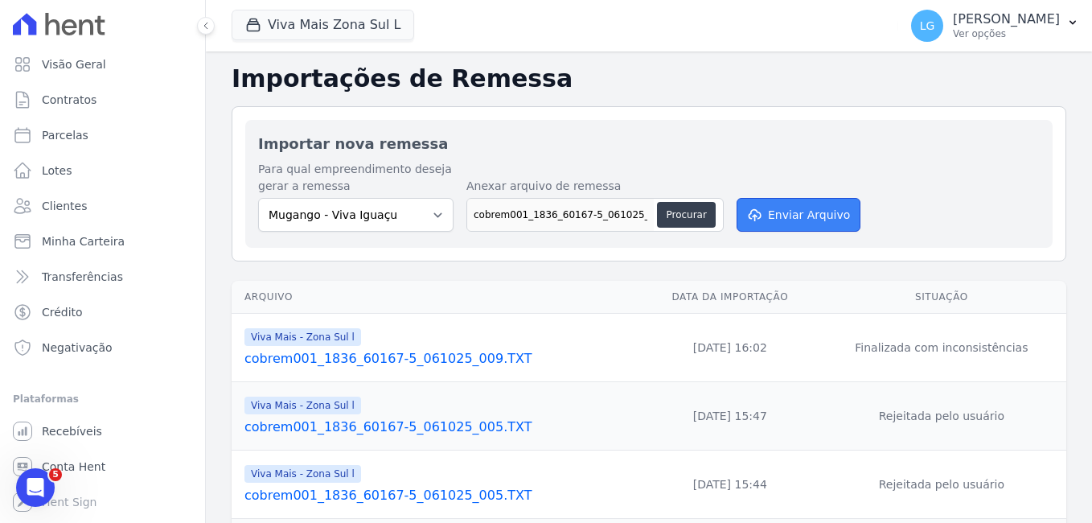
click at [788, 213] on button "Enviar Arquivo" at bounding box center [799, 215] width 124 height 34
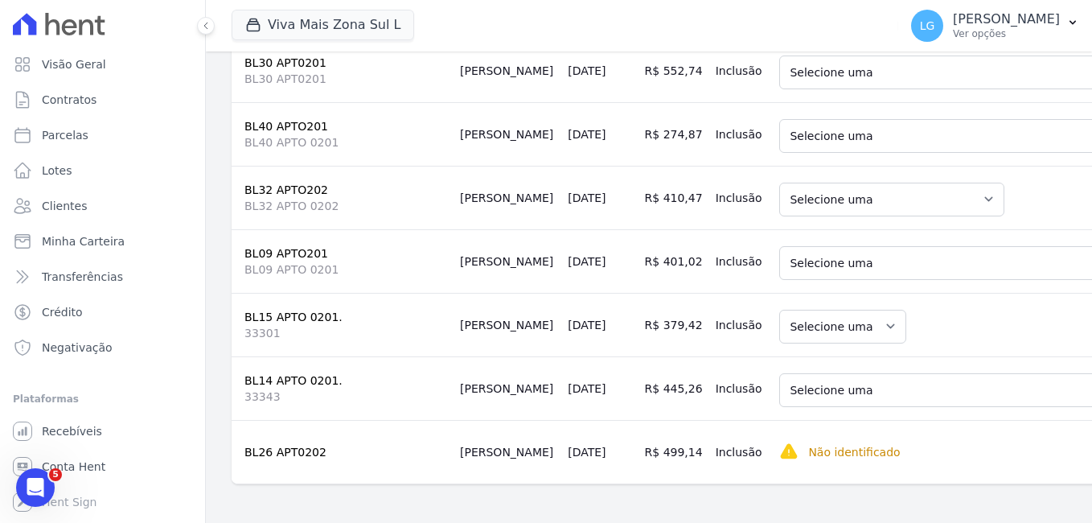
scroll to position [7332, 0]
click at [959, 22] on p "[PERSON_NAME]" at bounding box center [1006, 19] width 107 height 16
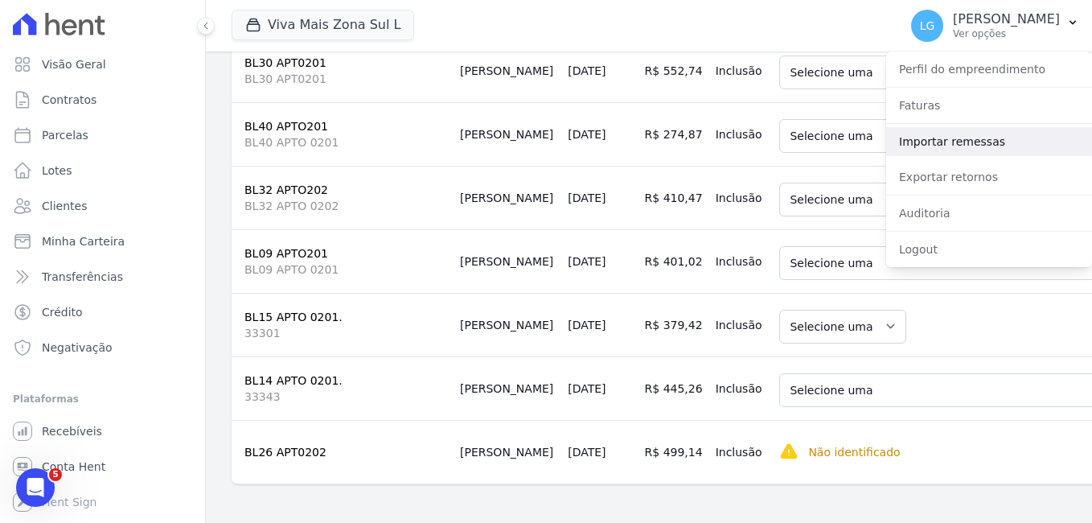
click at [954, 141] on link "Importar remessas" at bounding box center [989, 141] width 206 height 29
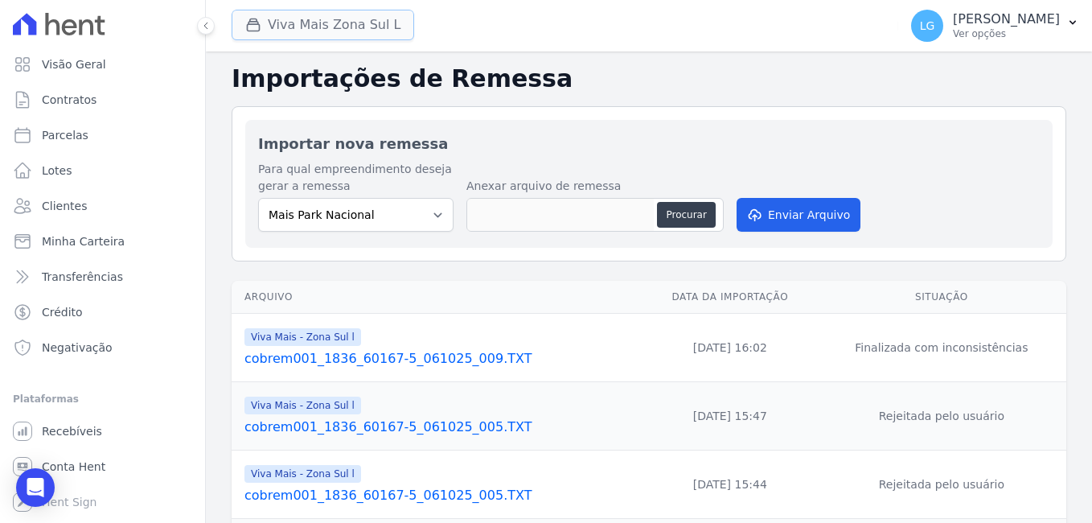
click at [353, 27] on button "Viva Mais Zona Sul L" at bounding box center [323, 25] width 183 height 31
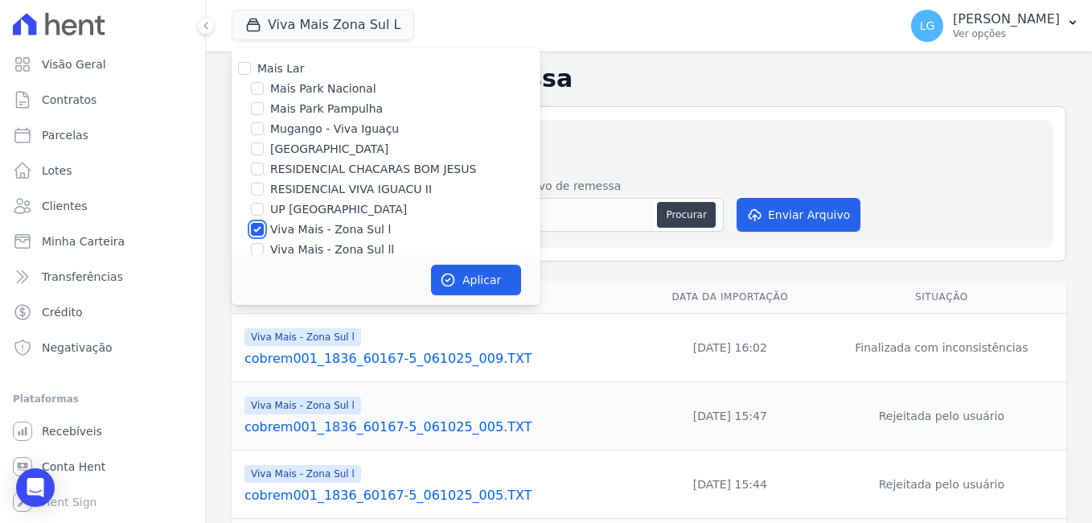
click at [257, 231] on input "Viva Mais - Zona Sul l" at bounding box center [257, 229] width 13 height 13
checkbox input "false"
click at [262, 131] on input "Mugango - Viva Iguaçu" at bounding box center [257, 128] width 13 height 13
checkbox input "true"
click at [491, 278] on button "Aplicar" at bounding box center [476, 280] width 90 height 31
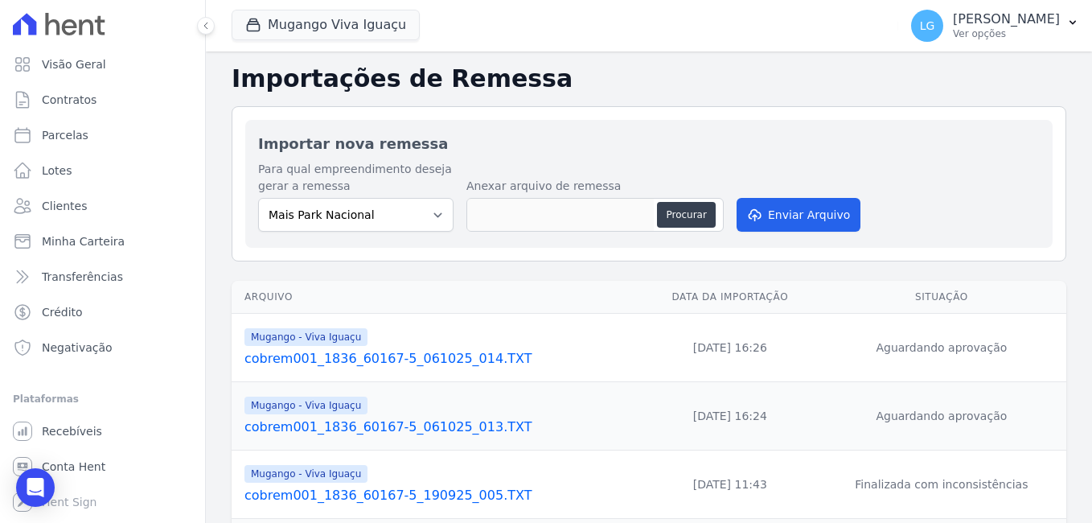
click at [296, 425] on link "cobrem001_1836_60167-5_061025_013.TXT" at bounding box center [440, 426] width 392 height 19
click at [331, 427] on link "cobrem001_1836_60167-5_061025_013.TXT" at bounding box center [440, 426] width 392 height 19
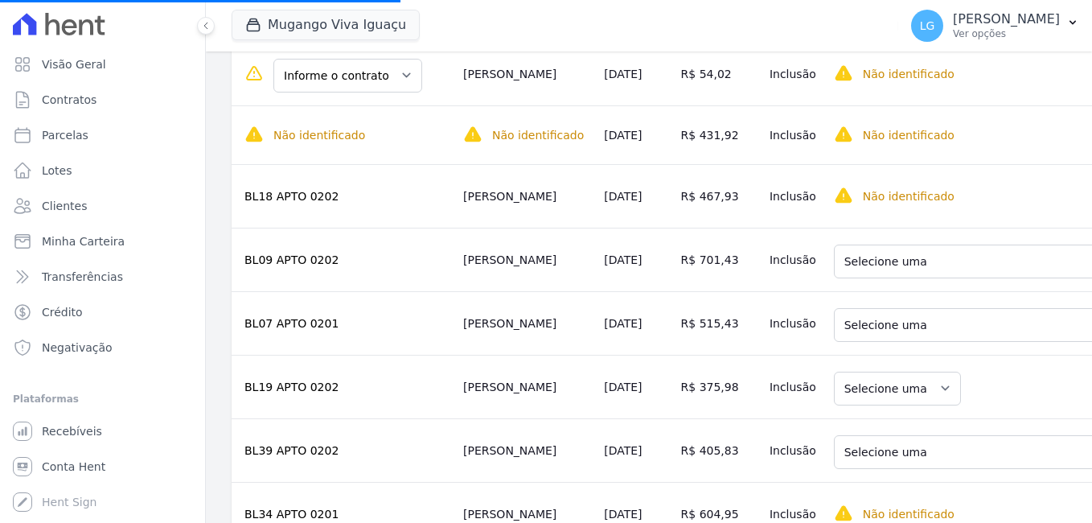
scroll to position [1528, 0]
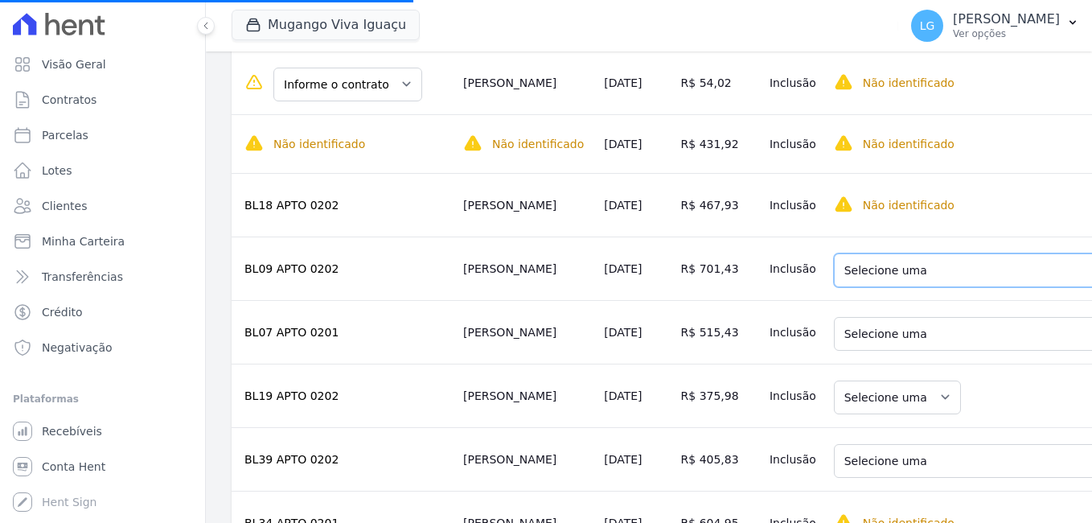
click at [859, 267] on select "Selecione uma 25 - [DATE] - R$ 680,85 - Vencido (Cobrança Expirada) 26 - [DATE]…" at bounding box center [1009, 270] width 351 height 34
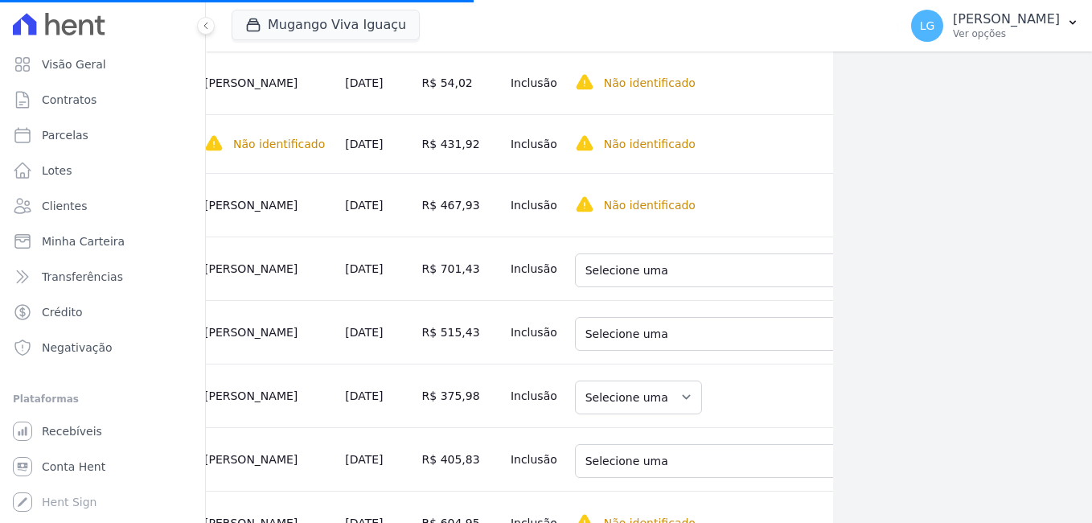
scroll to position [1528, 272]
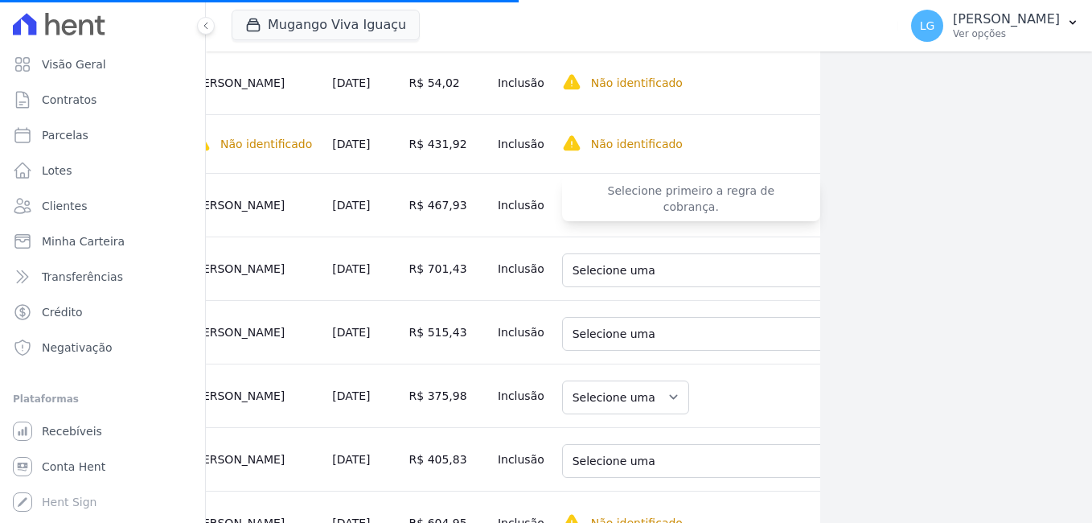
click at [655, 199] on span "Selecione primeiro a regra de cobrança." at bounding box center [691, 198] width 258 height 45
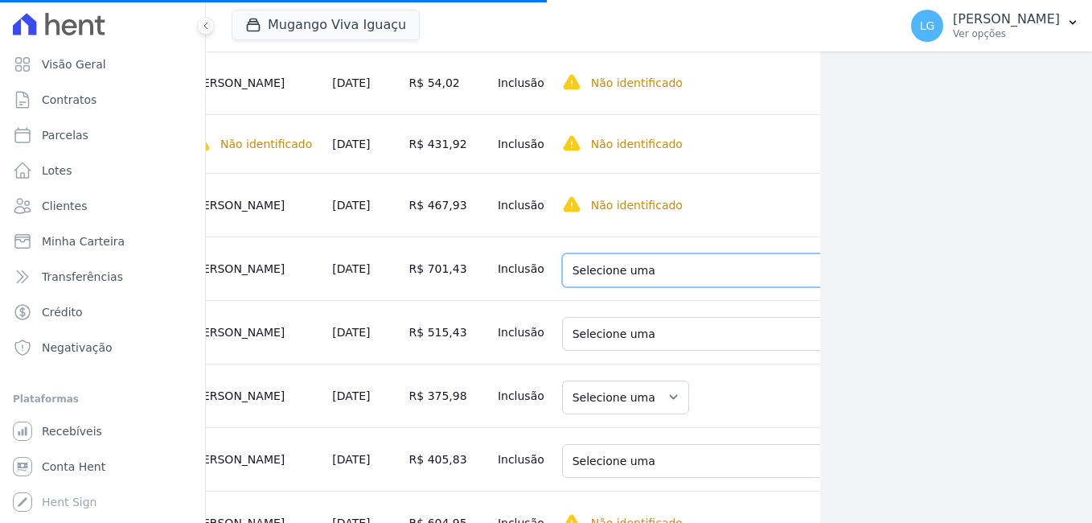
click at [605, 270] on select "Selecione uma 25 - [DATE] - R$ 680,85 - Vencido (Cobrança Expirada) 26 - [DATE]…" at bounding box center [737, 270] width 351 height 34
click at [413, 268] on td "R$ 701,43" at bounding box center [447, 268] width 88 height 64
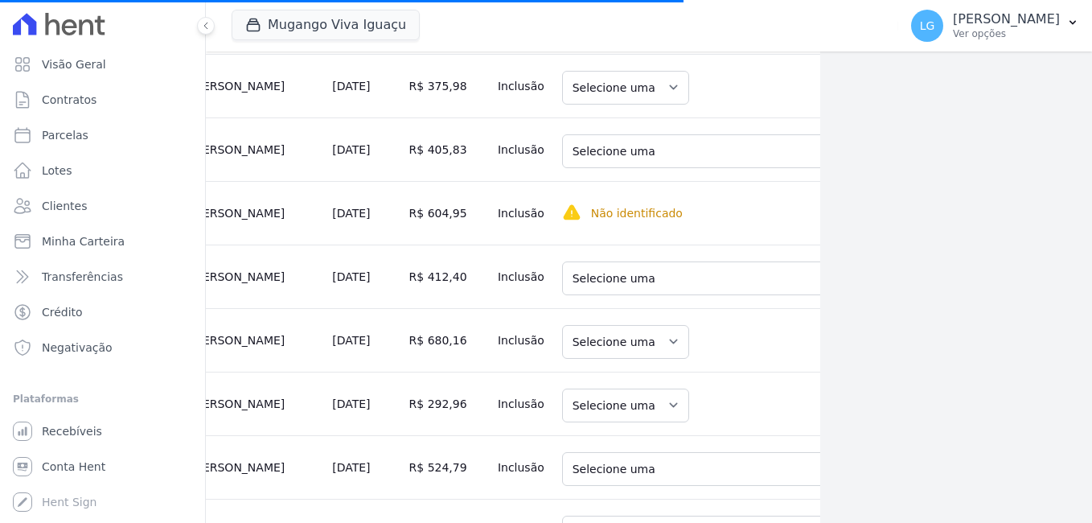
scroll to position [1769, 272]
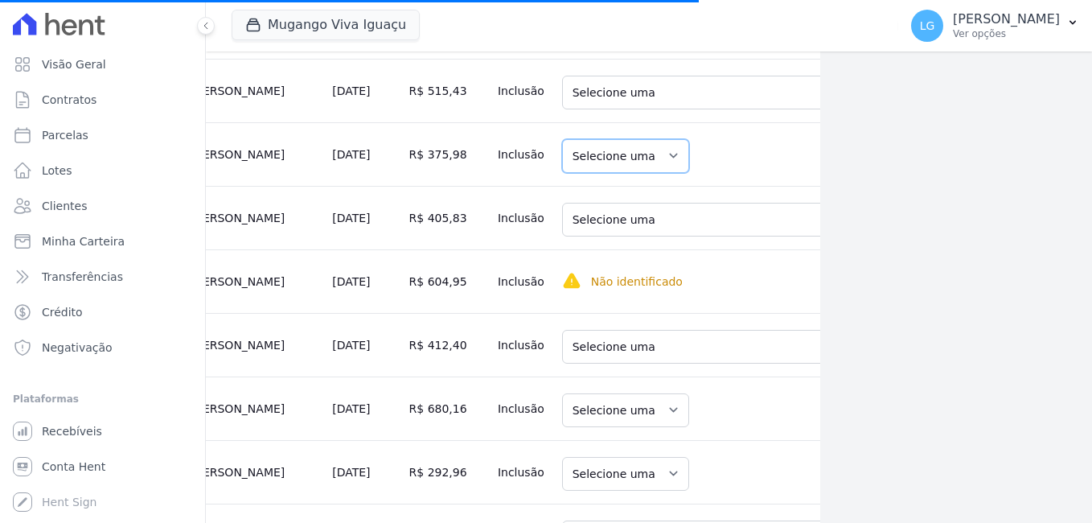
drag, startPoint x: 575, startPoint y: 166, endPoint x: 572, endPoint y: 176, distance: 10.9
click at [575, 166] on select "Selecione uma" at bounding box center [625, 156] width 127 height 34
click at [585, 165] on select "Selecione uma" at bounding box center [625, 156] width 127 height 34
click at [593, 164] on select "Selecione uma" at bounding box center [625, 156] width 127 height 34
click at [594, 164] on select "Selecione uma" at bounding box center [625, 156] width 127 height 34
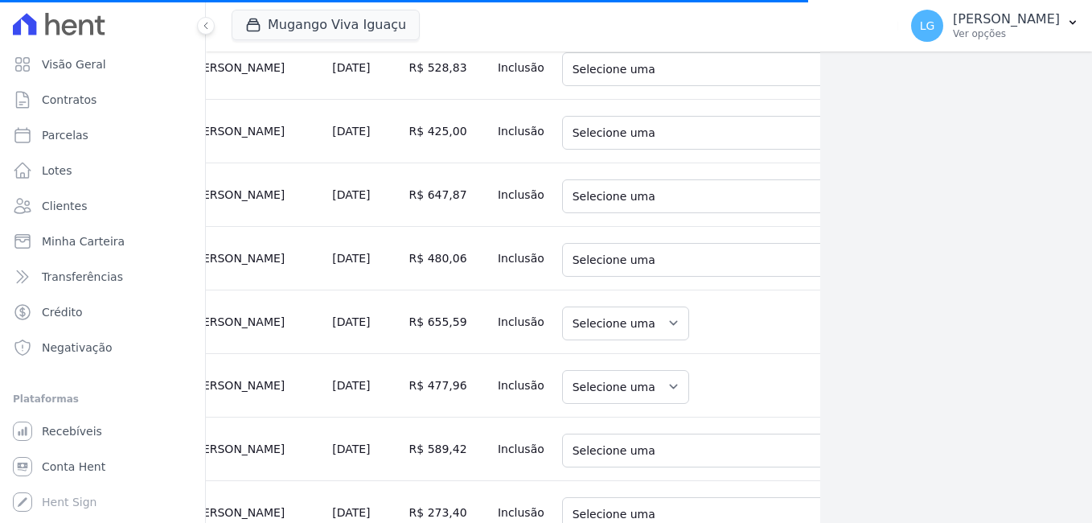
scroll to position [3860, 272]
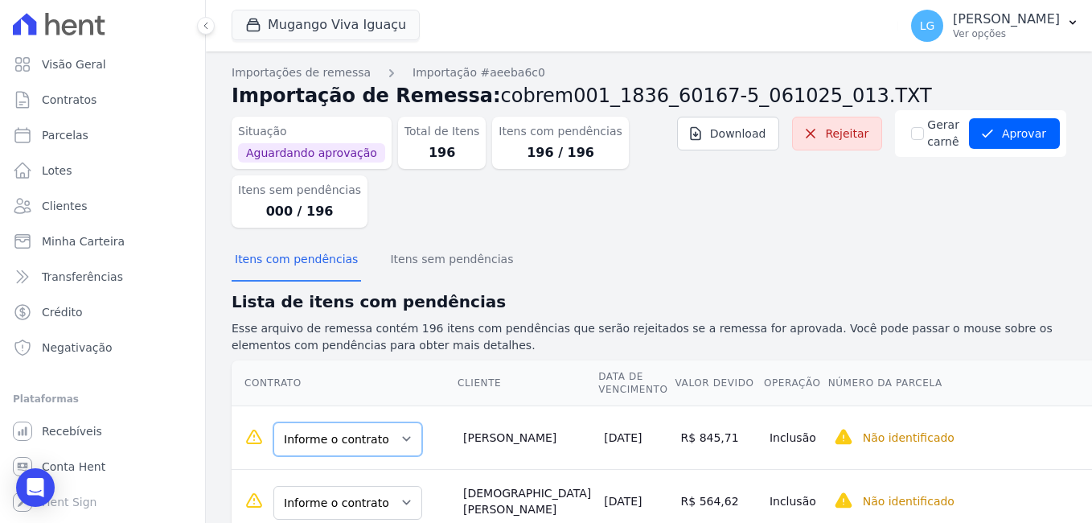
click at [339, 446] on select "Informe o contrato BL06 APT 0101 BL06 APT 0101" at bounding box center [347, 439] width 149 height 34
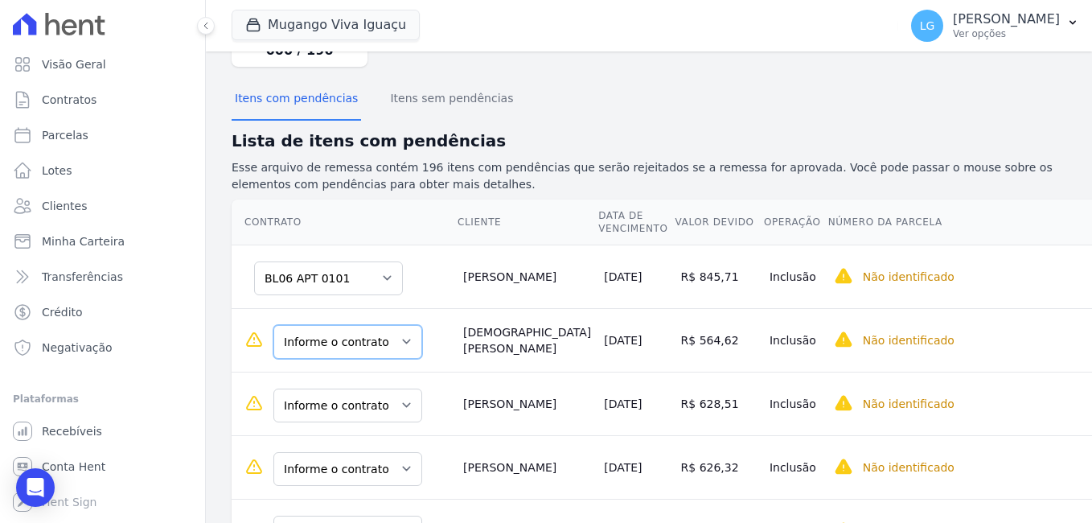
click at [378, 350] on select "Informe o contrato BL03 APT 0202 BL03 APT 0202" at bounding box center [347, 342] width 149 height 34
click at [352, 421] on select "Informe o contrato BL37 APT 0202 BL37 APT 0202" at bounding box center [347, 405] width 149 height 34
click at [336, 470] on select "Informe o contrato BL14 APT 0202 BL14 APT 0202" at bounding box center [347, 469] width 149 height 34
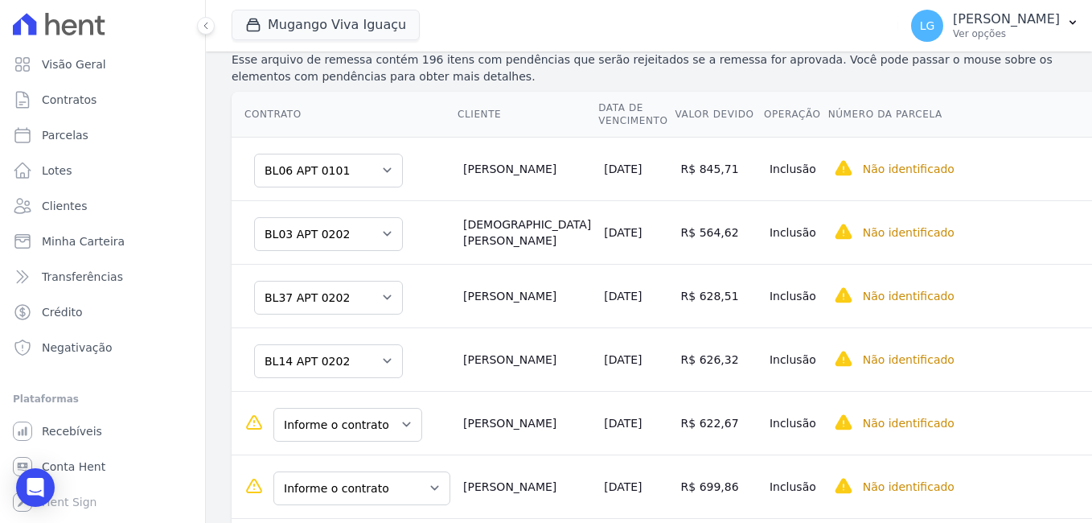
scroll to position [402, 0]
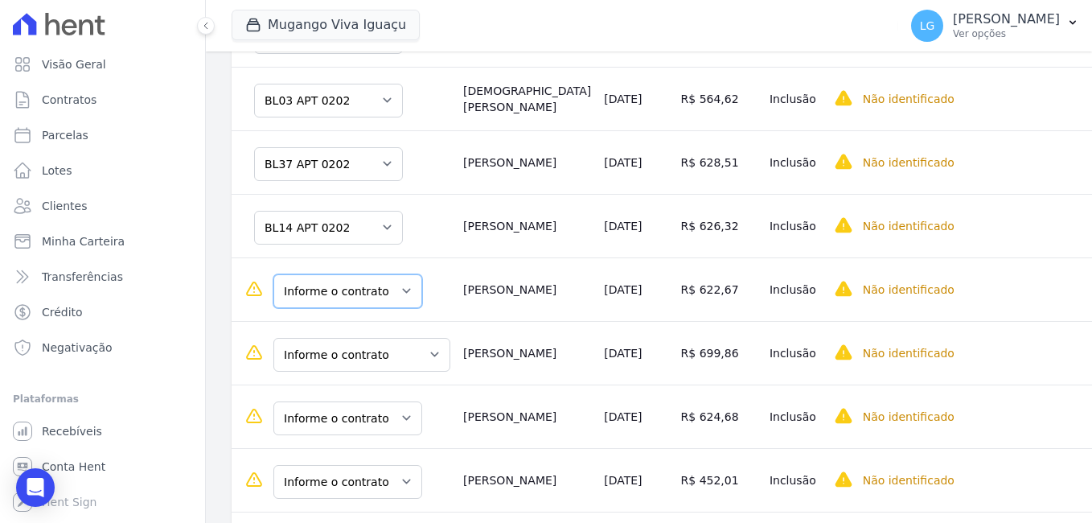
click at [317, 302] on select "Informe o contrato BL42 APT 0201 BL42 APT 0201" at bounding box center [347, 291] width 149 height 34
click at [333, 364] on select "Informe o contrato BL40 APT 0101 - PNE BL40 APT 0101 - PNE" at bounding box center [361, 355] width 177 height 34
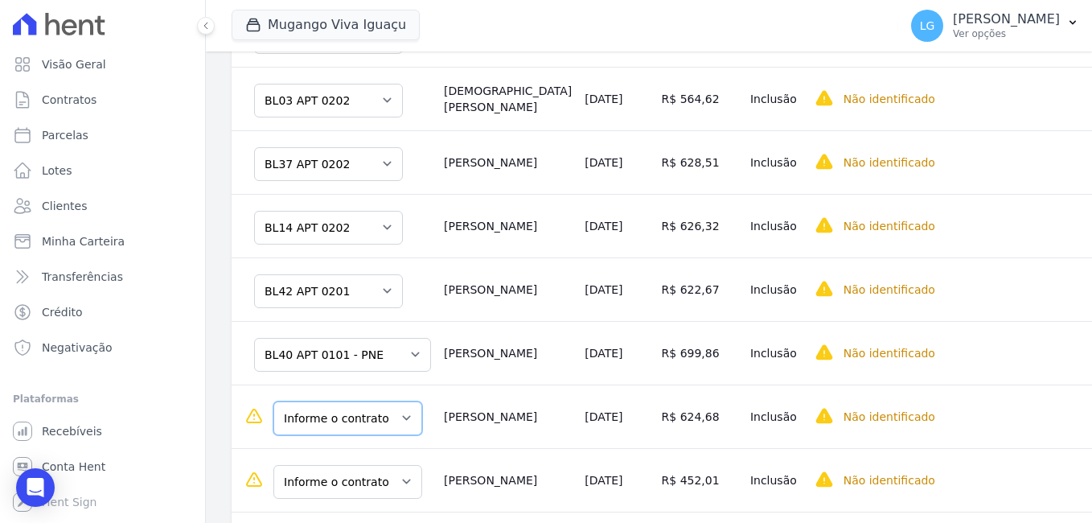
click at [337, 429] on select "Informe o contrato BL22 APT 0201 BL22 APT 0201" at bounding box center [347, 418] width 149 height 34
click at [340, 479] on select "Informe o contrato BL01 APT 0102 BL01 APT 0102" at bounding box center [347, 482] width 149 height 34
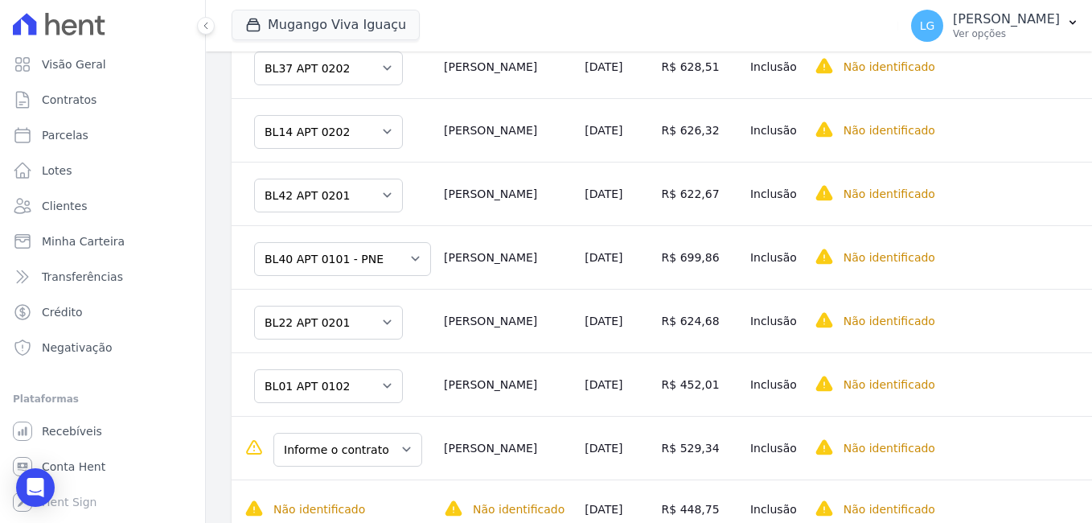
scroll to position [643, 0]
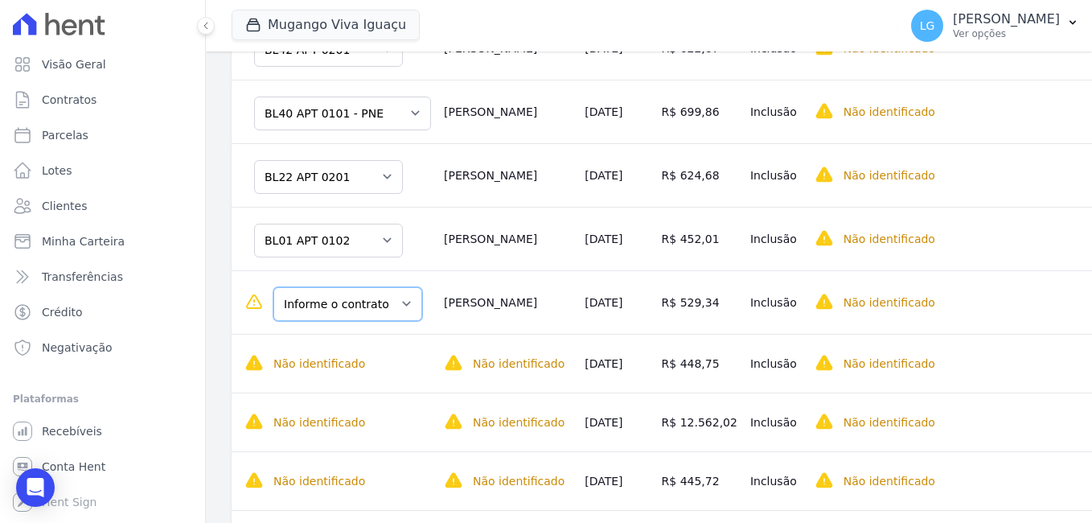
click at [332, 310] on select "Informe o contrato BL15 APT 0202 BL15 APT 0202" at bounding box center [347, 304] width 149 height 34
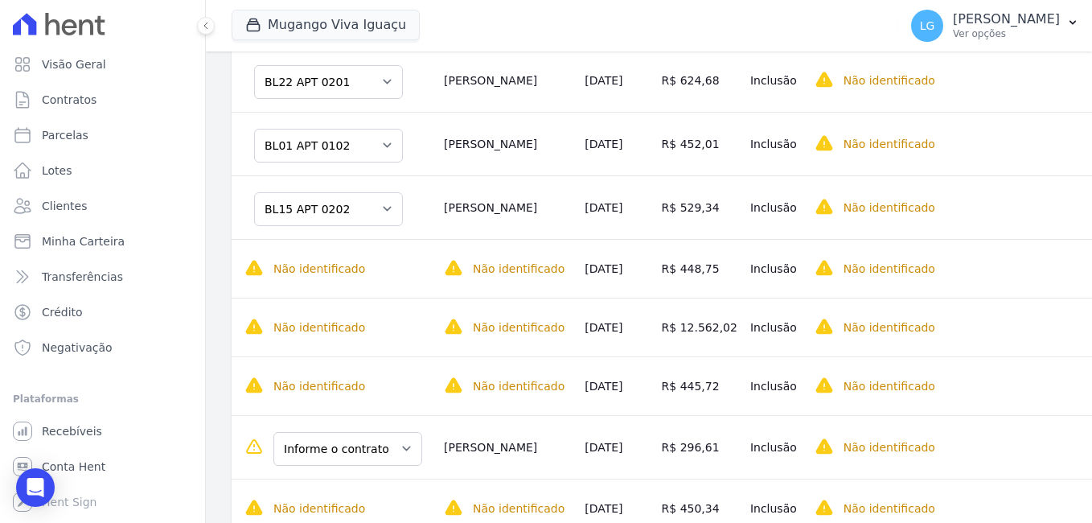
scroll to position [885, 0]
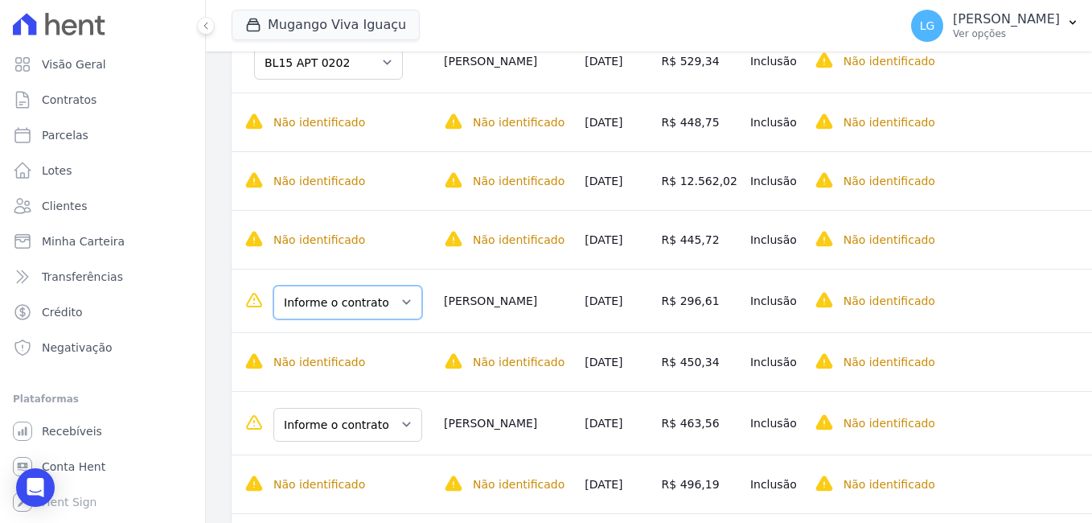
drag, startPoint x: 360, startPoint y: 307, endPoint x: 357, endPoint y: 316, distance: 9.4
click at [360, 307] on select "Informe o contrato BL40 APT 0202 BL40 APT 0202" at bounding box center [347, 303] width 149 height 34
click at [343, 423] on select "Informe o contrato BL06 APT 0202 BL06 APT 0202" at bounding box center [347, 425] width 149 height 34
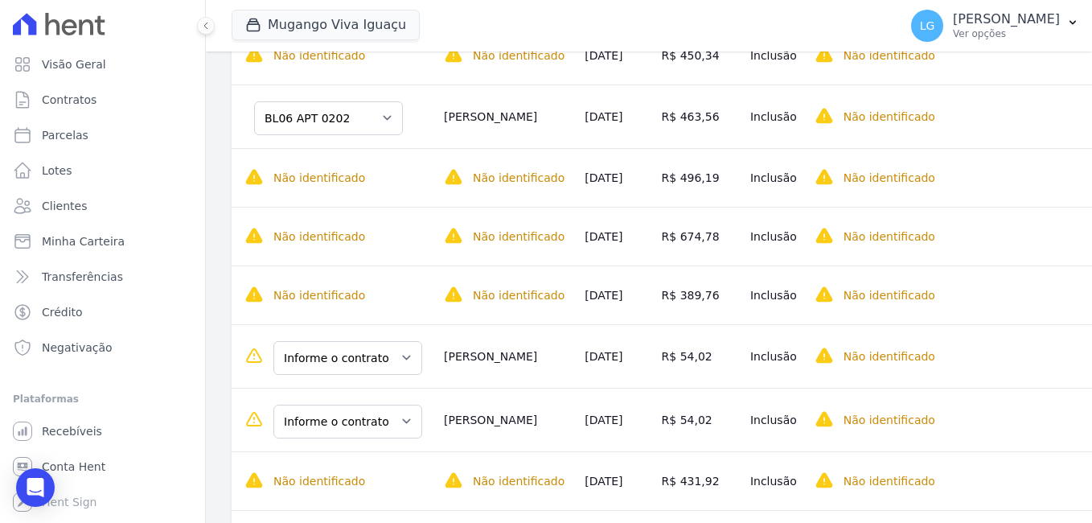
scroll to position [1206, 0]
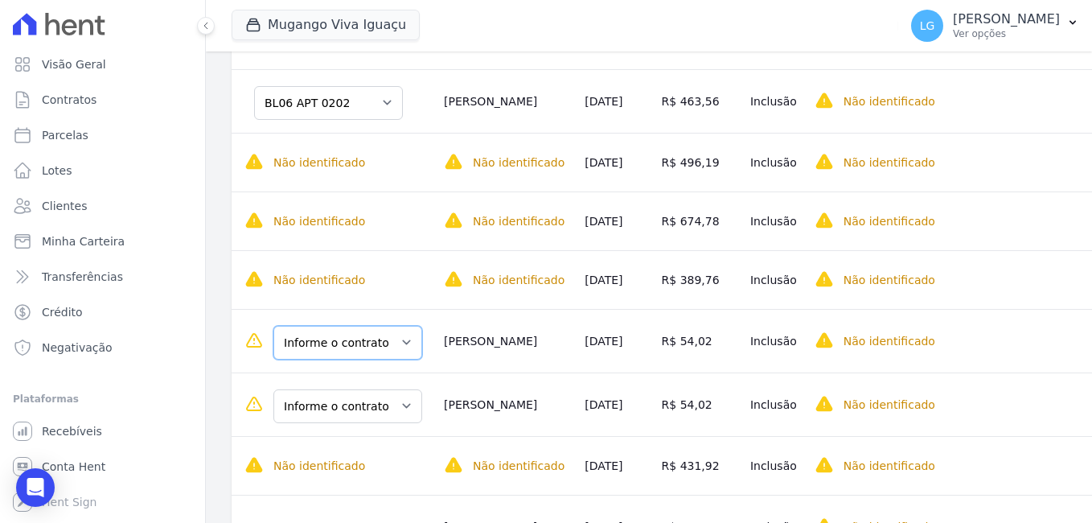
click at [333, 346] on select "Informe o contrato BL15 APT 0202 BL15 APT 0202" at bounding box center [347, 343] width 149 height 34
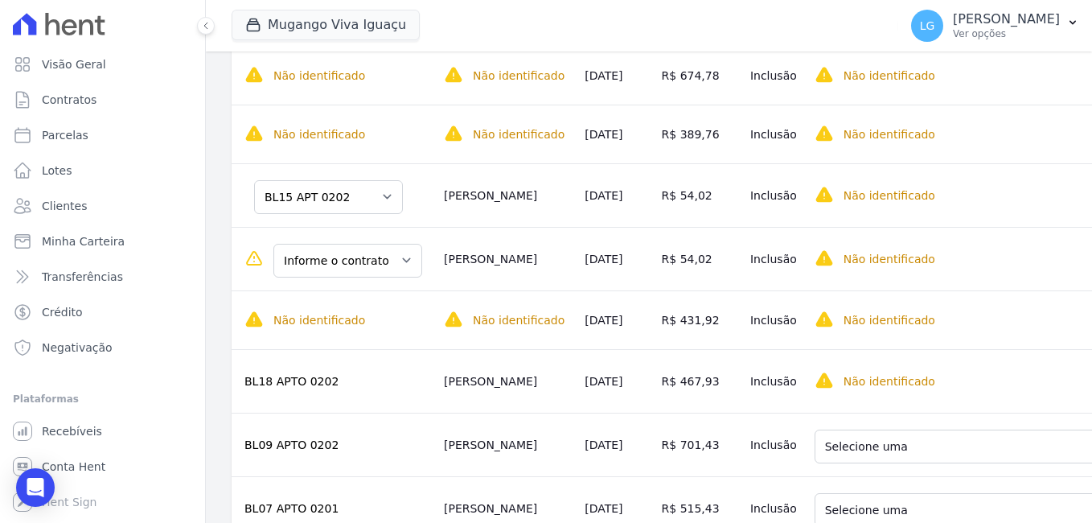
scroll to position [1367, 0]
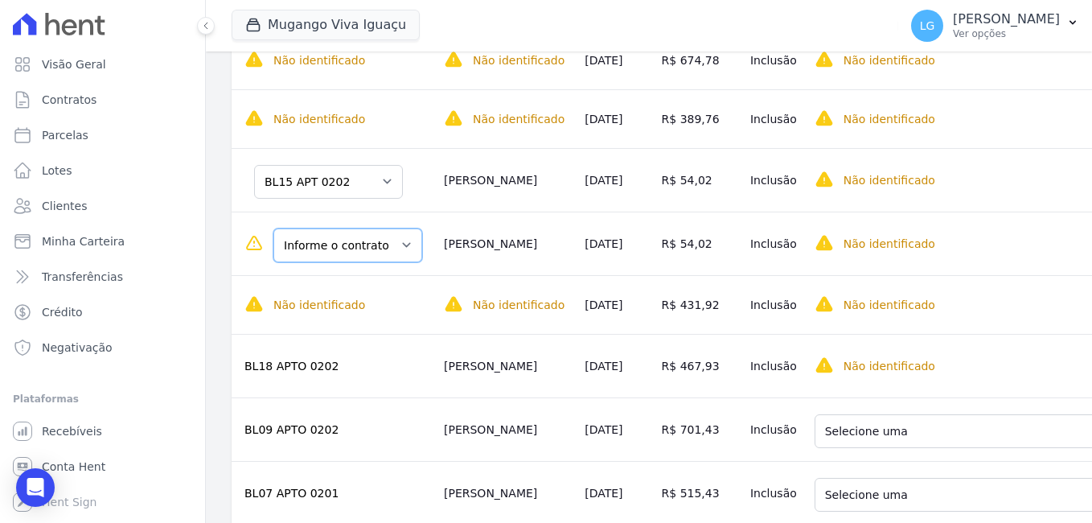
click at [314, 252] on select "Informe o contrato BL06 APT 0202 BL06 APT 0202" at bounding box center [347, 245] width 149 height 34
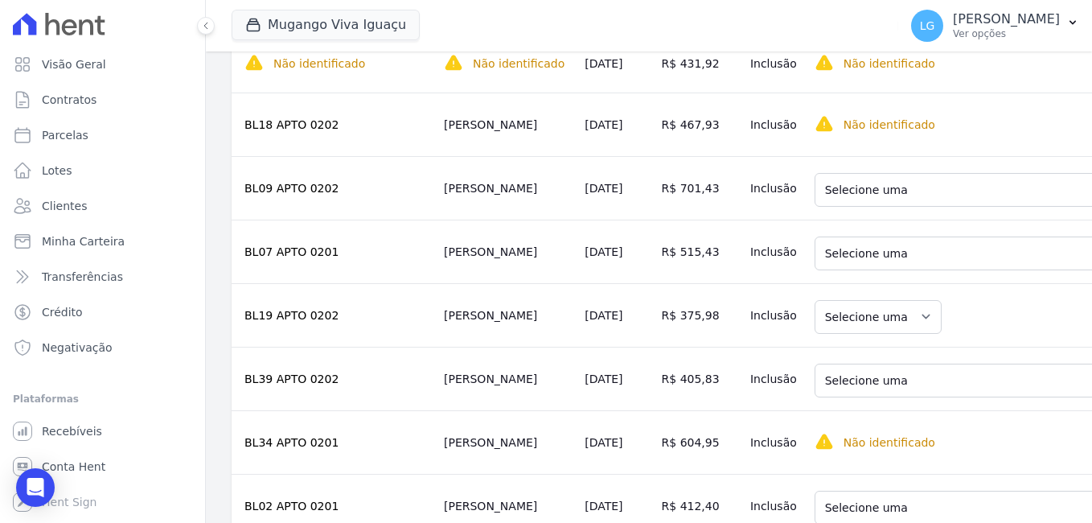
scroll to position [1528, 0]
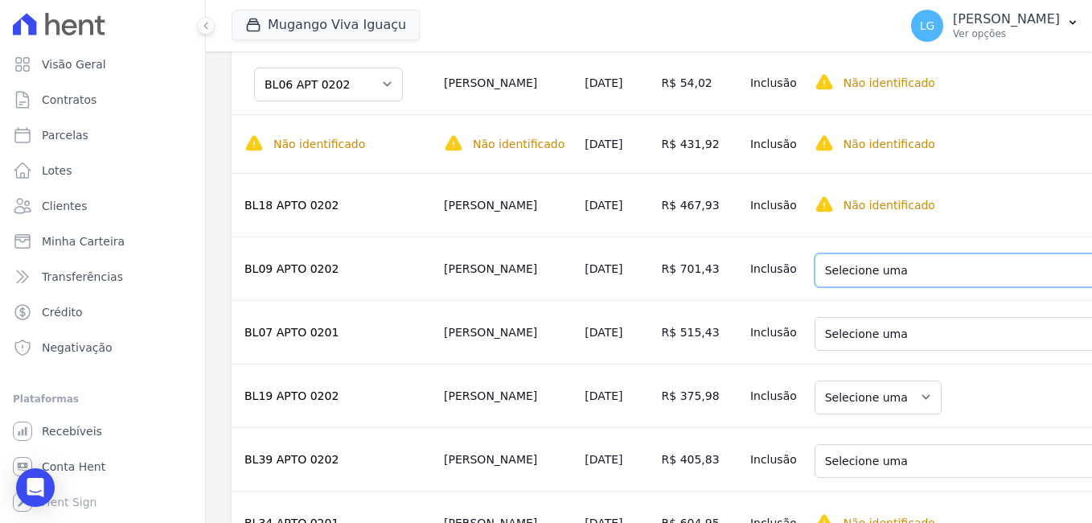
click at [915, 276] on select "Selecione uma 25 - [DATE] - R$ 680,85 - Vencido (Cobrança Expirada) 26 - [DATE]…" at bounding box center [990, 270] width 351 height 34
click at [865, 273] on select "Selecione uma 25 - [DATE] - R$ 680,85 - Vencido (Cobrança Expirada) 26 - [DATE]…" at bounding box center [990, 270] width 351 height 34
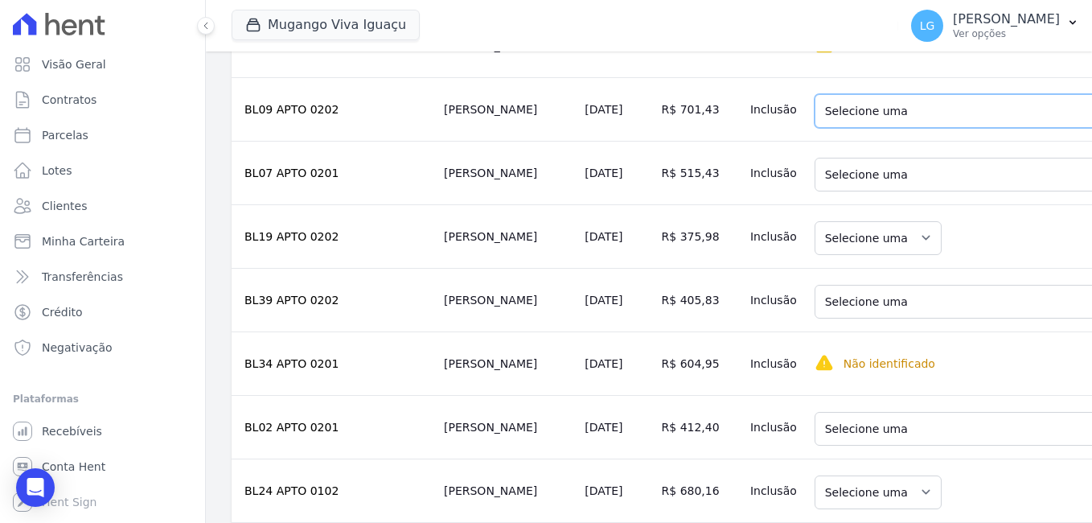
scroll to position [1689, 0]
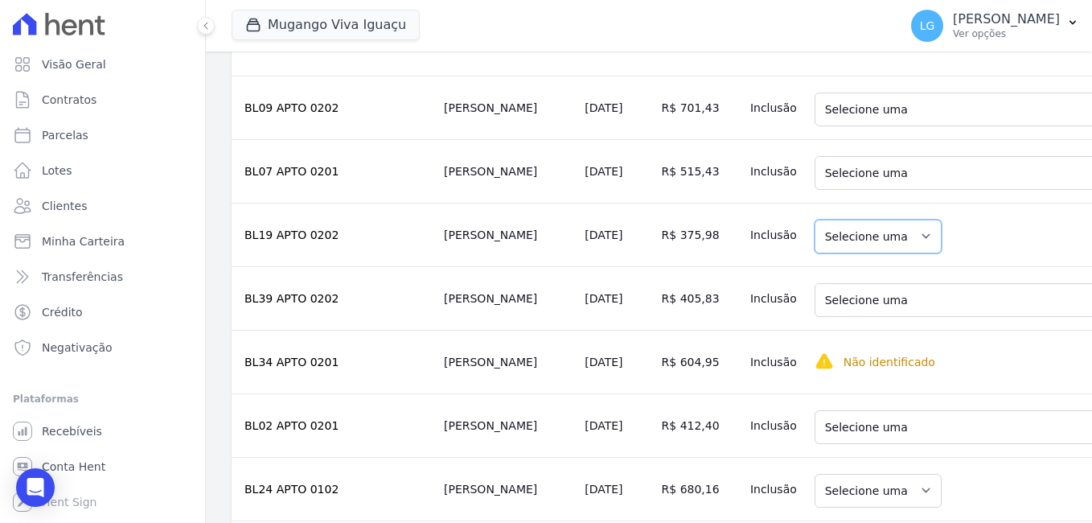
click at [830, 246] on select "Selecione uma" at bounding box center [878, 237] width 127 height 34
click at [821, 240] on select "Selecione uma" at bounding box center [878, 237] width 127 height 34
click at [883, 311] on select "Selecione uma 5 - [DATE] - R$ 418,39 - Vencido (Cobrança Expirada) 6 - [DATE] -…" at bounding box center [990, 300] width 351 height 34
click at [655, 330] on td "R$ 405,83" at bounding box center [699, 298] width 88 height 64
click at [853, 433] on select "Selecione uma 1 - [DATE] - R$ 327,34 - Vencido (Cobrança Expirada) 2 - [DATE] -…" at bounding box center [990, 427] width 351 height 34
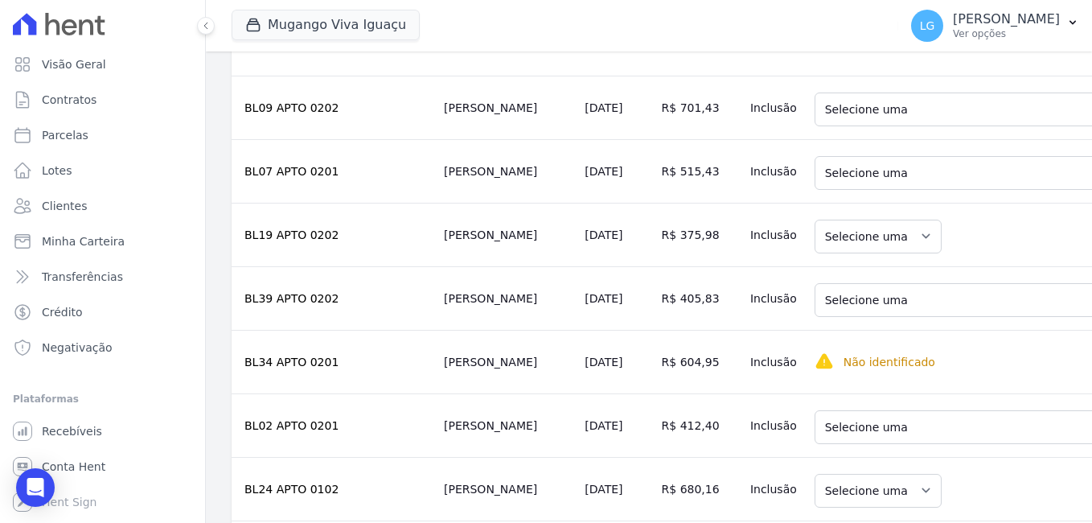
click at [655, 413] on td "R$ 412,40" at bounding box center [699, 425] width 88 height 64
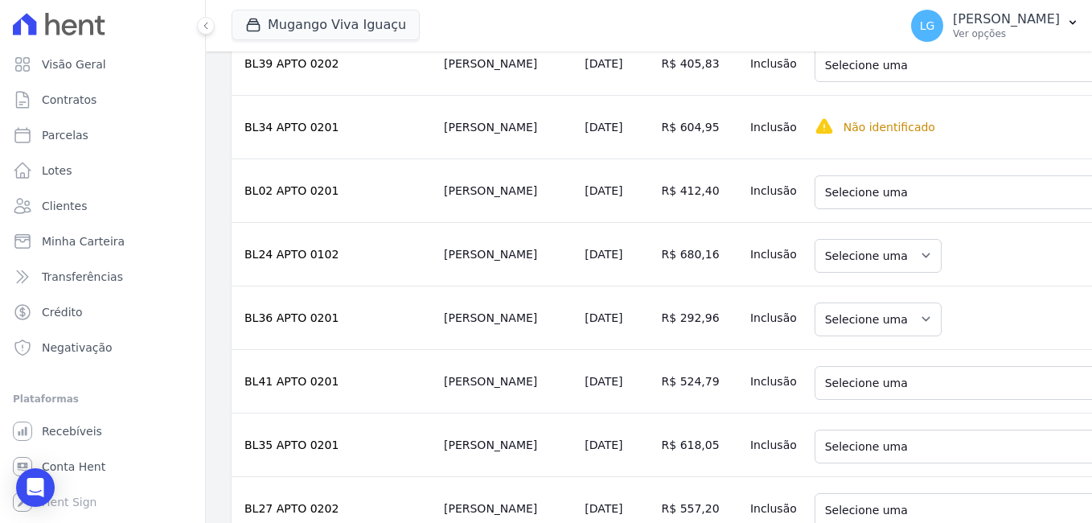
scroll to position [1930, 0]
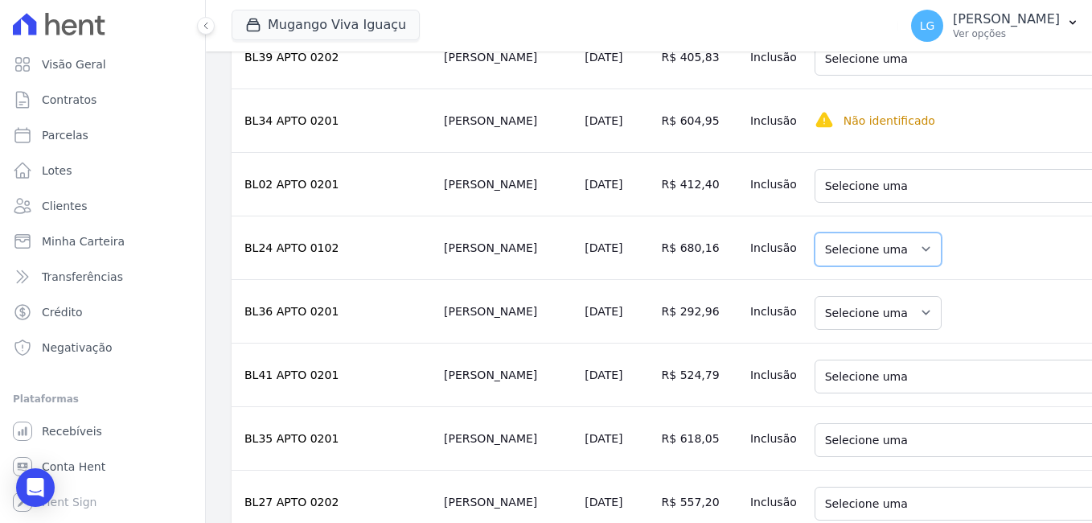
click at [815, 261] on select "Selecione uma" at bounding box center [878, 249] width 127 height 34
click at [824, 323] on select "Selecione uma" at bounding box center [878, 313] width 127 height 34
click at [907, 339] on td "Selecione uma" at bounding box center [1032, 311] width 448 height 64
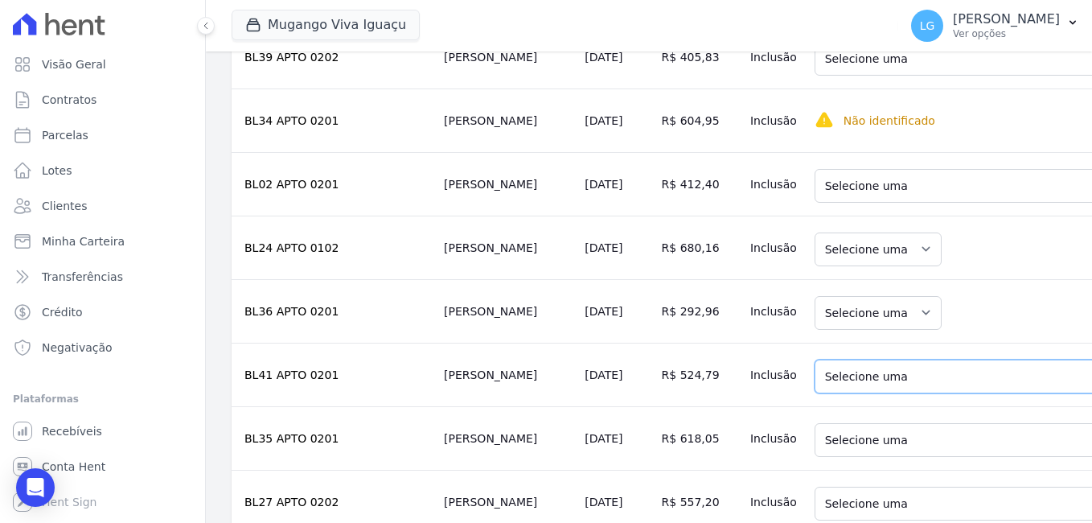
click at [868, 393] on select "Selecione uma 1 - [DATE] - R$ 465,27 - Vencido (Cobrança Expirada) 2 - [DATE] -…" at bounding box center [990, 376] width 351 height 34
click at [744, 406] on td "Inclusão" at bounding box center [776, 375] width 64 height 64
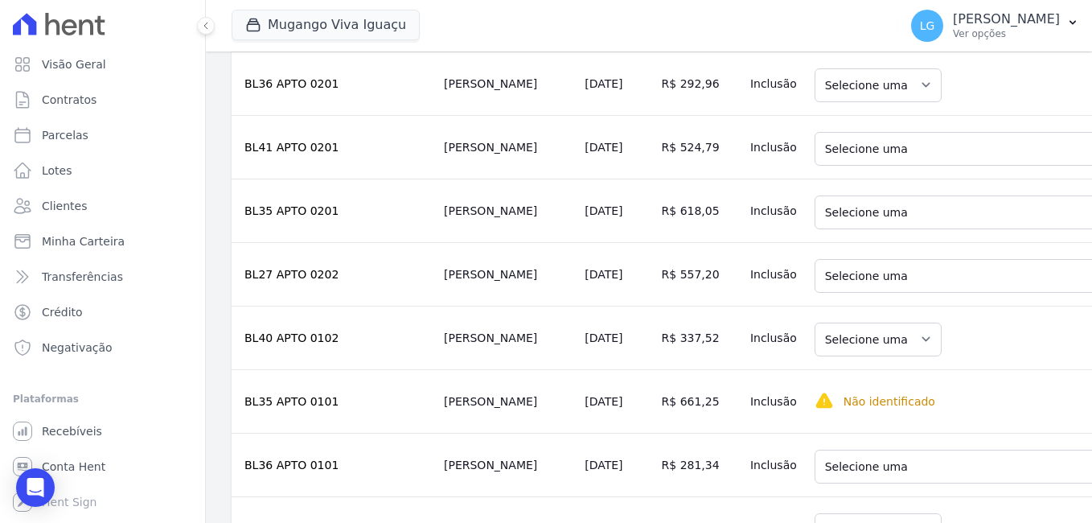
scroll to position [2171, 0]
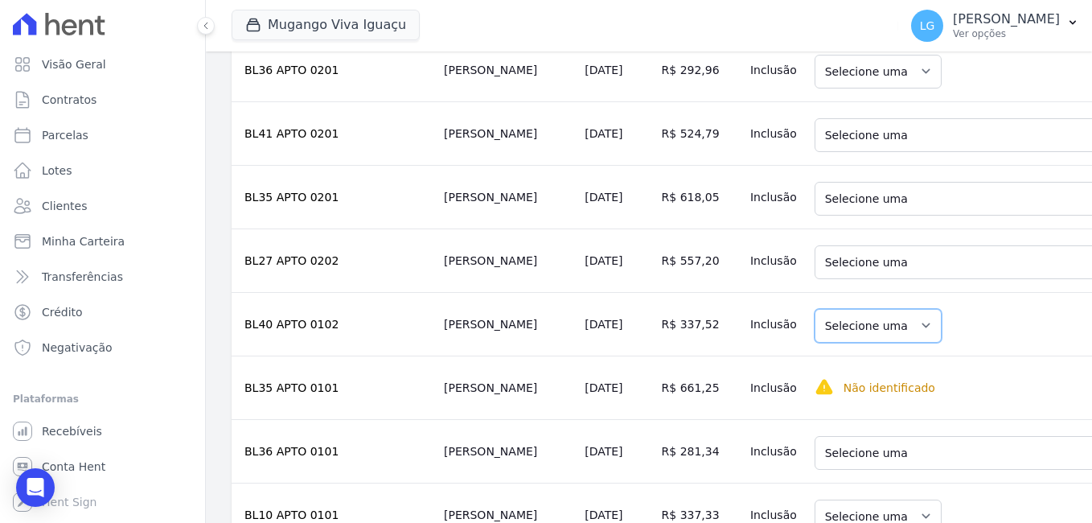
click at [815, 343] on select "Selecione uma" at bounding box center [878, 326] width 127 height 34
click at [892, 343] on td "Selecione uma" at bounding box center [1032, 324] width 448 height 64
click at [852, 470] on select "Selecione uma 2 - [DATE] - R$ 267,00 - Vencido (Cobrança Expirada) 3 - [DATE] -…" at bounding box center [990, 453] width 351 height 34
click at [655, 442] on td "R$ 281,34" at bounding box center [699, 451] width 88 height 64
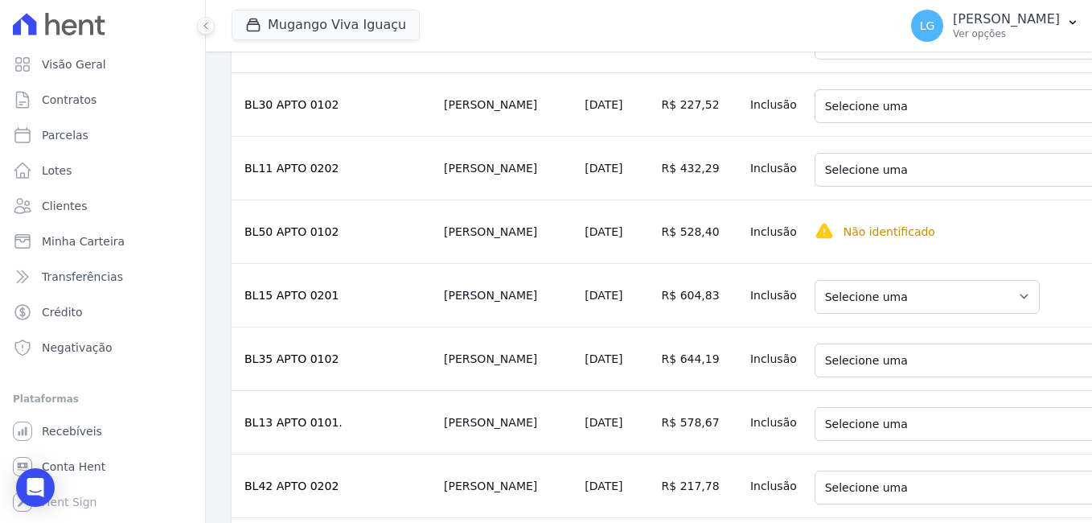
scroll to position [5308, 0]
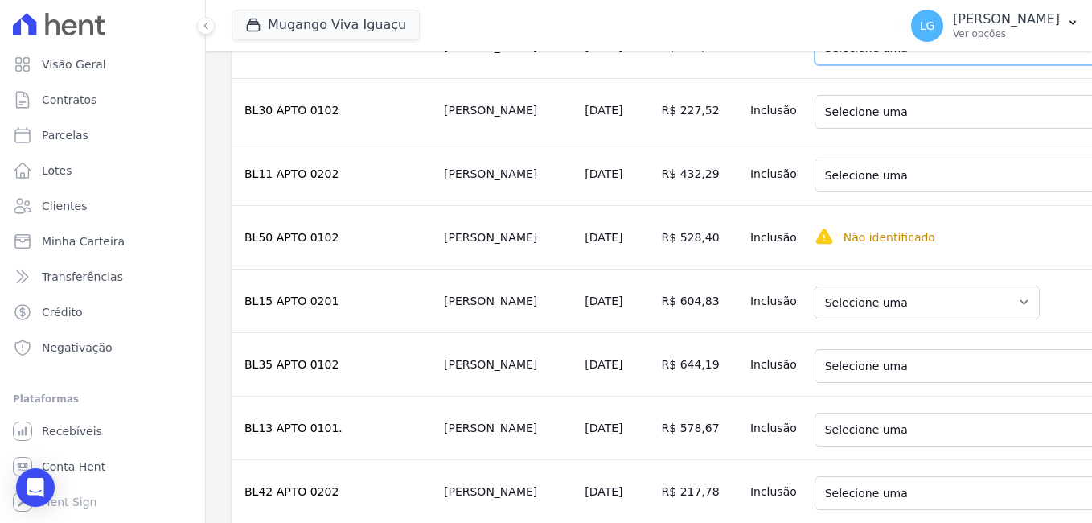
click at [902, 65] on select "Selecione uma 17 - [DATE] - R$ 616,96 - Vencido (Cobrança Expirada) 18 - [DATE]…" at bounding box center [990, 48] width 351 height 34
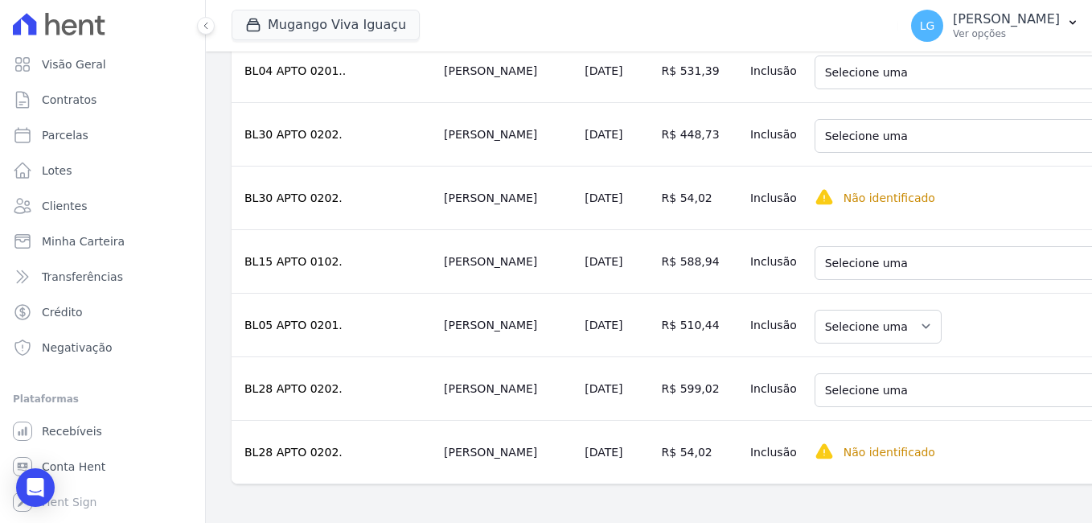
scroll to position [12603, 0]
click at [884, 373] on select "Selecione uma 15 - [DATE] - R$ 550,25 - Vencido (Cobrança Expirada) 20 - [DATE]…" at bounding box center [990, 390] width 351 height 34
drag, startPoint x: 779, startPoint y: 308, endPoint x: 796, endPoint y: 308, distance: 16.9
click at [815, 310] on select "Selecione uma" at bounding box center [878, 327] width 127 height 34
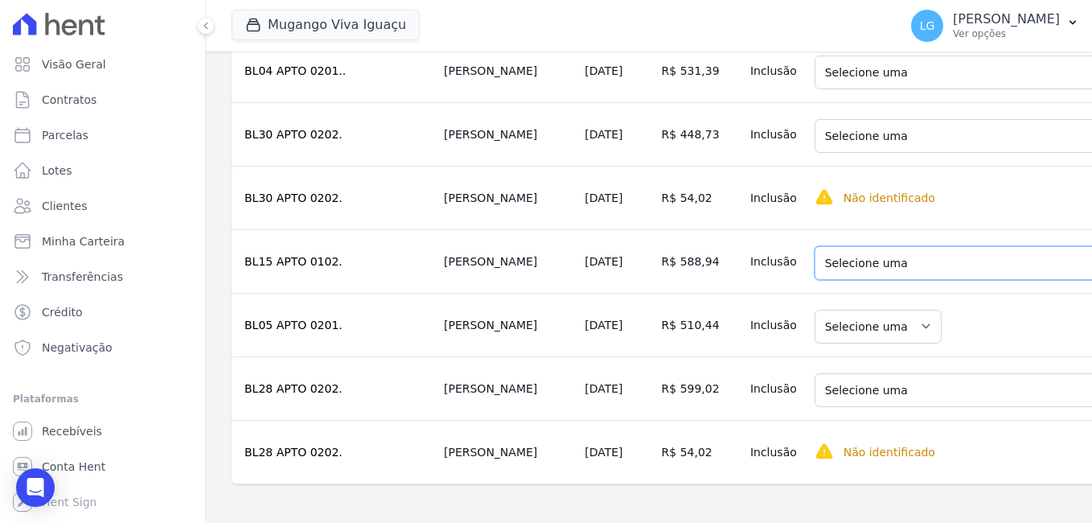
click at [837, 246] on select "Selecione uma 8 - [DATE] - R$ 501,99 - Vencido (Cobrança Expirada) 9 - [DATE] -…" at bounding box center [990, 263] width 351 height 34
click at [920, 293] on td "Selecione uma" at bounding box center [1032, 325] width 448 height 64
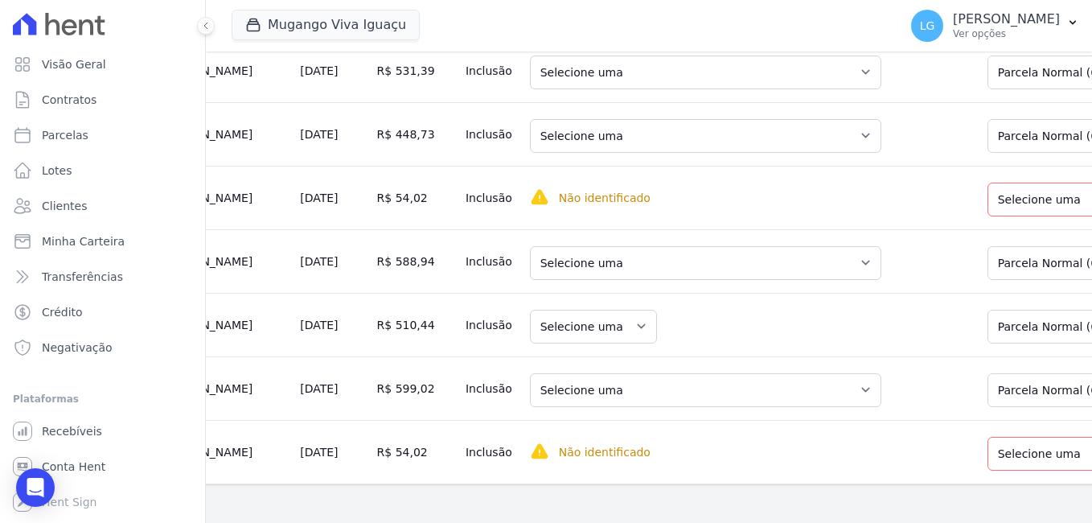
scroll to position [0, 376]
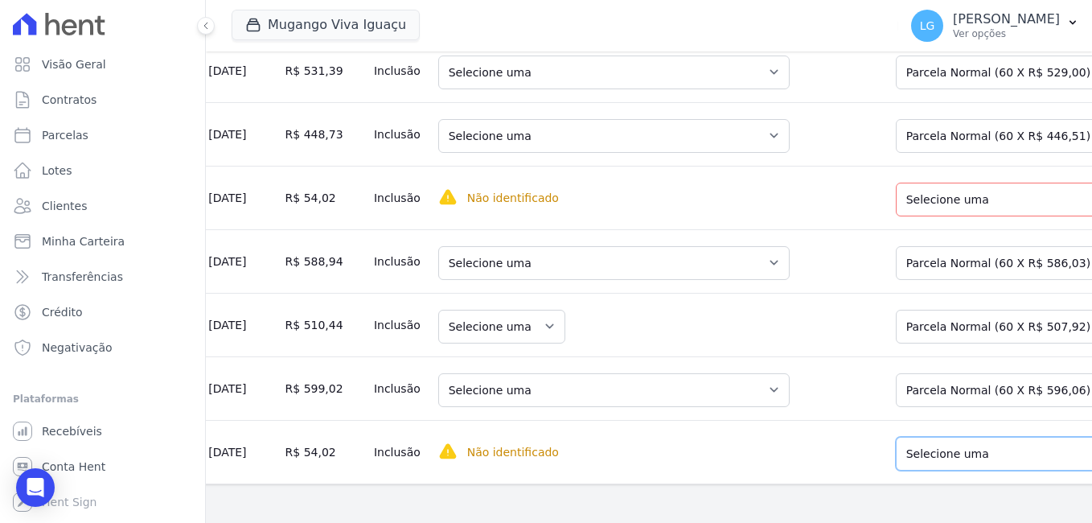
click at [896, 437] on select "Selecione uma Nova Parcela Avulsa Parcela Avulsa Existente Sinal (1 X R$ 1.000,…" at bounding box center [1010, 454] width 228 height 34
click at [896, 373] on select "Selecione uma Nova Parcela Avulsa Parcela Avulsa Existente Sinal (1 X R$ 1.000,…" at bounding box center [1010, 390] width 228 height 34
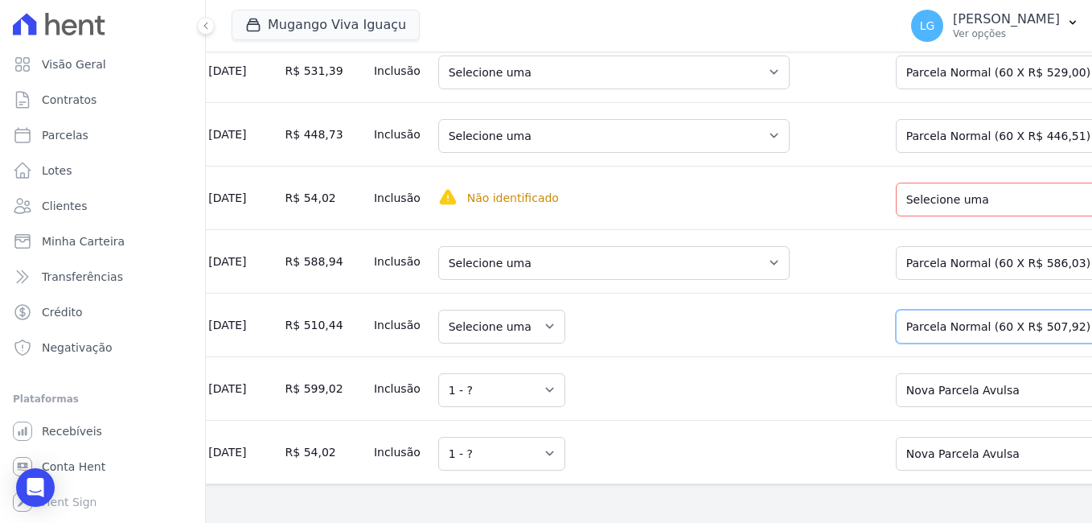
click at [896, 310] on select "Selecione uma Nova Parcela Avulsa Parcela Avulsa Existente Sinal (1 X R$ 500,30…" at bounding box center [1010, 327] width 228 height 34
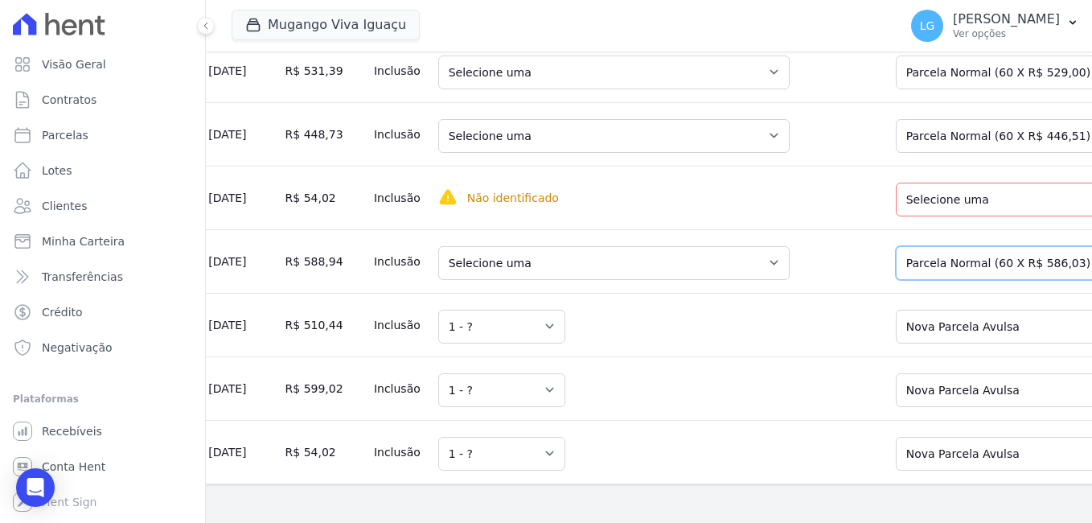
click at [896, 246] on select "Selecione uma Nova Parcela Avulsa Parcela Avulsa Existente Sinal (1 X R$ 500,02…" at bounding box center [1010, 263] width 228 height 34
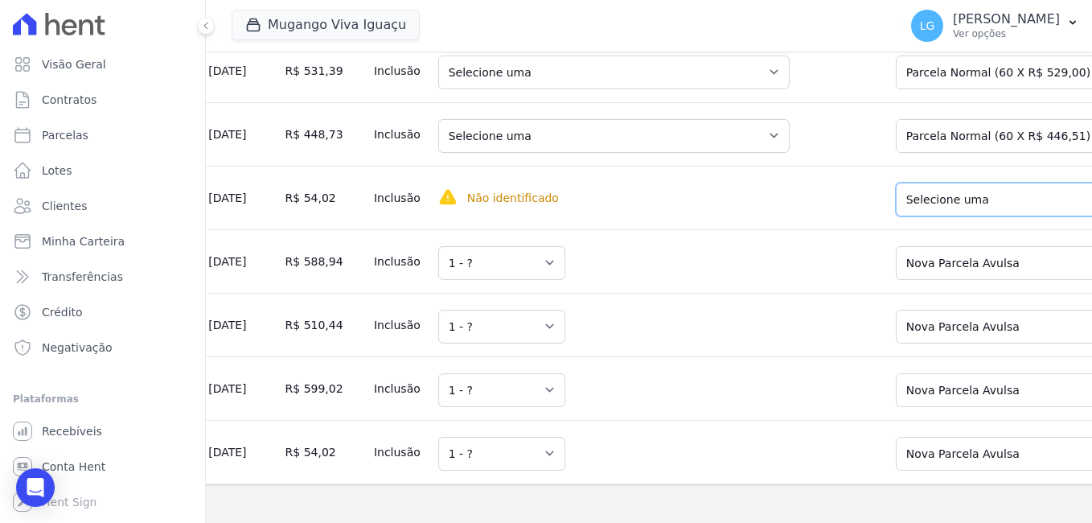
click at [896, 183] on select "Selecione uma Nova Parcela Avulsa Parcela Avulsa Existente Sinal (1 X R$ 1.000,…" at bounding box center [1010, 200] width 228 height 34
drag, startPoint x: 836, startPoint y: 105, endPoint x: 835, endPoint y: 123, distance: 17.8
click at [896, 119] on select "Selecione uma Nova Parcela Avulsa Parcela Avulsa Existente Sinal (1 X R$ 1.000,…" at bounding box center [1010, 136] width 228 height 34
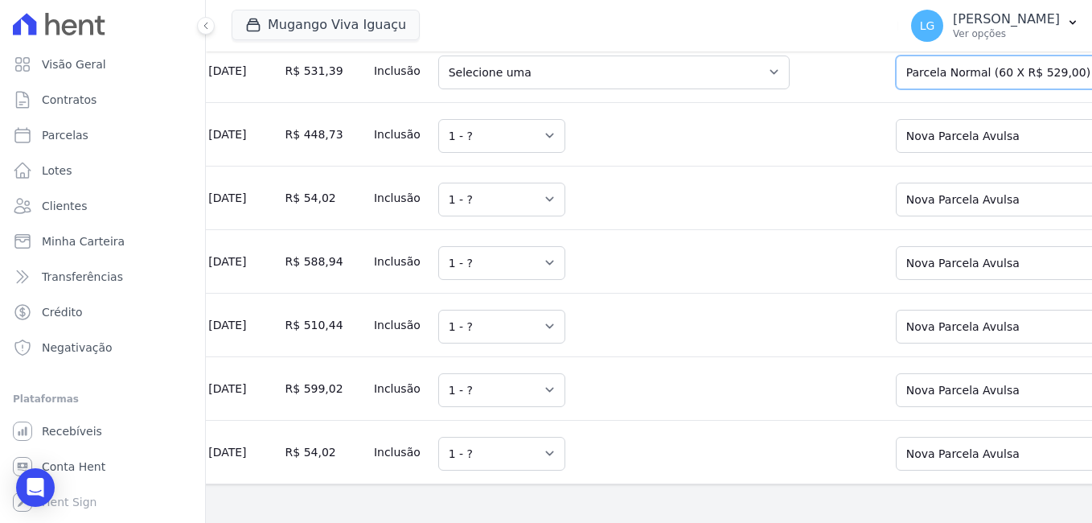
click at [896, 89] on select "Selecione uma Nova Parcela Avulsa Parcela Avulsa Existente Sinal (1 X R$ 3.351,…" at bounding box center [1010, 72] width 228 height 34
drag, startPoint x: 832, startPoint y: 138, endPoint x: 831, endPoint y: 157, distance: 18.5
click at [896, 26] on select "Selecione uma Nova Parcela Avulsa Parcela Avulsa Existente Sinal (1 X R$ 1.000,…" at bounding box center [1010, 9] width 228 height 34
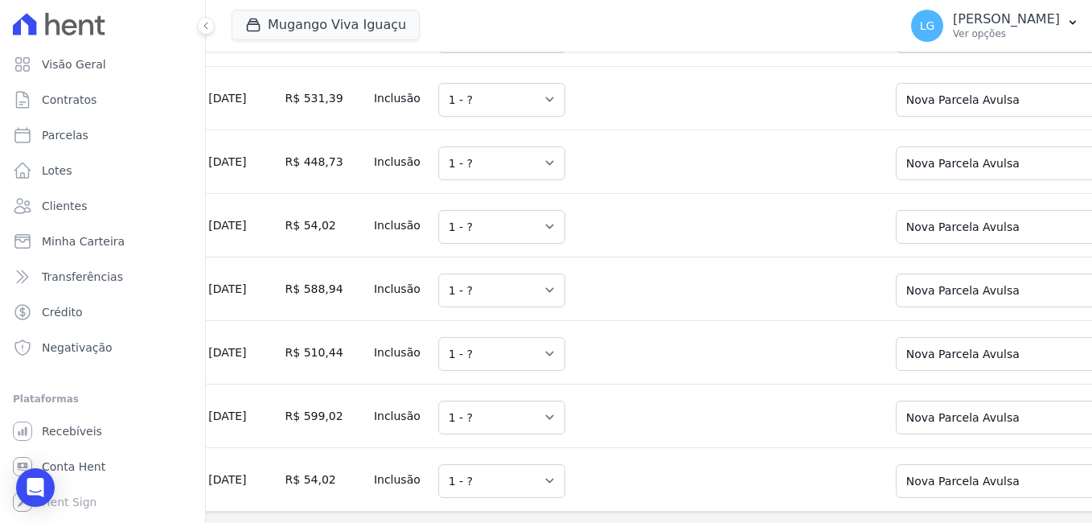
scroll to position [12281, 0]
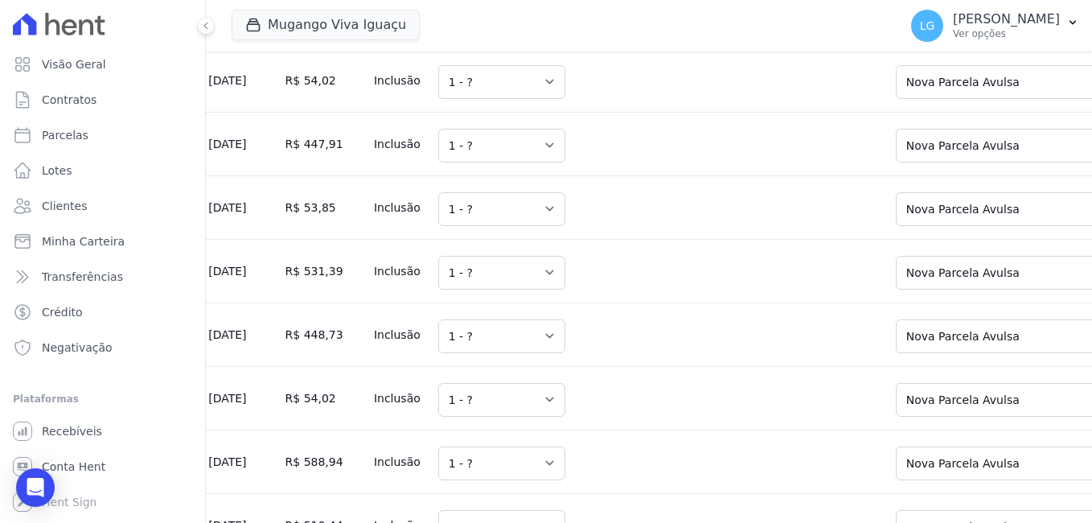
scroll to position [12126, 0]
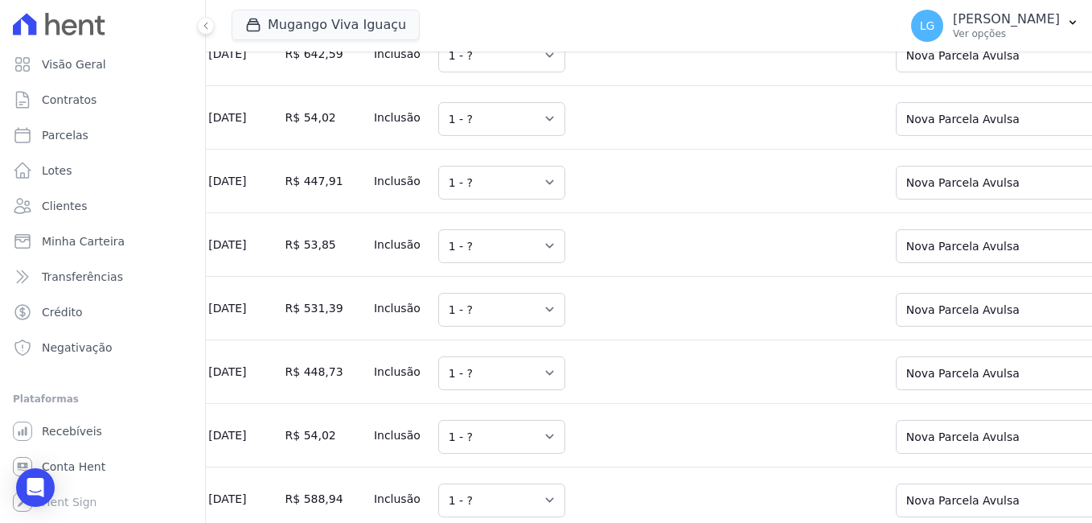
select select "1"
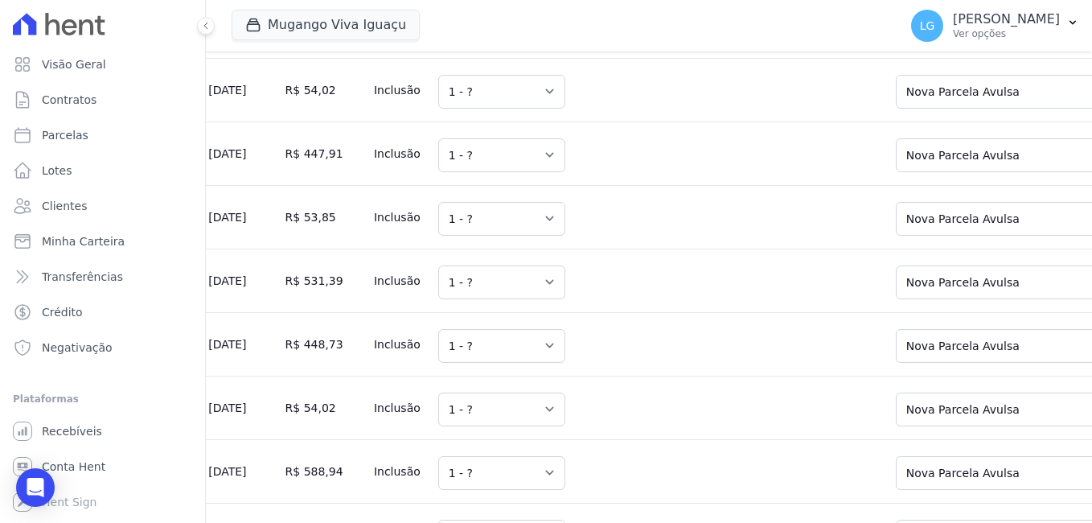
drag, startPoint x: 848, startPoint y: 131, endPoint x: 849, endPoint y: 145, distance: 13.8
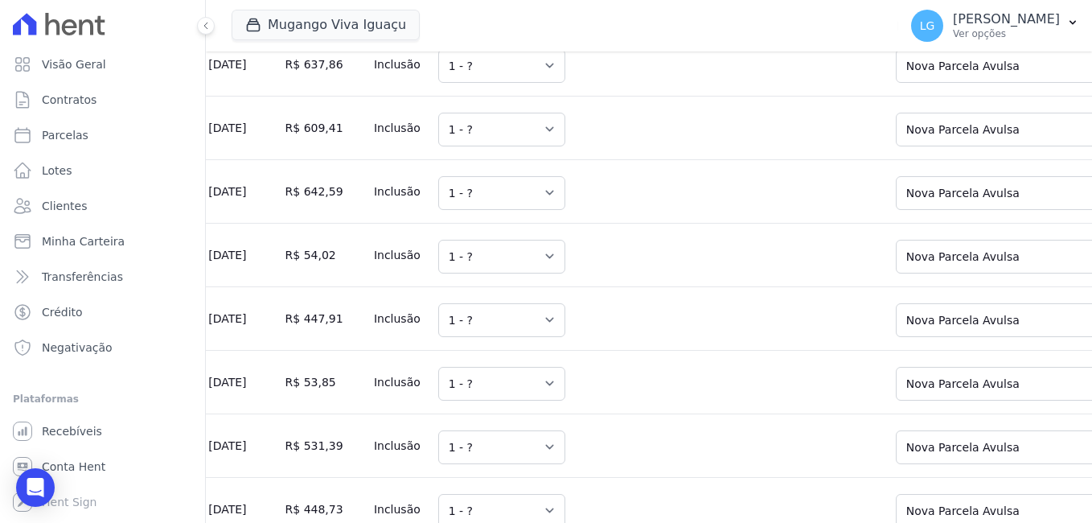
scroll to position [11881, 0]
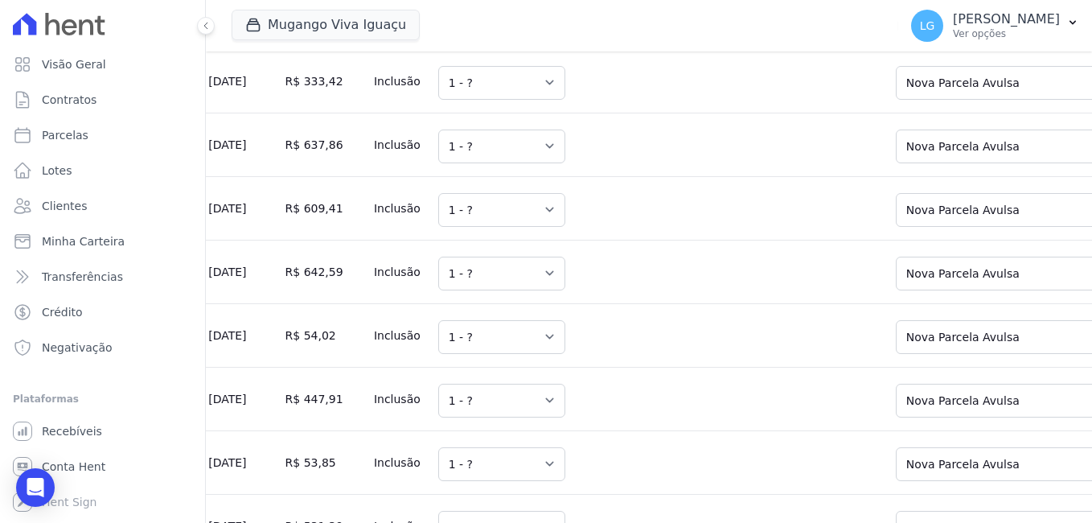
click at [896, 36] on select "Selecione uma Nova Parcela Avulsa Parcela Avulsa Existente Sinal (1 X R$ 1.000,…" at bounding box center [1010, 19] width 228 height 34
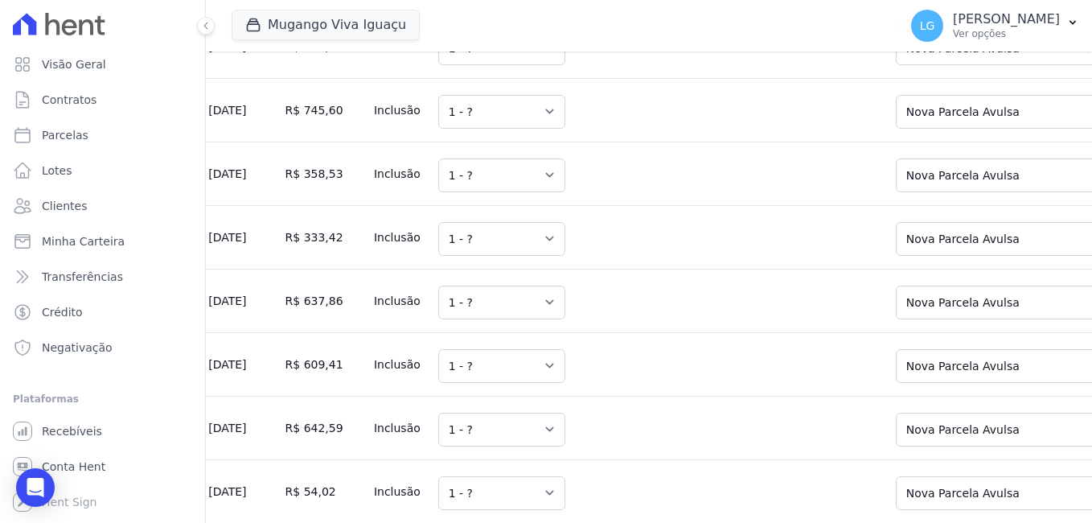
scroll to position [11701, 0]
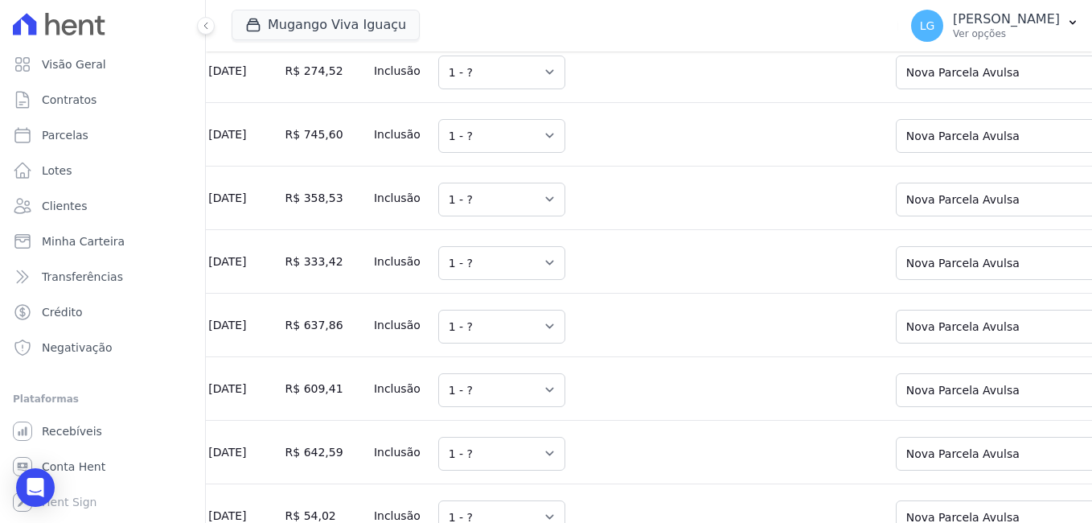
drag, startPoint x: 890, startPoint y: 155, endPoint x: 890, endPoint y: 173, distance: 17.7
drag, startPoint x: 875, startPoint y: 101, endPoint x: 877, endPoint y: 114, distance: 13.0
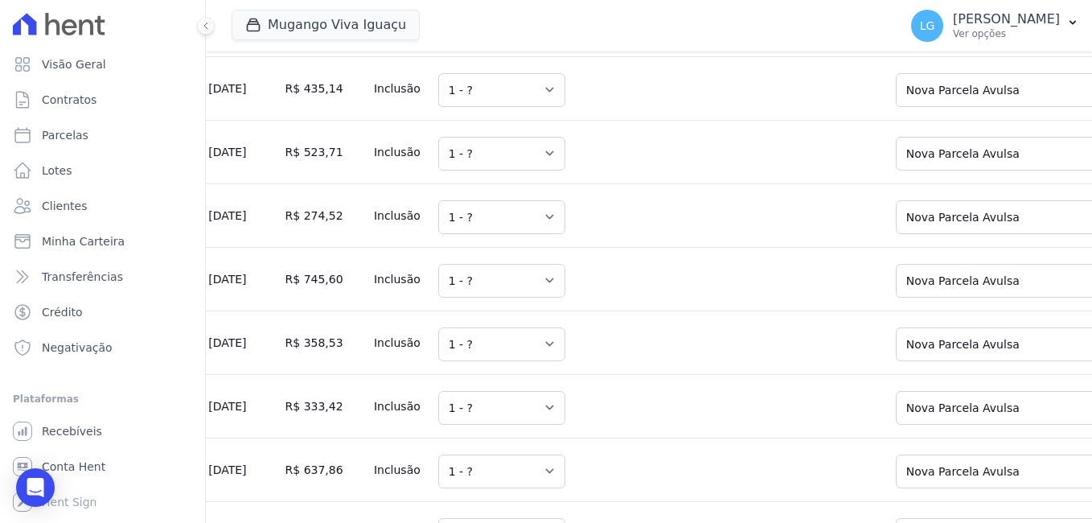
scroll to position [11540, 0]
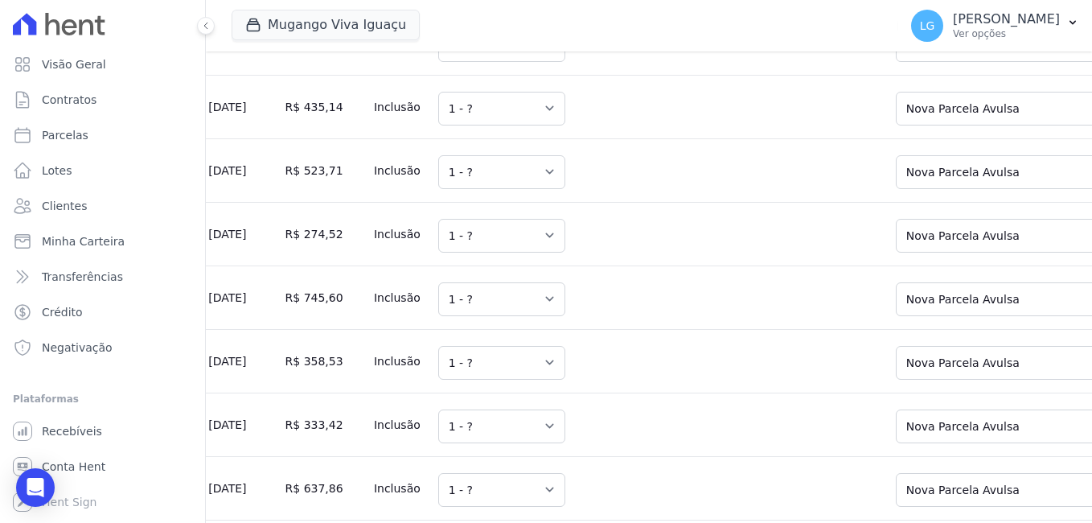
drag, startPoint x: 838, startPoint y: 64, endPoint x: 840, endPoint y: 78, distance: 14.7
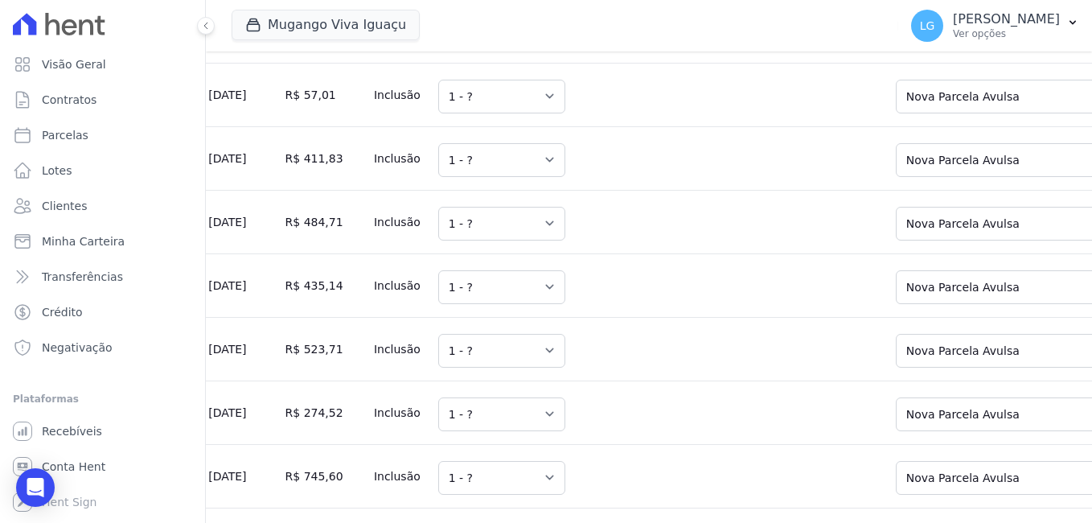
scroll to position [11377, 0]
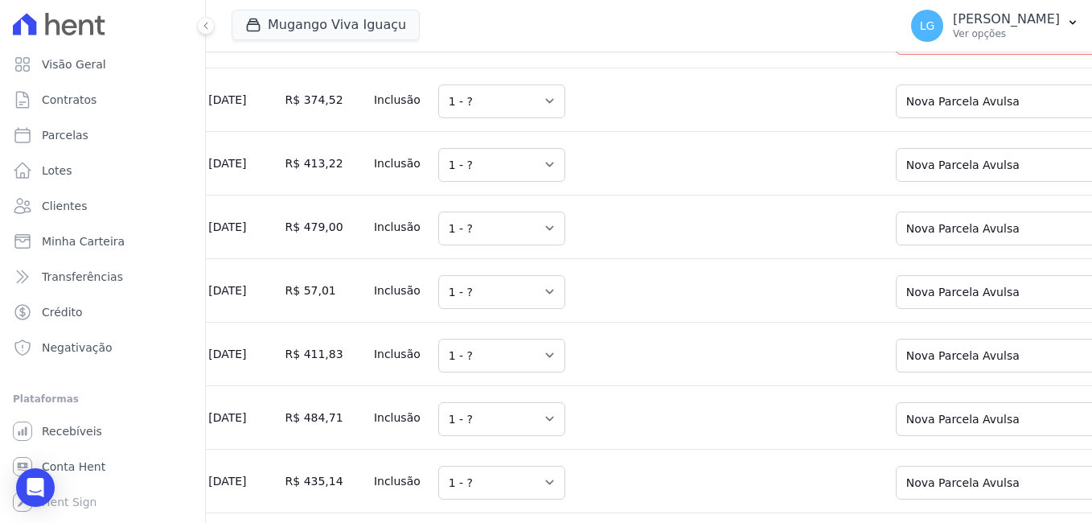
scroll to position [11136, 0]
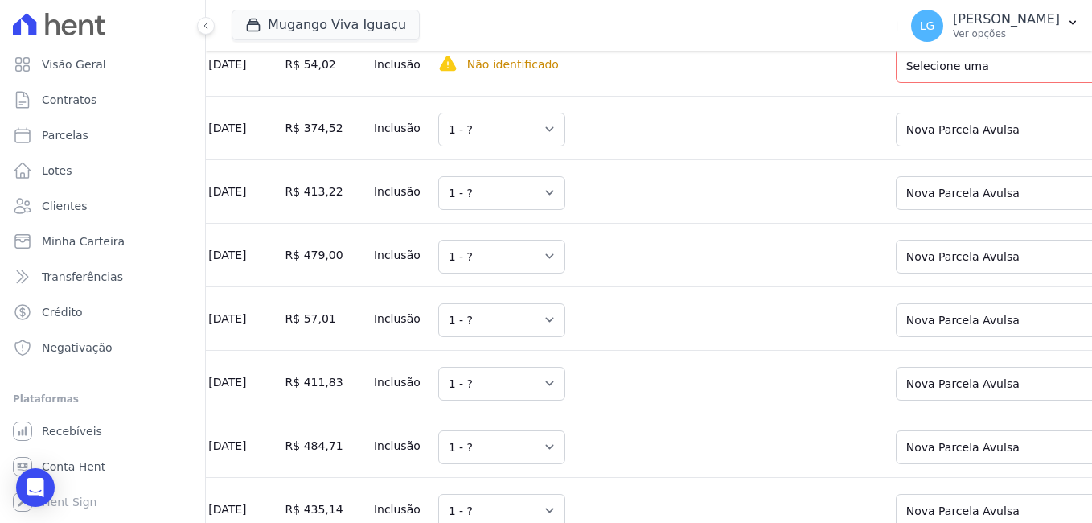
click at [896, 19] on select "Selecione uma Nova Parcela Avulsa Parcela Avulsa Existente Sinal (1 X R$ 1.000,…" at bounding box center [1010, 3] width 228 height 34
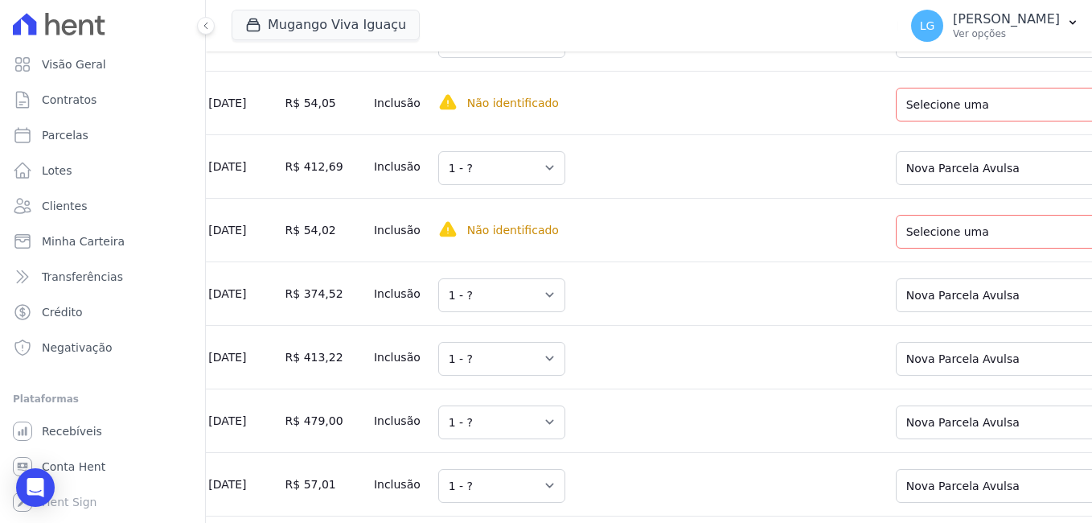
scroll to position [10894, 0]
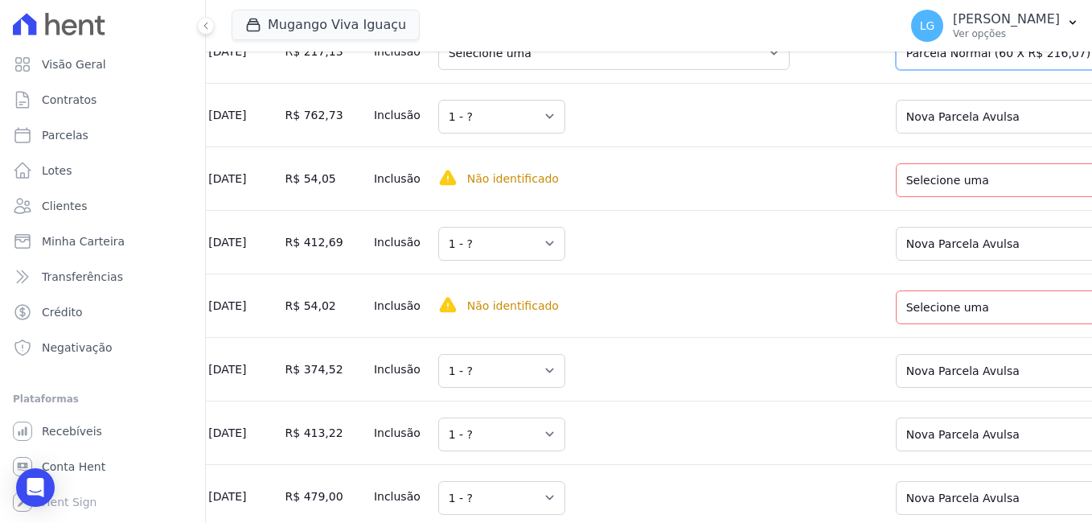
click at [896, 70] on select "Selecione uma Nova Parcela Avulsa Parcela Avulsa Existente Sinal (1 X R$ 501,17…" at bounding box center [1010, 53] width 228 height 34
drag, startPoint x: 853, startPoint y: 131, endPoint x: 857, endPoint y: 147, distance: 16.6
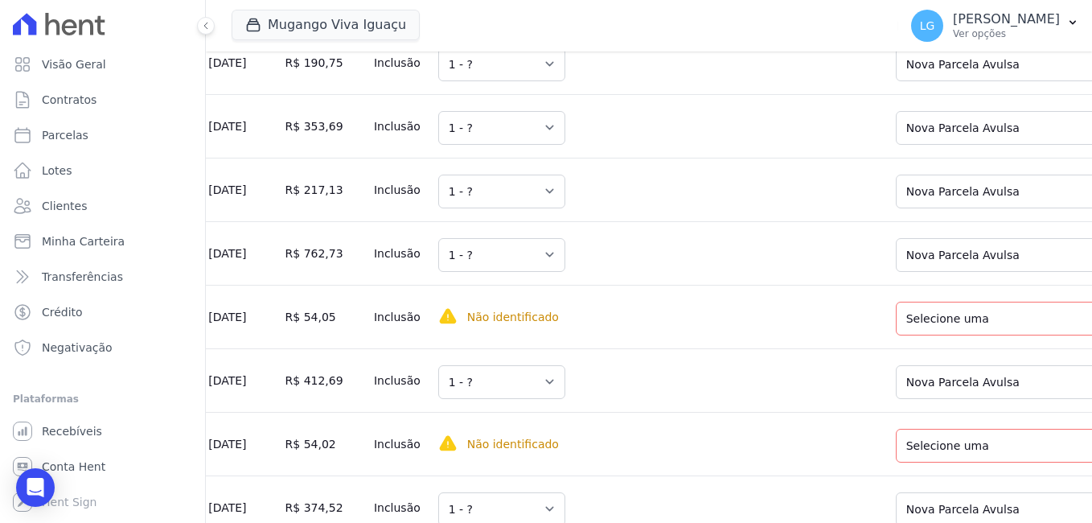
scroll to position [10730, 0]
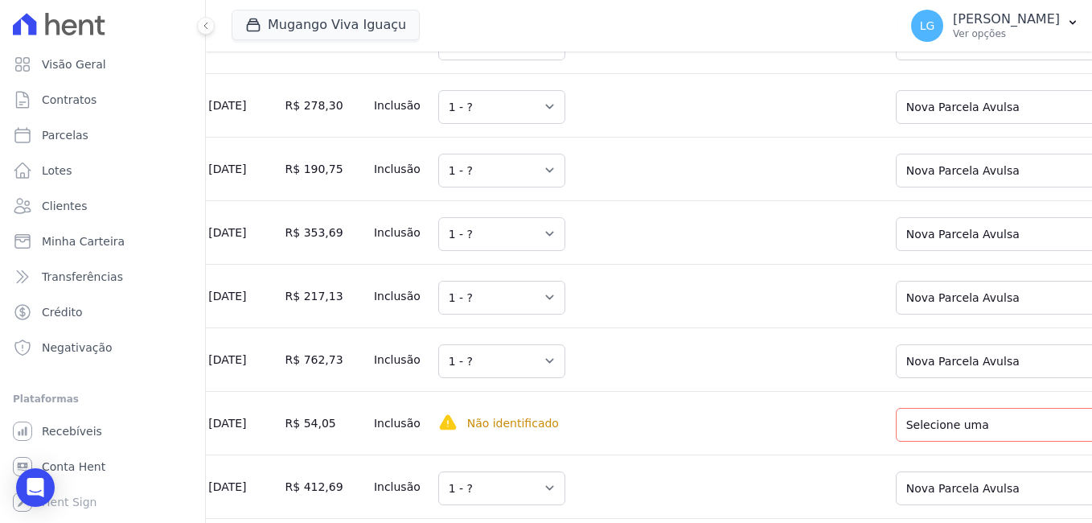
drag, startPoint x: 864, startPoint y: 121, endPoint x: 863, endPoint y: 138, distance: 16.1
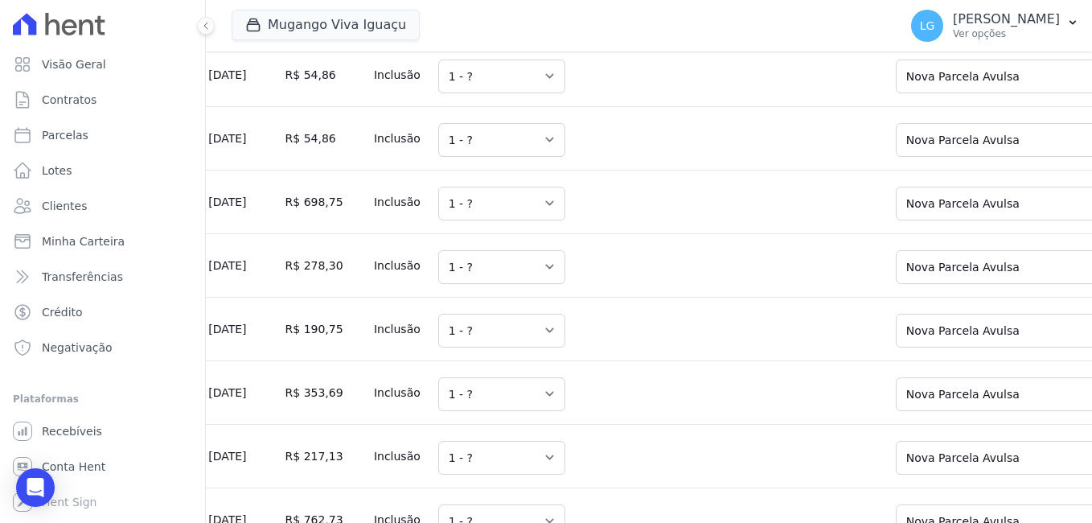
scroll to position [10489, 0]
click at [896, 31] on select "Selecione uma Nova Parcela Avulsa Parcela Avulsa Existente Sinal (1 X R$ 1.000,…" at bounding box center [1010, 14] width 228 height 34
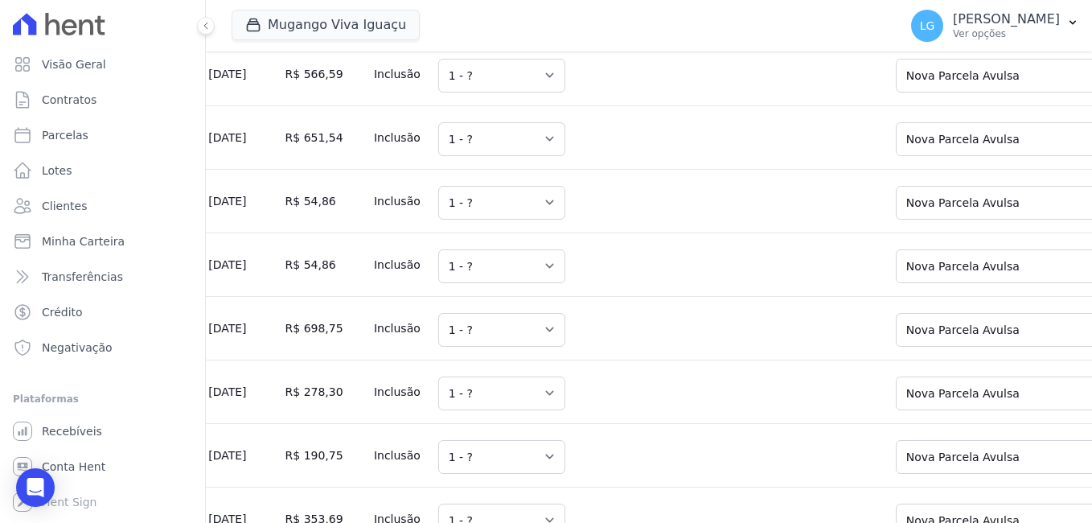
scroll to position [10328, 0]
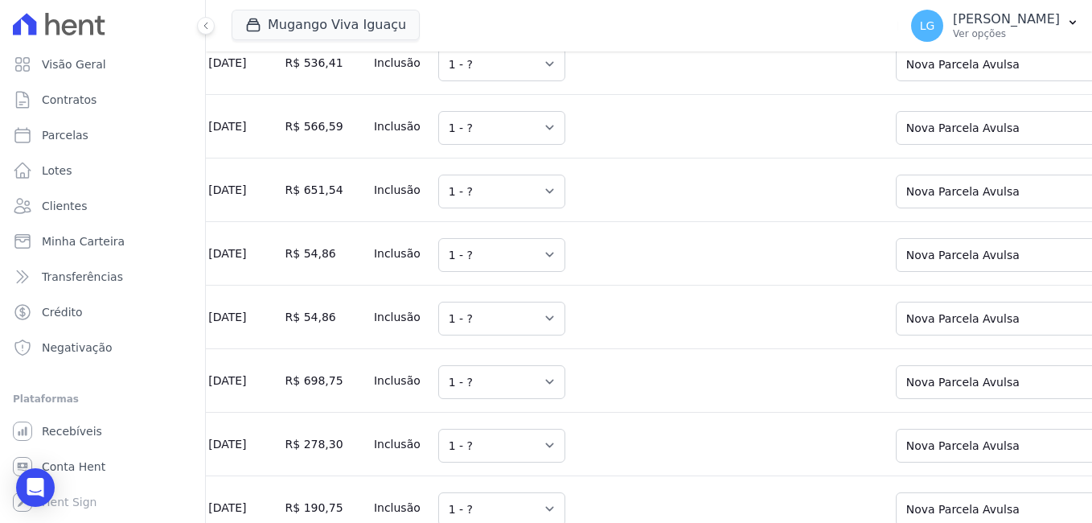
drag, startPoint x: 865, startPoint y: 63, endPoint x: 869, endPoint y: 81, distance: 18.9
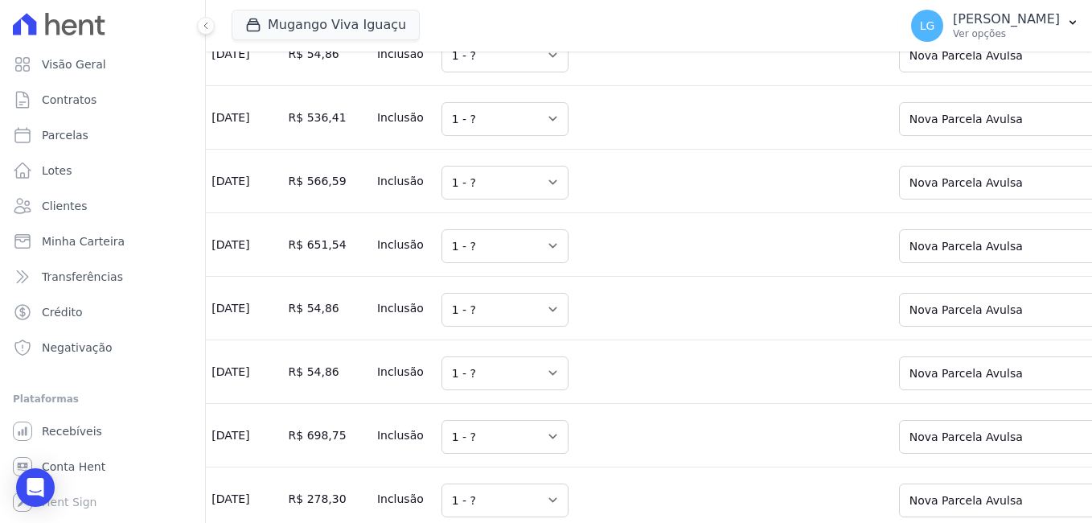
scroll to position [10231, 0]
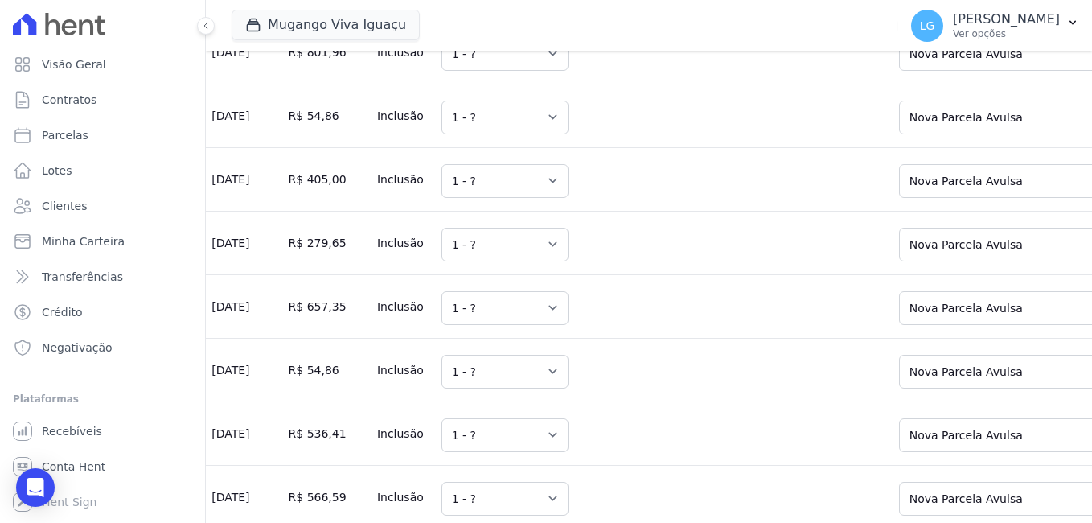
scroll to position [9891, 0]
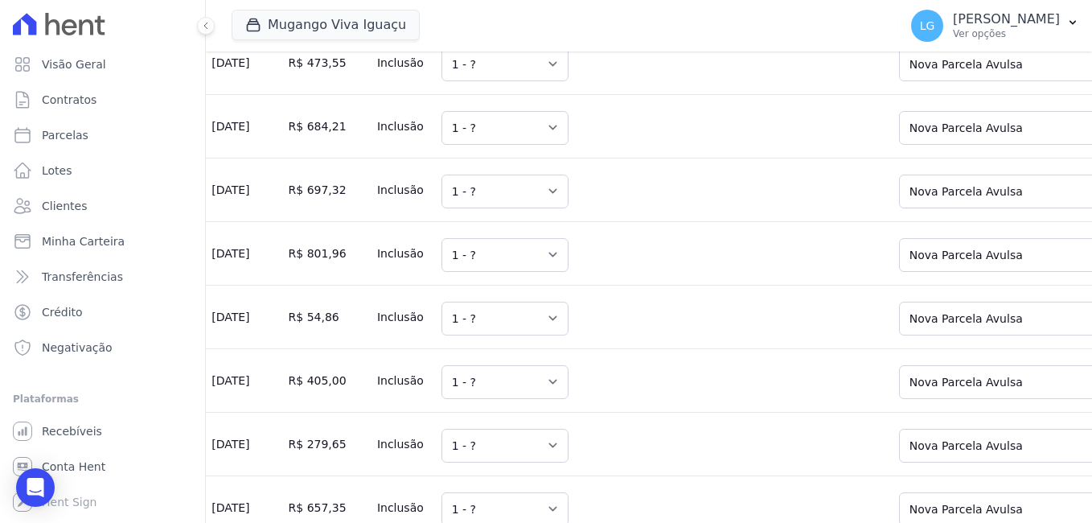
scroll to position [9711, 0]
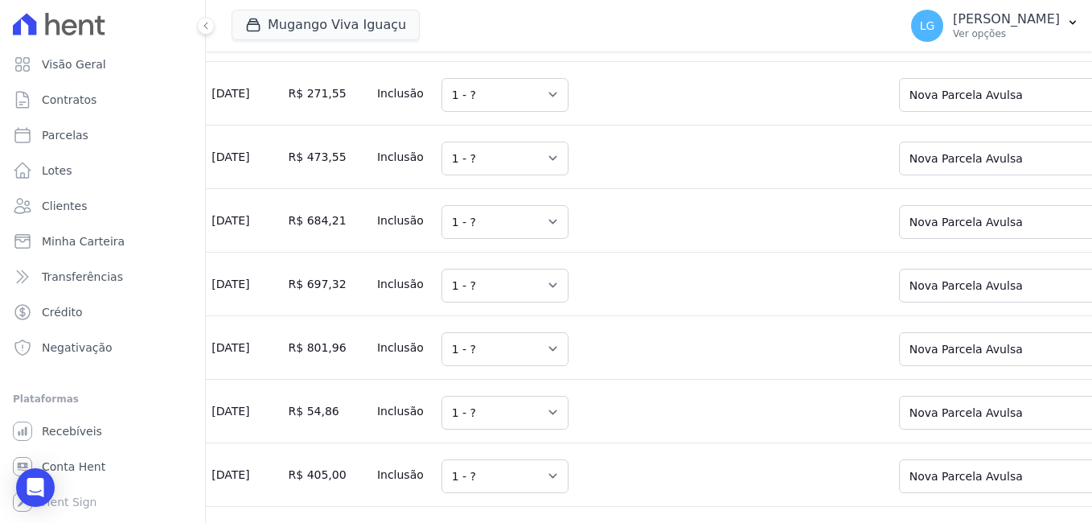
scroll to position [9631, 0]
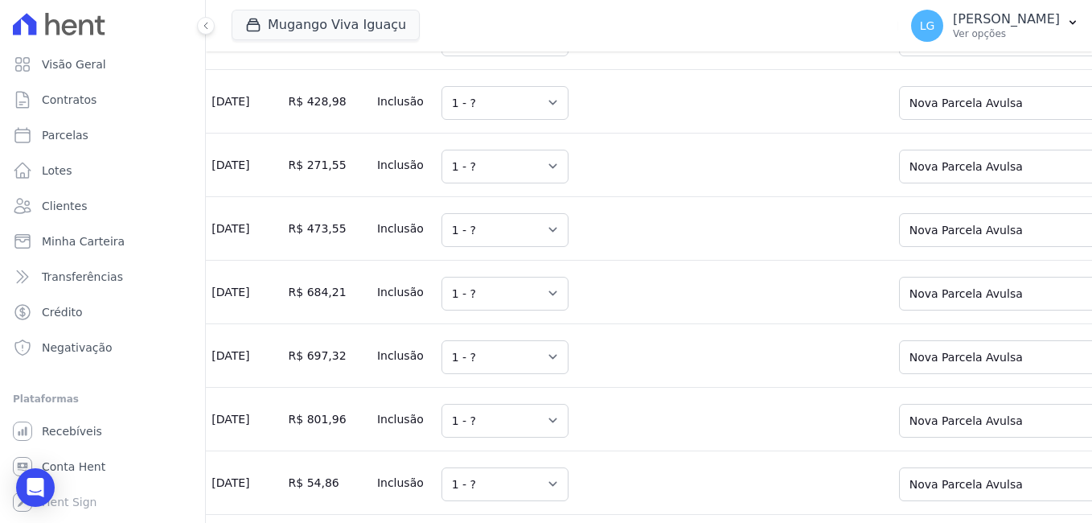
scroll to position [9550, 0]
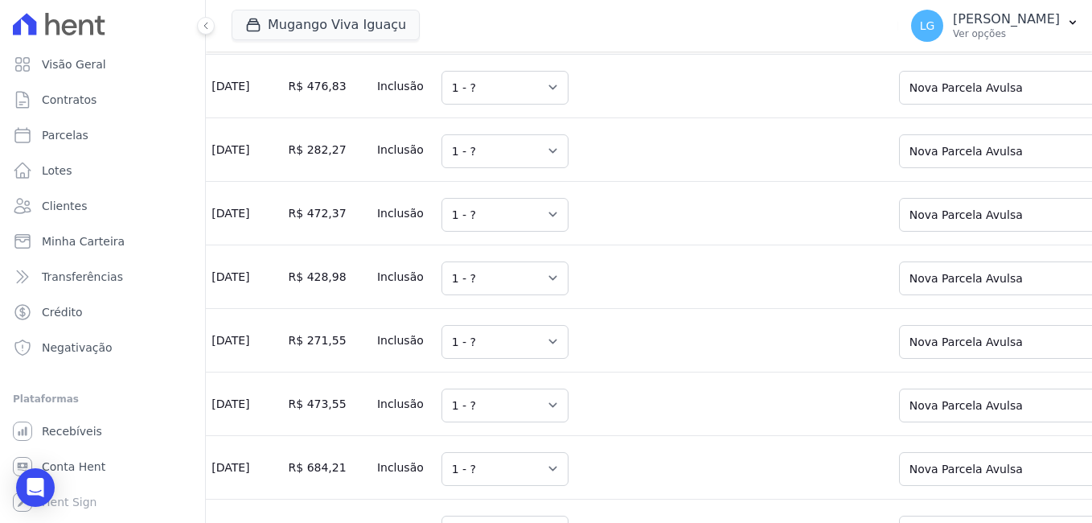
scroll to position [9370, 0]
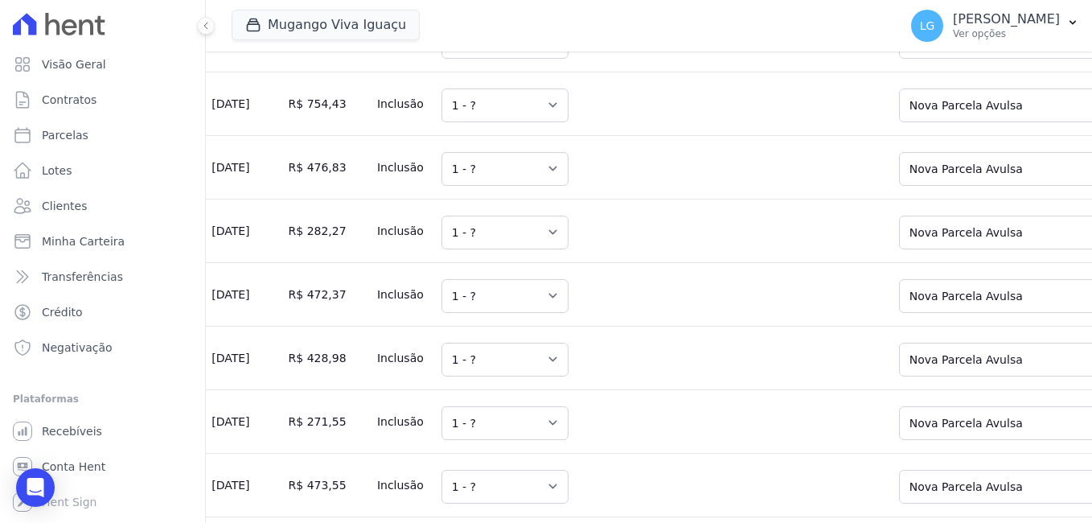
scroll to position [9290, 0]
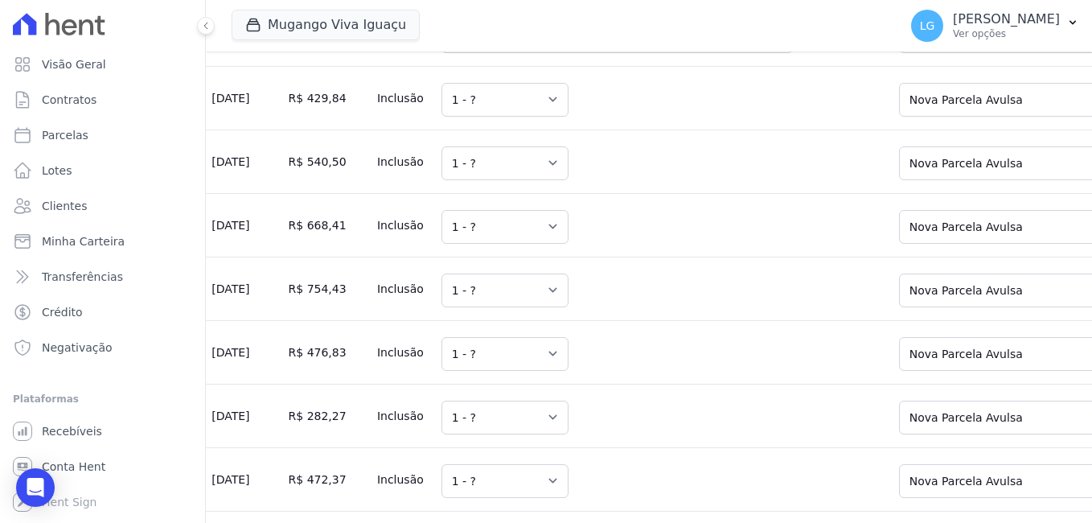
scroll to position [9129, 0]
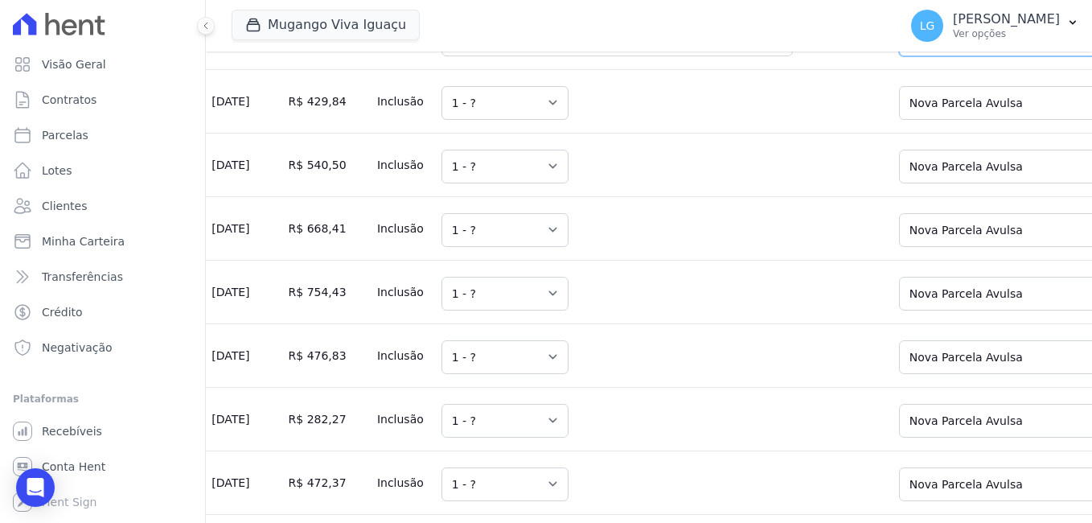
drag, startPoint x: 878, startPoint y: 212, endPoint x: 872, endPoint y: 227, distance: 15.8
click at [899, 56] on select "Selecione uma Nova Parcela Avulsa Parcela Avulsa Existente Parcela Normal (38 X…" at bounding box center [1013, 40] width 228 height 34
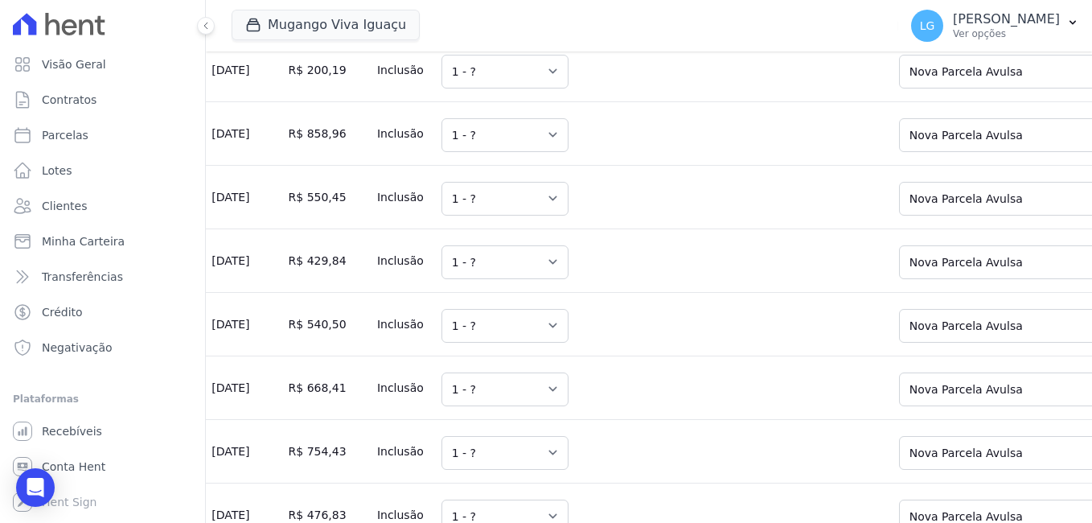
scroll to position [8969, 0]
click at [899, 26] on select "Selecione uma Nova Parcela Avulsa Parcela Avulsa Existente Parcela Normal (37 X…" at bounding box center [1013, 9] width 228 height 34
click at [883, 39] on td "Selecione uma Nova Parcela Avulsa Parcela Avulsa Existente Parcela Normal (37 X…" at bounding box center [1012, 7] width 258 height 64
drag, startPoint x: 834, startPoint y: 182, endPoint x: 832, endPoint y: 194, distance: 12.2
click at [899, 26] on select "Selecione uma Nova Parcela Avulsa Parcela Avulsa Existente Parcela Normal (37 X…" at bounding box center [1013, 9] width 228 height 34
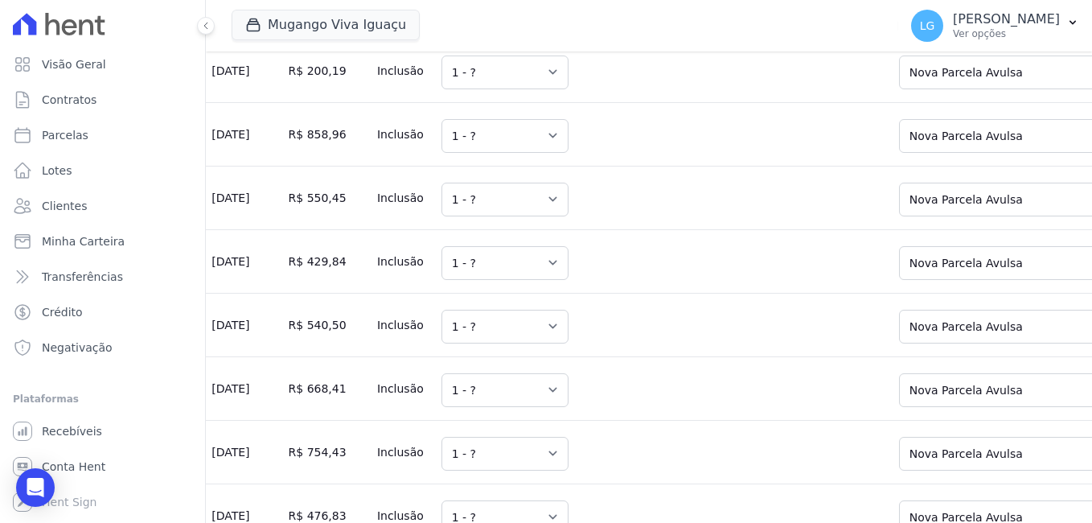
drag, startPoint x: 852, startPoint y: 111, endPoint x: 848, endPoint y: 125, distance: 15.0
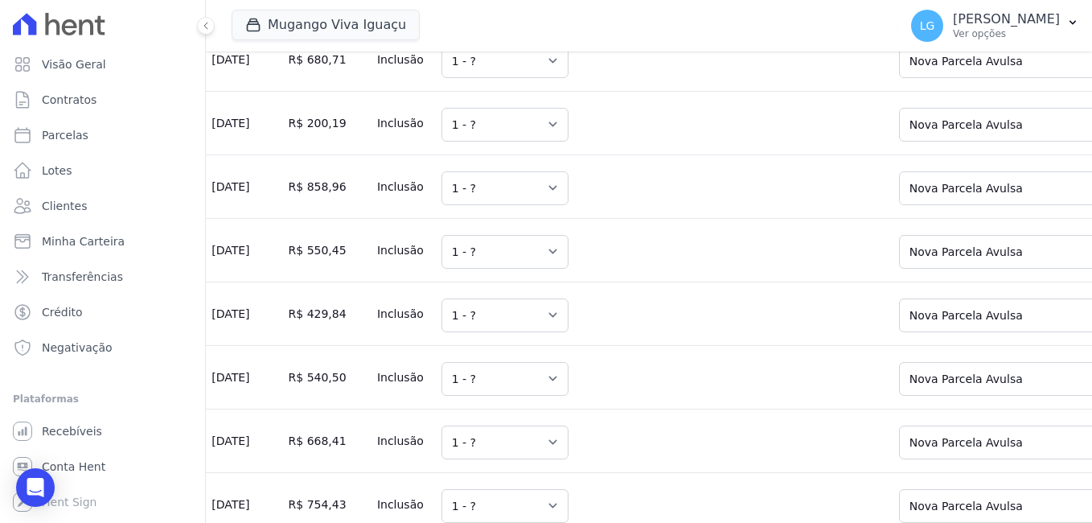
scroll to position [8889, 0]
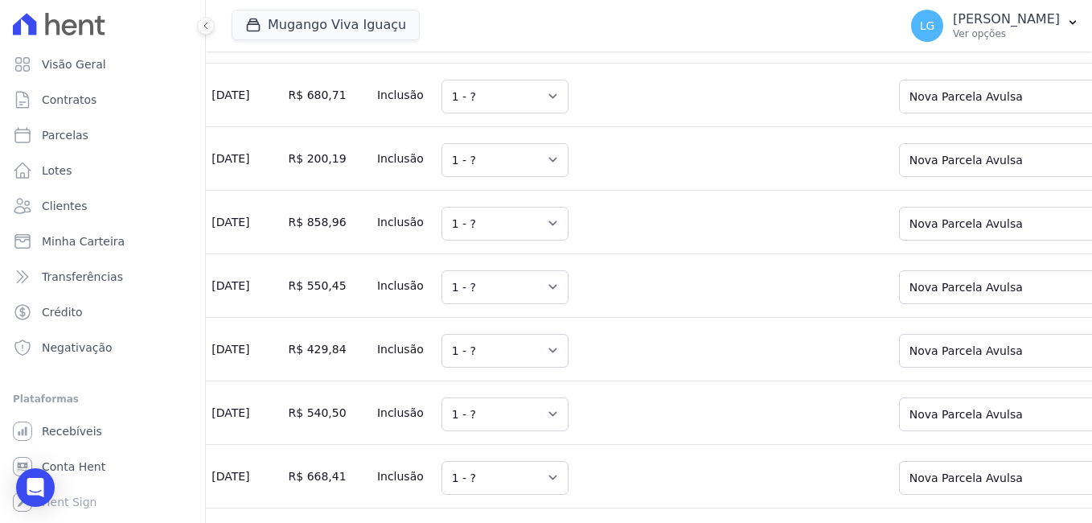
drag, startPoint x: 859, startPoint y: 68, endPoint x: 857, endPoint y: 87, distance: 19.4
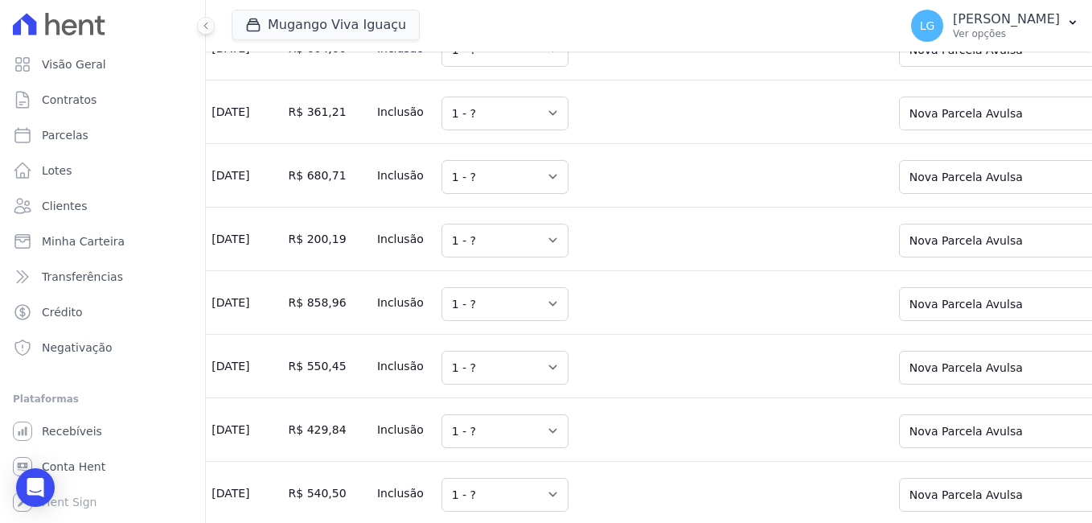
drag, startPoint x: 856, startPoint y: 90, endPoint x: 856, endPoint y: 102, distance: 12.1
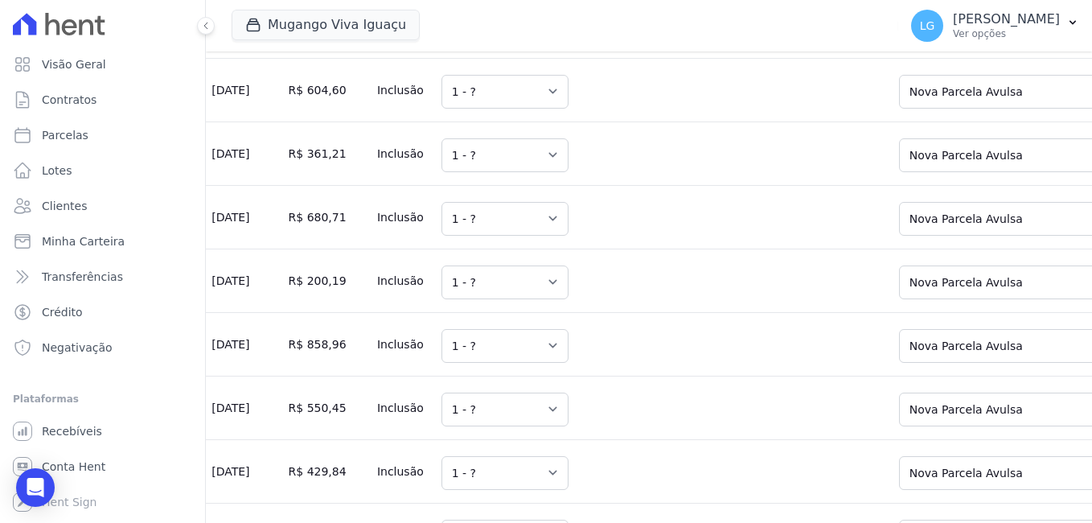
scroll to position [8720, 0]
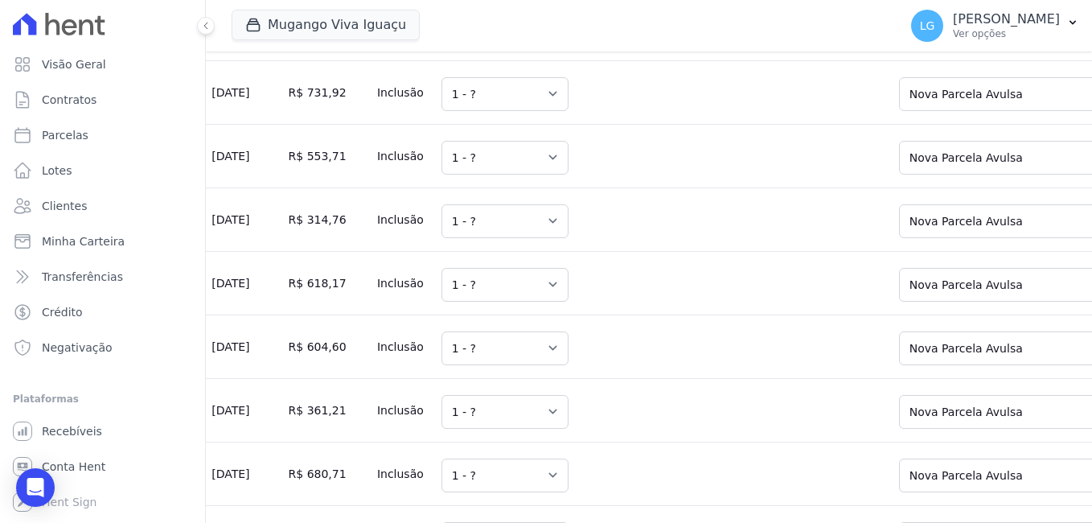
scroll to position [8475, 0]
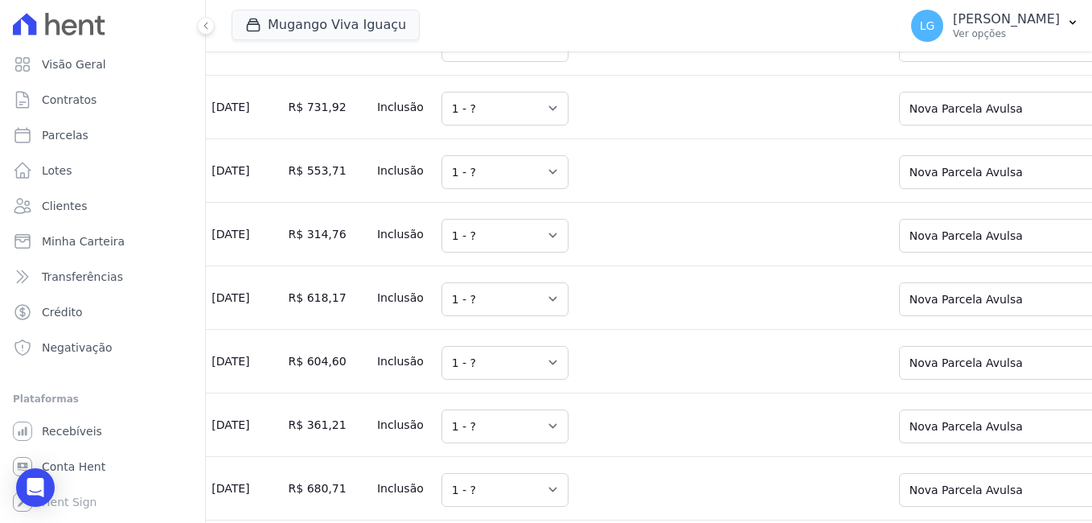
scroll to position [8395, 0]
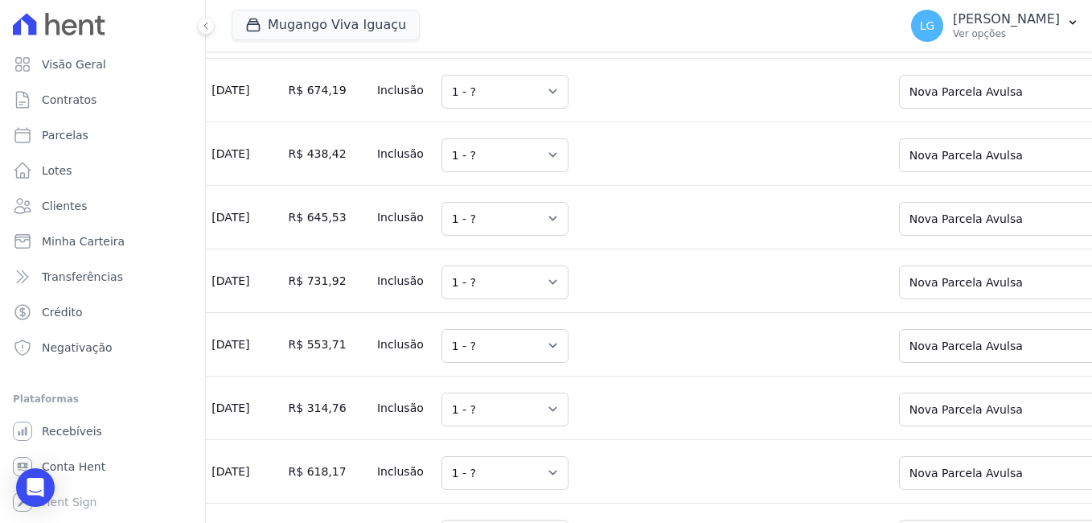
drag, startPoint x: 886, startPoint y: 113, endPoint x: 898, endPoint y: 114, distance: 12.1
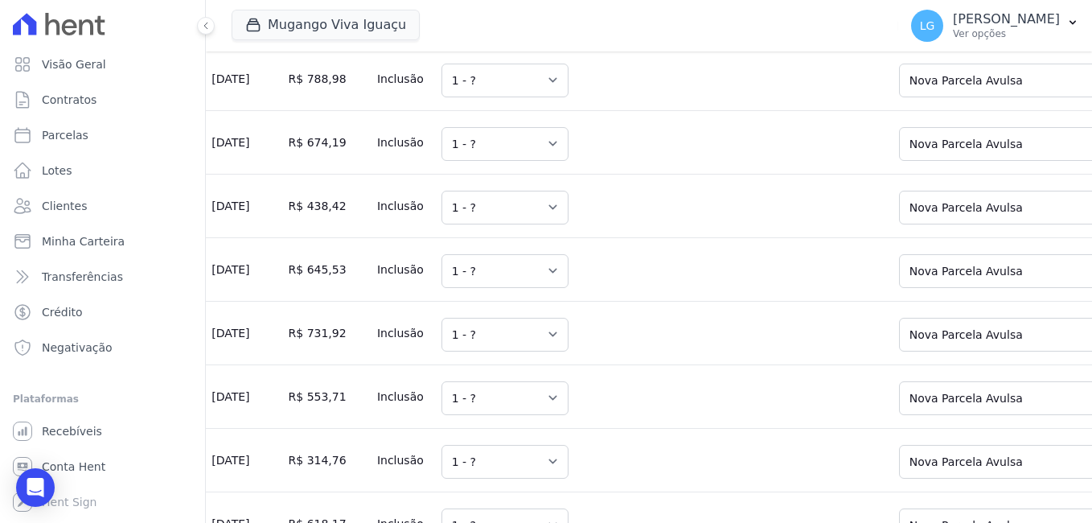
scroll to position [8234, 0]
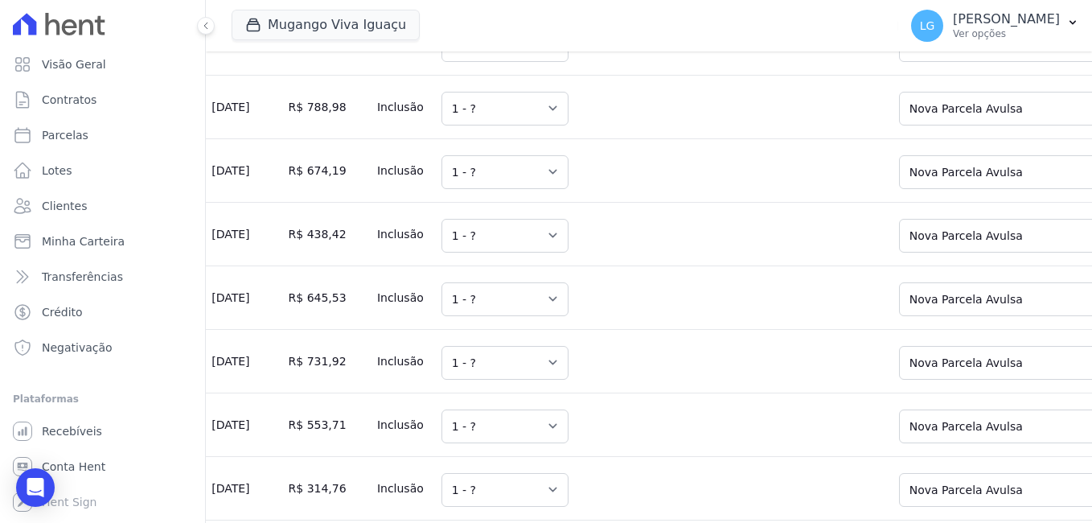
drag, startPoint x: 897, startPoint y: 132, endPoint x: 894, endPoint y: 148, distance: 16.4
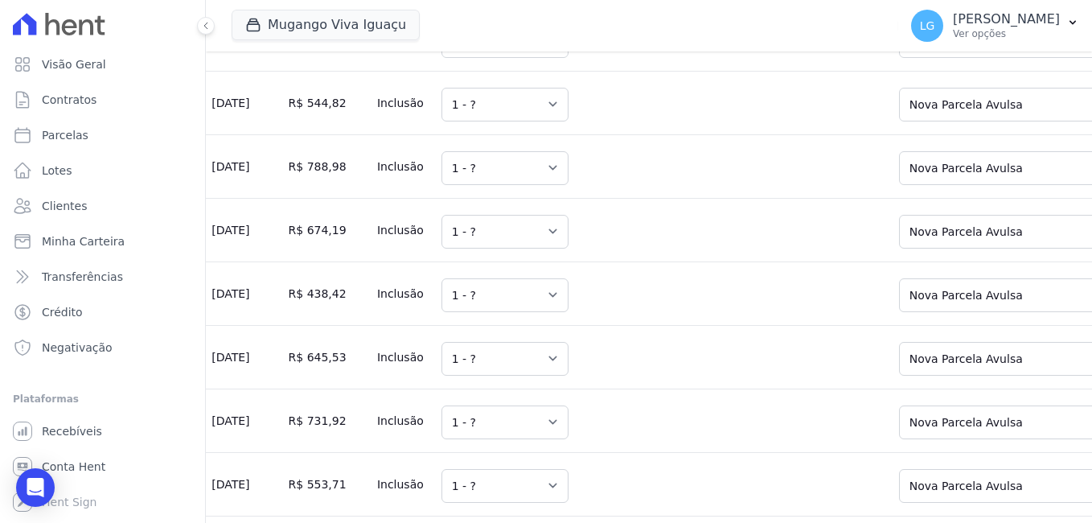
scroll to position [8149, 0]
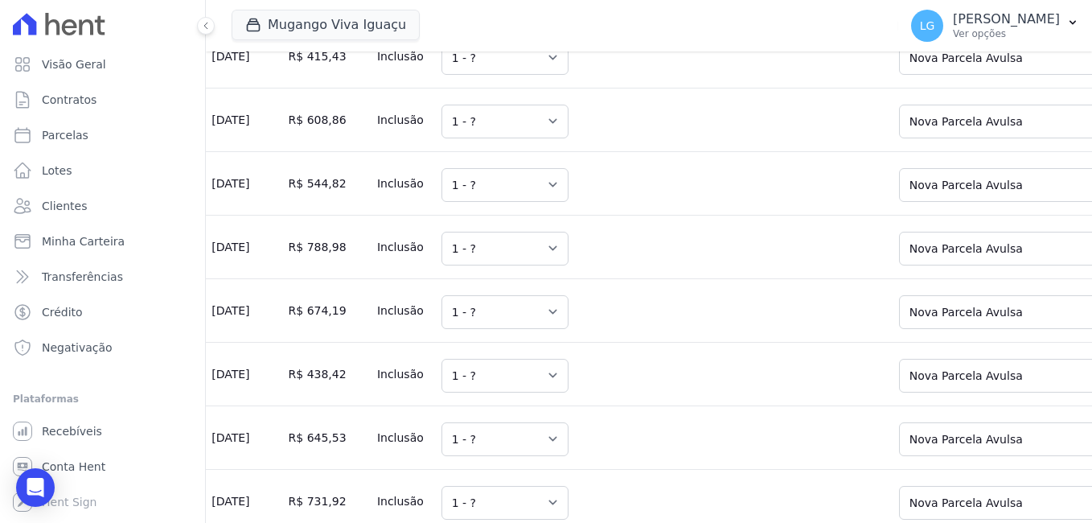
scroll to position [8069, 0]
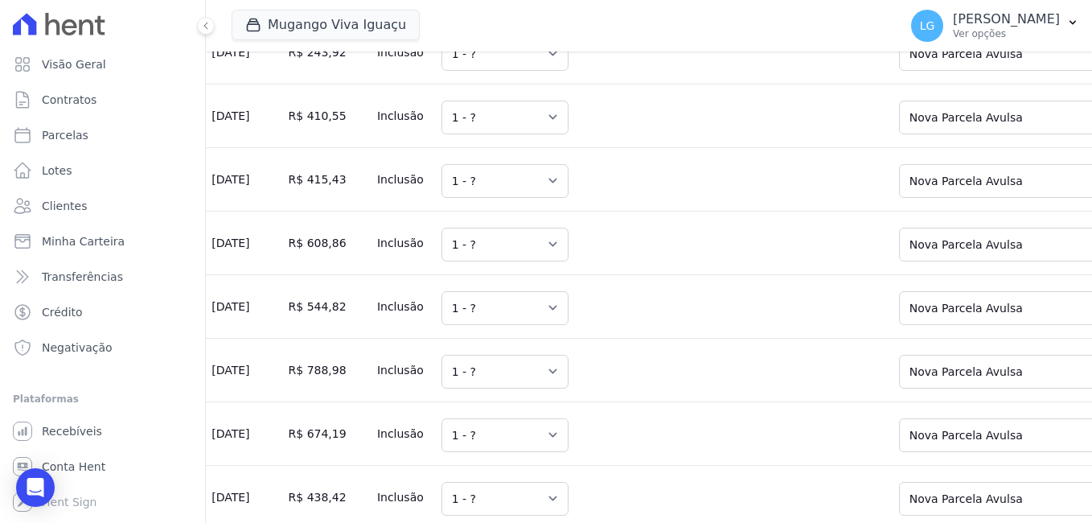
scroll to position [7890, 0]
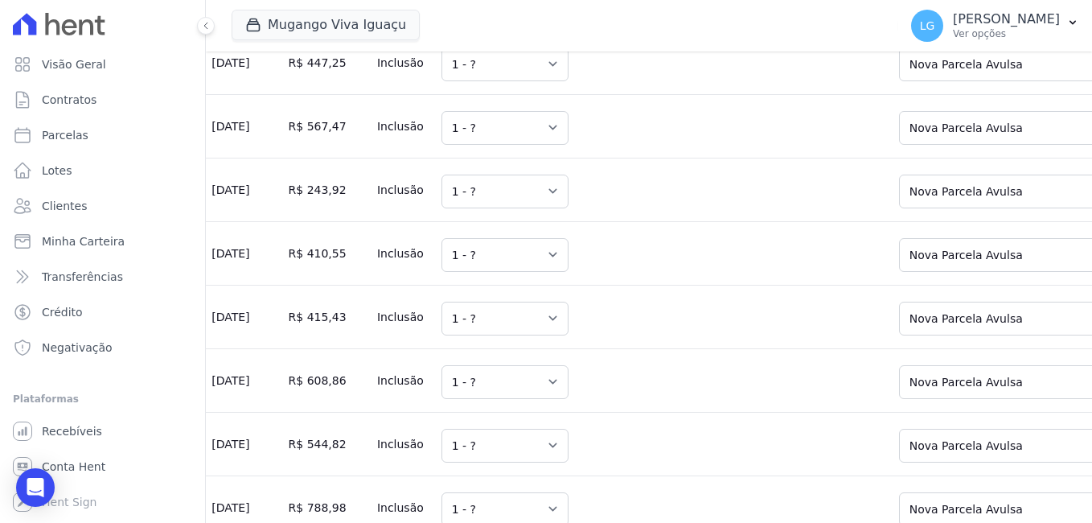
scroll to position [7810, 0]
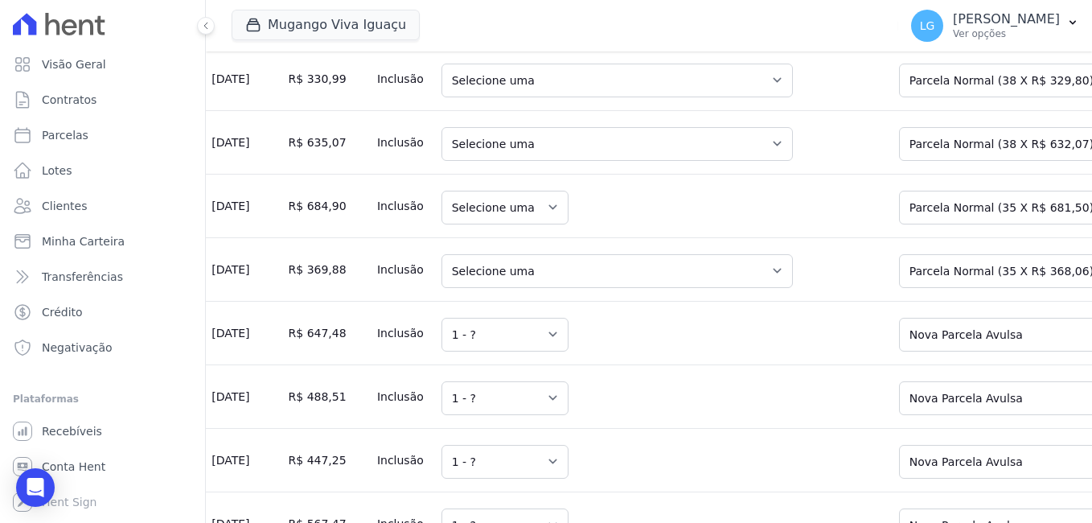
scroll to position [7408, 0]
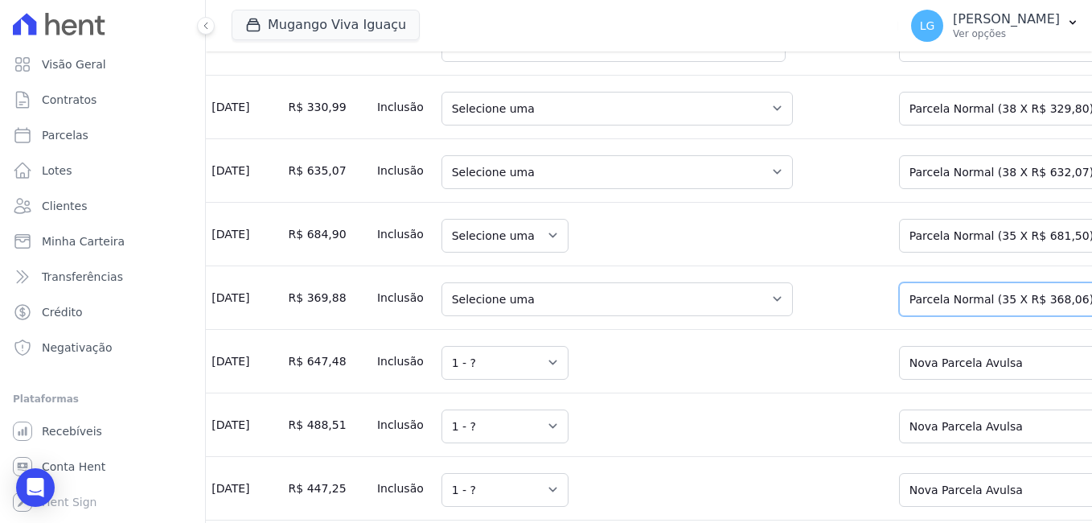
click at [914, 316] on select "Selecione uma Nova Parcela Avulsa Parcela Avulsa Existente Parcela Normal (35 X…" at bounding box center [1013, 299] width 228 height 34
drag, startPoint x: 862, startPoint y: 374, endPoint x: 863, endPoint y: 389, distance: 15.3
click at [899, 253] on select "Selecione uma Nova Parcela Avulsa Parcela Avulsa Existente Parcela Normal (35 X…" at bounding box center [1013, 236] width 228 height 34
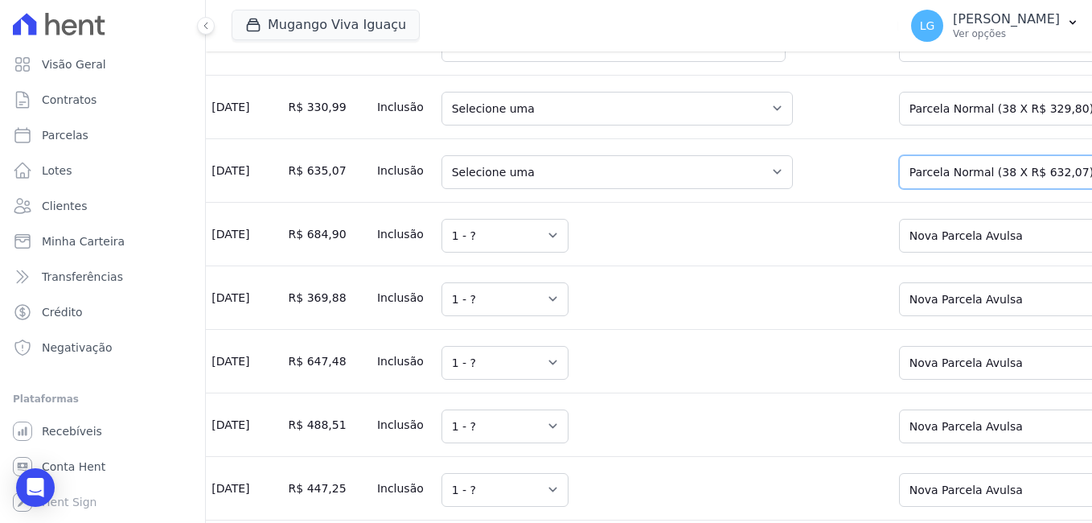
drag, startPoint x: 890, startPoint y: 307, endPoint x: 888, endPoint y: 319, distance: 12.2
click at [899, 189] on select "Selecione uma Nova Parcela Avulsa Parcela Avulsa Existente Parcela Normal (38 X…" at bounding box center [1013, 172] width 228 height 34
click at [899, 125] on select "Selecione uma Nova Parcela Avulsa Parcela Avulsa Existente Parcela Normal (38 X…" at bounding box center [1013, 109] width 228 height 34
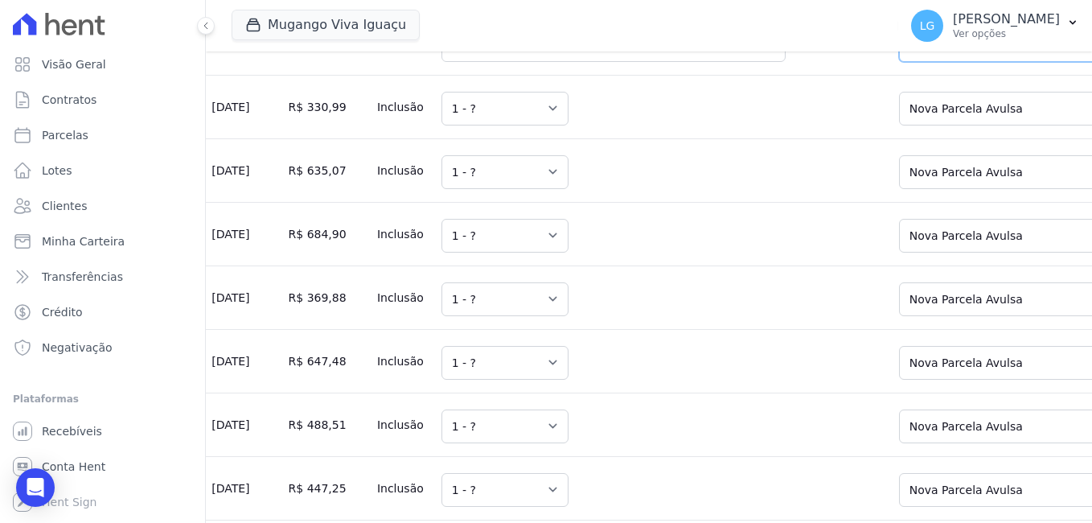
drag, startPoint x: 857, startPoint y: 173, endPoint x: 857, endPoint y: 189, distance: 16.1
click at [899, 62] on select "Selecione uma Nova Parcela Avulsa Parcela Avulsa Existente Parcela Normal (37 X…" at bounding box center [1013, 45] width 228 height 34
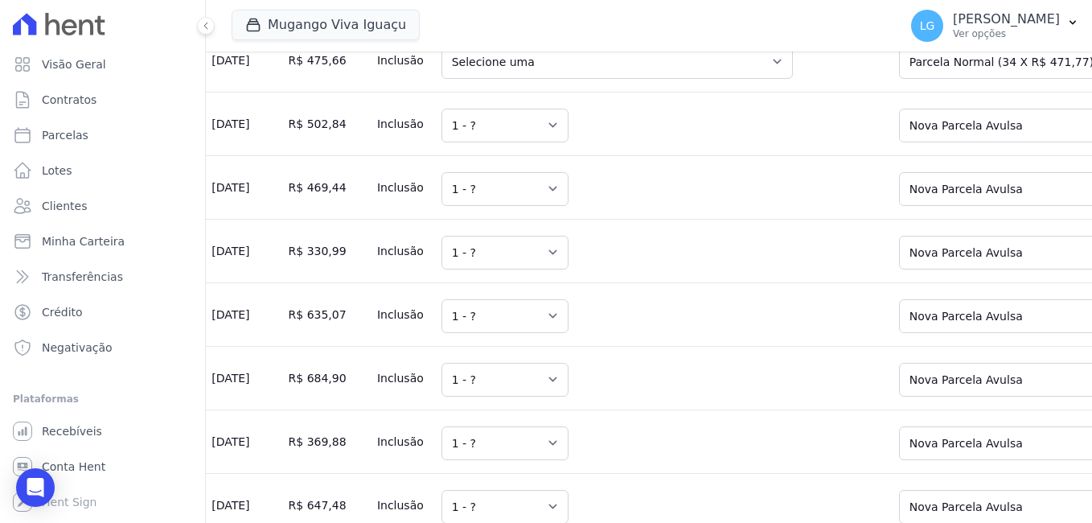
scroll to position [7247, 0]
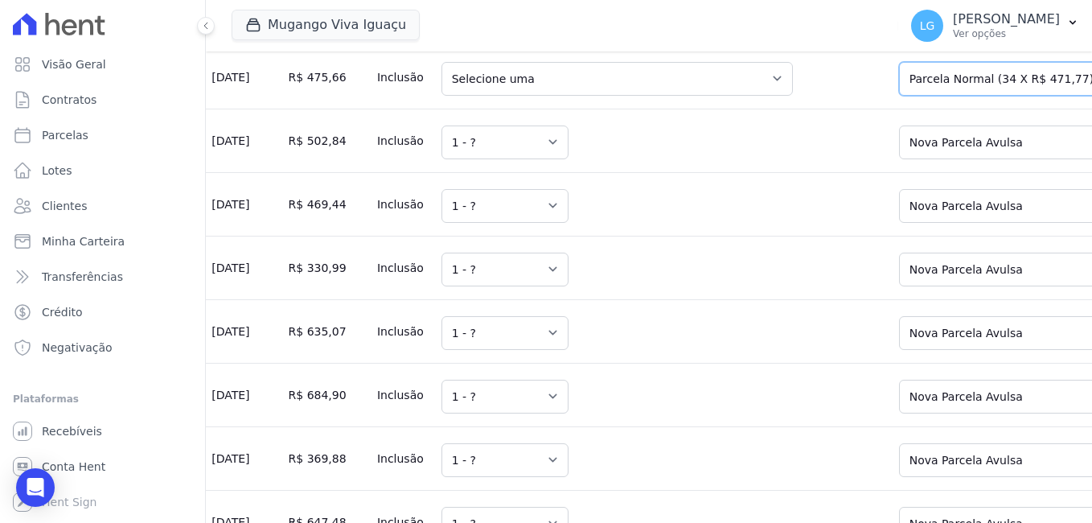
click at [899, 96] on select "Selecione uma Nova Parcela Avulsa Parcela Avulsa Existente Parcela Normal (34 X…" at bounding box center [1013, 79] width 228 height 34
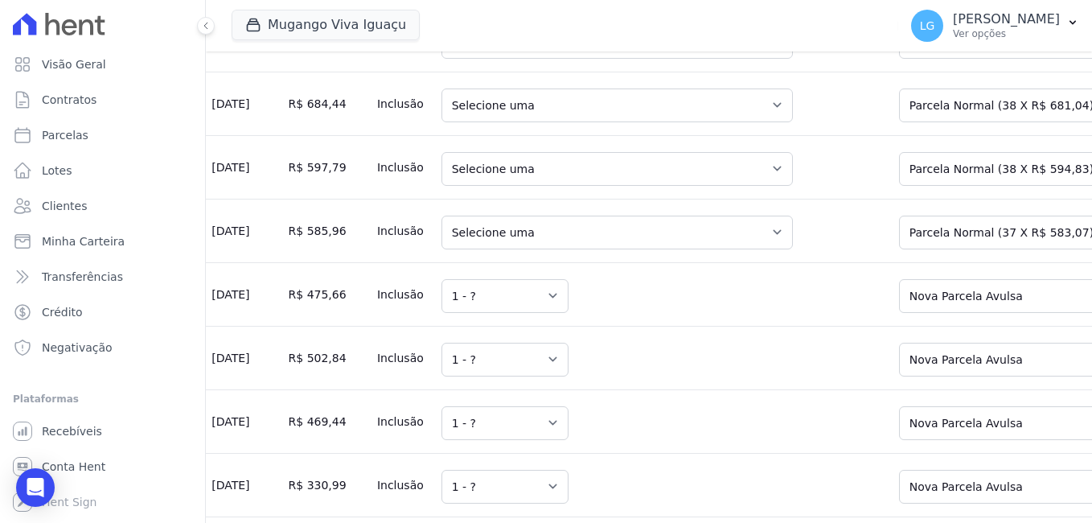
scroll to position [7006, 0]
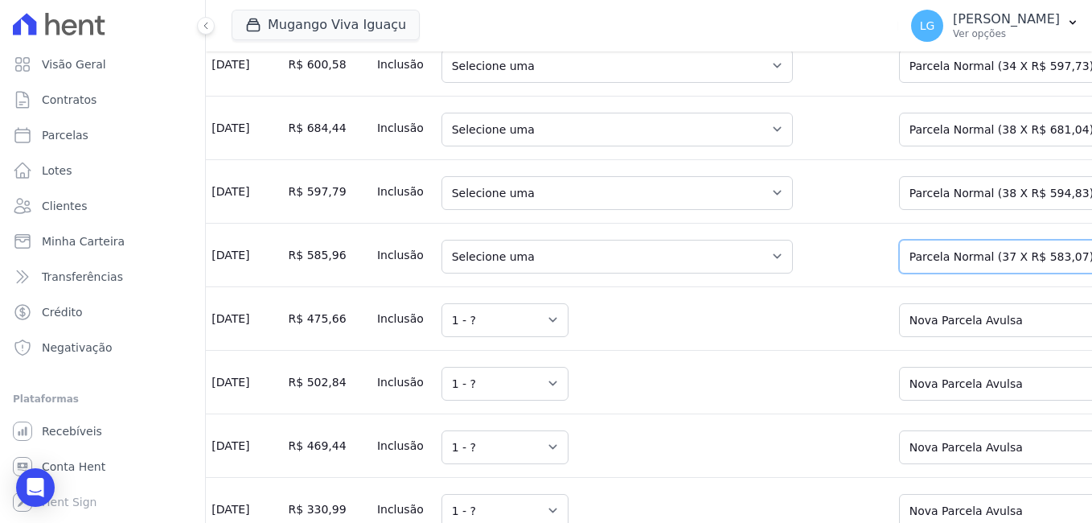
click at [899, 273] on select "Selecione uma Nova Parcela Avulsa Parcela Avulsa Existente Parcela Normal (37 X…" at bounding box center [1013, 257] width 228 height 34
click at [899, 210] on select "Selecione uma Nova Parcela Avulsa Parcela Avulsa Existente Parcela Normal (38 X…" at bounding box center [1013, 193] width 228 height 34
drag, startPoint x: 871, startPoint y: 257, endPoint x: 869, endPoint y: 265, distance: 8.4
click at [899, 146] on select "Selecione uma Nova Parcela Avulsa Parcela Avulsa Existente Parcela Normal (38 X…" at bounding box center [1013, 130] width 228 height 34
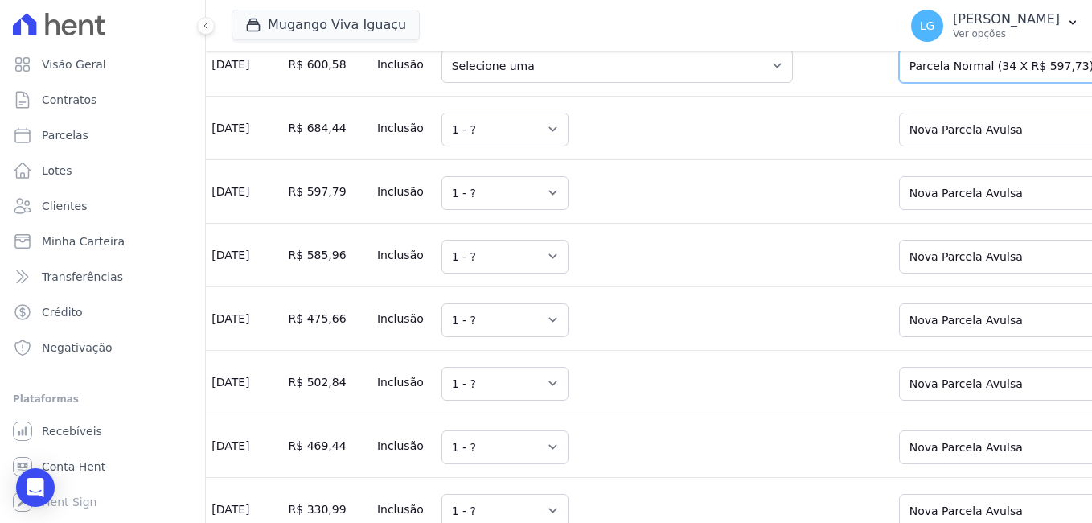
click at [899, 83] on select "Selecione uma Nova Parcela Avulsa Parcela Avulsa Existente Parcela Normal (34 X…" at bounding box center [1013, 66] width 228 height 34
click at [883, 96] on td "Selecione uma Nova Parcela Avulsa Parcela Avulsa Existente Parcela Normal (34 X…" at bounding box center [1012, 64] width 258 height 64
drag, startPoint x: 867, startPoint y: 191, endPoint x: 864, endPoint y: 200, distance: 9.4
click at [899, 83] on select "Selecione uma Nova Parcela Avulsa Parcela Avulsa Existente Parcela Normal (34 X…" at bounding box center [1013, 66] width 228 height 34
click at [899, 19] on select "Selecione uma Nova Parcela Avulsa Parcela Avulsa Existente Parcela Normal (34 X…" at bounding box center [1013, 3] width 228 height 34
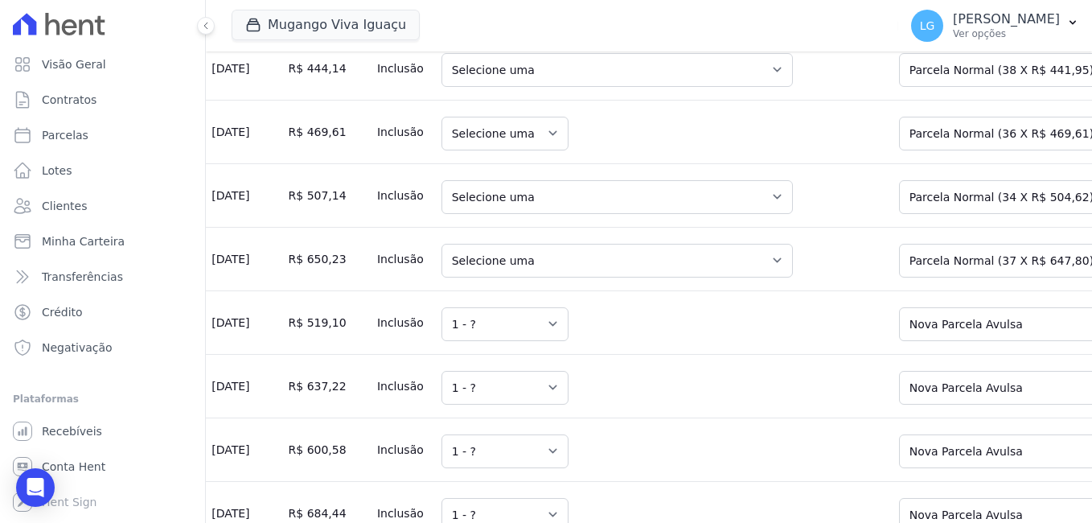
scroll to position [6592, 0]
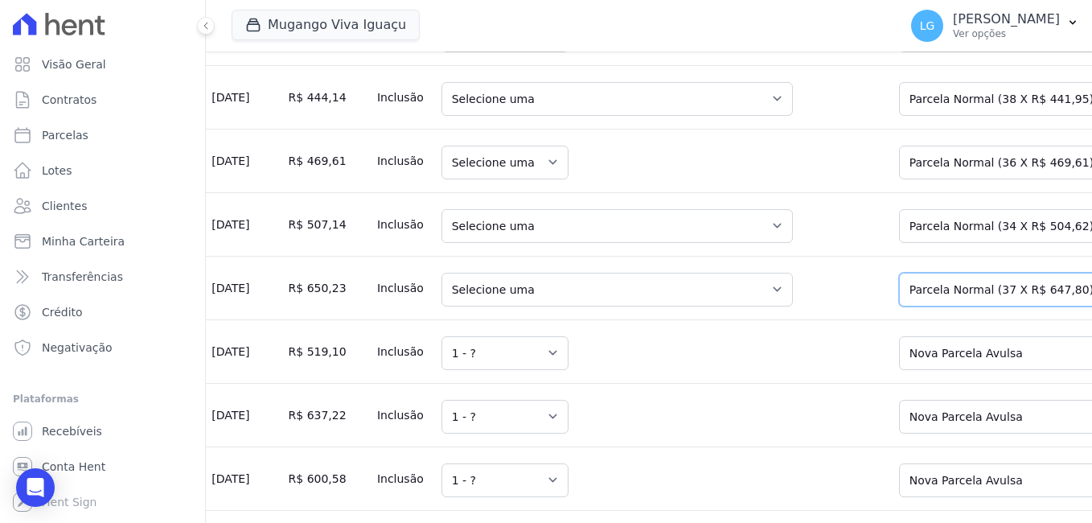
drag, startPoint x: 877, startPoint y: 400, endPoint x: 876, endPoint y: 410, distance: 10.6
click at [899, 306] on select "Selecione uma Nova Parcela Avulsa Parcela Avulsa Existente Parcela Normal (37 X…" at bounding box center [1013, 290] width 228 height 34
drag, startPoint x: 862, startPoint y: 342, endPoint x: 851, endPoint y: 359, distance: 21.0
click at [899, 243] on select "Selecione uma Nova Parcela Avulsa Parcela Avulsa Existente Parcela Normal (34 X…" at bounding box center [1013, 226] width 228 height 34
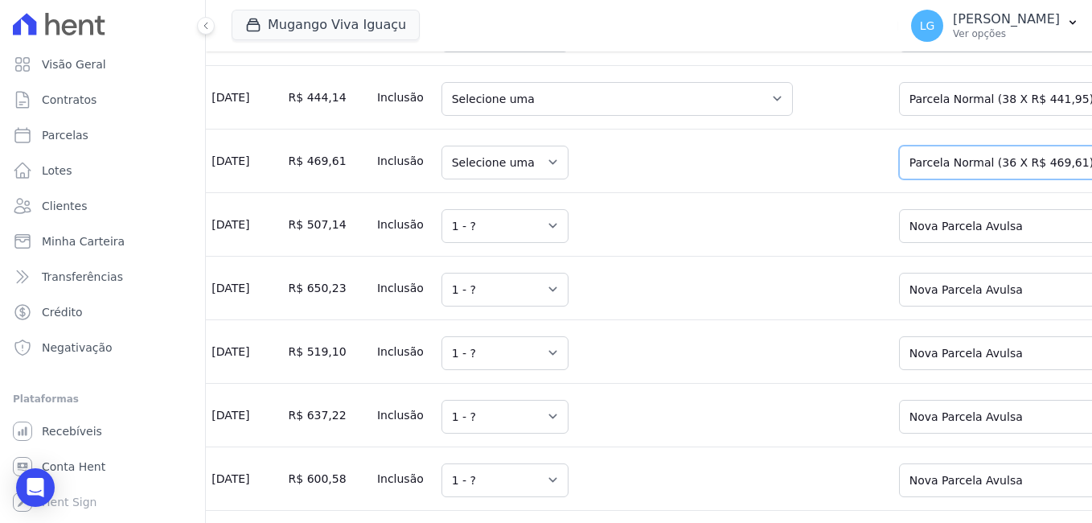
drag, startPoint x: 857, startPoint y: 274, endPoint x: 852, endPoint y: 281, distance: 8.5
click at [899, 179] on select "Selecione uma Nova Parcela Avulsa Parcela Avulsa Existente Parcela Normal (36 X…" at bounding box center [1013, 163] width 228 height 34
click at [899, 116] on select "Selecione uma Nova Parcela Avulsa Parcela Avulsa Existente Parcela Normal (38 X…" at bounding box center [1013, 99] width 228 height 34
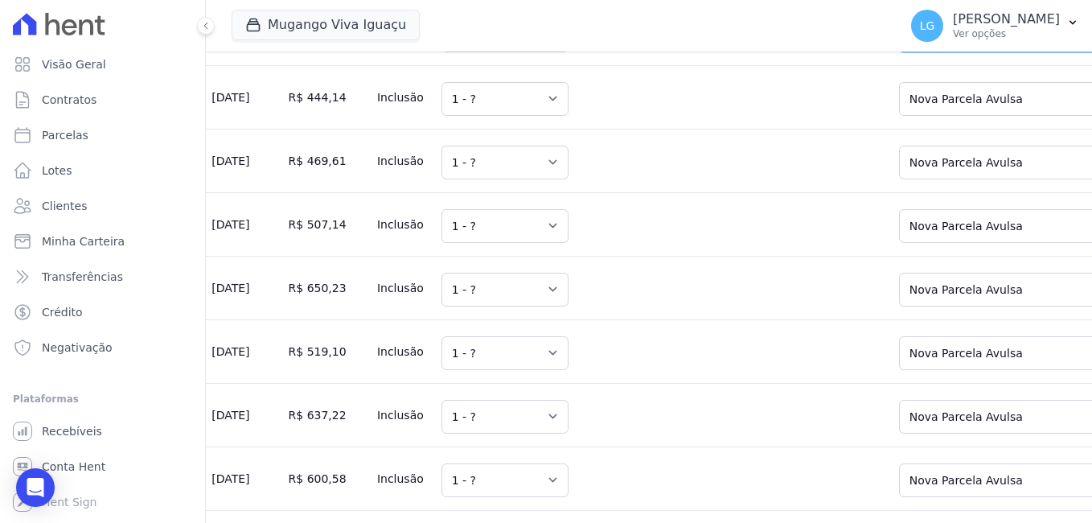
click at [899, 52] on select "Selecione uma Nova Parcela Avulsa Parcela Avulsa Existente Parcela Normal (35 X…" at bounding box center [1013, 35] width 228 height 34
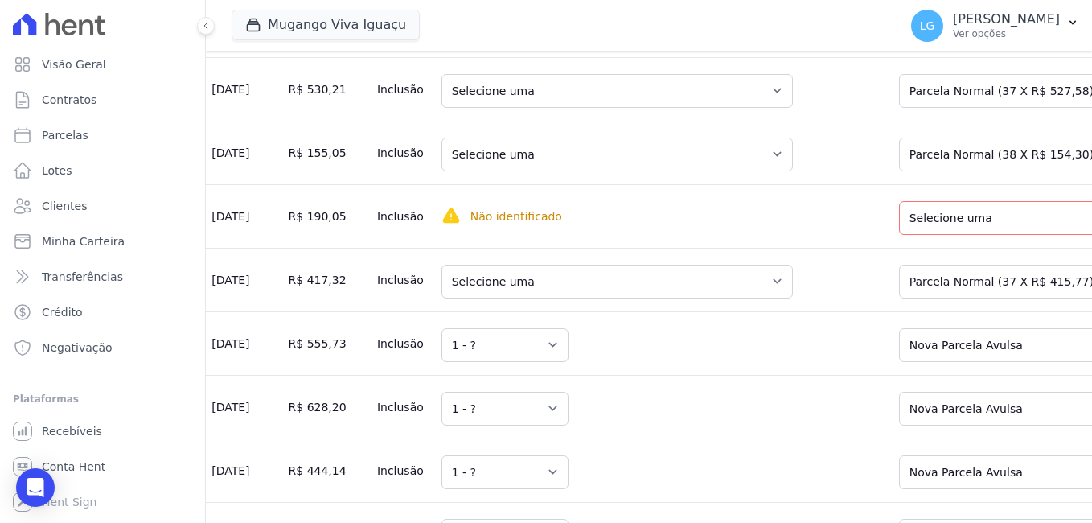
scroll to position [6190, 0]
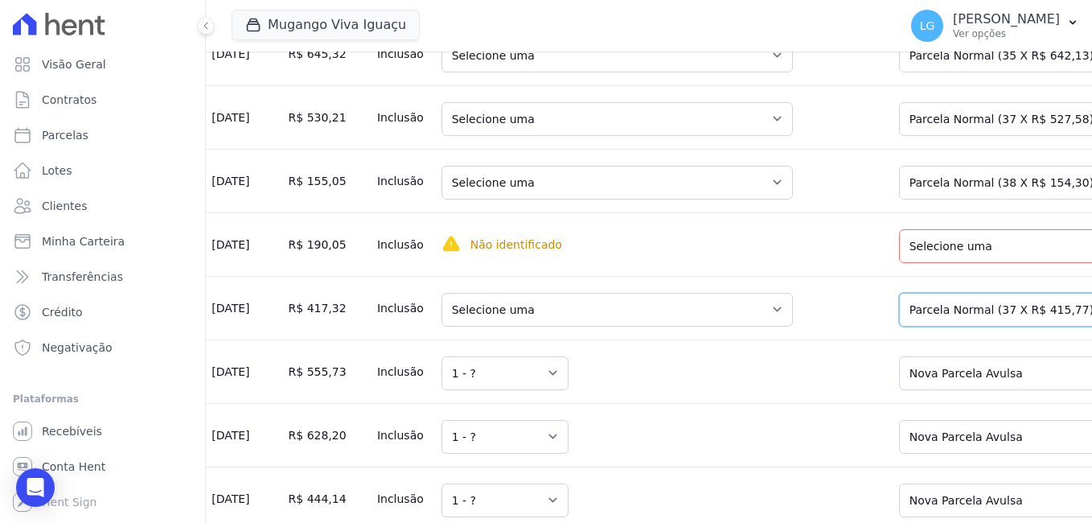
click at [899, 327] on select "Selecione uma Nova Parcela Avulsa Parcela Avulsa Existente Parcela Normal (37 X…" at bounding box center [1013, 310] width 228 height 34
drag, startPoint x: 859, startPoint y: 355, endPoint x: 853, endPoint y: 372, distance: 17.8
click at [899, 263] on select "Selecione uma Nova Parcela Avulsa Parcela Avulsa Existente Parcela Normal (23 X…" at bounding box center [1009, 246] width 221 height 34
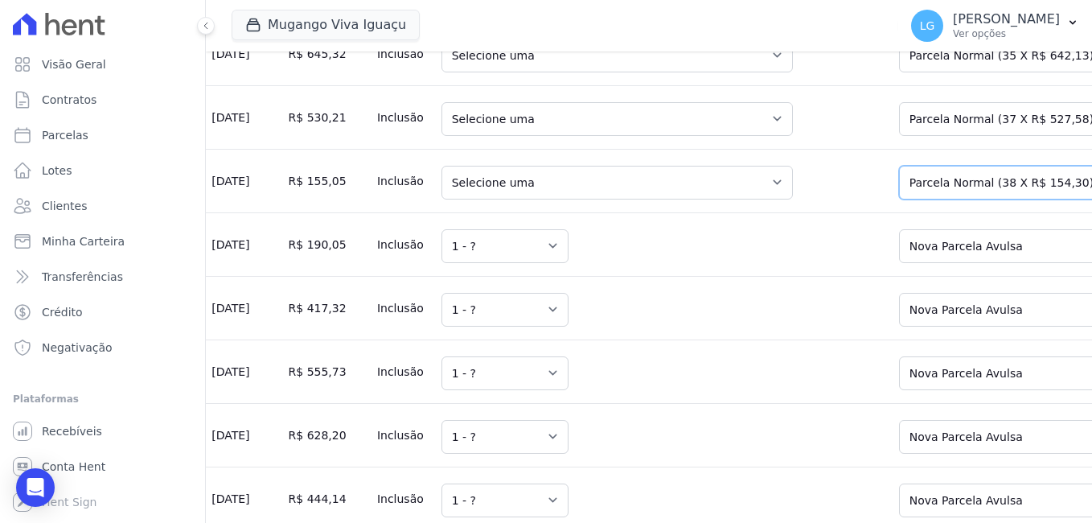
drag, startPoint x: 856, startPoint y: 290, endPoint x: 850, endPoint y: 301, distance: 11.9
click at [899, 199] on select "Selecione uma Nova Parcela Avulsa Parcela Avulsa Existente Parcela Normal (38 X…" at bounding box center [1013, 183] width 228 height 34
click at [899, 136] on select "Selecione uma Nova Parcela Avulsa Parcela Avulsa Existente Parcela Normal (37 X…" at bounding box center [1013, 119] width 228 height 34
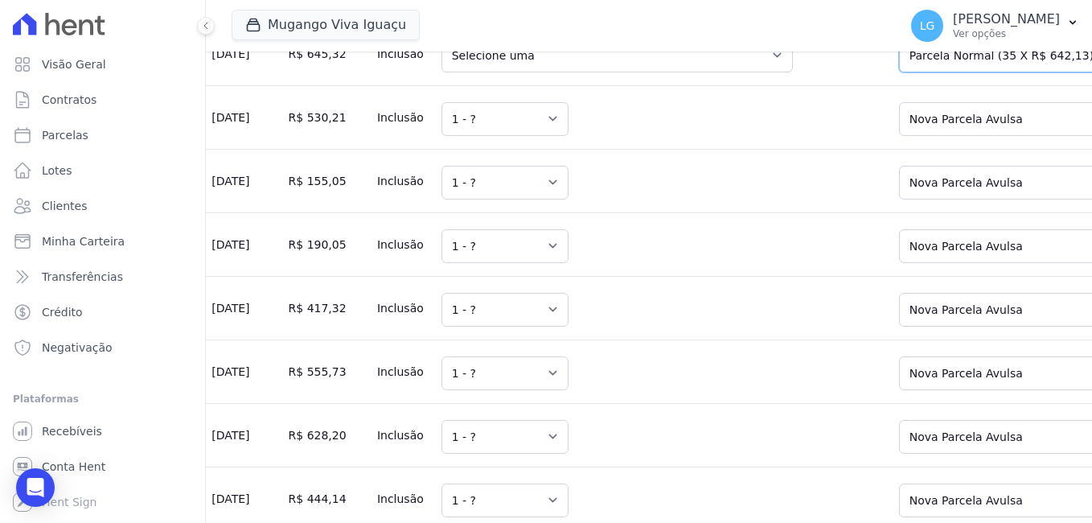
click at [899, 72] on select "Selecione uma Nova Parcela Avulsa Parcela Avulsa Existente Parcela Normal (35 X…" at bounding box center [1013, 56] width 228 height 34
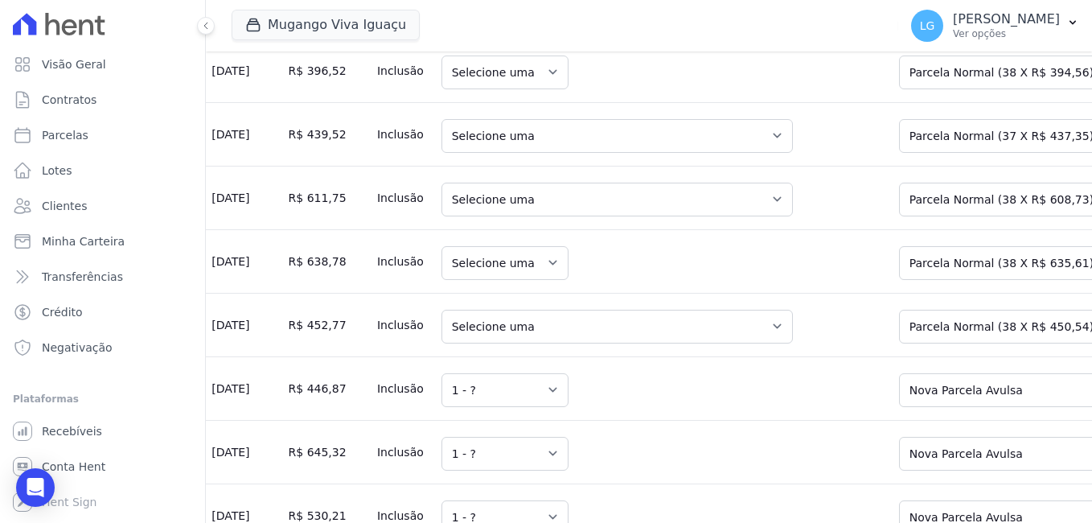
scroll to position [5788, 0]
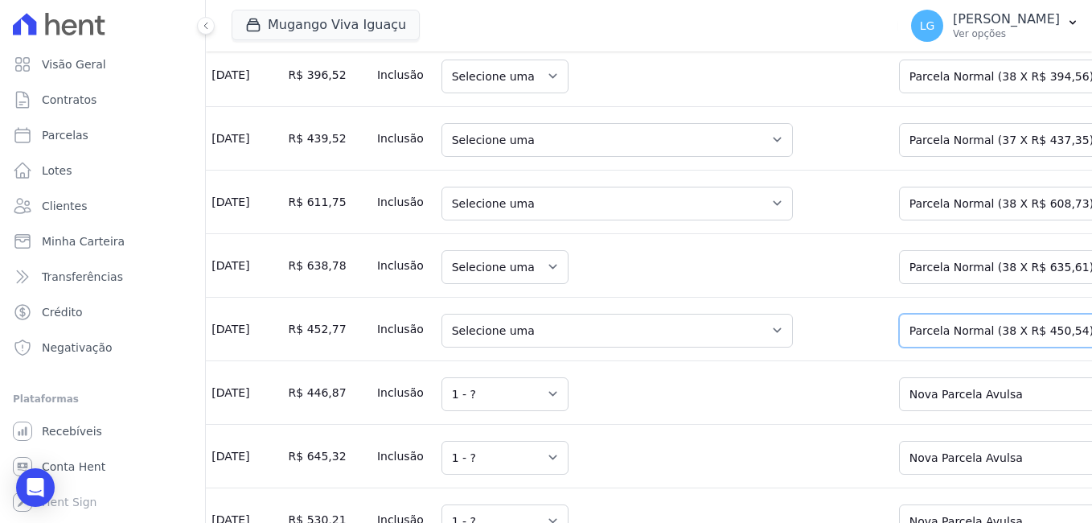
click at [899, 347] on select "Selecione uma Nova Parcela Avulsa Parcela Avulsa Existente Parcela Normal (38 X…" at bounding box center [1013, 331] width 228 height 34
click at [899, 284] on select "Selecione uma Nova Parcela Avulsa Parcela Avulsa Existente Parcela Normal (38 X…" at bounding box center [1013, 267] width 228 height 34
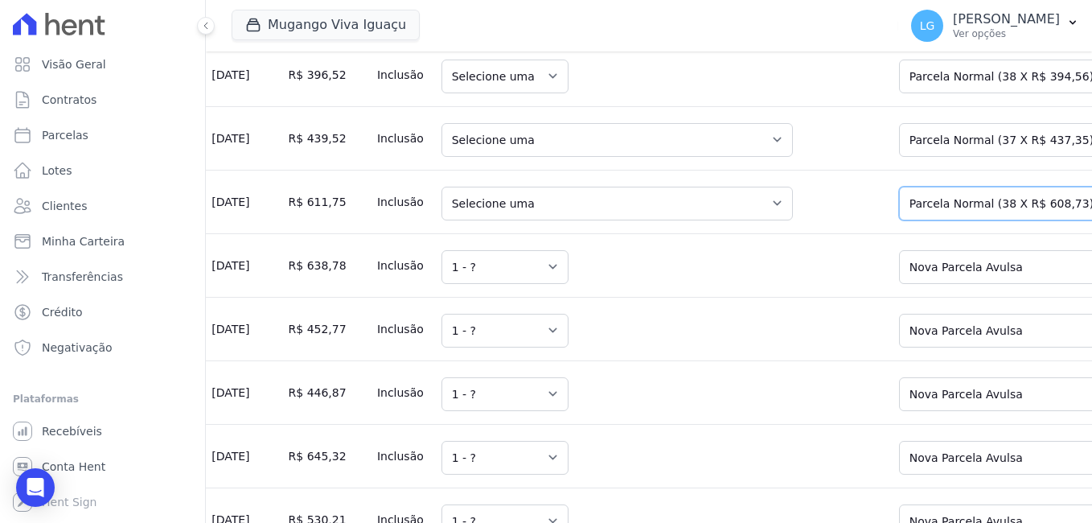
click at [899, 220] on select "Selecione uma Nova Parcela Avulsa Parcela Avulsa Existente Parcela Normal (38 X…" at bounding box center [1013, 204] width 228 height 34
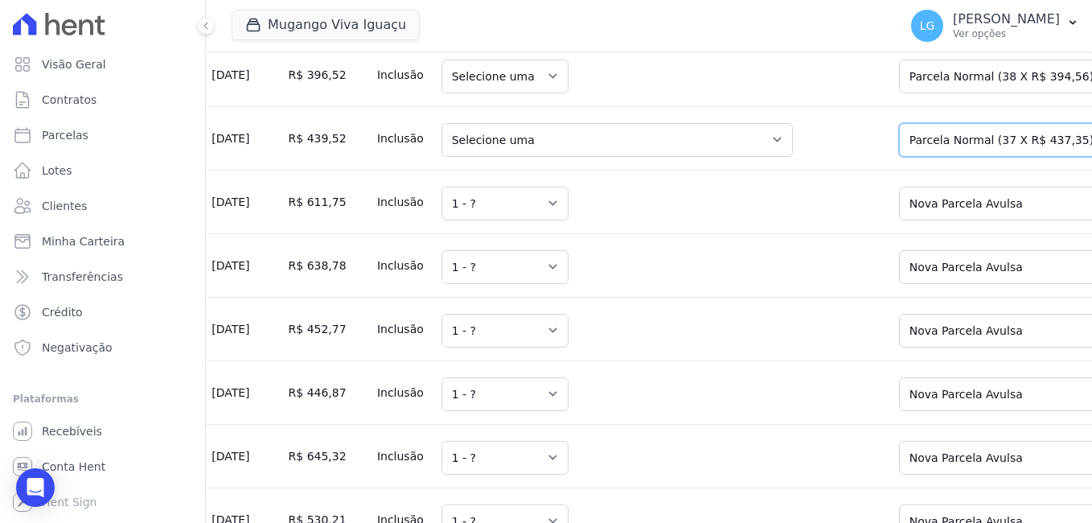
click at [899, 157] on select "Selecione uma Nova Parcela Avulsa Parcela Avulsa Existente Parcela Normal (37 X…" at bounding box center [1013, 140] width 228 height 34
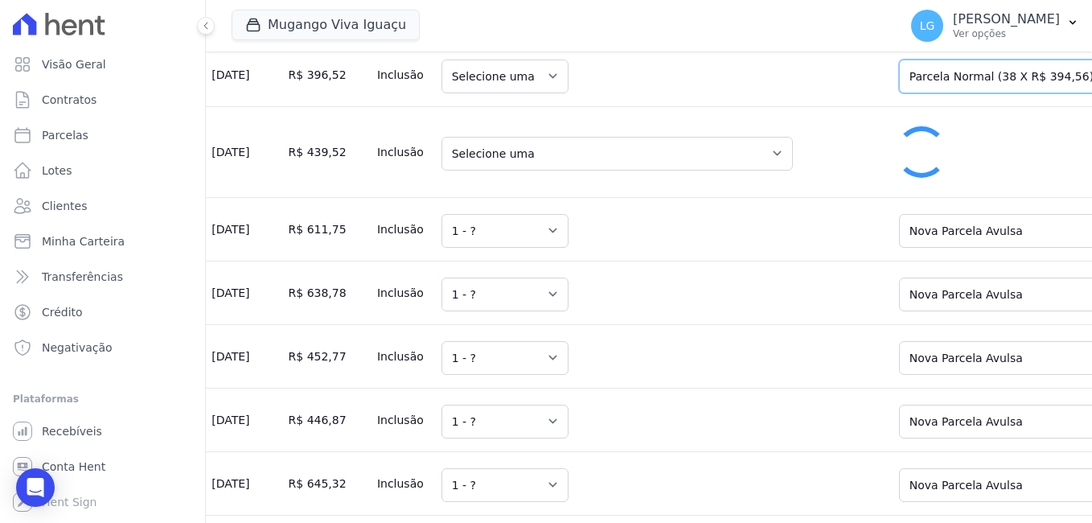
click at [899, 93] on select "Selecione uma Nova Parcela Avulsa Parcela Avulsa Existente Parcela Normal (38 X…" at bounding box center [1013, 77] width 228 height 34
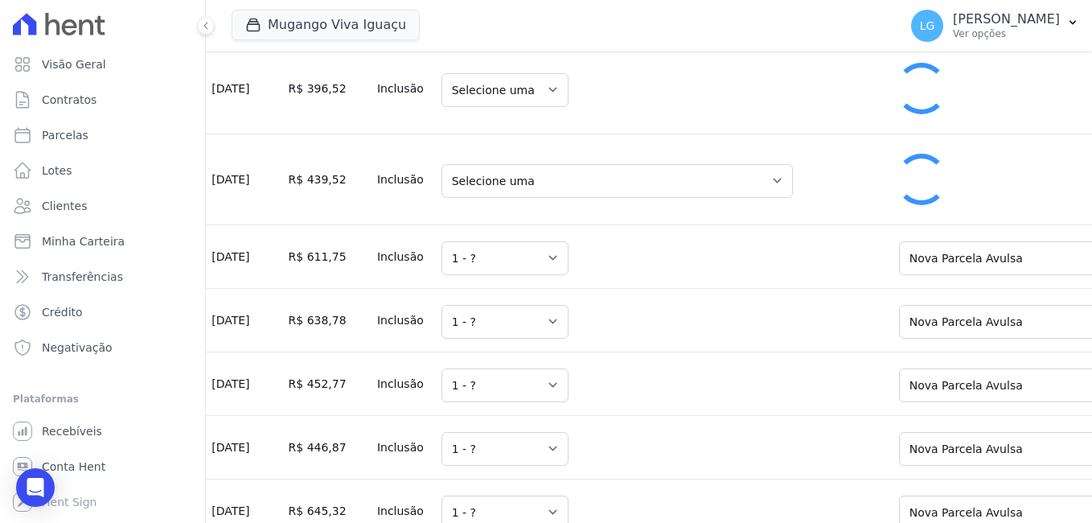
click at [899, 30] on select "Selecione uma Nova Parcela Avulsa Parcela Avulsa Existente Parcela Normal (37 X…" at bounding box center [1013, 13] width 228 height 34
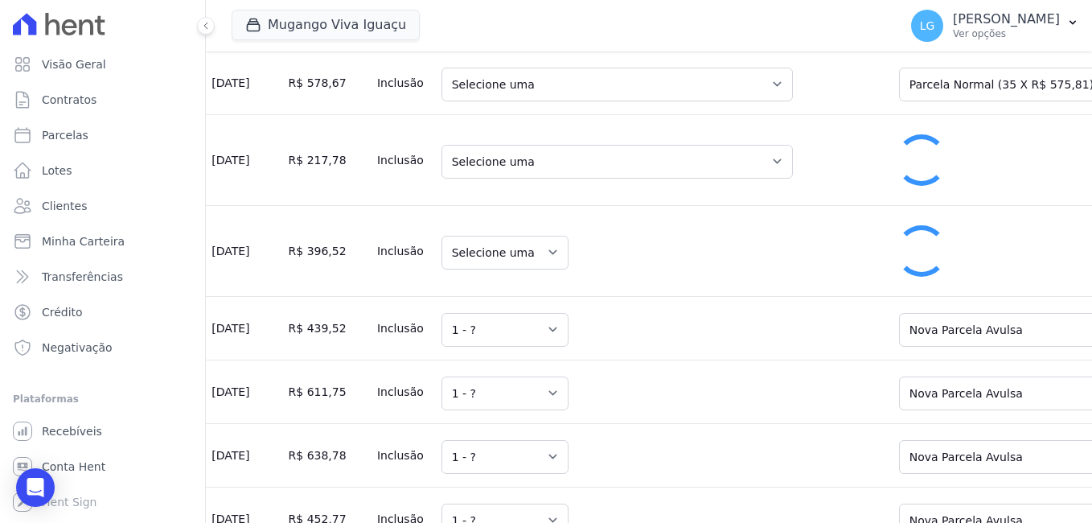
scroll to position [5627, 0]
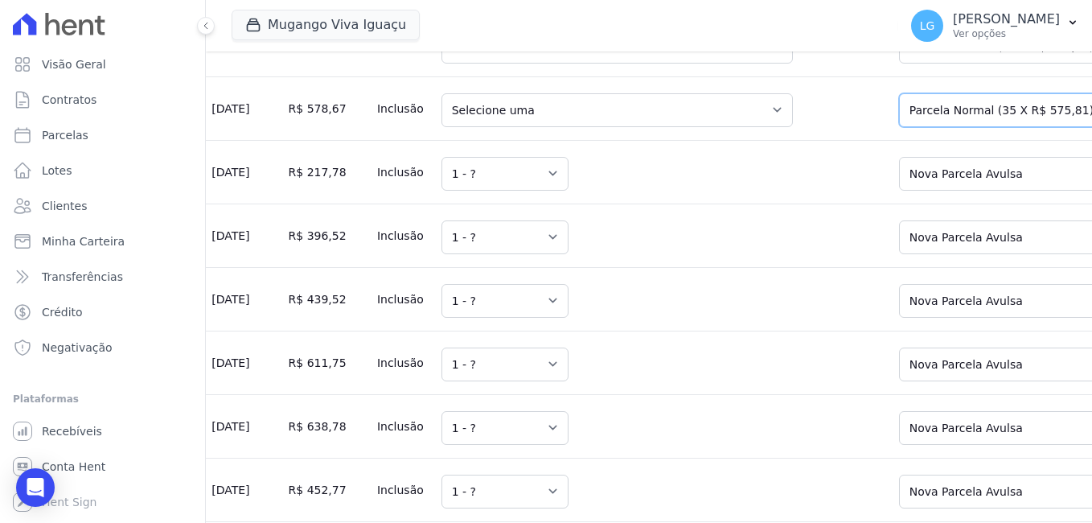
click at [899, 127] on select "Selecione uma Nova Parcela Avulsa Parcela Avulsa Existente Parcela Normal (35 X…" at bounding box center [1013, 110] width 228 height 34
click at [899, 64] on select "Selecione uma Nova Parcela [GEOGRAPHIC_DATA] Avulsa Existente Parcela Normal (3…" at bounding box center [1013, 47] width 228 height 34
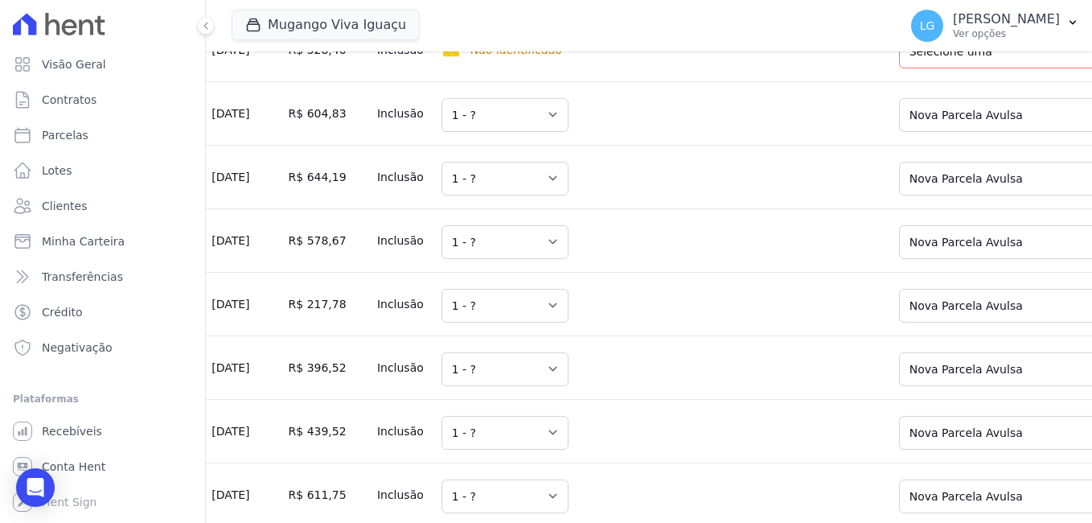
scroll to position [5466, 0]
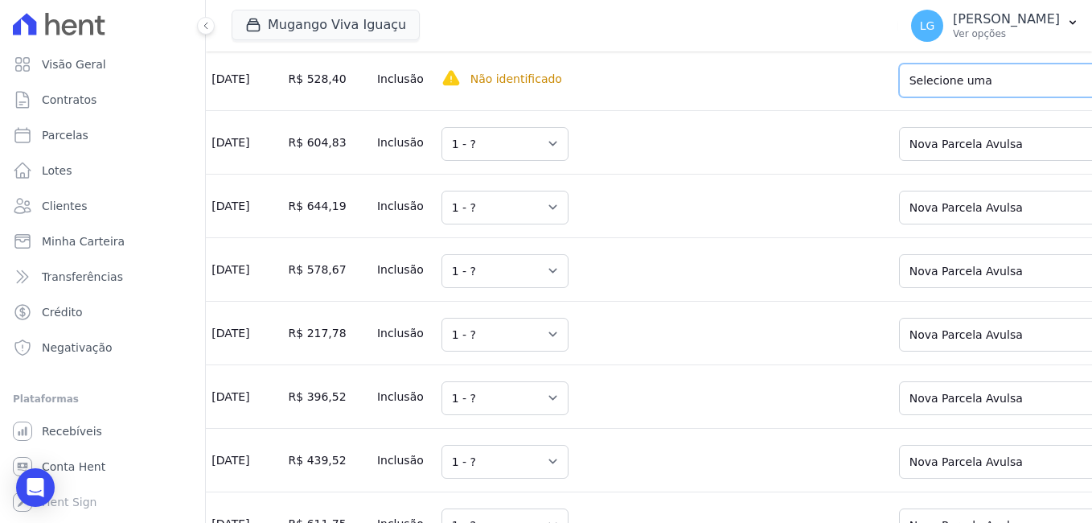
drag, startPoint x: 866, startPoint y: 157, endPoint x: 869, endPoint y: 171, distance: 13.9
click at [899, 97] on select "Selecione uma Nova Parcela Avulsa Parcela Avulsa Existente Parcela Normal (37 X…" at bounding box center [1013, 81] width 228 height 34
drag, startPoint x: 853, startPoint y: 104, endPoint x: 853, endPoint y: 117, distance: 13.7
click at [899, 34] on select "Selecione uma Nova Parcela Avulsa Parcela Avulsa Existente Parcela Normal (38 X…" at bounding box center [1013, 17] width 228 height 34
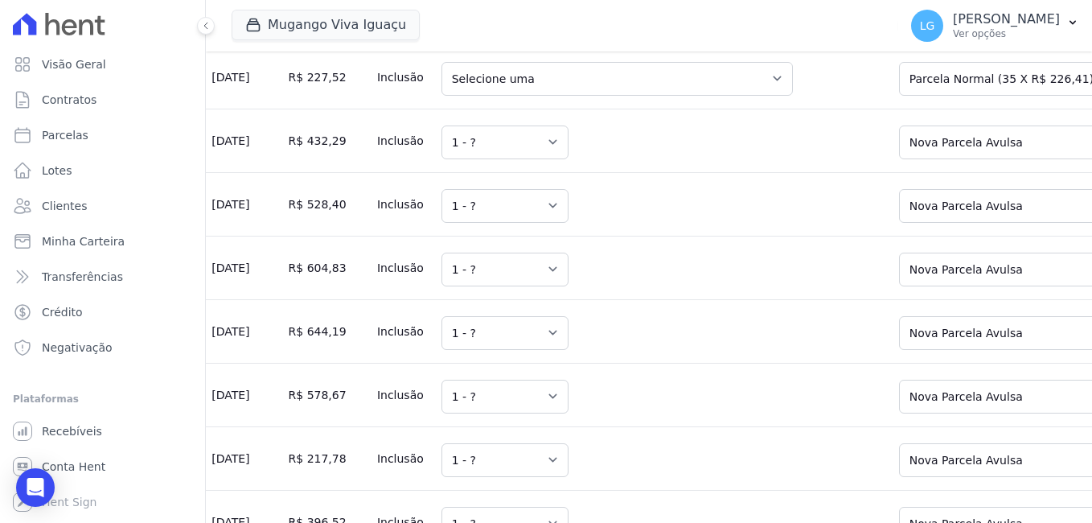
scroll to position [5306, 0]
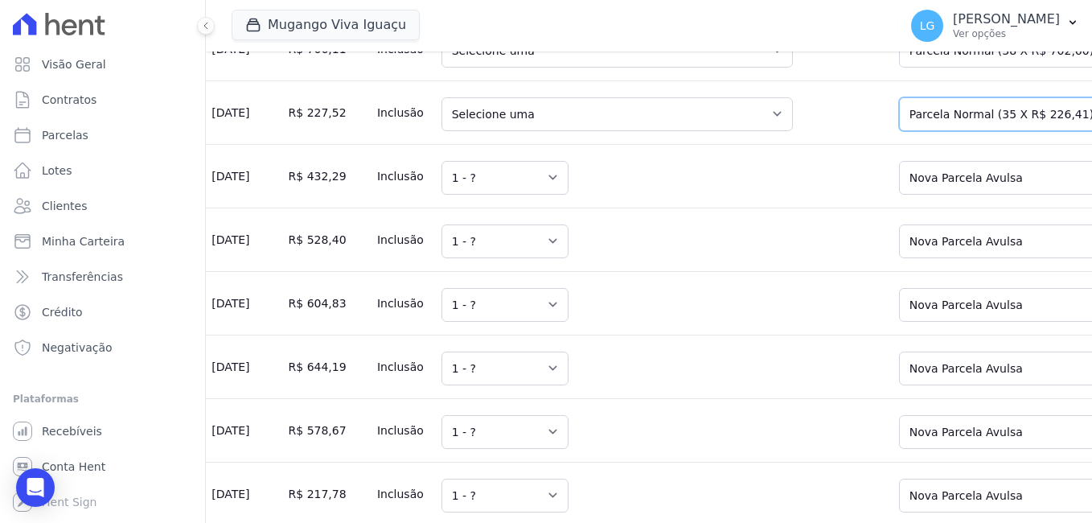
click at [899, 131] on select "Selecione uma Nova Parcela Avulsa Parcela Avulsa Existente Parcela Normal (35 X…" at bounding box center [1013, 114] width 228 height 34
drag, startPoint x: 859, startPoint y: 134, endPoint x: 859, endPoint y: 150, distance: 16.9
click at [899, 68] on select "Selecione uma Nova Parcela Avulsa Parcela Avulsa Existente Parcela Normal (38 X…" at bounding box center [1013, 51] width 228 height 34
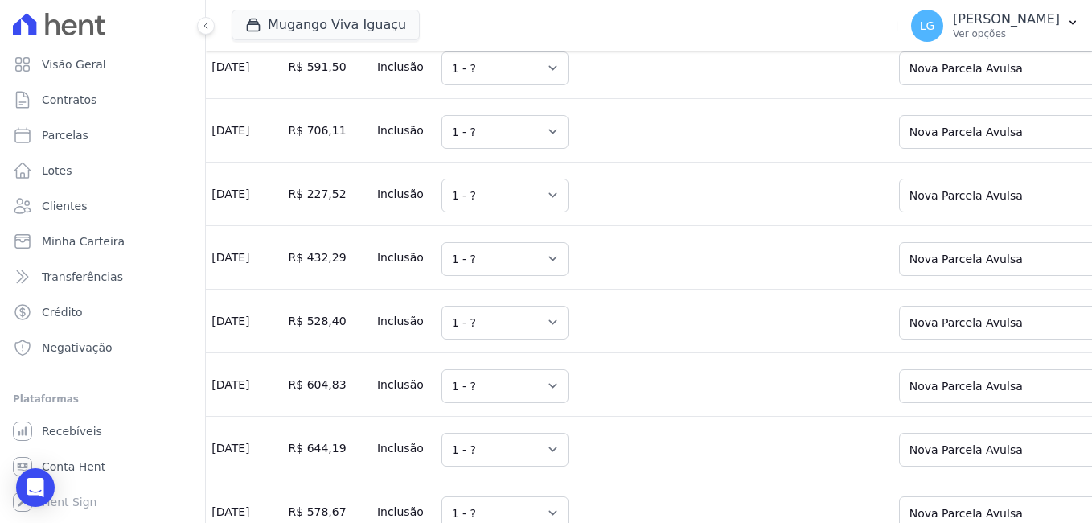
scroll to position [5144, 0]
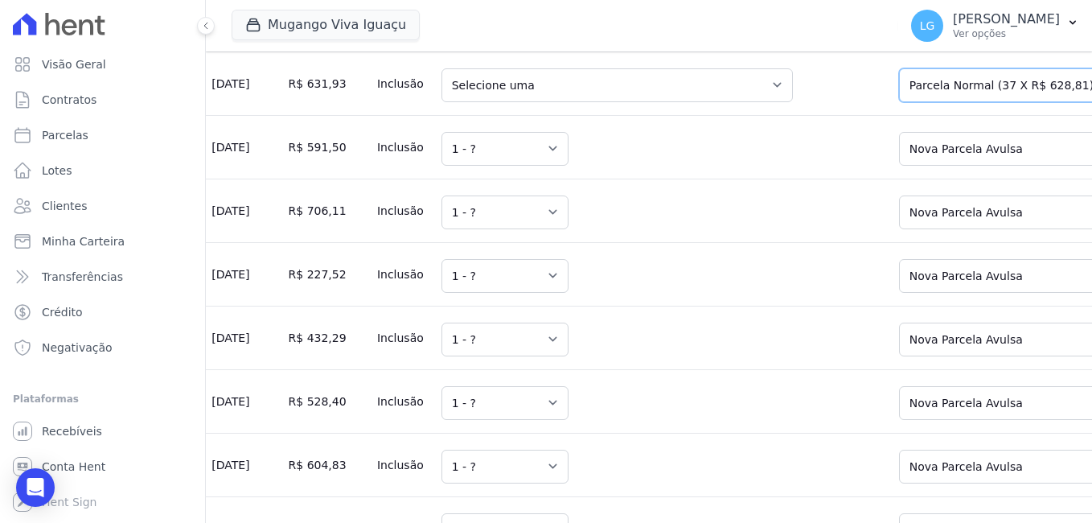
click at [899, 102] on select "Selecione uma Nova Parcela Avulsa Parcela Avulsa Existente Parcela Normal (37 X…" at bounding box center [1013, 85] width 228 height 34
click at [899, 39] on select "Selecione uma Nova Parcela Avulsa Parcela Avulsa Existente Parcela Normal (38 X…" at bounding box center [1013, 22] width 228 height 34
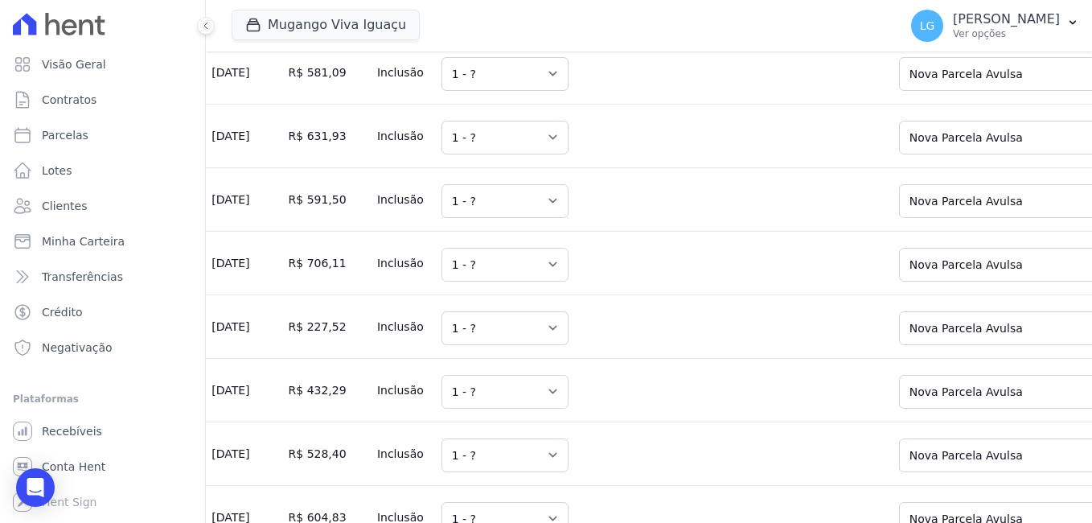
scroll to position [5064, 0]
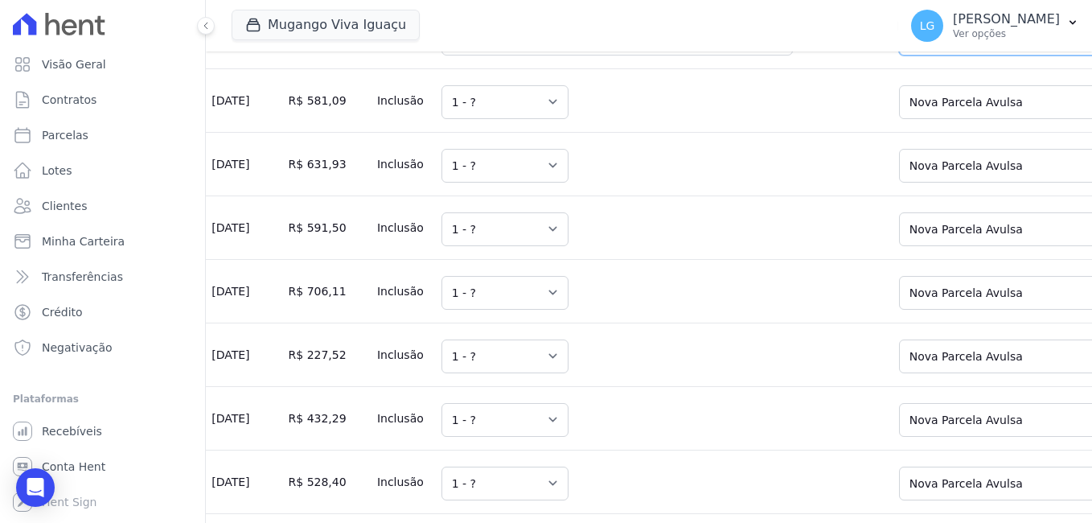
click at [899, 55] on select "Selecione uma Nova Parcela Avulsa Parcela Avulsa Existente Parcela Normal (38 X…" at bounding box center [1013, 39] width 228 height 34
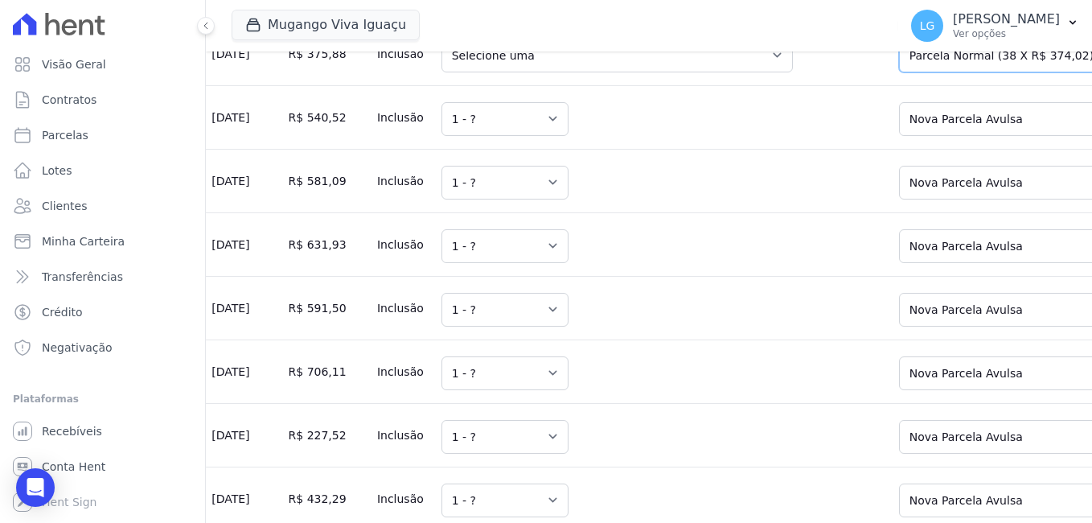
click at [899, 72] on select "Selecione uma Nova Parcela Avulsa Parcela Avulsa Existente Parcela Normal (38 X…" at bounding box center [1013, 56] width 228 height 34
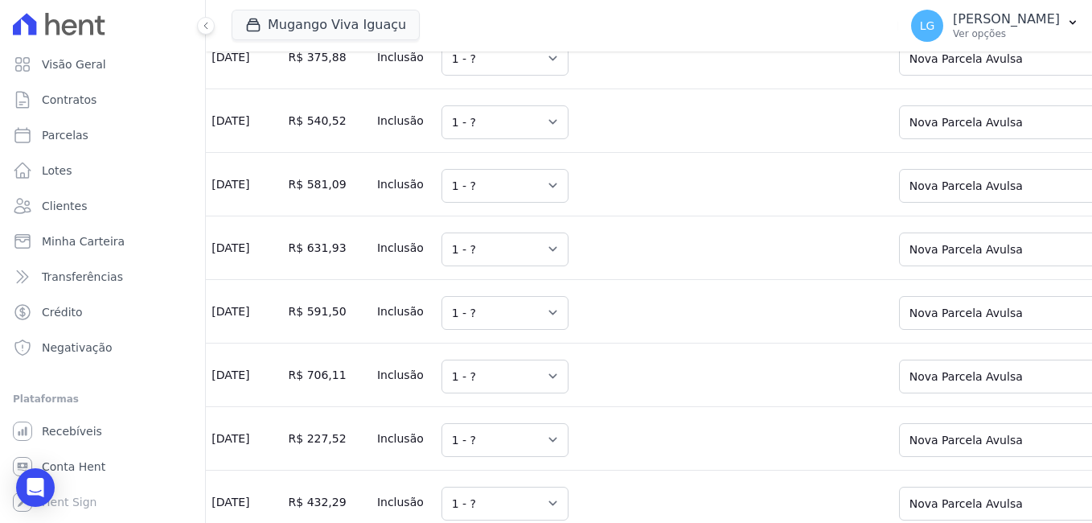
drag, startPoint x: 847, startPoint y: 70, endPoint x: 849, endPoint y: 86, distance: 16.3
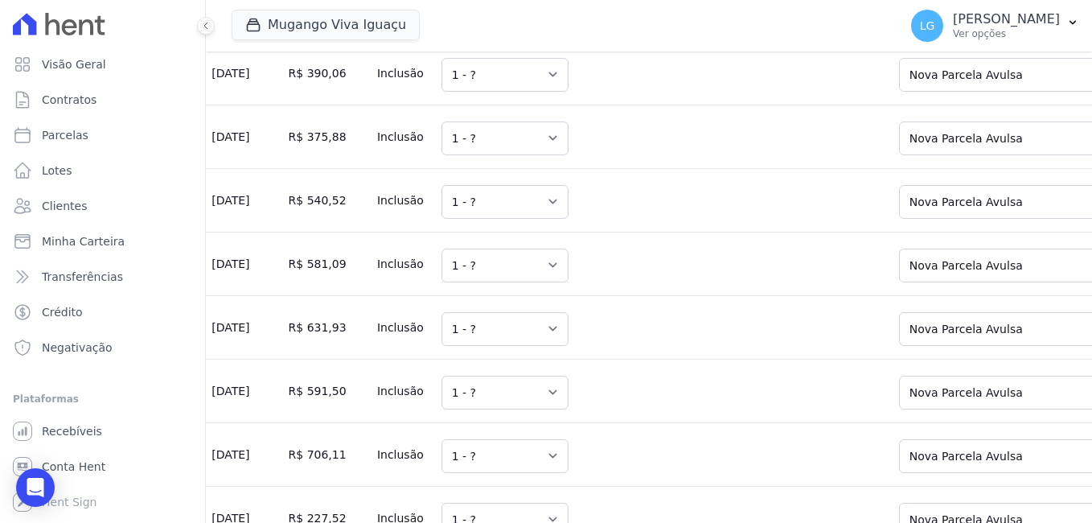
scroll to position [4820, 0]
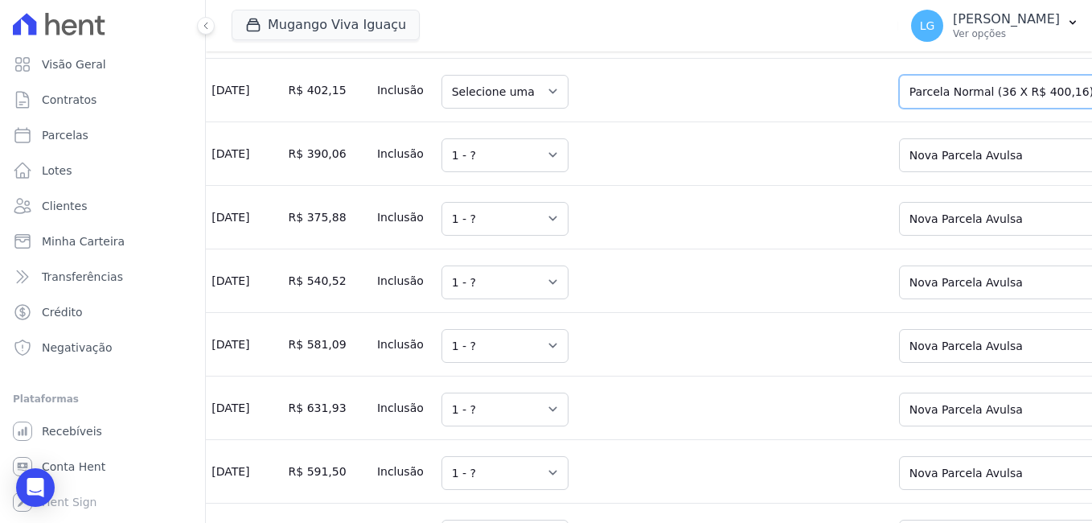
click at [899, 109] on select "Selecione uma Nova Parcela Avulsa Parcela Avulsa Existente Parcela Normal (36 X…" at bounding box center [1013, 92] width 228 height 34
click at [899, 45] on select "Selecione uma Nova Parcela Avulsa Parcela Avulsa Existente Parcela Normal (38 X…" at bounding box center [1013, 28] width 228 height 34
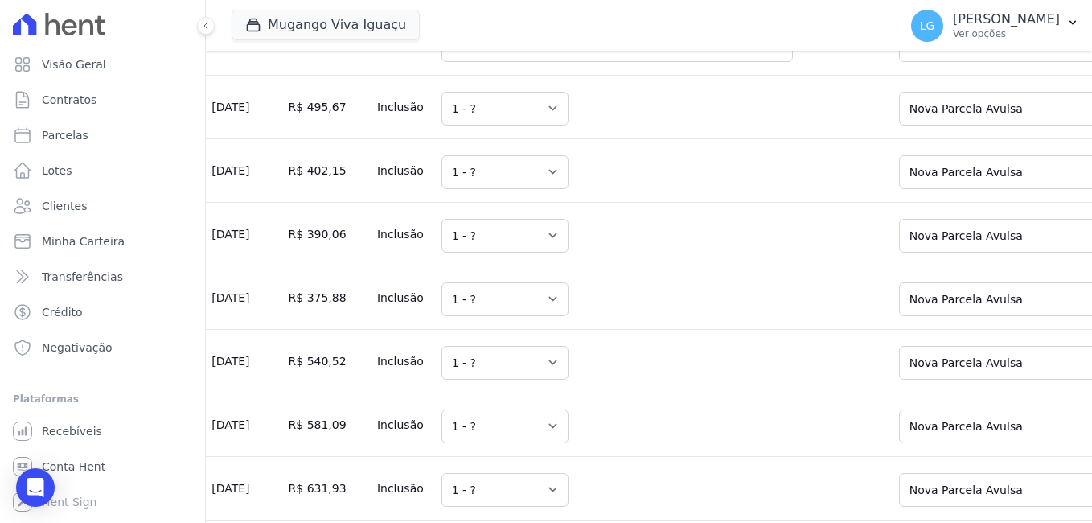
scroll to position [4659, 0]
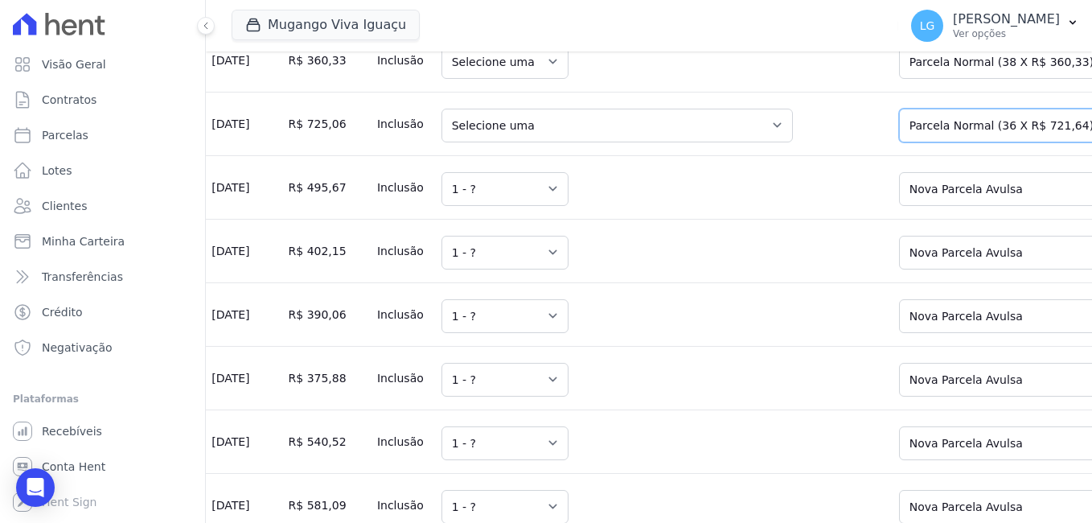
click at [899, 142] on select "Selecione uma Nova Parcela Avulsa Parcela Avulsa Existente Parcela Normal (36 X…" at bounding box center [1013, 126] width 228 height 34
drag, startPoint x: 869, startPoint y: 123, endPoint x: 862, endPoint y: 144, distance: 21.9
click at [899, 79] on select "Selecione uma Nova Parcela Avulsa Parcela Avulsa Existente Parcela Normal (38 X…" at bounding box center [1013, 62] width 228 height 34
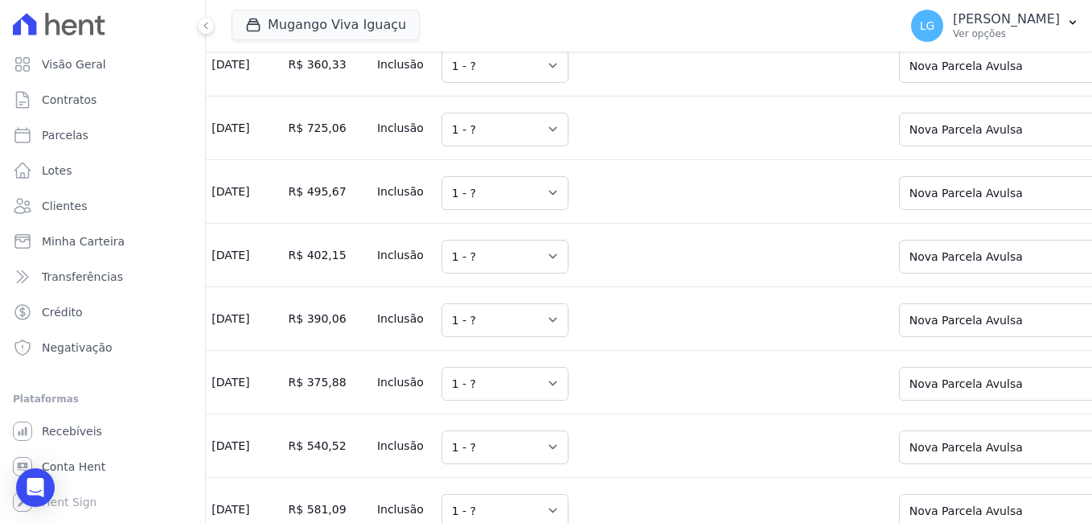
click at [899, 19] on select "Selecione uma Nova Parcela Avulsa Parcela Avulsa Existente Parcela Normal (37 X…" at bounding box center [1013, 3] width 228 height 34
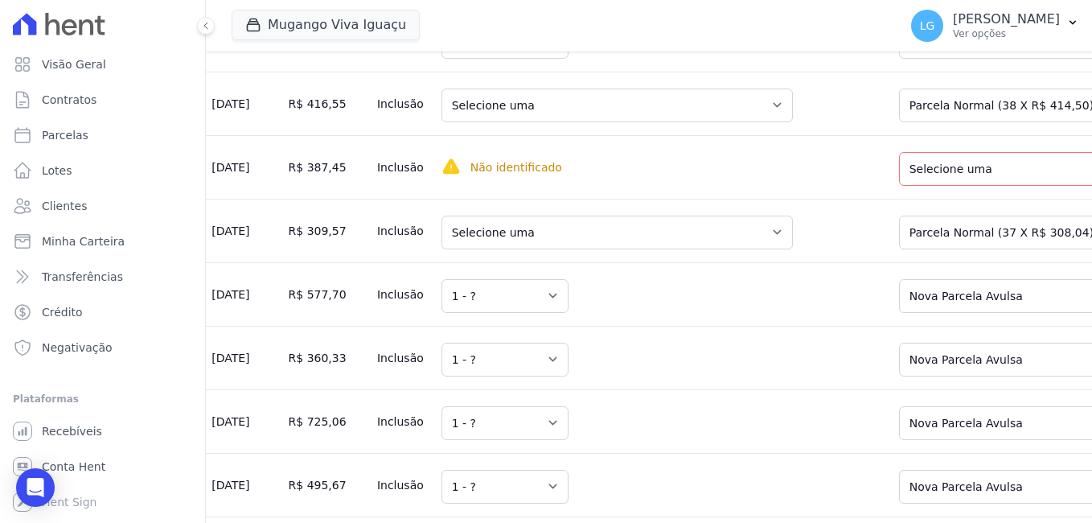
scroll to position [4333, 0]
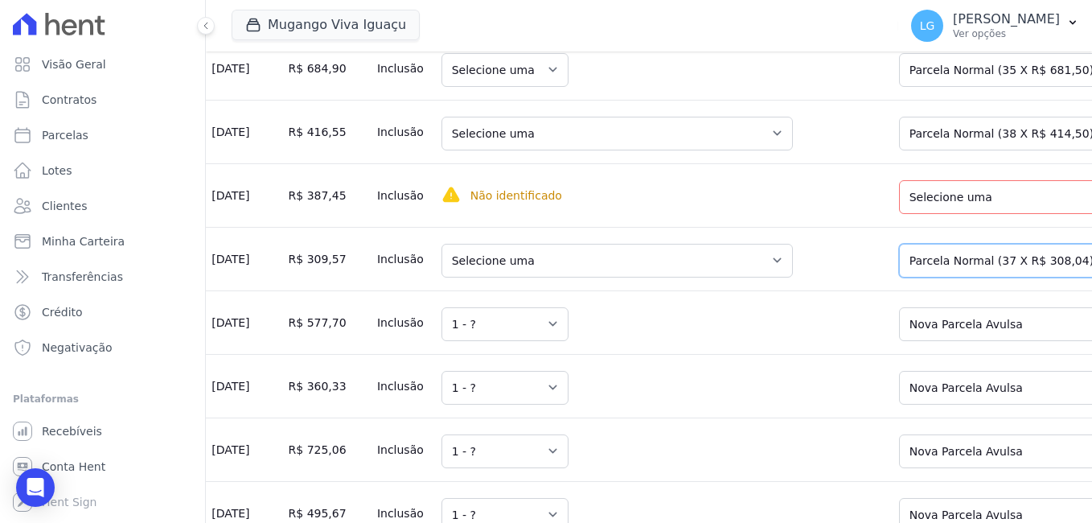
click at [899, 277] on select "Selecione uma Nova Parcela Avulsa Parcela Avulsa Existente Parcela Normal (37 X…" at bounding box center [1013, 261] width 228 height 34
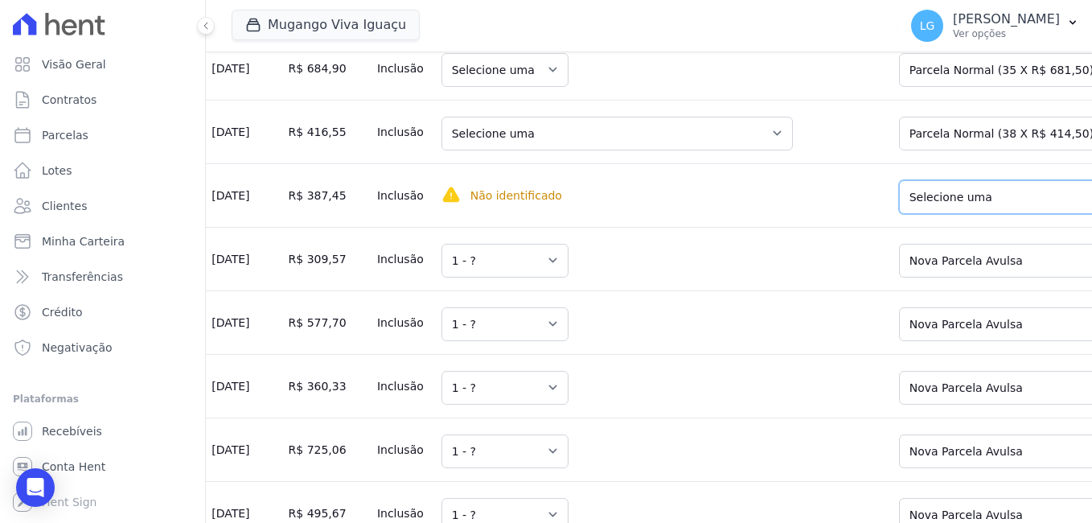
click at [899, 214] on select "Selecione uma Nova Parcela Avulsa Parcela Avulsa Existente Parcela Normal (12 X…" at bounding box center [1013, 197] width 228 height 34
drag, startPoint x: 844, startPoint y: 191, endPoint x: 841, endPoint y: 203, distance: 12.5
click at [899, 150] on select "Selecione uma Nova Parcela Avulsa Parcela Avulsa Existente Parcela Normal (38 X…" at bounding box center [1013, 134] width 228 height 34
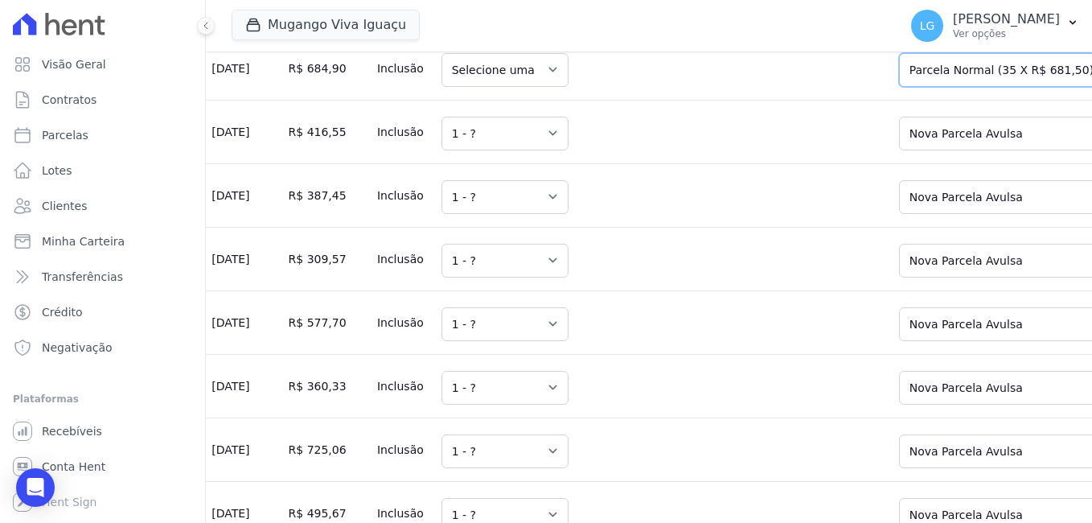
click at [899, 87] on select "Selecione uma Nova Parcela Avulsa Parcela Avulsa Existente Parcela Normal (35 X…" at bounding box center [1013, 70] width 228 height 34
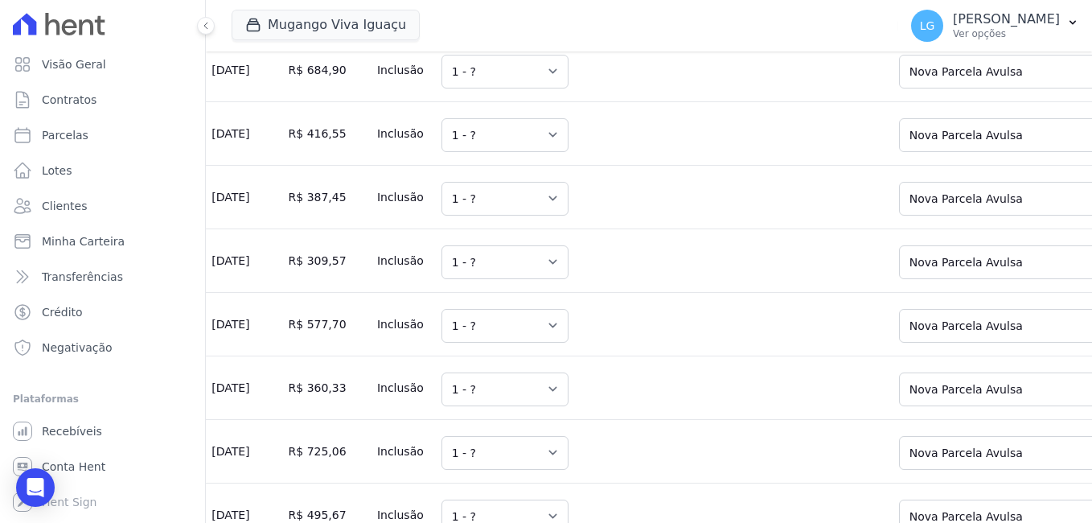
click at [899, 25] on select "Selecione uma Nova Parcela [GEOGRAPHIC_DATA] Avulsa Existente Parcela Normal (3…" at bounding box center [1013, 8] width 228 height 34
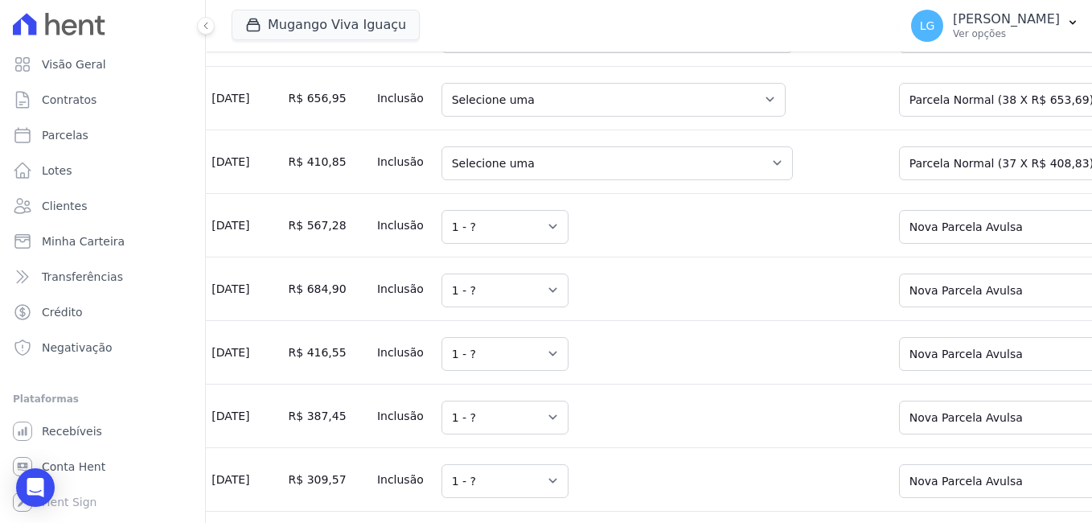
scroll to position [4091, 0]
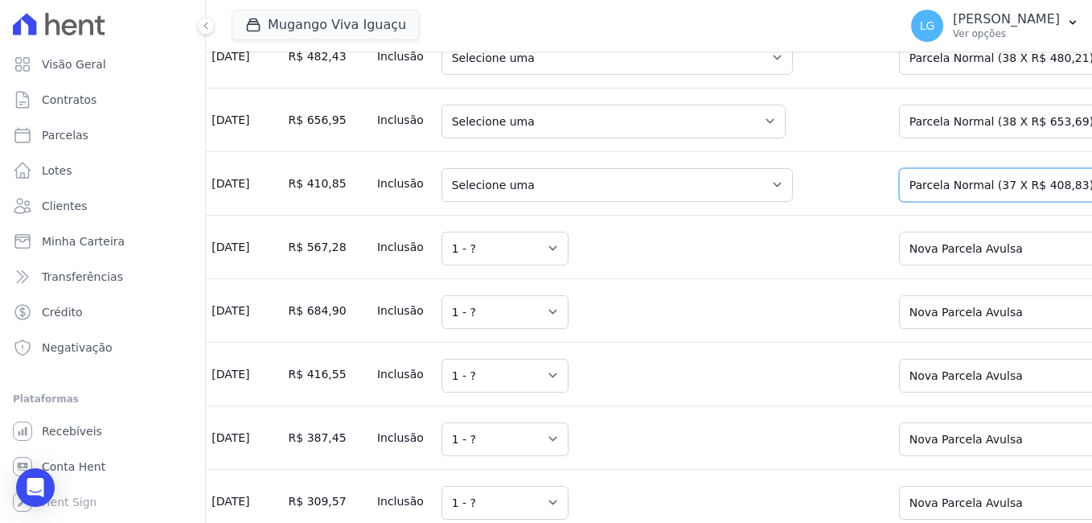
drag, startPoint x: 865, startPoint y: 243, endPoint x: 862, endPoint y: 257, distance: 14.7
click at [899, 202] on select "Selecione uma Nova Parcela Avulsa Parcela Avulsa Existente Parcela Normal (37 X…" at bounding box center [1013, 185] width 228 height 34
drag, startPoint x: 842, startPoint y: 171, endPoint x: 842, endPoint y: 198, distance: 26.5
click at [899, 138] on select "Selecione uma Nova Parcela Avulsa Parcela Avulsa Existente Parcela Normal (38 X…" at bounding box center [1013, 122] width 228 height 34
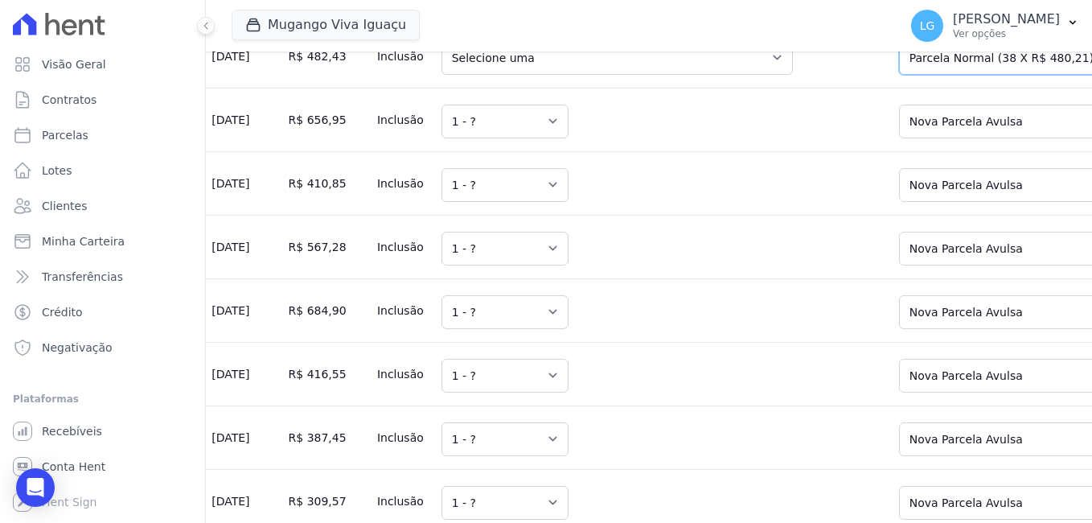
drag, startPoint x: 857, startPoint y: 116, endPoint x: 858, endPoint y: 132, distance: 16.2
click at [899, 75] on select "Selecione uma Nova Parcela Avulsa Parcela Avulsa Existente Parcela Normal (38 X…" at bounding box center [1013, 58] width 228 height 34
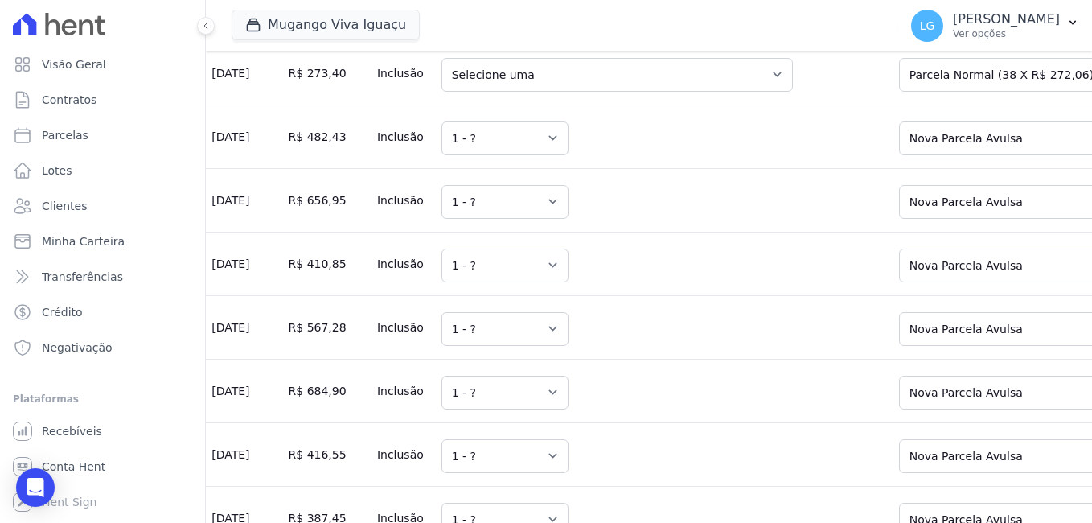
scroll to position [3930, 0]
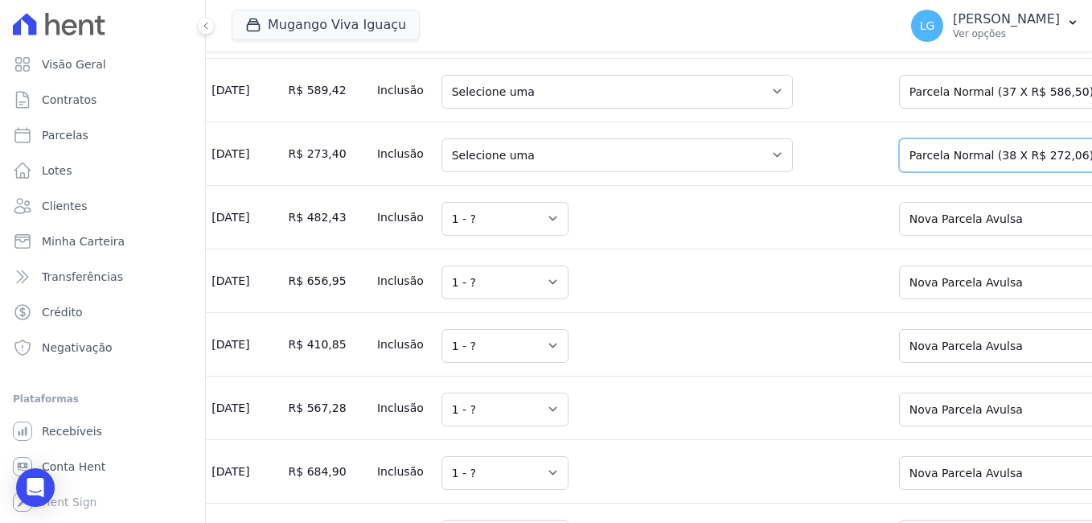
drag, startPoint x: 851, startPoint y: 212, endPoint x: 851, endPoint y: 225, distance: 12.9
click at [899, 172] on select "Selecione uma Nova Parcela Avulsa Parcela Avulsa Existente Parcela Normal (38 X…" at bounding box center [1013, 155] width 228 height 34
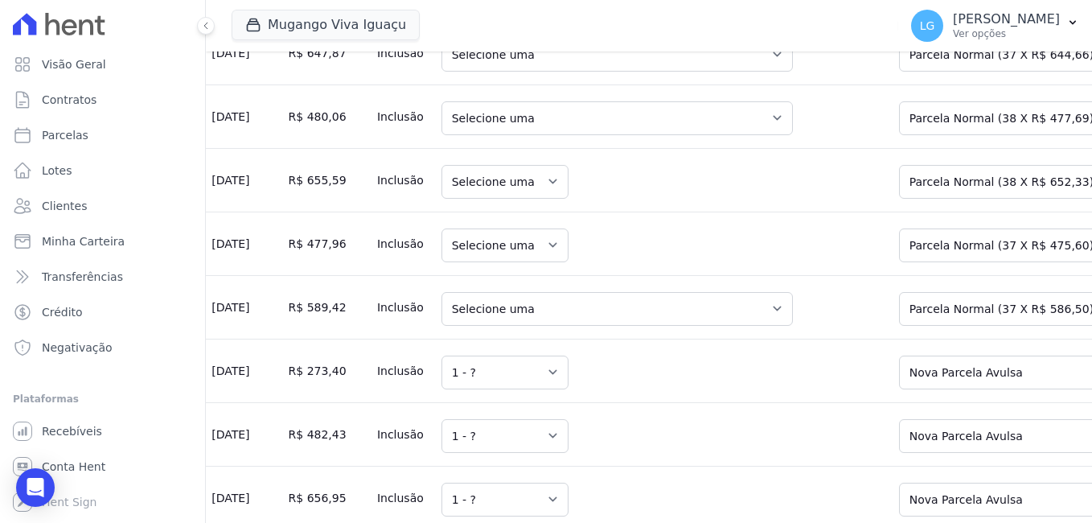
scroll to position [3689, 0]
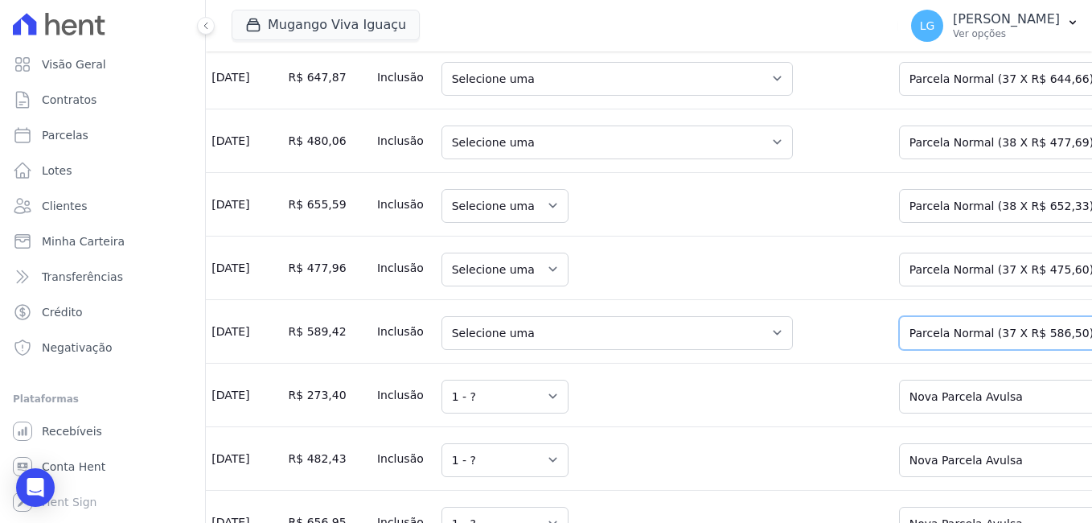
click at [899, 350] on select "Selecione uma Nova Parcela Avulsa Parcela Avulsa Existente Parcela Normal (37 X…" at bounding box center [1013, 333] width 228 height 34
click at [899, 286] on select "Selecione uma Nova Parcela Avulsa Parcela Avulsa Existente Parcela Normal (37 X…" at bounding box center [1013, 270] width 228 height 34
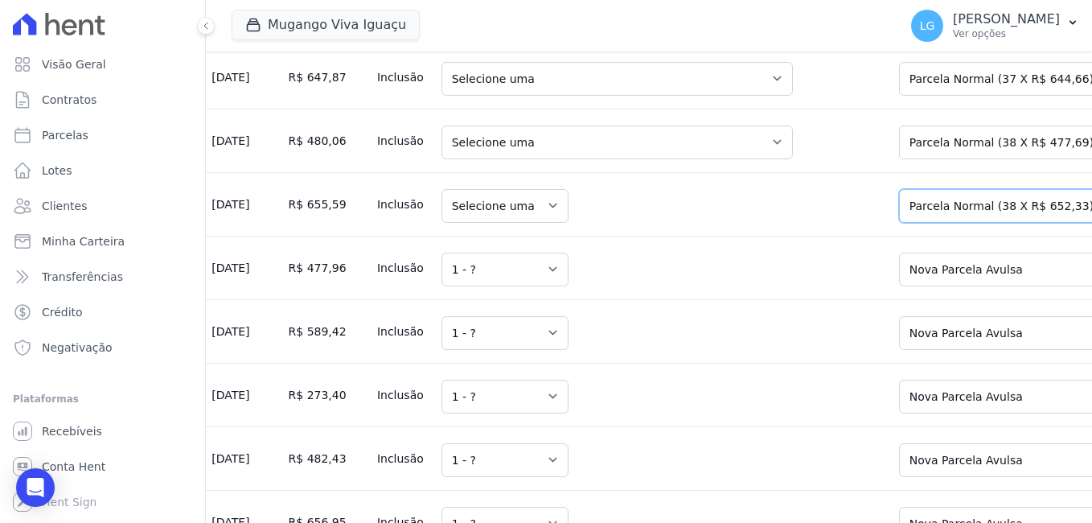
click at [899, 223] on select "Selecione uma Nova Parcela Avulsa Parcela Avulsa Existente Parcela Normal (38 X…" at bounding box center [1013, 206] width 228 height 34
click at [899, 159] on select "Selecione uma Nova Parcela Avulsa Parcela Avulsa Existente Parcela Normal (38 X…" at bounding box center [1013, 142] width 228 height 34
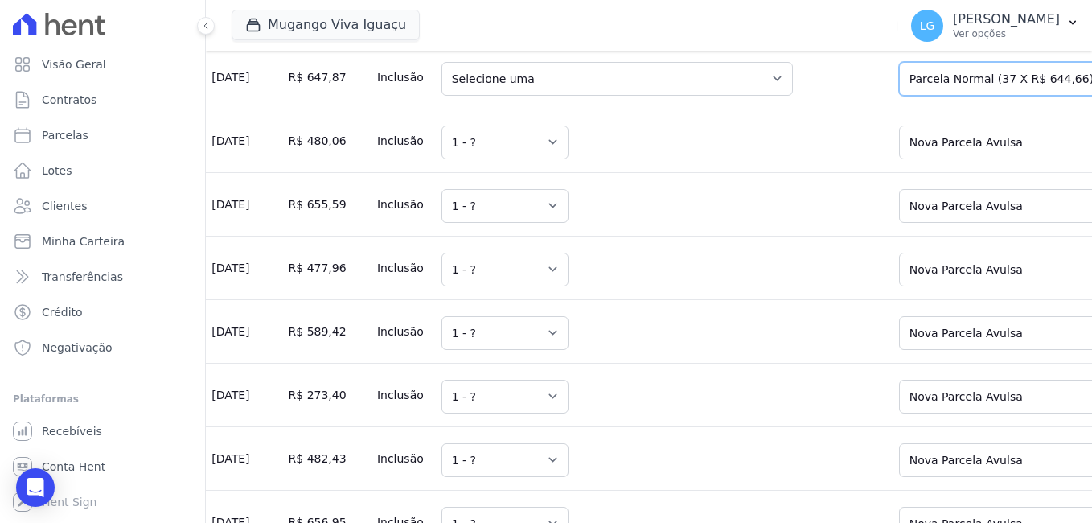
click at [899, 96] on select "Selecione uma Nova Parcela Avulsa Parcela Avulsa Existente Parcela Normal (37 X…" at bounding box center [1013, 79] width 228 height 34
click at [899, 32] on select "Selecione uma Nova Parcela Avulsa Parcela Avulsa Existente Parcela Normal (38 X…" at bounding box center [1013, 15] width 228 height 34
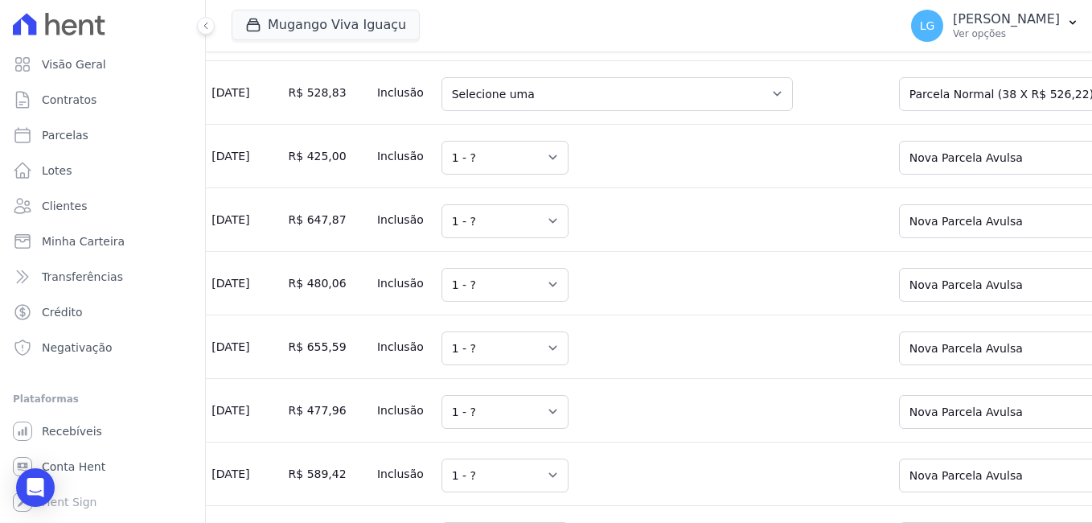
scroll to position [3520, 0]
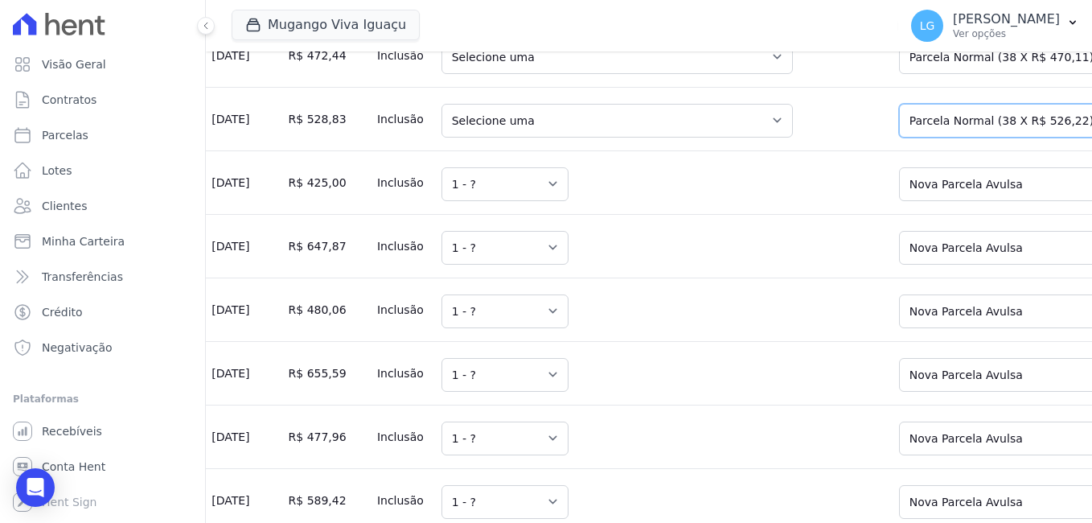
click at [899, 138] on select "Selecione uma Nova Parcela Avulsa Parcela Avulsa Existente Parcela Normal (38 X…" at bounding box center [1013, 121] width 228 height 34
click at [899, 74] on select "Selecione uma Nova Parcela Avulsa Parcela Avulsa Existente Parcela Normal (38 X…" at bounding box center [1013, 57] width 228 height 34
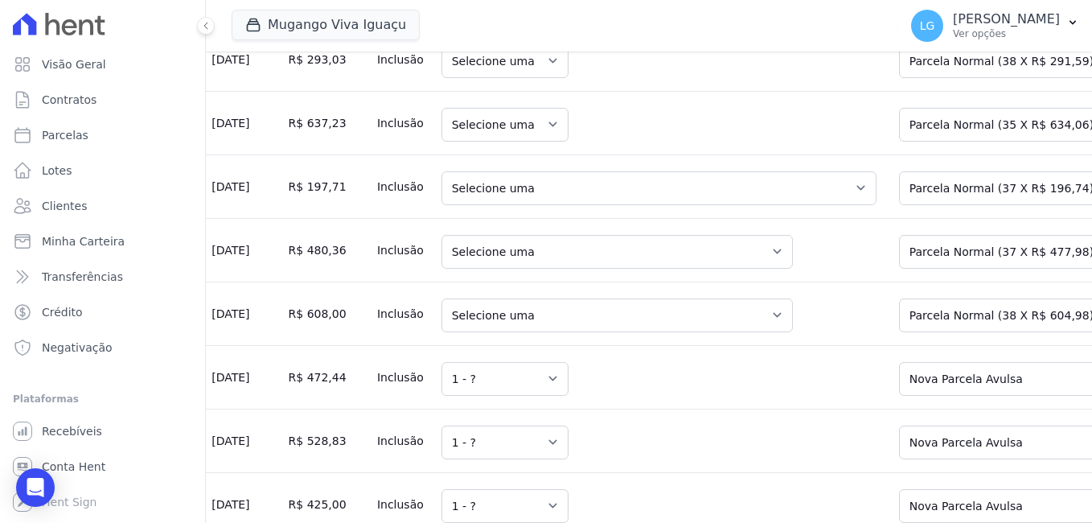
scroll to position [3118, 0]
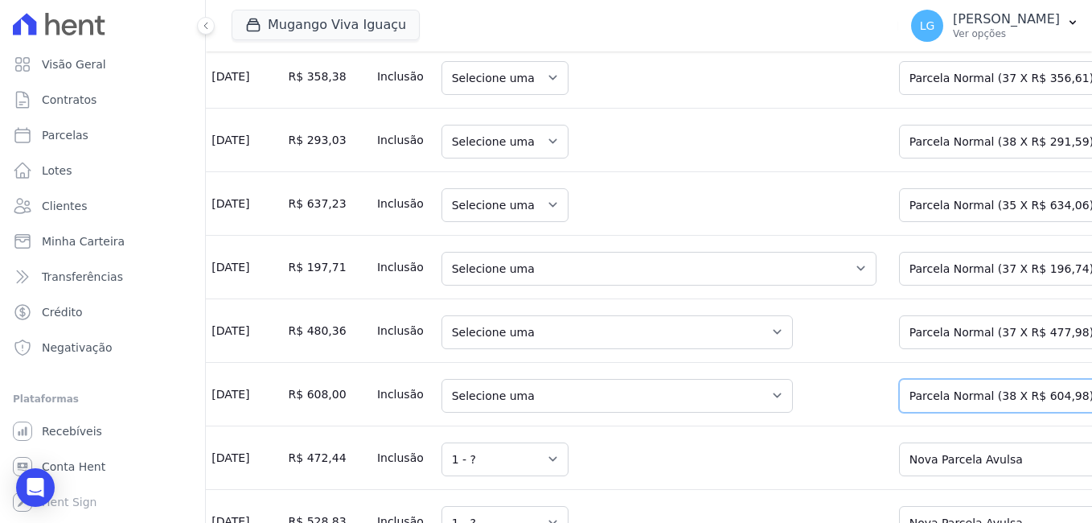
click at [899, 413] on select "Selecione uma Nova Parcela Avulsa Parcela Avulsa Existente Parcela Normal (38 X…" at bounding box center [1013, 396] width 228 height 34
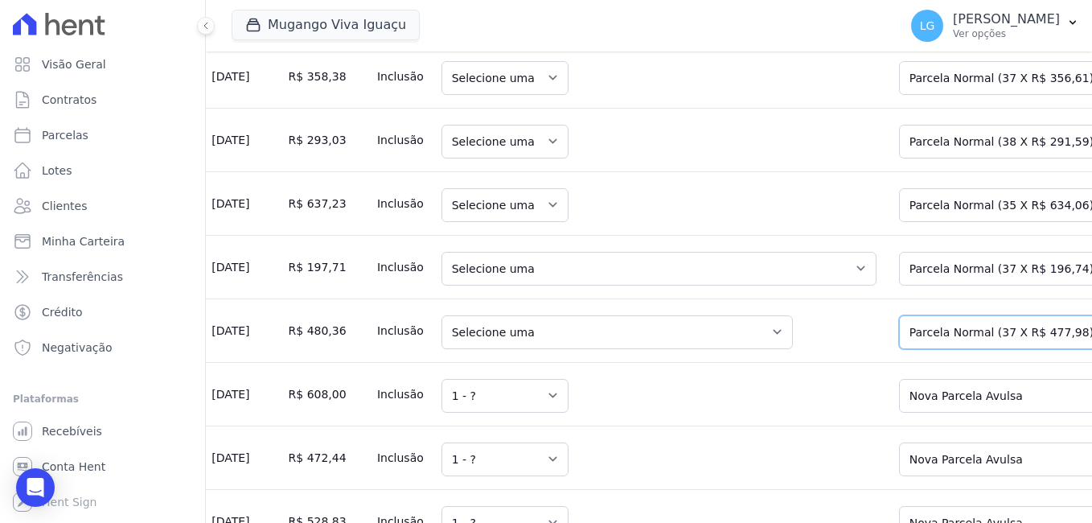
click at [899, 349] on select "Selecione uma Nova Parcela Avulsa Parcela Avulsa Existente Parcela Normal (37 X…" at bounding box center [1013, 332] width 228 height 34
click at [899, 286] on select "Selecione uma Nova Parcela Avulsa Parcela Avulsa Existente Parcela Normal (37 X…" at bounding box center [1013, 269] width 228 height 34
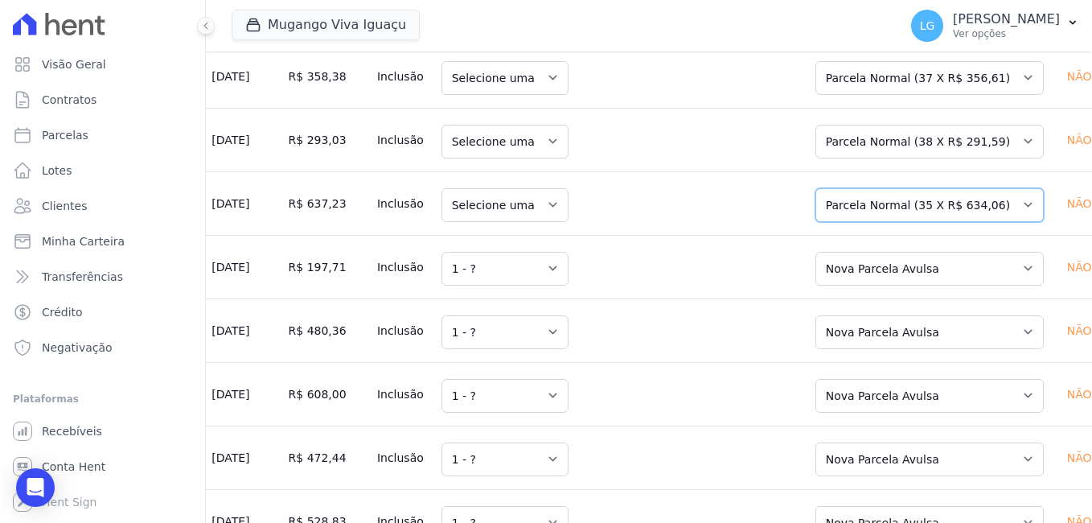
drag, startPoint x: 880, startPoint y: 235, endPoint x: 876, endPoint y: 250, distance: 15.8
click at [880, 222] on select "Selecione uma Nova Parcela Avulsa Parcela Avulsa Existente Parcela Normal (35 X…" at bounding box center [930, 205] width 228 height 34
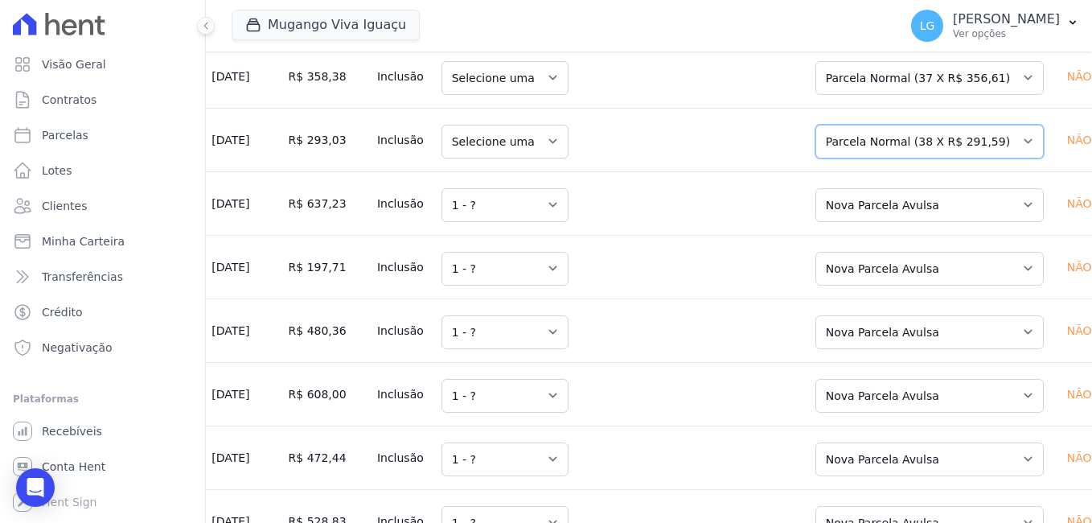
click at [870, 158] on select "Selecione uma Nova Parcela Avulsa Parcela Avulsa Existente Parcela Normal (38 X…" at bounding box center [930, 142] width 228 height 34
drag, startPoint x: 861, startPoint y: 106, endPoint x: 864, endPoint y: 117, distance: 11.5
click at [861, 95] on select "Selecione uma Nova Parcela Avulsa Parcela Avulsa Existente Parcela Normal (37 X…" at bounding box center [930, 78] width 228 height 34
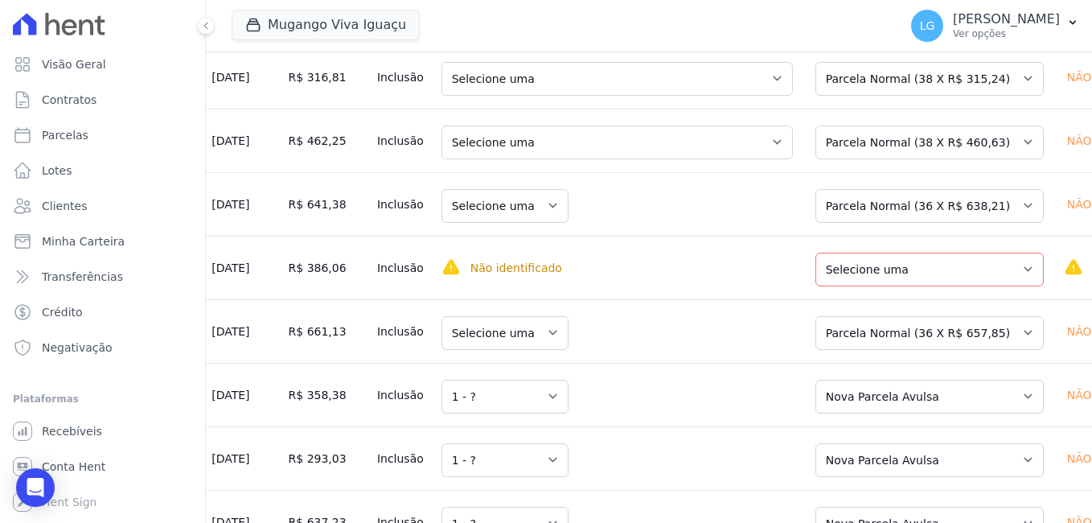
scroll to position [2796, 0]
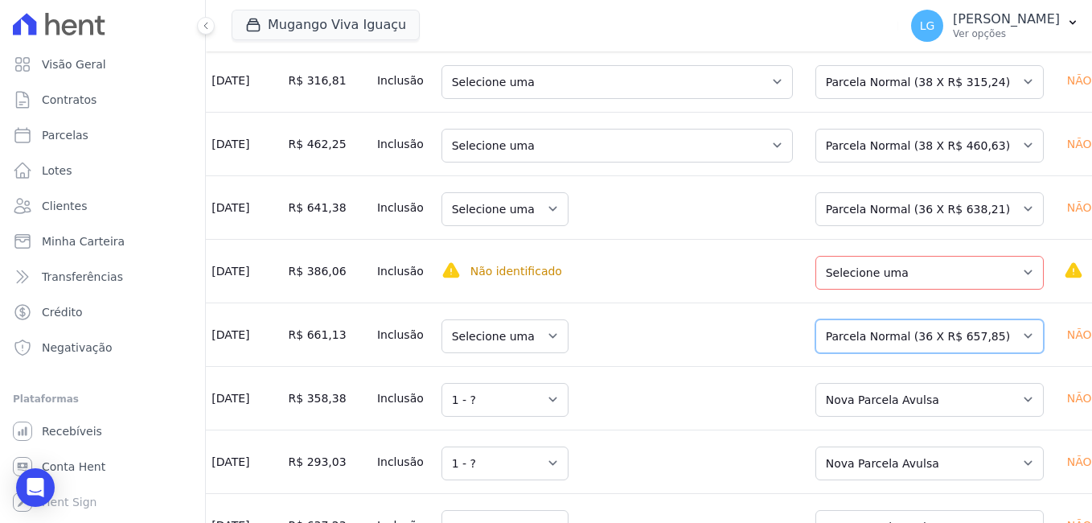
drag, startPoint x: 871, startPoint y: 357, endPoint x: 870, endPoint y: 369, distance: 12.1
click at [871, 353] on select "Selecione uma Nova Parcela Avulsa Parcela Avulsa Existente Parcela Normal (36 X…" at bounding box center [930, 336] width 228 height 34
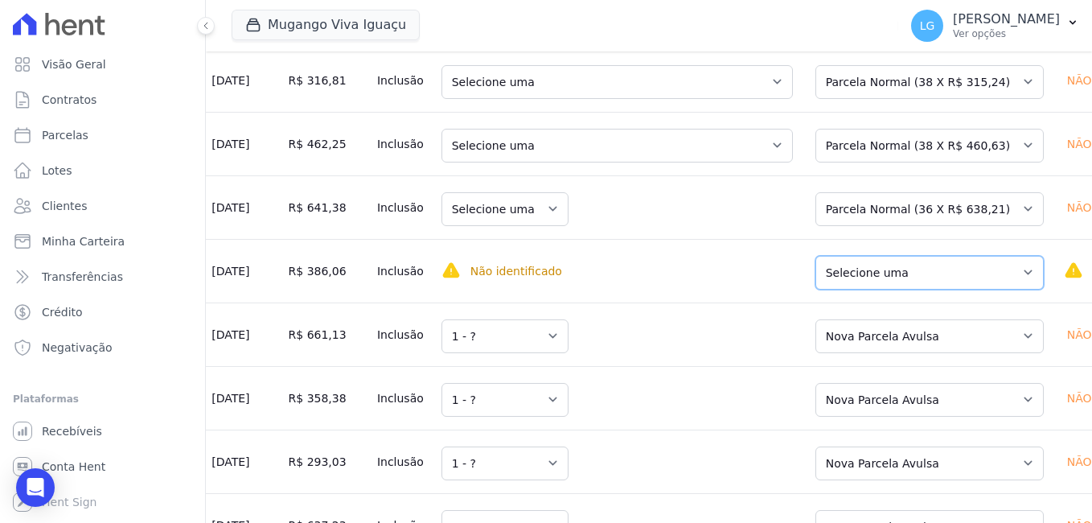
drag, startPoint x: 848, startPoint y: 310, endPoint x: 848, endPoint y: 320, distance: 9.7
click at [848, 290] on select "Selecione uma Nova Parcela Avulsa Parcela Avulsa Existente Parcela Normal (38 X…" at bounding box center [930, 273] width 228 height 34
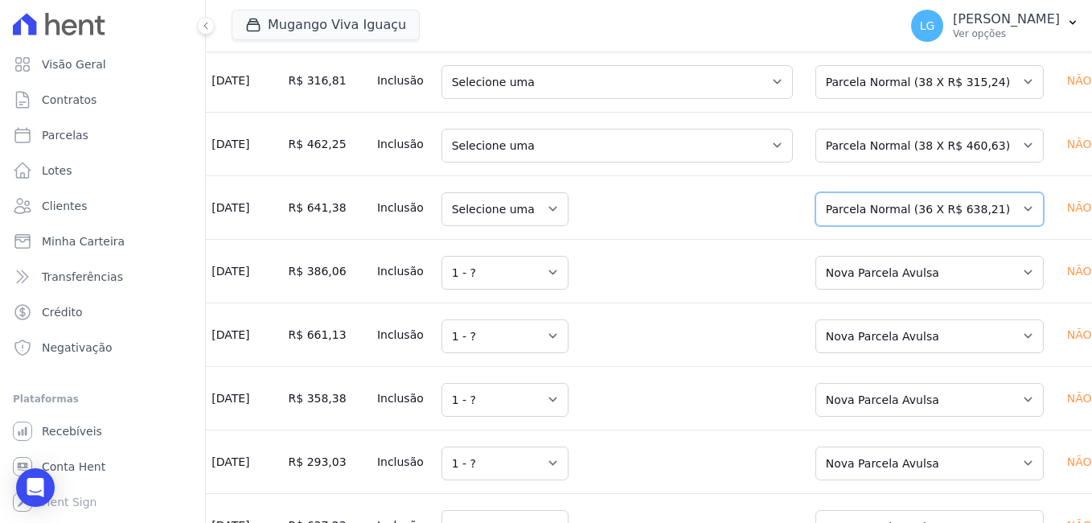
click at [845, 226] on select "Selecione uma Nova Parcela Avulsa Parcela Avulsa Existente Parcela Normal (36 X…" at bounding box center [930, 209] width 228 height 34
click at [859, 162] on select "Selecione uma Nova Parcela Avulsa Parcela Avulsa Existente Parcela Normal (38 X…" at bounding box center [930, 146] width 228 height 34
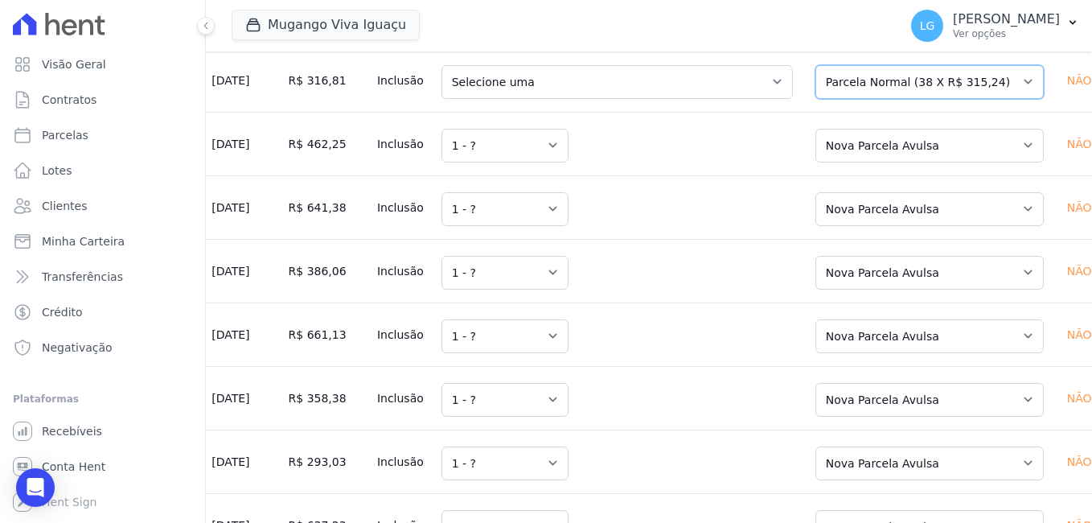
click at [873, 99] on select "Selecione uma Nova Parcela Avulsa Parcela Avulsa Existente Parcela Normal (38 X…" at bounding box center [930, 82] width 228 height 34
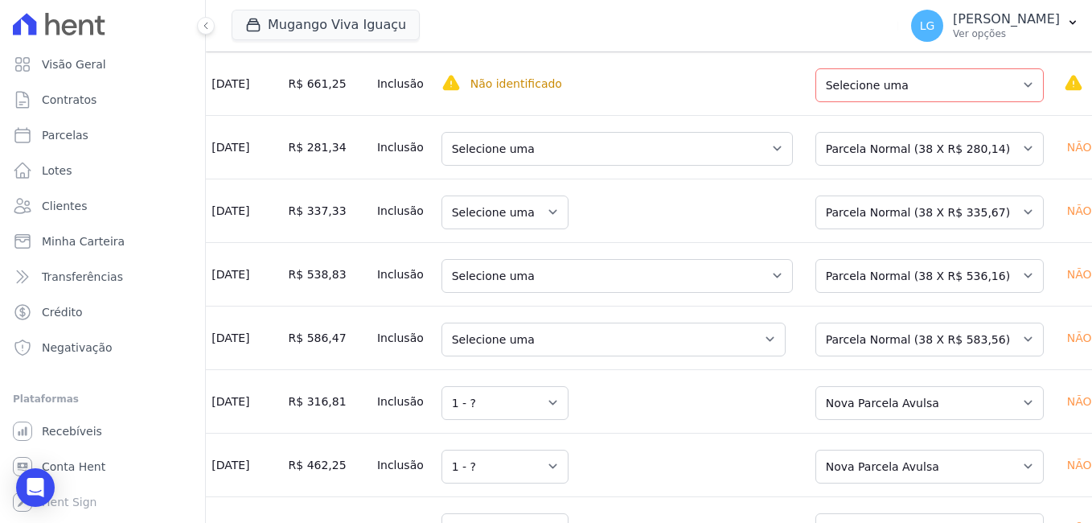
scroll to position [2475, 0]
click at [884, 355] on select "Selecione uma Nova Parcela Avulsa Parcela Avulsa Existente Parcela Normal (38 X…" at bounding box center [930, 340] width 228 height 34
click at [877, 294] on select "Selecione uma Nova Parcela Avulsa Parcela Avulsa Existente Parcela Normal (38 X…" at bounding box center [930, 277] width 228 height 34
click at [869, 230] on select "Selecione uma Nova Parcela Avulsa Parcela Avulsa Existente Parcela Normal (38 X…" at bounding box center [930, 213] width 228 height 34
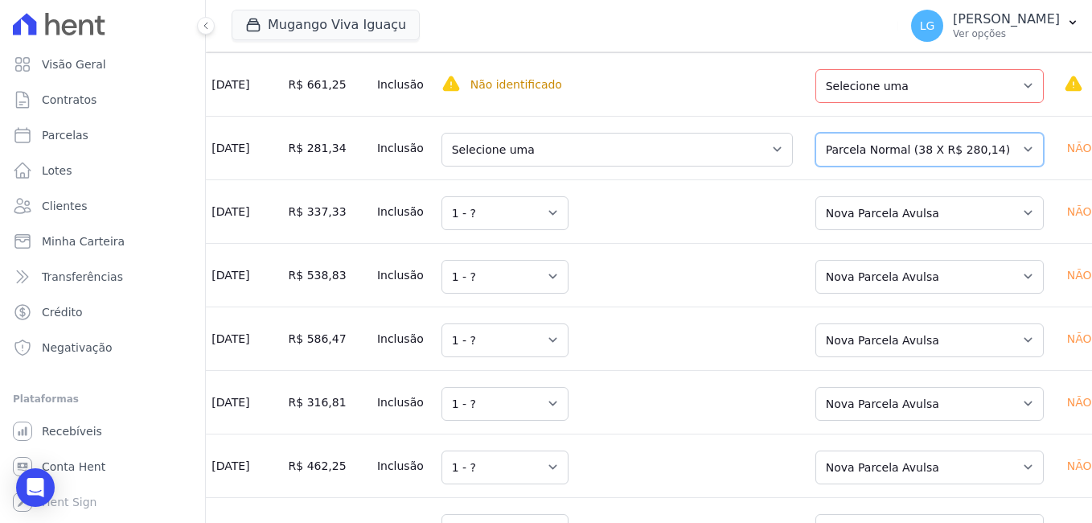
click at [884, 166] on select "Selecione uma Nova Parcela Avulsa Parcela Avulsa Existente Parcela Normal (38 X…" at bounding box center [930, 150] width 228 height 34
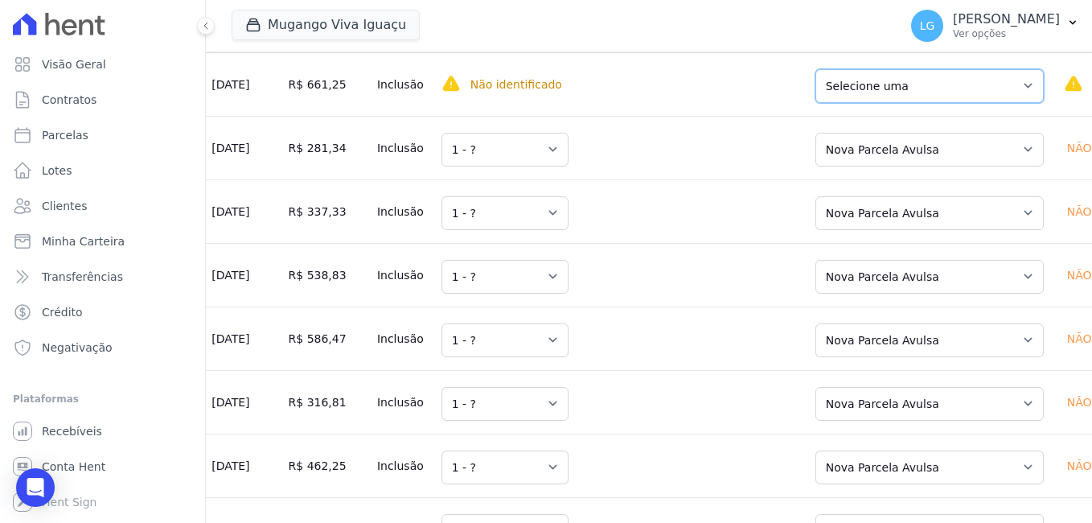
click at [873, 103] on select "Selecione uma Nova Parcela Avulsa Parcela Avulsa Existente Parcela Normal (38 X…" at bounding box center [930, 86] width 228 height 34
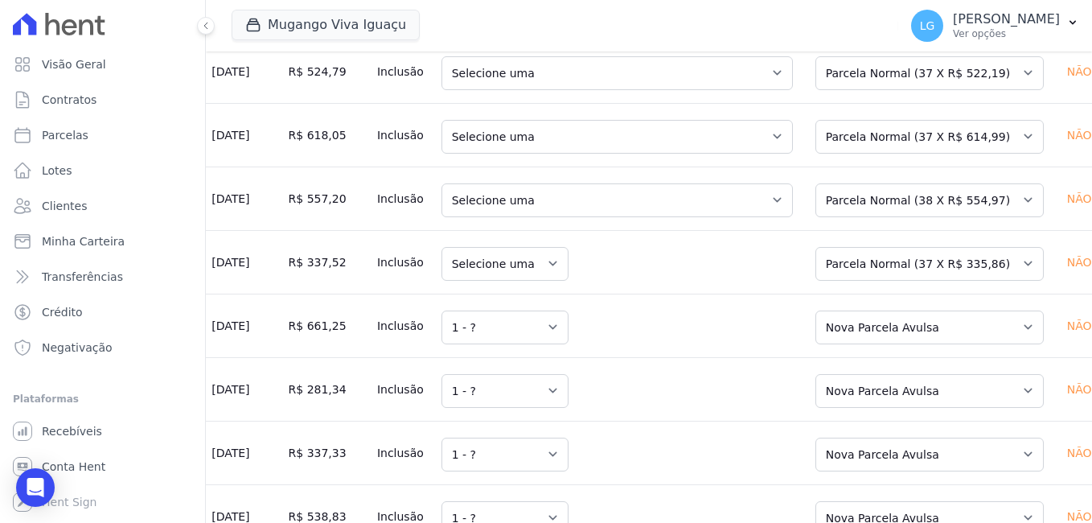
scroll to position [2153, 0]
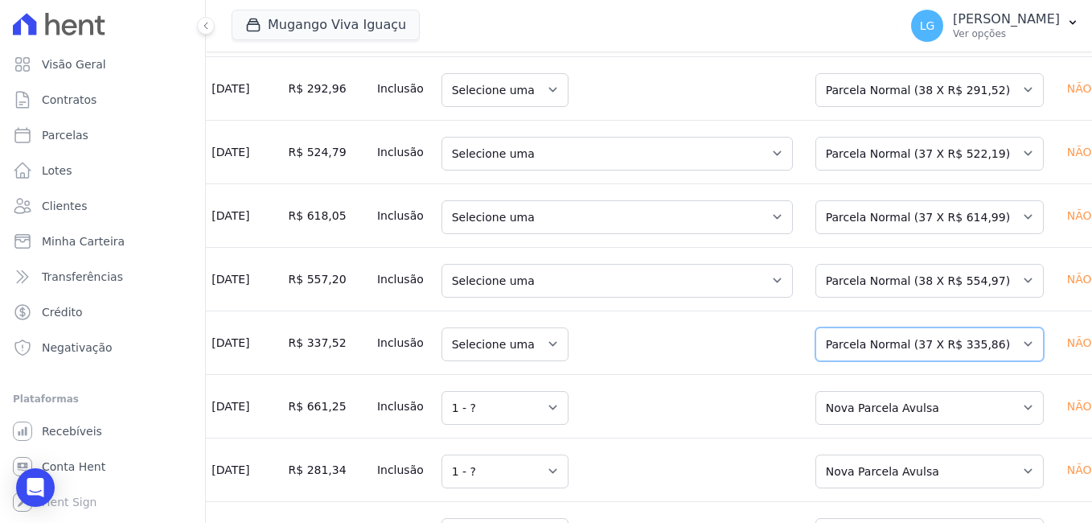
click at [886, 361] on select "Selecione uma Nova Parcela Avulsa Parcela Avulsa Existente Parcela Normal (37 X…" at bounding box center [930, 344] width 228 height 34
drag, startPoint x: 869, startPoint y: 299, endPoint x: 869, endPoint y: 308, distance: 8.8
click at [869, 298] on select "Selecione uma Nova Parcela Avulsa Parcela Avulsa Existente Parcela Normal (38 X…" at bounding box center [930, 281] width 228 height 34
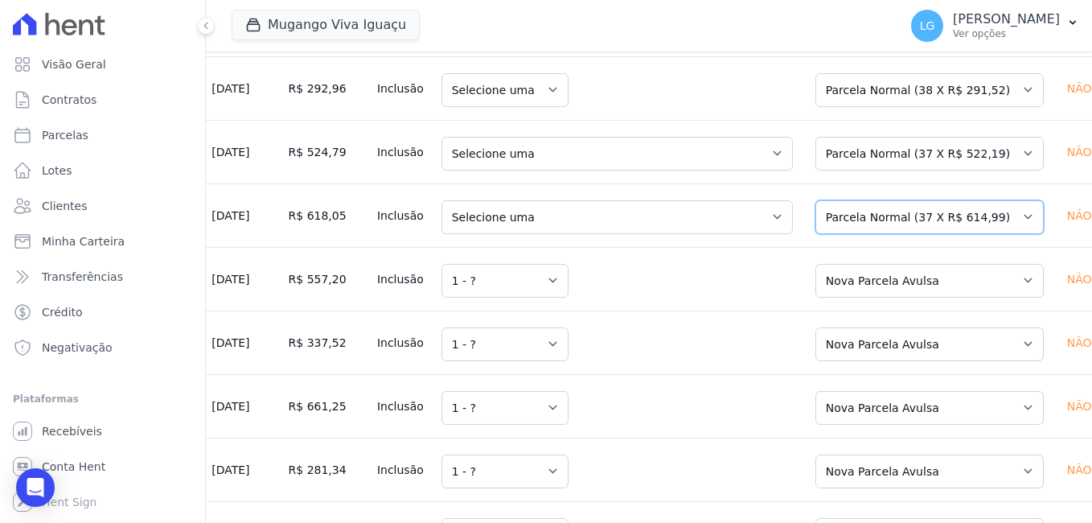
click at [875, 234] on select "Selecione uma Nova Parcela Avulsa Parcela Avulsa Existente Parcela Normal (37 X…" at bounding box center [930, 217] width 228 height 34
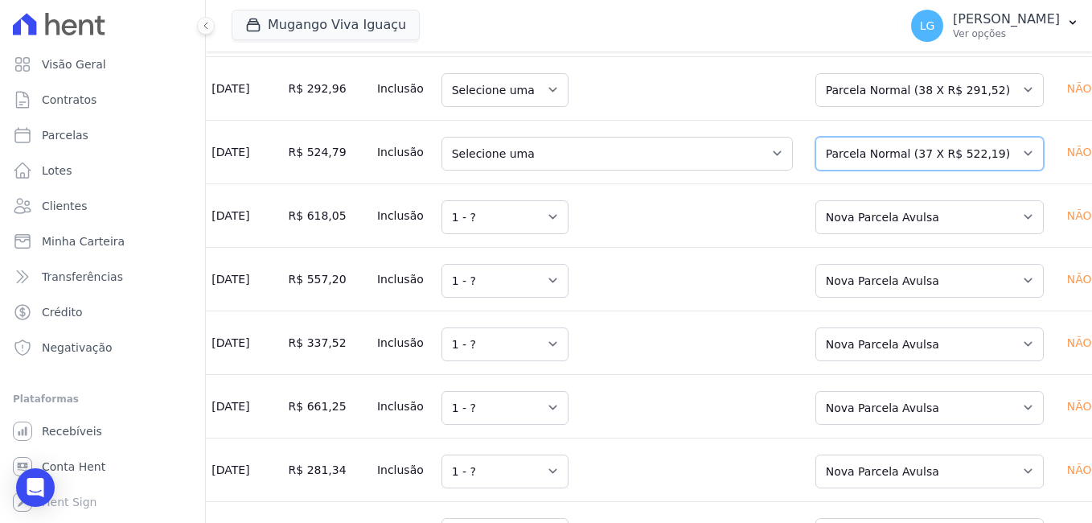
drag, startPoint x: 866, startPoint y: 159, endPoint x: 871, endPoint y: 180, distance: 21.5
click at [866, 159] on select "Selecione uma Nova Parcela Avulsa Parcela Avulsa Existente Parcela Normal (37 X…" at bounding box center [930, 154] width 228 height 34
click at [878, 102] on select "Selecione uma Nova Parcela Avulsa Parcela Avulsa Existente Parcela Normal (38 X…" at bounding box center [930, 90] width 228 height 34
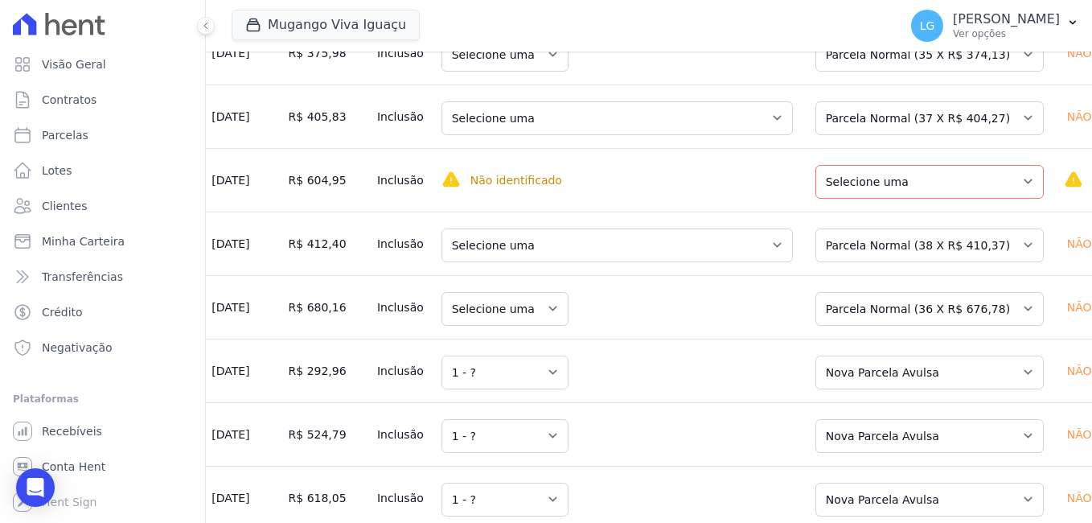
scroll to position [1831, 0]
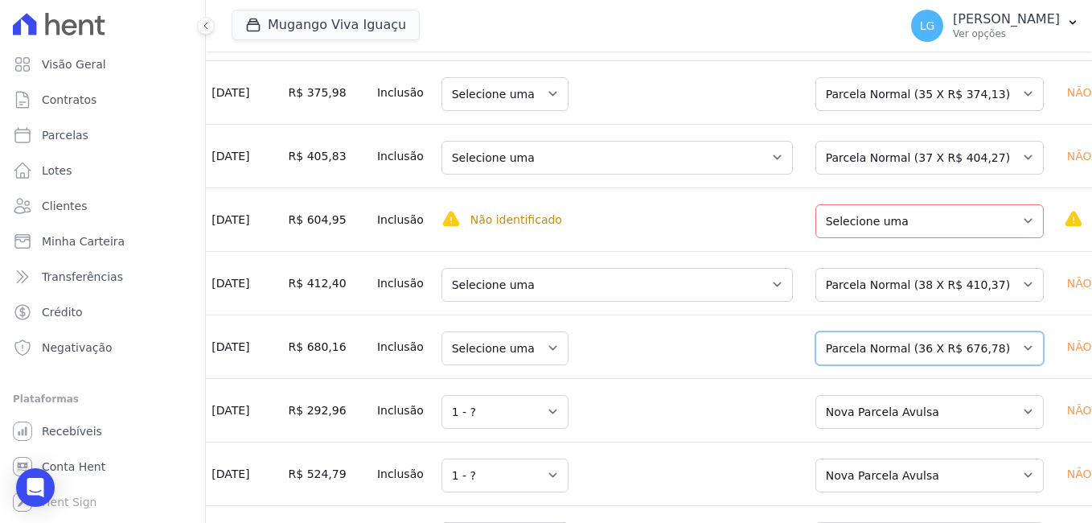
click at [846, 355] on select "Selecione uma Nova Parcela Avulsa Parcela Avulsa Existente Parcela Normal (36 X…" at bounding box center [930, 348] width 228 height 34
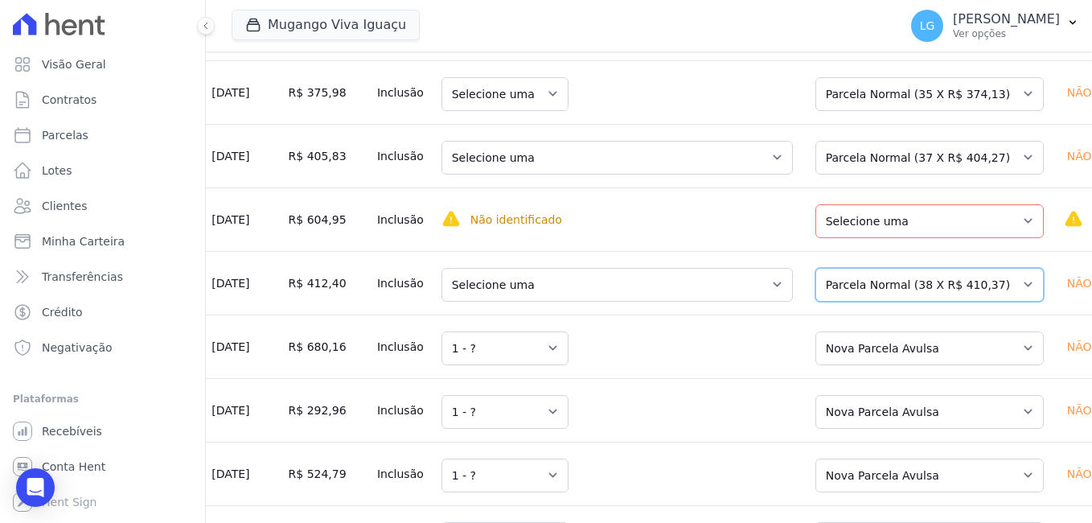
click at [856, 292] on select "Selecione uma Nova Parcela Avulsa Parcela Avulsa Existente Parcela Normal (38 X…" at bounding box center [930, 285] width 228 height 34
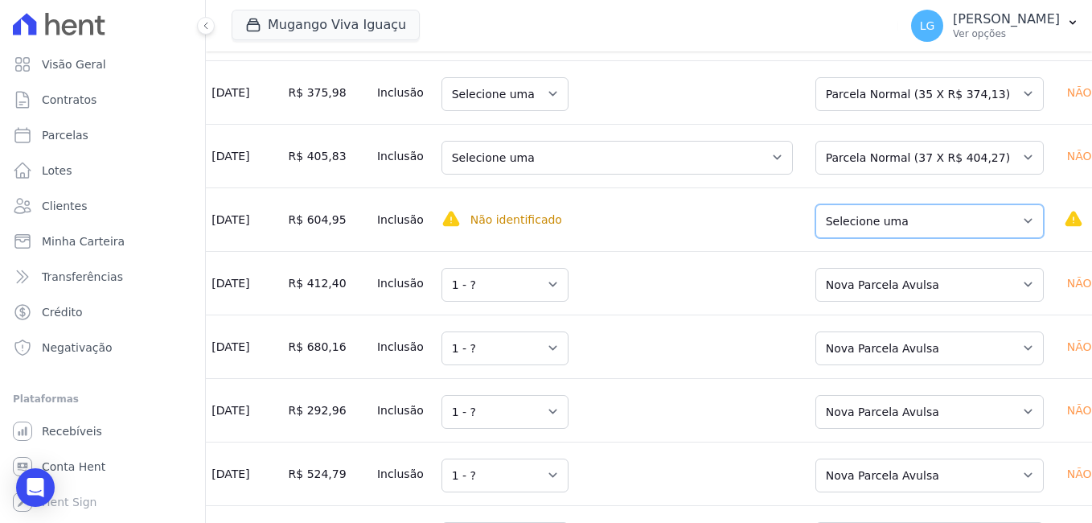
drag, startPoint x: 857, startPoint y: 224, endPoint x: 860, endPoint y: 238, distance: 14.8
click at [857, 224] on select "Selecione uma Nova Parcela Avulsa Parcela Avulsa Existente Parcela Normal (37 X…" at bounding box center [930, 221] width 228 height 34
click at [853, 171] on select "Selecione uma Nova Parcela Avulsa Parcela Avulsa Existente Parcela Normal (37 X…" at bounding box center [930, 158] width 228 height 34
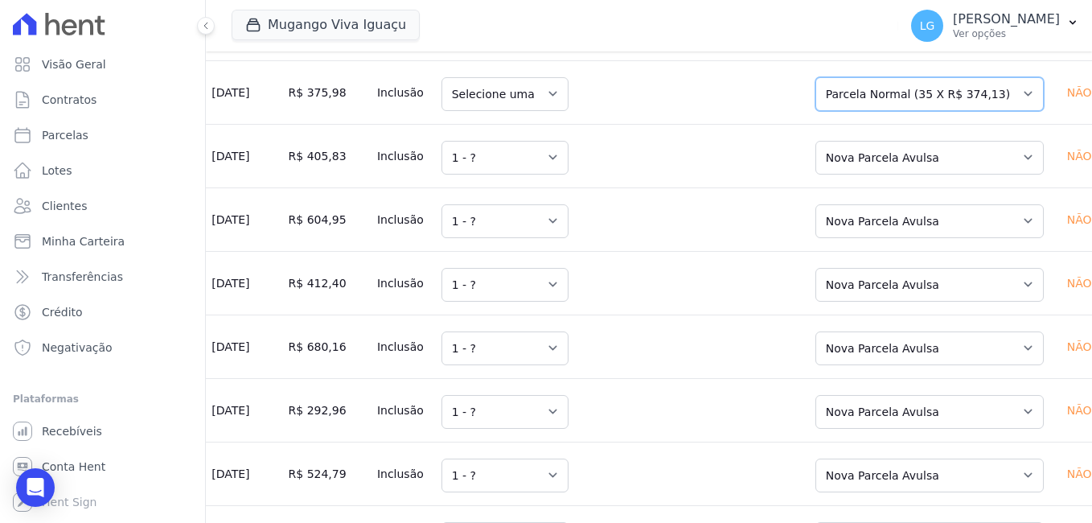
drag, startPoint x: 854, startPoint y: 103, endPoint x: 854, endPoint y: 115, distance: 12.1
click at [854, 103] on select "Selecione uma Nova Parcela Avulsa Parcela Avulsa Existente Parcela Normal (35 X…" at bounding box center [930, 94] width 228 height 34
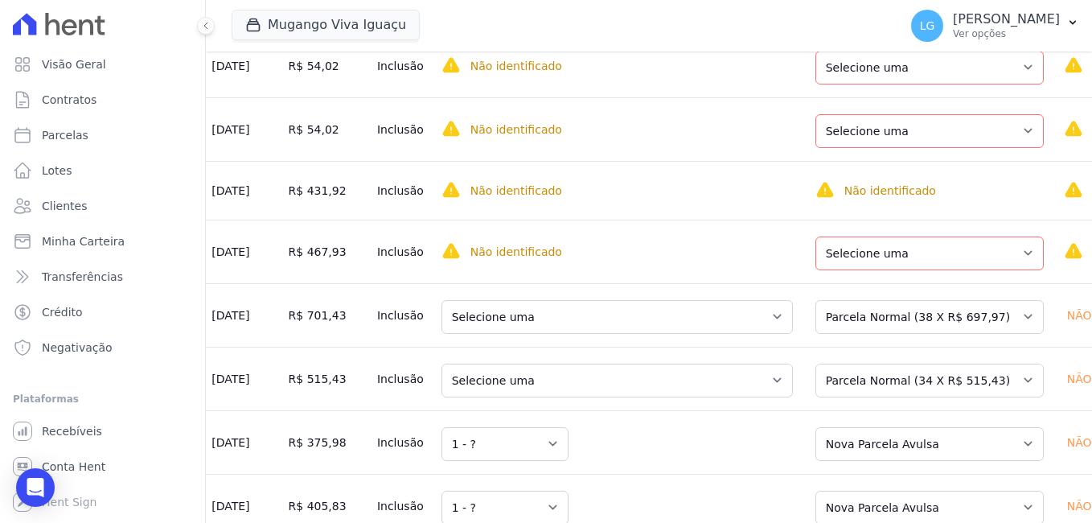
scroll to position [1510, 0]
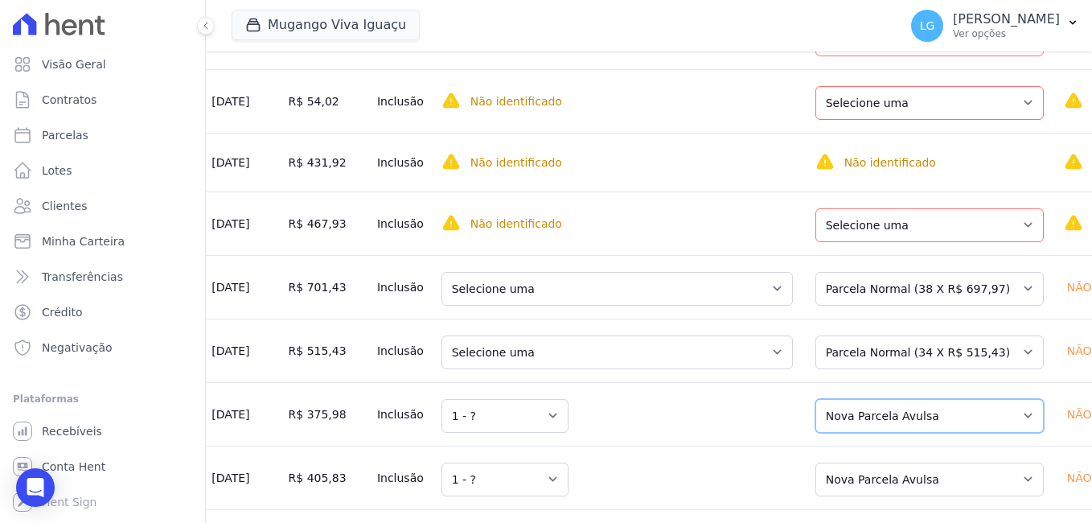
click at [818, 415] on select "Selecione uma Nova Parcela Avulsa Parcela Avulsa Existente Parcela Normal (35 X…" at bounding box center [930, 416] width 228 height 34
click at [816, 403] on select "Selecione uma Nova Parcela Avulsa Parcela Avulsa Existente Parcela Normal (35 X…" at bounding box center [930, 416] width 228 height 34
click at [835, 349] on select "Selecione uma Nova Parcela Avulsa Parcela Avulsa Existente Parcela Normal (34 X…" at bounding box center [930, 352] width 228 height 34
click at [853, 287] on select "Selecione uma Nova Parcela Avulsa Parcela Avulsa Existente Parcela Normal (38 X…" at bounding box center [930, 289] width 228 height 34
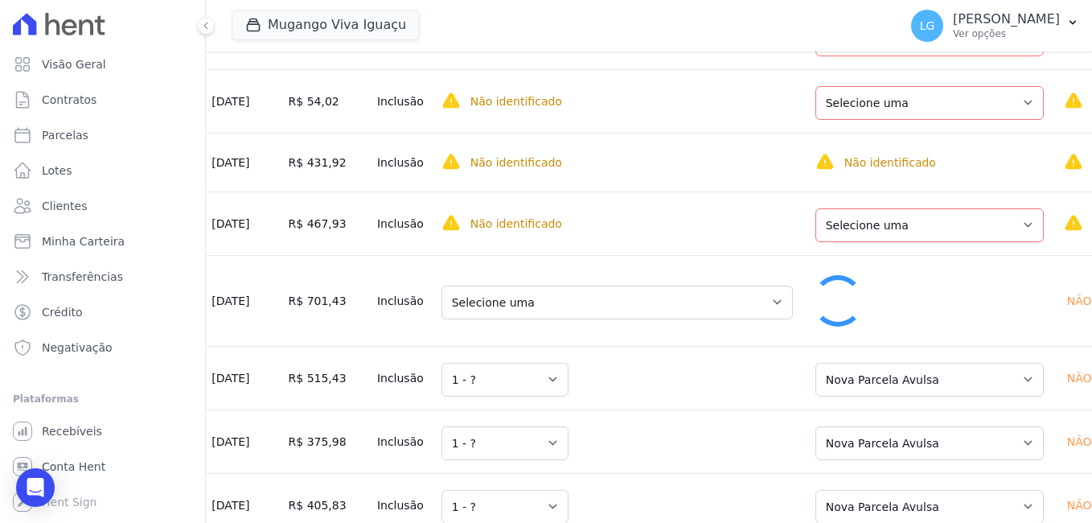
scroll to position [0, 149]
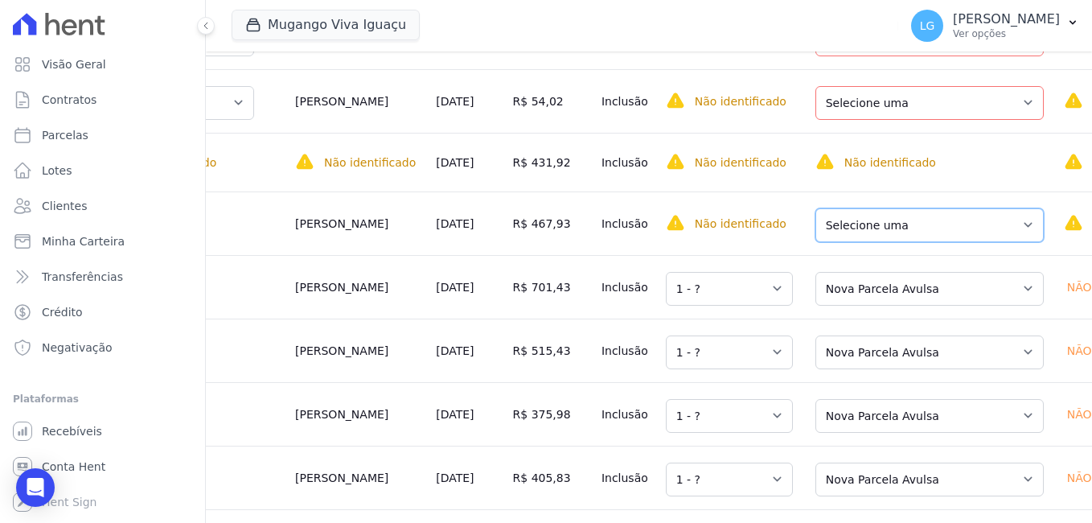
click at [856, 223] on select "Selecione uma Nova Parcela Avulsa Parcela Avulsa Existente Parcela Normal (38 X…" at bounding box center [930, 225] width 228 height 34
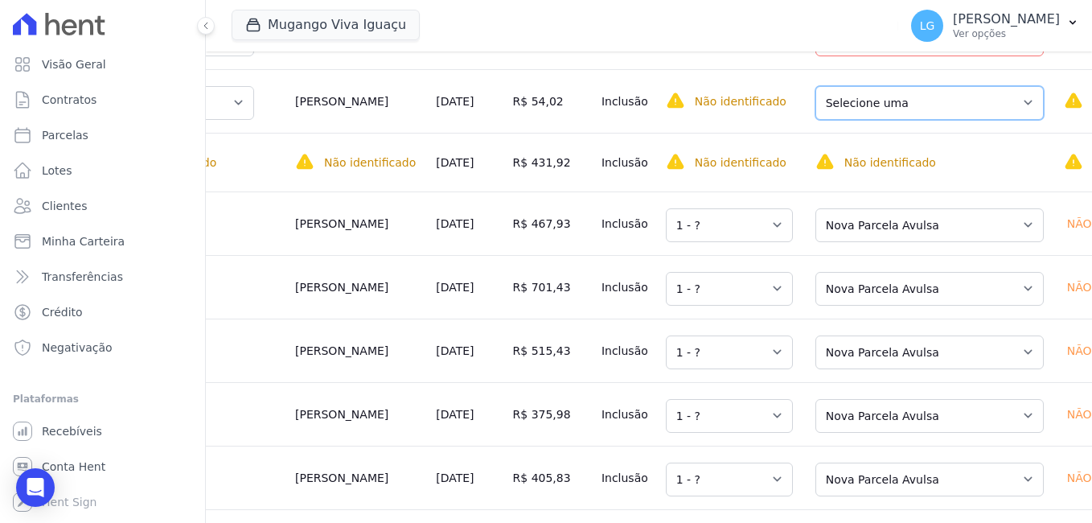
click at [857, 101] on select "Selecione uma Nova Parcela Avulsa Parcela Avulsa Existente Sinal (1 X R$ 798,74…" at bounding box center [930, 103] width 228 height 34
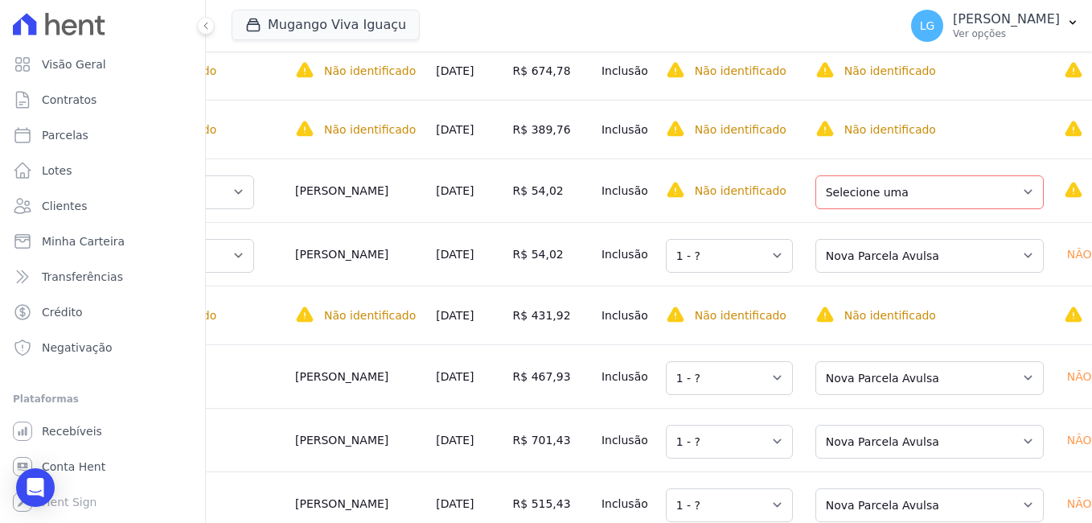
scroll to position [1349, 0]
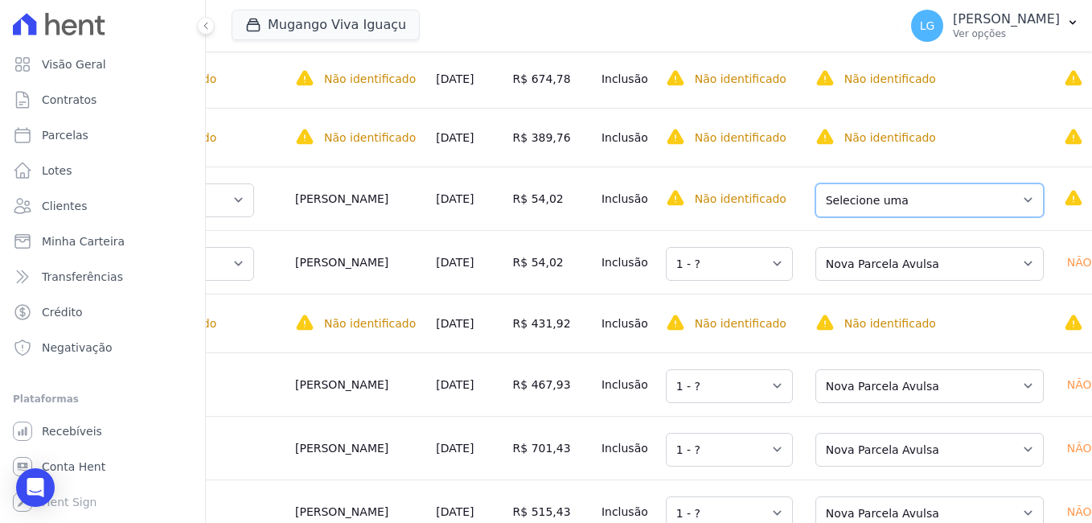
click at [857, 191] on select "Selecione uma Nova Parcela Avulsa Parcela Avulsa Existente Sinal (1 X R$ 500,21…" at bounding box center [930, 200] width 228 height 34
drag, startPoint x: 846, startPoint y: 206, endPoint x: 844, endPoint y: 217, distance: 11.4
click at [846, 206] on select "Selecione uma Nova Parcela Avulsa Parcela Avulsa Existente Sinal (1 X R$ 500,21…" at bounding box center [930, 200] width 228 height 34
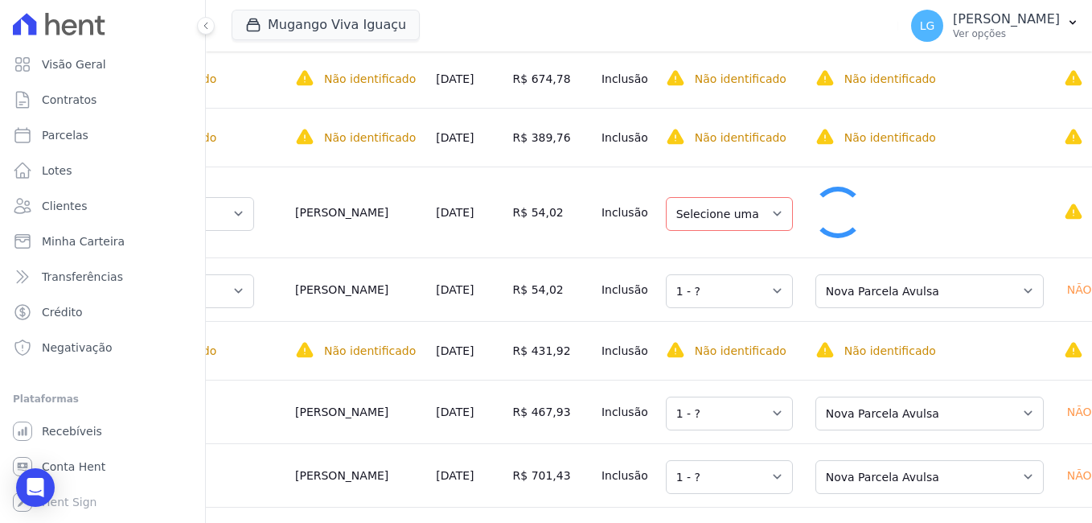
select select "1"
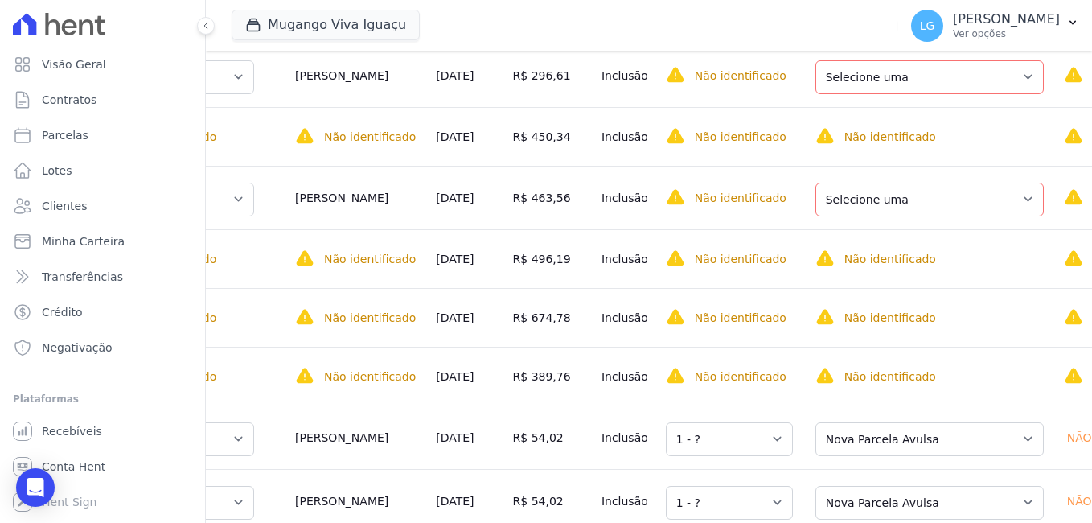
scroll to position [1107, 0]
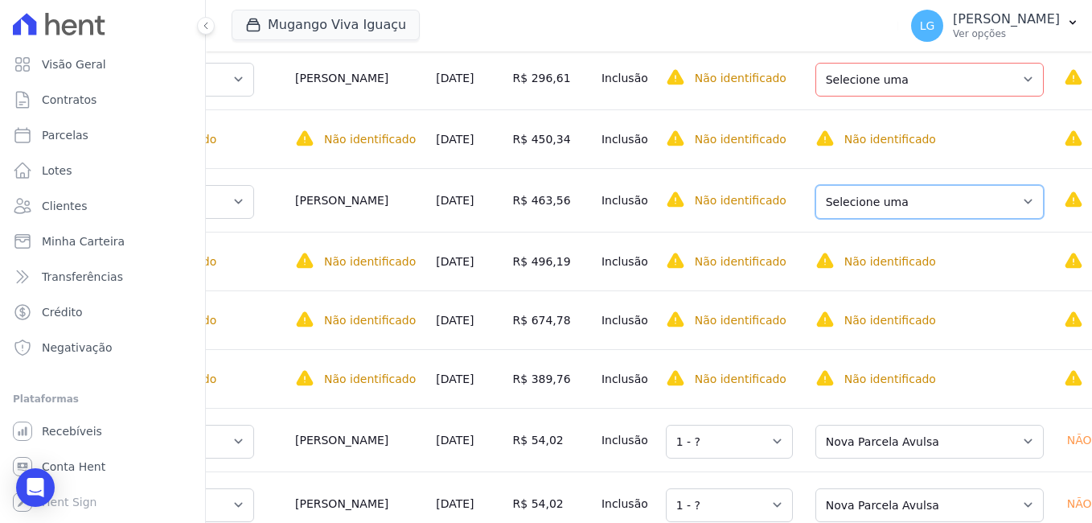
click at [869, 205] on select "Selecione uma Nova Parcela Avulsa Parcela Avulsa Existente Sinal (1 X R$ 798,74…" at bounding box center [930, 202] width 228 height 34
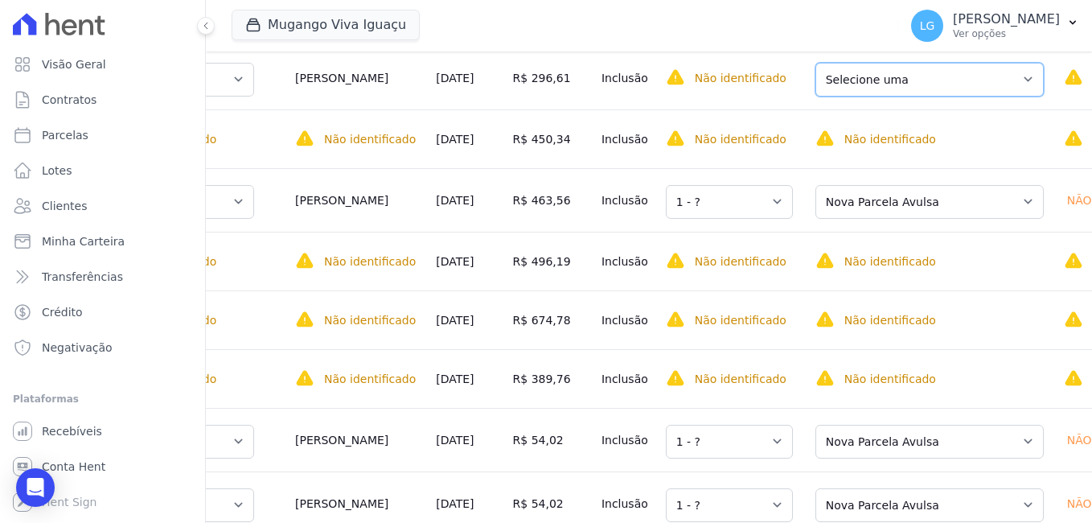
click at [856, 80] on select "Selecione uma Nova Parcela Avulsa Parcela Avulsa Existente Sinal (1 X R$ 1.000,…" at bounding box center [930, 80] width 228 height 34
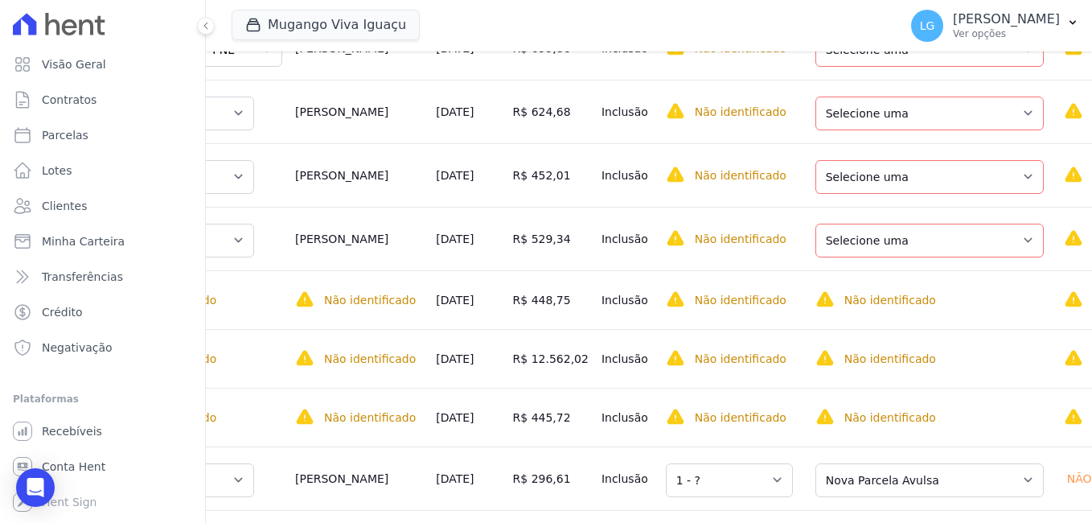
scroll to position [706, 0]
click at [874, 244] on select "Selecione uma Nova Parcela Avulsa Parcela Avulsa Existente Sinal (1 X R$ 500,21…" at bounding box center [930, 241] width 228 height 34
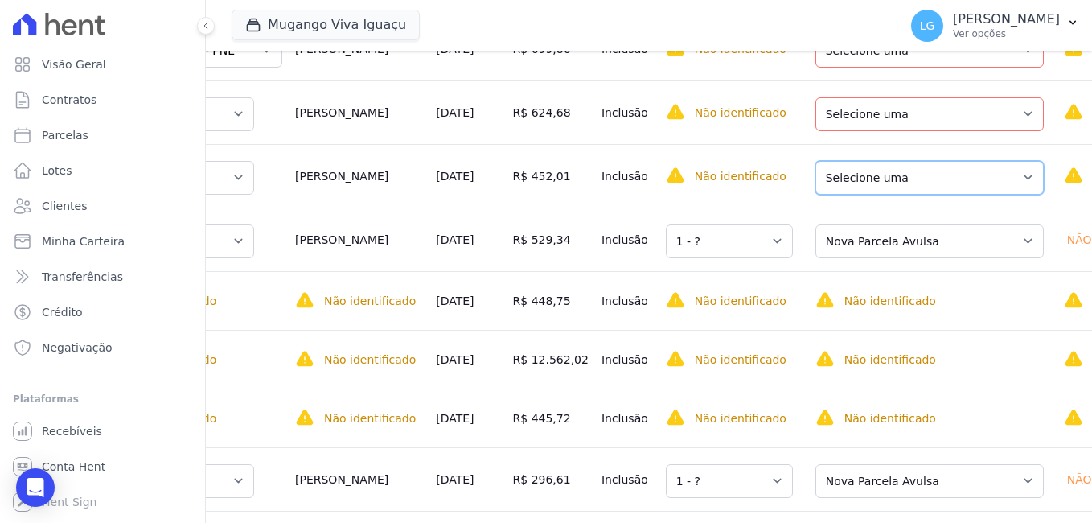
click at [833, 175] on select "Selecione uma Nova Parcela Avulsa Parcela Avulsa Existente Sinal (1 X R$ 500,00…" at bounding box center [930, 178] width 228 height 34
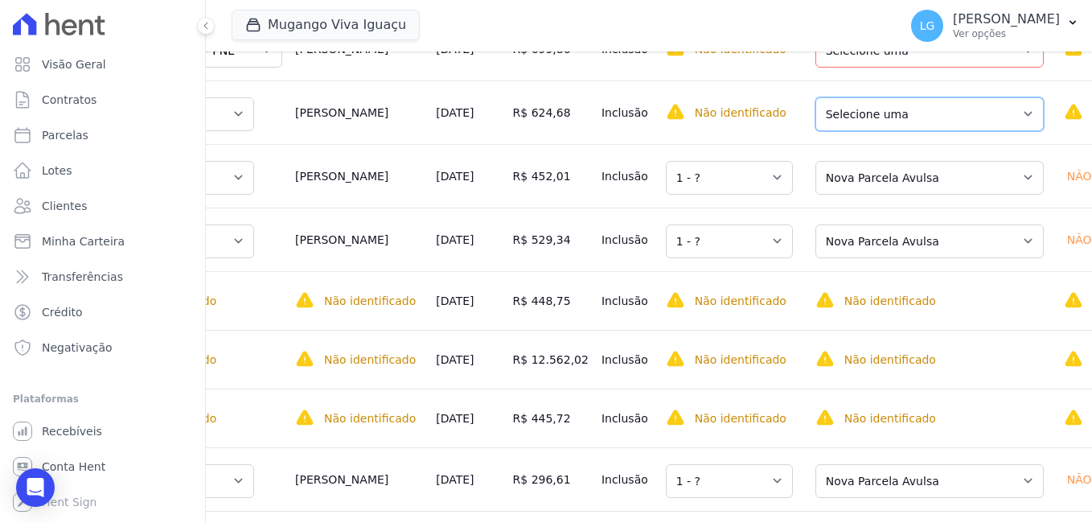
drag, startPoint x: 872, startPoint y: 114, endPoint x: 870, endPoint y: 124, distance: 9.8
click at [872, 114] on select "Selecione uma Nova Parcela Avulsa Parcela Avulsa Existente Sinal (1 X R$ 1.000,…" at bounding box center [930, 114] width 228 height 34
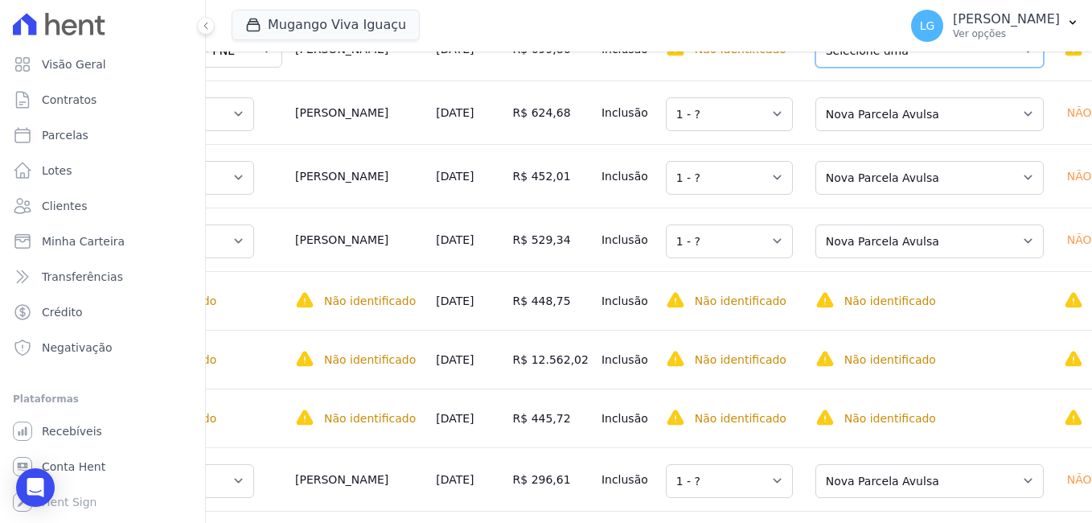
click at [869, 65] on select "Selecione uma Nova Parcela Avulsa Parcela Avulsa Existente Sinal (1 X R$ 1.000,…" at bounding box center [930, 51] width 228 height 34
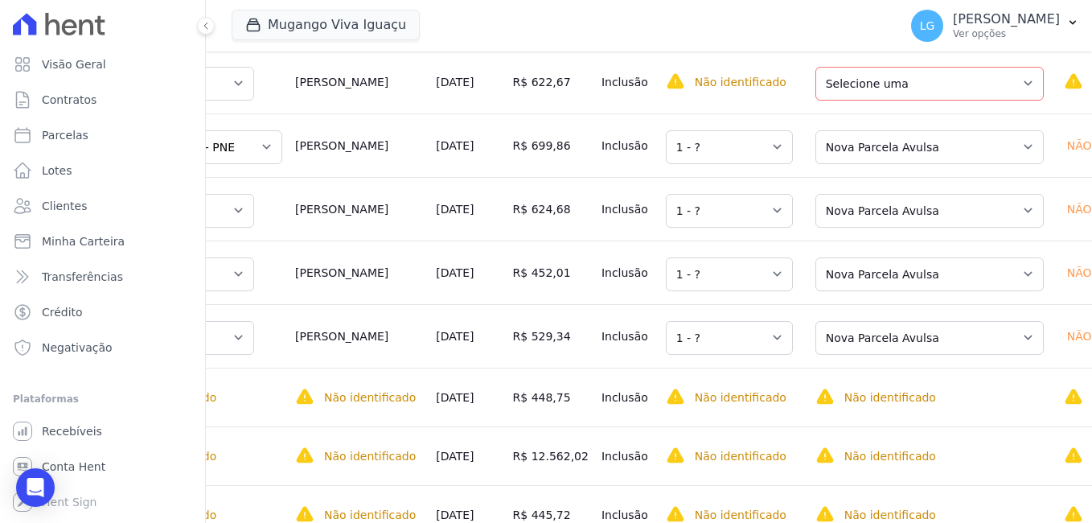
scroll to position [529, 0]
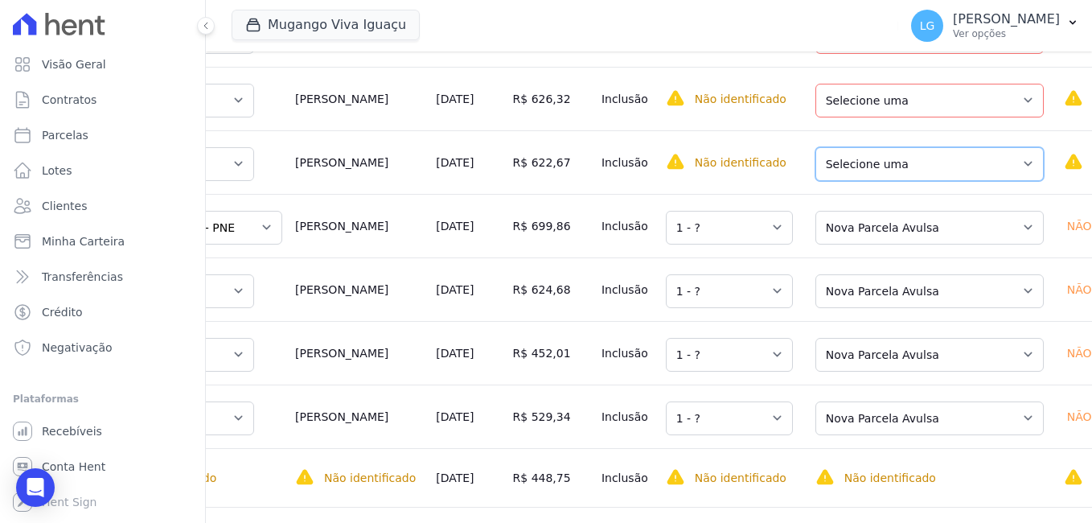
drag, startPoint x: 865, startPoint y: 168, endPoint x: 863, endPoint y: 183, distance: 14.6
click at [865, 168] on select "Selecione uma Nova Parcela Avulsa Parcela Avulsa Existente Sinal (1 X R$ 1.000,…" at bounding box center [930, 164] width 228 height 34
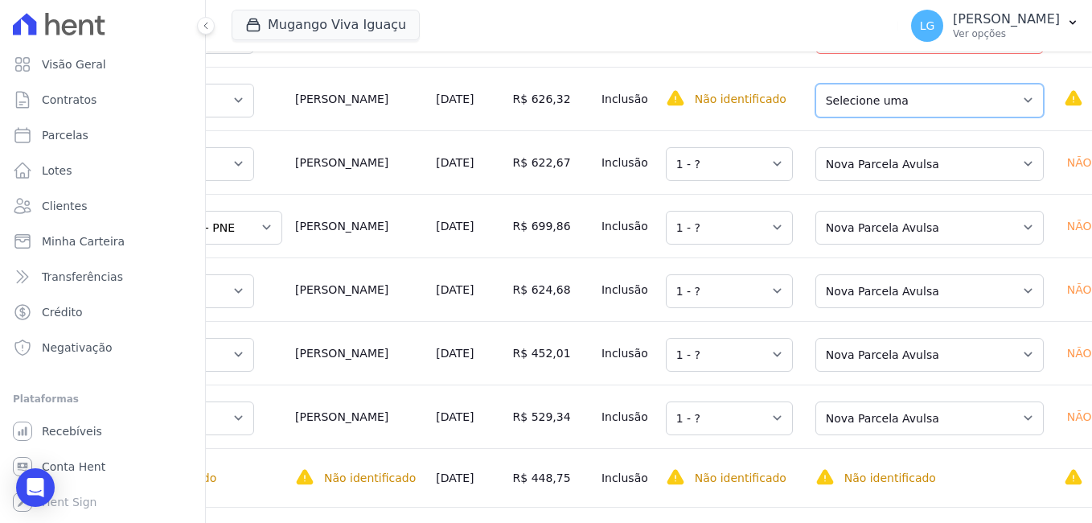
click at [869, 115] on select "Selecione uma Nova Parcela Avulsa Parcela Avulsa Existente Sinal (1 X R$ 9.376,…" at bounding box center [930, 101] width 228 height 34
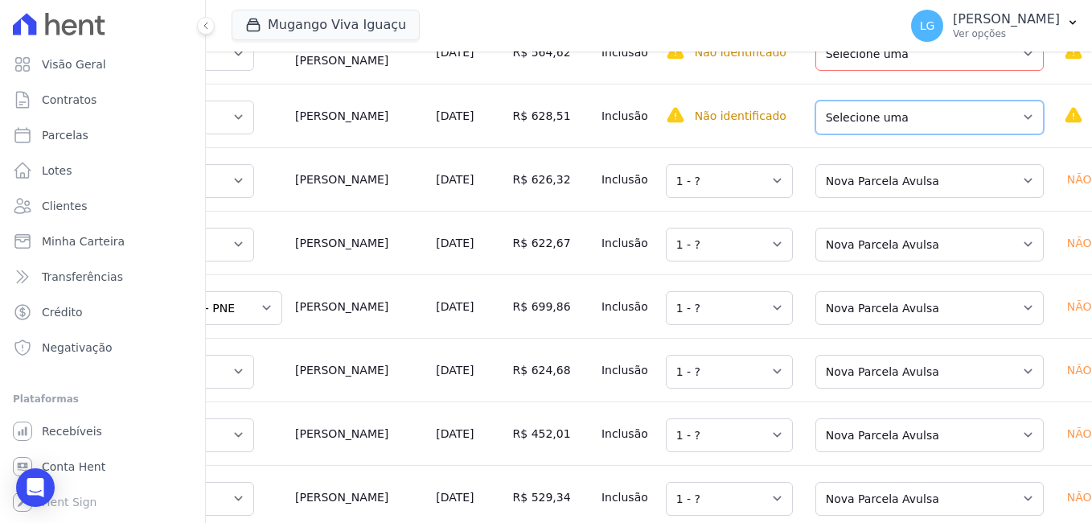
click at [869, 125] on select "Selecione uma Nova Parcela Avulsa Parcela Avulsa Existente Sinal (1 X R$ 1.084,…" at bounding box center [930, 118] width 228 height 34
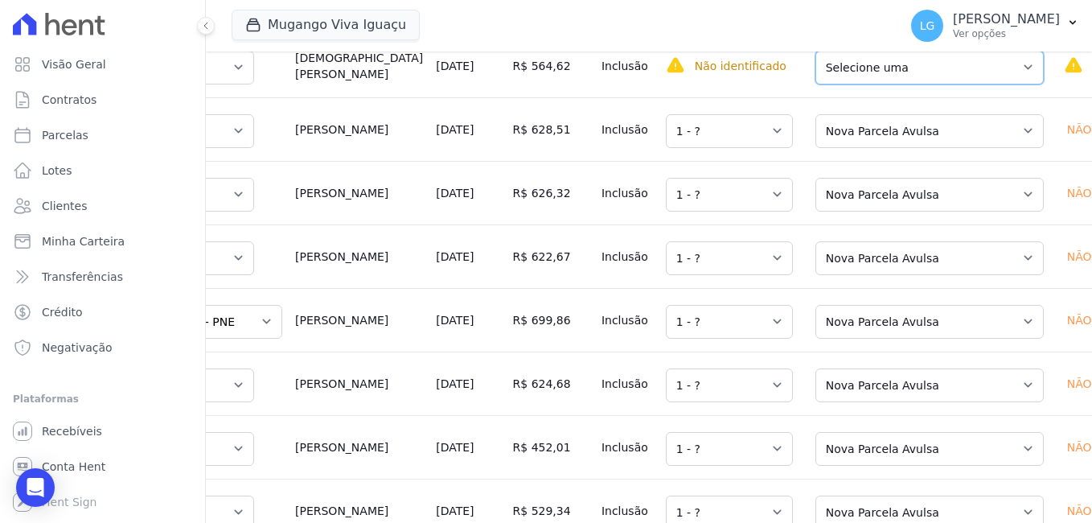
click at [865, 68] on select "Selecione uma Nova Parcela Avulsa Parcela Avulsa Existente Sinal (1 X R$ 1.000,…" at bounding box center [930, 68] width 228 height 34
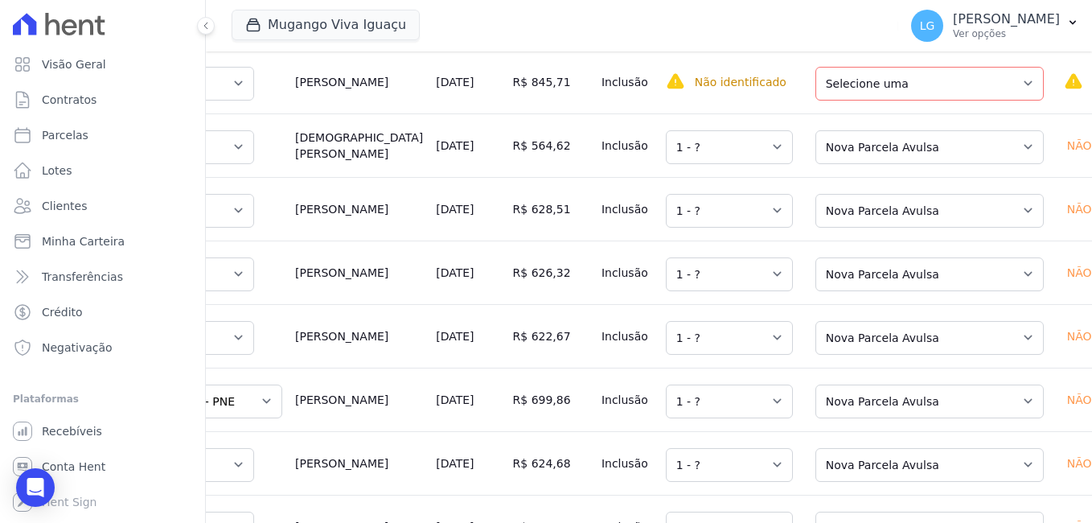
scroll to position [275, 0]
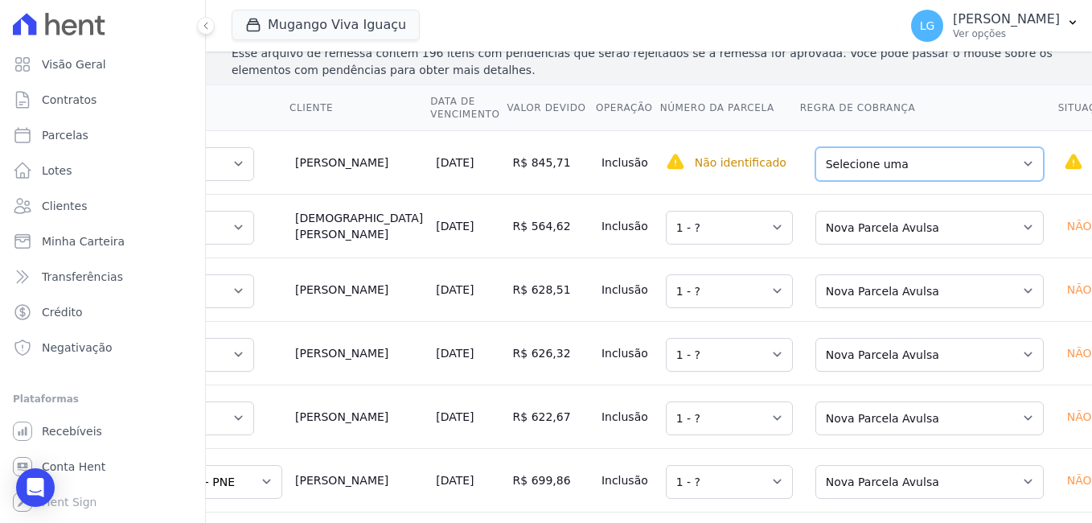
click at [852, 162] on select "Selecione uma Nova Parcela Avulsa Parcela Avulsa Existente Sinal (1 X R$ 1.000,…" at bounding box center [930, 164] width 228 height 34
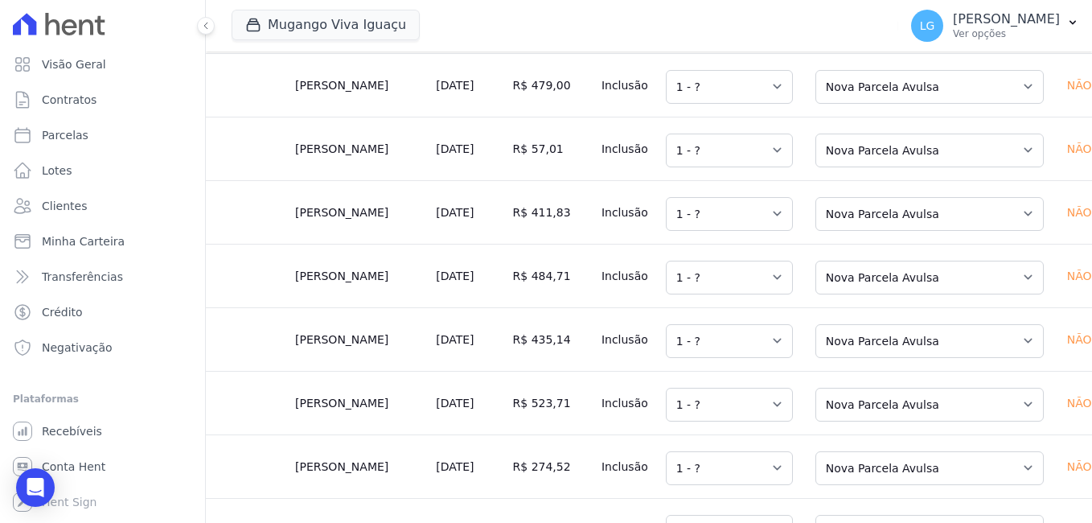
scroll to position [11293, 0]
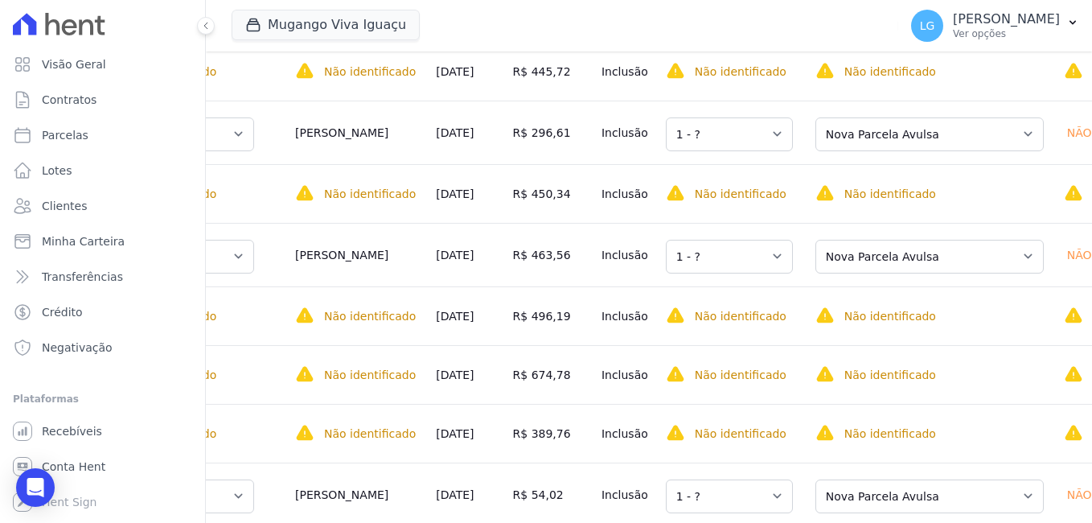
scroll to position [1046, 0]
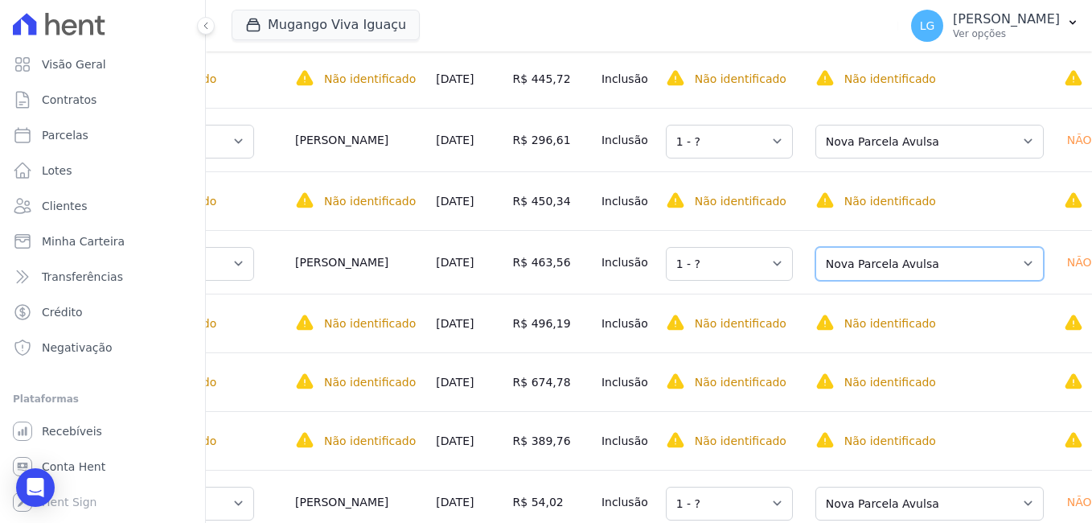
click at [816, 281] on select "Selecione uma Nova Parcela Avulsa Parcela Avulsa Existente Sinal (1 X R$ 798,74…" at bounding box center [930, 264] width 228 height 34
click at [816, 264] on select "Selecione uma Nova Parcela Avulsa Parcela Avulsa Existente Sinal (1 X R$ 798,74…" at bounding box center [930, 264] width 228 height 34
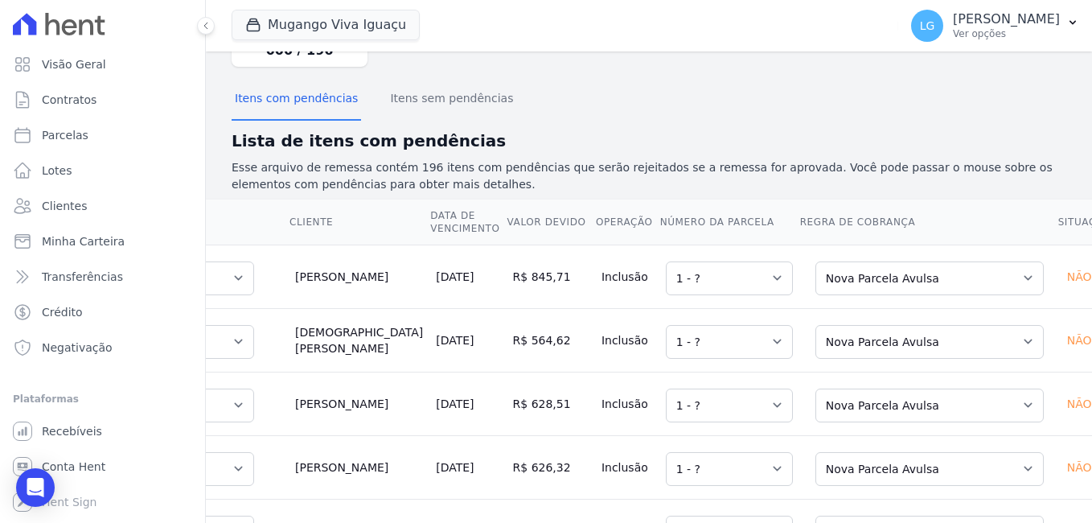
scroll to position [0, 0]
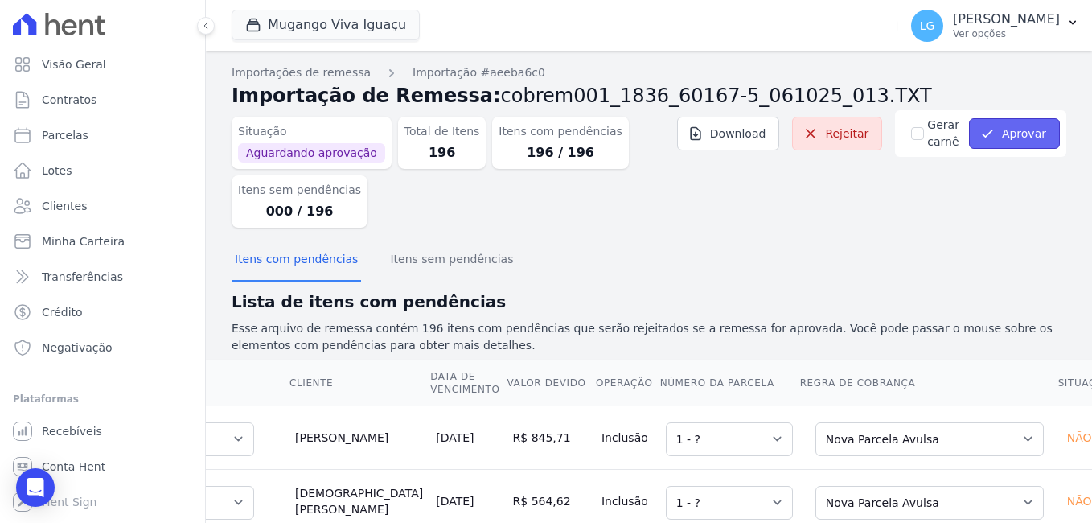
click at [995, 130] on button "Aprovar" at bounding box center [1014, 133] width 91 height 31
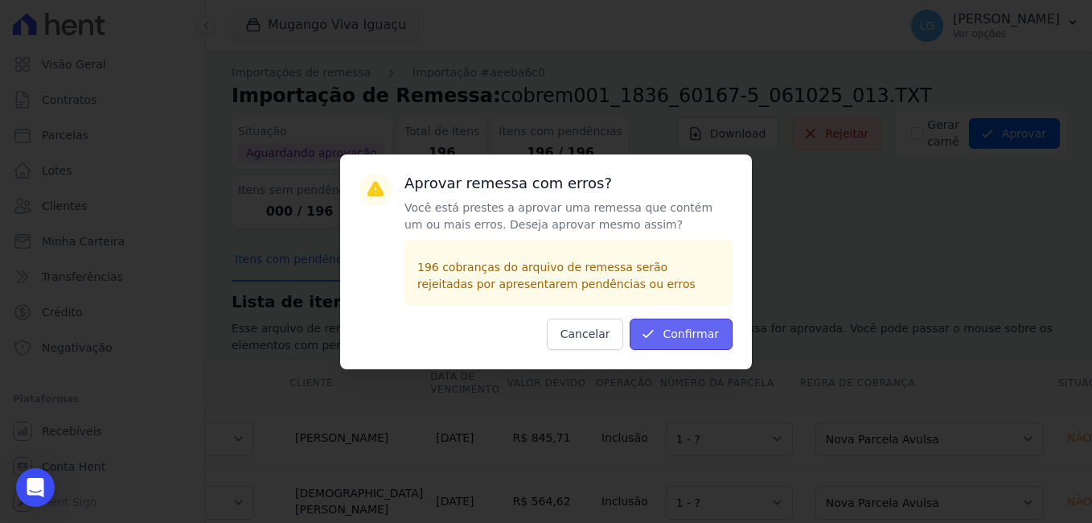
click at [716, 339] on button "Confirmar" at bounding box center [681, 333] width 103 height 31
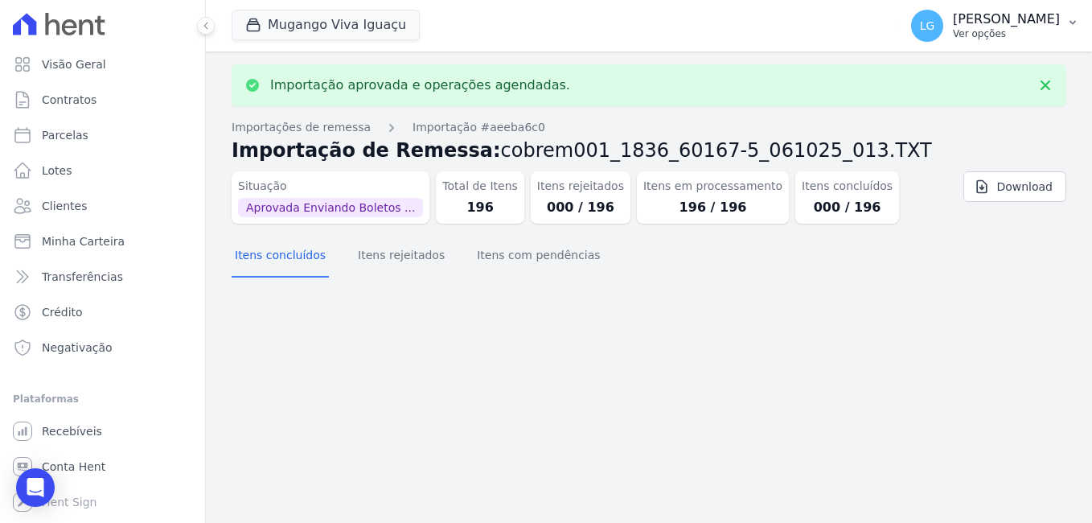
click at [953, 26] on p "[PERSON_NAME]" at bounding box center [1006, 19] width 107 height 16
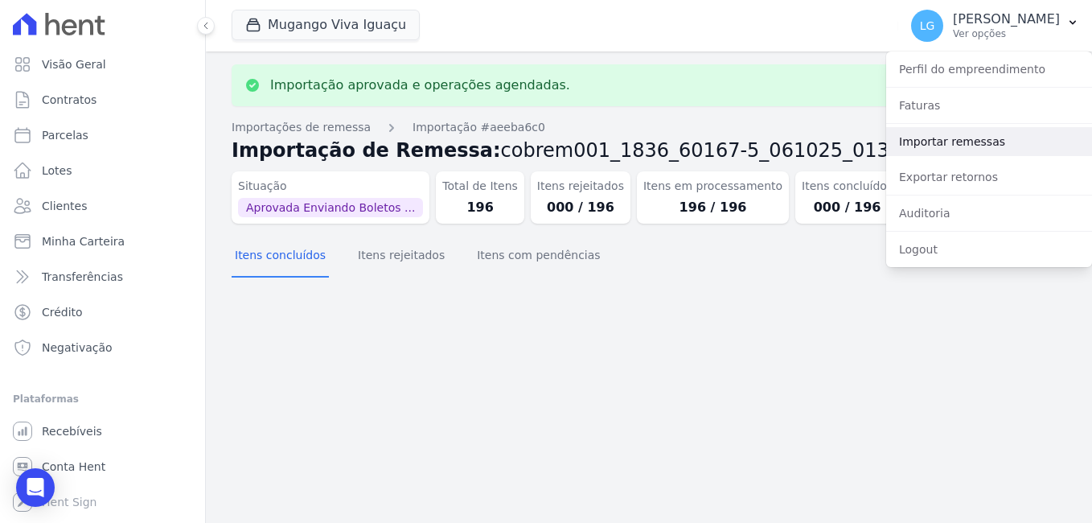
click at [952, 138] on link "Importar remessas" at bounding box center [989, 141] width 206 height 29
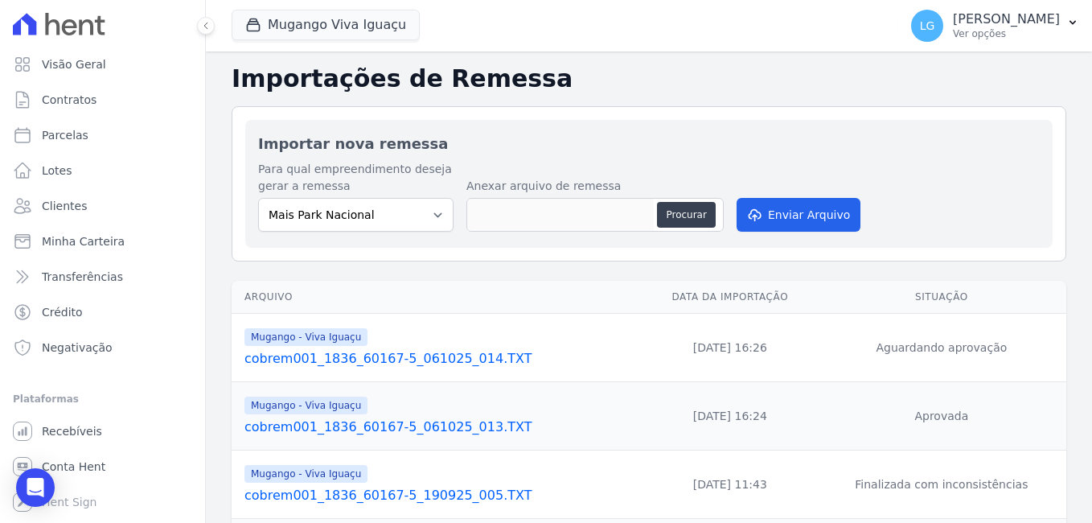
click at [282, 360] on link "cobrem001_1836_60167-5_061025_014.TXT" at bounding box center [440, 358] width 392 height 19
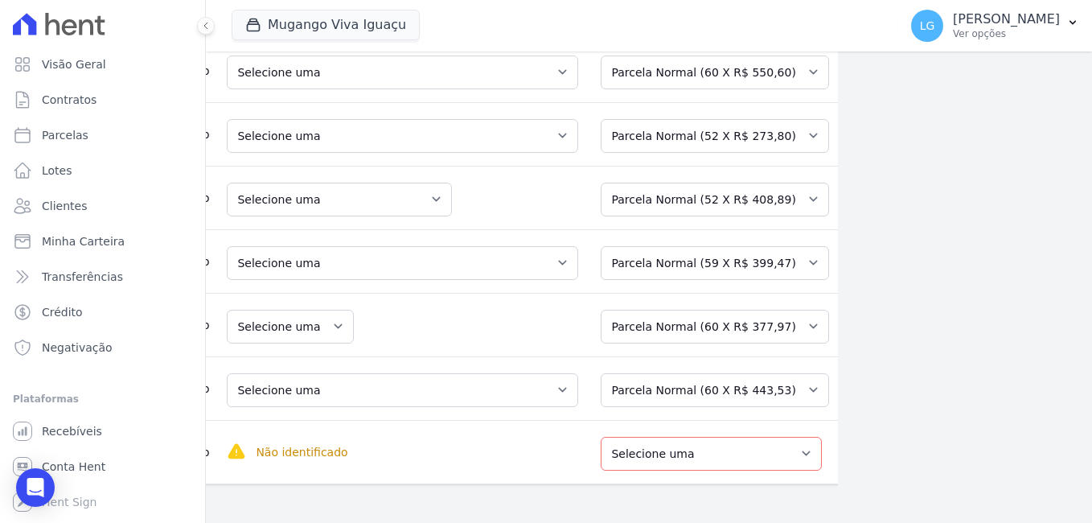
scroll to position [0, 378]
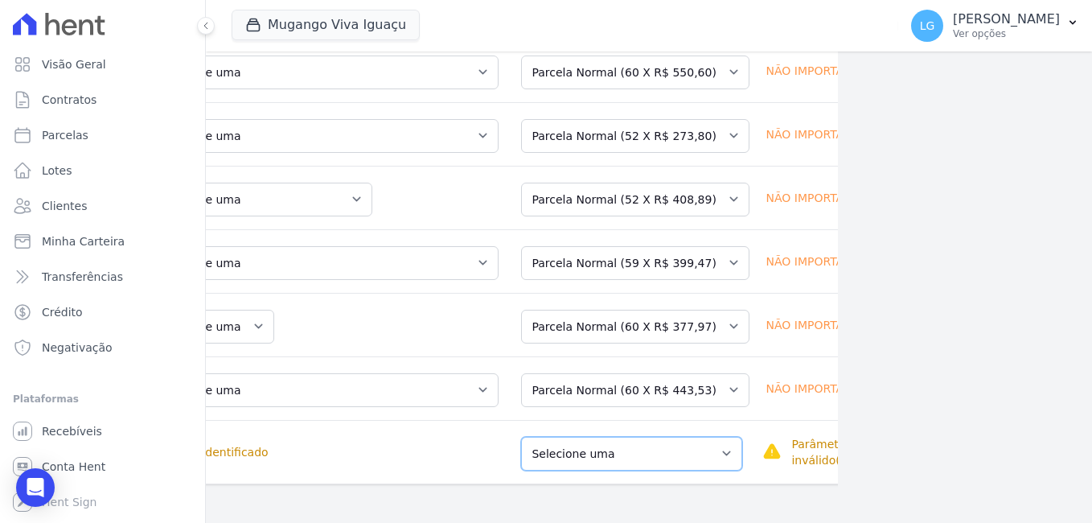
click at [668, 437] on select "Selecione uma Nova Parcela Avulsa Parcela Avulsa Existente Parcela Normal (0 X …" at bounding box center [631, 454] width 221 height 34
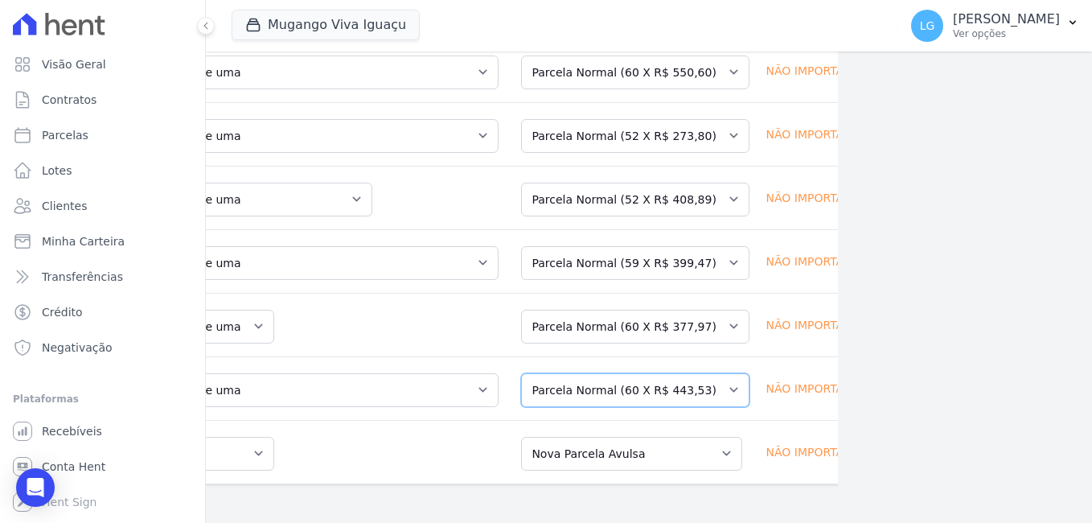
click at [593, 373] on select "Selecione uma Nova Parcela Avulsa Parcela Avulsa Existente Sinal (1 X R$ 500,57…" at bounding box center [635, 390] width 228 height 34
drag, startPoint x: 589, startPoint y: 299, endPoint x: 590, endPoint y: 307, distance: 8.1
click at [590, 310] on select "Selecione uma Nova Parcela Avulsa Parcela Avulsa Existente Sinal (1 X R$ 500,36…" at bounding box center [635, 327] width 228 height 34
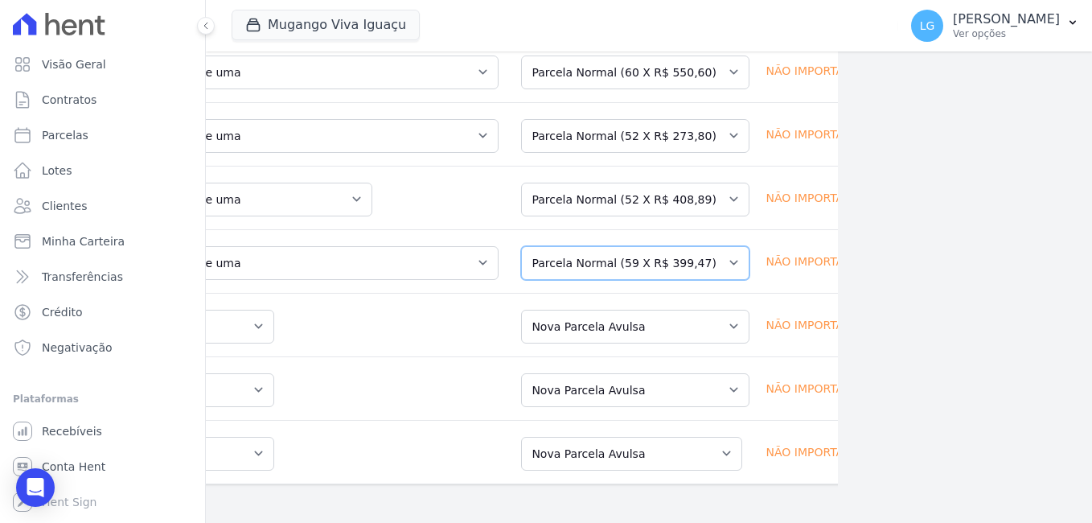
click at [603, 246] on select "Selecione uma Nova Parcela Avulsa Parcela Avulsa Existente Sinal (1 X R$ 500,08…" at bounding box center [635, 263] width 228 height 34
click at [614, 183] on select "Selecione uma Nova Parcela Avulsa Parcela Avulsa Existente Sinal (1 X R$ 1.001,…" at bounding box center [635, 200] width 228 height 34
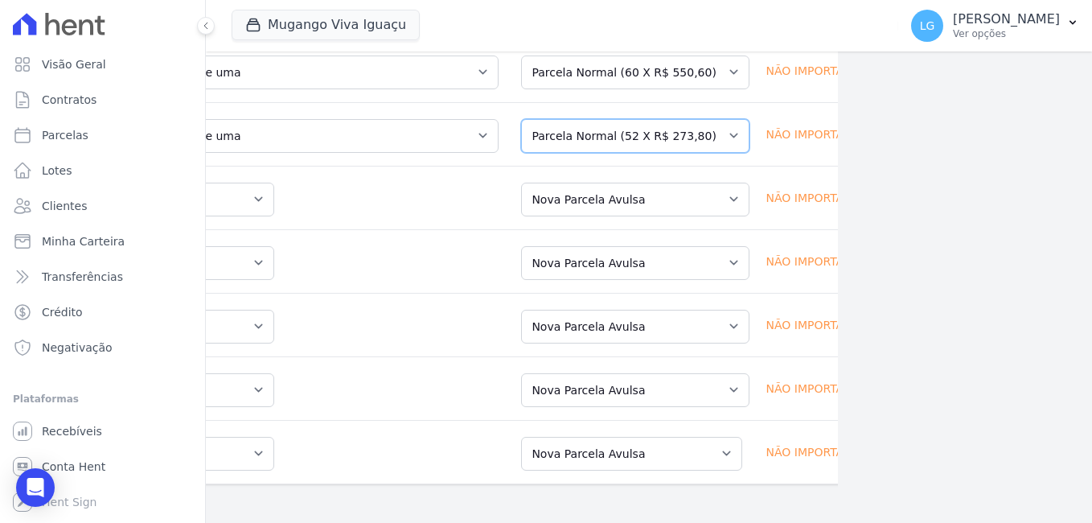
click at [610, 119] on select "Selecione uma Nova Parcela Avulsa Parcela Avulsa Existente Sinal (1 X R$ 14.999…" at bounding box center [635, 136] width 228 height 34
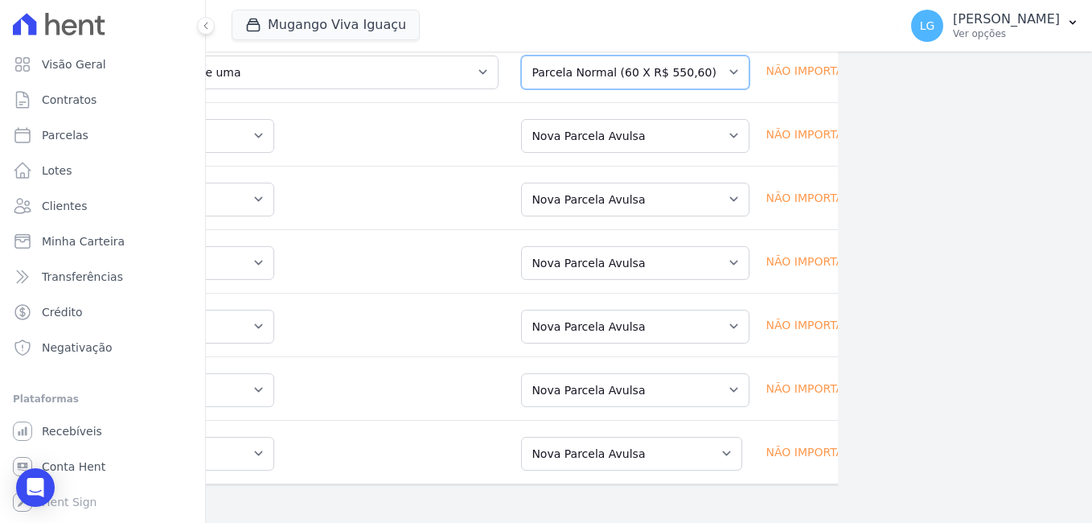
click at [630, 89] on select "Selecione uma Nova Parcela Avulsa Parcela Avulsa Existente Sinal (1 X R$ 1.000,…" at bounding box center [635, 72] width 228 height 34
click at [630, 26] on select "Selecione uma Nova Parcela Avulsa Parcela Avulsa Existente Sinal (1 X R$ 1.000,…" at bounding box center [635, 9] width 228 height 34
drag, startPoint x: 618, startPoint y: 72, endPoint x: 613, endPoint y: 88, distance: 16.0
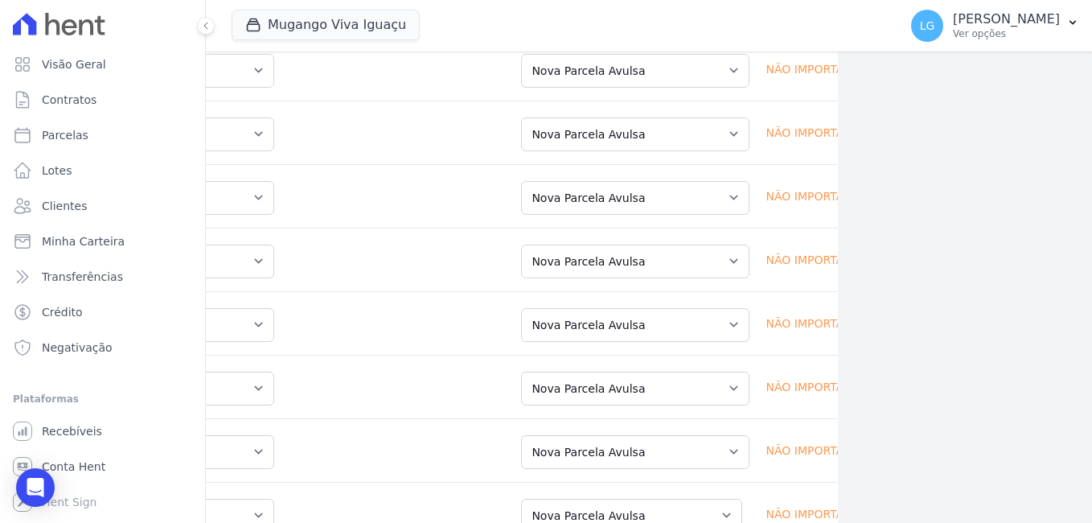
scroll to position [7024, 254]
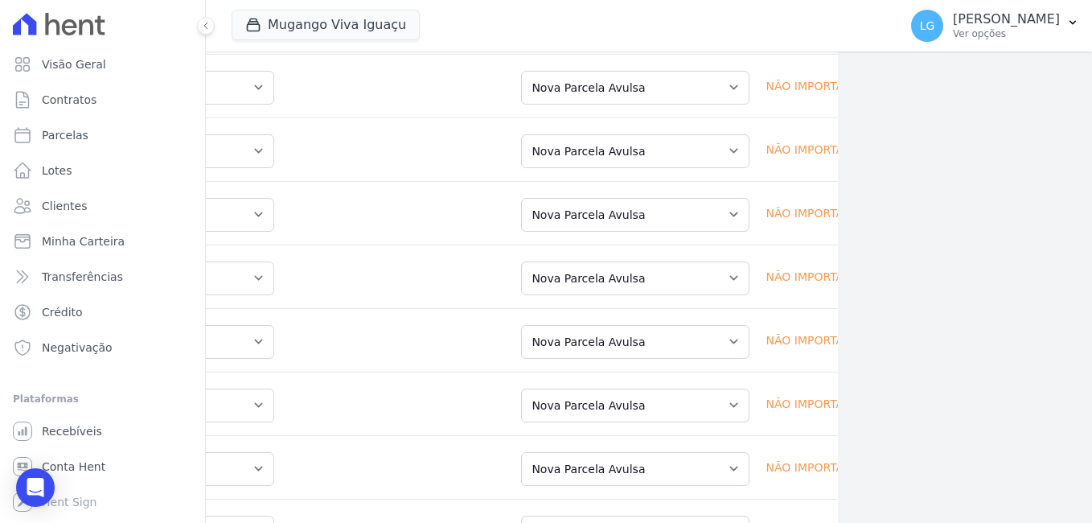
click at [602, 41] on select "Selecione uma Nova Parcela Avulsa Parcela Avulsa Existente Sinal (1 X R$ 500,00…" at bounding box center [635, 24] width 228 height 34
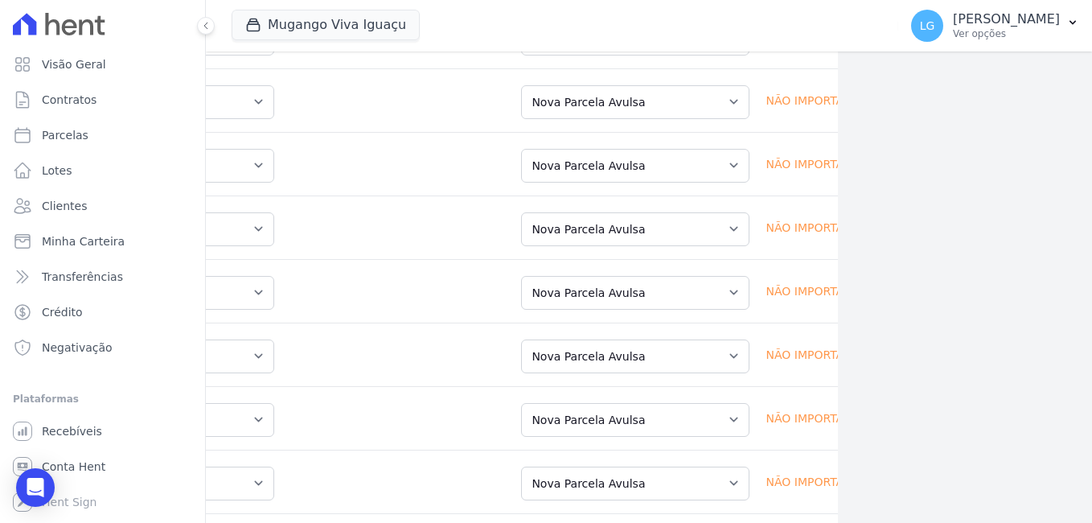
scroll to position [6943, 254]
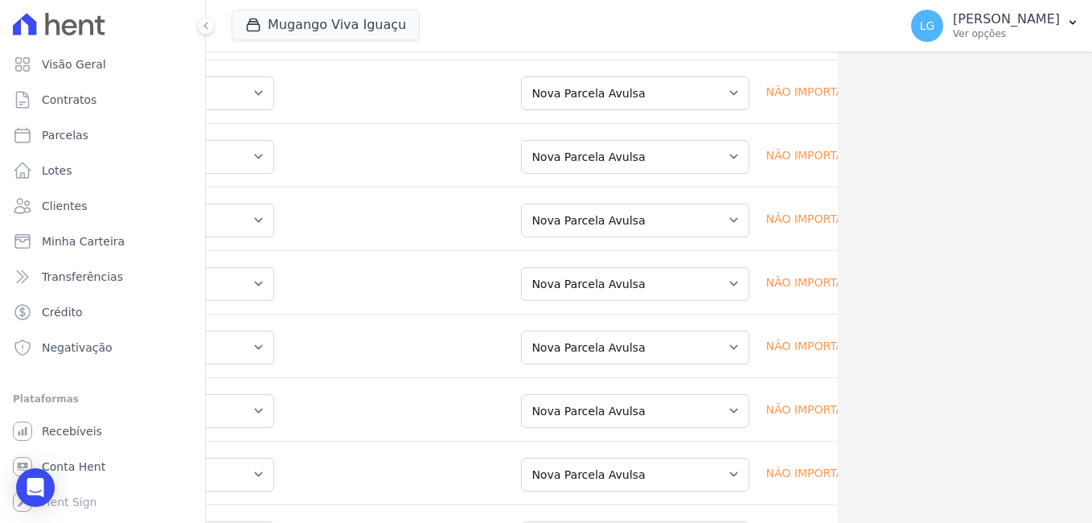
scroll to position [6863, 254]
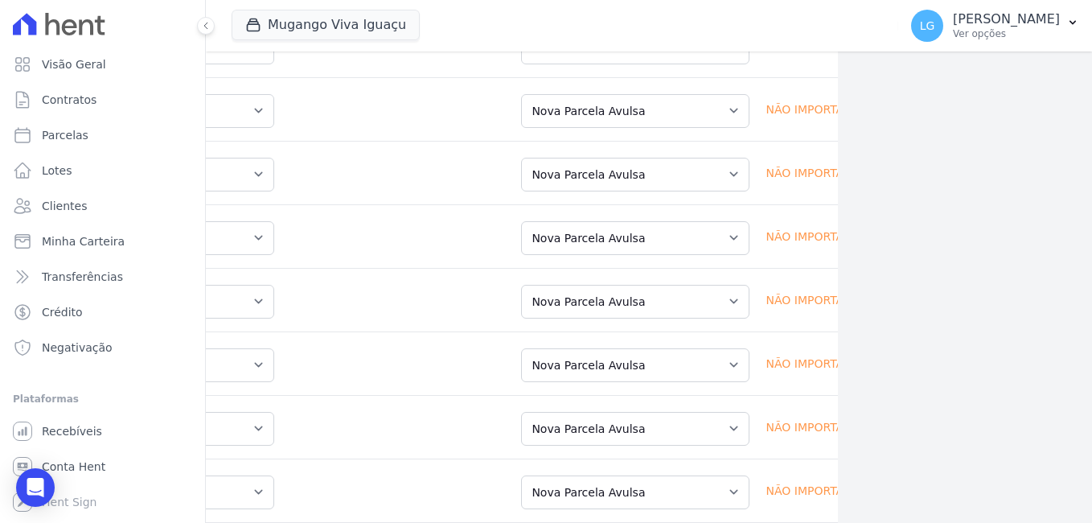
scroll to position [6782, 254]
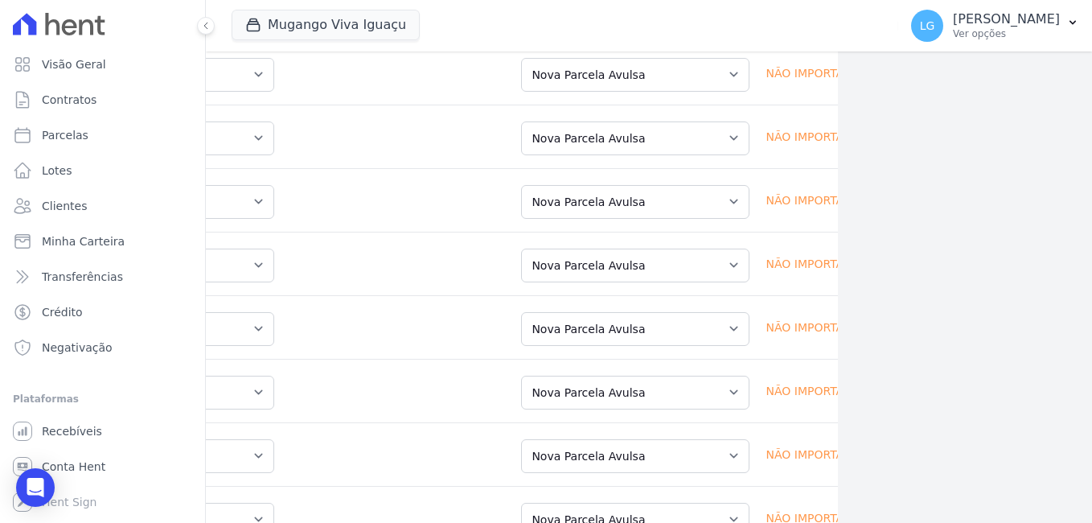
click at [676, 28] on select "Selecione uma Nova Parcela Avulsa Parcela Avulsa Existente Sinal (1 X R$ 500,47…" at bounding box center [635, 11] width 228 height 34
drag, startPoint x: 672, startPoint y: 69, endPoint x: 665, endPoint y: 74, distance: 8.7
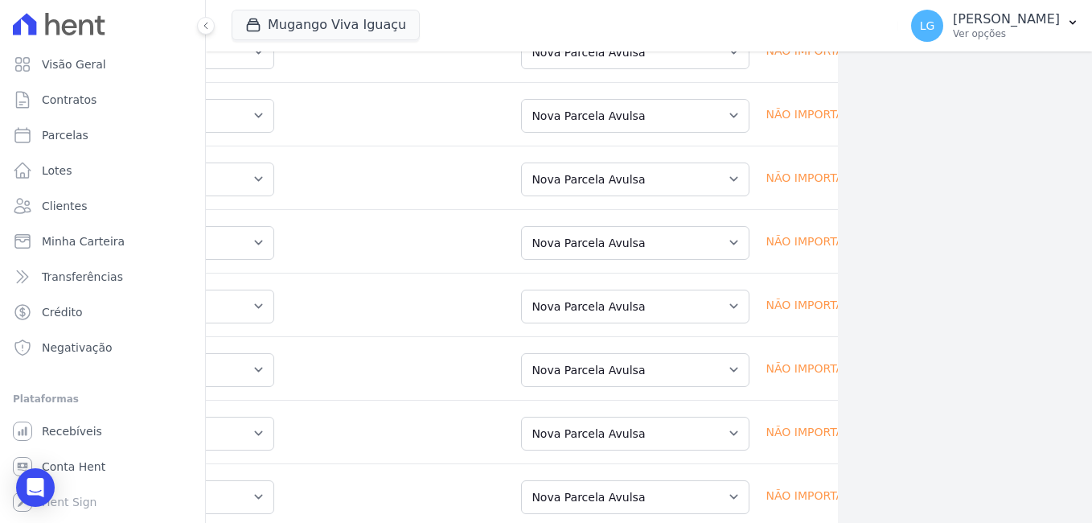
scroll to position [6715, 254]
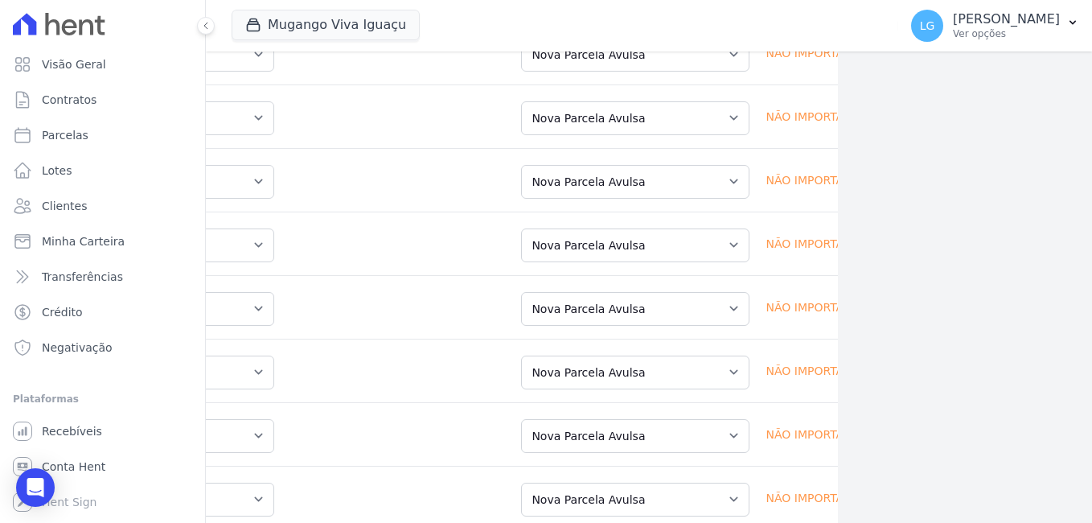
scroll to position [6647, 254]
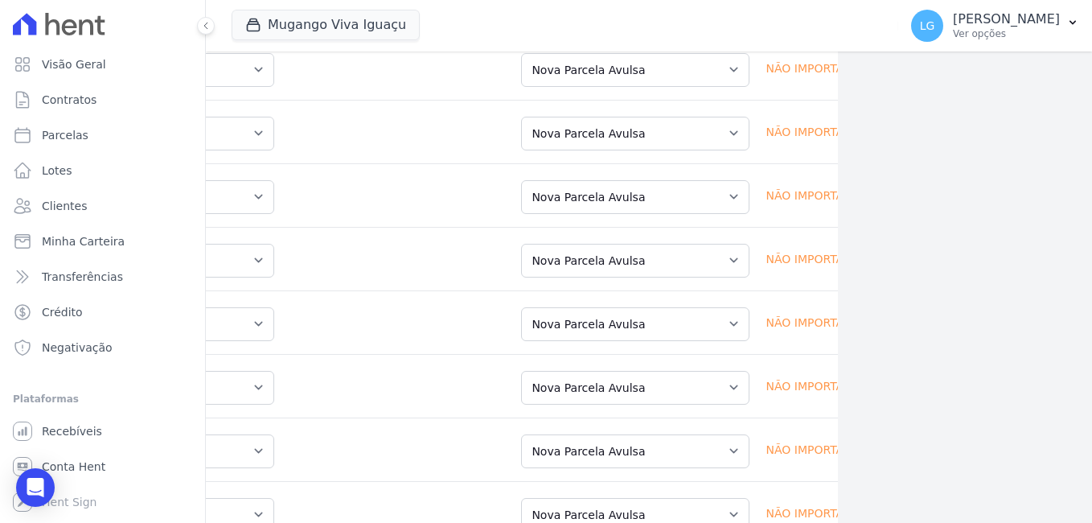
scroll to position [6580, 254]
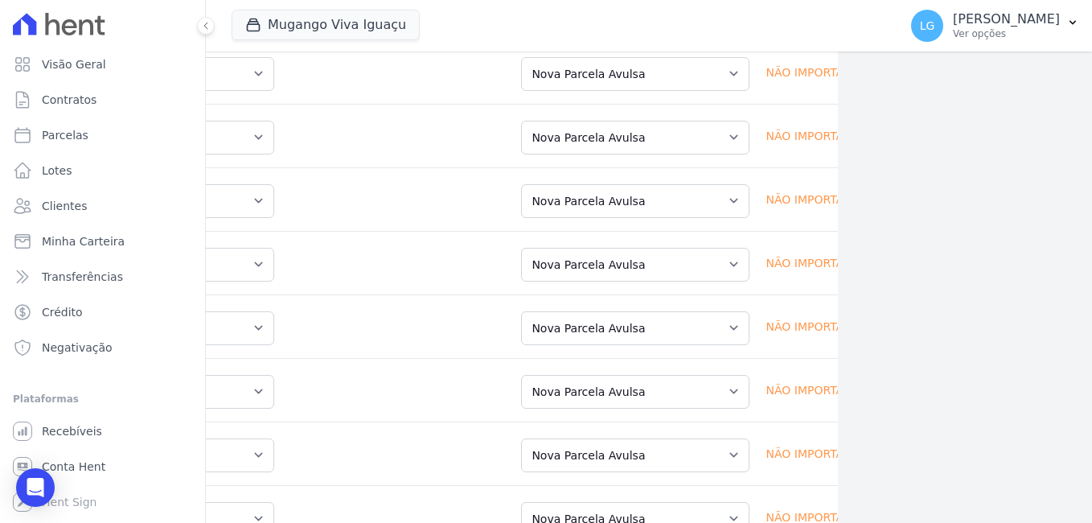
scroll to position [6512, 254]
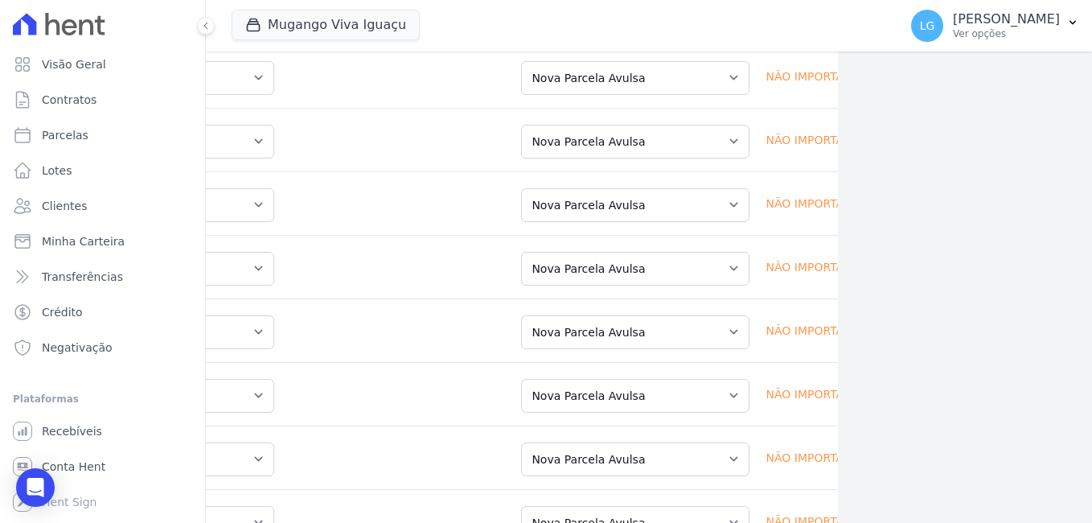
scroll to position [6444, 254]
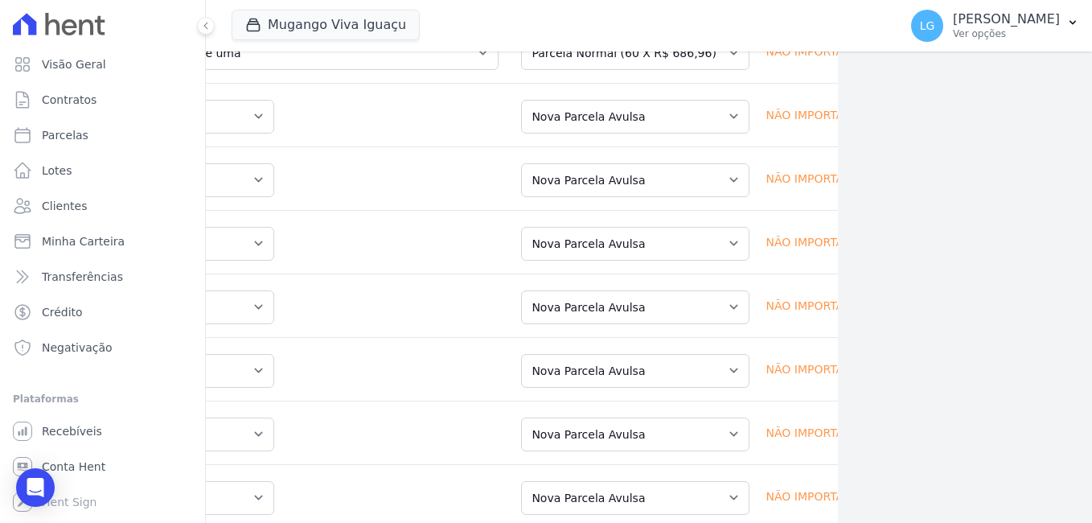
scroll to position [6216, 254]
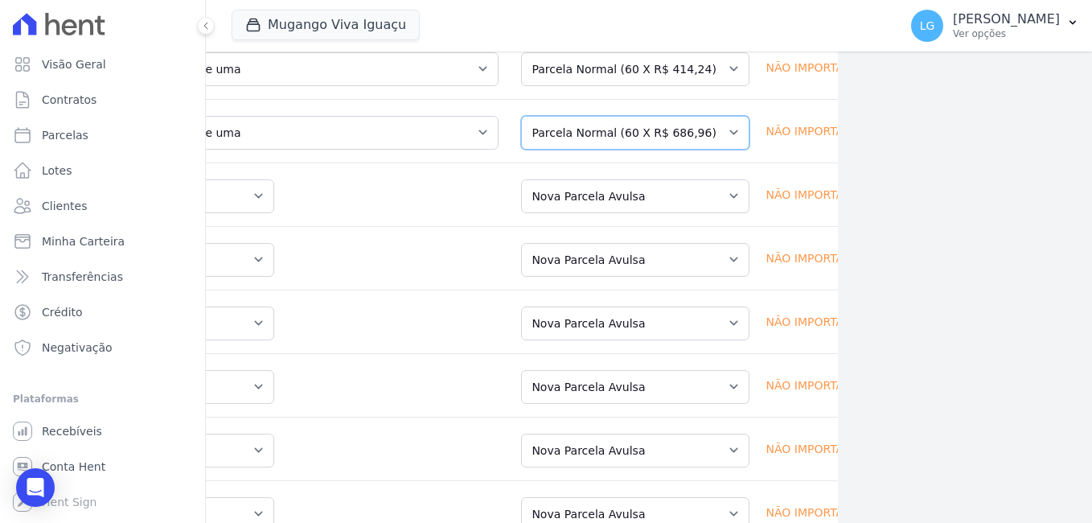
click at [674, 150] on select "Selecione uma Nova Parcela Avulsa Parcela Avulsa Existente Sinal (1 X R$ 1.603,…" at bounding box center [635, 133] width 228 height 34
click at [675, 86] on select "Selecione uma Nova Parcela Avulsa Parcela Avulsa Existente Sinal (1 X R$ 1.000,…" at bounding box center [635, 69] width 228 height 34
drag, startPoint x: 672, startPoint y: 111, endPoint x: 659, endPoint y: 132, distance: 24.6
click at [672, 23] on select "Selecione uma Nova Parcela Avulsa Parcela Avulsa Existente Sinal (1 X R$ 500,47…" at bounding box center [635, 6] width 228 height 34
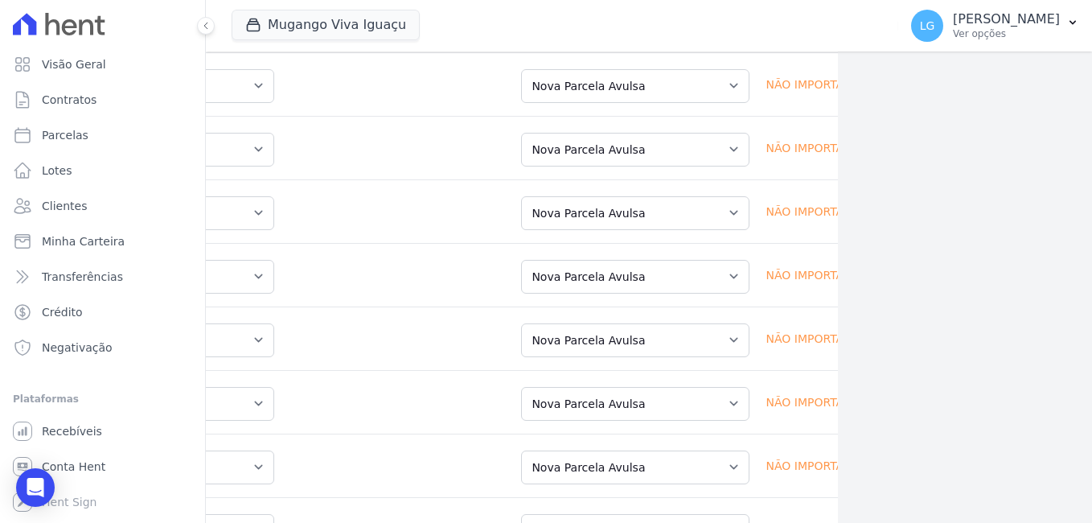
click at [671, 39] on select "Selecione uma Nova Parcela Avulsa Parcela Avulsa Existente Sinal (1 X R$ 1.000,…" at bounding box center [635, 23] width 228 height 34
drag, startPoint x: 676, startPoint y: 64, endPoint x: 669, endPoint y: 84, distance: 20.6
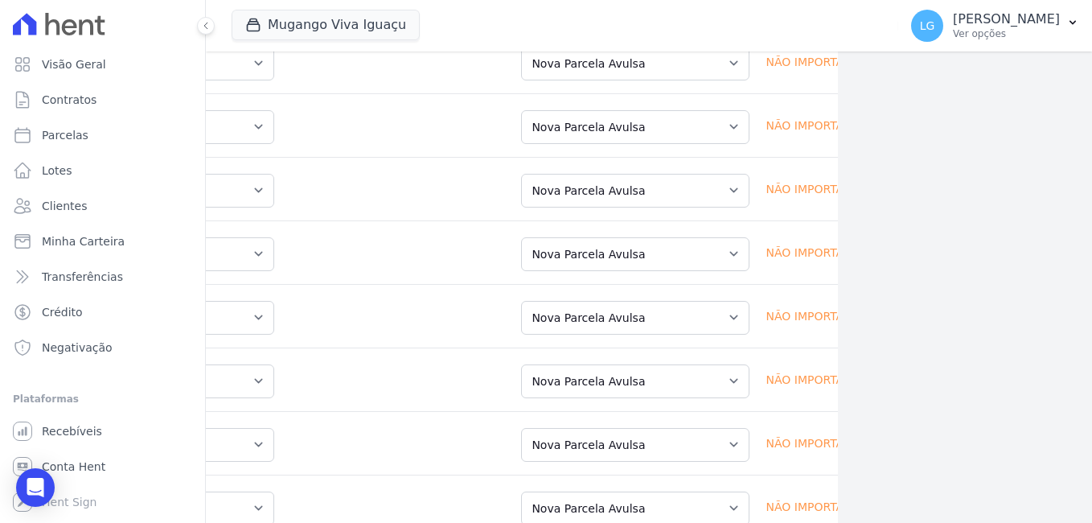
scroll to position [6066, 254]
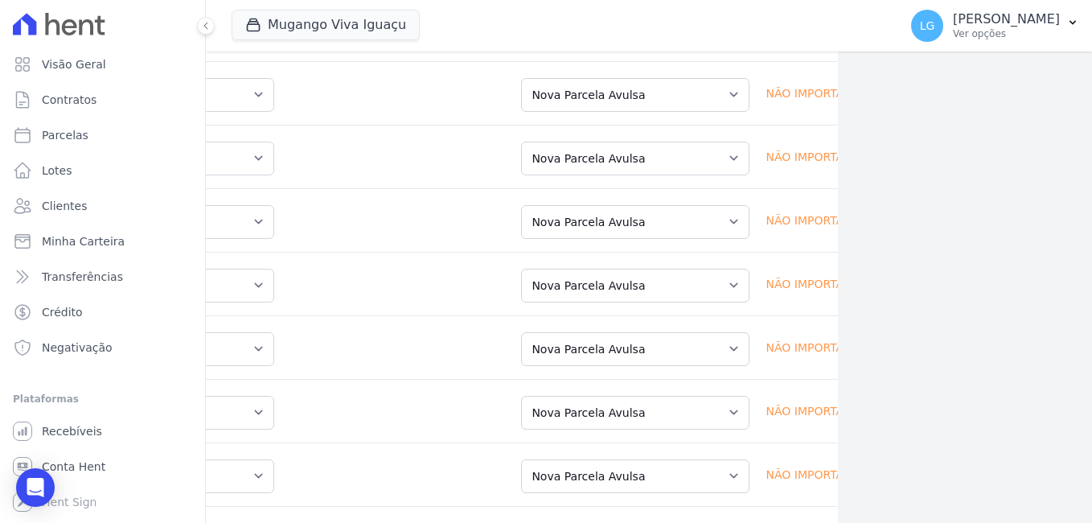
scroll to position [5999, 254]
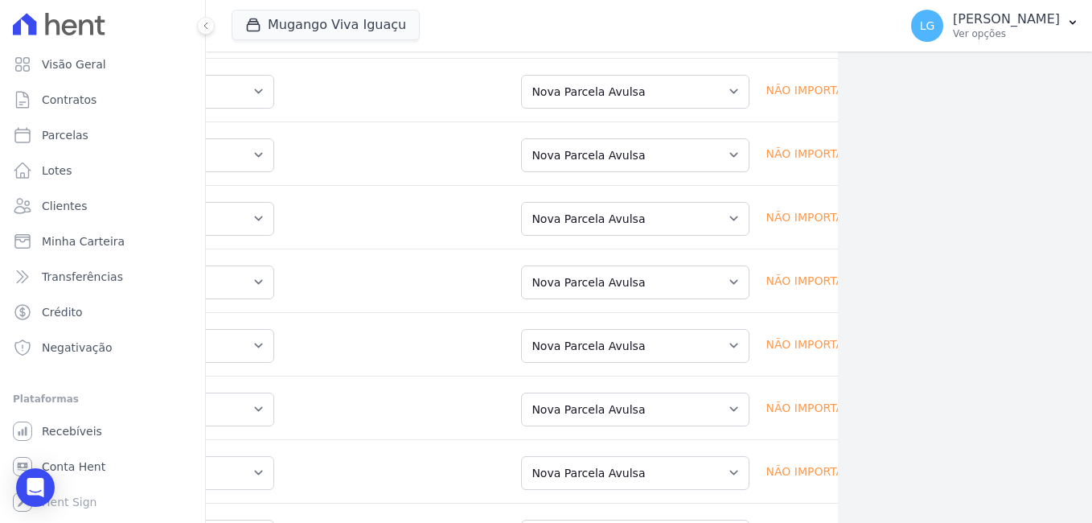
scroll to position [5851, 254]
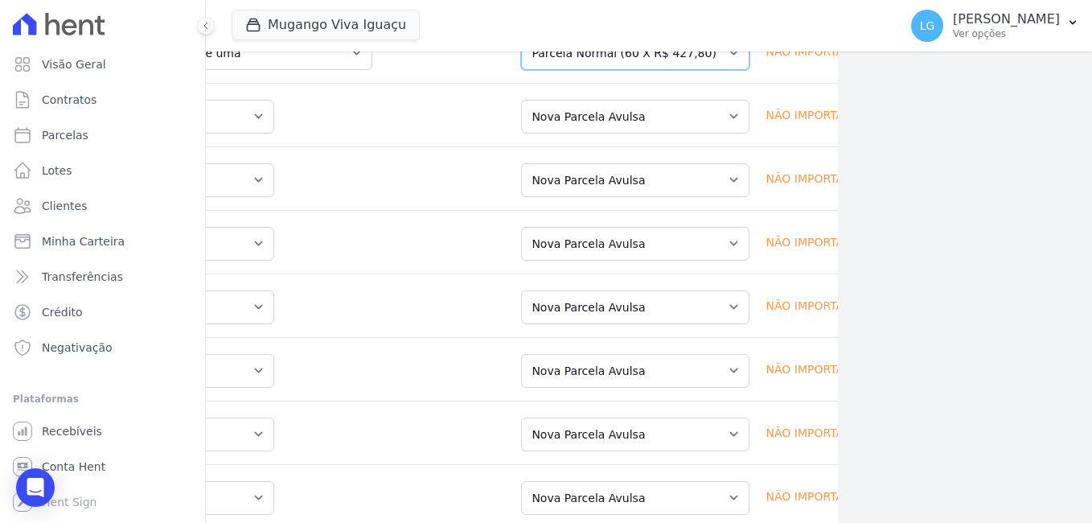
click at [672, 70] on select "Selecione uma Nova Parcela Avulsa Parcela Avulsa Existente Parcela Normal (60 X…" at bounding box center [635, 53] width 228 height 34
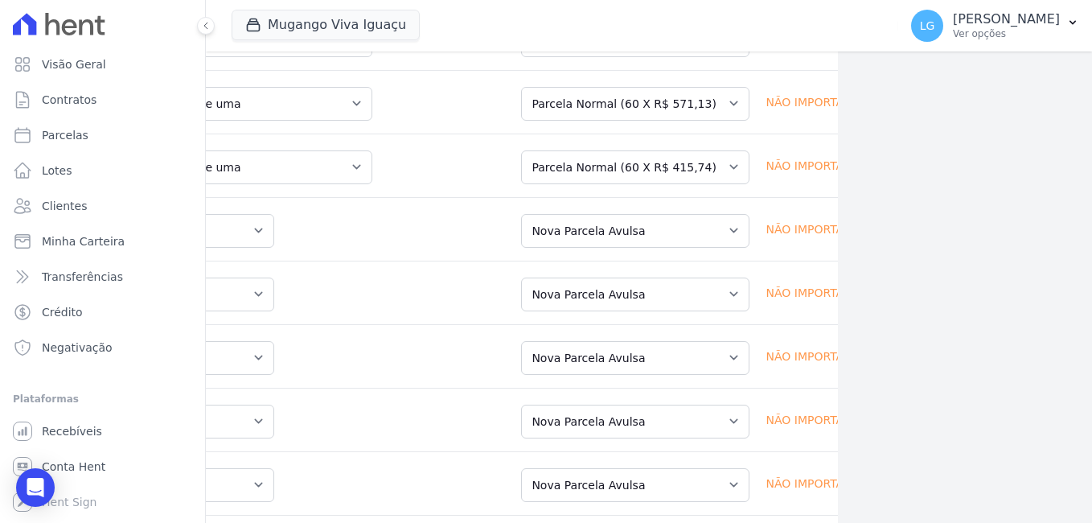
scroll to position [5449, 254]
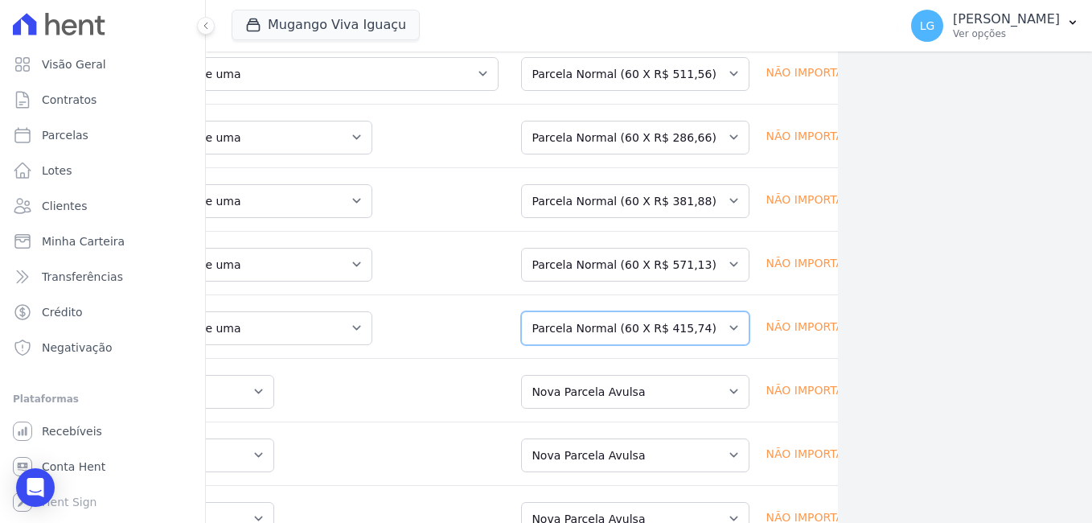
click at [670, 345] on select "Selecione uma Nova Parcela Avulsa Parcela Avulsa Existente Sinal (1 X R$ 1.000,…" at bounding box center [635, 328] width 228 height 34
click at [675, 218] on select "Selecione uma Nova Parcela Avulsa Parcela Avulsa Existente Sinal (1 X R$ 1.000,…" at bounding box center [635, 201] width 228 height 34
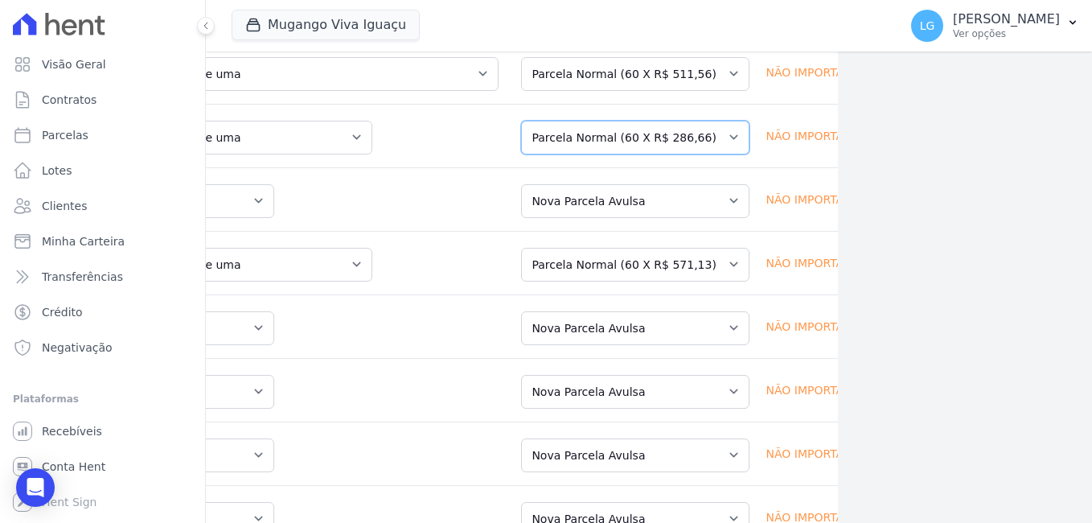
drag, startPoint x: 662, startPoint y: 229, endPoint x: 635, endPoint y: 236, distance: 28.1
click at [662, 154] on select "Selecione uma Nova Parcela Avulsa Parcela Avulsa Existente Sinal (1 X R$ 4.000,…" at bounding box center [635, 138] width 228 height 34
click at [628, 91] on select "Selecione uma Nova Parcela Avulsa Parcela Avulsa Existente Sinal (1 X R$ 4.206,…" at bounding box center [635, 74] width 228 height 34
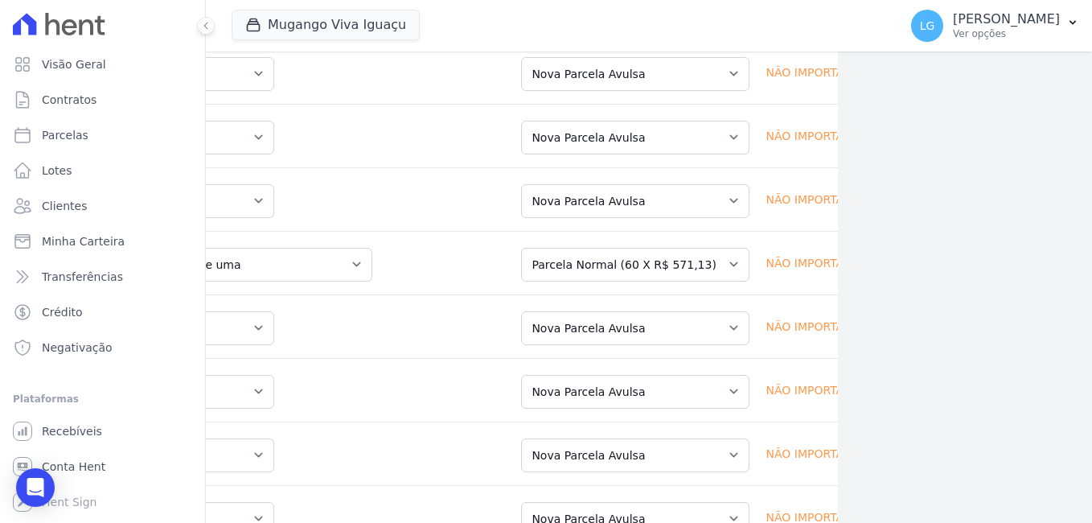
click at [631, 27] on select "Selecione uma Nova Parcela Avulsa Parcela Avulsa Existente Sinal (1 X R$ 4.206,…" at bounding box center [635, 11] width 228 height 34
click at [668, 281] on select "Selecione uma Nova Parcela Avulsa Parcela Avulsa Existente Sinal (1 X R$ 1.000,…" at bounding box center [635, 265] width 228 height 34
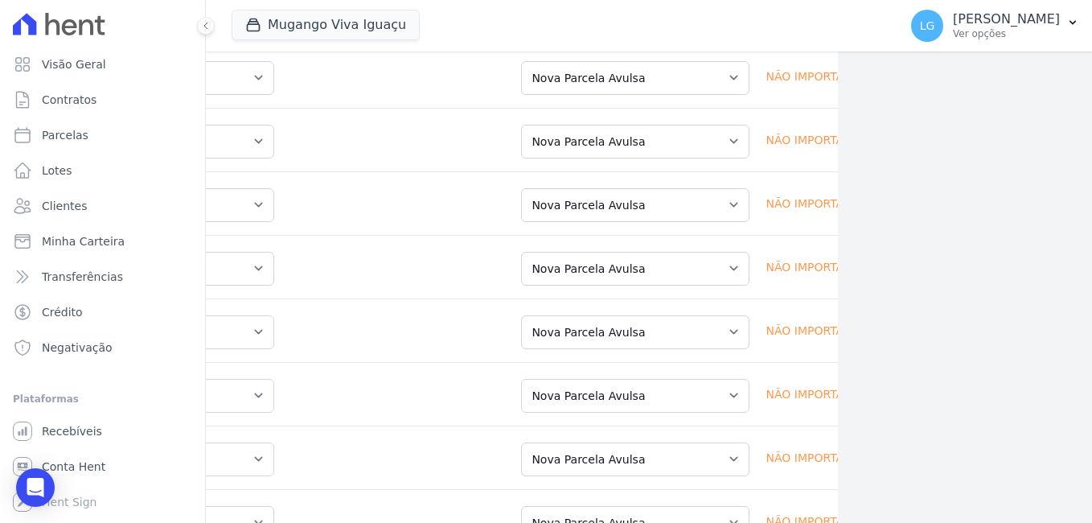
scroll to position [5288, 254]
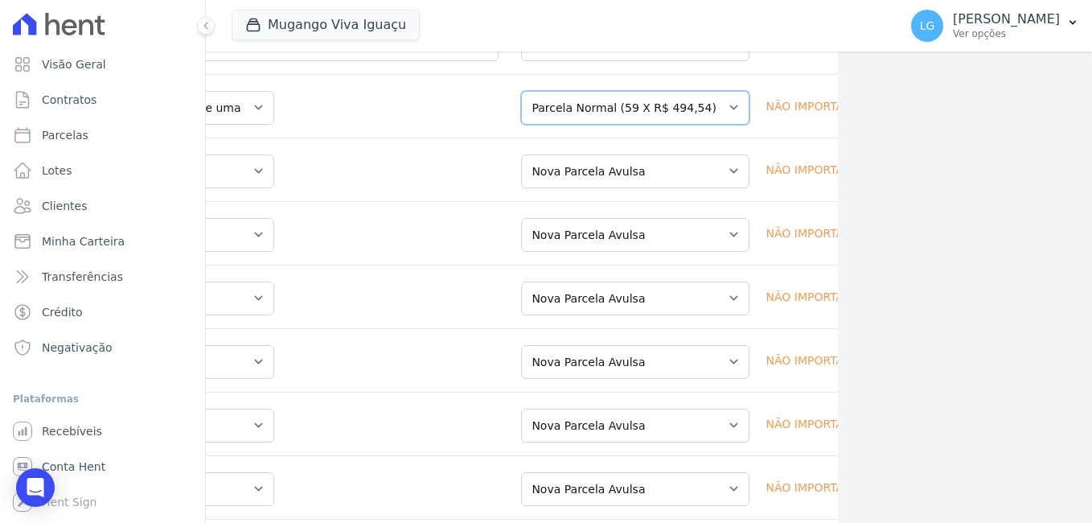
drag, startPoint x: 636, startPoint y: 202, endPoint x: 634, endPoint y: 216, distance: 14.7
click at [636, 125] on select "Selecione uma Nova Parcela Avulsa Parcela Avulsa Existente Sinal (1 X R$ 1.000,…" at bounding box center [635, 108] width 228 height 34
click at [618, 61] on select "Selecione uma Nova Parcela Avulsa Parcela Avulsa Existente Sinal (1 X R$ 1.000,…" at bounding box center [635, 44] width 228 height 34
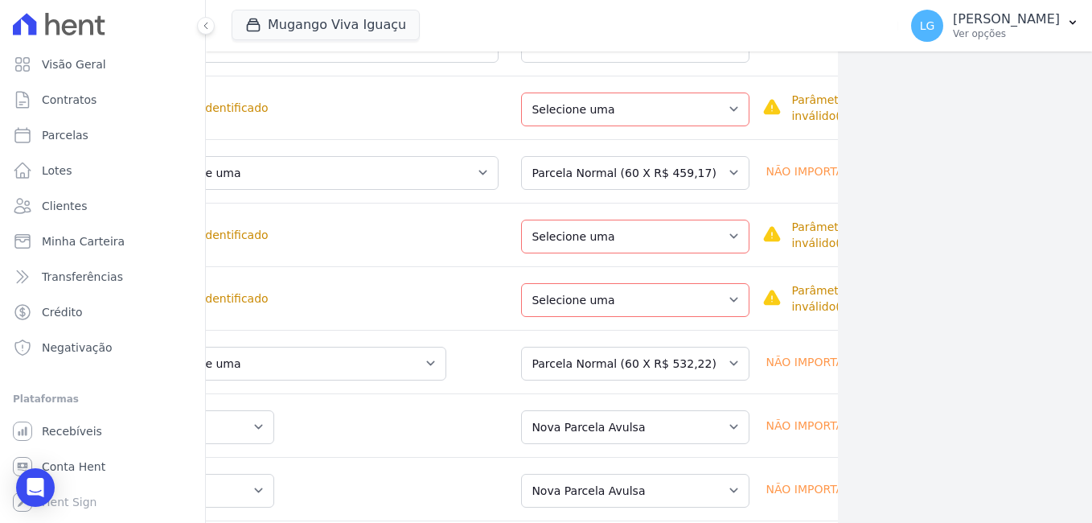
scroll to position [4847, 254]
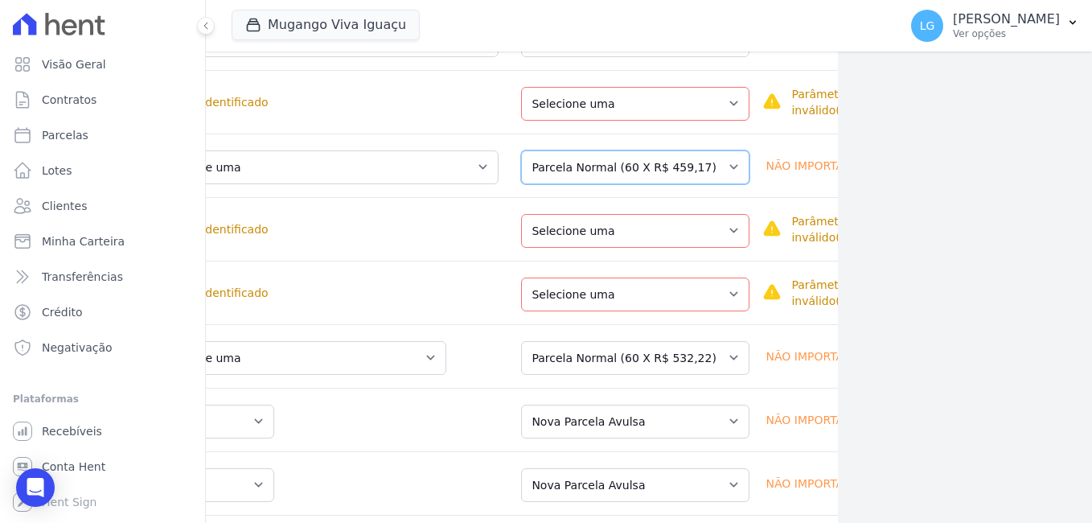
click at [611, 184] on select "Selecione uma Nova Parcela Avulsa Parcela Avulsa Existente Sinal (1 X R$ 500,49…" at bounding box center [635, 167] width 228 height 34
click at [635, 57] on select "Selecione uma Nova Parcela Avulsa Parcela Avulsa Existente Sinal (1 X R$ 1.000,…" at bounding box center [635, 40] width 228 height 34
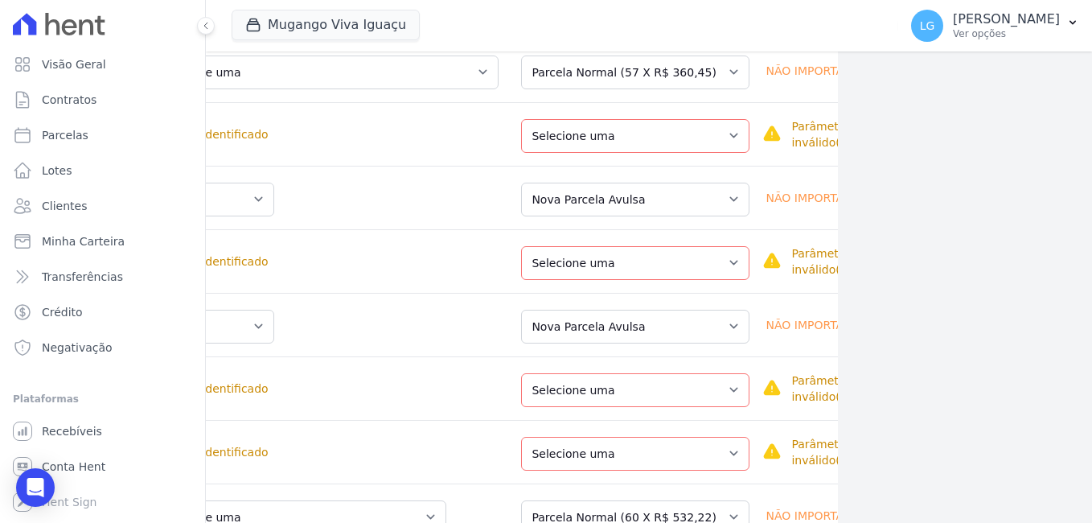
scroll to position [4686, 254]
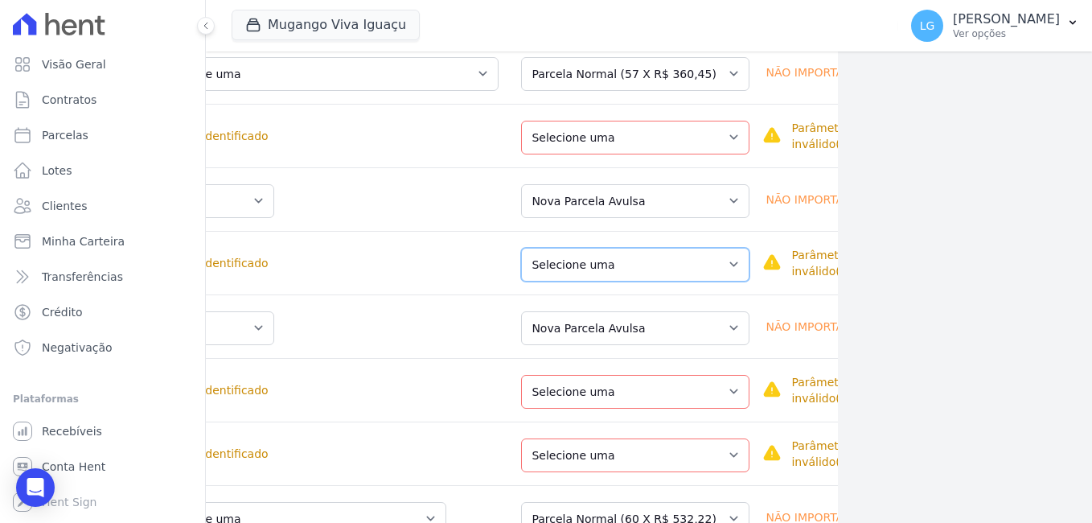
click at [618, 281] on select "Selecione uma Nova Parcela Avulsa Parcela Avulsa Existente Sinal (1 X R$ 1.000,…" at bounding box center [635, 265] width 228 height 34
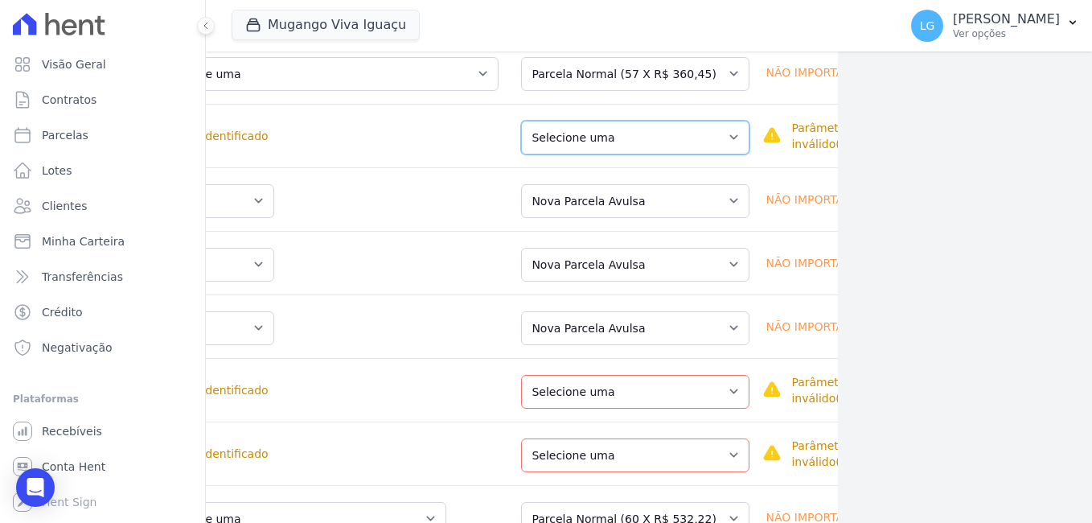
drag, startPoint x: 595, startPoint y: 224, endPoint x: 593, endPoint y: 240, distance: 16.3
click at [595, 154] on select "Selecione uma Nova Parcela Avulsa Parcela Avulsa Existente Sinal (1 X R$ 1.000,…" at bounding box center [635, 138] width 228 height 34
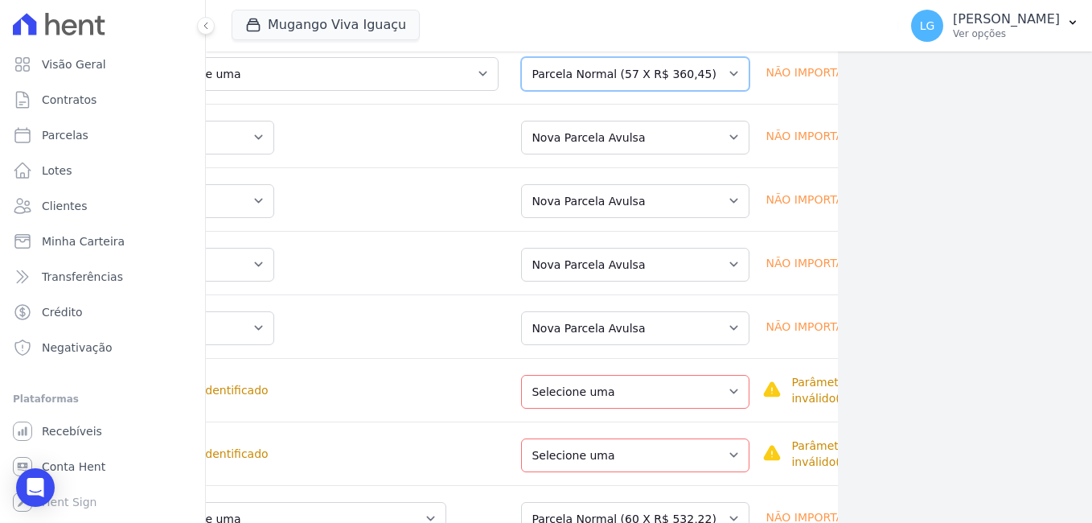
click at [603, 91] on select "Selecione uma Nova Parcela Avulsa Parcela Avulsa Existente Sinal (1 X R$ 1.000,…" at bounding box center [635, 74] width 228 height 34
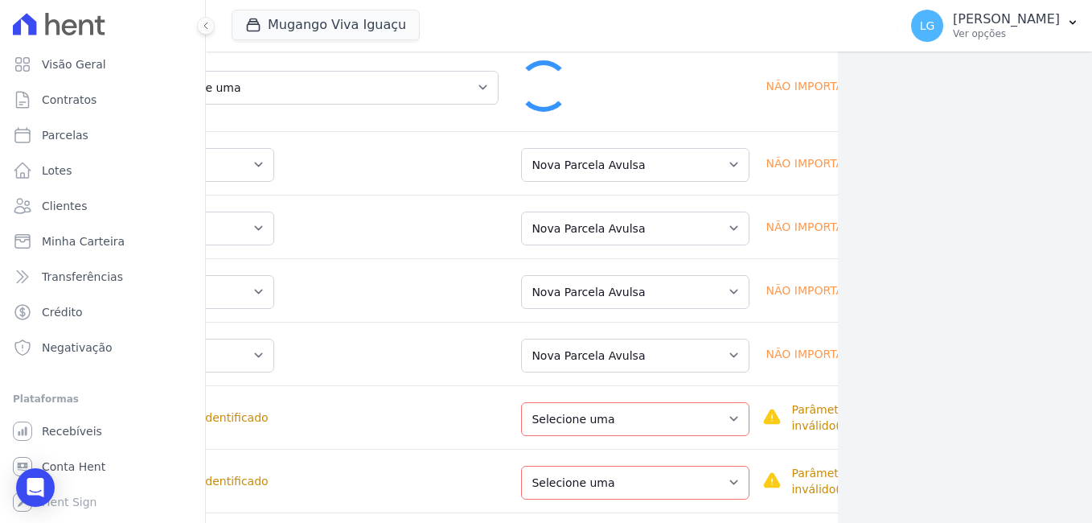
click at [599, 27] on select "Selecione uma Nova Parcela Avulsa Parcela Avulsa Existente Sinal (1 X R$ 1.400,…" at bounding box center [635, 11] width 228 height 34
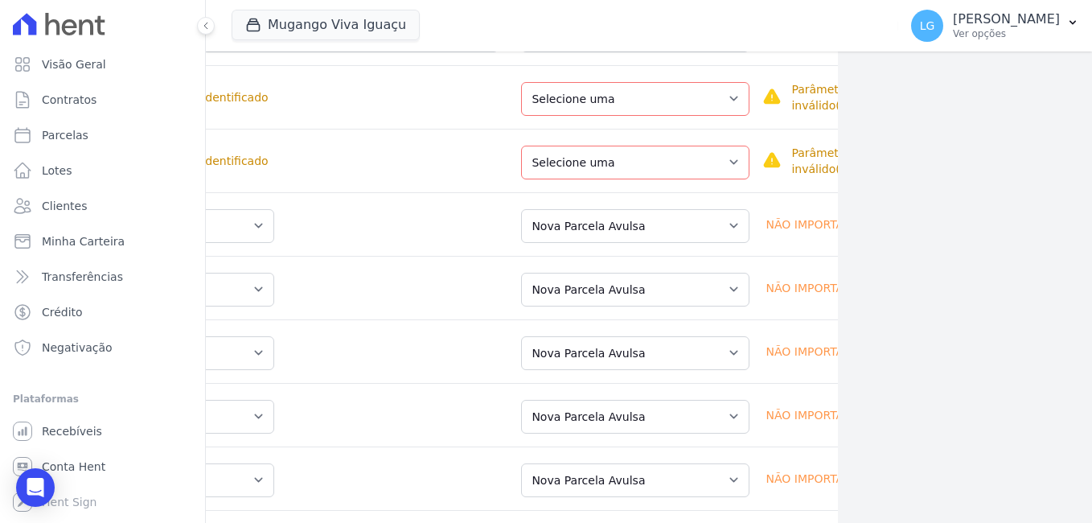
scroll to position [4445, 254]
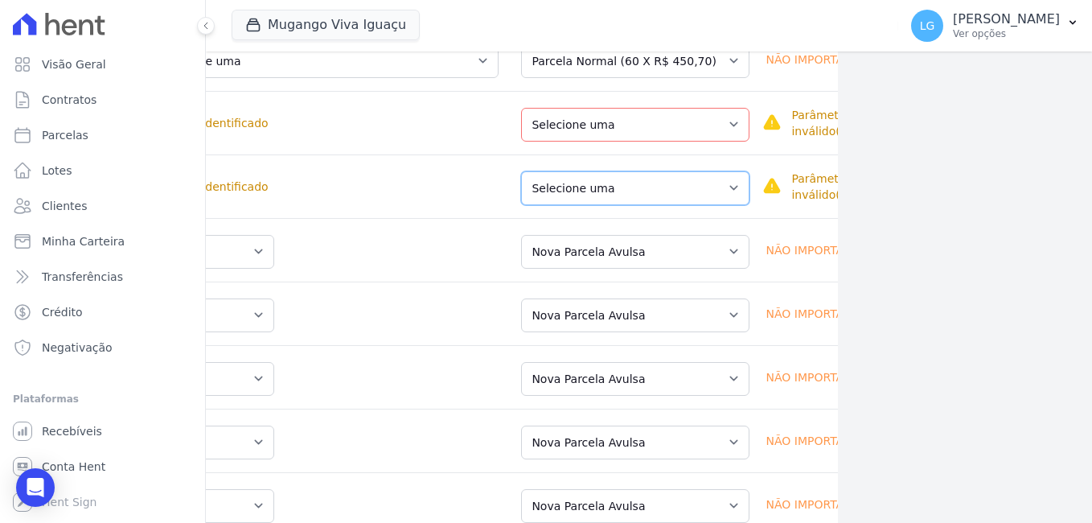
click at [623, 205] on select "Selecione uma Nova Parcela Avulsa Parcela Avulsa Existente Sinal (1 X R$ 1.400,…" at bounding box center [635, 188] width 228 height 34
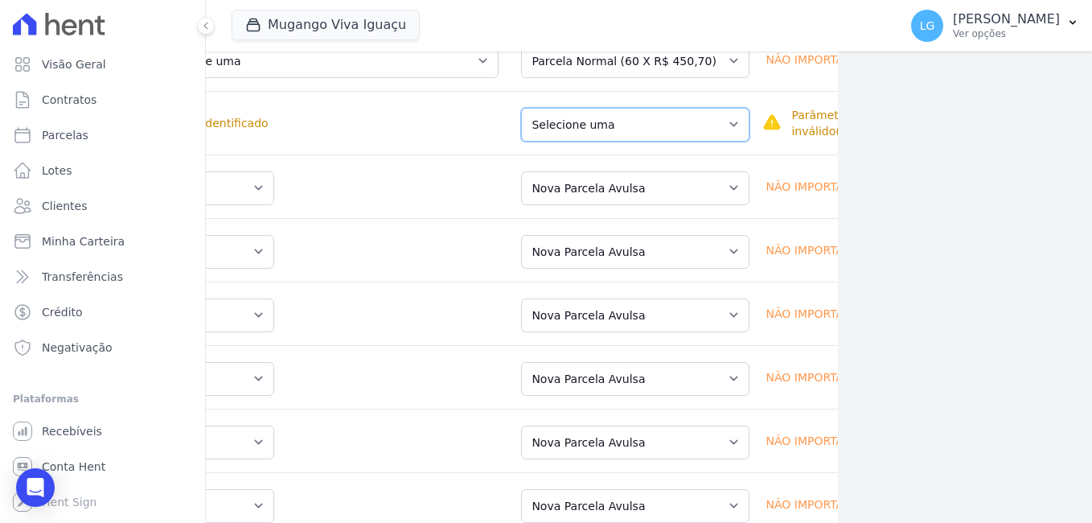
click at [635, 142] on select "Selecione uma Nova Parcela Avulsa Parcela Avulsa Existente Sinal (1 X R$ 1.079,…" at bounding box center [635, 125] width 228 height 34
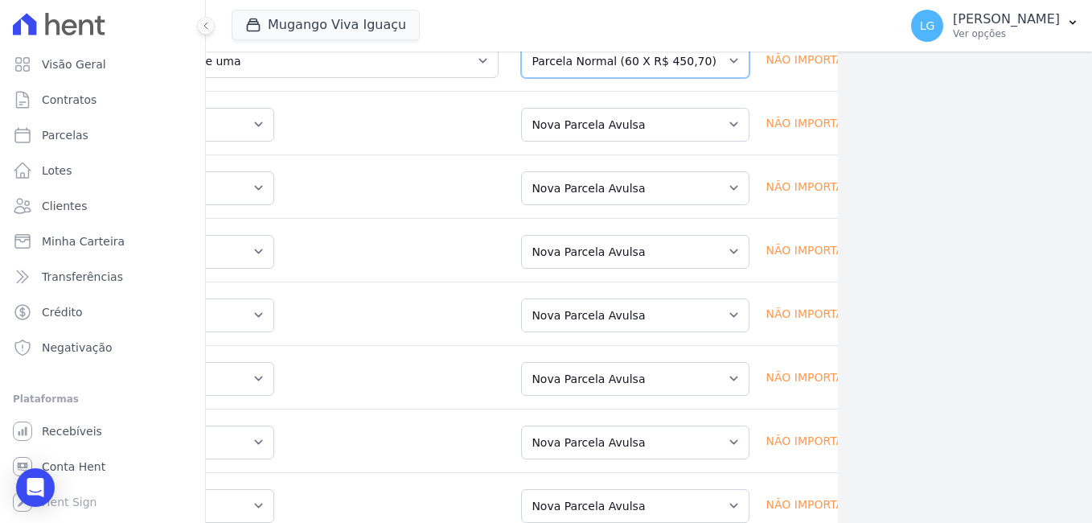
click at [592, 78] on select "Selecione uma Nova Parcela Avulsa Parcela Avulsa Existente Sinal (1 X R$ 1.031,…" at bounding box center [635, 61] width 228 height 34
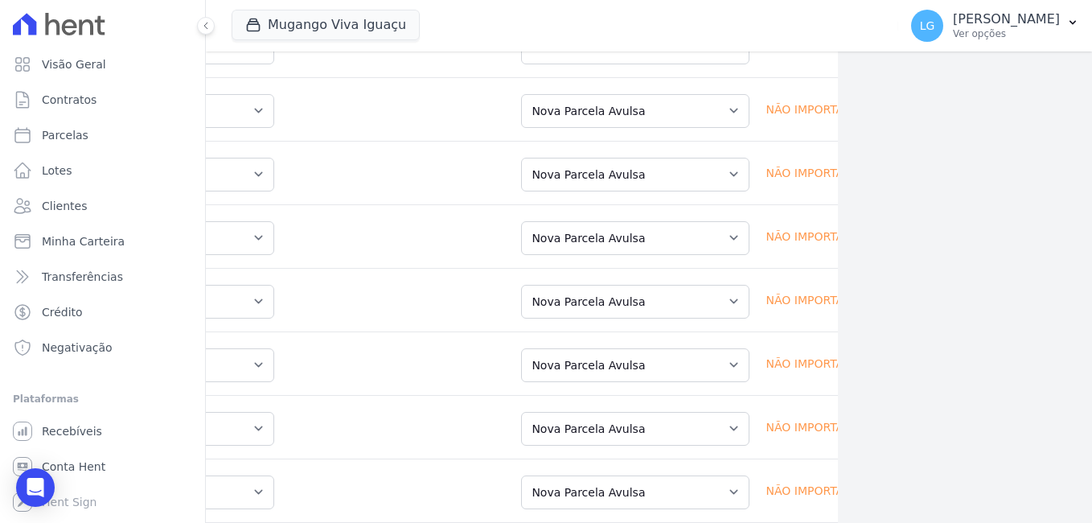
scroll to position [4378, 254]
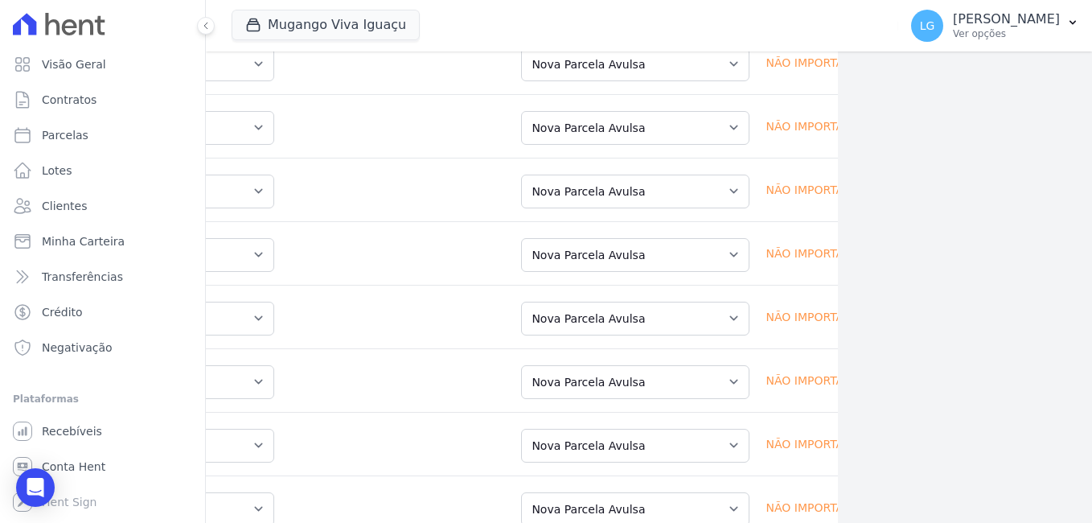
click at [622, 18] on select "Selecione uma Nova Parcela Avulsa Parcela Avulsa Existente Sinal (1 X R$ 1.001,…" at bounding box center [635, 1] width 228 height 34
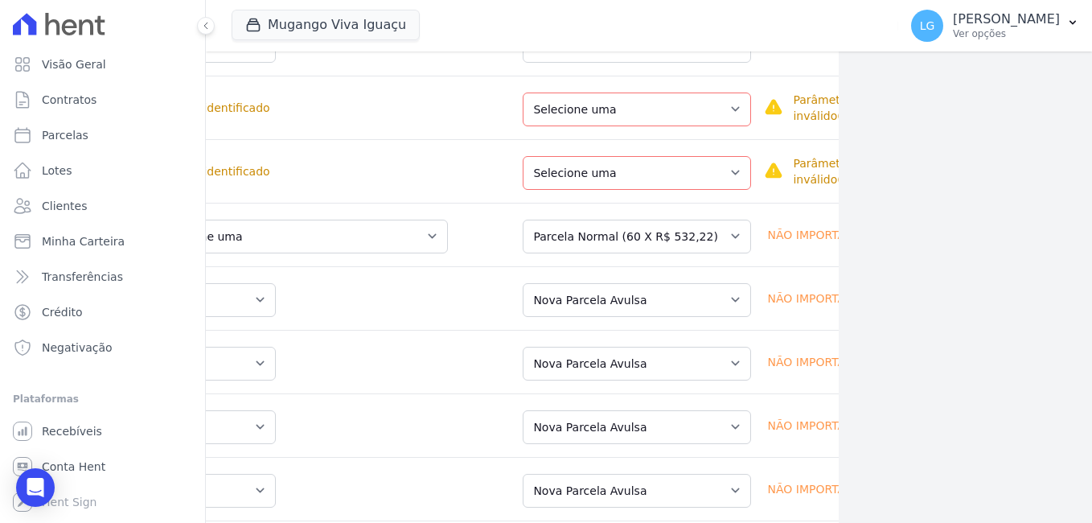
scroll to position [4954, 253]
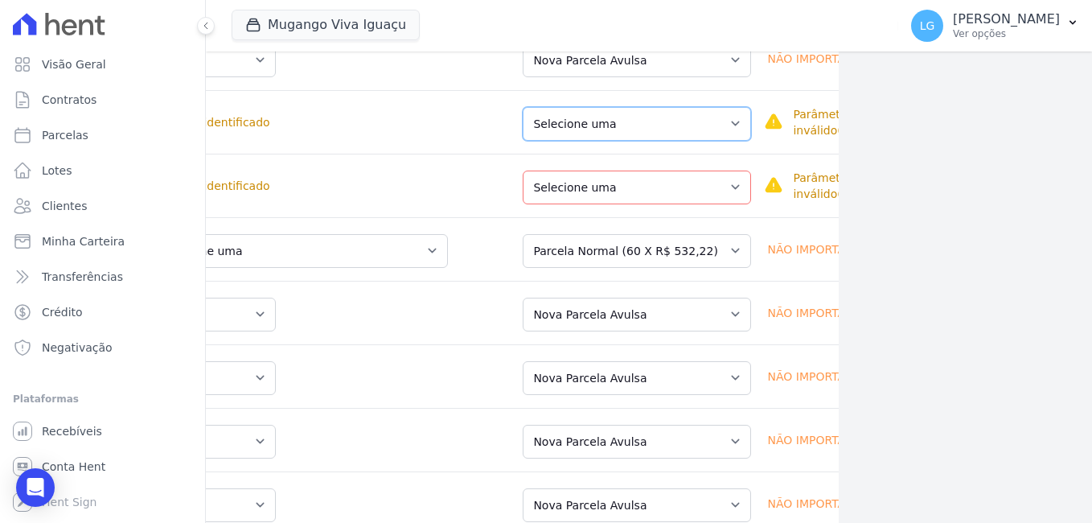
click at [591, 141] on select "Selecione uma Nova Parcela Avulsa Parcela Avulsa Existente Sinal (1 X R$ 500,49…" at bounding box center [637, 124] width 228 height 34
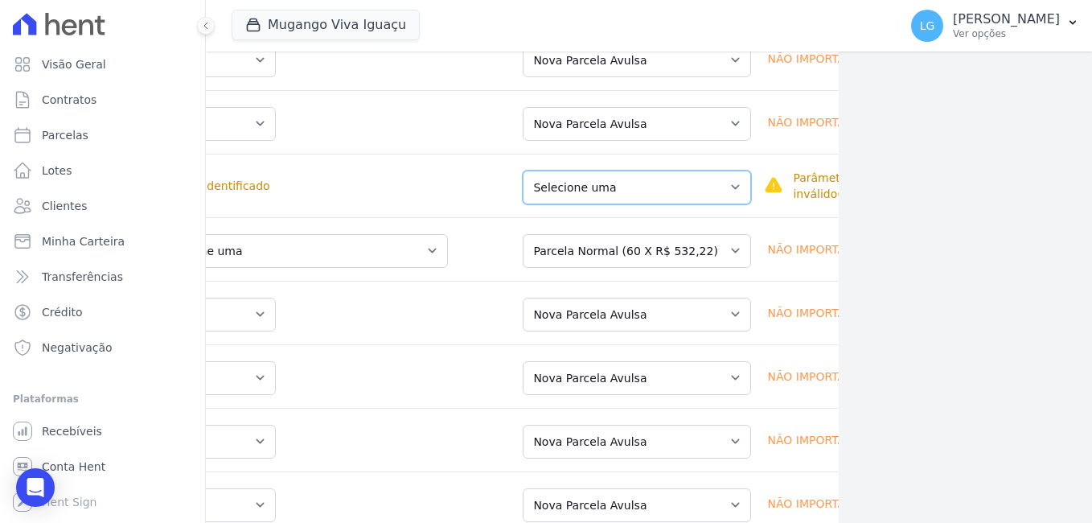
drag, startPoint x: 589, startPoint y: 279, endPoint x: 590, endPoint y: 290, distance: 11.4
click at [590, 204] on select "Selecione uma Nova Parcela Avulsa Parcela Avulsa Existente Sinal (1 X R$ 1.000,…" at bounding box center [637, 188] width 228 height 34
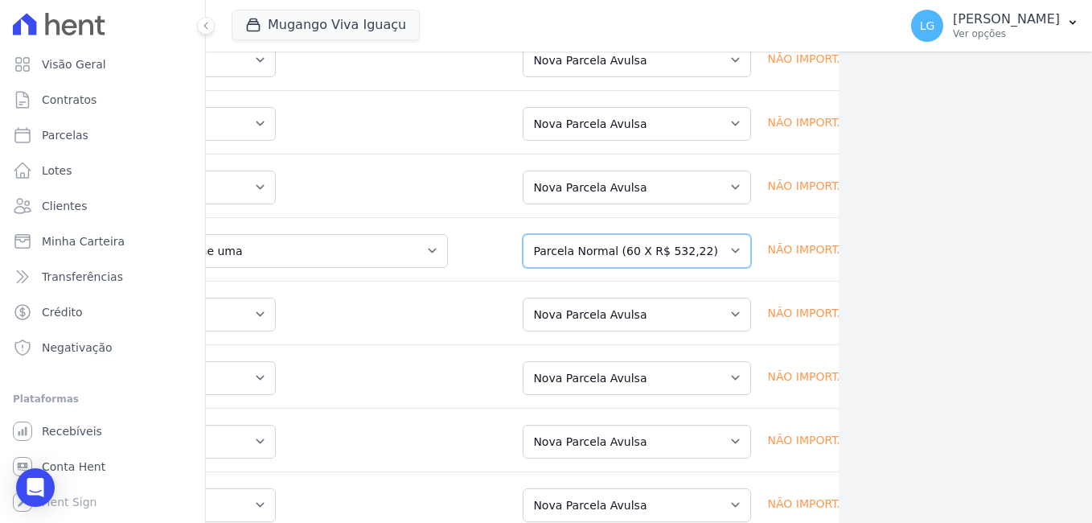
click at [590, 268] on select "Selecione uma Nova Parcela Avulsa Parcela Avulsa Existente Sinal (1 X R$ 1.000,…" at bounding box center [637, 251] width 228 height 34
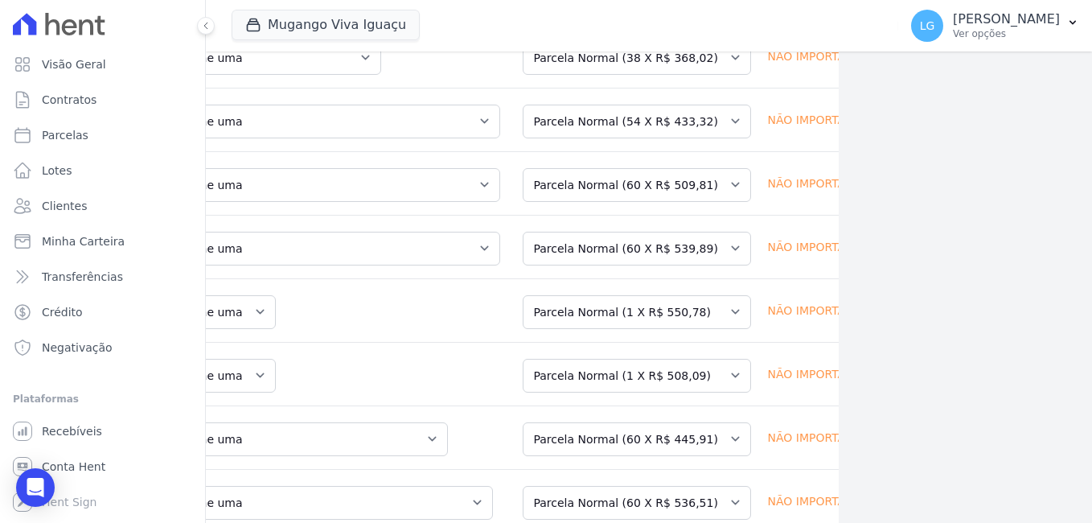
scroll to position [4054, 253]
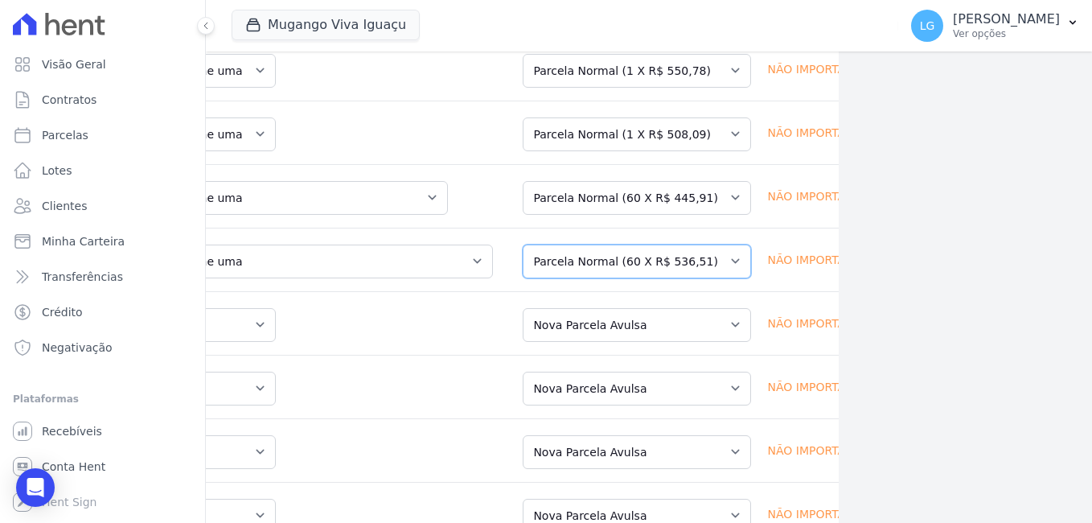
click at [618, 278] on select "Selecione uma Nova Parcela Avulsa Parcela Avulsa Existente Sinal (1 X R$ 1.000,…" at bounding box center [637, 261] width 228 height 34
click at [604, 215] on select "Selecione uma Nova Parcela Avulsa Parcela Avulsa Existente Sinal (1 X R$ 501,09…" at bounding box center [637, 198] width 228 height 34
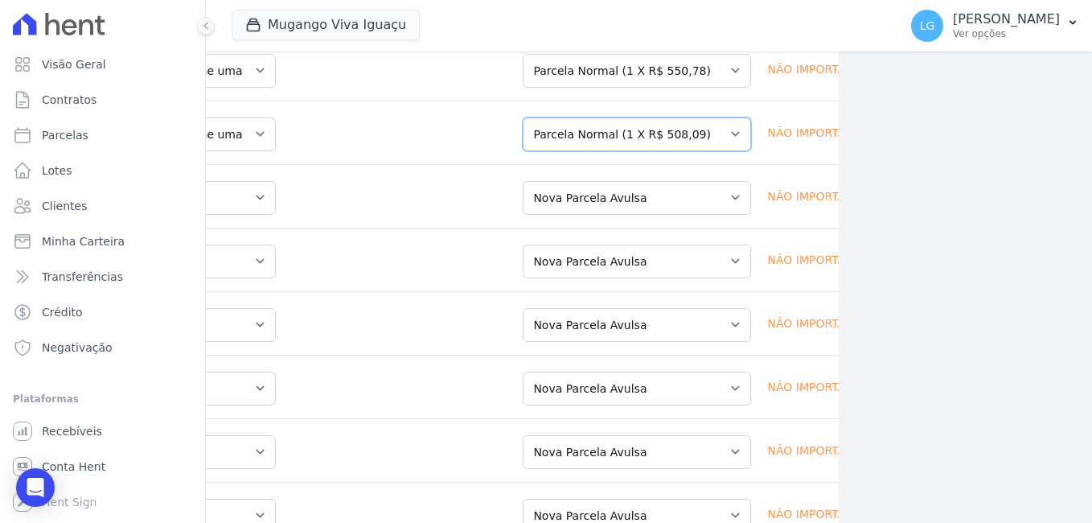
click at [598, 151] on select "Selecione uma Nova Parcela Avulsa Parcela Avulsa Existente Sinal (1 X R$ 1.000,…" at bounding box center [637, 134] width 228 height 34
click at [604, 88] on select "Selecione uma Nova Parcela Avulsa Parcela Avulsa Existente Sinal (1 X R$ 1.000,…" at bounding box center [637, 71] width 228 height 34
click at [600, 24] on select "Selecione uma Nova Parcela Avulsa Parcela Avulsa Existente Intercalada (1 X R$ …" at bounding box center [637, 7] width 228 height 34
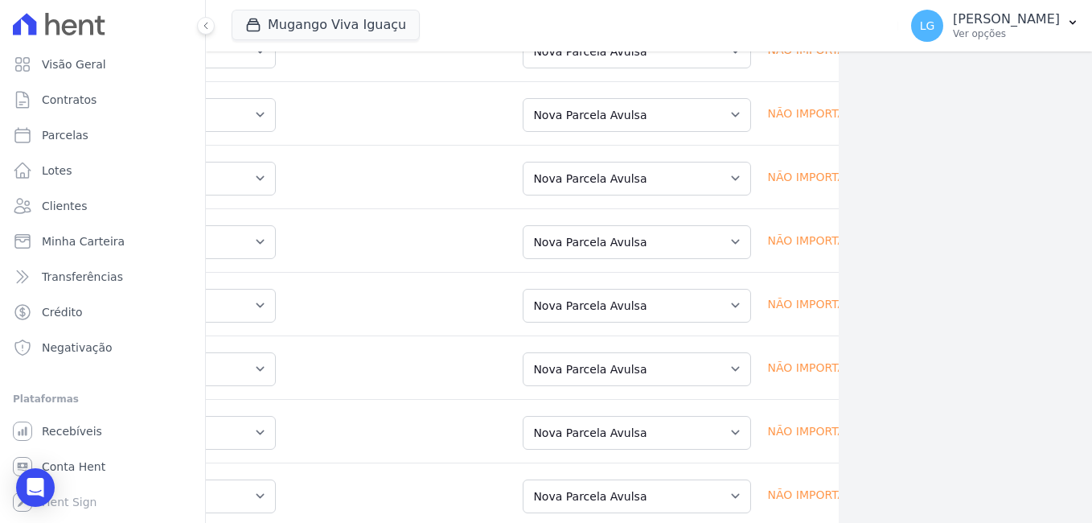
scroll to position [3987, 253]
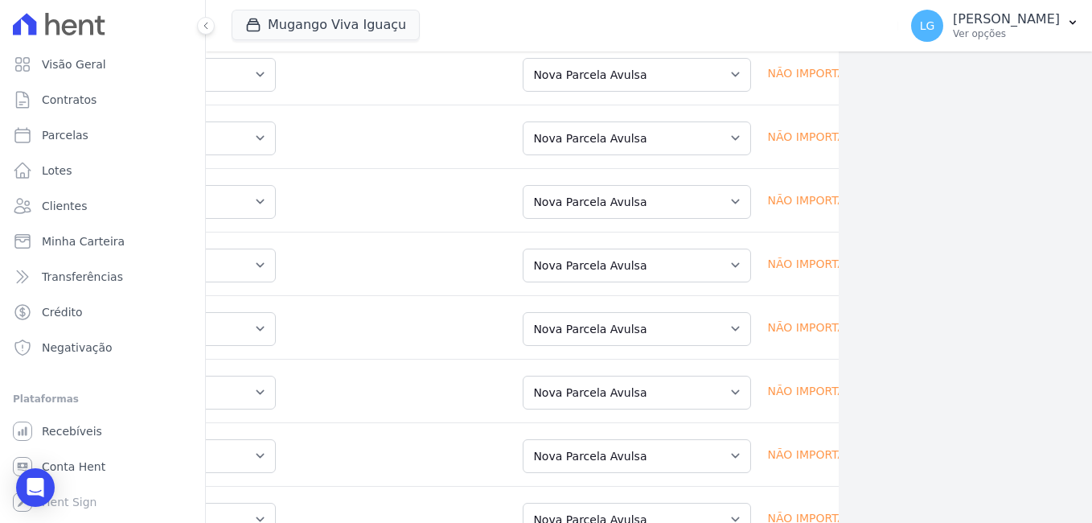
click at [602, 28] on select "Selecione uma Nova Parcela Avulsa Parcela Avulsa Existente Parcela Normal (60 X…" at bounding box center [637, 11] width 228 height 34
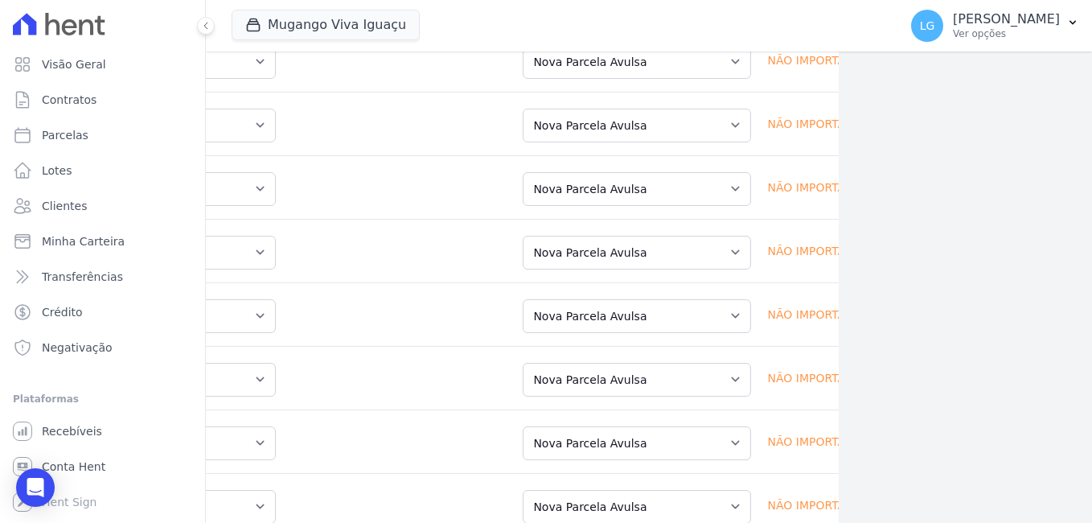
scroll to position [3919, 253]
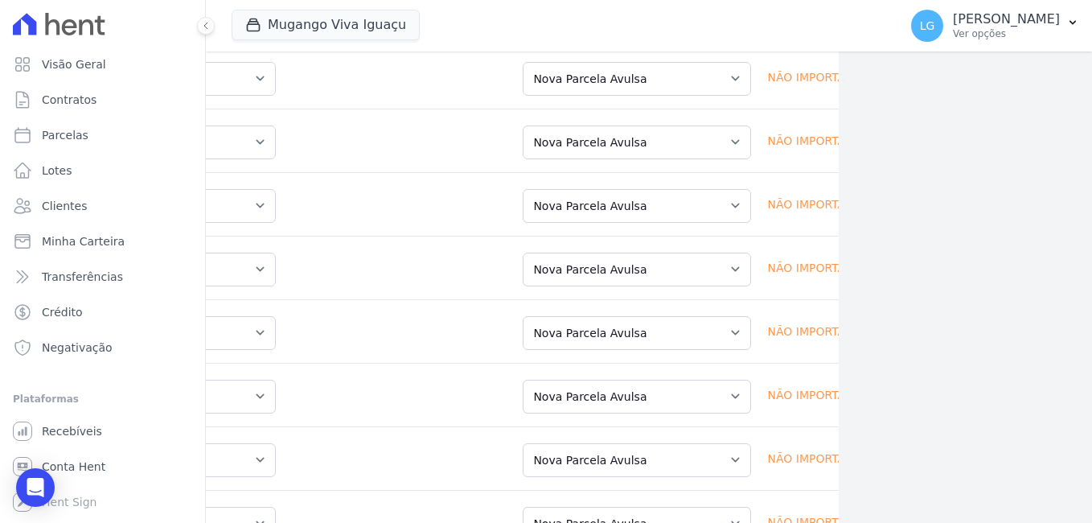
click at [603, 32] on select "Selecione uma Nova Parcela Avulsa Parcela Avulsa Existente Parcela Normal (54 X…" at bounding box center [637, 15] width 228 height 34
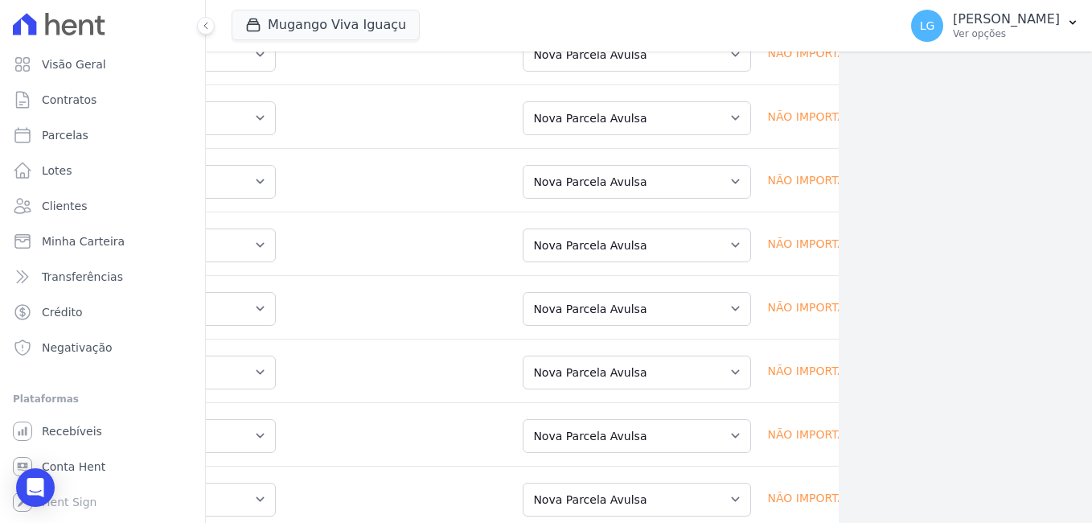
scroll to position [3852, 253]
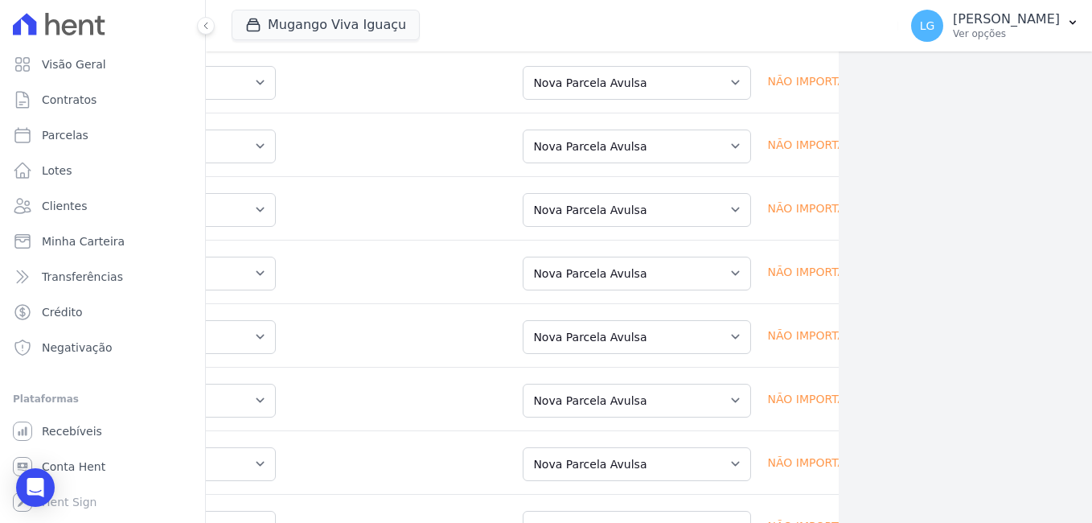
click at [604, 36] on select "Selecione uma Nova Parcela Avulsa Parcela Avulsa Existente Parcela Normal (38 X…" at bounding box center [637, 19] width 228 height 34
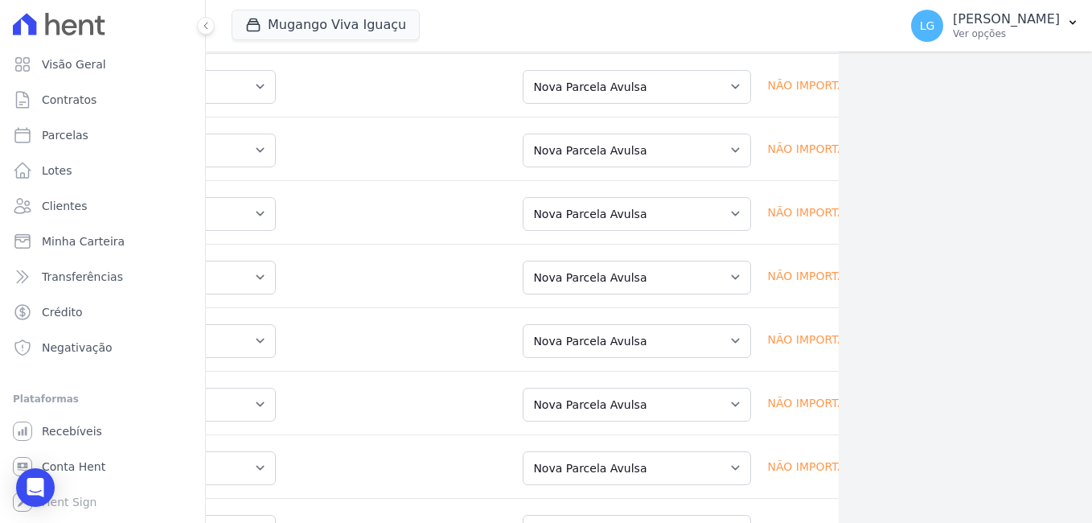
scroll to position [3704, 253]
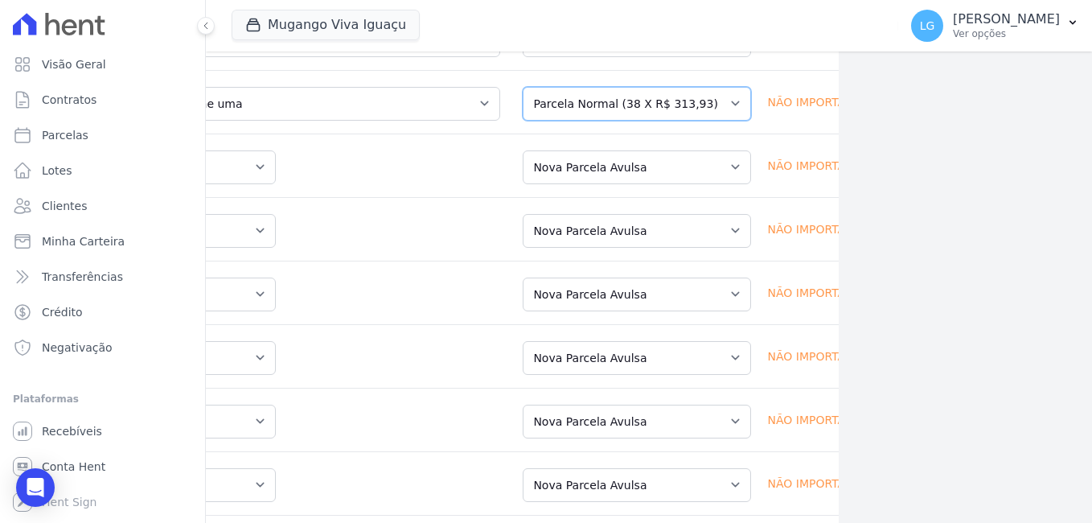
click at [610, 121] on select "Selecione uma Nova Parcela Avulsa Parcela Avulsa Existente Parcela Normal (38 X…" at bounding box center [637, 104] width 228 height 34
click at [624, 57] on select "Selecione uma Nova Parcela Avulsa Parcela Avulsa Existente Parcela Normal (38 X…" at bounding box center [637, 40] width 228 height 34
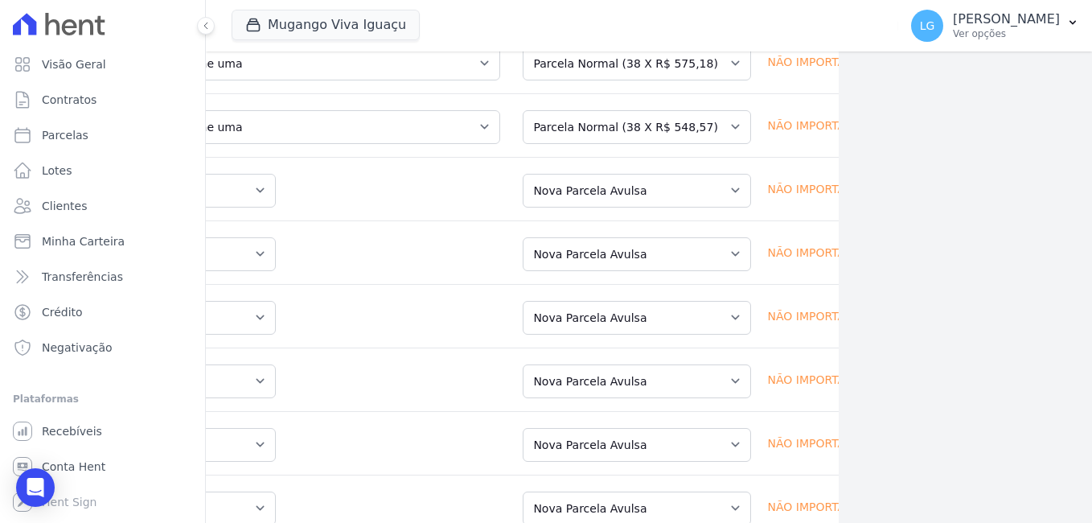
scroll to position [3543, 253]
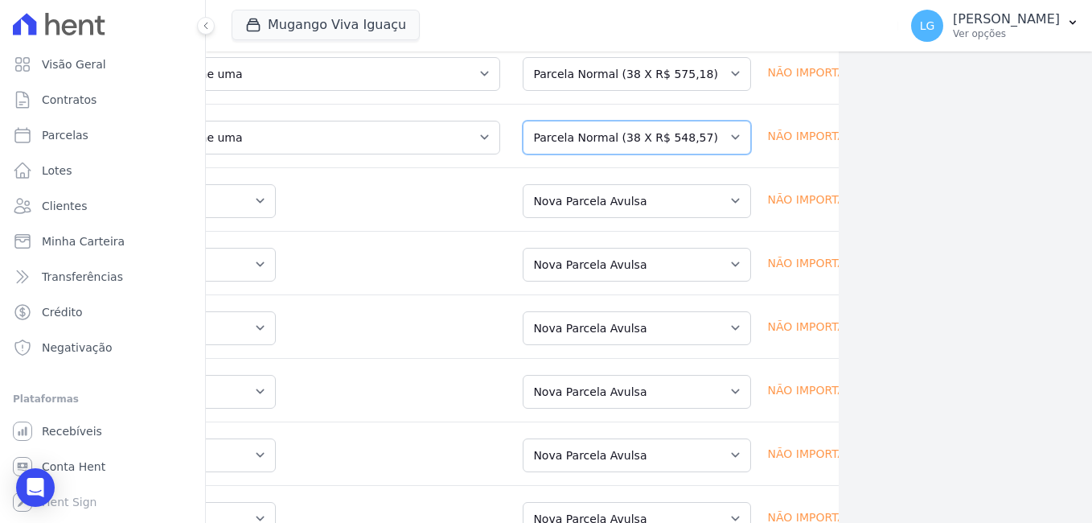
click at [631, 154] on select "Selecione uma Nova Parcela Avulsa Parcela Avulsa Existente Parcela Normal (38 X…" at bounding box center [637, 138] width 228 height 34
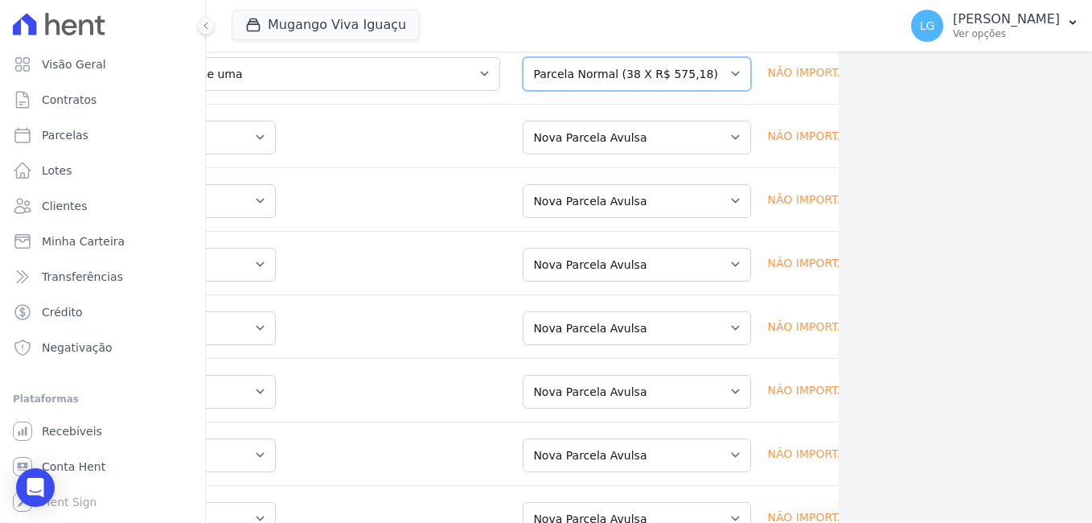
drag, startPoint x: 622, startPoint y: 125, endPoint x: 622, endPoint y: 142, distance: 17.7
click at [622, 91] on select "Selecione uma Nova Parcela Avulsa Parcela Avulsa Existente Parcela Normal (38 X…" at bounding box center [637, 74] width 228 height 34
click at [632, 27] on select "Selecione uma Nova Parcela Avulsa Parcela Avulsa Existente Parcela Normal (38 X…" at bounding box center [637, 11] width 228 height 34
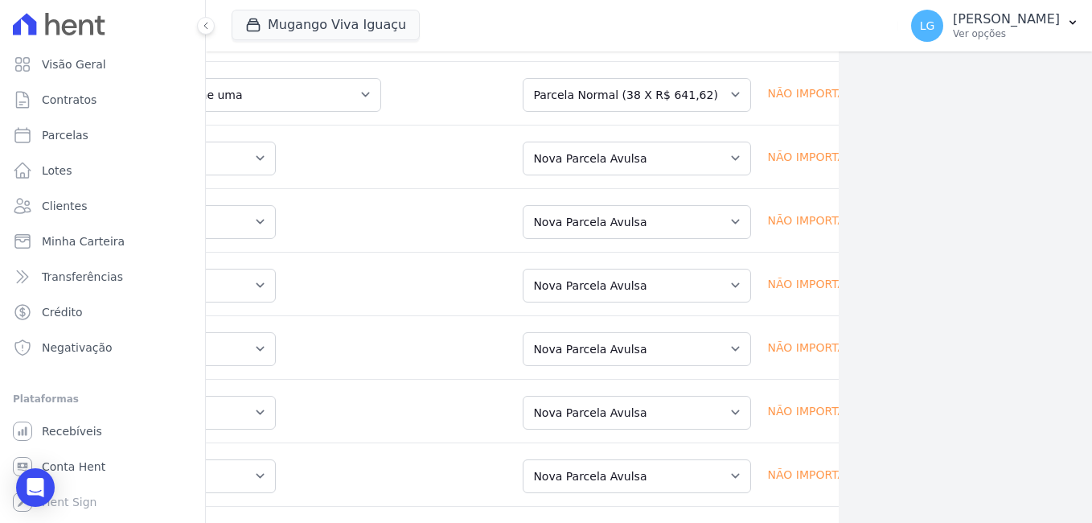
scroll to position [3314, 253]
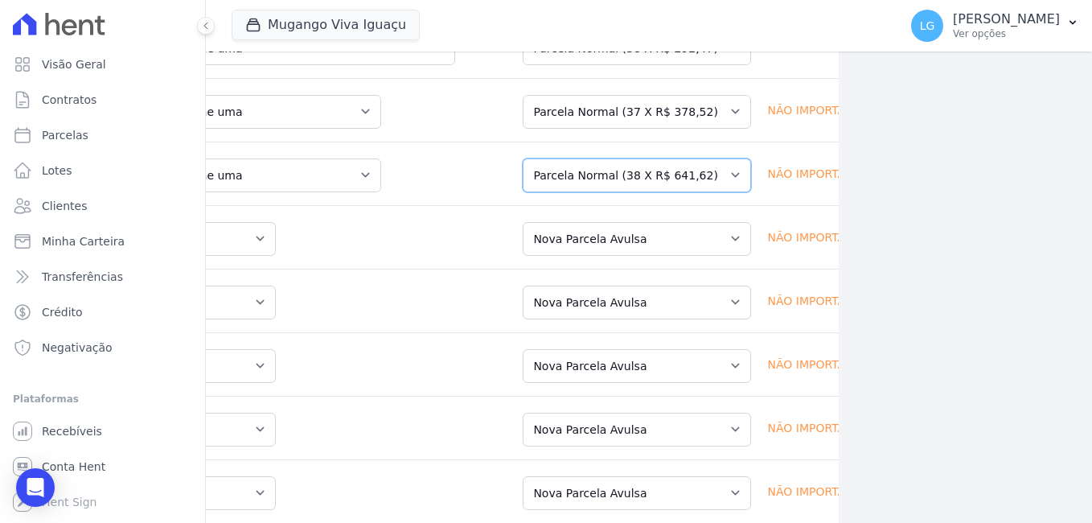
drag, startPoint x: 604, startPoint y: 235, endPoint x: 595, endPoint y: 244, distance: 13.1
click at [604, 192] on select "Selecione uma Nova Parcela Avulsa Parcela Avulsa Existente Parcela Normal (38 X…" at bounding box center [637, 175] width 228 height 34
click at [577, 129] on select "Selecione uma Nova Parcela Avulsa Parcela Avulsa Existente Parcela Normal (37 X…" at bounding box center [637, 112] width 228 height 34
click at [601, 65] on select "Selecione uma Nova Parcela Avulsa Parcela Avulsa Existente Parcela Normal (38 X…" at bounding box center [637, 48] width 228 height 34
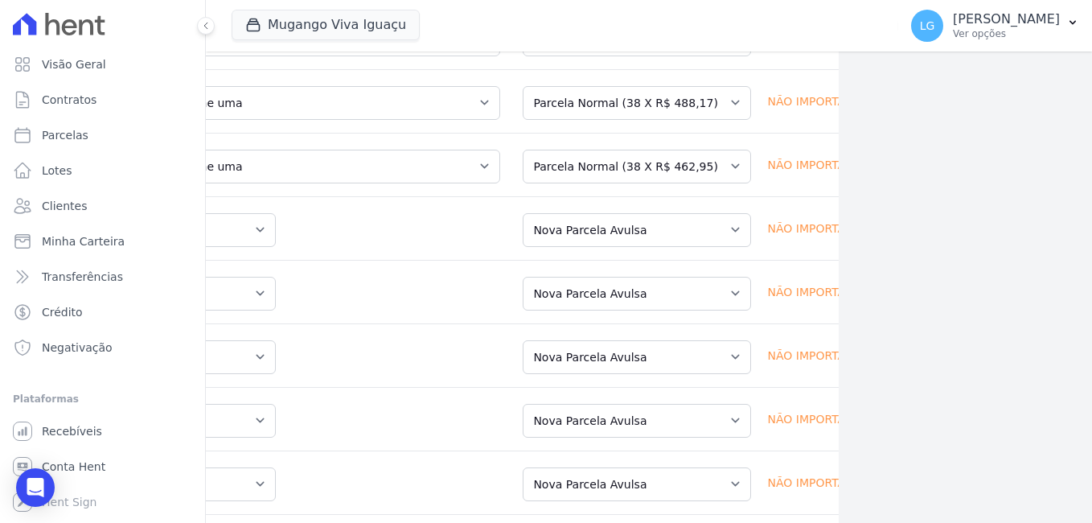
scroll to position [3073, 253]
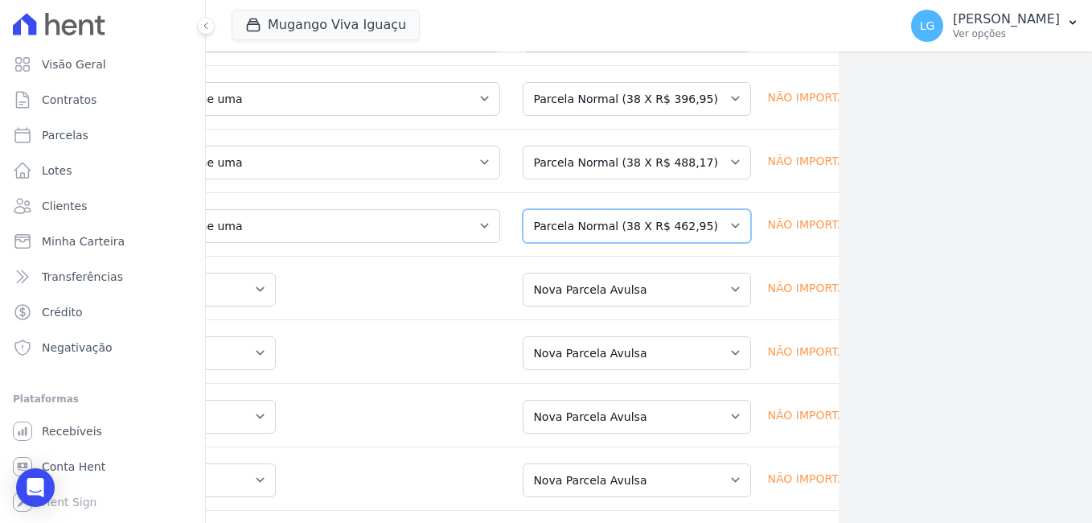
click at [585, 243] on select "Selecione uma Nova Parcela Avulsa Parcela Avulsa Existente Parcela Normal (38 X…" at bounding box center [637, 226] width 228 height 34
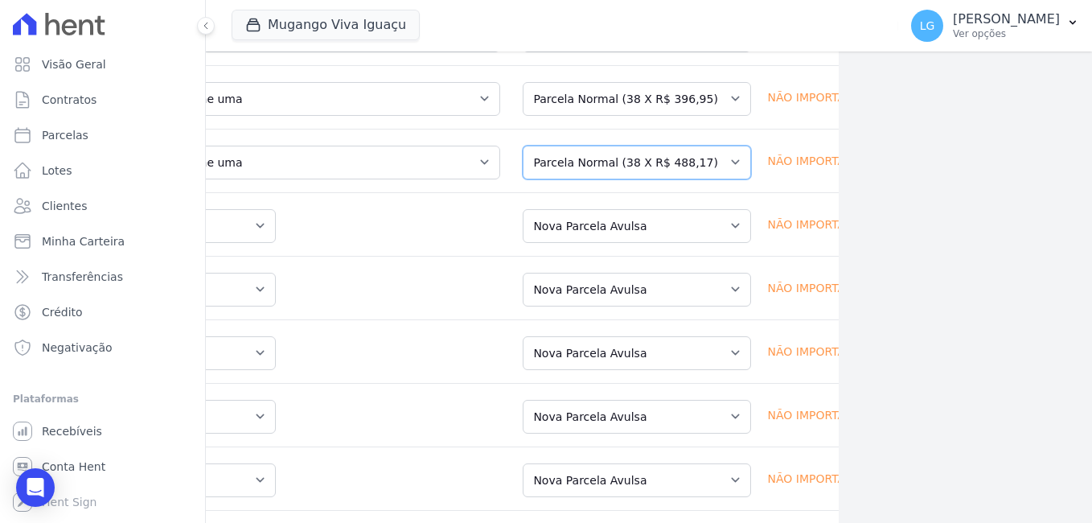
click at [596, 179] on select "Selecione uma Nova Parcela Avulsa Parcela Avulsa Existente Parcela Normal (38 X…" at bounding box center [637, 163] width 228 height 34
click at [590, 116] on select "Selecione uma Nova Parcela Avulsa Parcela Avulsa Existente Parcela Normal (38 X…" at bounding box center [637, 99] width 228 height 34
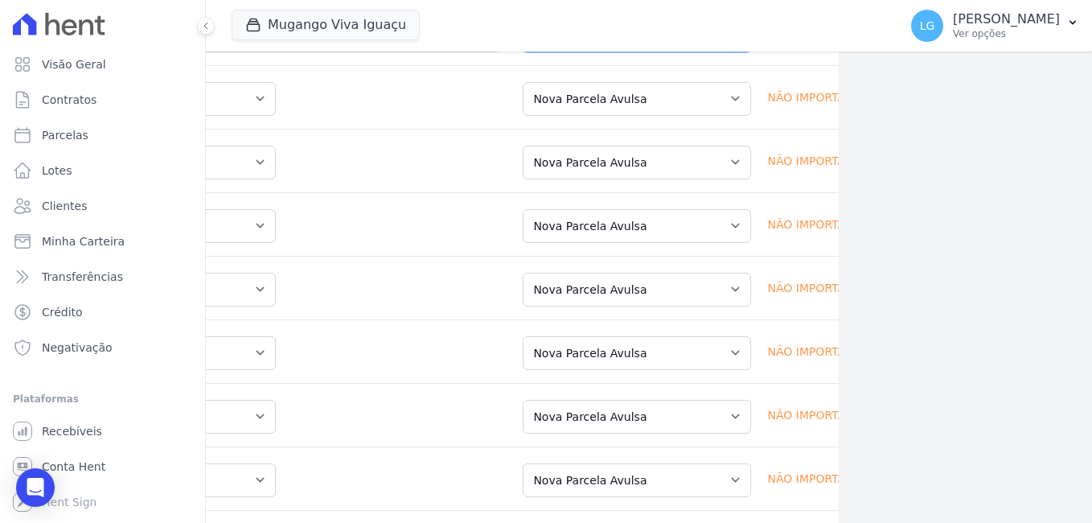
click at [592, 52] on select "Selecione uma Nova Parcela Avulsa Parcela Avulsa Existente Parcela Normal (38 X…" at bounding box center [637, 35] width 228 height 34
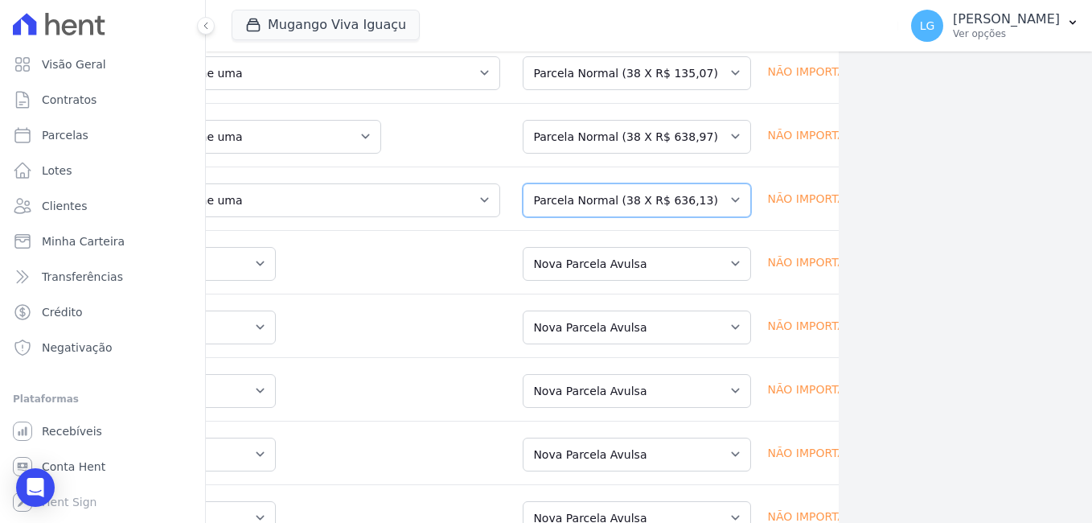
drag, startPoint x: 668, startPoint y: 243, endPoint x: 629, endPoint y: 256, distance: 41.5
click at [666, 217] on select "Selecione uma Nova Parcela Avulsa Parcela Avulsa Existente Parcela Normal (38 X…" at bounding box center [637, 200] width 228 height 34
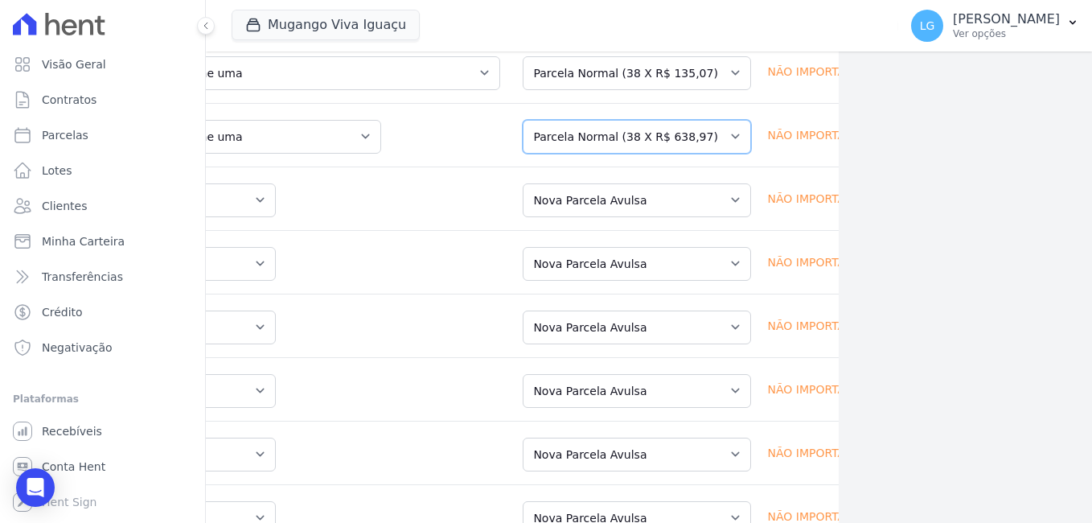
drag, startPoint x: 605, startPoint y: 178, endPoint x: 596, endPoint y: 199, distance: 23.4
click at [605, 154] on select "Selecione uma Nova Parcela Avulsa Parcela Avulsa Existente Parcela Normal (38 X…" at bounding box center [637, 137] width 228 height 34
drag, startPoint x: 613, startPoint y: 112, endPoint x: 610, endPoint y: 129, distance: 17.1
click at [613, 90] on select "Selecione uma Nova Parcela Avulsa Parcela Avulsa Existente Parcela Normal (38 X…" at bounding box center [637, 73] width 228 height 34
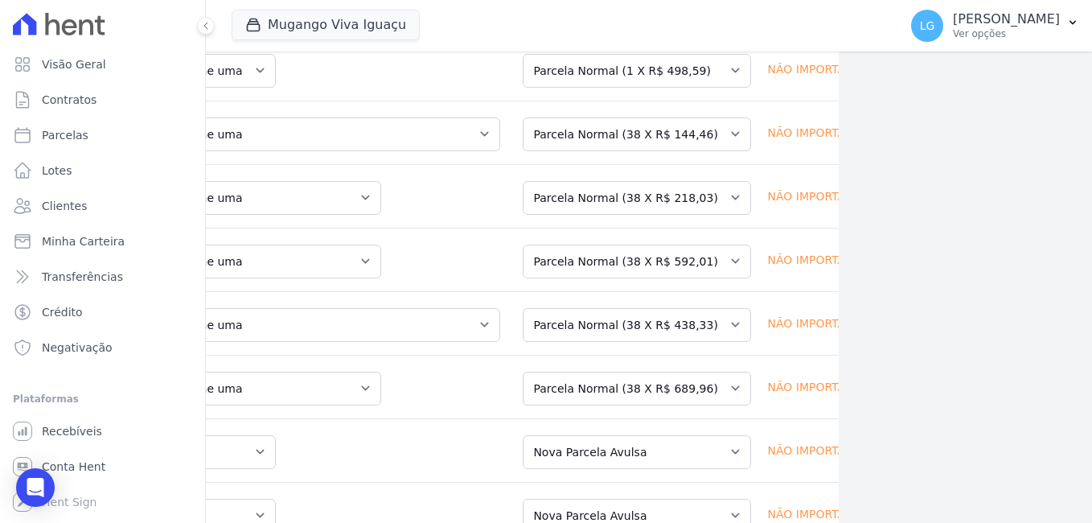
scroll to position [2443, 253]
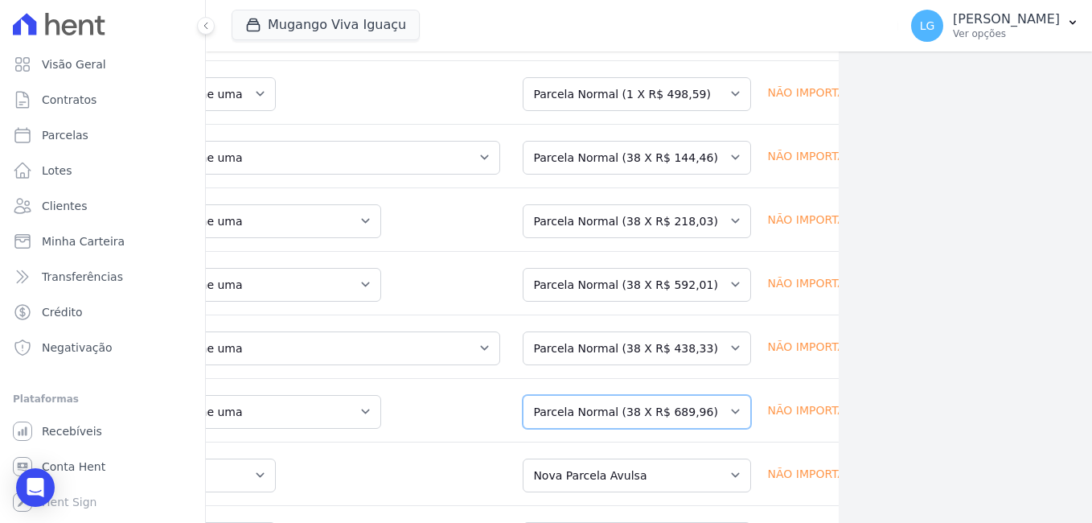
click at [590, 429] on select "Selecione uma Nova Parcela Avulsa Parcela Avulsa Existente Parcela Normal (38 X…" at bounding box center [637, 412] width 228 height 34
click at [588, 365] on select "Selecione uma Nova Parcela Avulsa Parcela Avulsa Existente Parcela Normal (38 X…" at bounding box center [637, 348] width 228 height 34
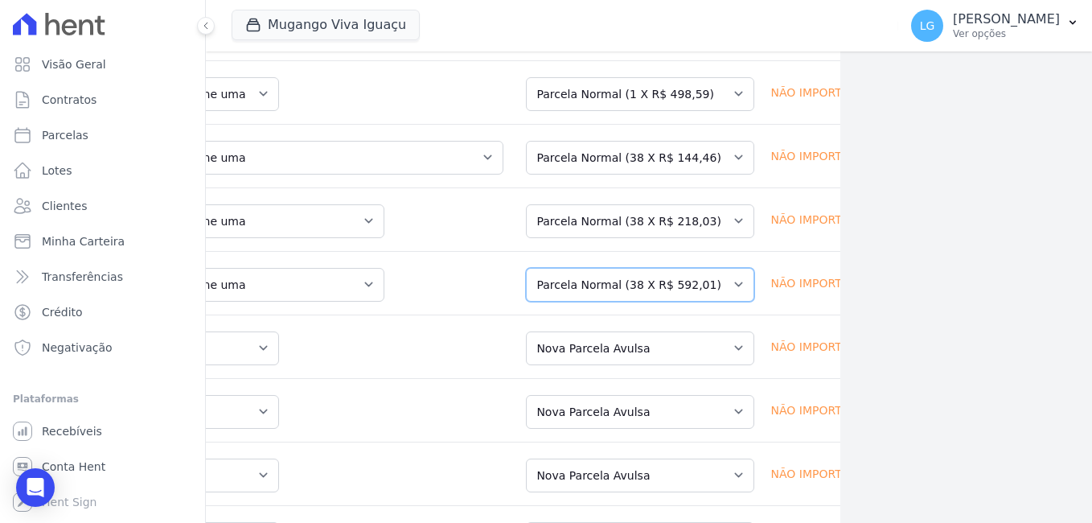
click at [642, 302] on select "Selecione uma Nova Parcela Avulsa Parcela Avulsa Existente Parcela Normal (38 X…" at bounding box center [640, 285] width 228 height 34
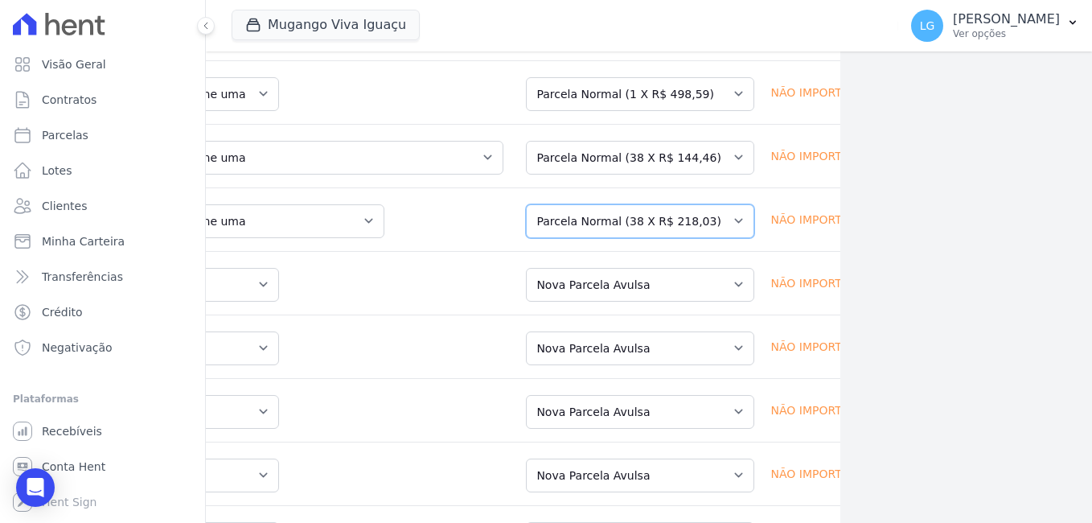
click at [582, 238] on select "Selecione uma Nova Parcela Avulsa Parcela Avulsa Existente Parcela Normal (38 X…" at bounding box center [640, 221] width 228 height 34
click at [607, 175] on select "Selecione uma Nova Parcela Avulsa Parcela Avulsa Existente Parcela Normal (38 X…" at bounding box center [640, 158] width 228 height 34
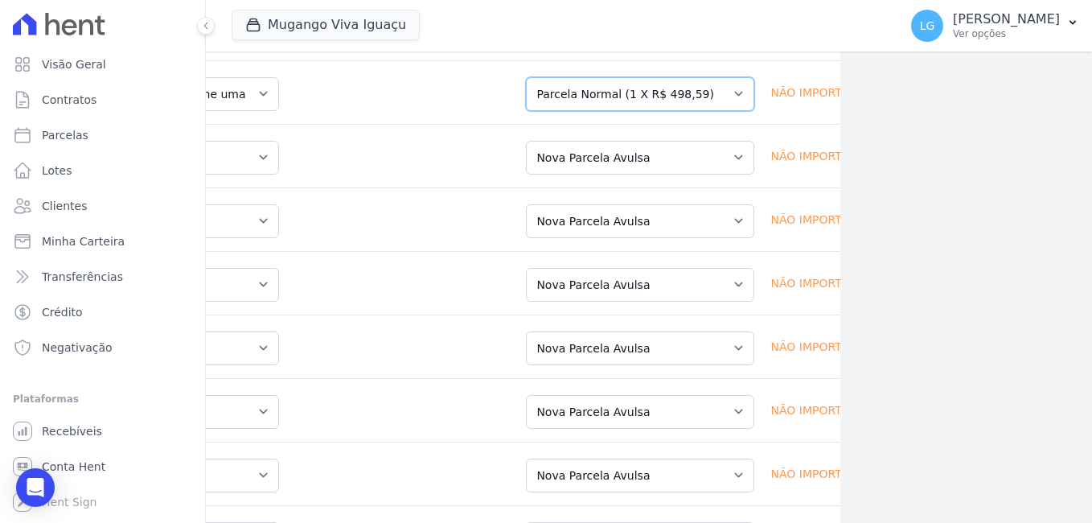
click at [605, 111] on select "Selecione uma Nova Parcela Avulsa Parcela Avulsa Existente Parcela Normal (38 X…" at bounding box center [640, 94] width 228 height 34
click at [601, 124] on td "Selecione uma Nova Parcela Avulsa Parcela Avulsa Existente Parcela Normal (38 X…" at bounding box center [635, 92] width 251 height 64
click at [607, 111] on select "Selecione uma Nova Parcela Avulsa Parcela Avulsa Existente Parcela Normal (38 X…" at bounding box center [640, 94] width 228 height 34
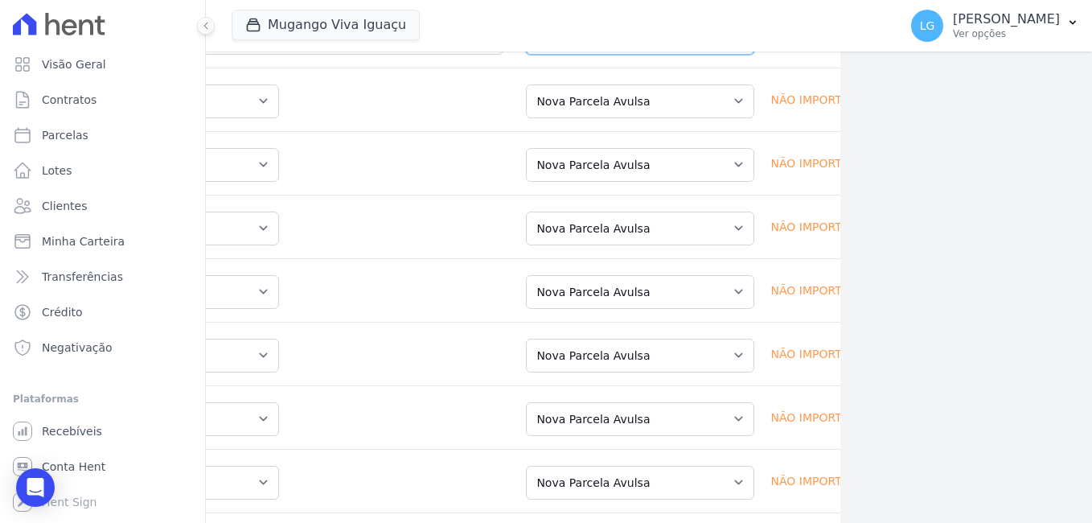
click at [627, 55] on select "Selecione uma Nova Parcela Avulsa Parcela Avulsa Existente Parcela Normal (38 X…" at bounding box center [640, 38] width 228 height 34
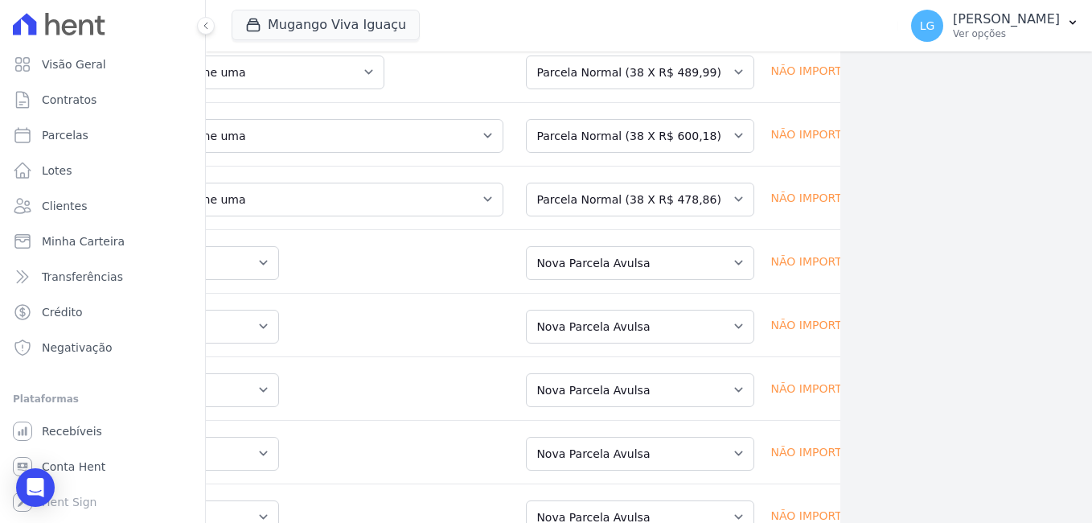
scroll to position [2207, 252]
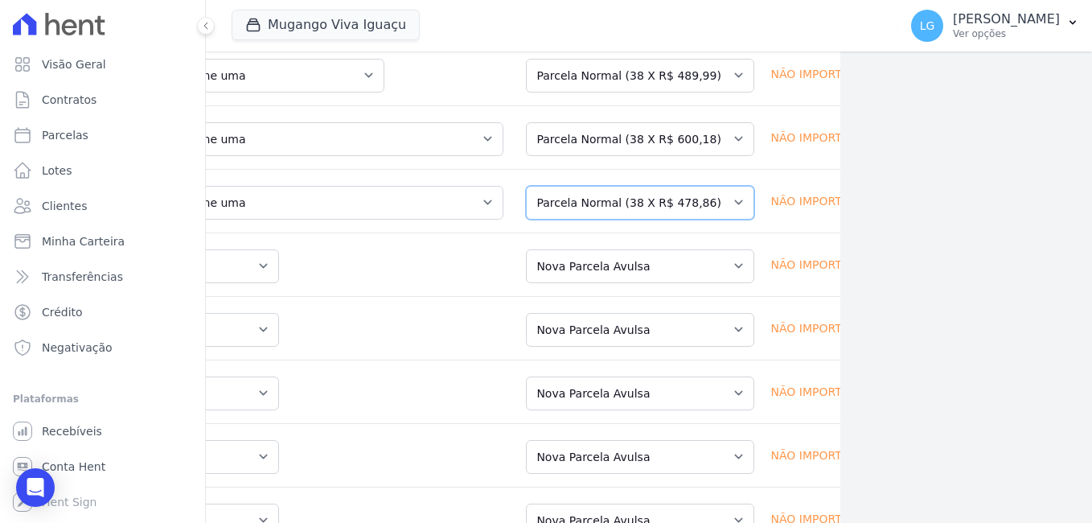
click at [644, 220] on select "Selecione uma Nova Parcela Avulsa Parcela Avulsa Existente Parcela Normal (38 X…" at bounding box center [640, 203] width 228 height 34
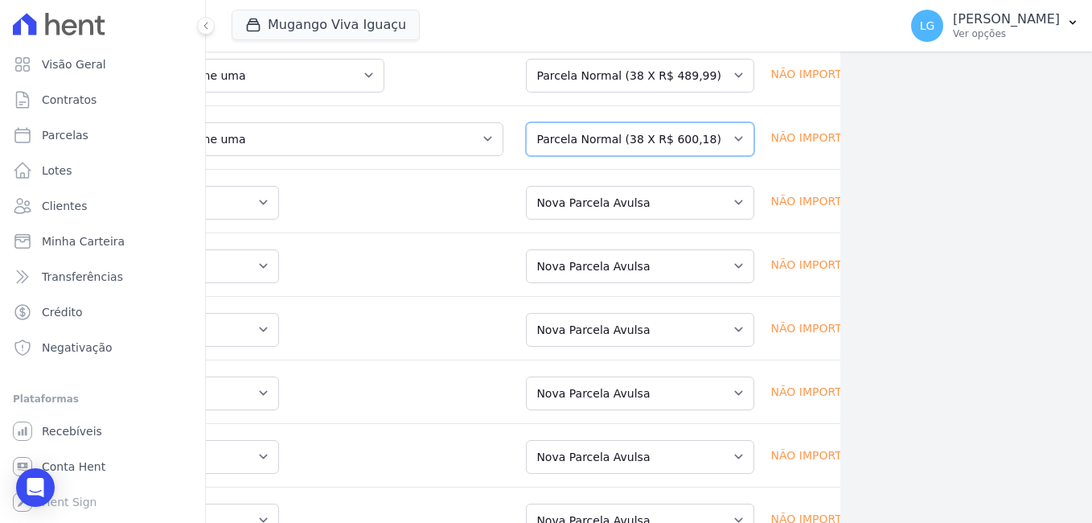
click at [624, 156] on select "Selecione uma Nova Parcela Avulsa Parcela Avulsa Existente Parcela Normal (38 X…" at bounding box center [640, 139] width 228 height 34
drag, startPoint x: 638, startPoint y: 74, endPoint x: 639, endPoint y: 84, distance: 9.7
click at [639, 75] on td "Selecione uma Nova Parcela Avulsa Parcela Avulsa Existente Parcela Normal (38 X…" at bounding box center [635, 74] width 251 height 64
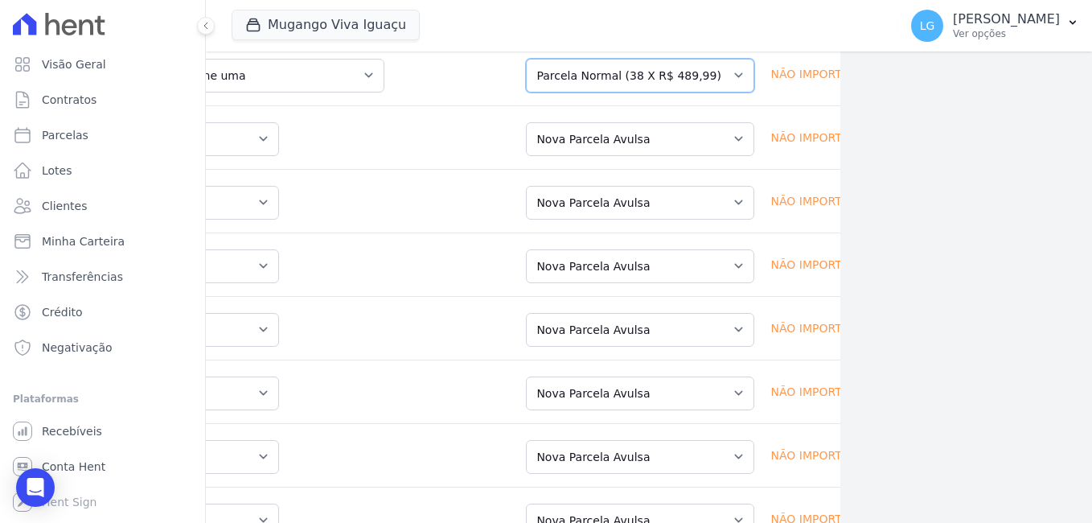
drag, startPoint x: 637, startPoint y: 100, endPoint x: 629, endPoint y: 114, distance: 16.6
click at [637, 92] on select "Selecione uma Nova Parcela Avulsa Parcela Avulsa Existente Parcela Normal (38 X…" at bounding box center [640, 76] width 228 height 34
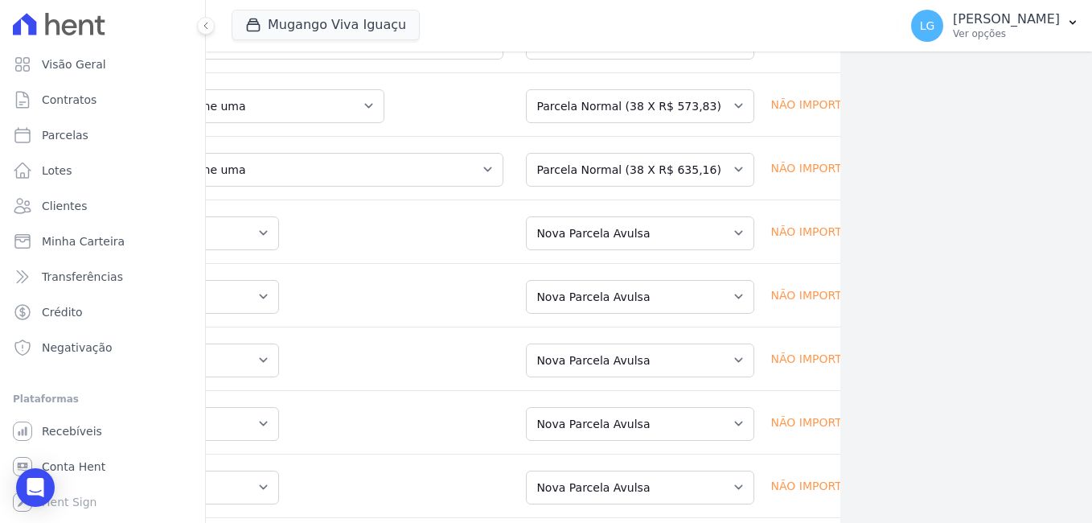
scroll to position [2046, 252]
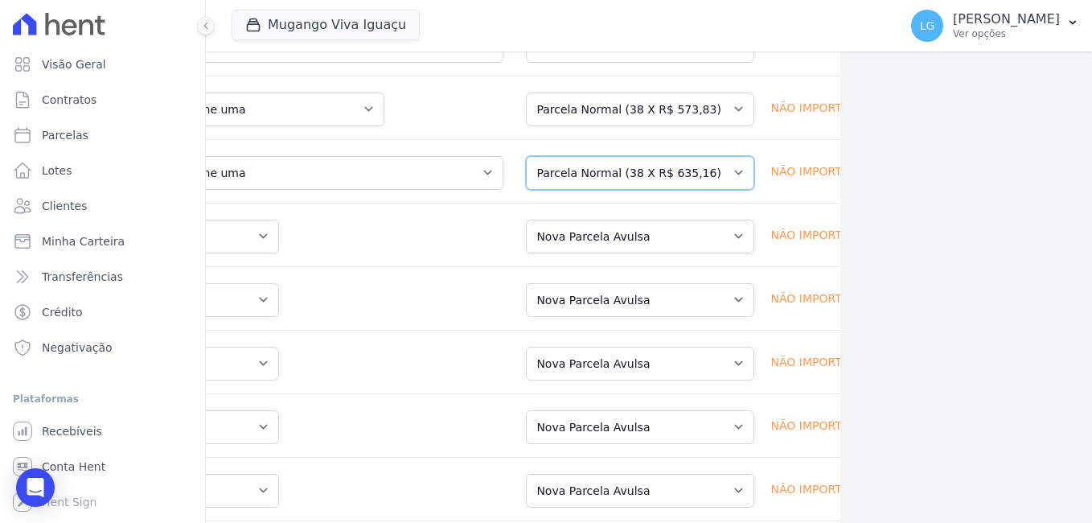
click at [622, 190] on select "Selecione uma Nova Parcela Avulsa Parcela Avulsa Existente Parcela Normal (38 X…" at bounding box center [640, 173] width 228 height 34
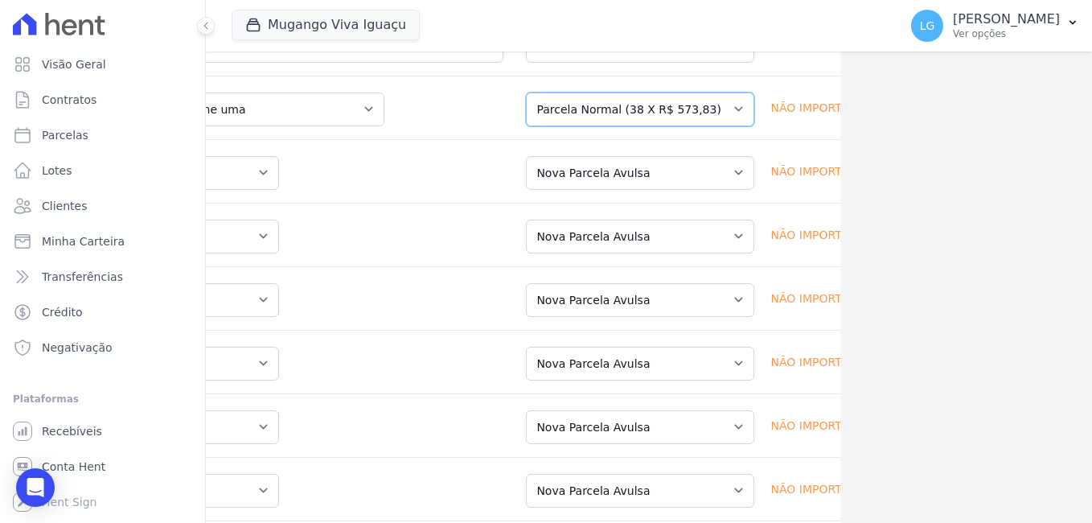
click at [627, 117] on select "Selecione uma Nova Parcela Avulsa Parcela Avulsa Existente Parcela Normal (38 X…" at bounding box center [640, 109] width 228 height 34
drag, startPoint x: 647, startPoint y: 70, endPoint x: 647, endPoint y: 88, distance: 17.7
click at [649, 63] on select "Selecione uma Nova Parcela Avulsa Parcela Avulsa Existente Parcela Normal (38 X…" at bounding box center [640, 46] width 228 height 34
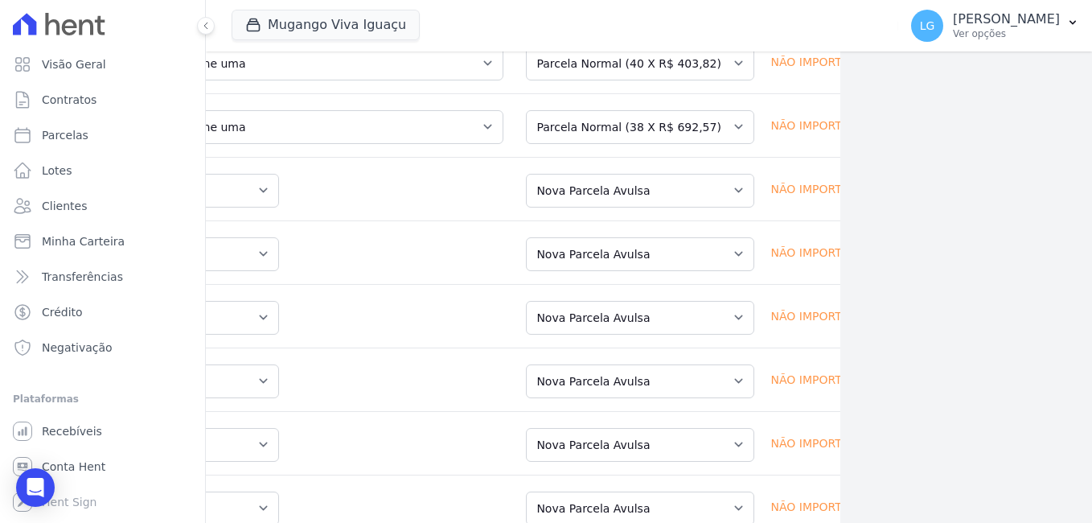
scroll to position [1896, 252]
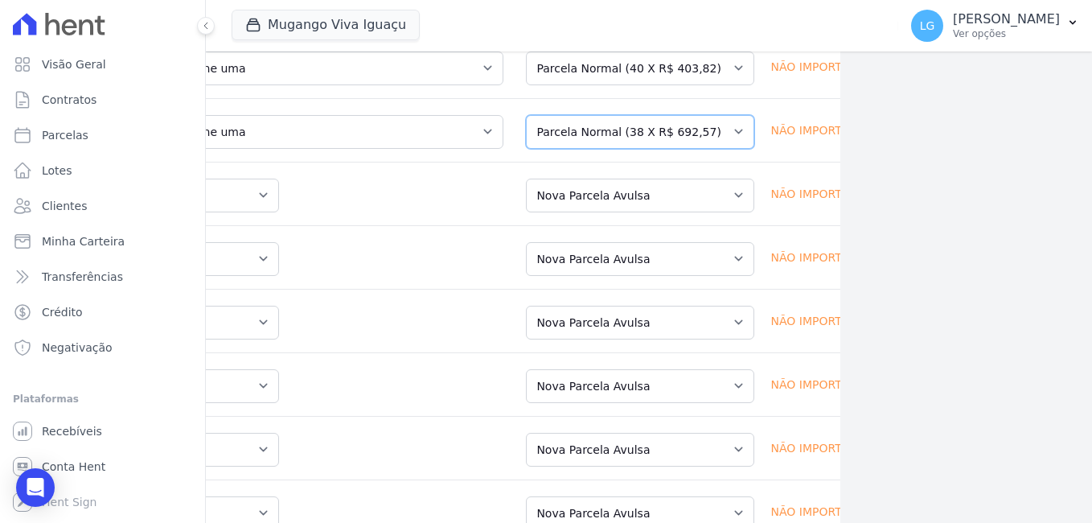
drag, startPoint x: 632, startPoint y: 154, endPoint x: 628, endPoint y: 162, distance: 9.0
click at [632, 149] on select "Selecione uma Nova Parcela Avulsa Parcela Avulsa Existente Parcela Normal (38 X…" at bounding box center [640, 132] width 228 height 34
drag, startPoint x: 634, startPoint y: 85, endPoint x: 633, endPoint y: 105, distance: 20.1
click at [634, 85] on select "Selecione uma Nova Parcela Avulsa Parcela Avulsa Existente Parcela Normal (40 X…" at bounding box center [640, 68] width 228 height 34
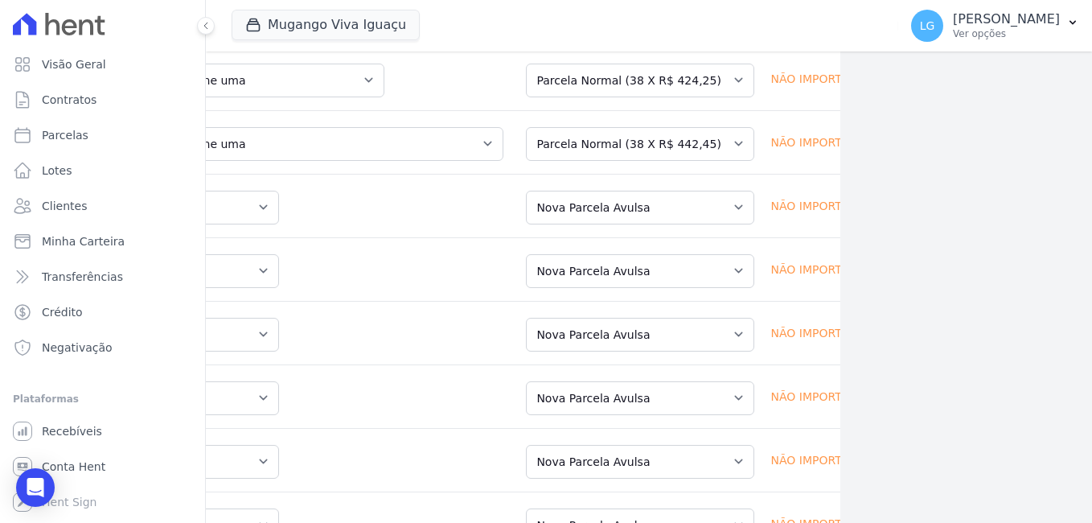
scroll to position [1748, 252]
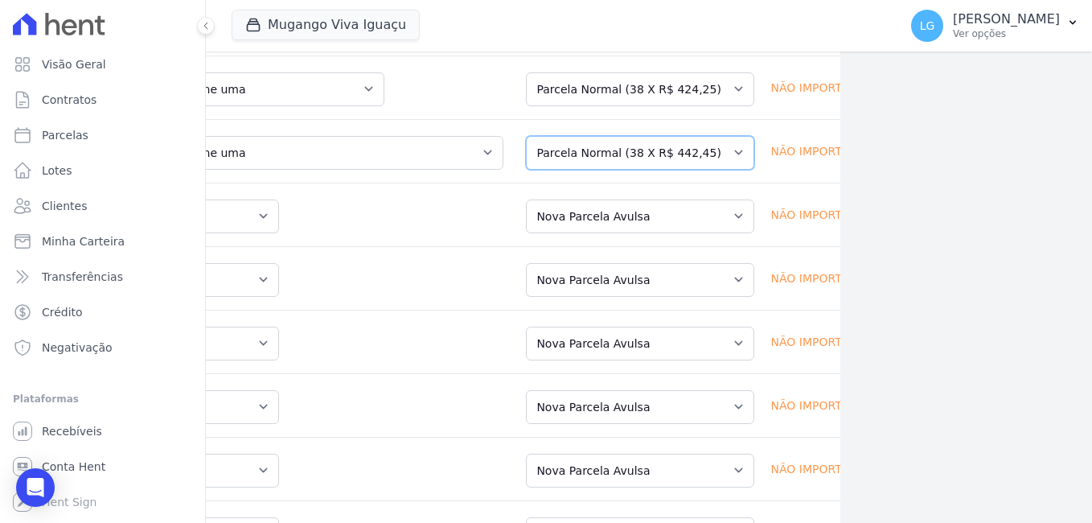
click at [647, 170] on select "Selecione uma Nova Parcela Avulsa Parcela Avulsa Existente Parcela Normal (38 X…" at bounding box center [640, 153] width 228 height 34
drag, startPoint x: 623, startPoint y: 105, endPoint x: 622, endPoint y: 123, distance: 17.7
click at [624, 105] on select "Selecione uma Nova Parcela Avulsa Parcela Avulsa Existente Parcela Normal (38 X…" at bounding box center [640, 89] width 228 height 34
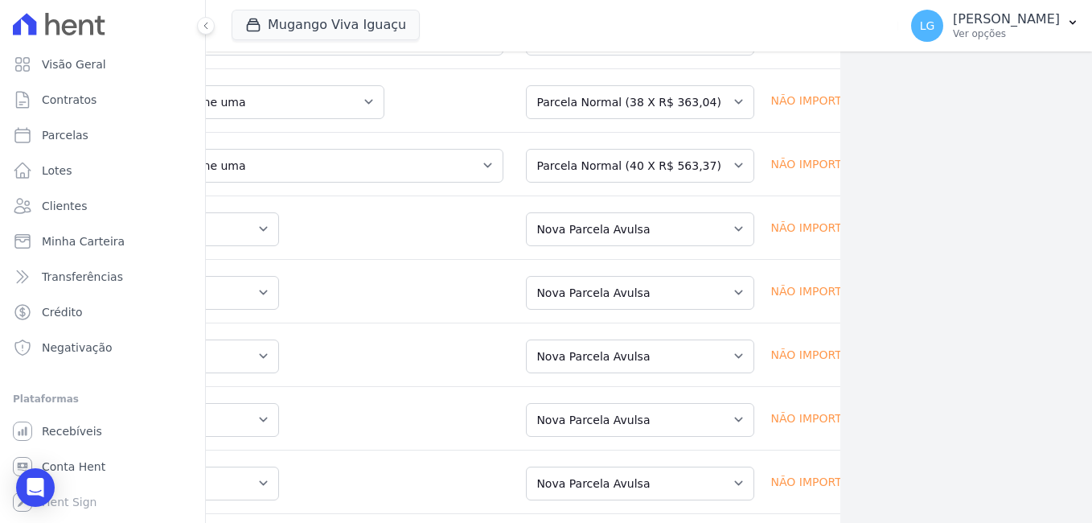
scroll to position [1588, 252]
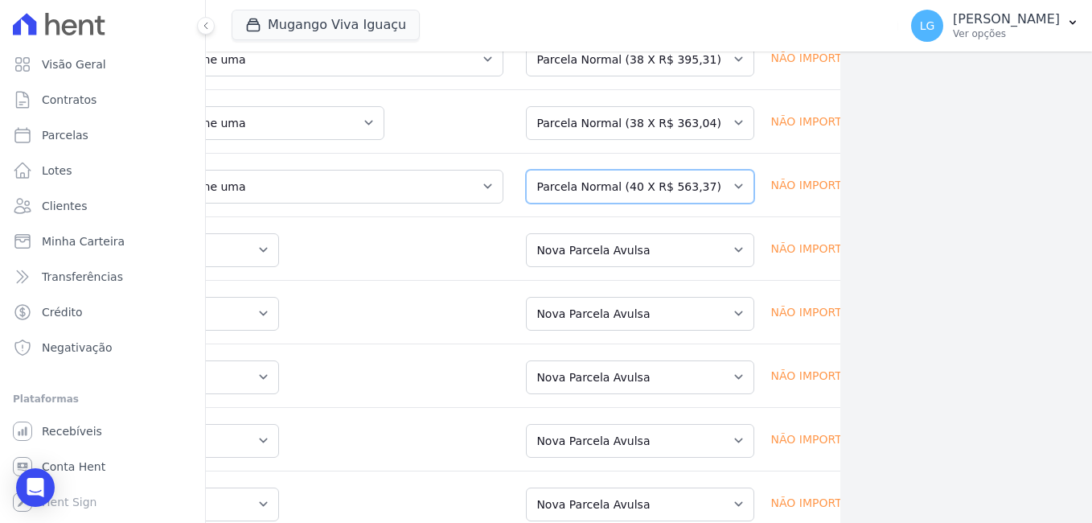
click at [610, 198] on select "Selecione uma Nova Parcela Avulsa Parcela Avulsa Existente Parcela Normal (40 X…" at bounding box center [640, 187] width 228 height 34
drag, startPoint x: 607, startPoint y: 141, endPoint x: 609, endPoint y: 152, distance: 11.4
click at [608, 140] on select "Selecione uma Nova Parcela Avulsa Parcela Avulsa Existente Parcela Normal (38 X…" at bounding box center [640, 123] width 228 height 34
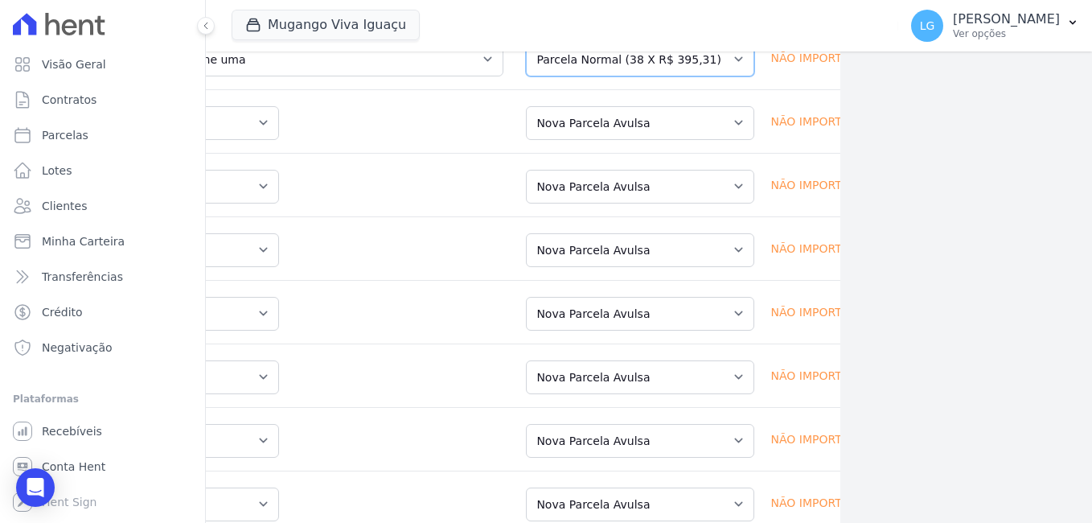
click at [605, 61] on select "Selecione uma Nova Parcela Avulsa Parcela Avulsa Existente Parcela Normal (38 X…" at bounding box center [640, 60] width 228 height 34
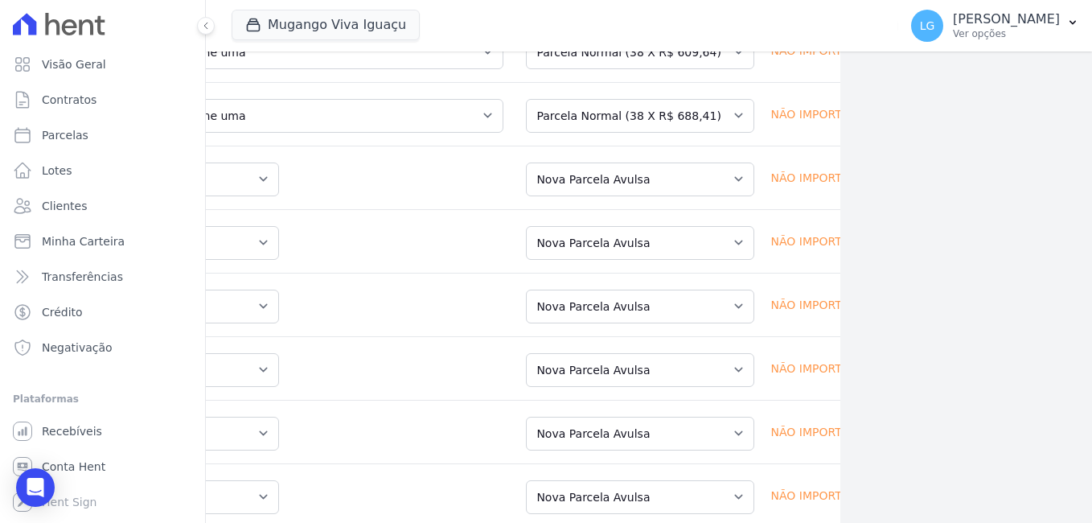
scroll to position [1440, 252]
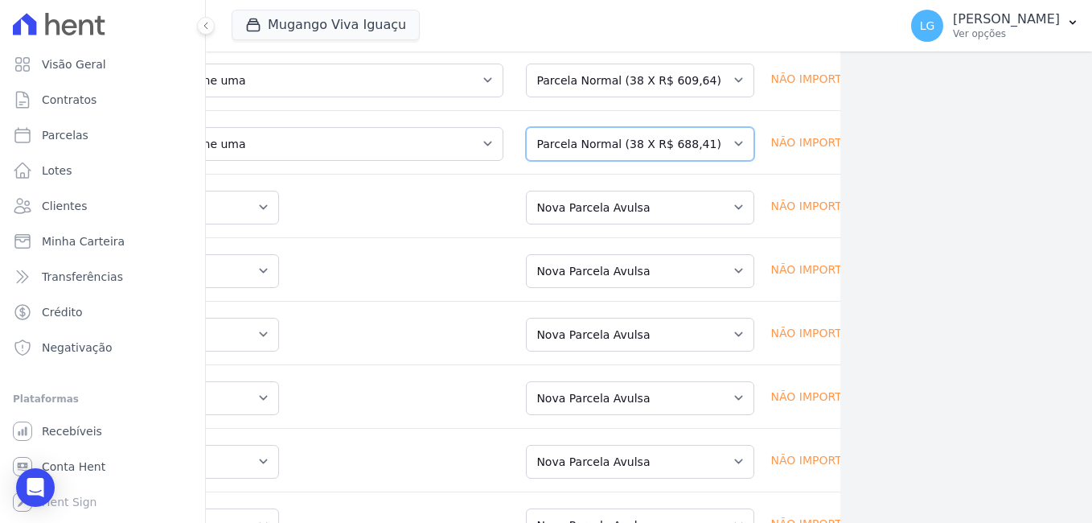
drag, startPoint x: 603, startPoint y: 150, endPoint x: 601, endPoint y: 158, distance: 8.4
click at [603, 150] on select "Selecione uma Nova Parcela Avulsa Parcela Avulsa Existente Parcela Normal (38 X…" at bounding box center [640, 144] width 228 height 34
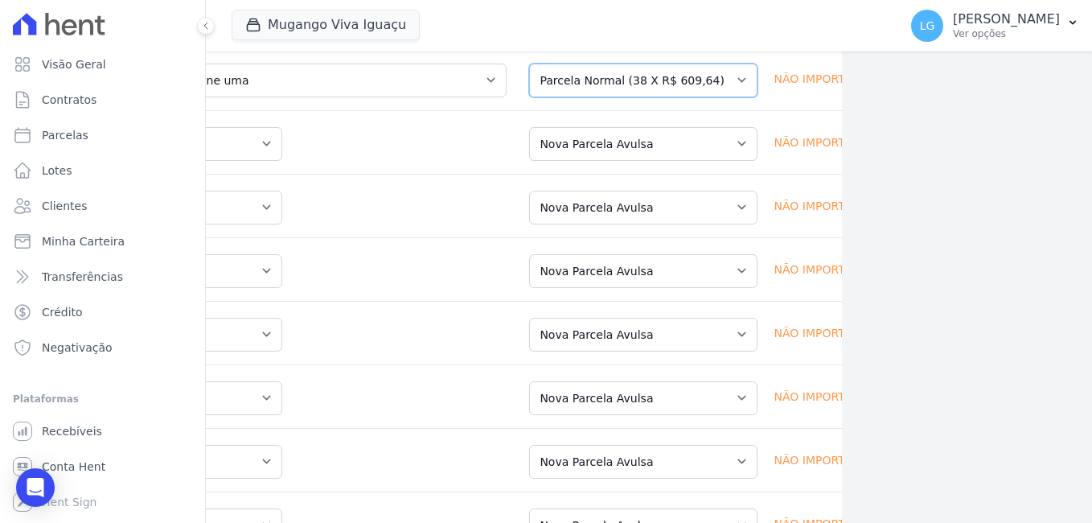
click at [618, 85] on select "Selecione uma Nova Parcela Avulsa Parcela Avulsa Existente Parcela Normal (38 X…" at bounding box center [643, 81] width 228 height 34
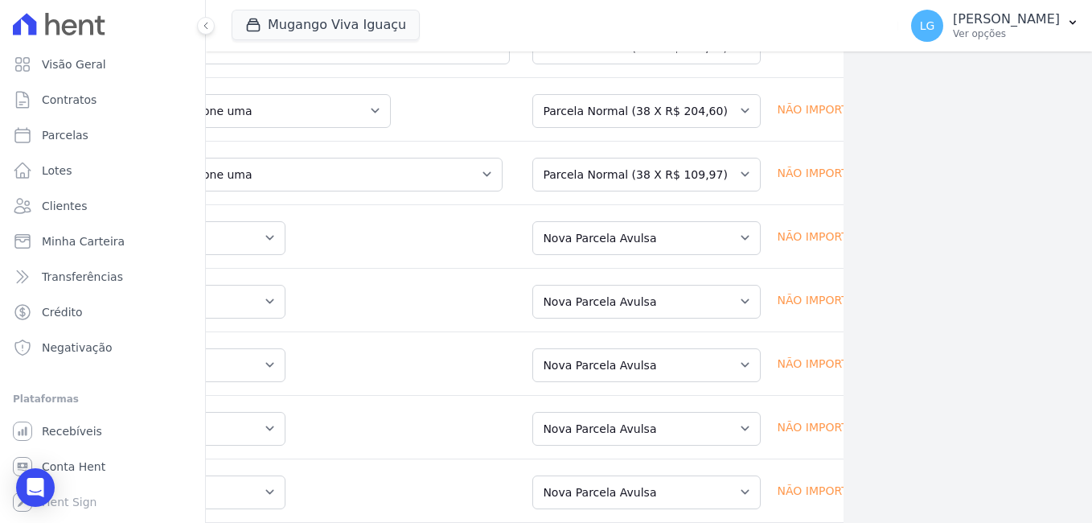
scroll to position [1279, 249]
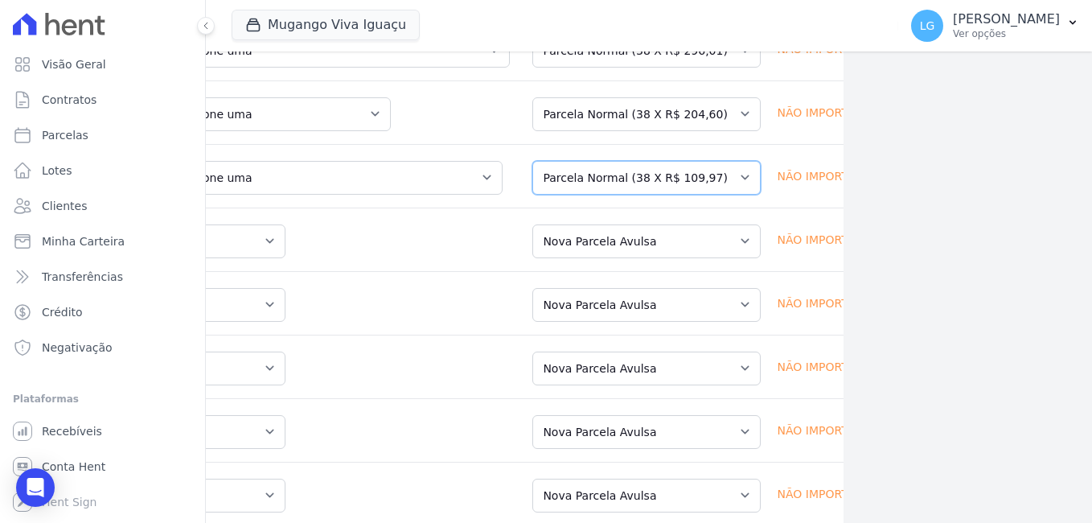
click at [618, 182] on select "Selecione uma Nova Parcela Avulsa Parcela Avulsa Existente Parcela Normal (38 X…" at bounding box center [646, 178] width 228 height 34
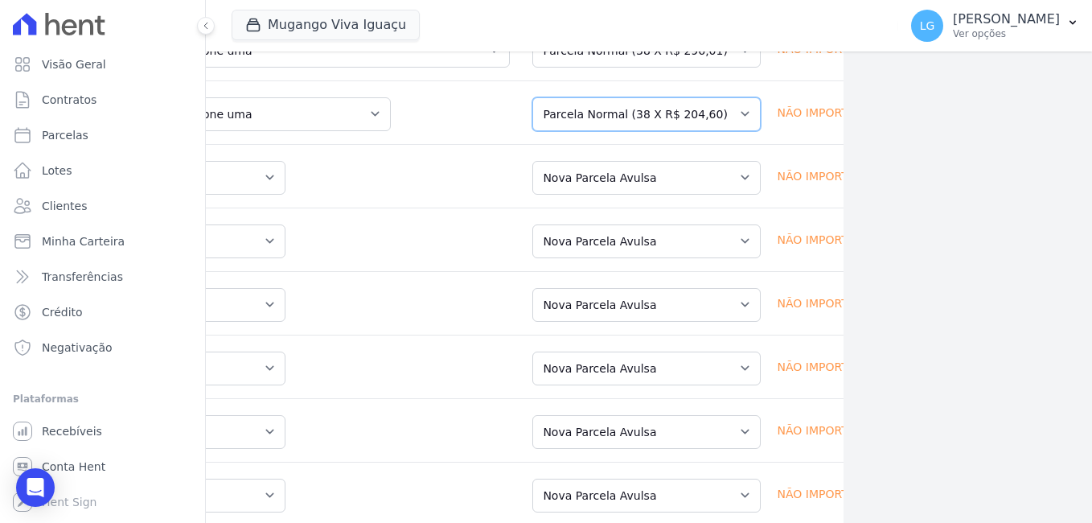
drag, startPoint x: 641, startPoint y: 117, endPoint x: 632, endPoint y: 134, distance: 19.1
click at [641, 117] on select "Selecione uma Nova Parcela Avulsa Parcela Avulsa Existente Parcela Normal (38 X…" at bounding box center [646, 114] width 228 height 34
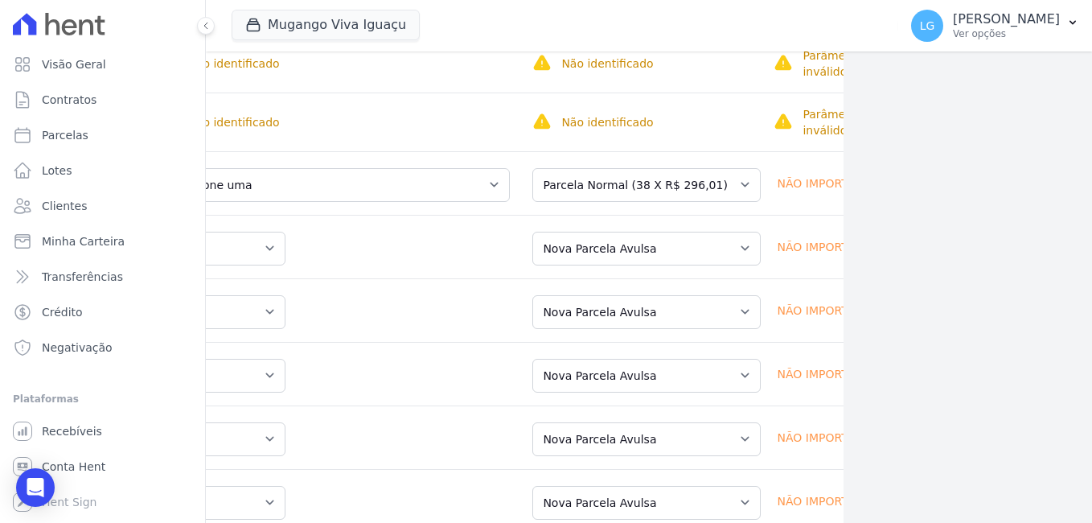
scroll to position [1118, 249]
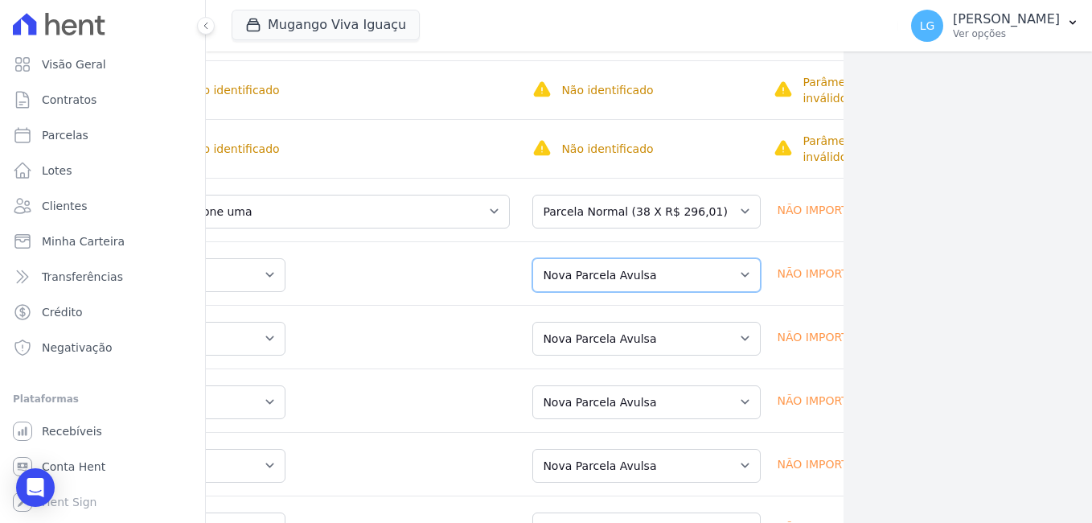
click at [635, 290] on select "Selecione uma Nova Parcela Avulsa Parcela Avulsa Existente Parcela Normal (38 X…" at bounding box center [646, 275] width 228 height 34
click at [532, 261] on select "Selecione uma Nova Parcela Avulsa Parcela Avulsa Existente Parcela Normal (38 X…" at bounding box center [646, 275] width 228 height 34
click at [588, 286] on select "Selecione uma Nova Parcela Avulsa Parcela Avulsa Existente Parcela Normal (38 X…" at bounding box center [646, 275] width 228 height 34
click at [532, 261] on select "Selecione uma Nova Parcela Avulsa Parcela Avulsa Existente Parcela Normal (38 X…" at bounding box center [646, 275] width 228 height 34
click at [620, 213] on select "Selecione uma Nova Parcela Avulsa Parcela Avulsa Existente Parcela Normal (38 X…" at bounding box center [646, 212] width 228 height 34
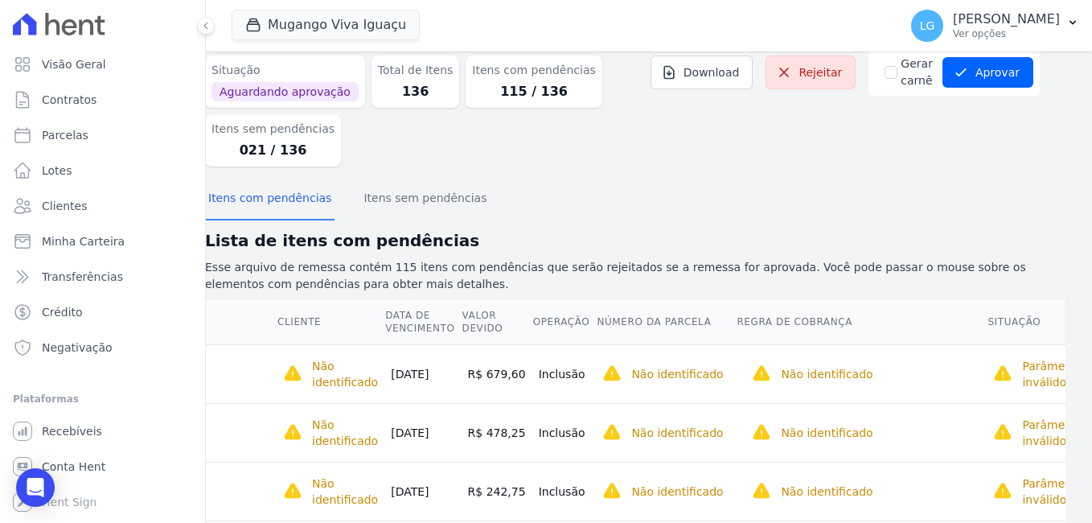
scroll to position [0, 27]
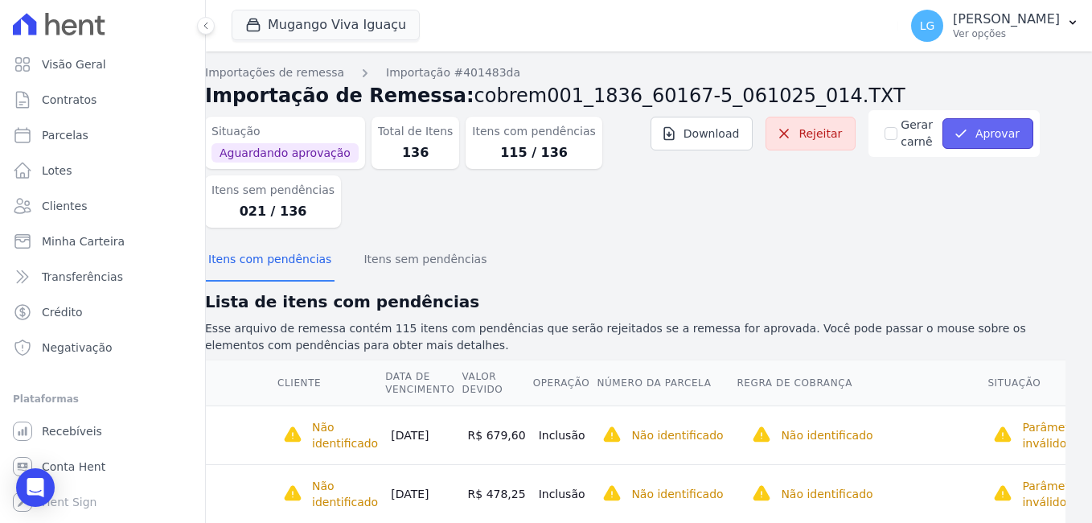
click at [970, 134] on button "Aprovar" at bounding box center [988, 133] width 91 height 31
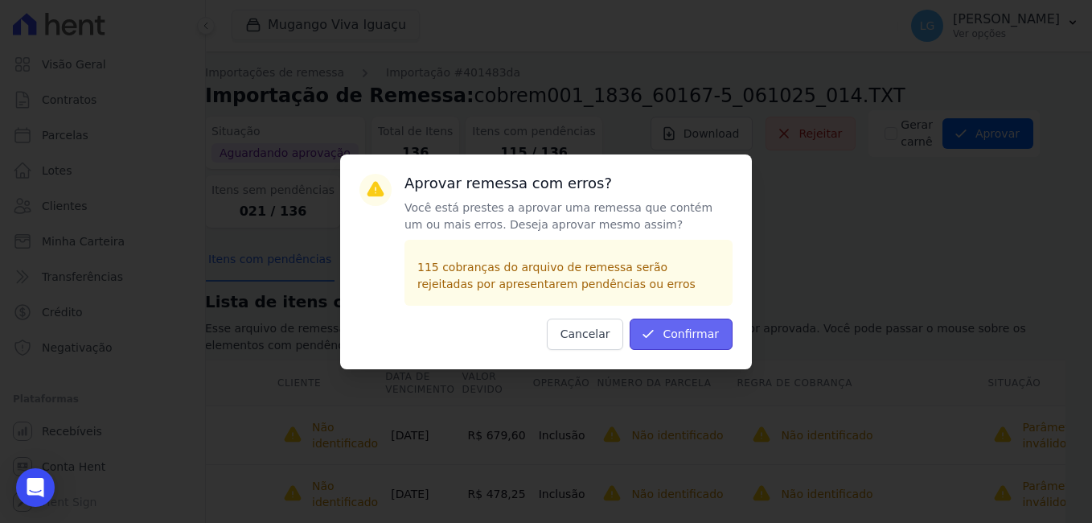
click at [684, 331] on button "Confirmar" at bounding box center [681, 333] width 103 height 31
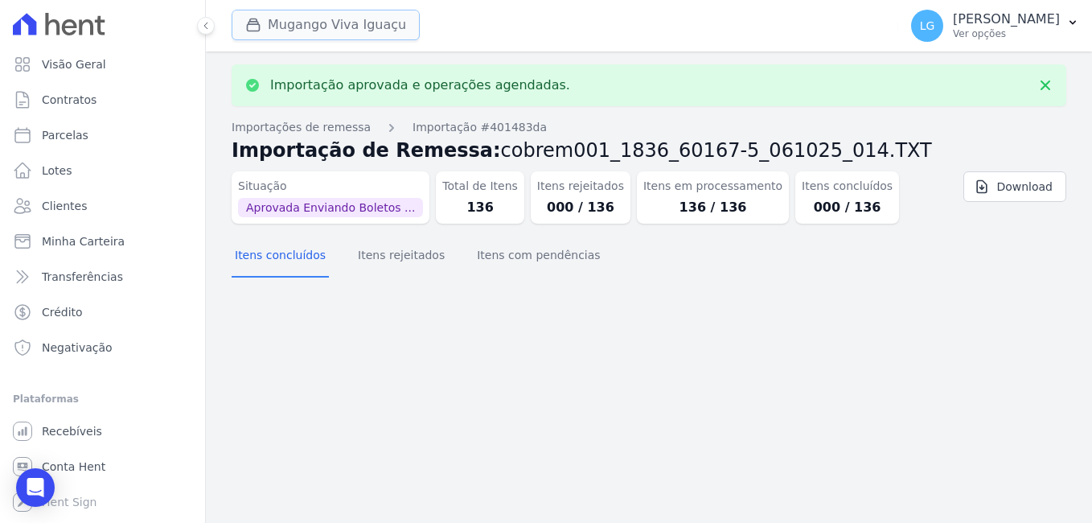
click at [316, 26] on button "Mugango Viva Iguaçu" at bounding box center [326, 25] width 188 height 31
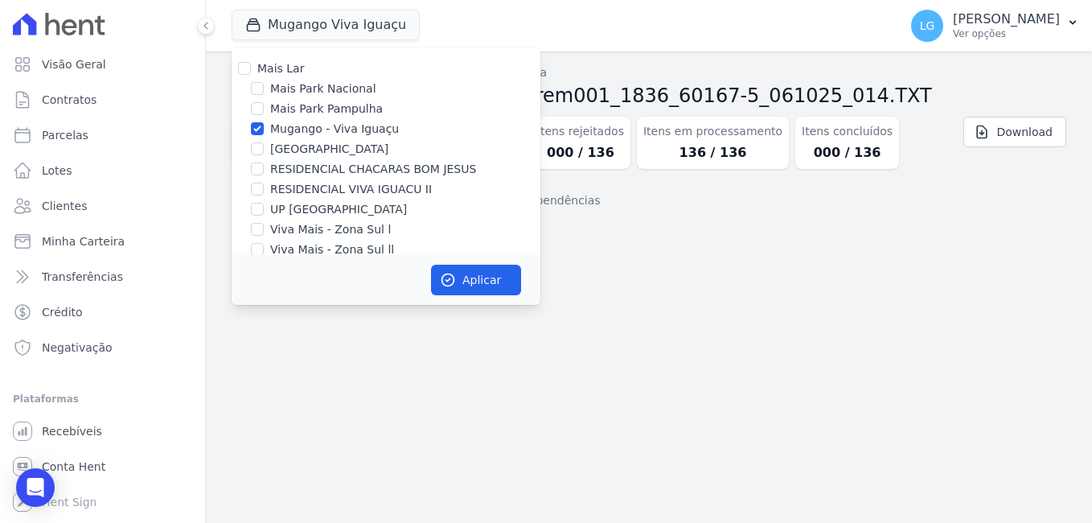
click at [686, 260] on div "Importação aprovada e operações agendadas. Importações de remessa Importação #4…" at bounding box center [649, 286] width 886 height 471
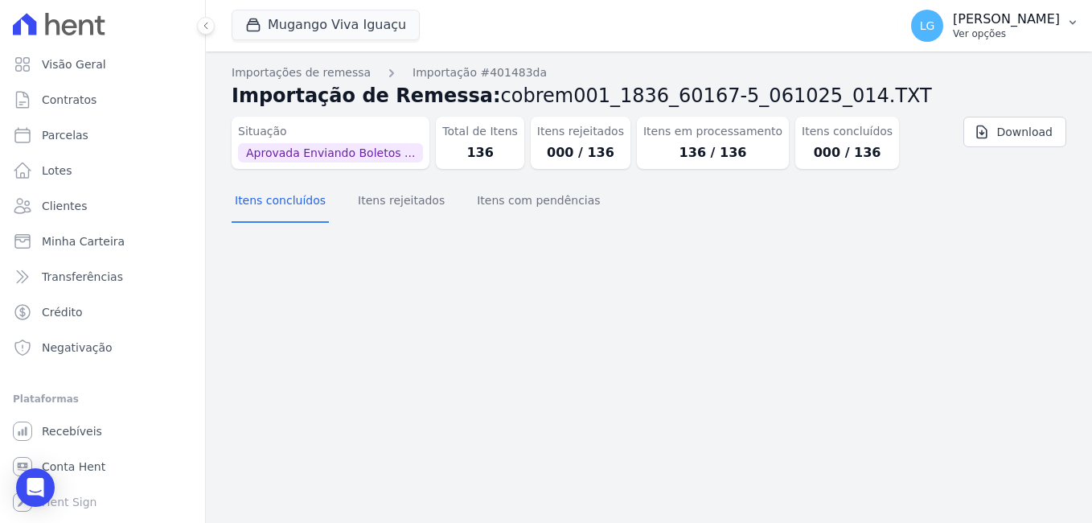
click at [953, 23] on p "[PERSON_NAME]" at bounding box center [1006, 19] width 107 height 16
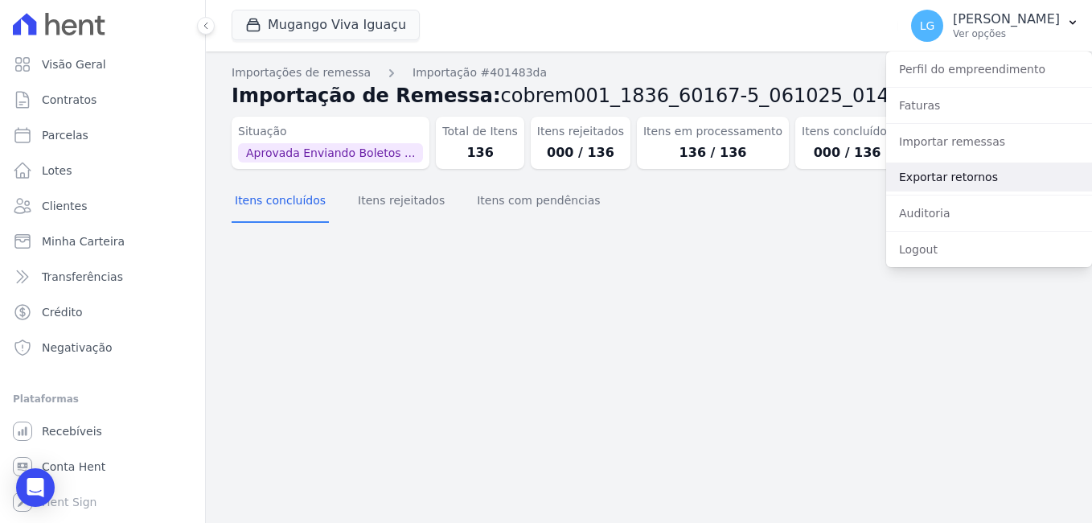
click at [967, 183] on link "Exportar retornos" at bounding box center [989, 176] width 206 height 29
